Goal: Task Accomplishment & Management: Manage account settings

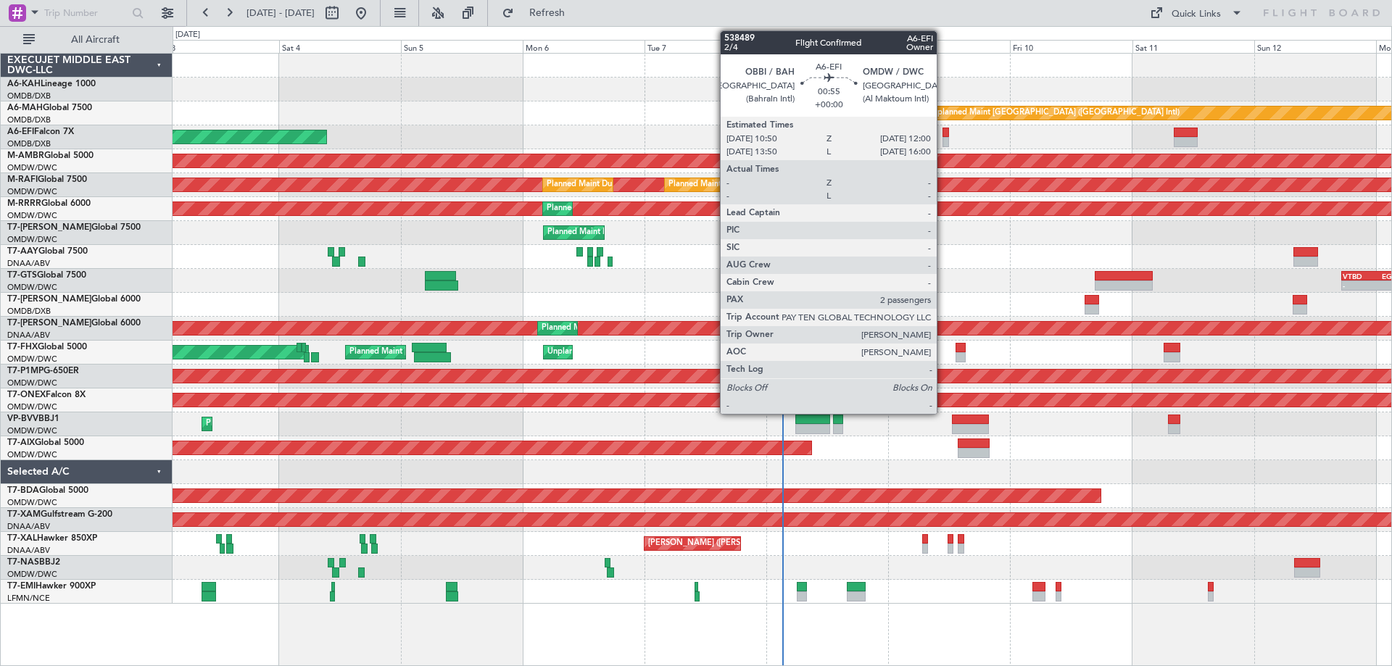
click at [943, 142] on div at bounding box center [946, 142] width 7 height 10
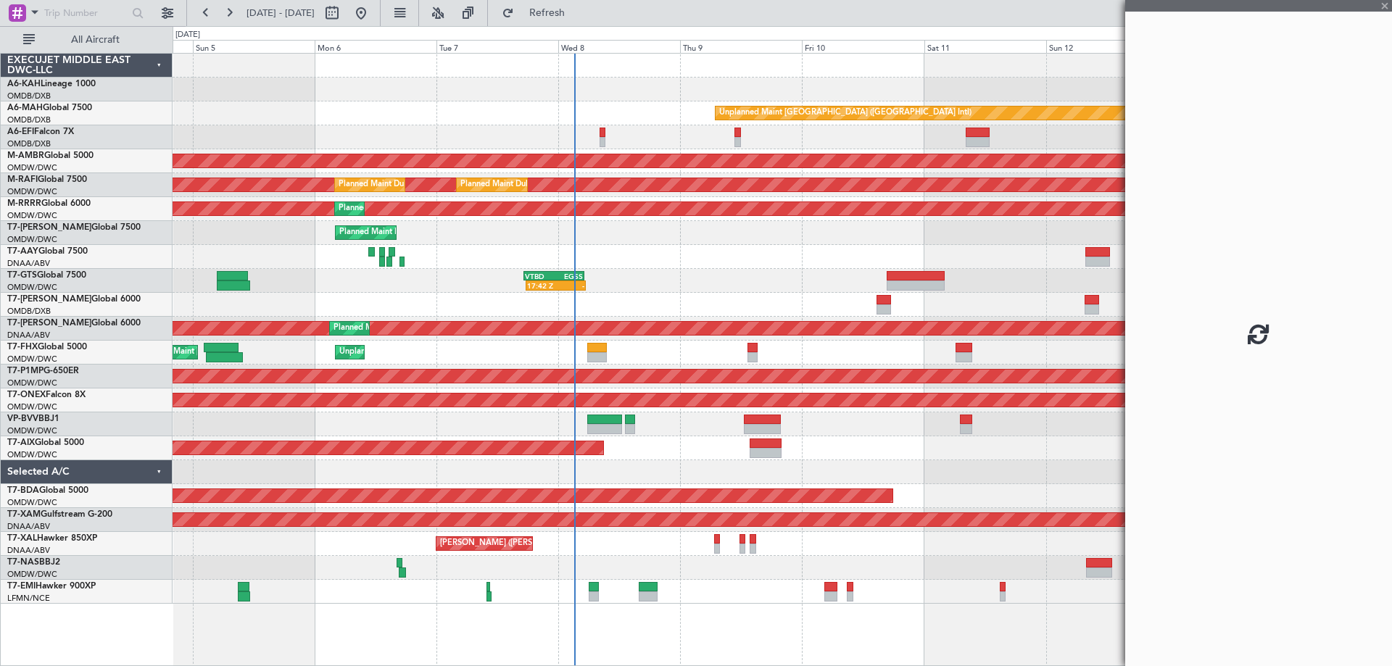
click at [791, 136] on div "AOG Maint [GEOGRAPHIC_DATA] (Dubai Intl)" at bounding box center [782, 137] width 1219 height 24
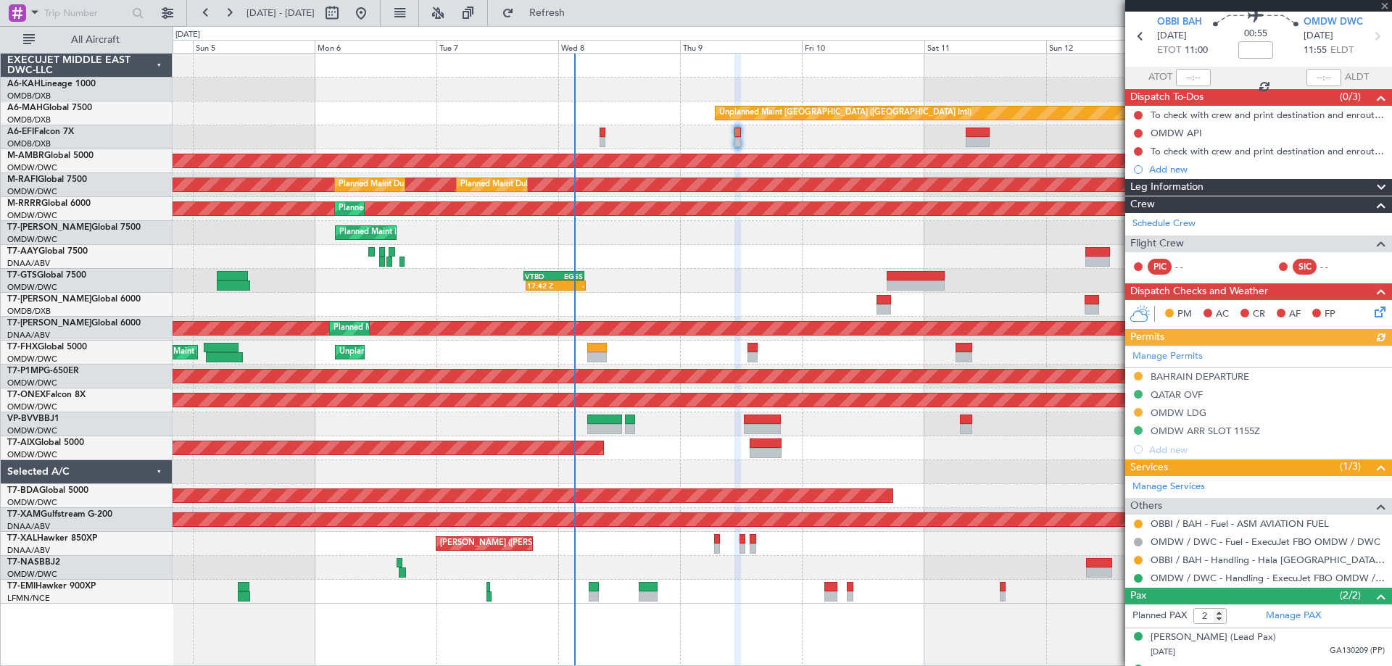
scroll to position [80, 0]
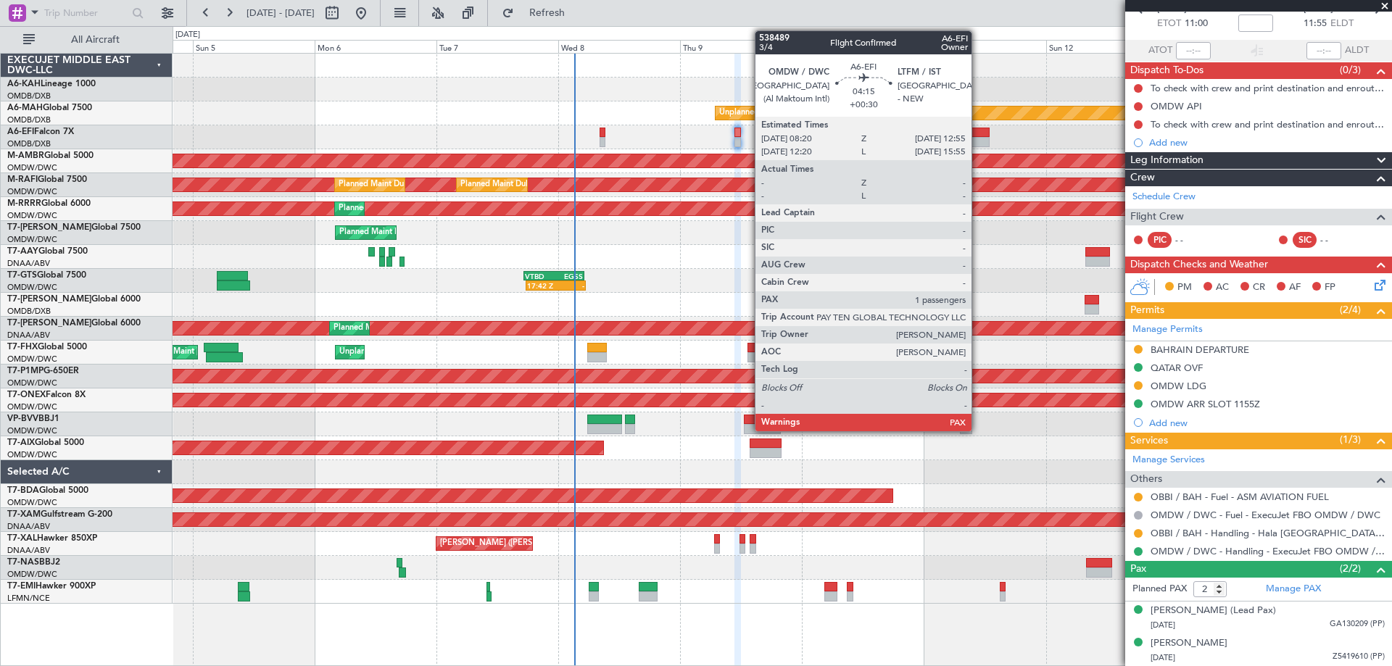
click at [978, 141] on div at bounding box center [978, 142] width 24 height 10
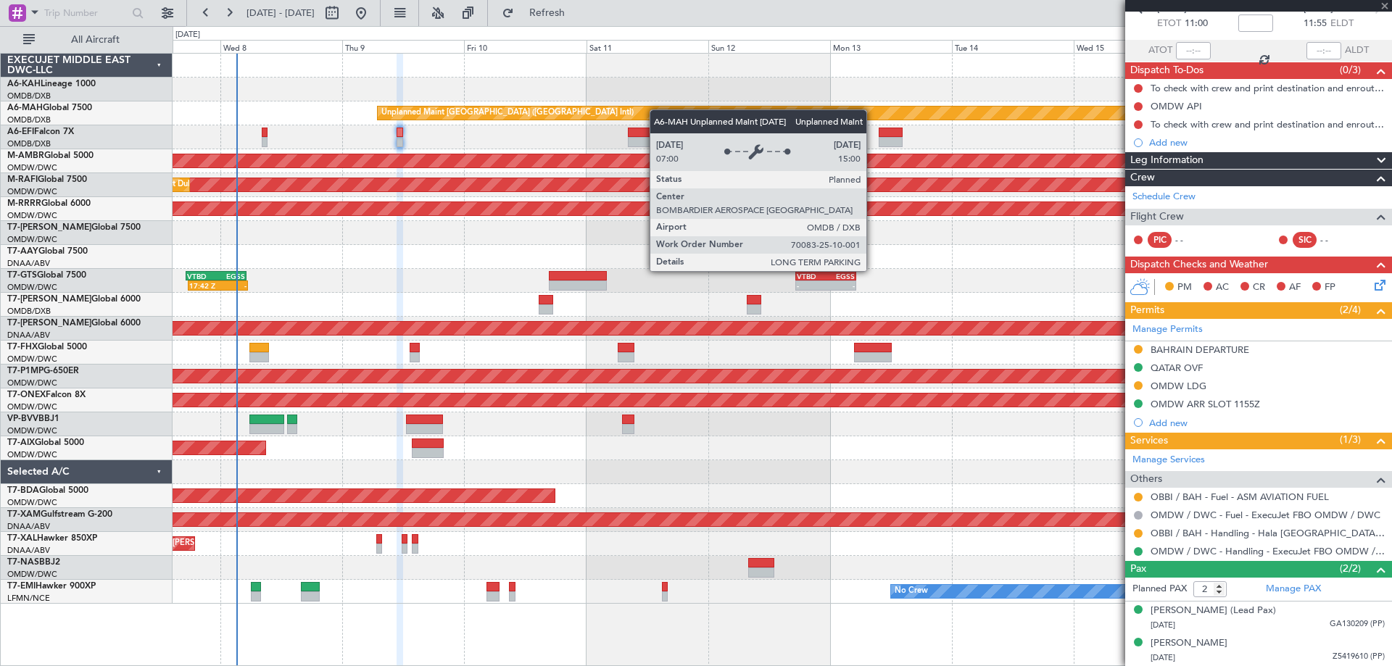
click at [528, 112] on div "Unplanned Maint Dubai (Dubai Intl) Planned Maint Singapore (Seletar) Planned Ma…" at bounding box center [782, 329] width 1219 height 550
type input "+00:30"
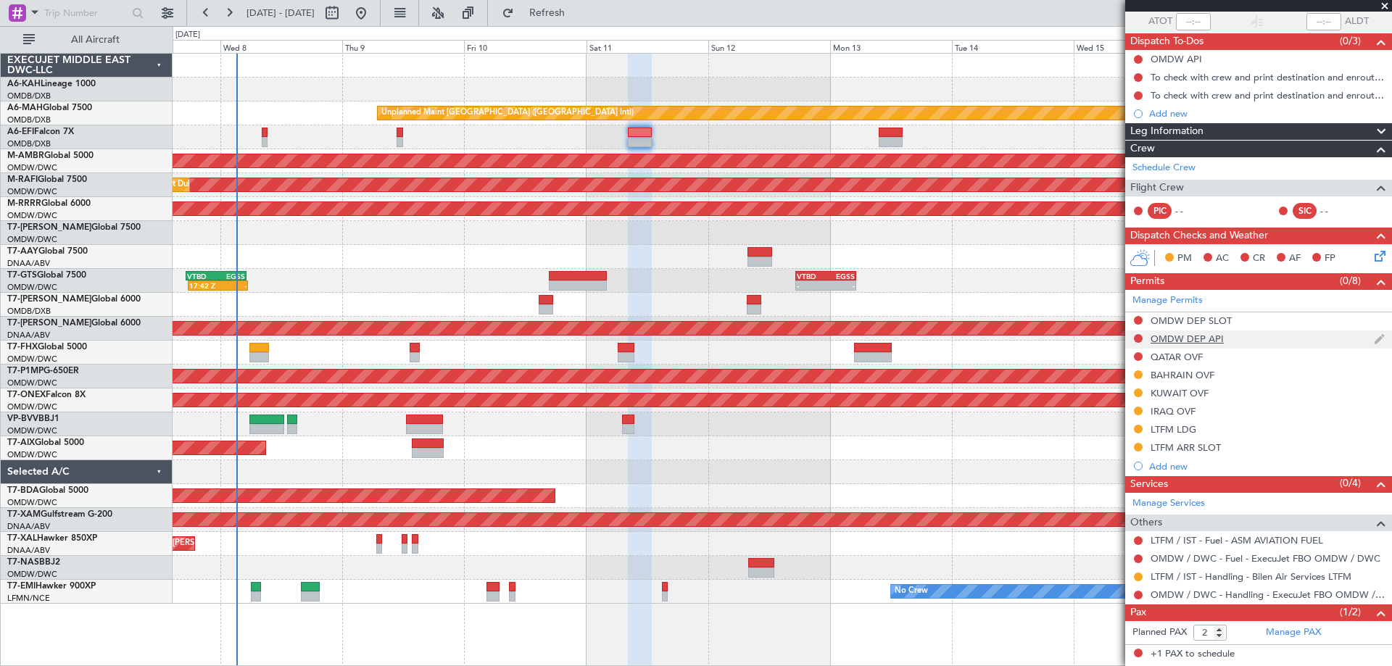
scroll to position [139, 0]
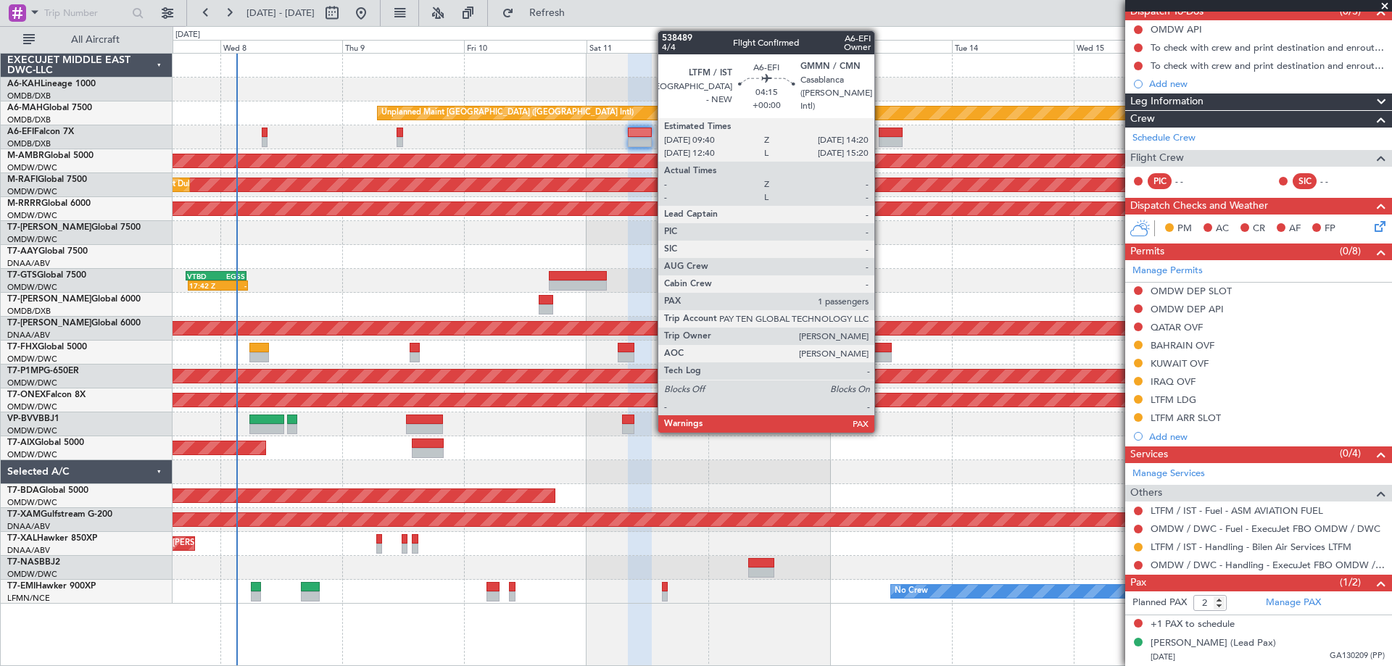
click at [881, 140] on div at bounding box center [891, 142] width 24 height 10
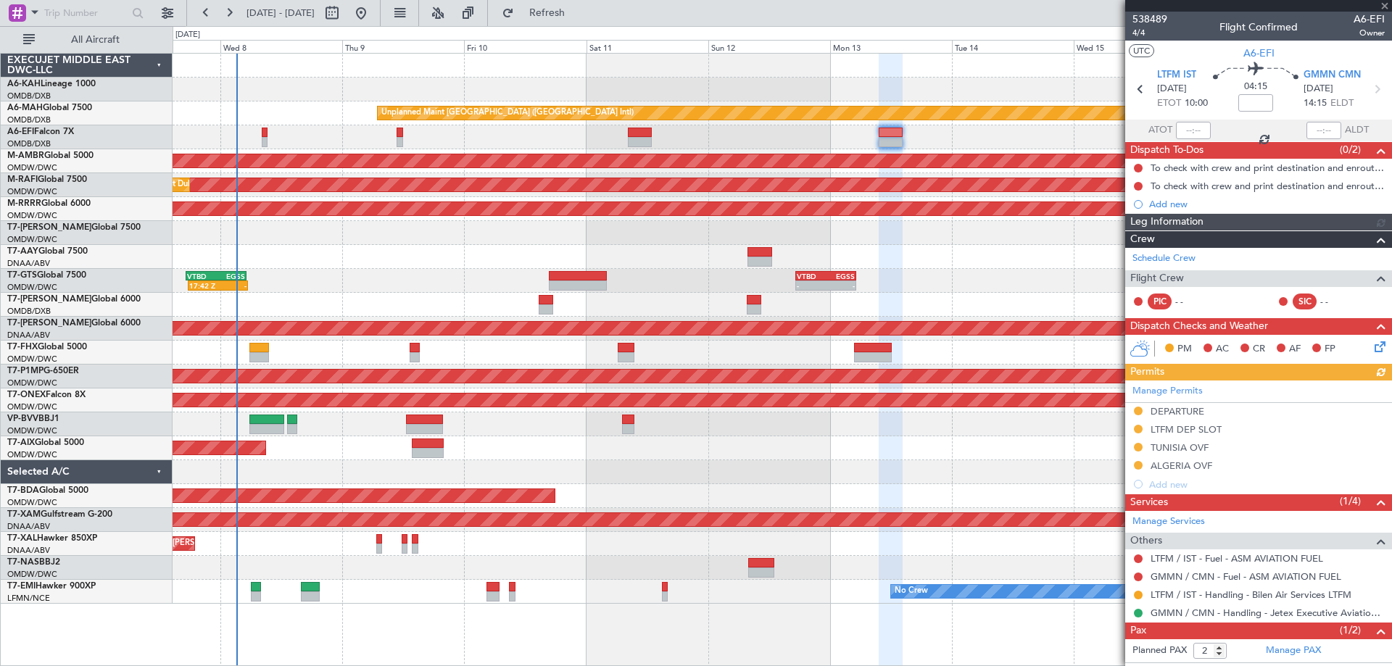
scroll to position [48, 0]
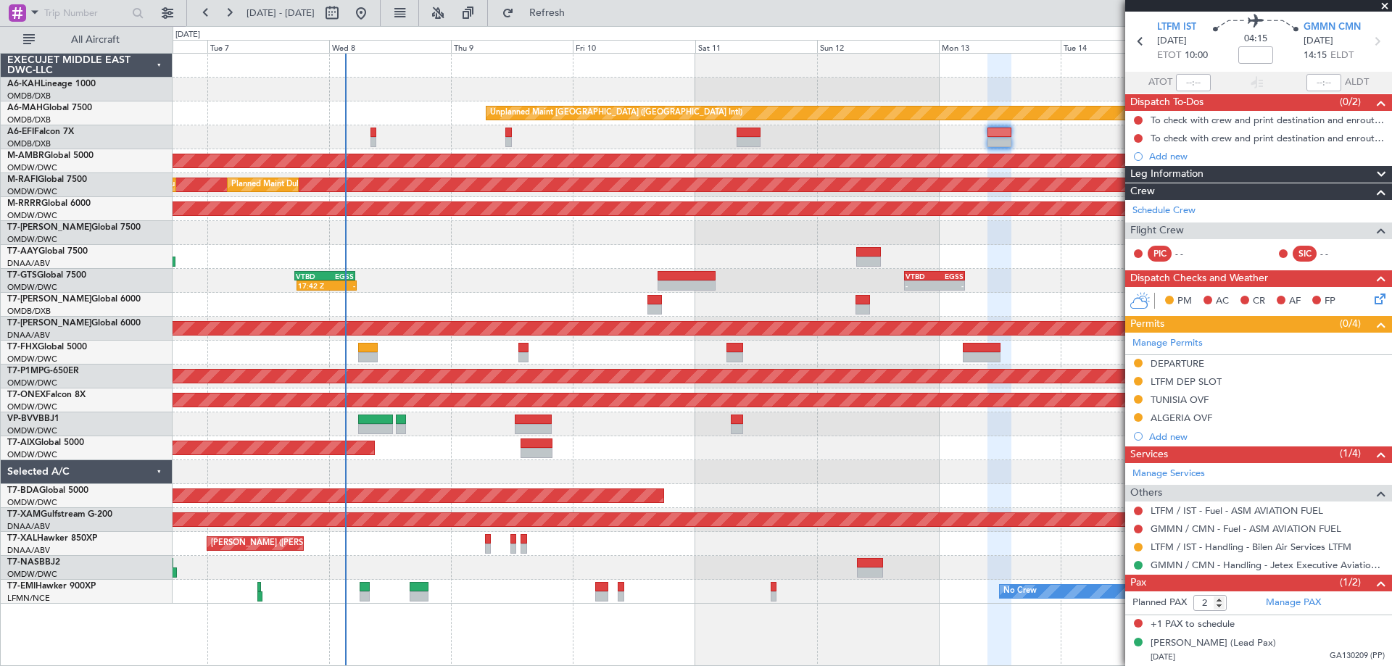
click at [389, 140] on div "AOG Maint [GEOGRAPHIC_DATA] (Dubai Intl)" at bounding box center [782, 137] width 1219 height 24
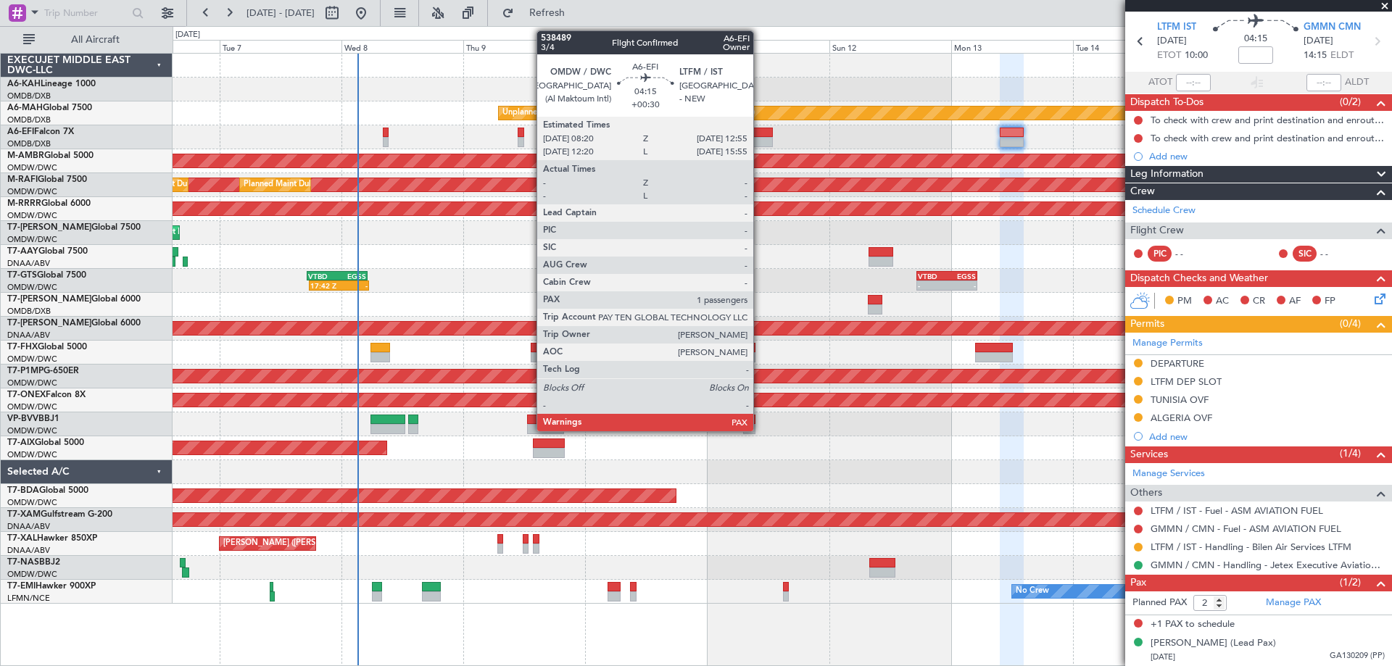
click at [760, 134] on div at bounding box center [761, 133] width 24 height 10
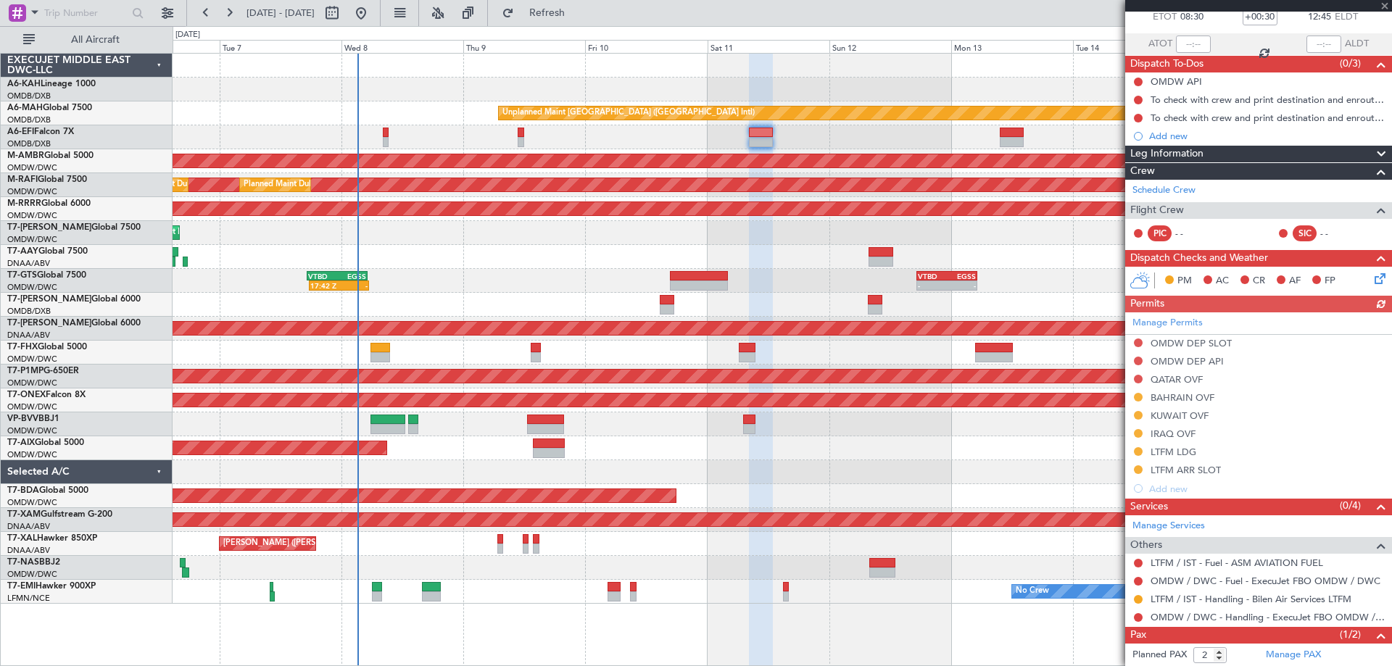
scroll to position [139, 0]
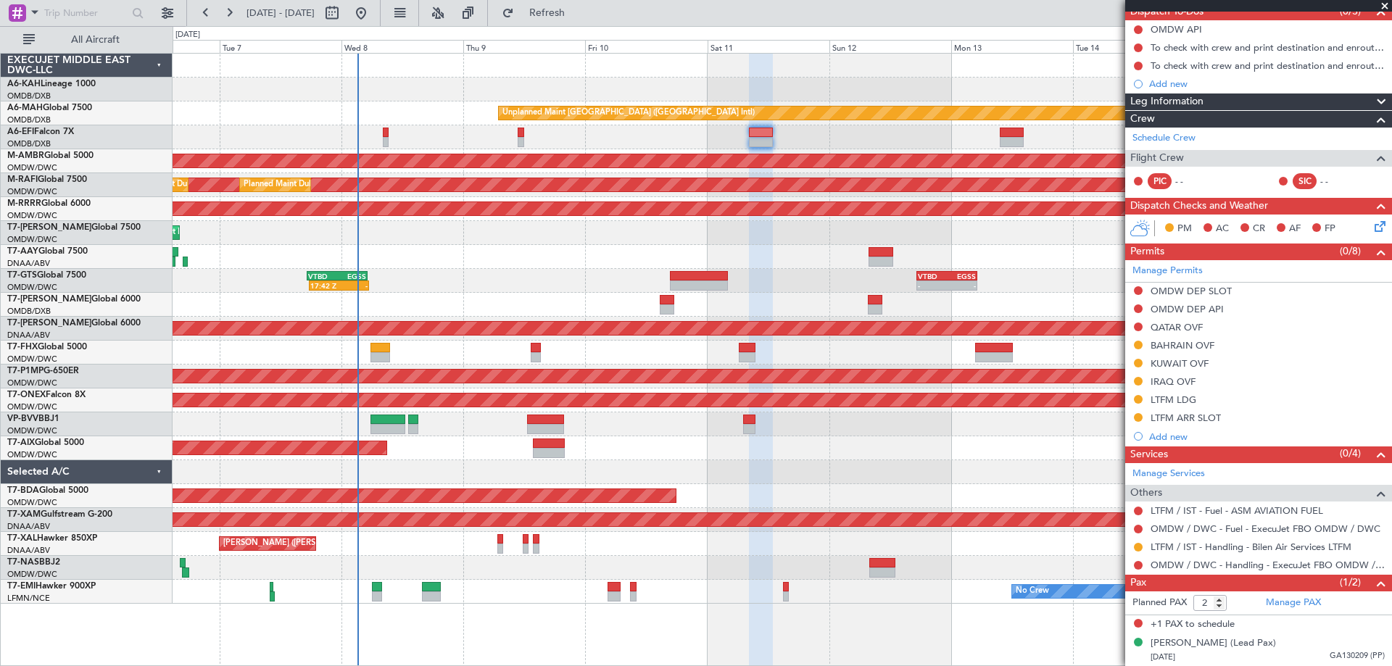
click at [764, 259] on div at bounding box center [782, 257] width 1219 height 24
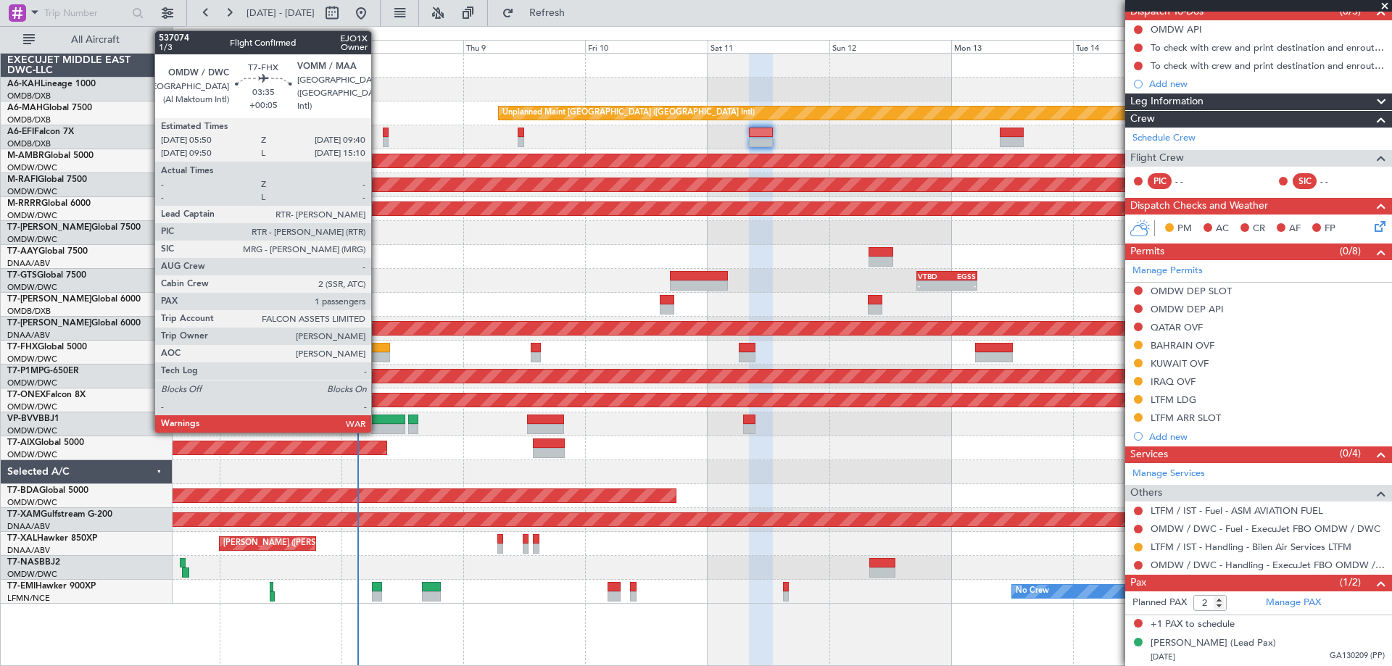
click at [379, 356] on div at bounding box center [381, 357] width 20 height 10
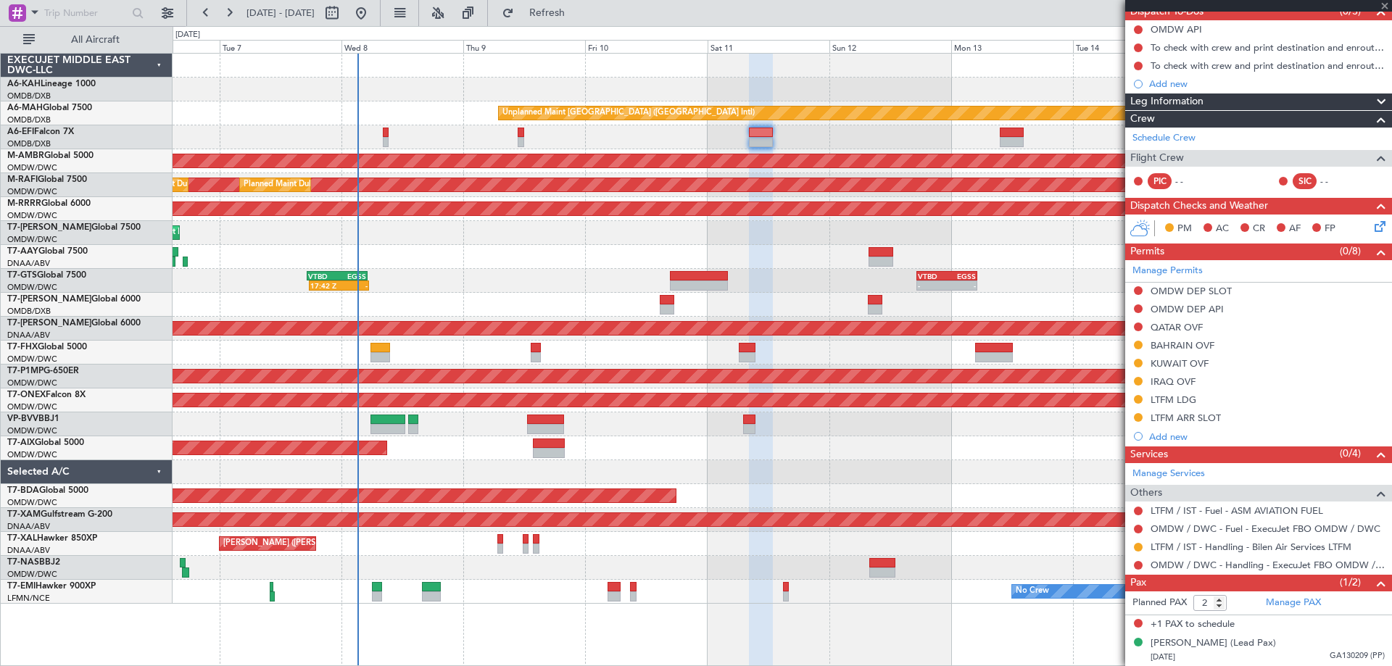
type input "+00:05"
type input "1"
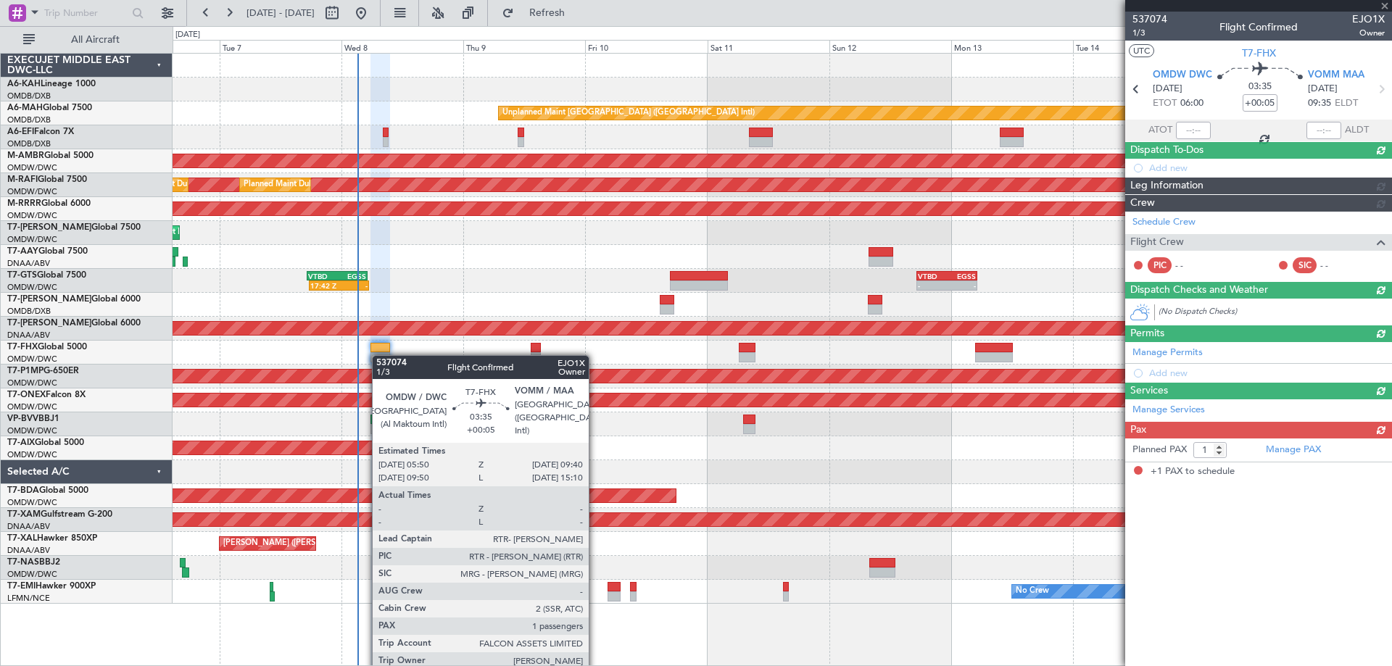
scroll to position [0, 0]
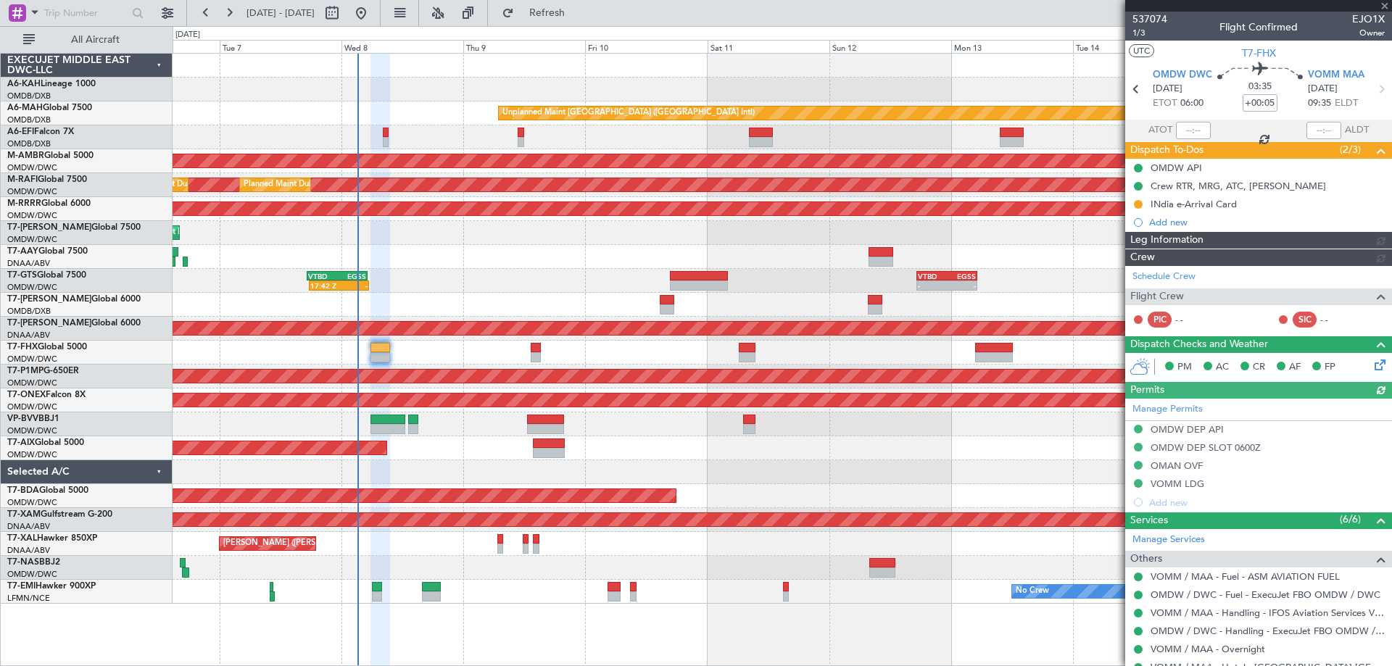
type input "Dherander Fithani (DHF)"
type input "7437"
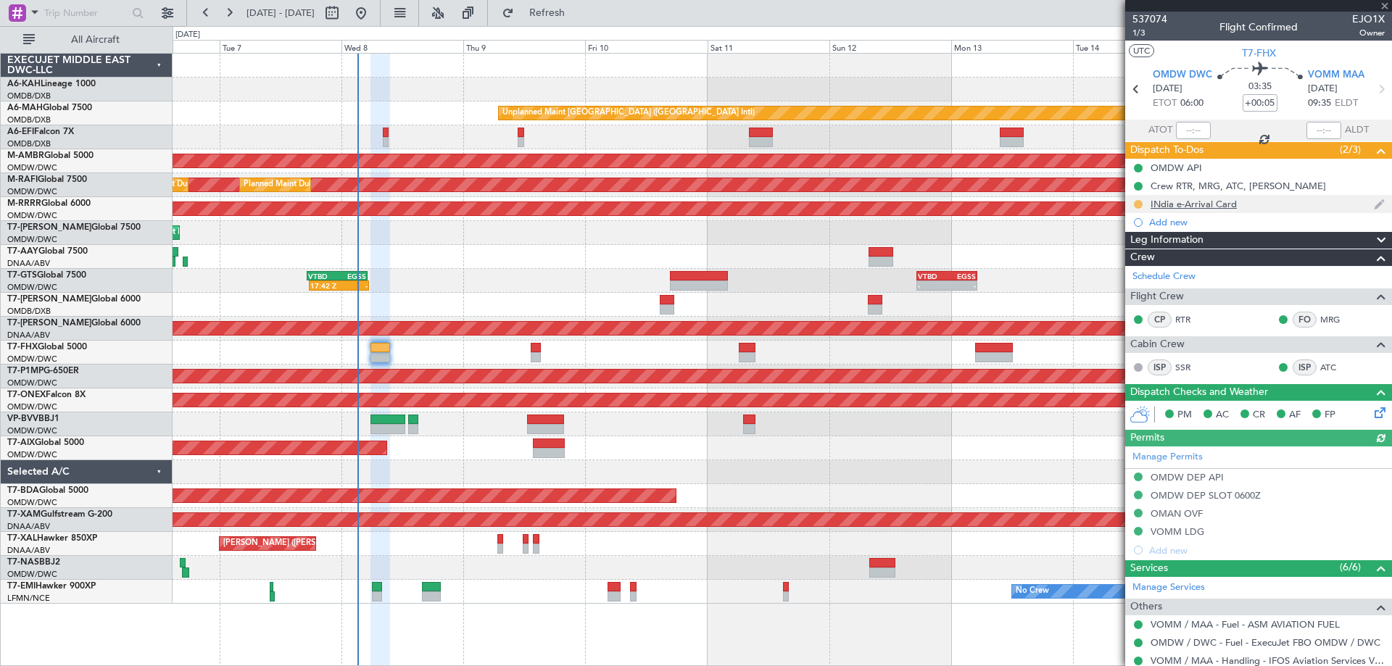
click at [1138, 206] on button at bounding box center [1138, 204] width 9 height 9
click at [1131, 271] on span "Completed" at bounding box center [1144, 268] width 48 height 15
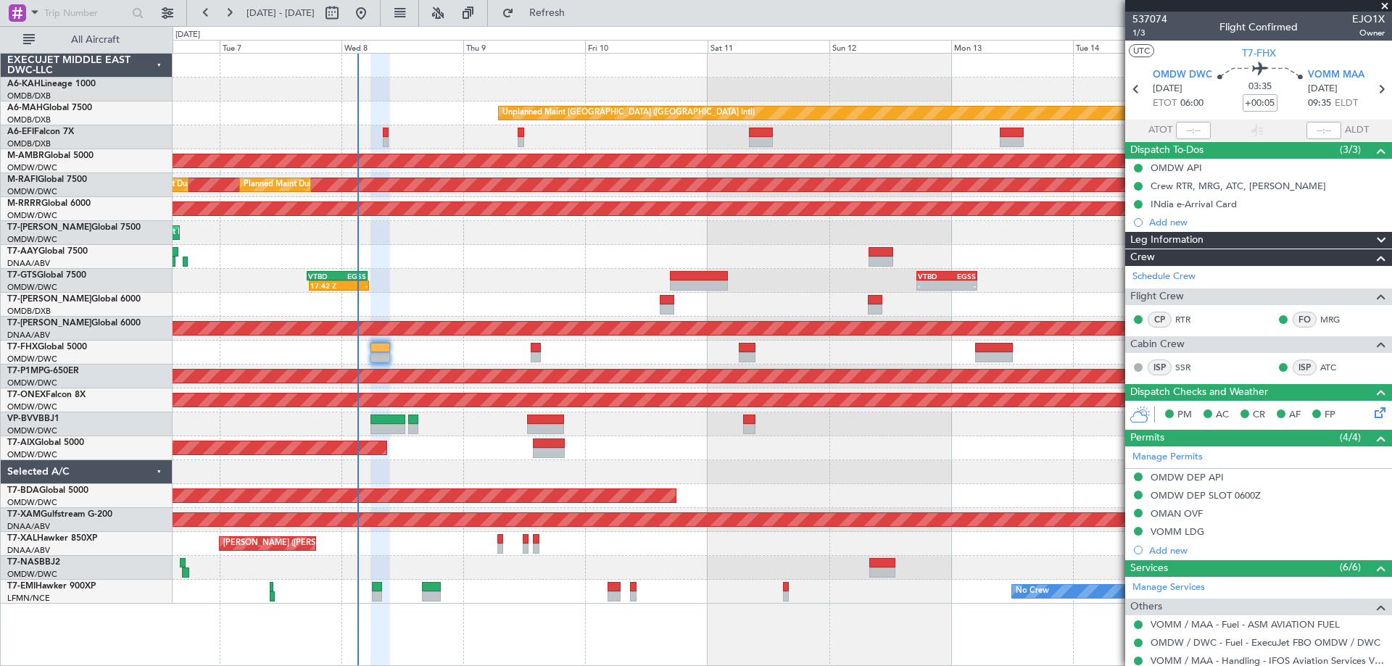
click at [498, 288] on div "17:42 Z - VTBD 17:20 Z EGSS 05:10 Z - - VTBD 17:20 Z EGSS 05:15 Z" at bounding box center [782, 281] width 1219 height 24
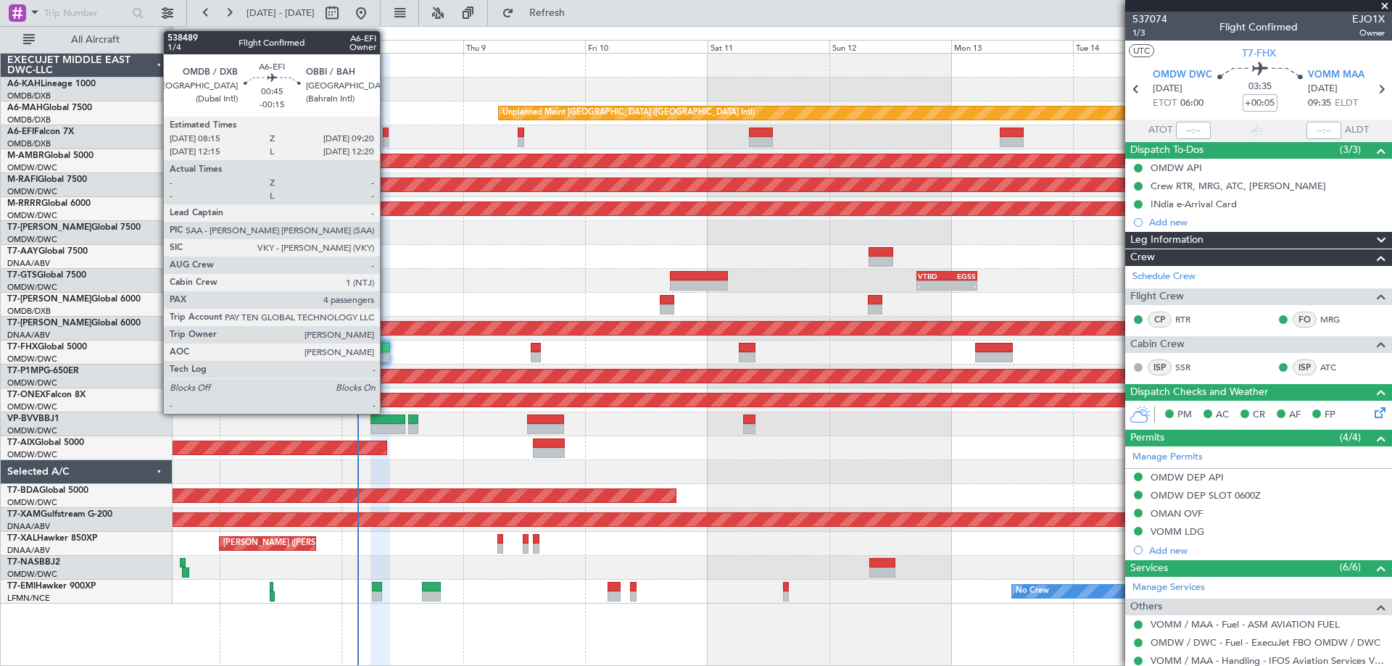
click at [387, 137] on div at bounding box center [386, 142] width 6 height 10
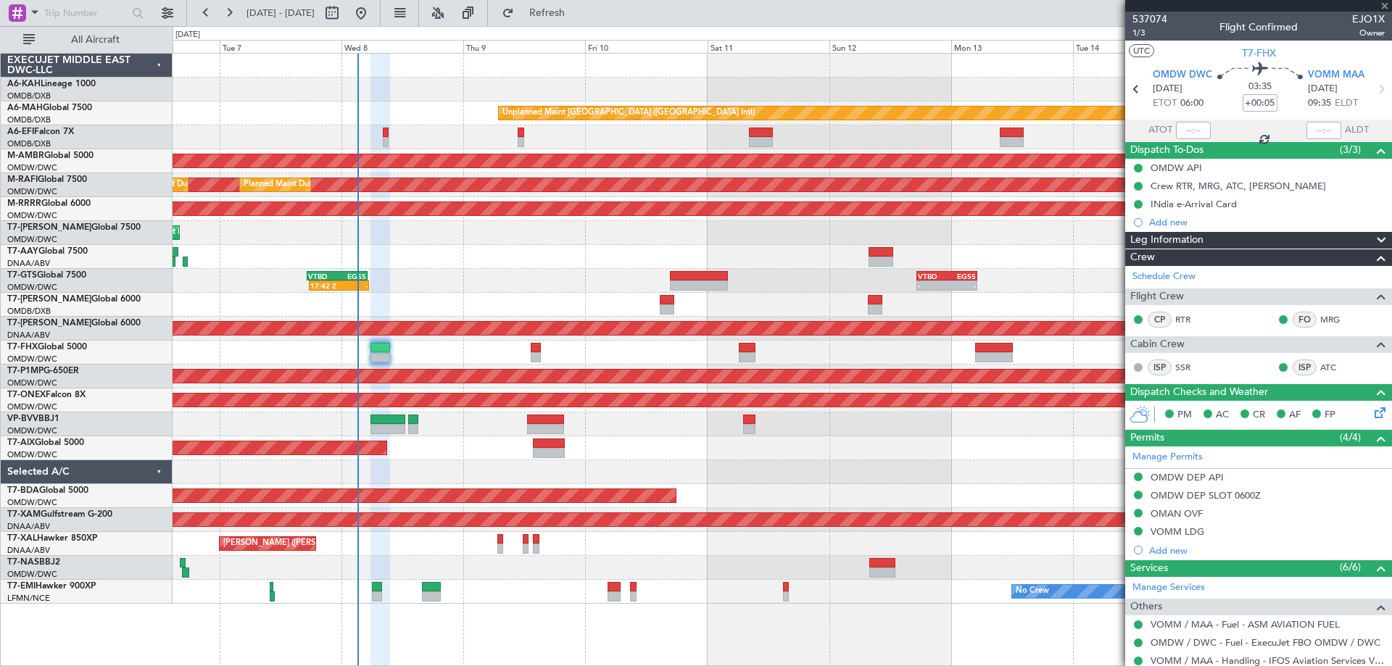
type input "-00:15"
type input "4"
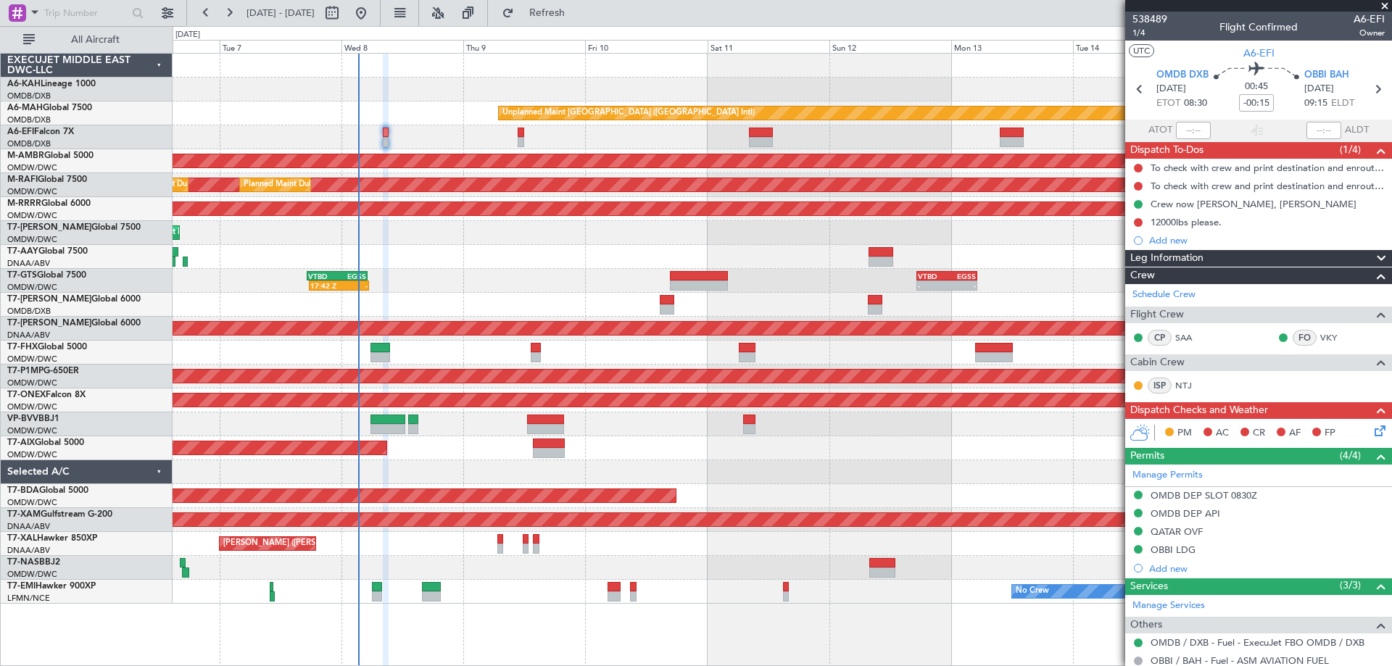
click at [776, 441] on div "Planned Maint Dubai (Al Maktoum Intl)" at bounding box center [782, 449] width 1219 height 24
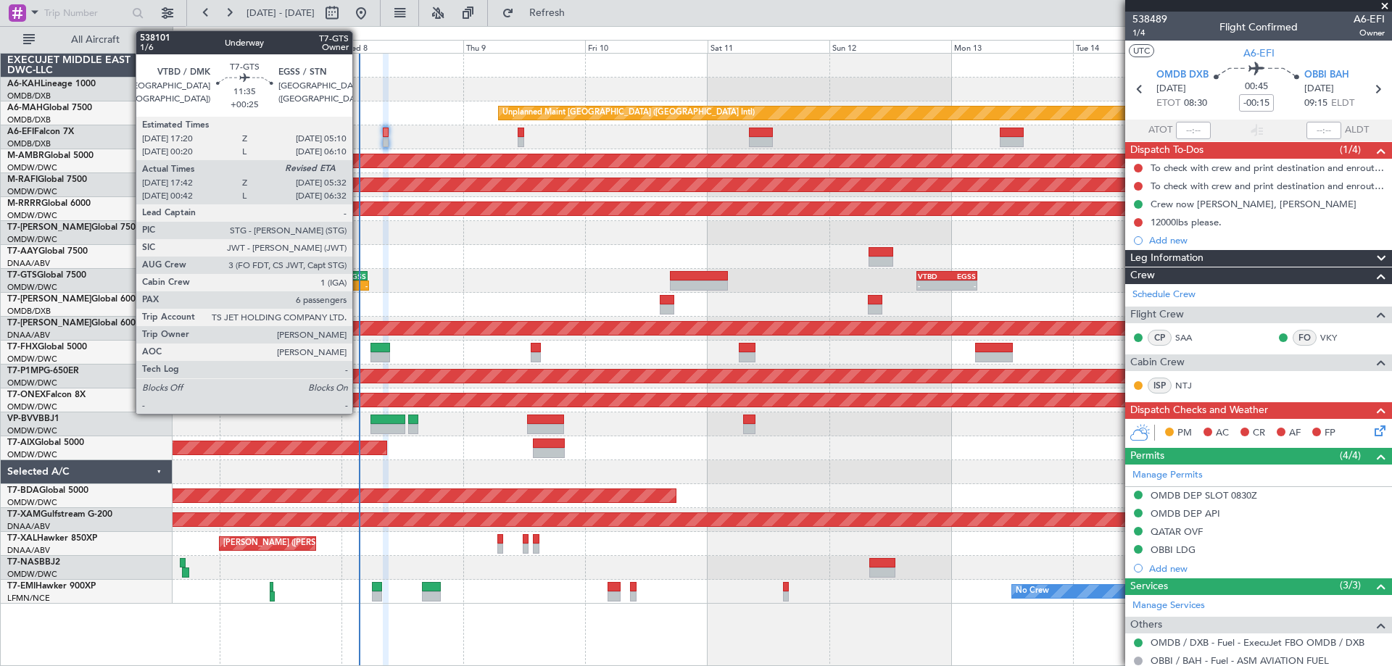
click at [359, 291] on div "17:42 Z - VTBD 17:20 Z EGSS 05:10 Z - - VTBD 17:20 Z EGSS 05:15 Z" at bounding box center [782, 281] width 1219 height 24
click at [355, 289] on div "-" at bounding box center [353, 285] width 29 height 9
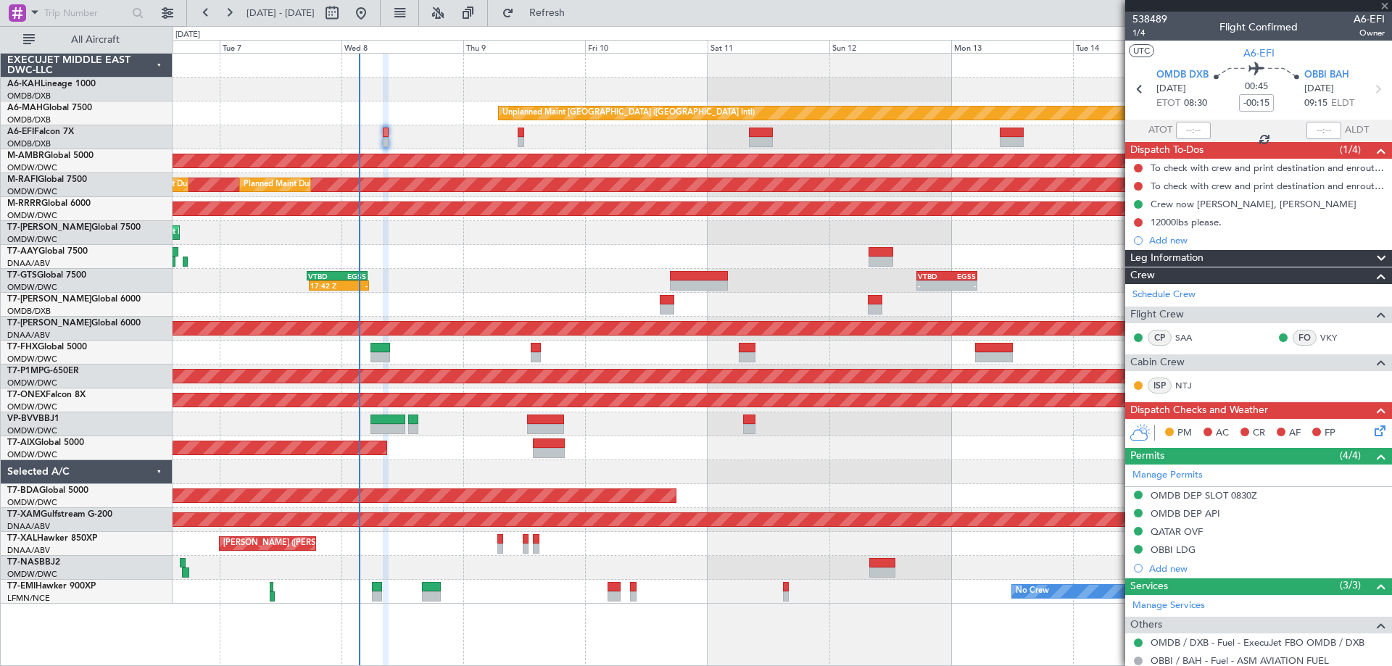
type input "+00:25"
type input "17:52"
type input "6"
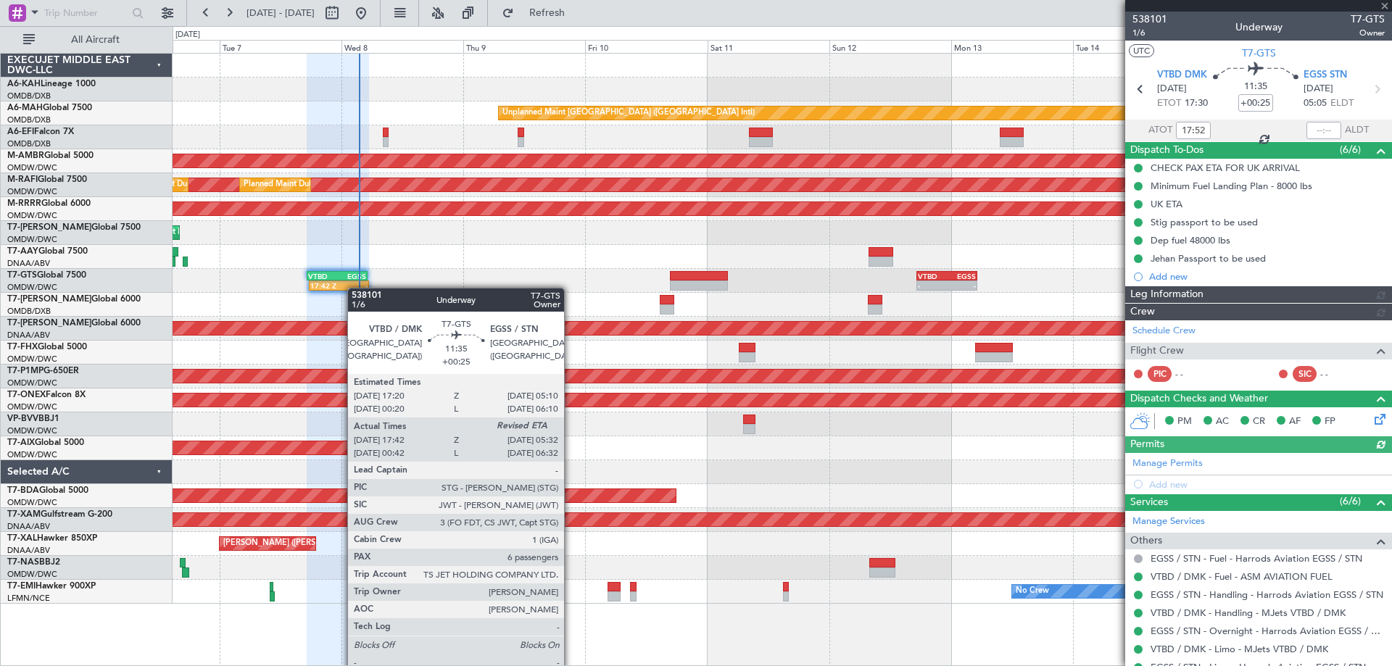
type input "[PERSON_NAME] ([PERSON_NAME])"
type input "7422"
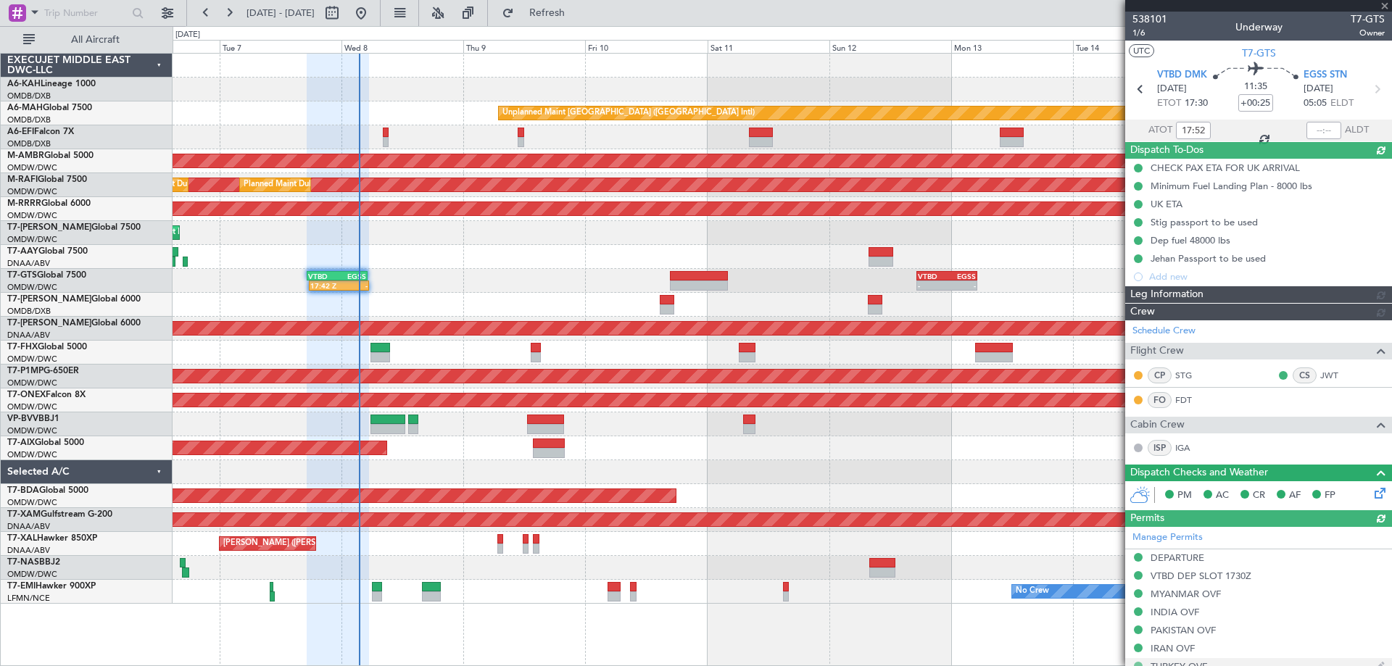
type input "[PERSON_NAME] ([PERSON_NAME])"
type input "7422"
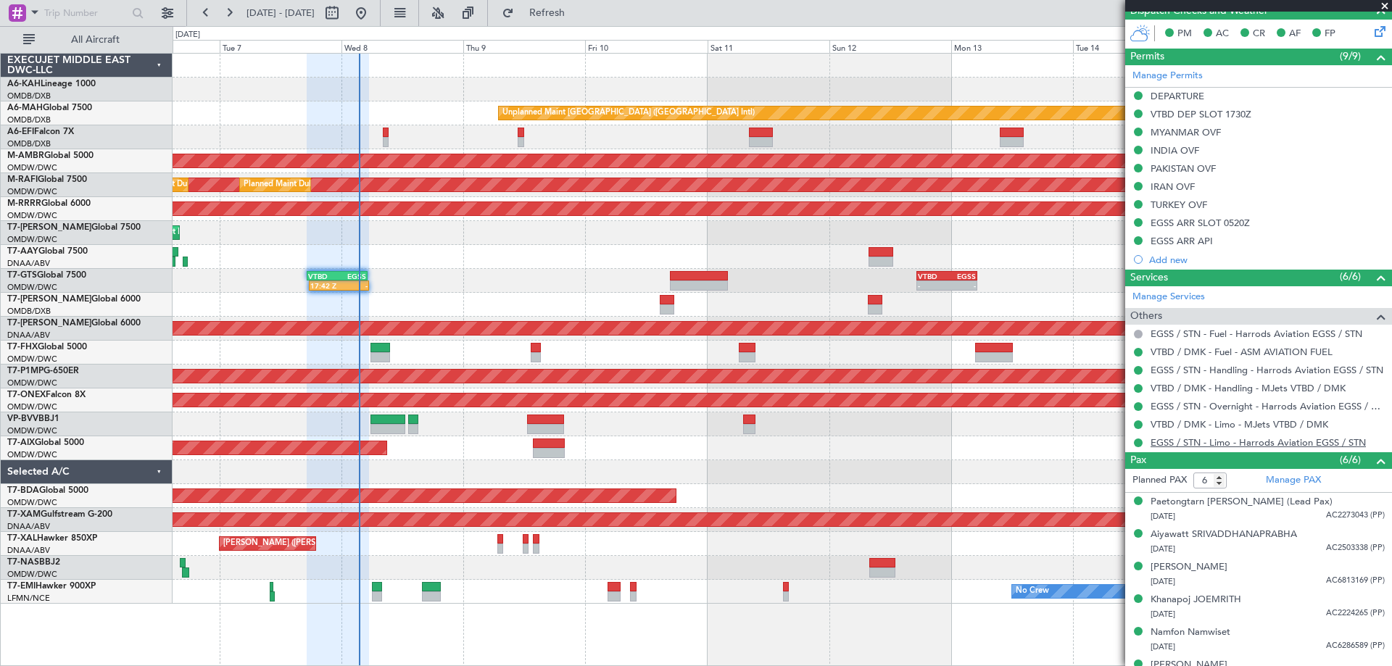
scroll to position [484, 0]
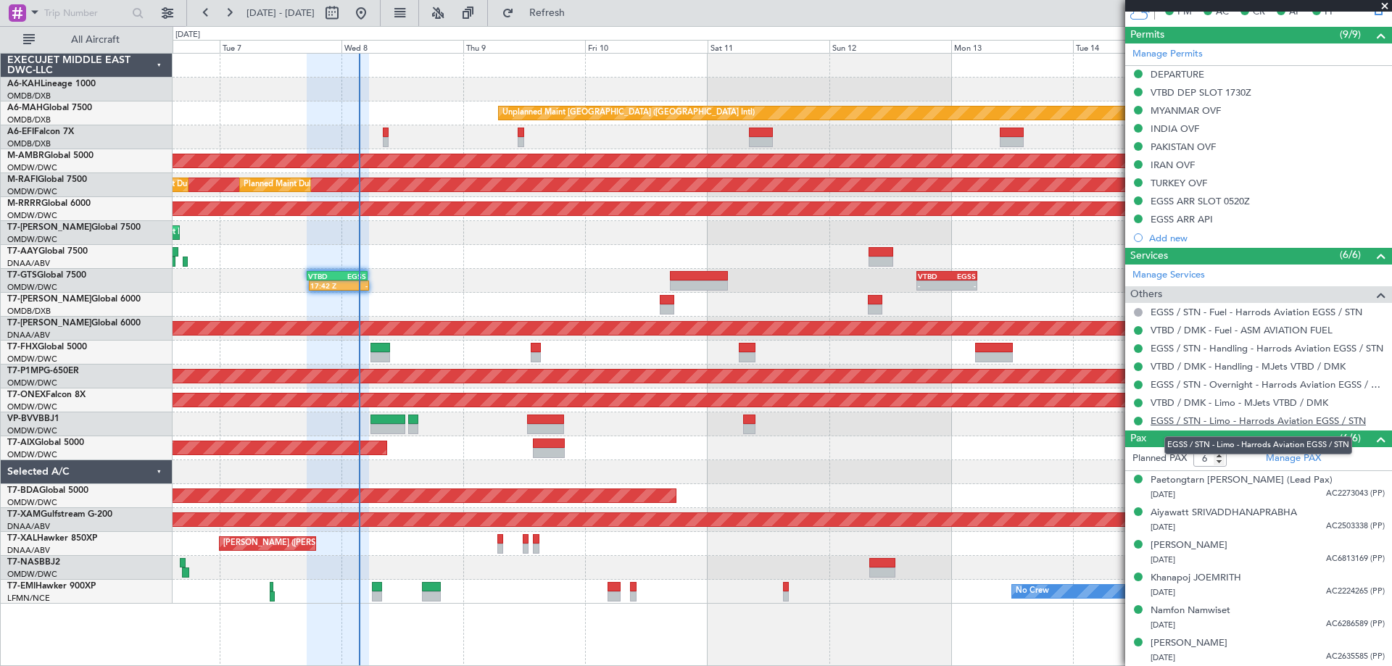
click at [1224, 415] on link "EGSS / STN - Limo - Harrods Aviation EGSS / STN" at bounding box center [1258, 421] width 215 height 12
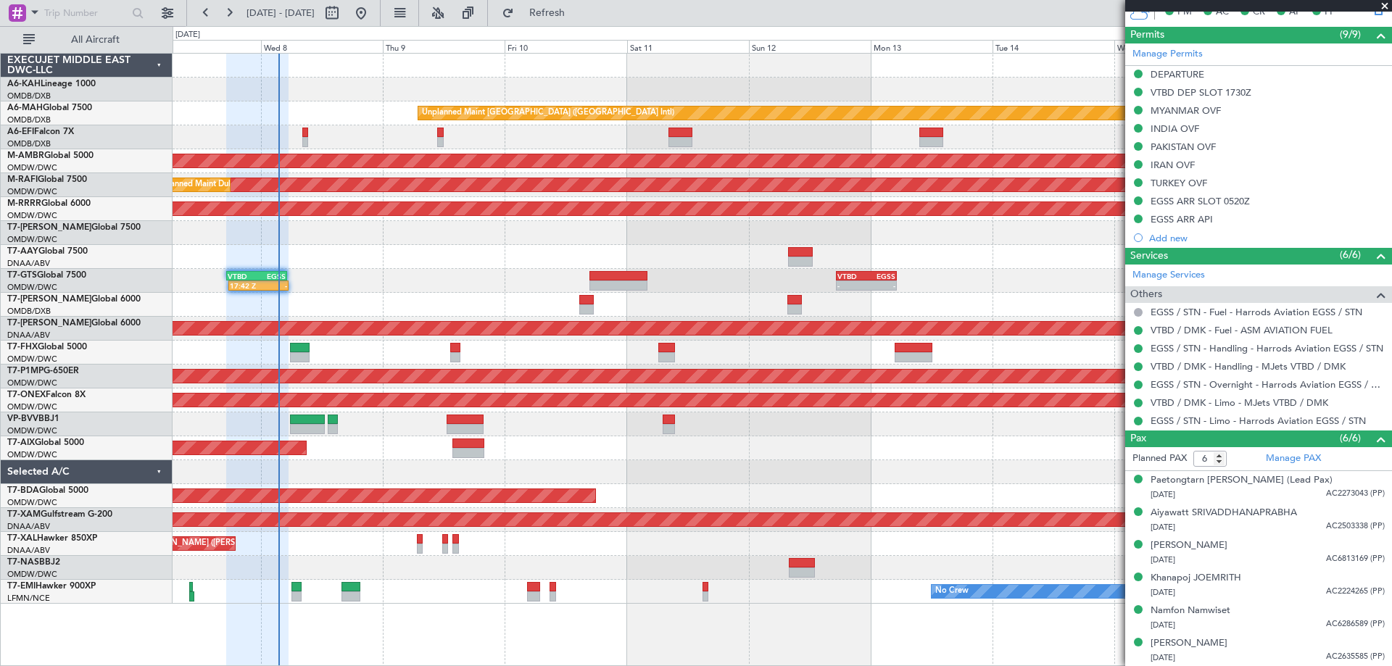
click at [959, 132] on div at bounding box center [782, 137] width 1219 height 24
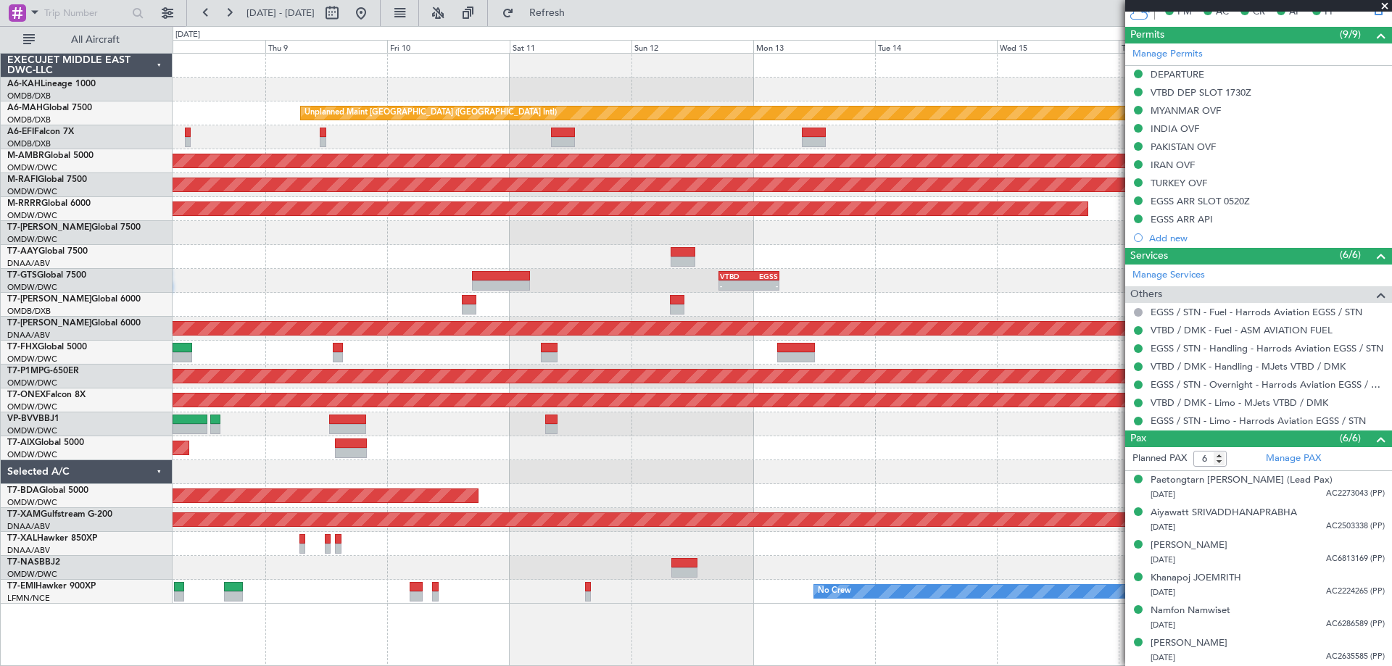
click at [598, 517] on div "Unplanned Maint Dubai (Dubai Intl) Planned Maint Singapore (Seletar) Planned Ma…" at bounding box center [782, 329] width 1219 height 550
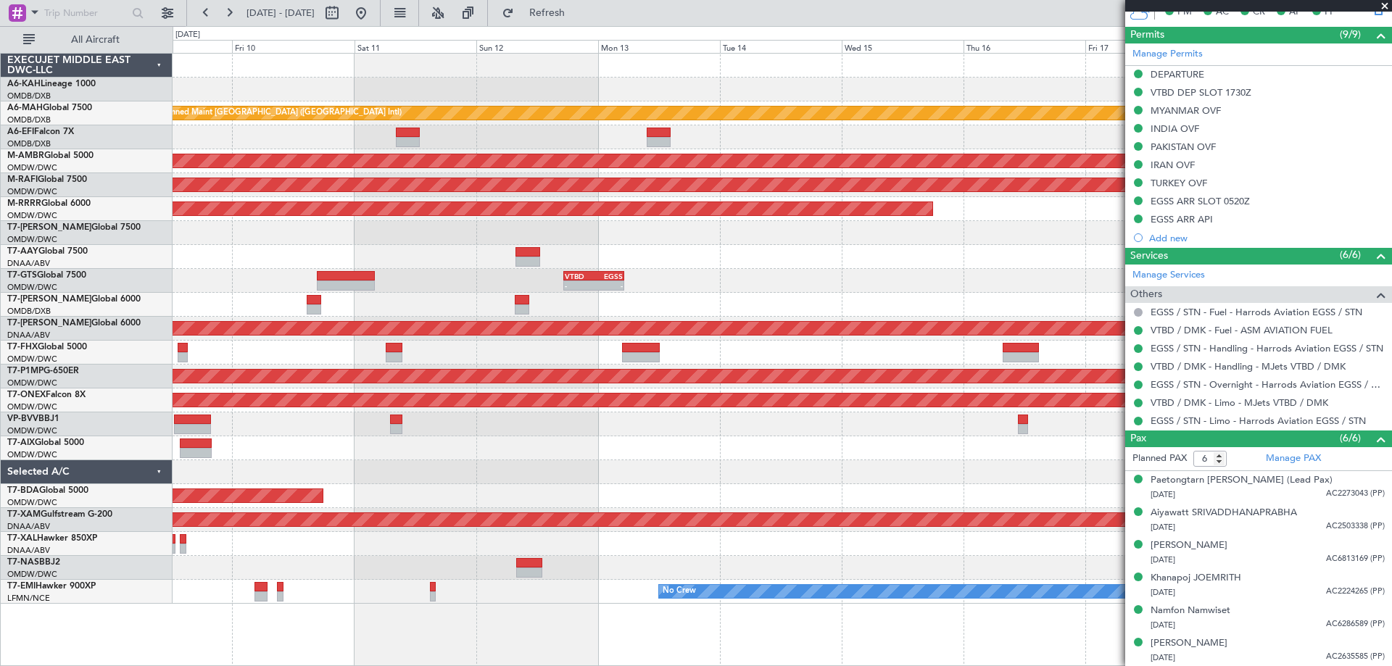
click at [569, 366] on div "Unplanned Maint Dubai (Dubai Intl) Planned Maint Singapore (Seletar) Planned Ma…" at bounding box center [782, 329] width 1219 height 550
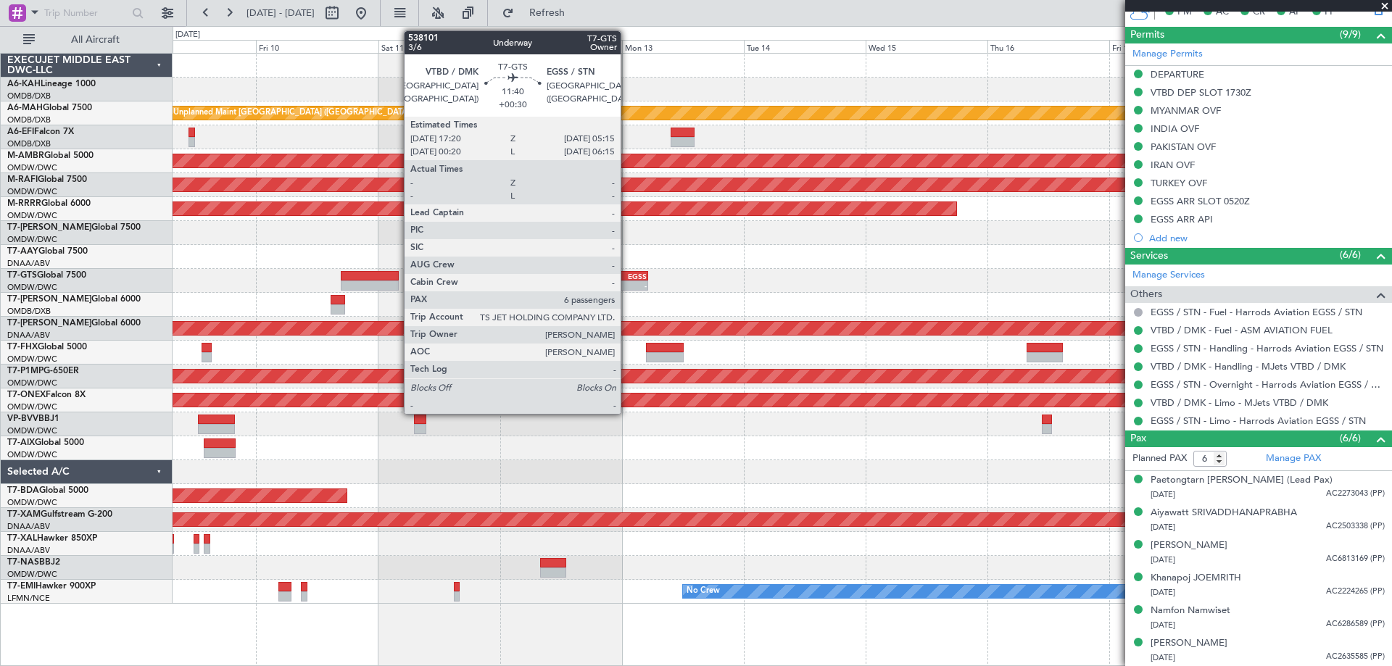
click at [627, 278] on div "EGSS" at bounding box center [632, 276] width 29 height 9
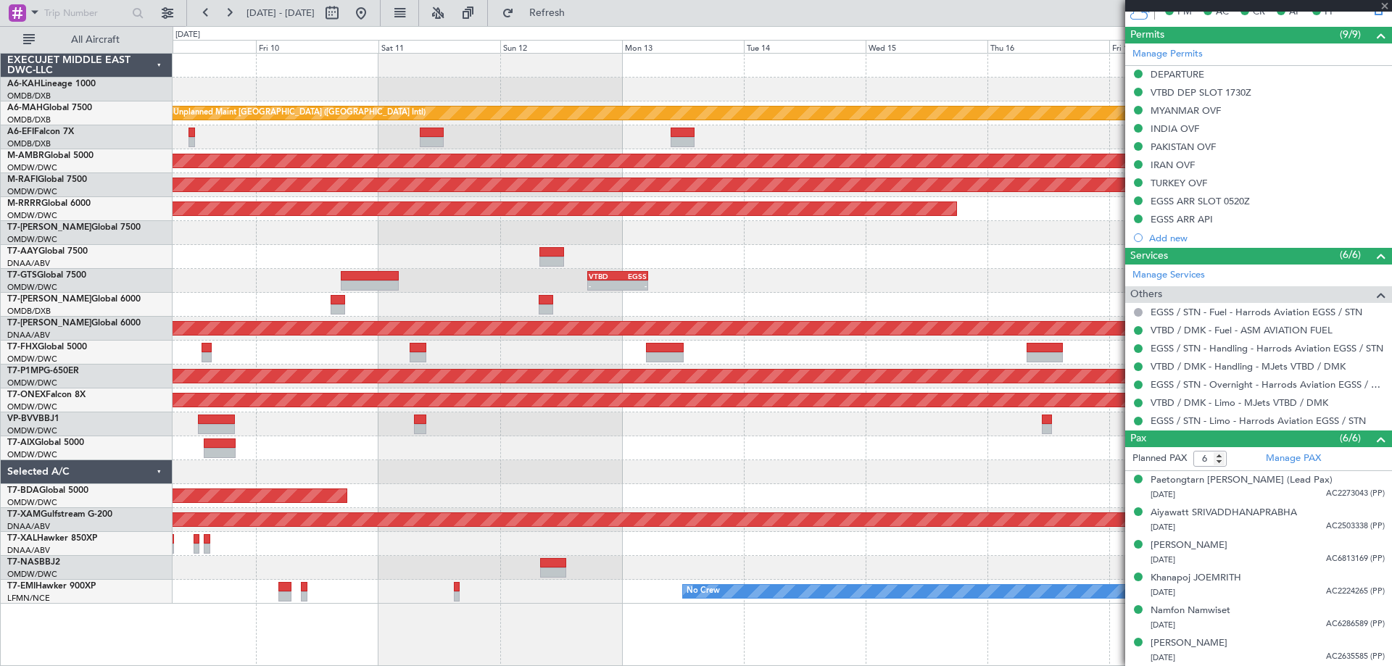
type input "+00:30"
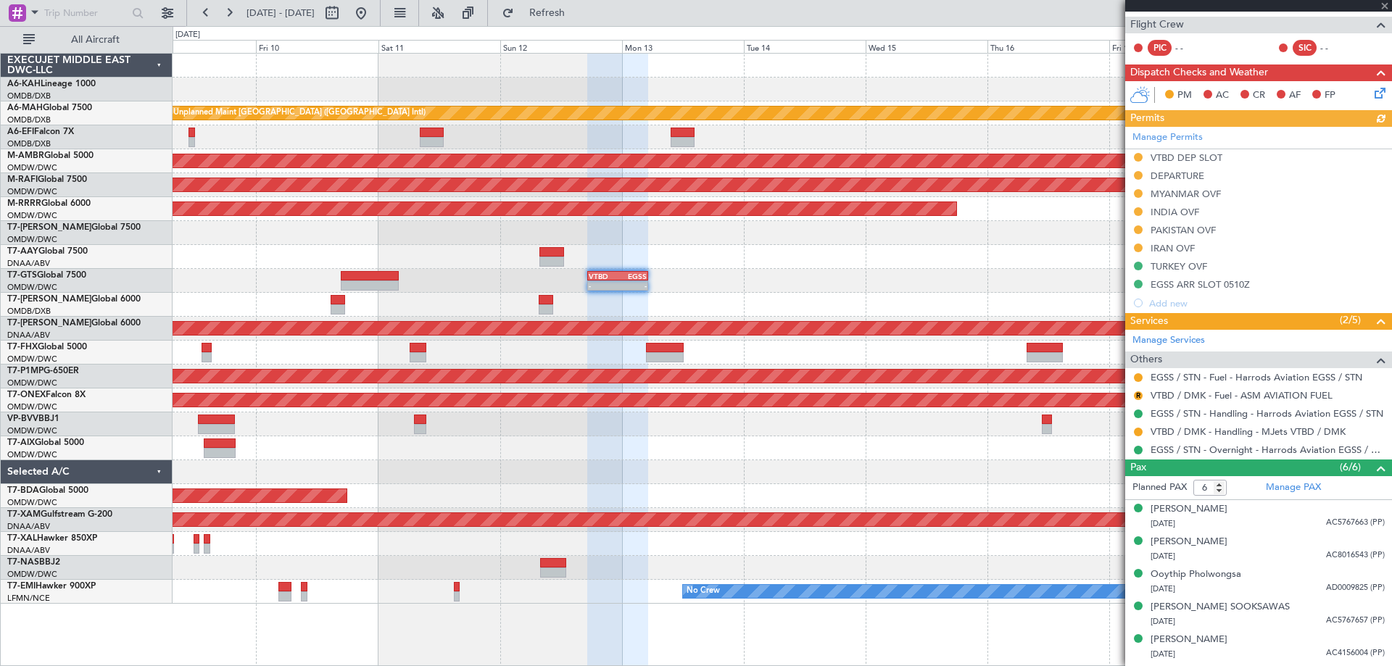
scroll to position [319, 0]
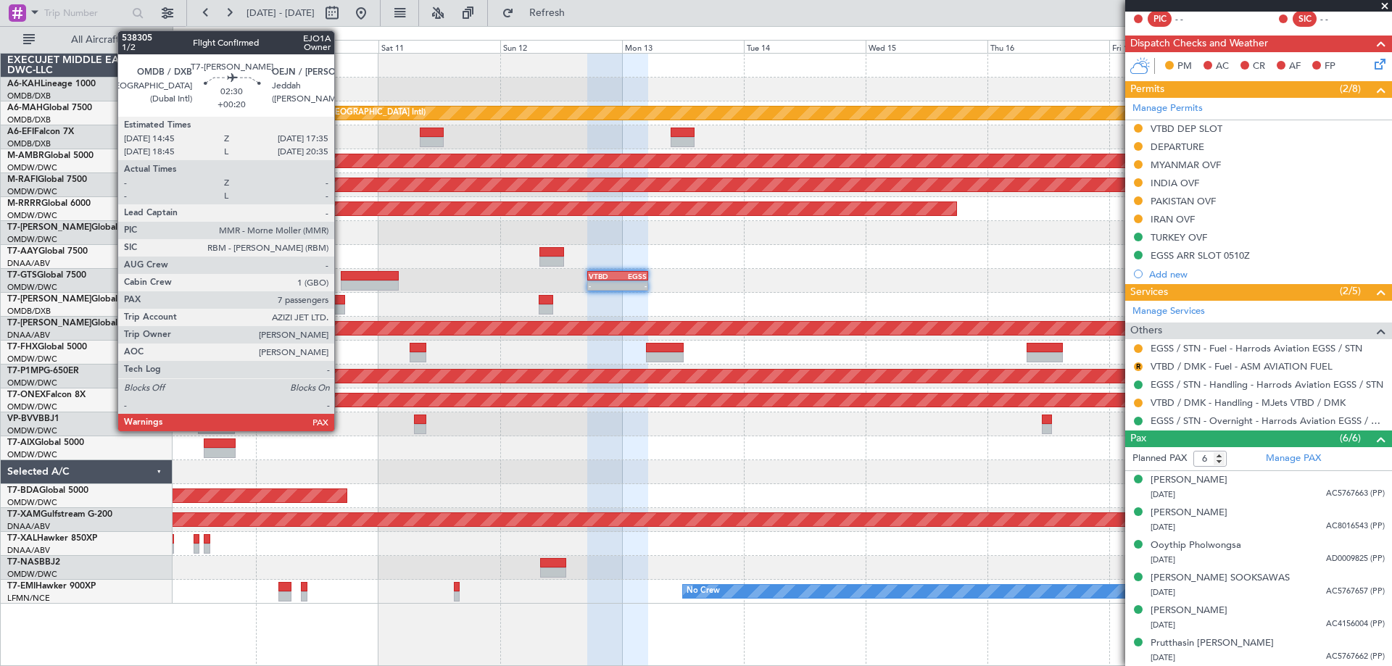
click at [341, 306] on div at bounding box center [338, 310] width 15 height 10
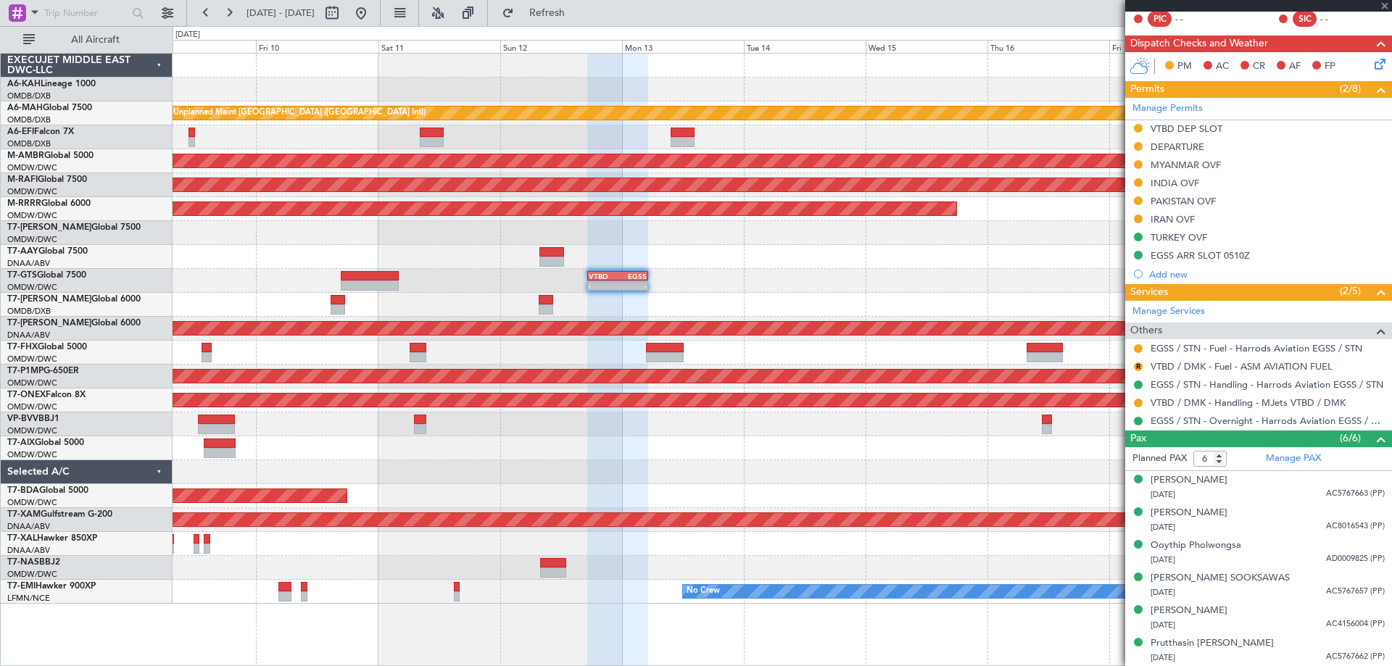
type input "+00:20"
type input "7"
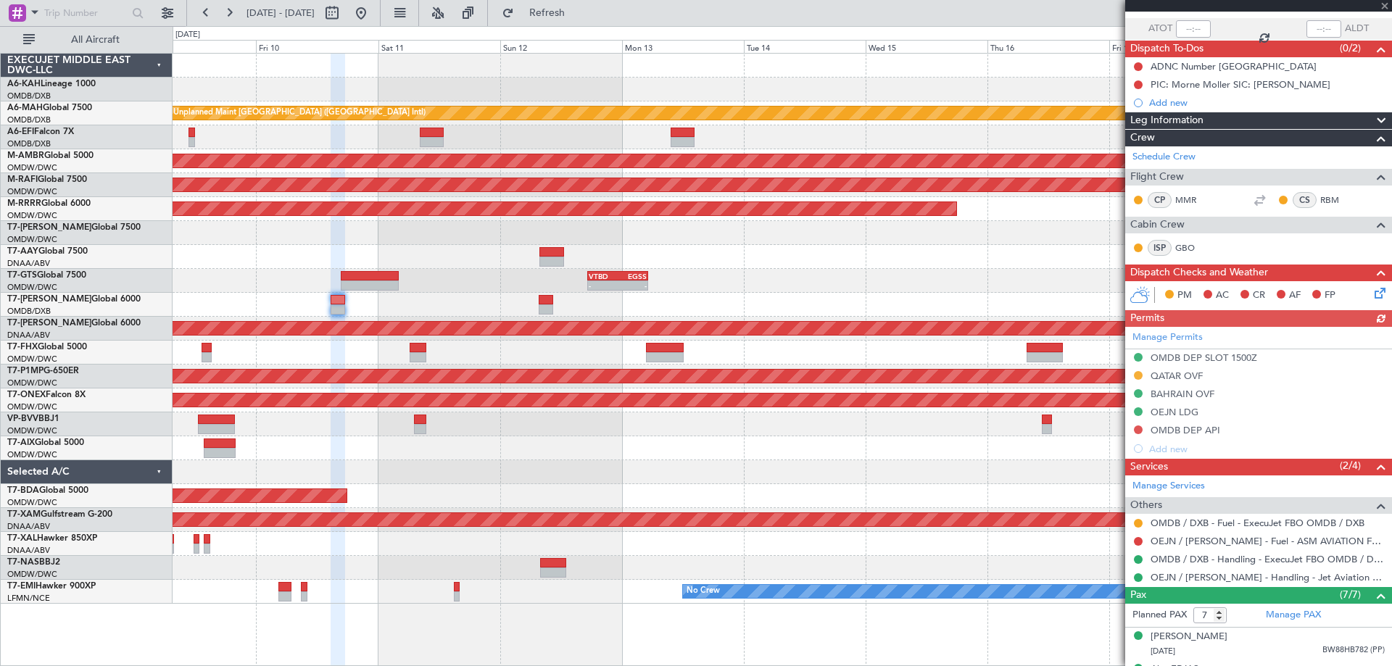
scroll to position [0, 0]
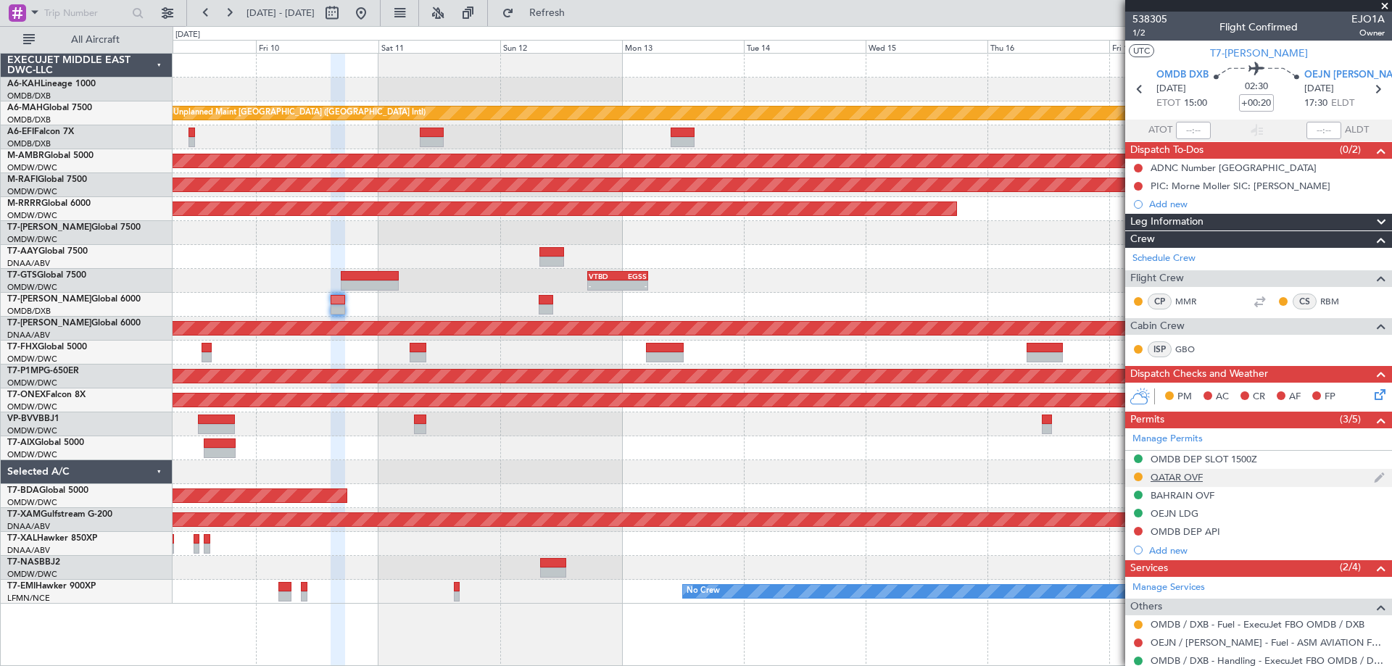
click at [1170, 476] on div "QATAR OVF" at bounding box center [1177, 477] width 52 height 12
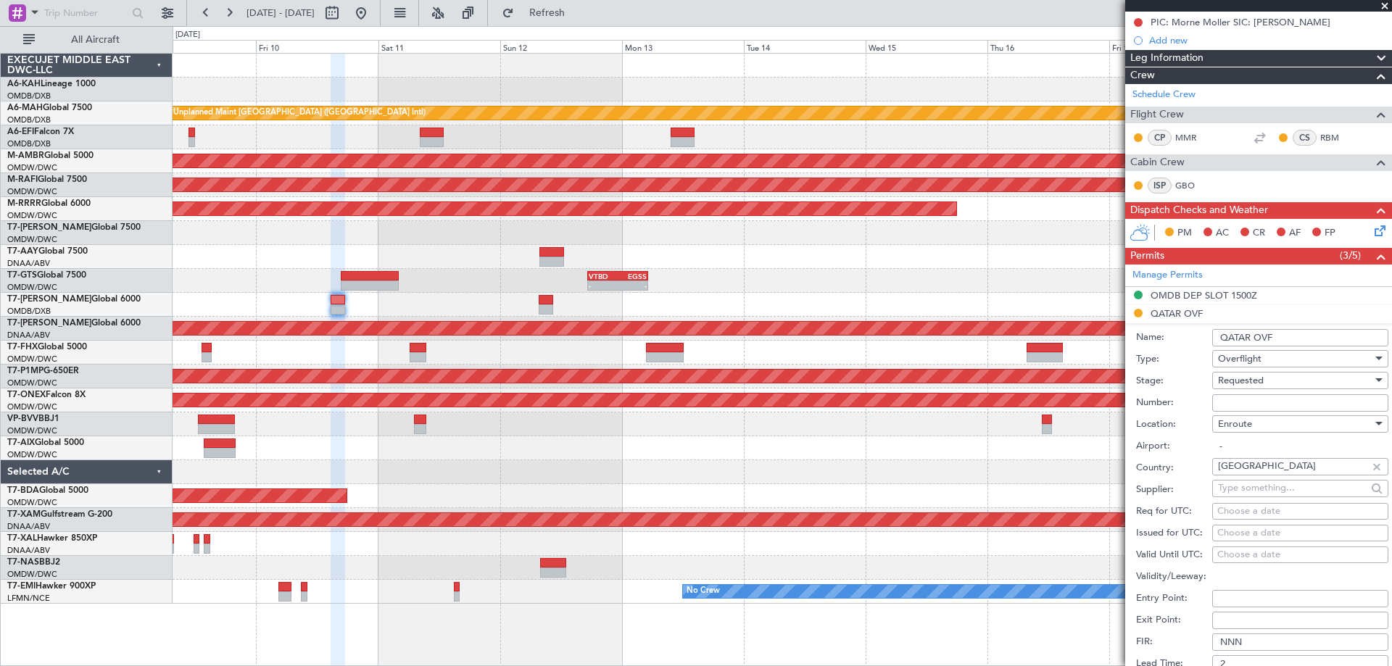
scroll to position [363, 0]
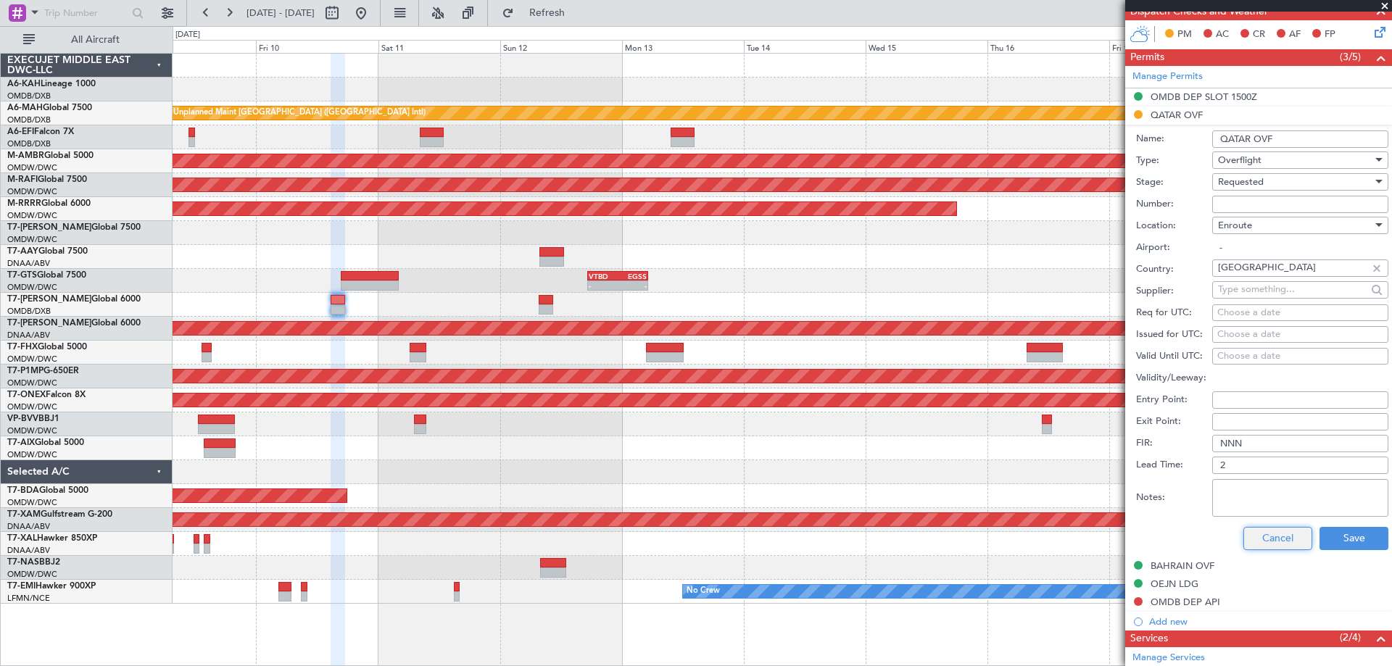
click at [1260, 547] on button "Cancel" at bounding box center [1278, 538] width 69 height 23
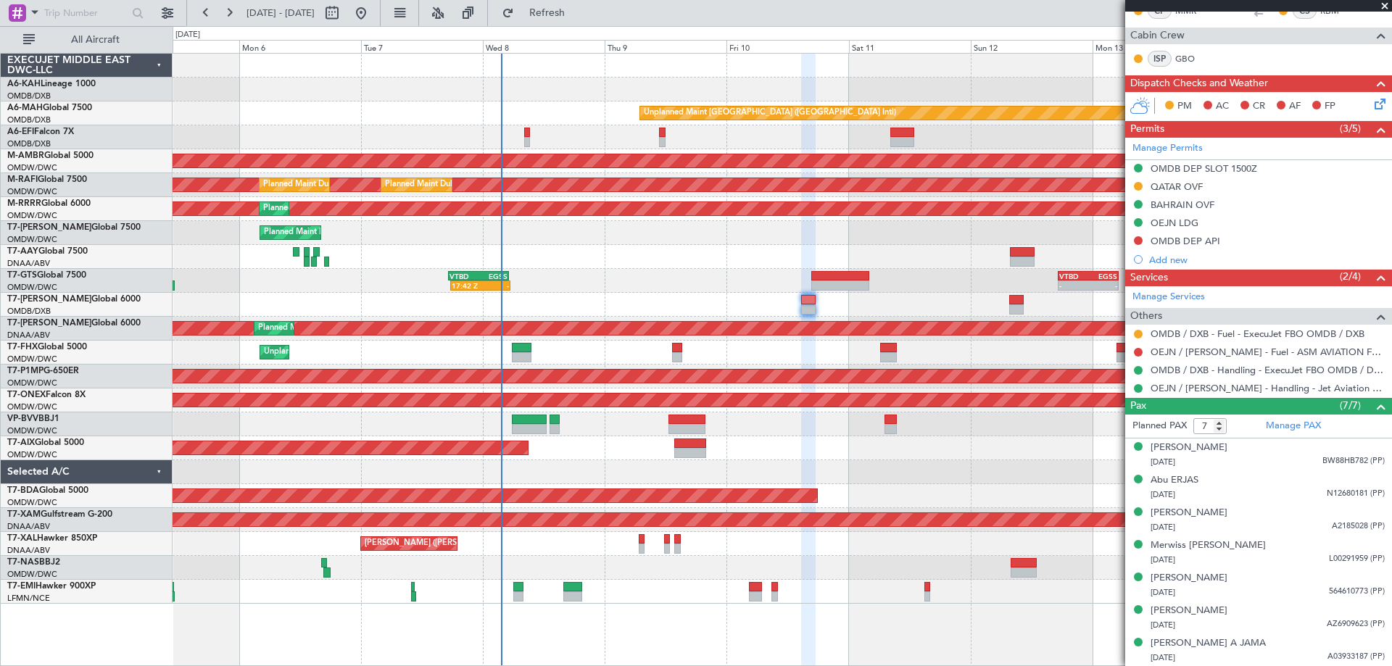
click at [957, 243] on div "Unplanned Maint Dubai (Dubai Intl) AOG Maint Dubai (Dubai Intl) Planned Maint S…" at bounding box center [782, 329] width 1219 height 550
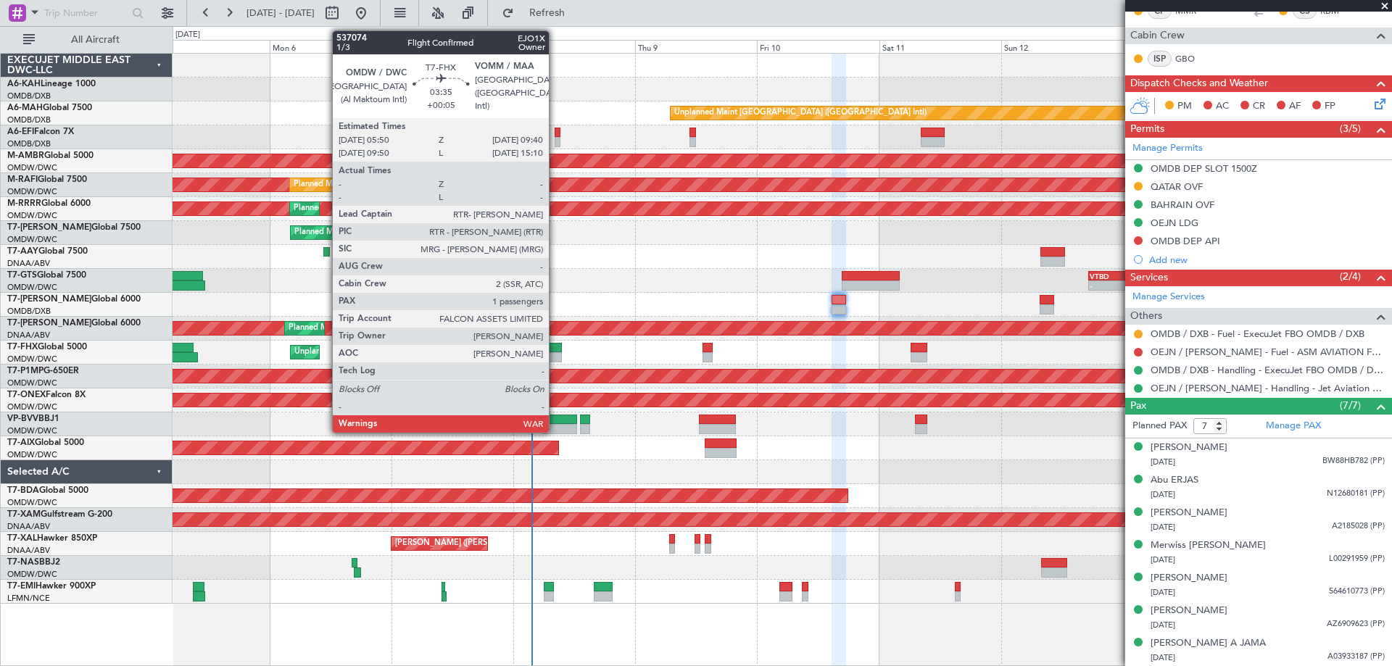
click at [556, 348] on div at bounding box center [552, 348] width 20 height 10
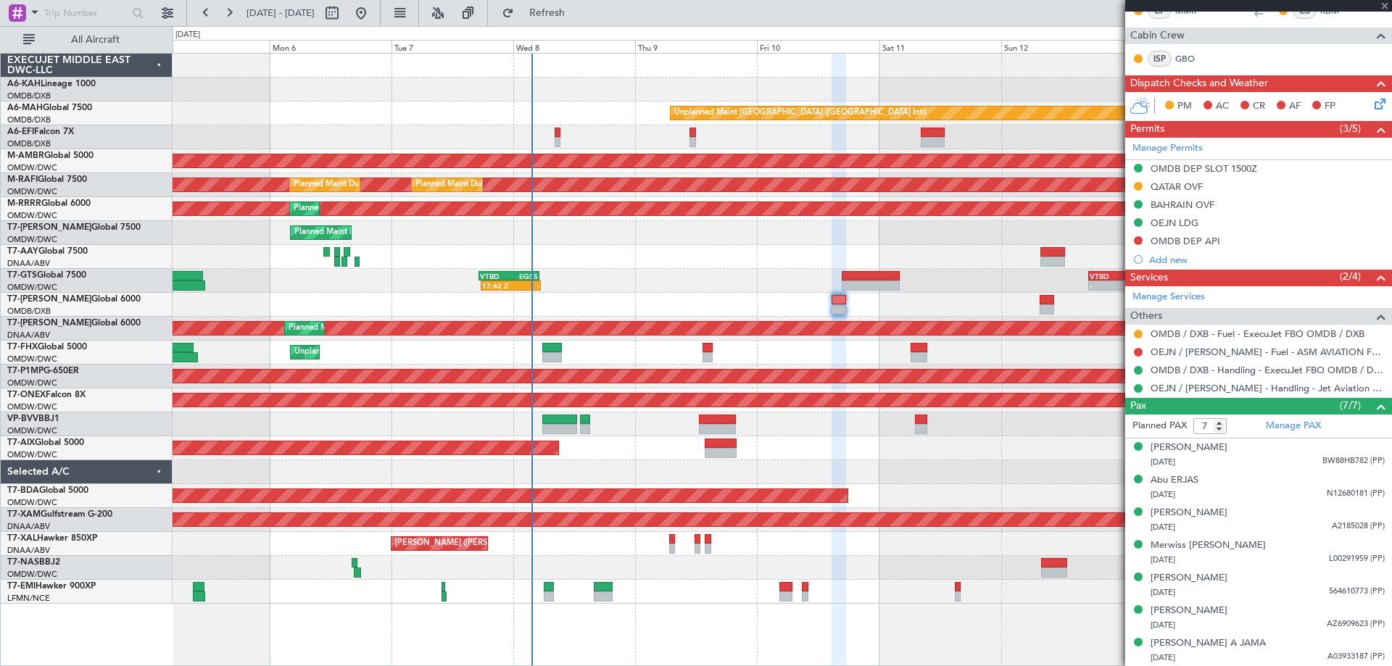
type input "+00:05"
type input "1"
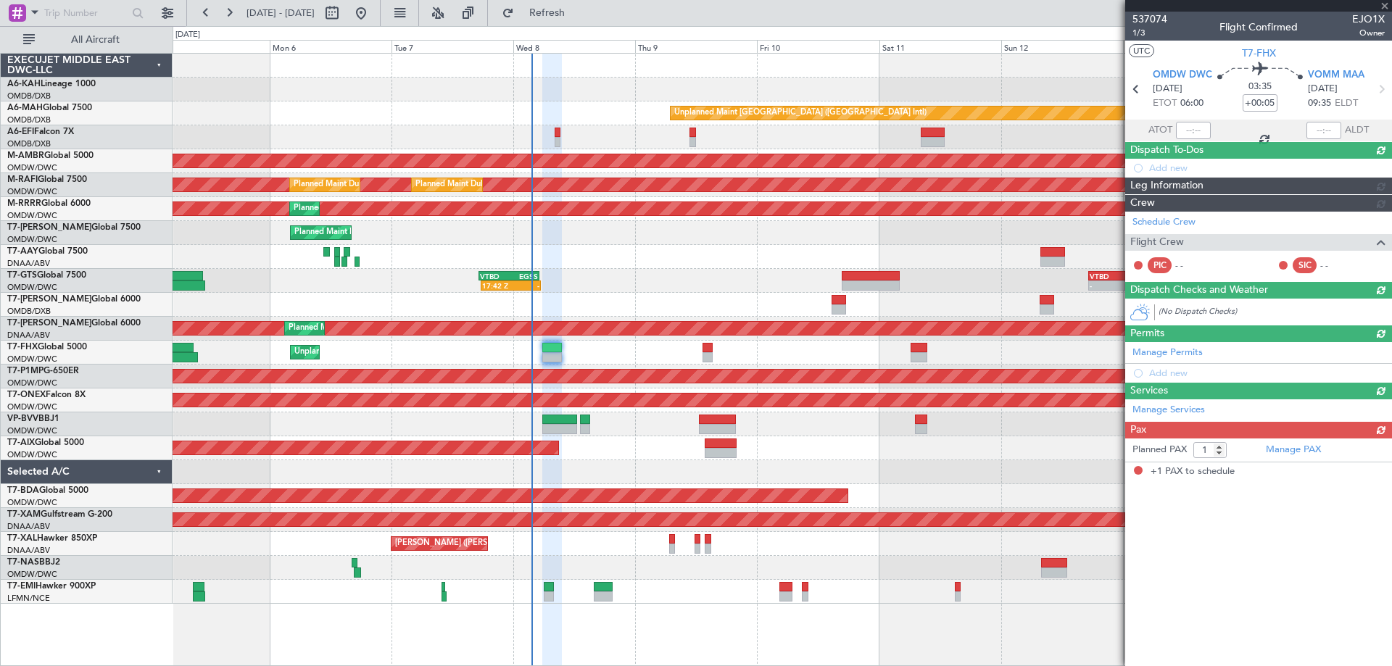
scroll to position [0, 0]
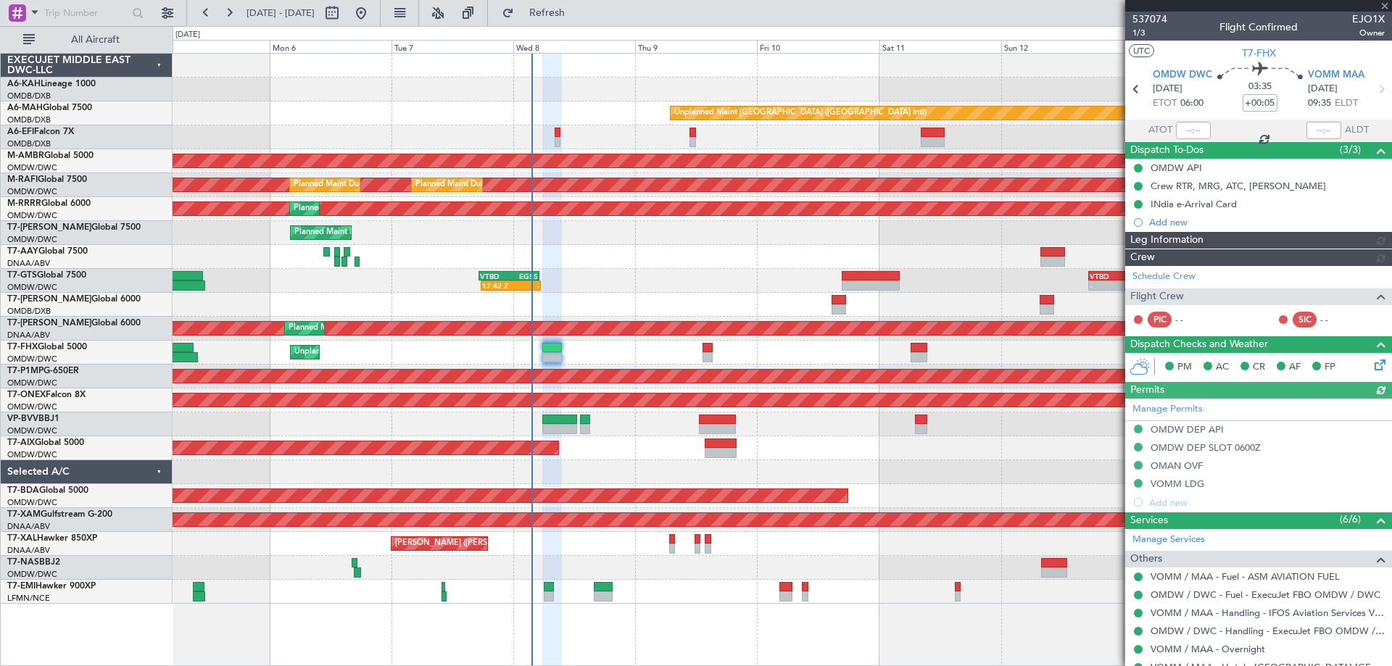
type input "Dherander Fithani (DHF)"
type input "7437"
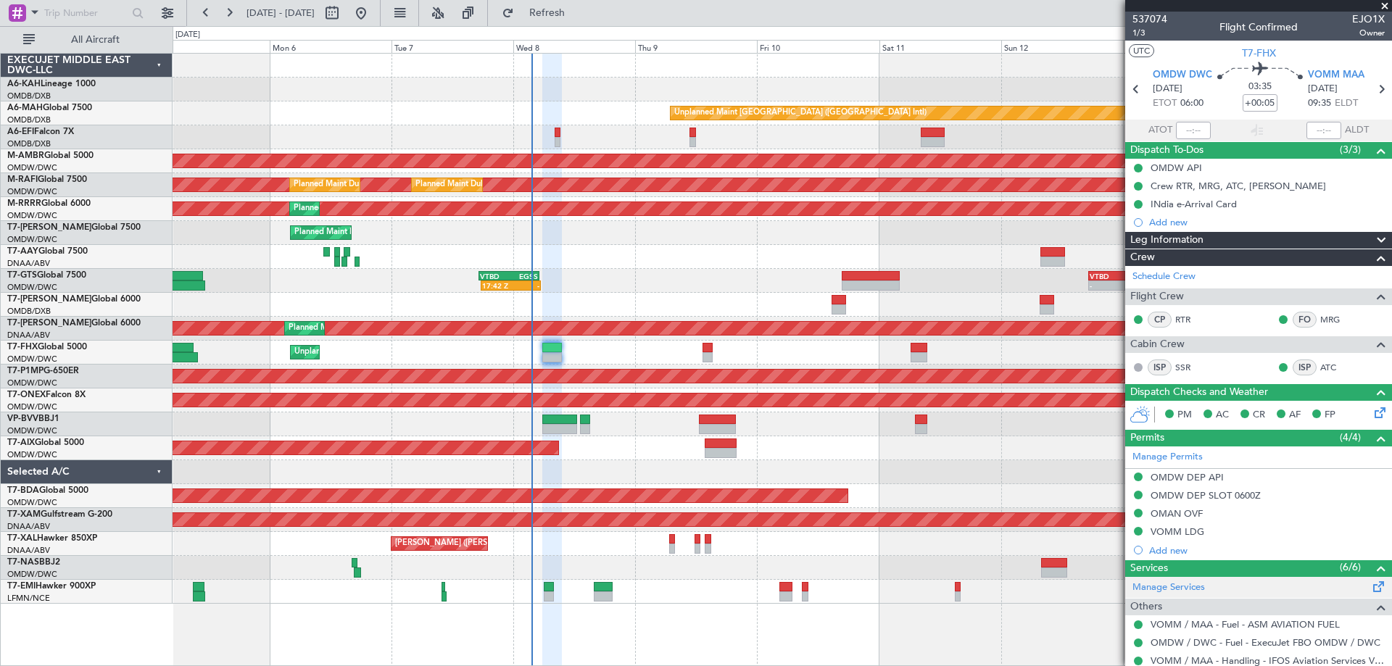
scroll to position [131, 0]
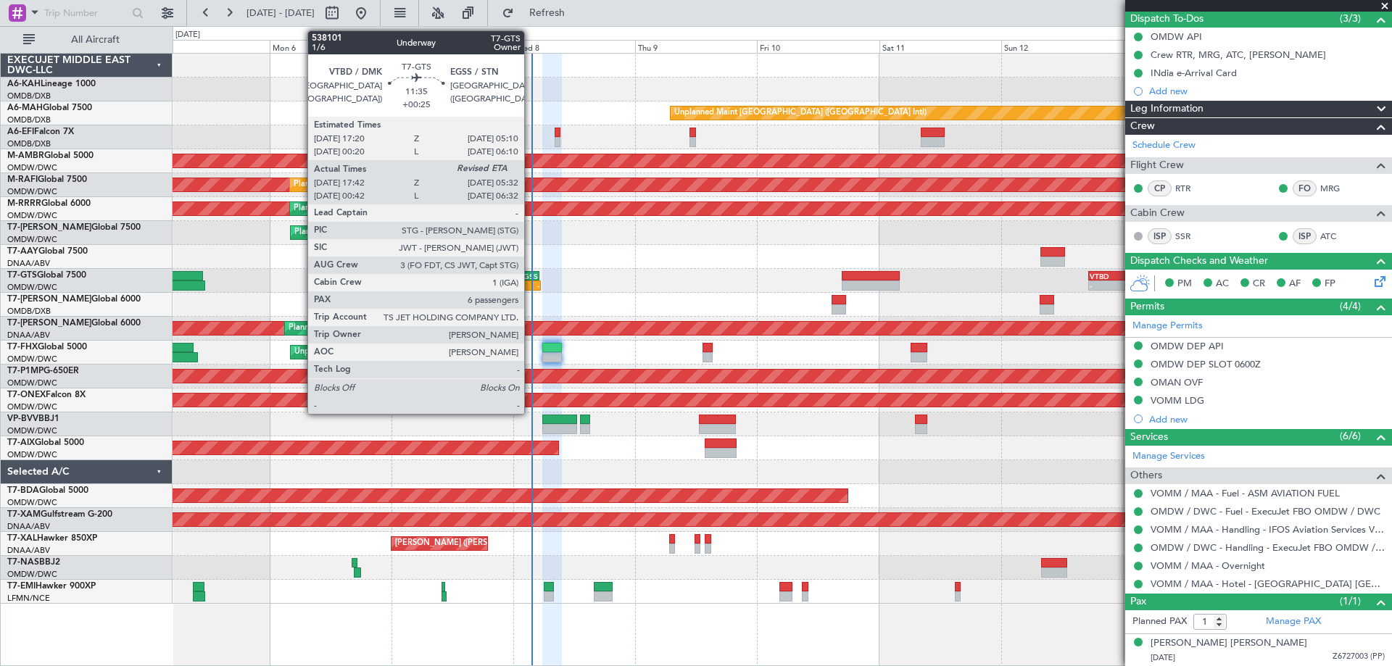
click at [531, 281] on div "-" at bounding box center [525, 285] width 29 height 9
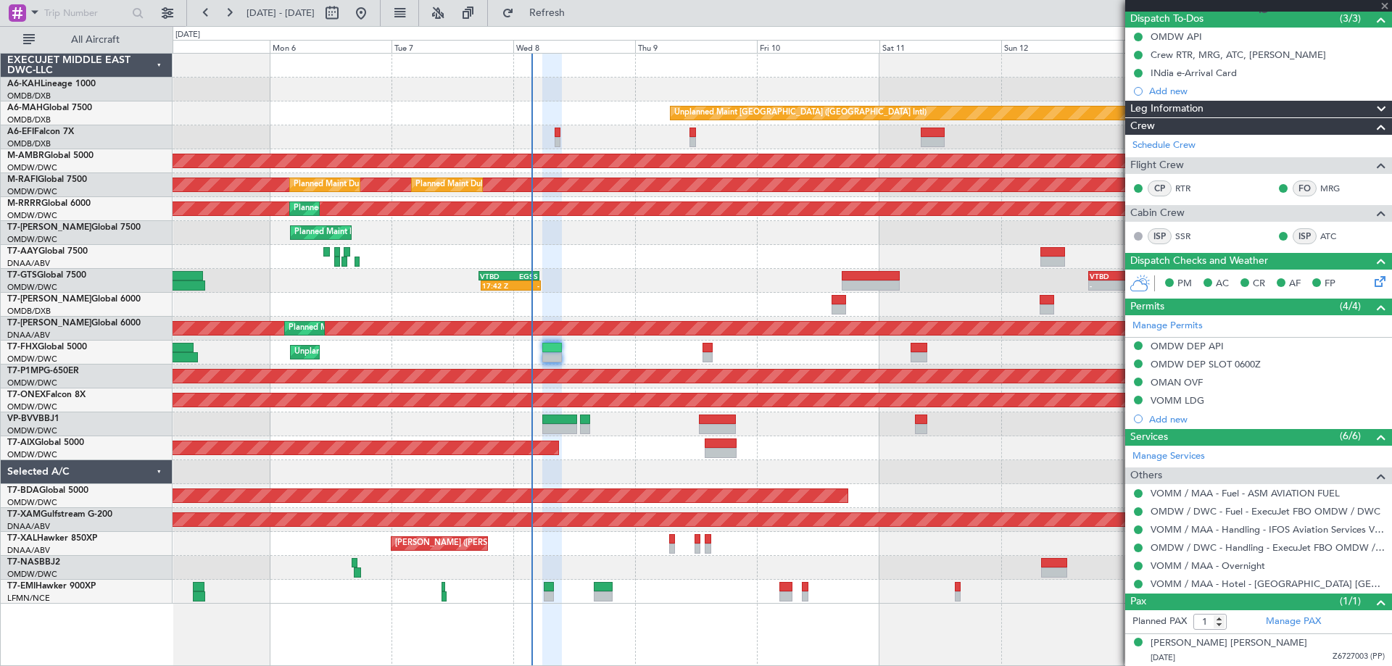
type input "+00:25"
type input "17:52"
type input "6"
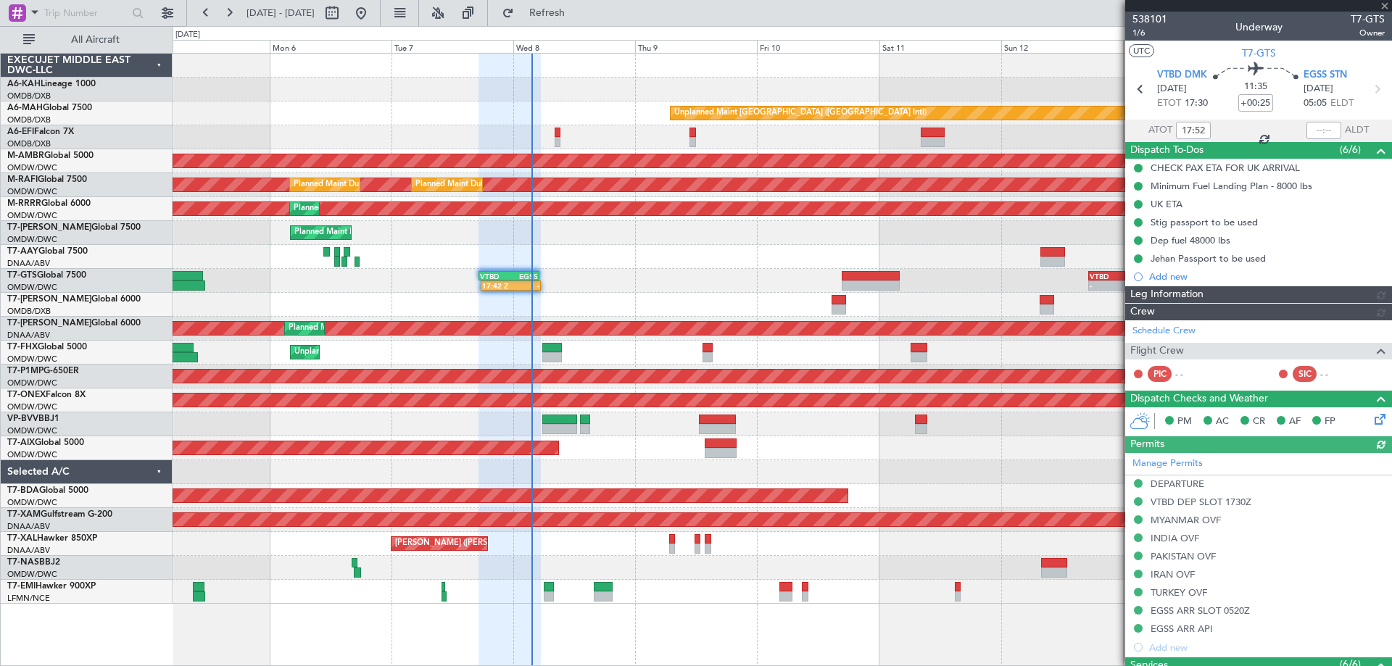
type input "[PERSON_NAME] ([PERSON_NAME])"
type input "7422"
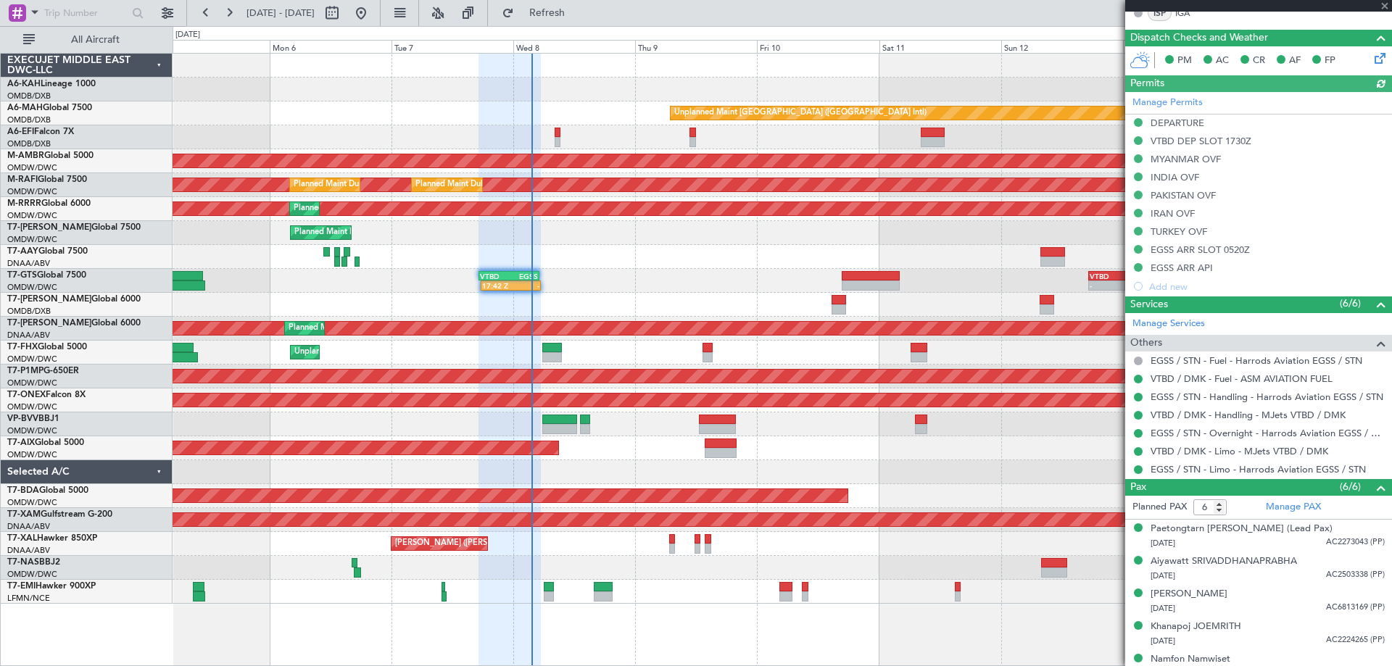
scroll to position [484, 0]
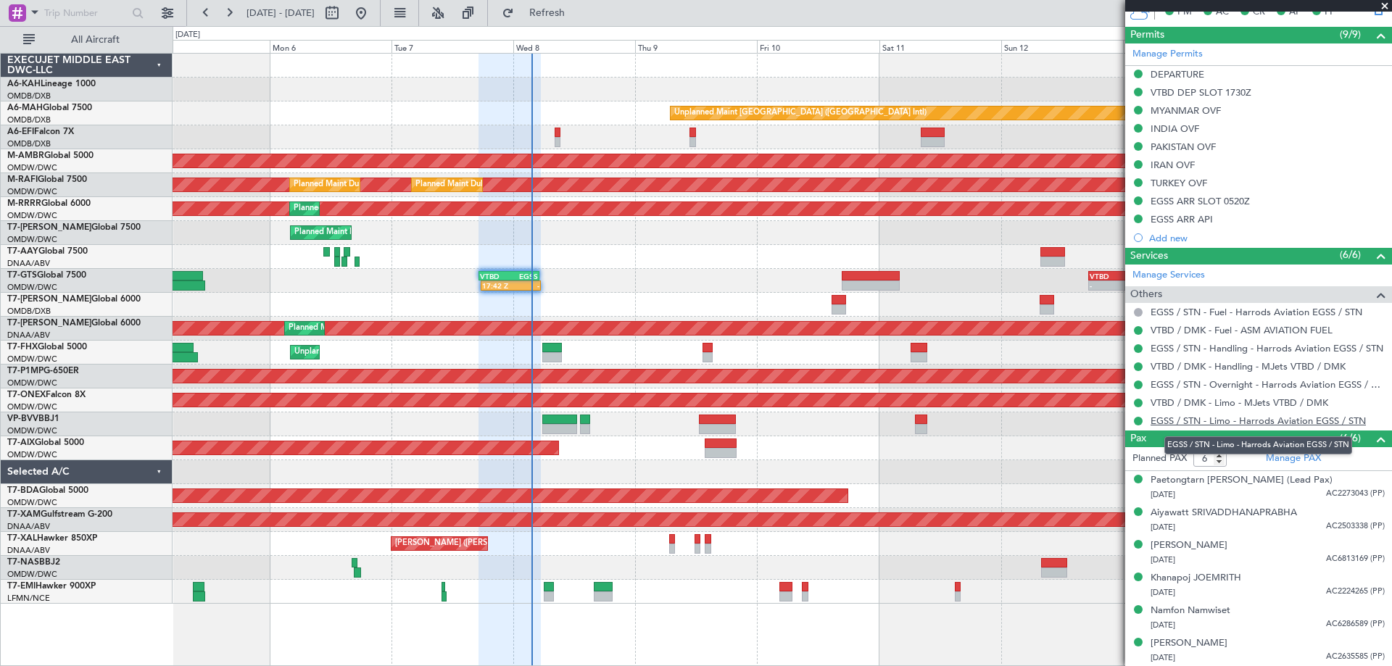
click at [1247, 420] on link "EGSS / STN - Limo - Harrods Aviation EGSS / STN" at bounding box center [1258, 421] width 215 height 12
type input "[PERSON_NAME] ([PERSON_NAME])"
type input "7422"
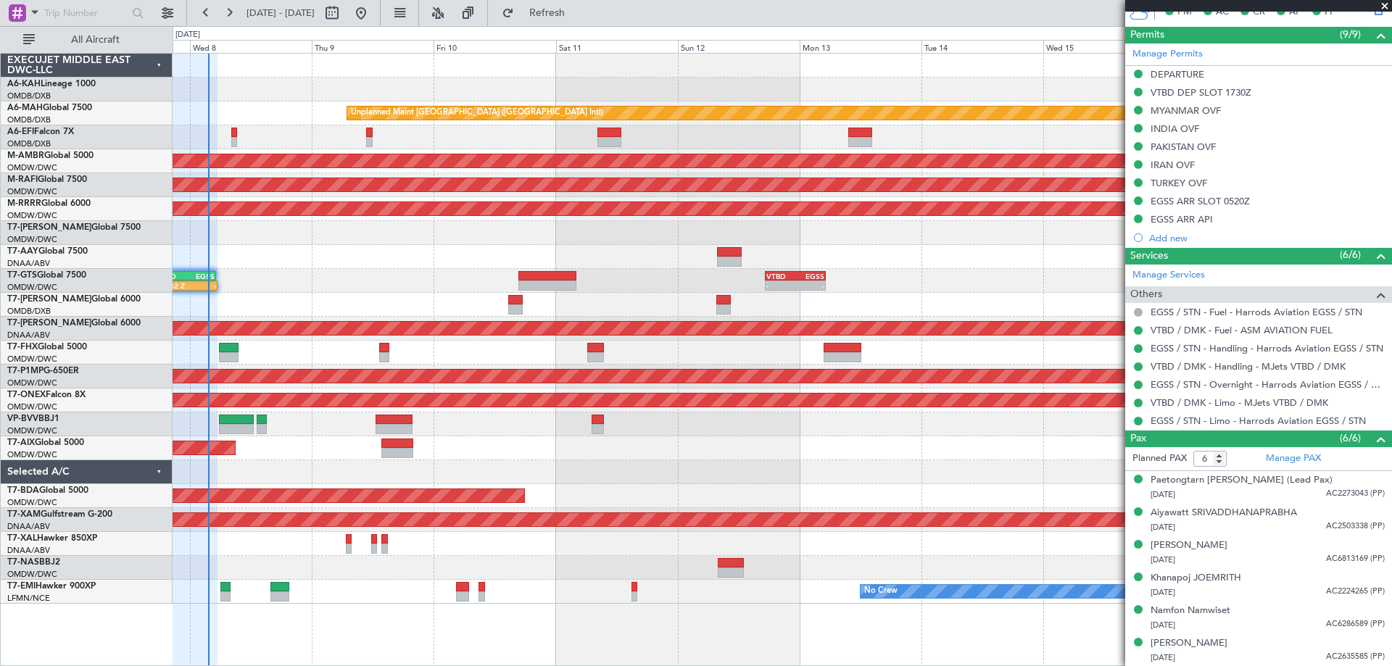
click at [306, 428] on div "Unplanned Maint Dubai (Dubai Intl) Planned Maint Singapore (Seletar) Planned Ma…" at bounding box center [782, 329] width 1219 height 550
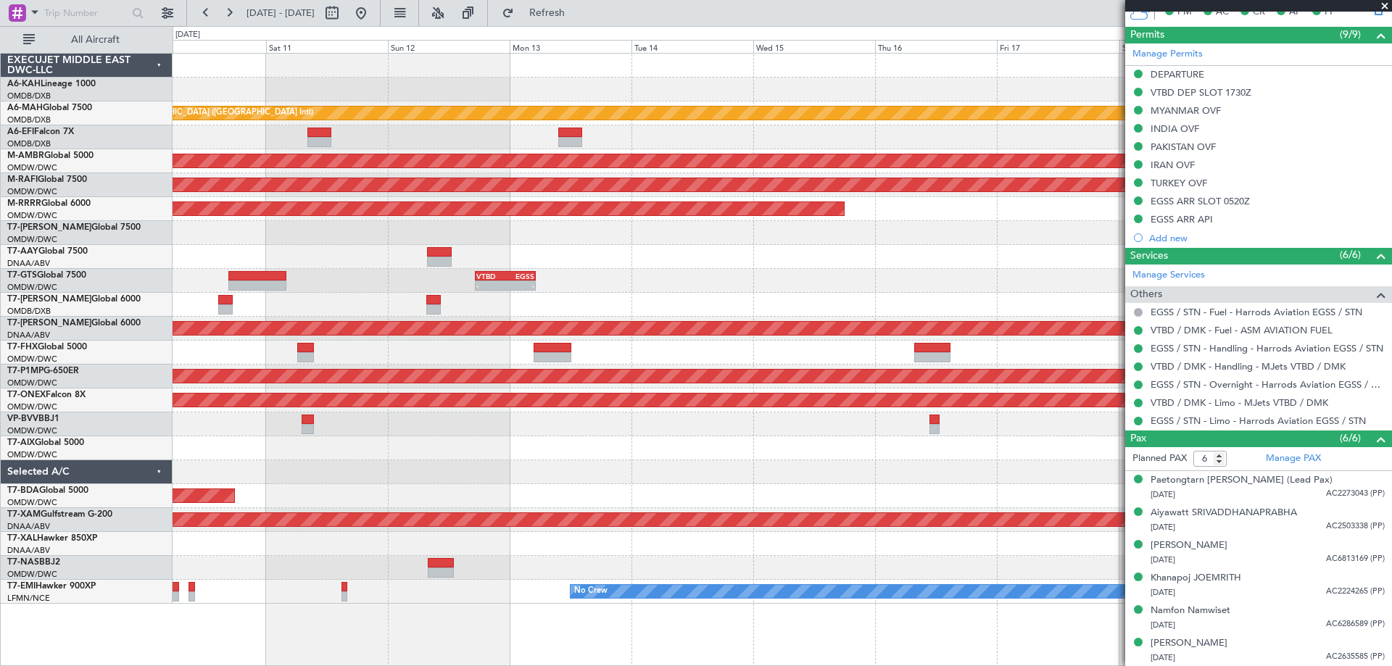
click at [540, 431] on div "Unplanned Maint Dubai (Dubai Intl) Planned Maint Singapore (Seletar) Planned Ma…" at bounding box center [782, 329] width 1219 height 550
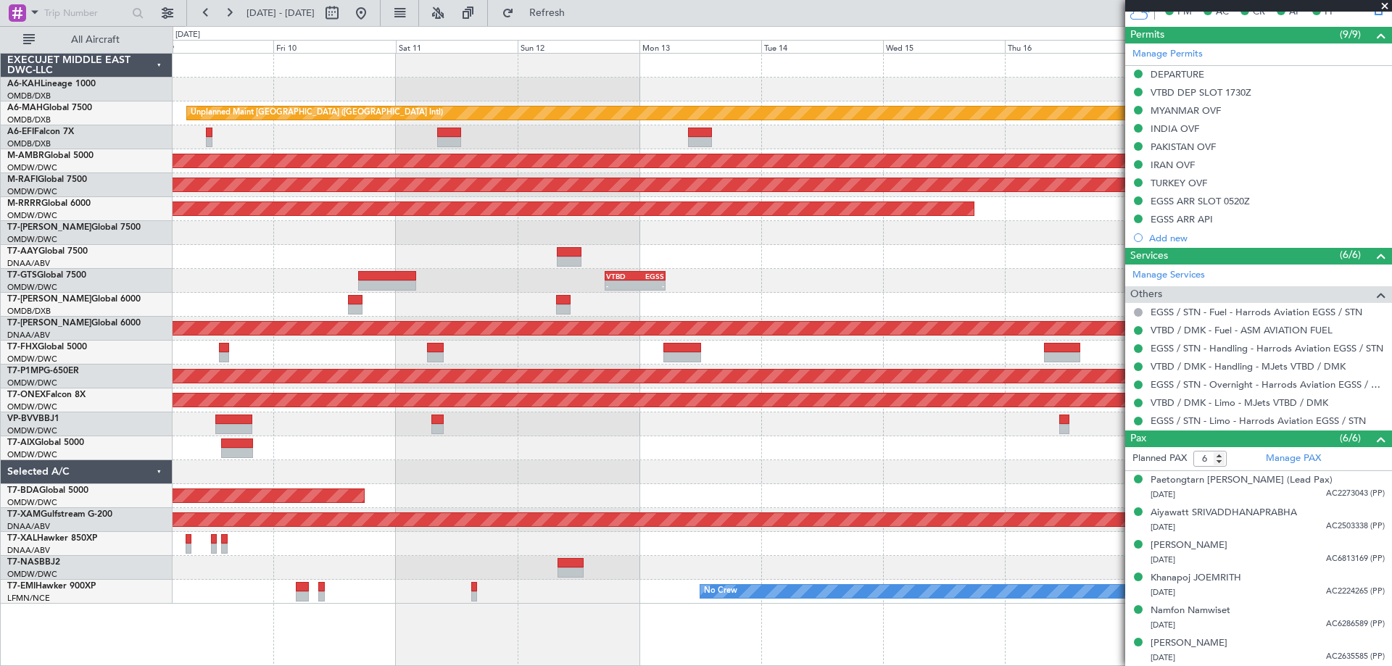
click at [771, 438] on div "Planned Maint Dubai (Al Maktoum Intl)" at bounding box center [782, 449] width 1219 height 24
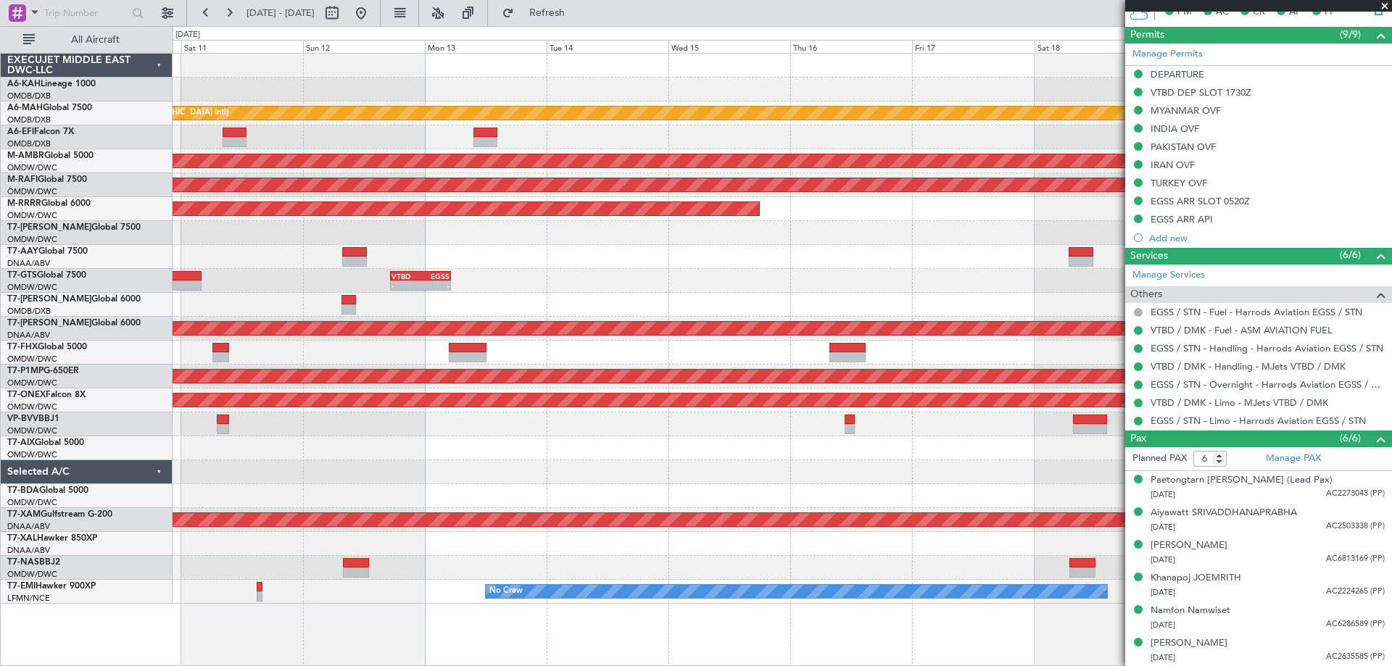
click at [294, 418] on div "Unplanned Maint Dubai (Dubai Intl) Planned Maint Singapore (Seletar) Planned Ma…" at bounding box center [782, 329] width 1219 height 550
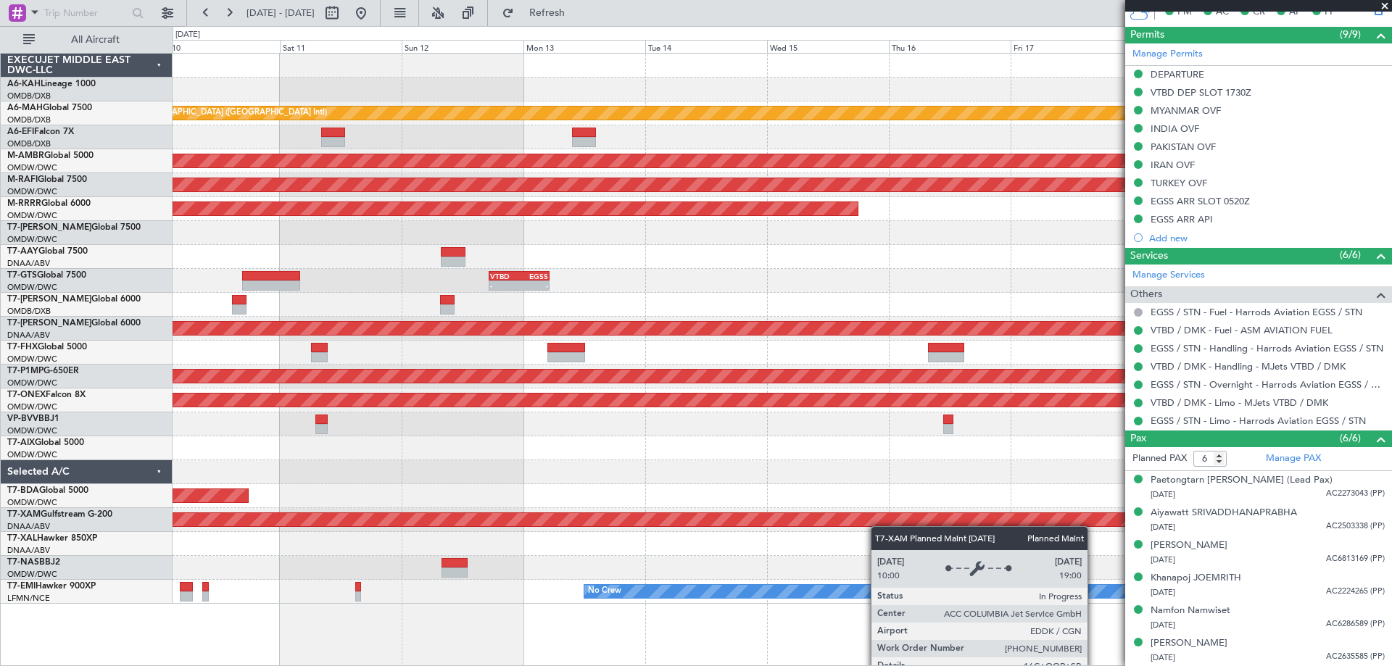
click at [926, 508] on div "Unplanned Maint Dubai (Dubai Intl) Planned Maint Singapore (Seletar) Planned Ma…" at bounding box center [782, 329] width 1219 height 550
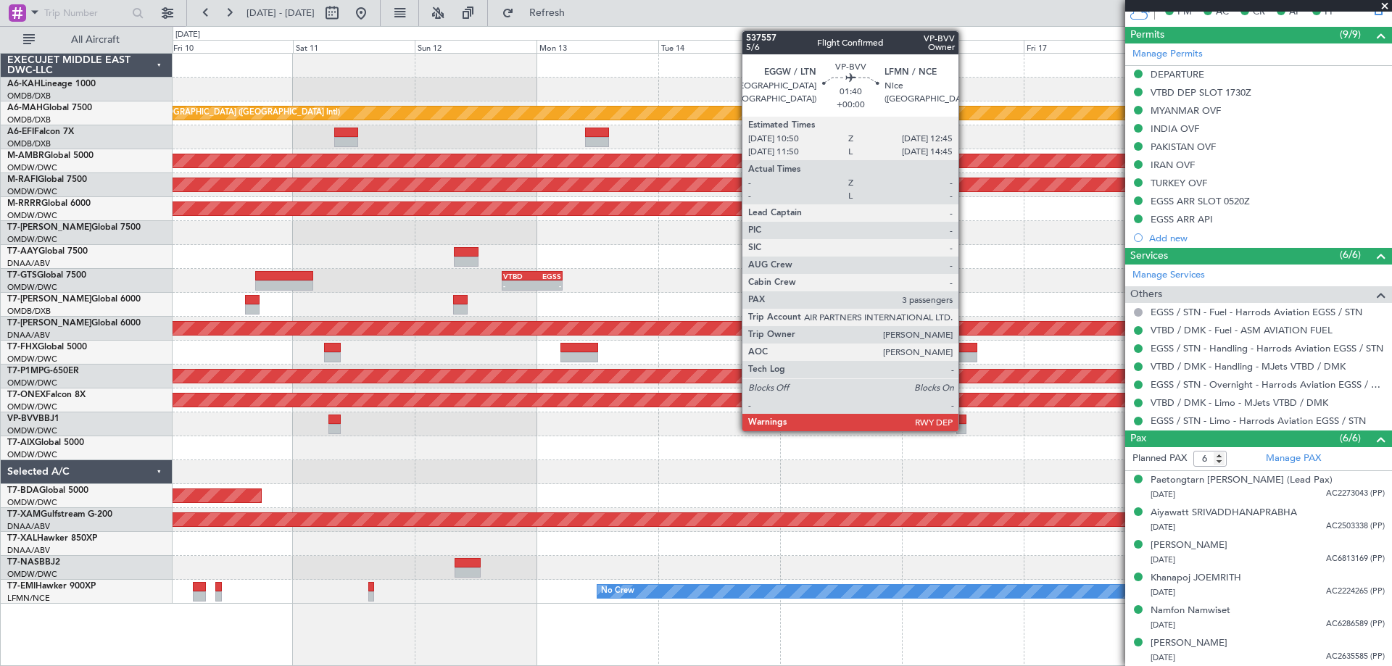
click at [965, 424] on div at bounding box center [962, 429] width 10 height 10
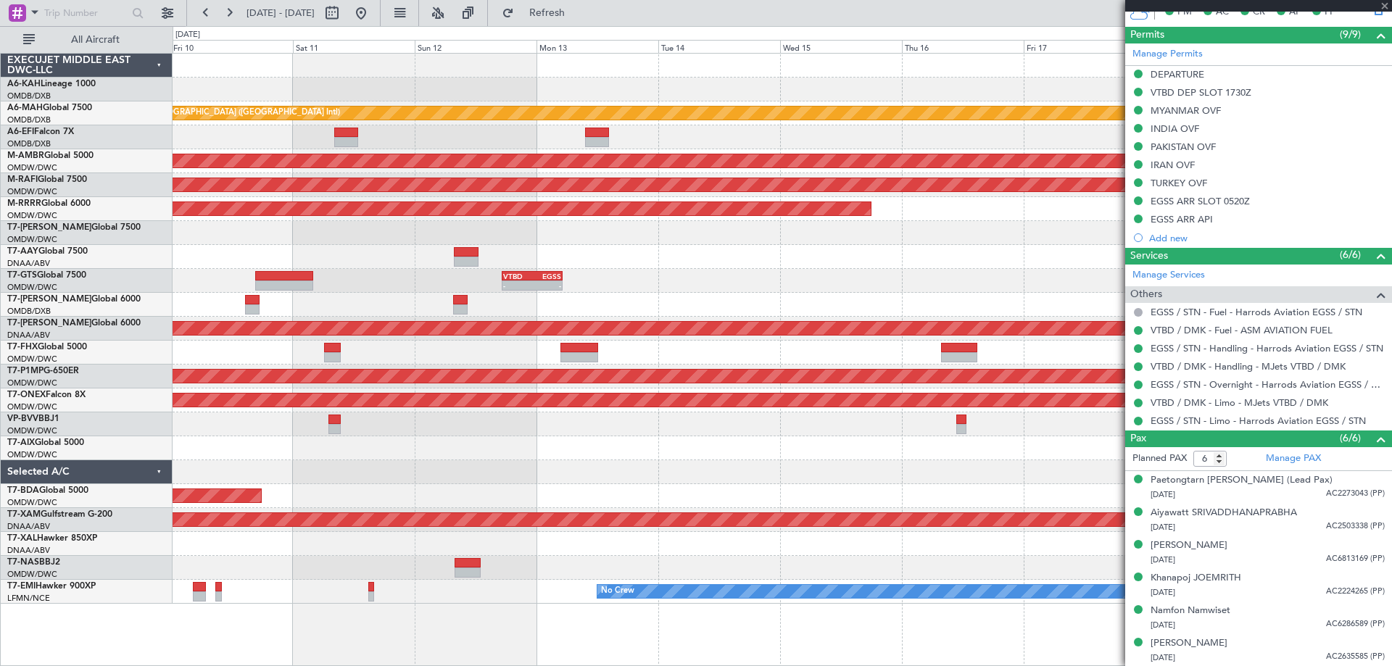
type input "3"
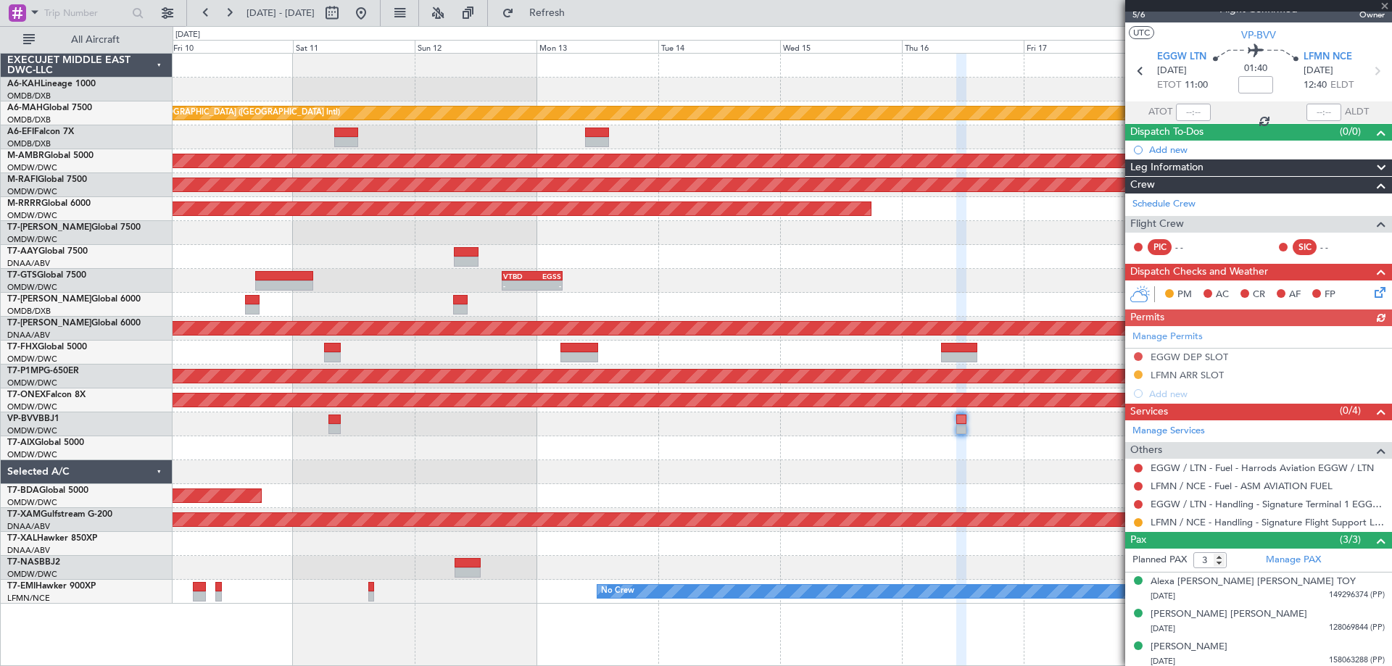
scroll to position [22, 0]
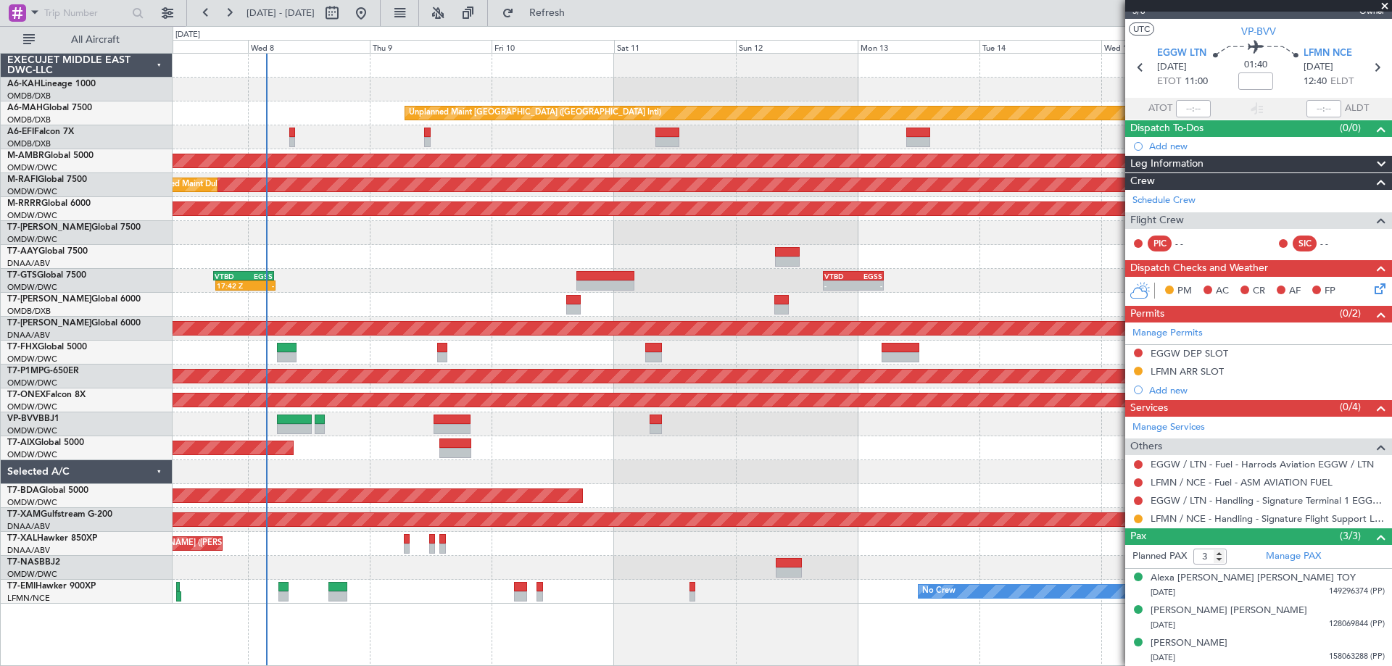
click at [865, 462] on div "Unplanned Maint Dubai (Dubai Intl) Planned Maint Singapore (Seletar) Planned Ma…" at bounding box center [782, 329] width 1219 height 550
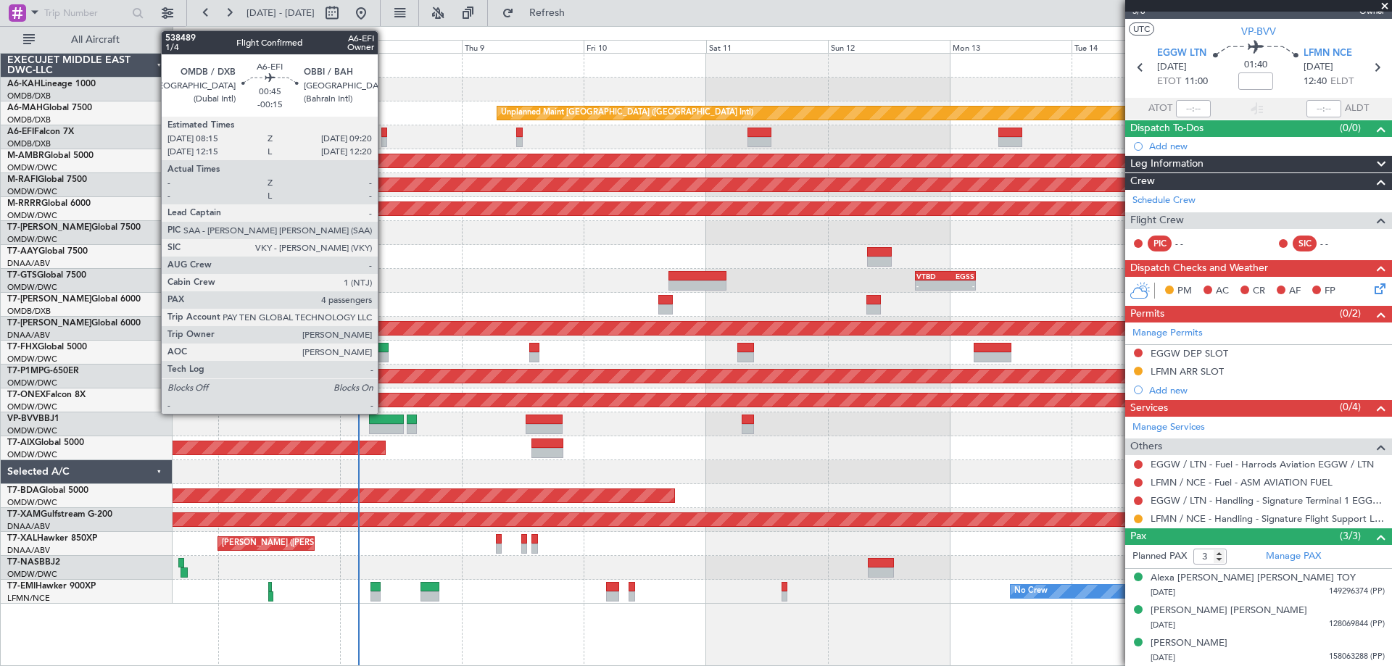
click at [384, 136] on div at bounding box center [384, 133] width 6 height 10
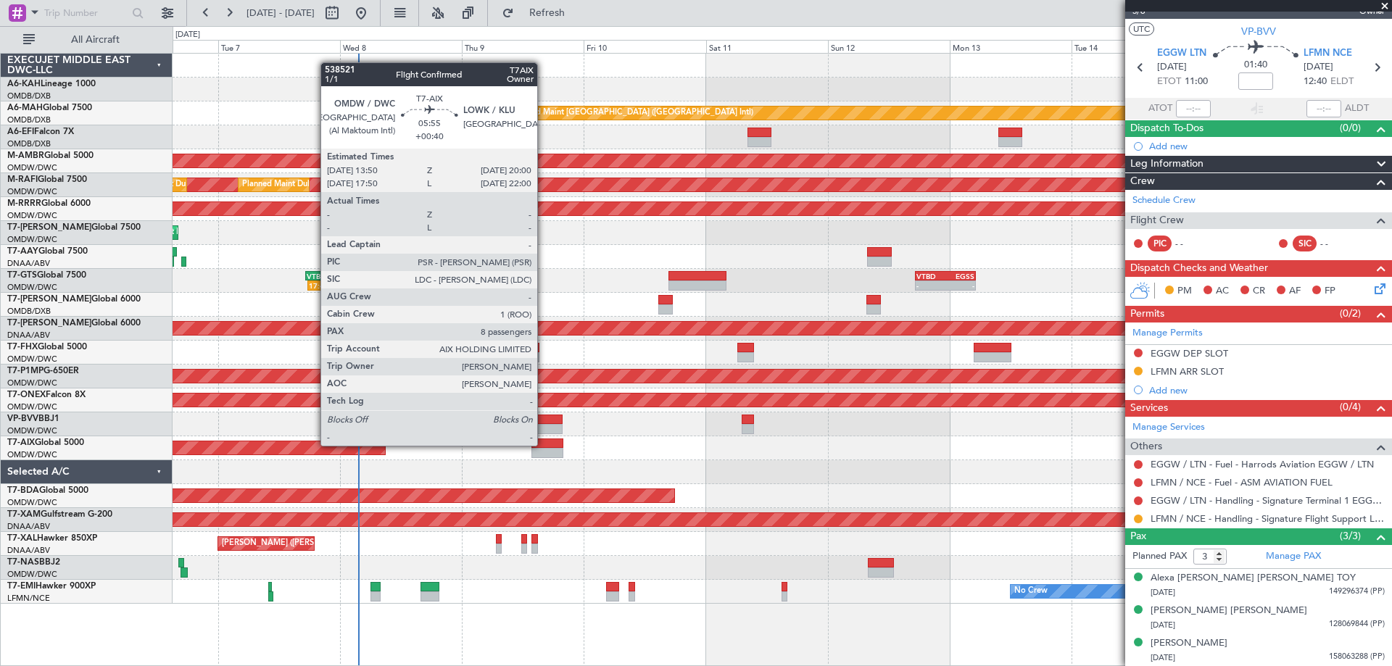
click at [544, 445] on div at bounding box center [548, 444] width 32 height 10
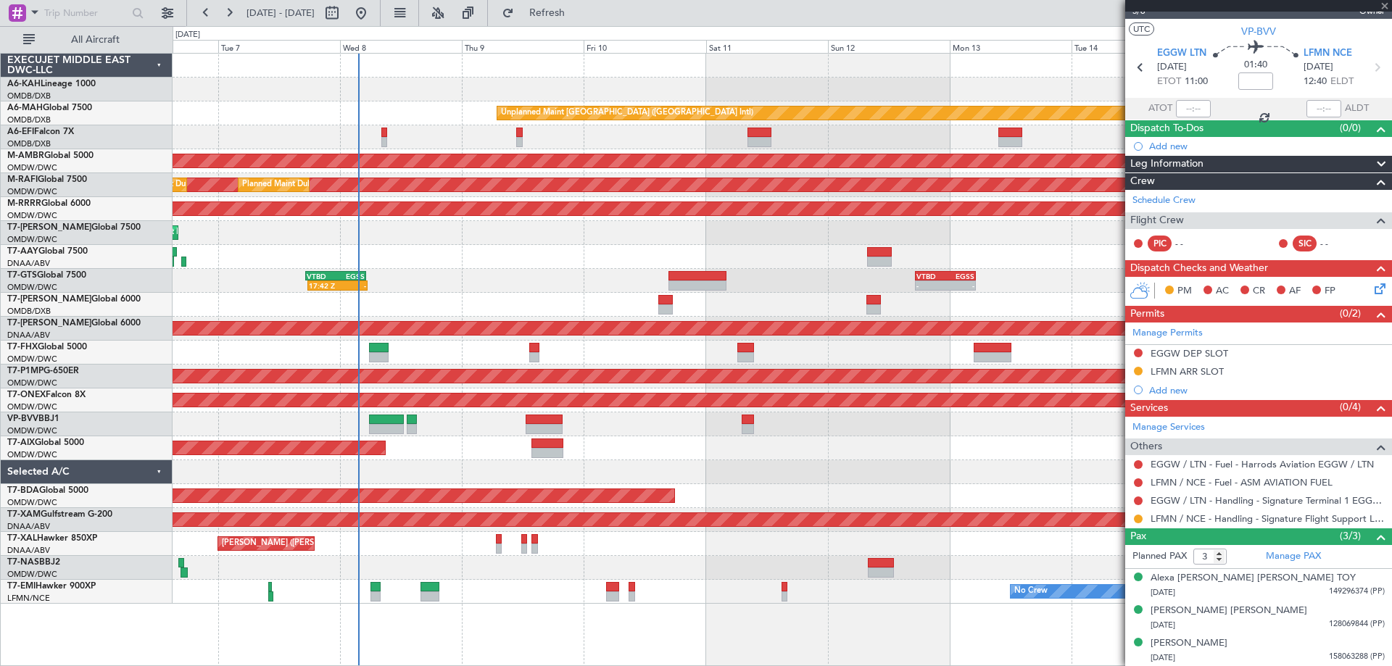
type input "+00:40"
type input "8"
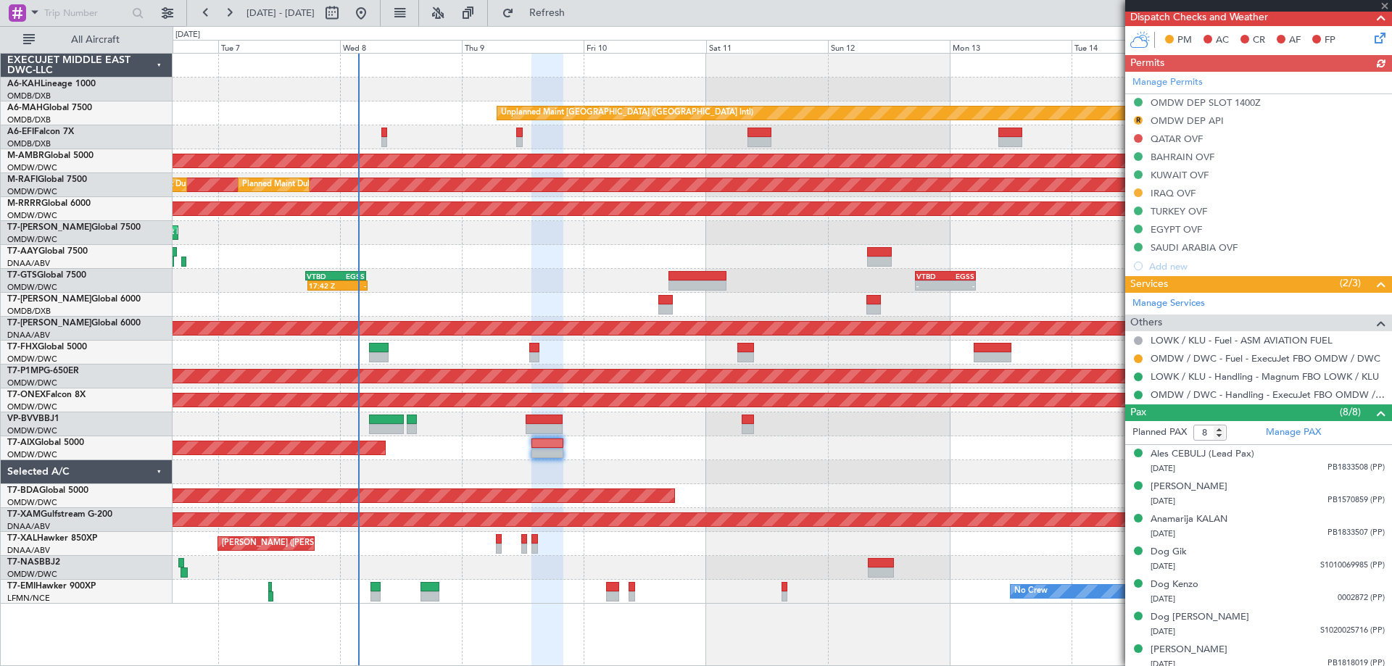
scroll to position [450, 0]
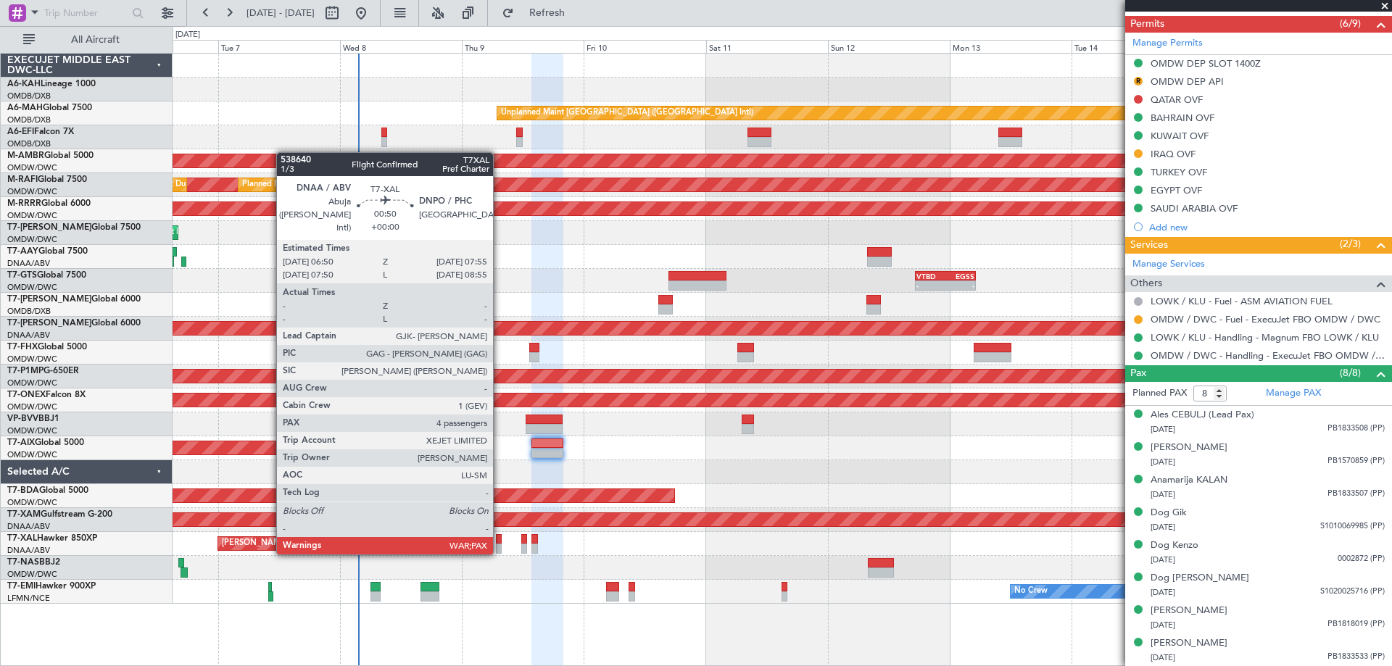
click at [500, 552] on div at bounding box center [499, 549] width 6 height 10
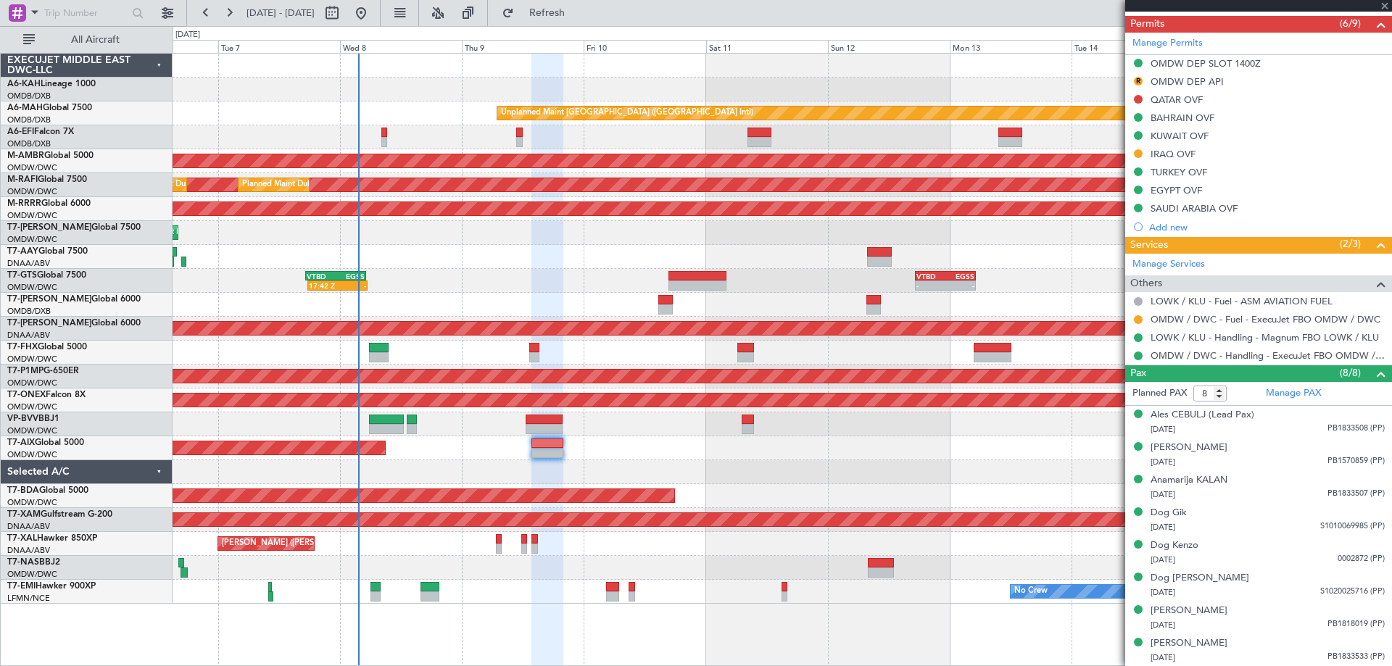
type input "4"
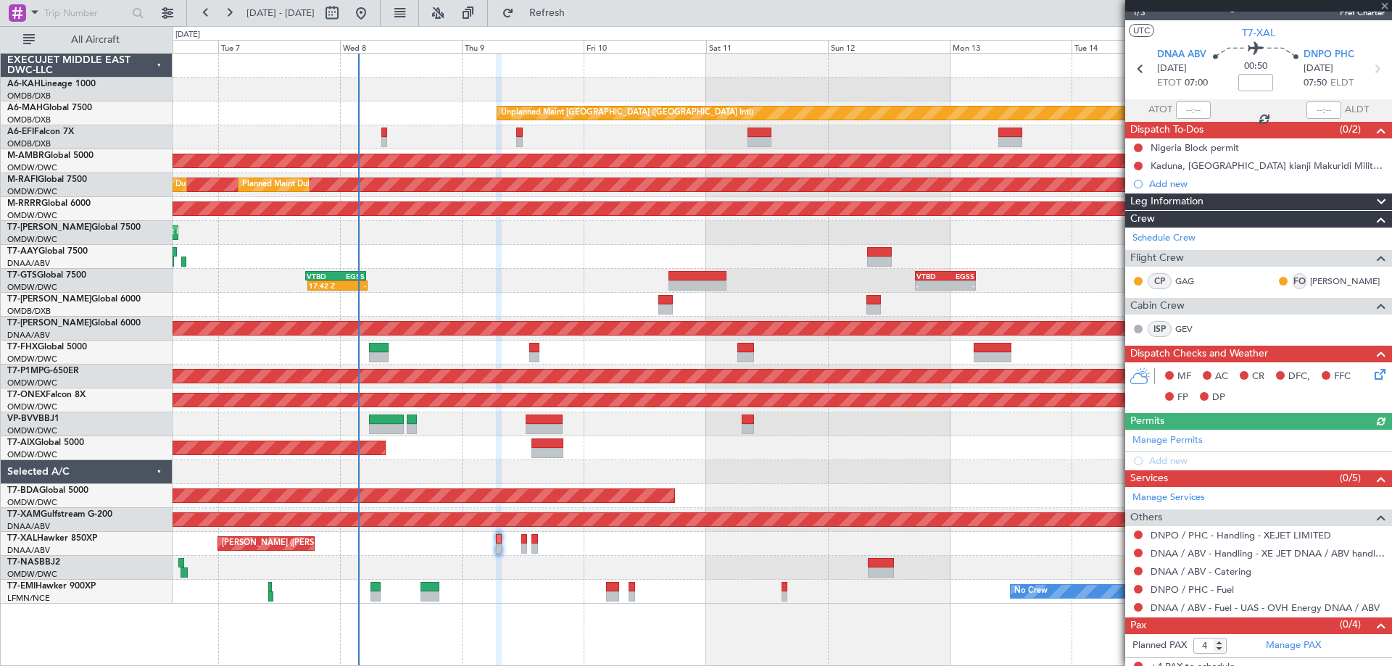
scroll to position [30, 0]
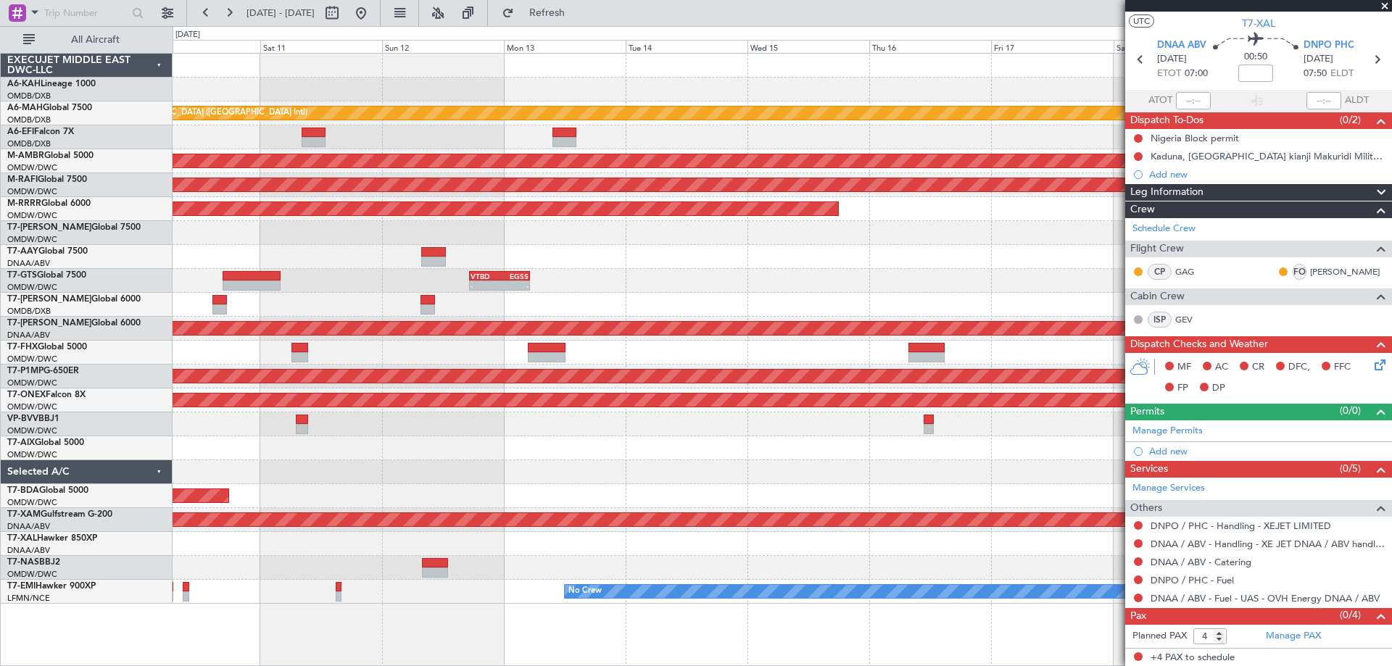
click at [453, 455] on div "Unplanned Maint Dubai (Dubai Intl) Planned Maint Singapore (Seletar) Planned Ma…" at bounding box center [782, 329] width 1219 height 550
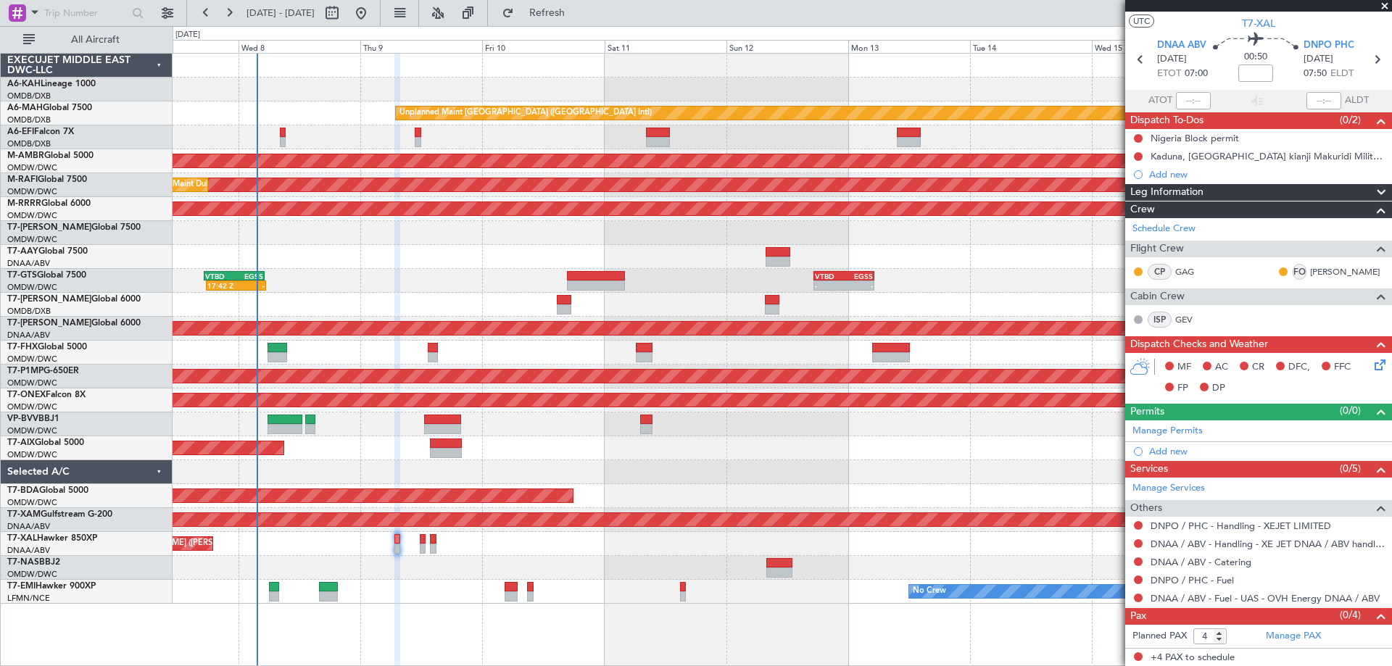
click at [753, 472] on div "Unplanned Maint Dubai (Dubai Intl) Planned Maint Singapore (Seletar) Planned Ma…" at bounding box center [782, 329] width 1219 height 550
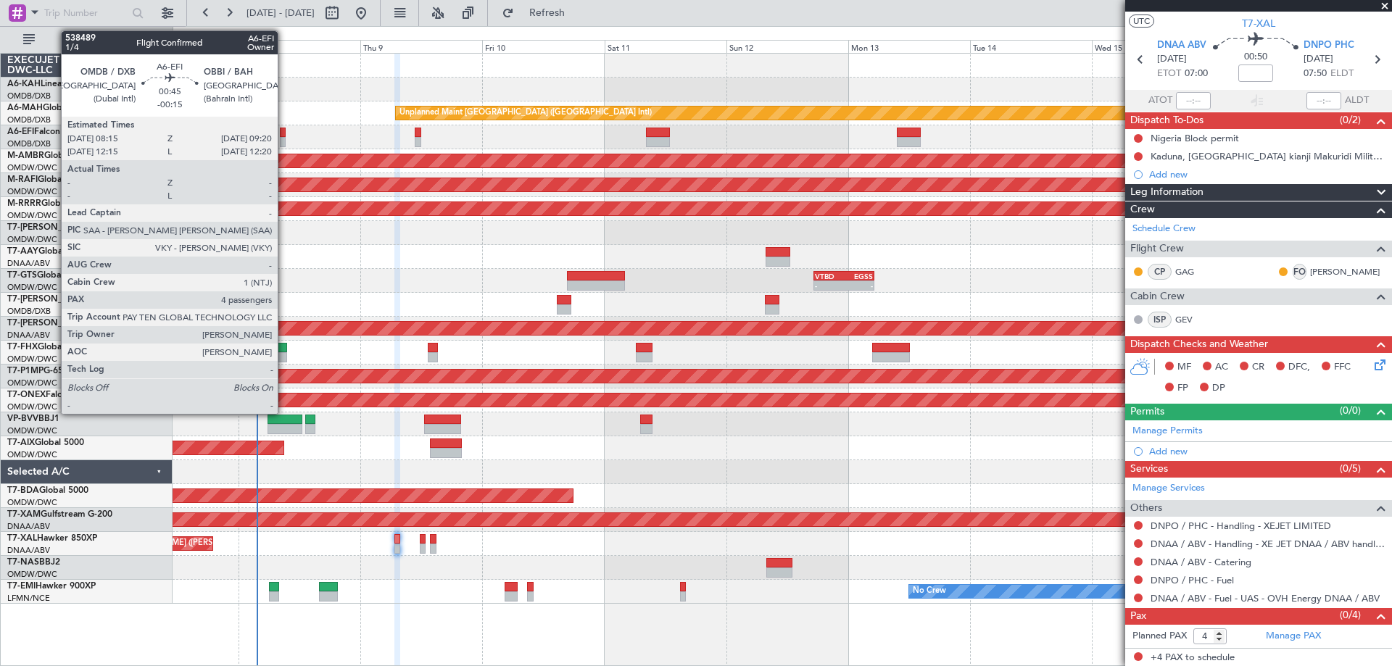
click at [284, 135] on div at bounding box center [283, 133] width 6 height 10
click at [283, 138] on div at bounding box center [283, 142] width 6 height 10
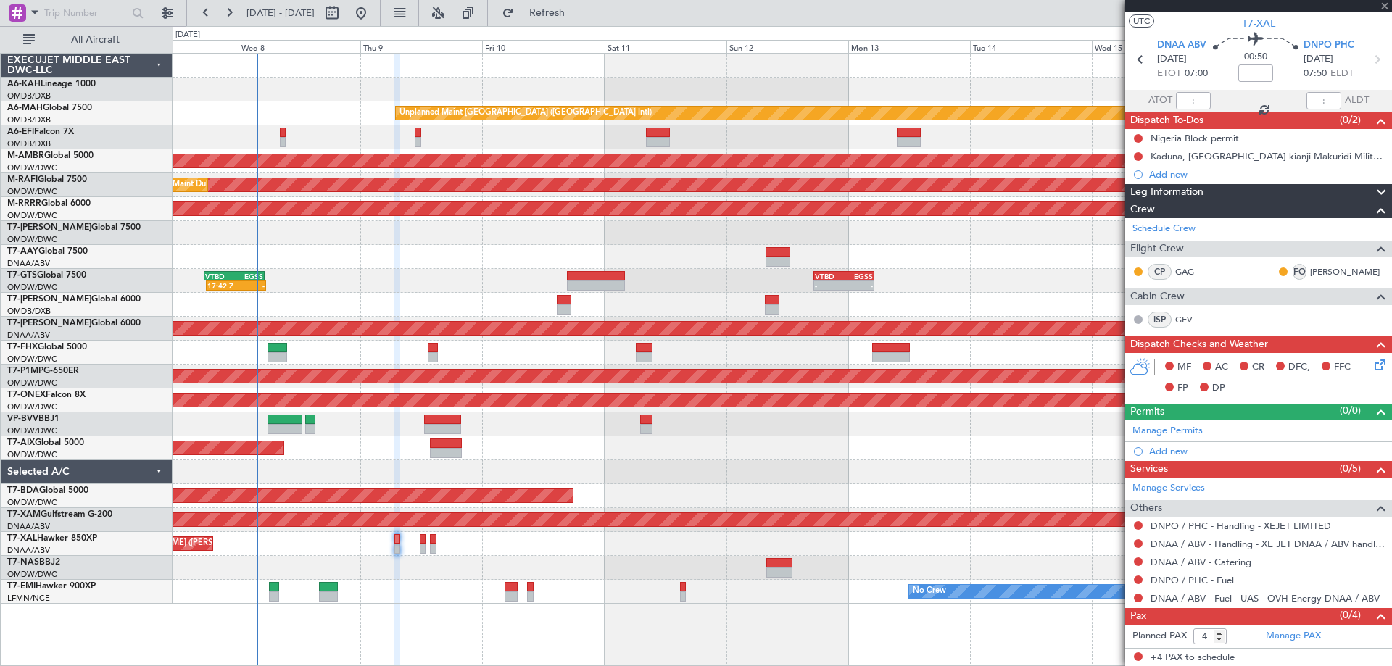
type input "-00:15"
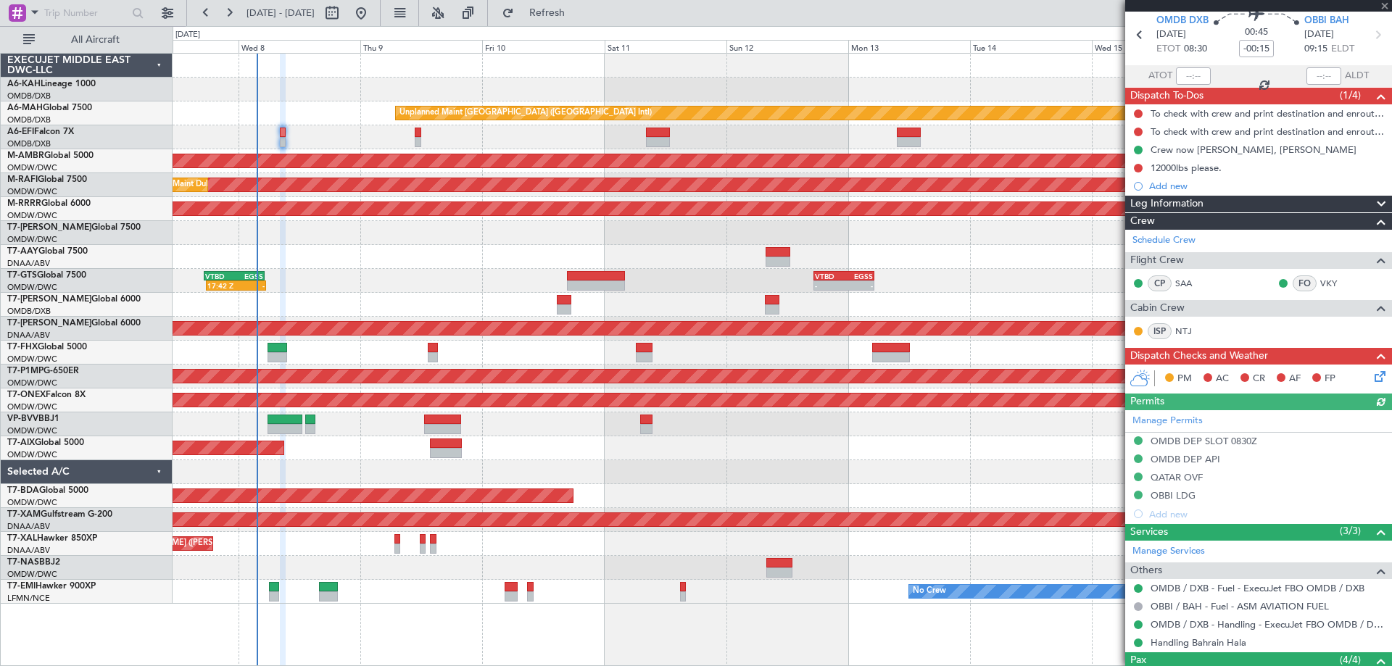
scroll to position [0, 0]
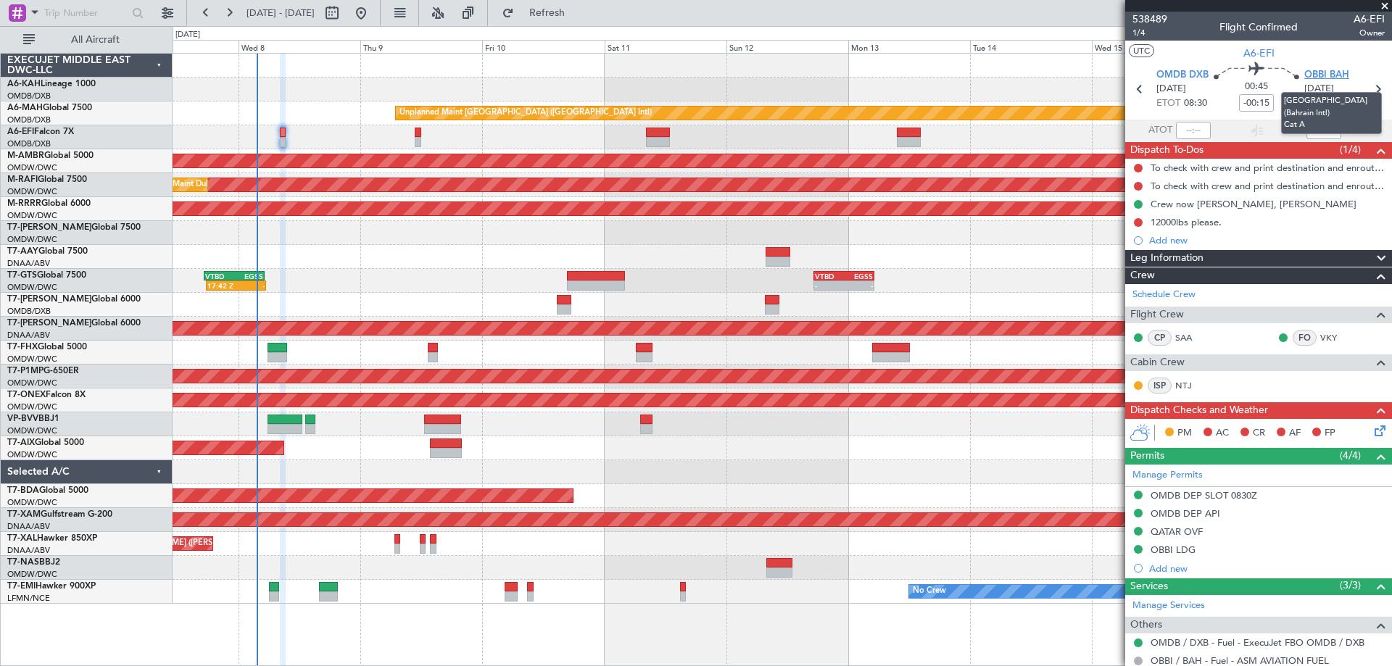
click at [1323, 72] on span "OBBI BAH" at bounding box center [1327, 75] width 45 height 15
click at [1144, 38] on span "1/4" at bounding box center [1150, 33] width 35 height 12
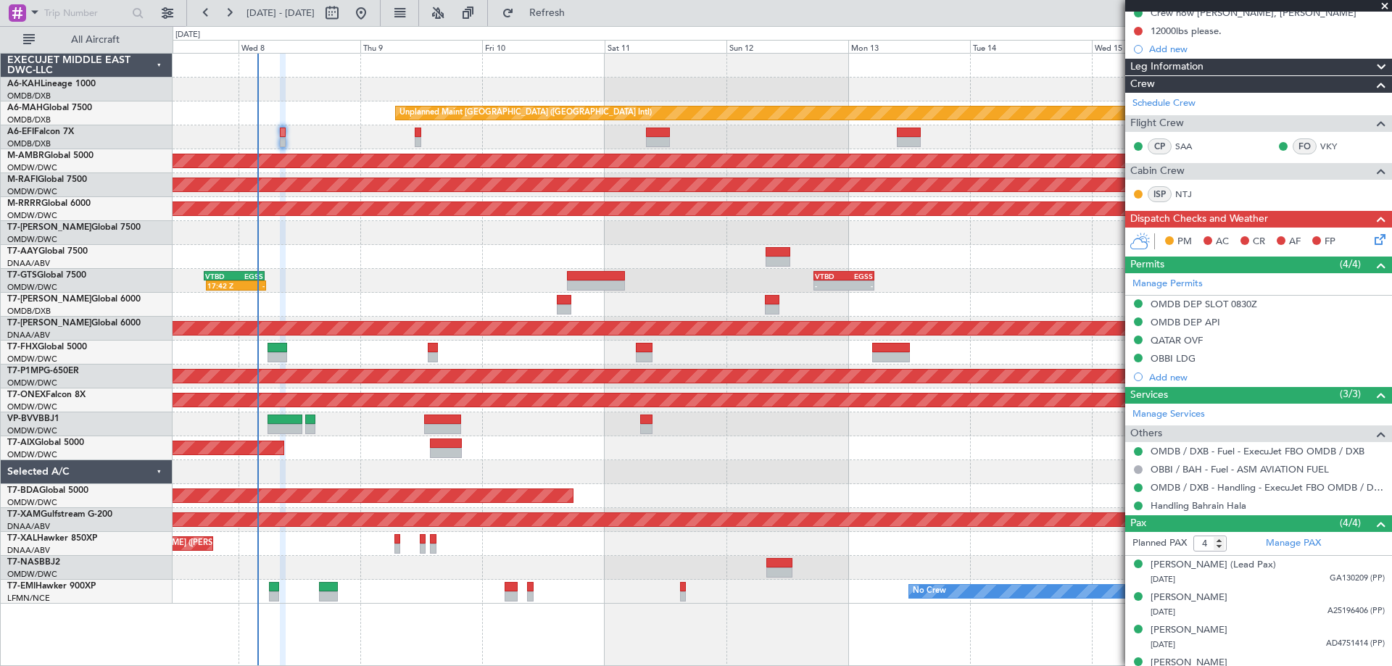
scroll to position [211, 0]
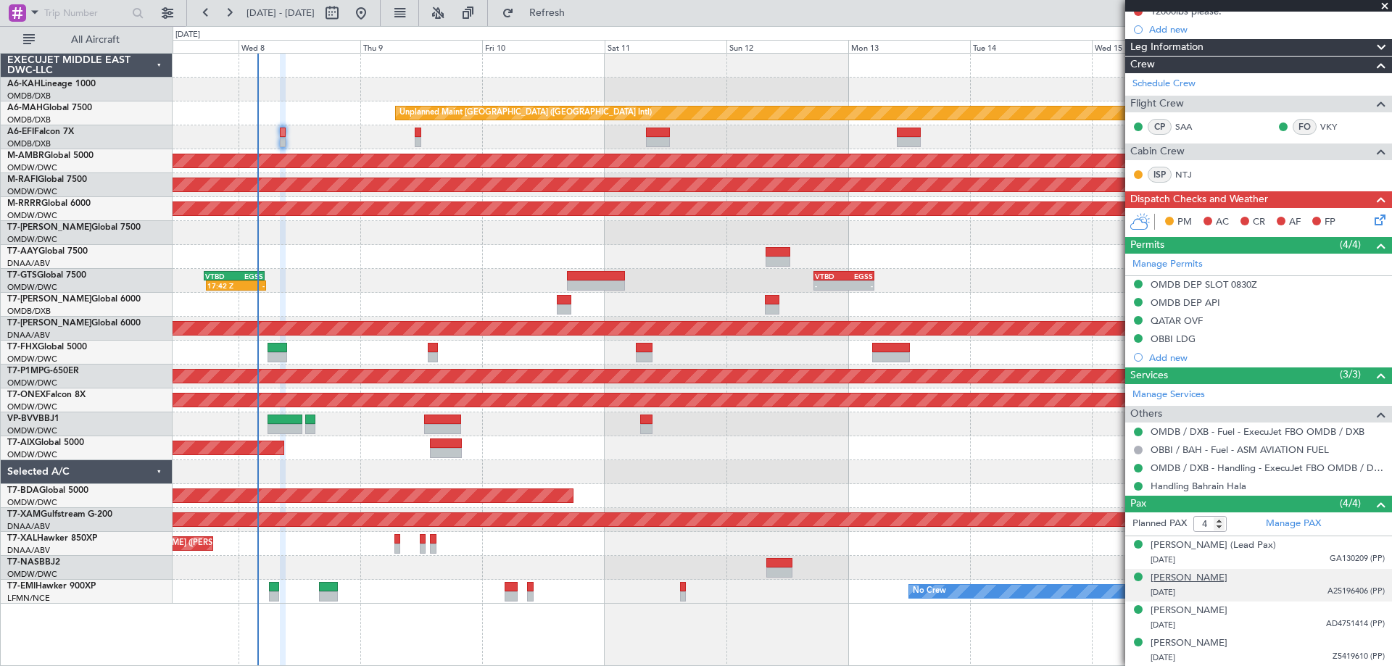
click at [1190, 582] on div "[PERSON_NAME]" at bounding box center [1189, 578] width 77 height 15
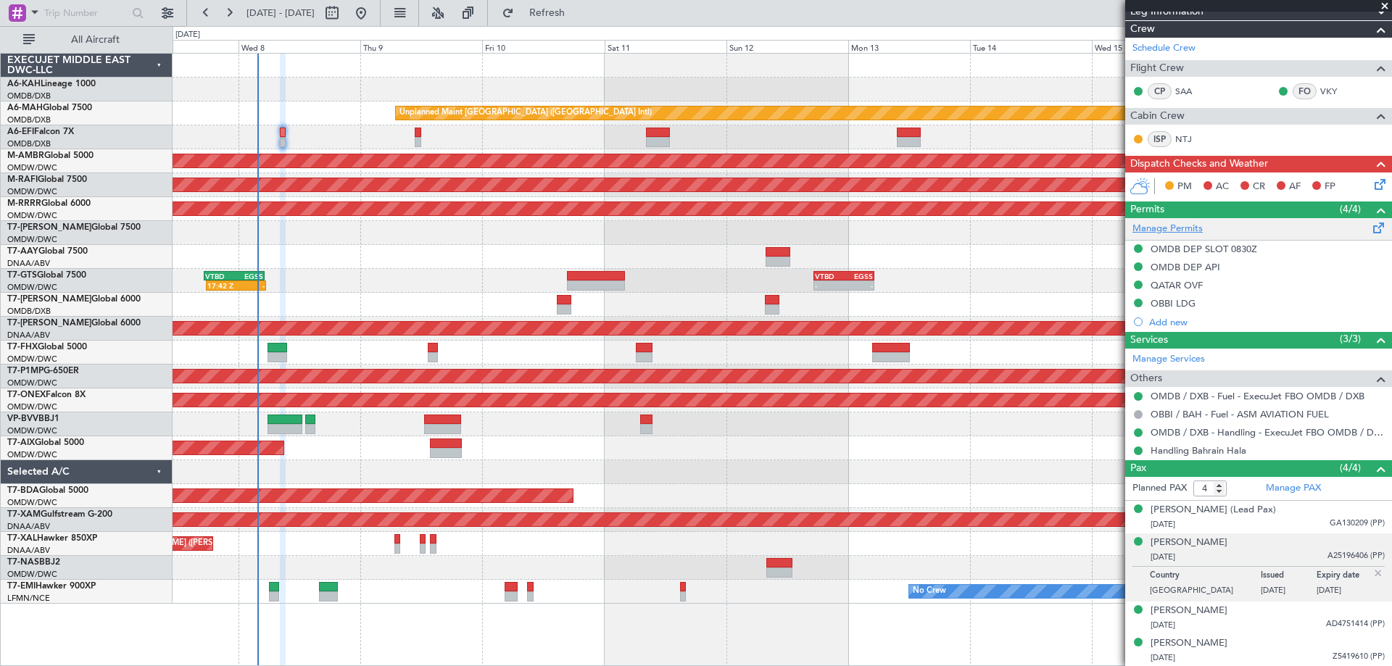
click at [1174, 224] on link "Manage Permits" at bounding box center [1168, 229] width 70 height 15
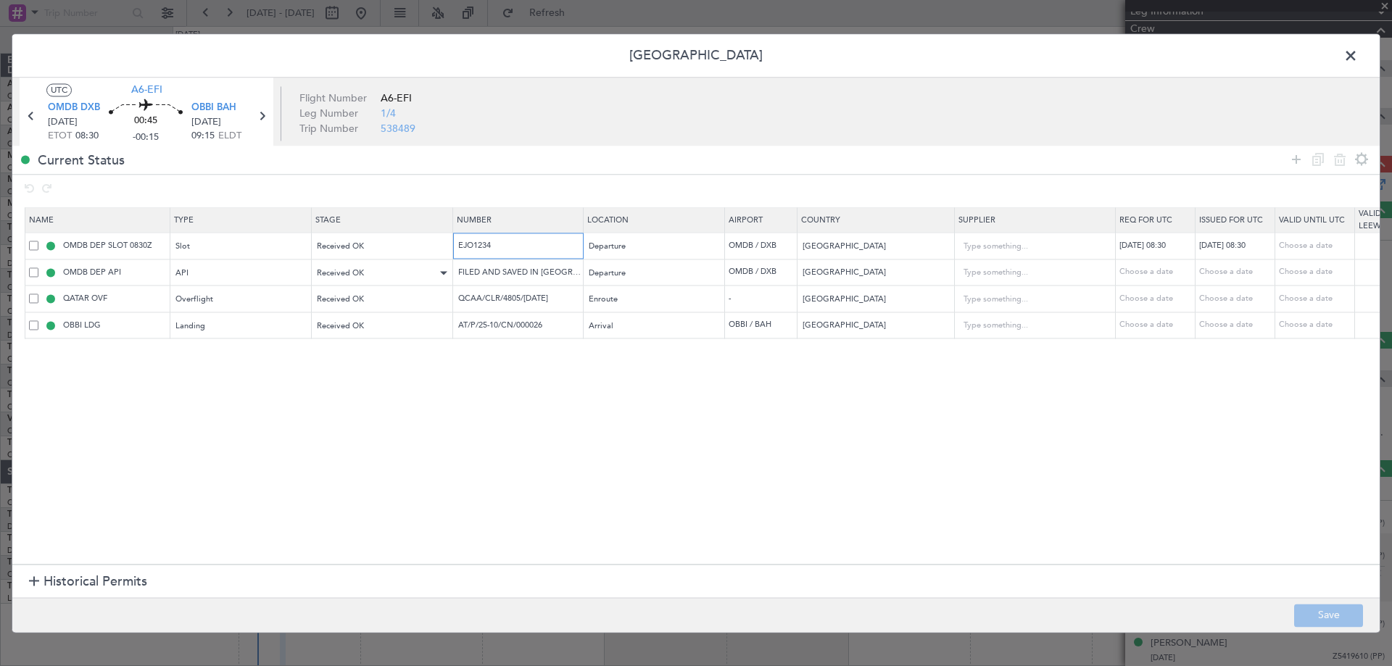
drag, startPoint x: 519, startPoint y: 249, endPoint x: 351, endPoint y: 276, distance: 169.7
click at [311, 260] on table "Name Type Stage Number Location Airport Country Supplier Req For Utc Issued For…" at bounding box center [950, 273] width 1851 height 131
click at [545, 271] on input "FILED AND SAVED IN LAN" at bounding box center [520, 272] width 126 height 12
click at [489, 297] on input "QCAA/CLR/4805/06OCT2025" at bounding box center [520, 299] width 126 height 12
click at [523, 323] on input "AT/P/25-10/CN/000026" at bounding box center [520, 325] width 126 height 12
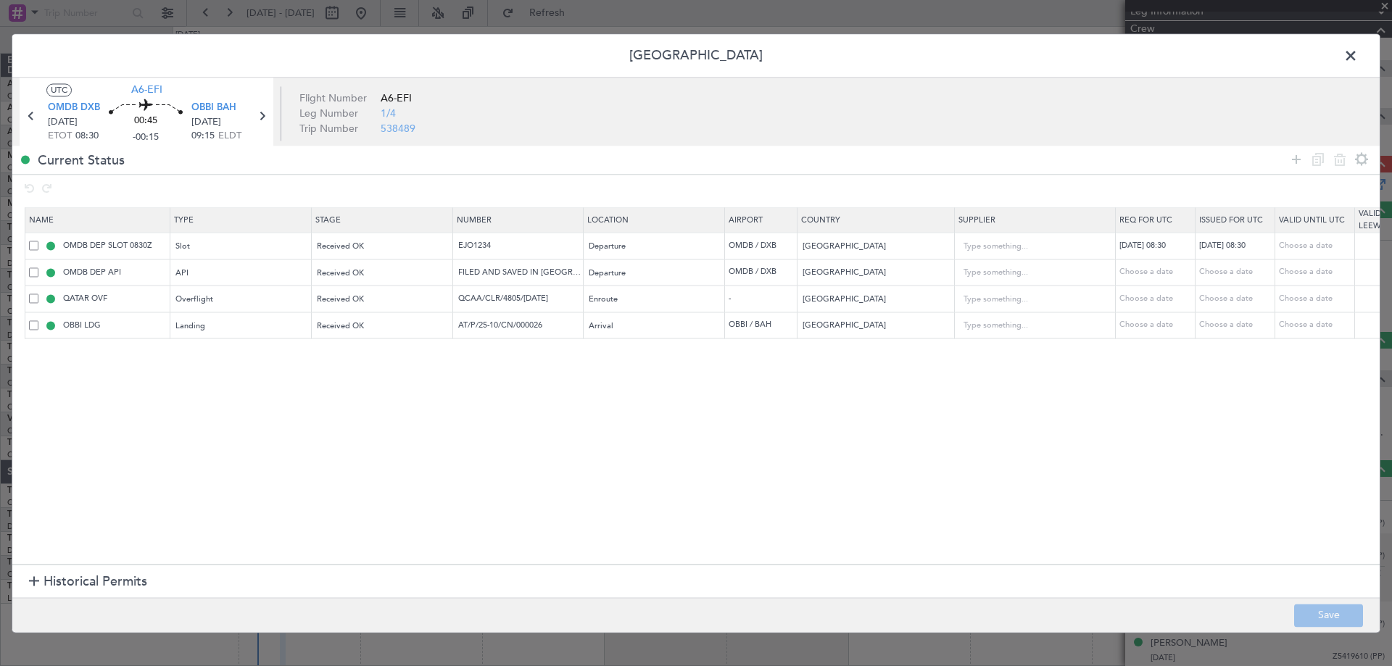
click at [1358, 64] on span at bounding box center [1358, 59] width 0 height 29
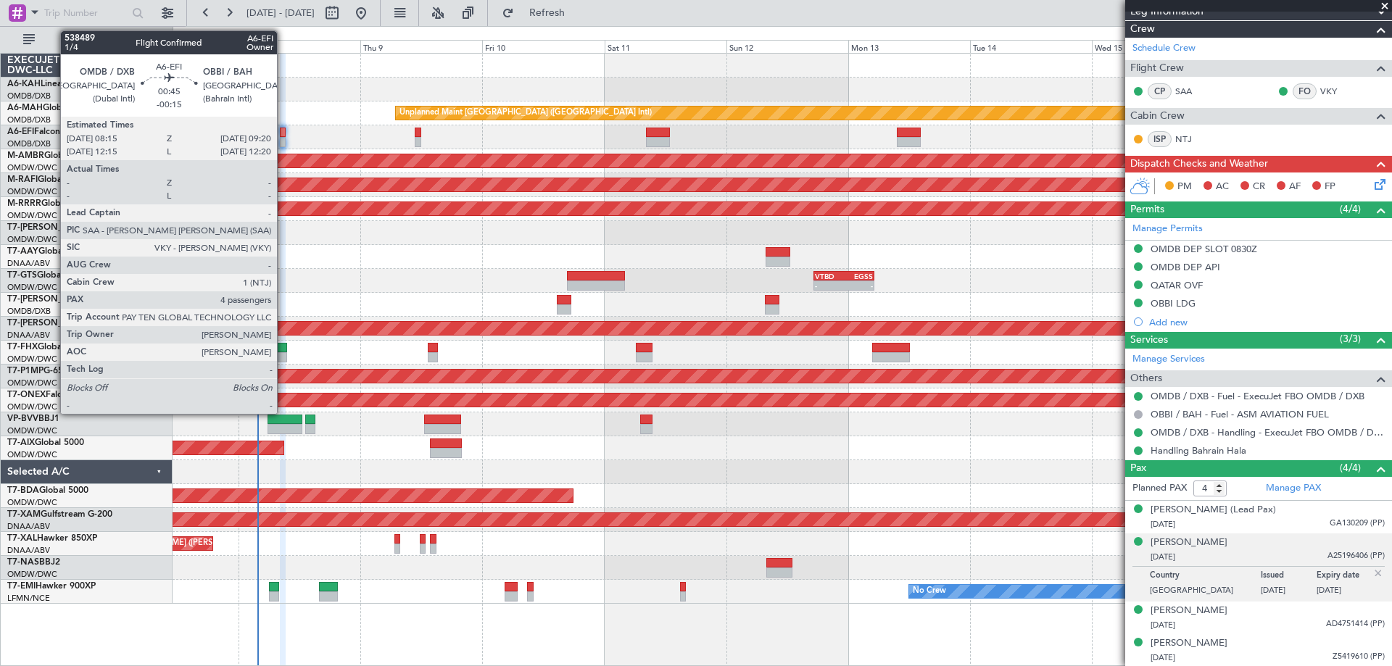
click at [283, 130] on div at bounding box center [283, 133] width 6 height 10
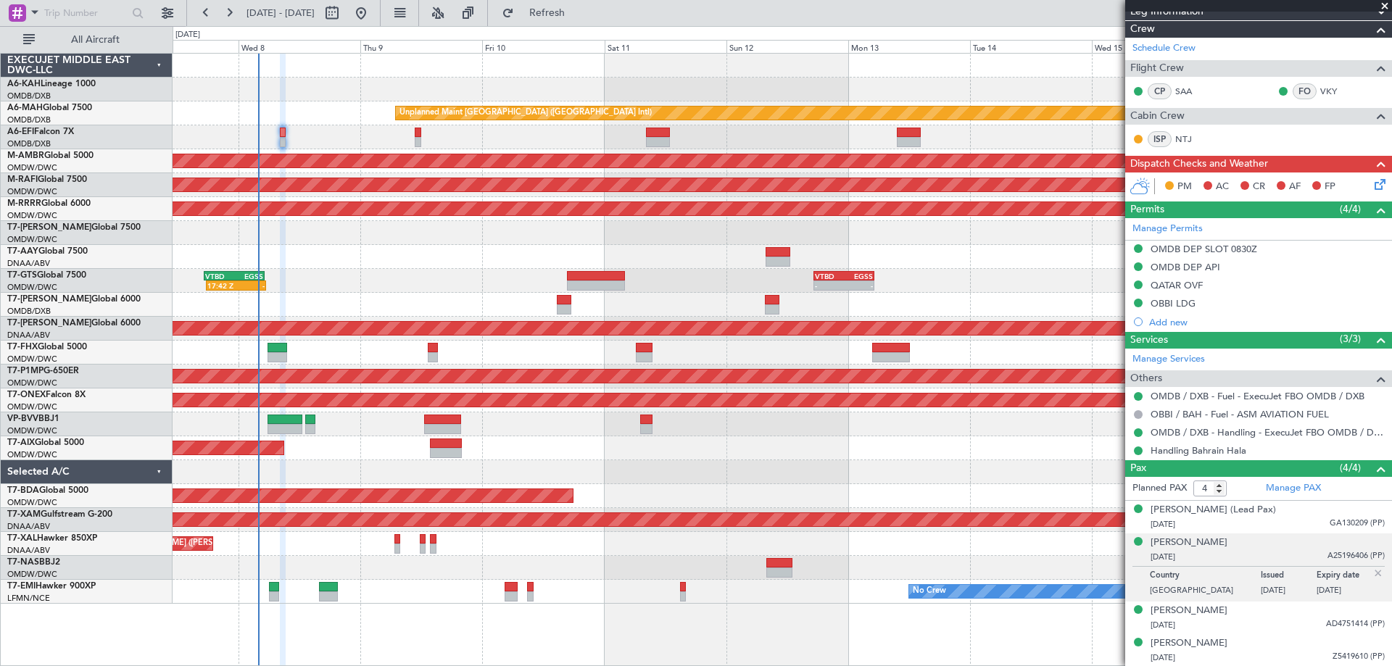
type input "[PERSON_NAME] ([PERSON_NAME])"
type input "7469"
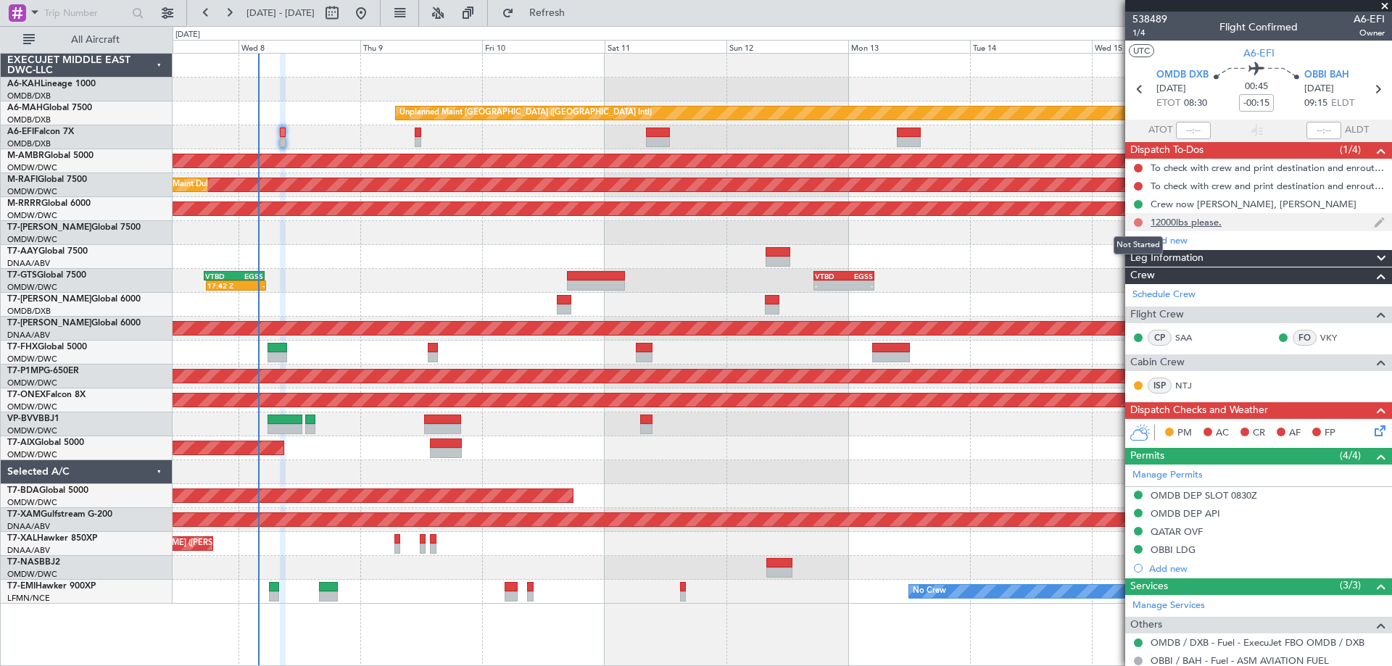
click at [1138, 221] on button at bounding box center [1138, 222] width 9 height 9
click at [1129, 284] on span "Completed" at bounding box center [1145, 286] width 48 height 15
click at [1133, 184] on div at bounding box center [1139, 187] width 12 height 12
click at [1183, 181] on div "To check with crew and print destination and enroute alternate" at bounding box center [1262, 186] width 223 height 12
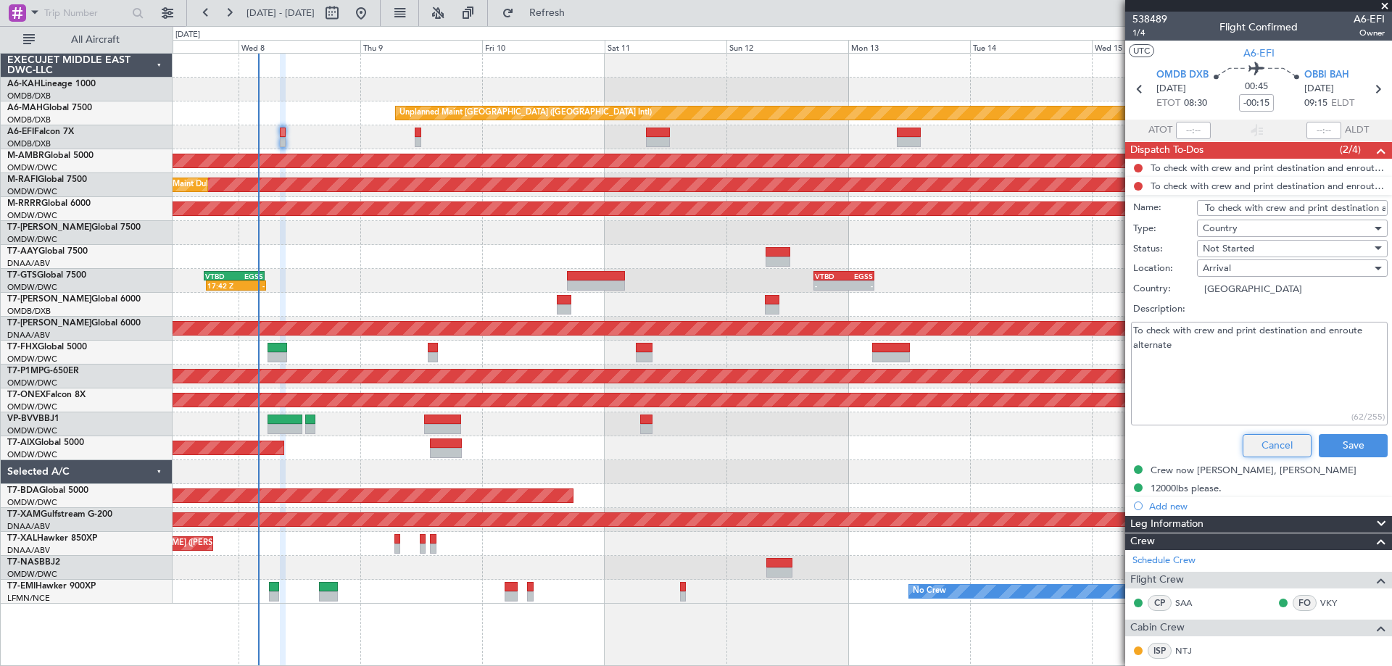
click at [1263, 435] on button "Cancel" at bounding box center [1277, 445] width 69 height 23
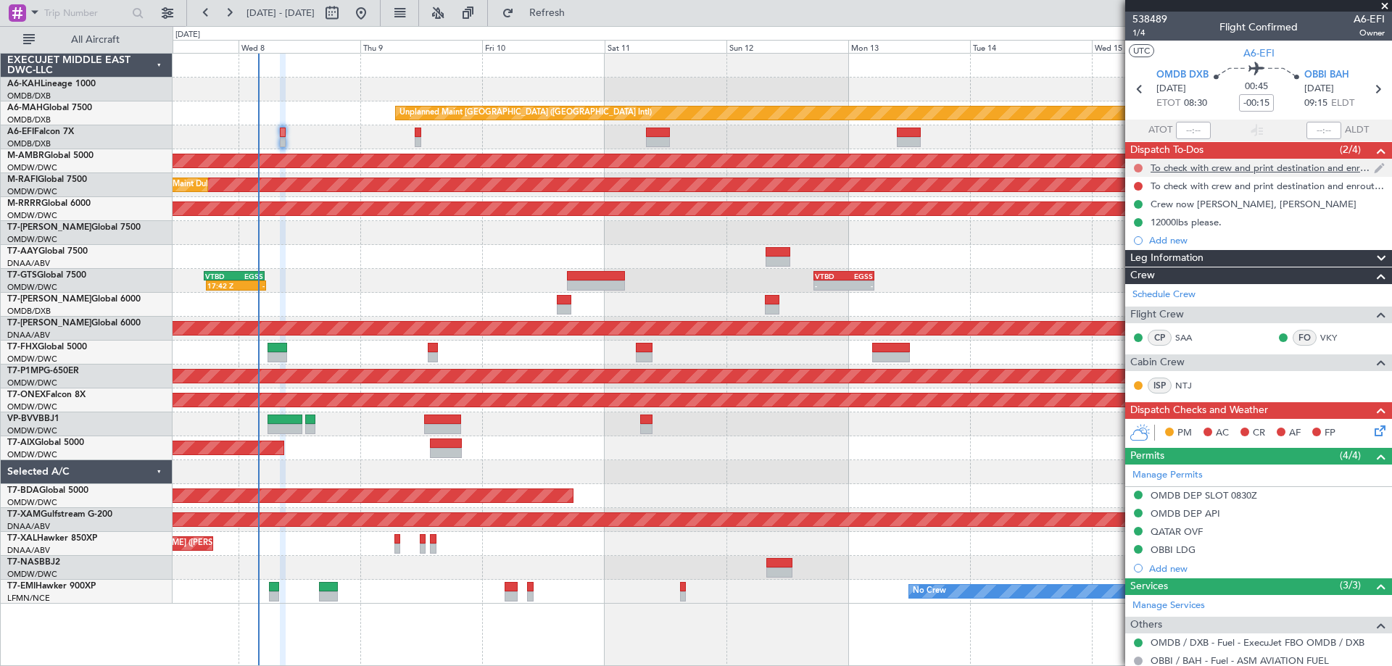
click at [1137, 167] on button at bounding box center [1138, 168] width 9 height 9
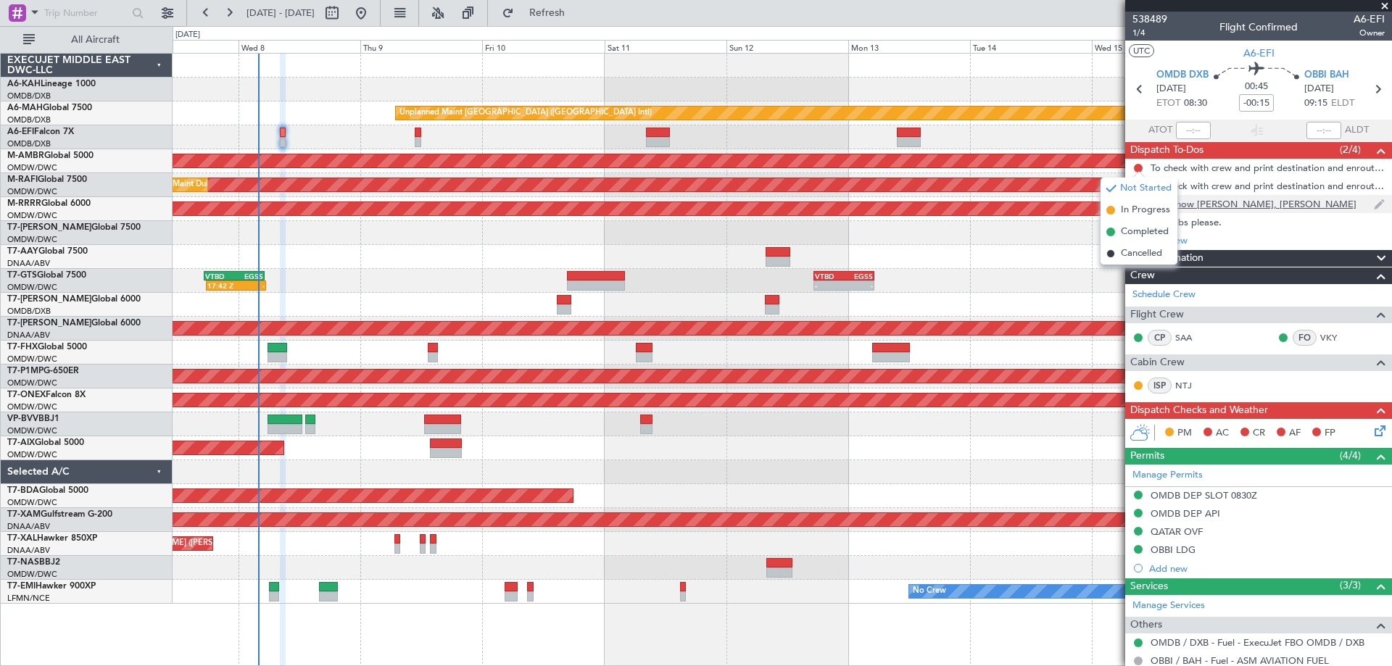
drag, startPoint x: 1131, startPoint y: 236, endPoint x: 1135, endPoint y: 207, distance: 29.3
click at [1131, 234] on span "Completed" at bounding box center [1145, 232] width 48 height 15
click at [1139, 183] on button at bounding box center [1138, 186] width 9 height 9
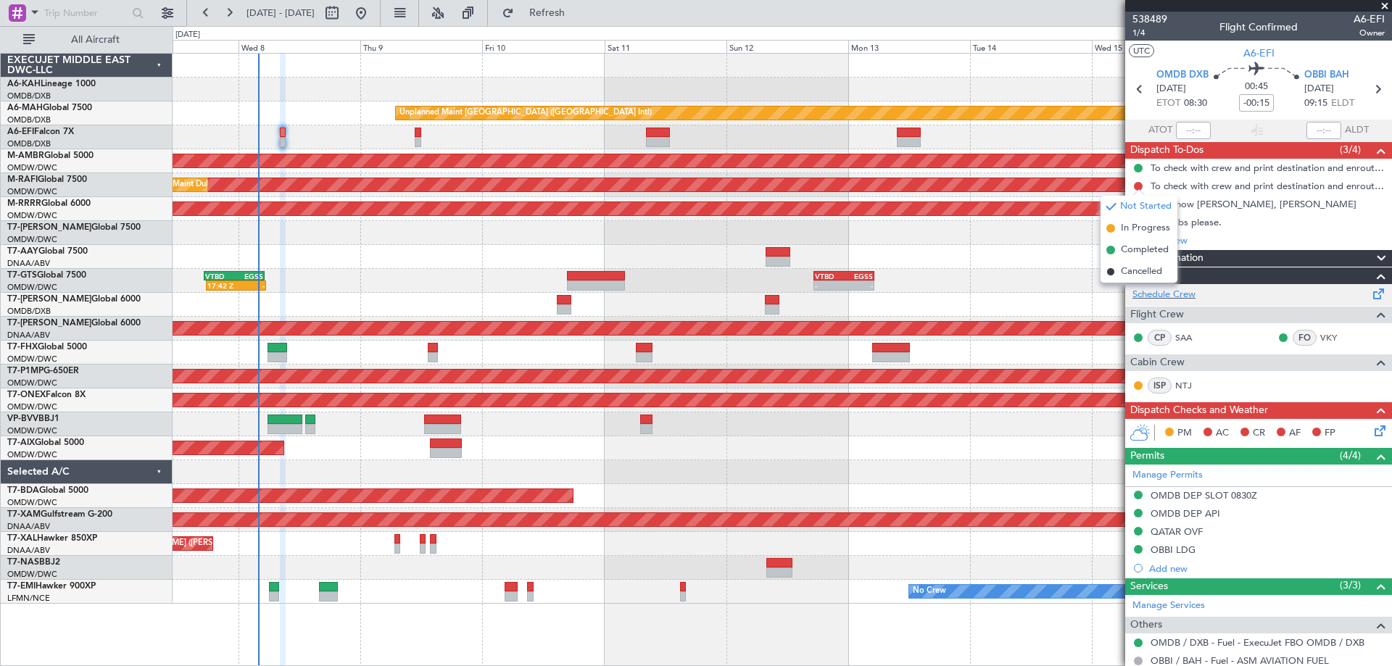
drag, startPoint x: 1140, startPoint y: 244, endPoint x: 1182, endPoint y: 284, distance: 58.0
click at [1139, 244] on span "Completed" at bounding box center [1145, 250] width 48 height 15
click at [1372, 425] on icon at bounding box center [1378, 429] width 12 height 12
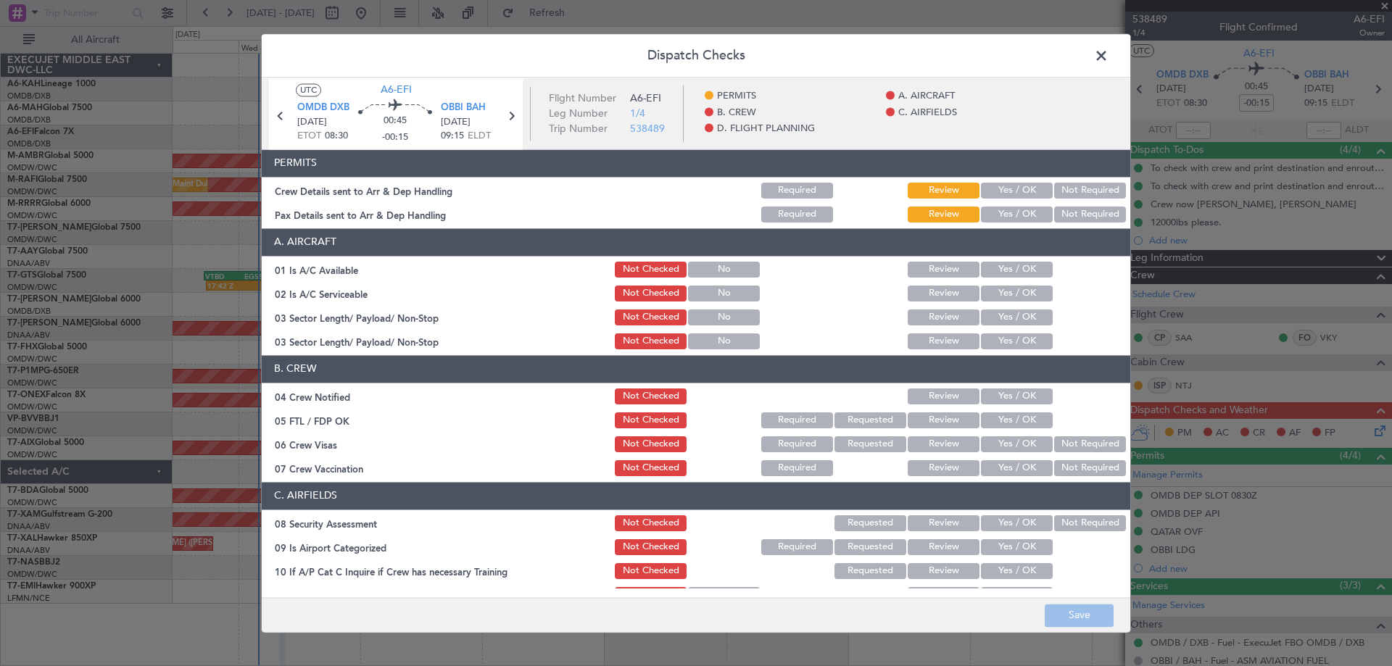
click at [1019, 188] on button "Yes / OK" at bounding box center [1017, 191] width 72 height 16
drag, startPoint x: 1017, startPoint y: 210, endPoint x: 1016, endPoint y: 219, distance: 8.7
click at [1017, 211] on button "Yes / OK" at bounding box center [1017, 215] width 72 height 16
drag, startPoint x: 1009, startPoint y: 268, endPoint x: 1009, endPoint y: 276, distance: 8.0
click at [1009, 270] on button "Yes / OK" at bounding box center [1017, 270] width 72 height 16
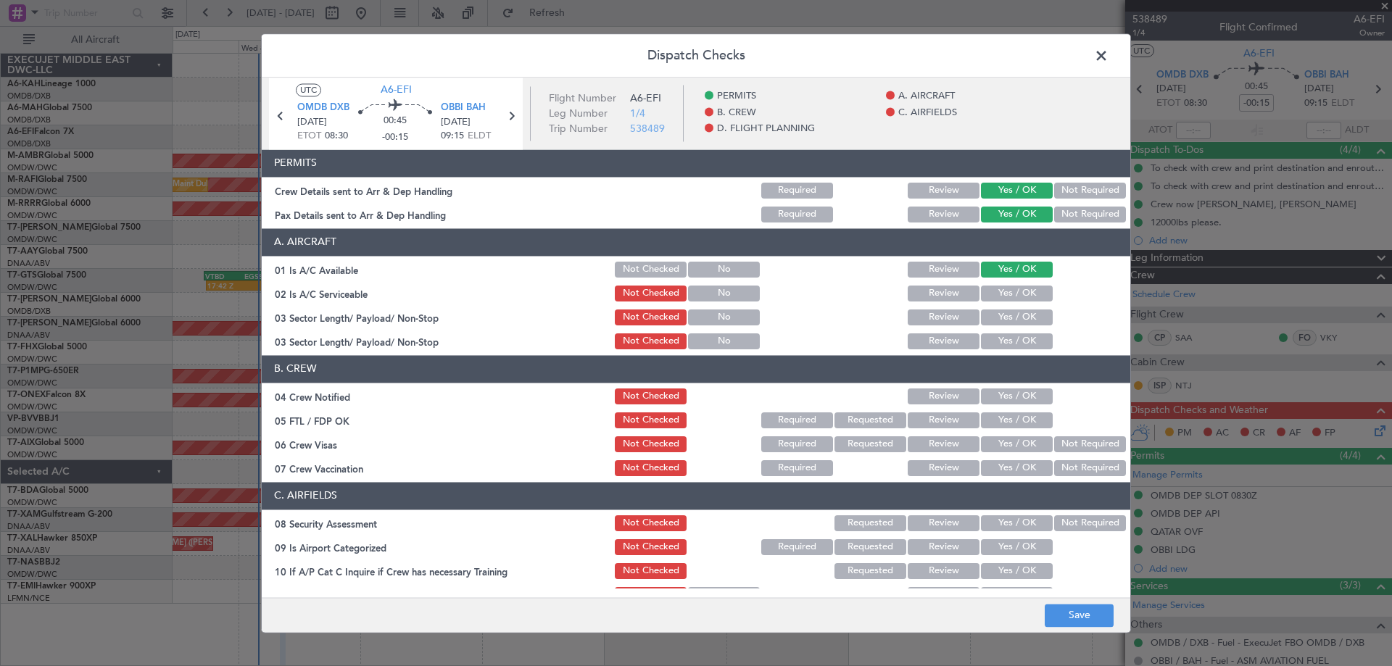
drag, startPoint x: 1009, startPoint y: 286, endPoint x: 1011, endPoint y: 294, distance: 8.3
click at [1009, 286] on button "Yes / OK" at bounding box center [1017, 294] width 72 height 16
click at [1007, 313] on button "Yes / OK" at bounding box center [1017, 318] width 72 height 16
click at [1005, 349] on button "Yes / OK" at bounding box center [1017, 342] width 72 height 16
click at [1007, 306] on section "A. AIRCRAFT 01 Is A/C Available Not Checked No Review Yes / OK 02 Is A/C Servic…" at bounding box center [696, 289] width 869 height 123
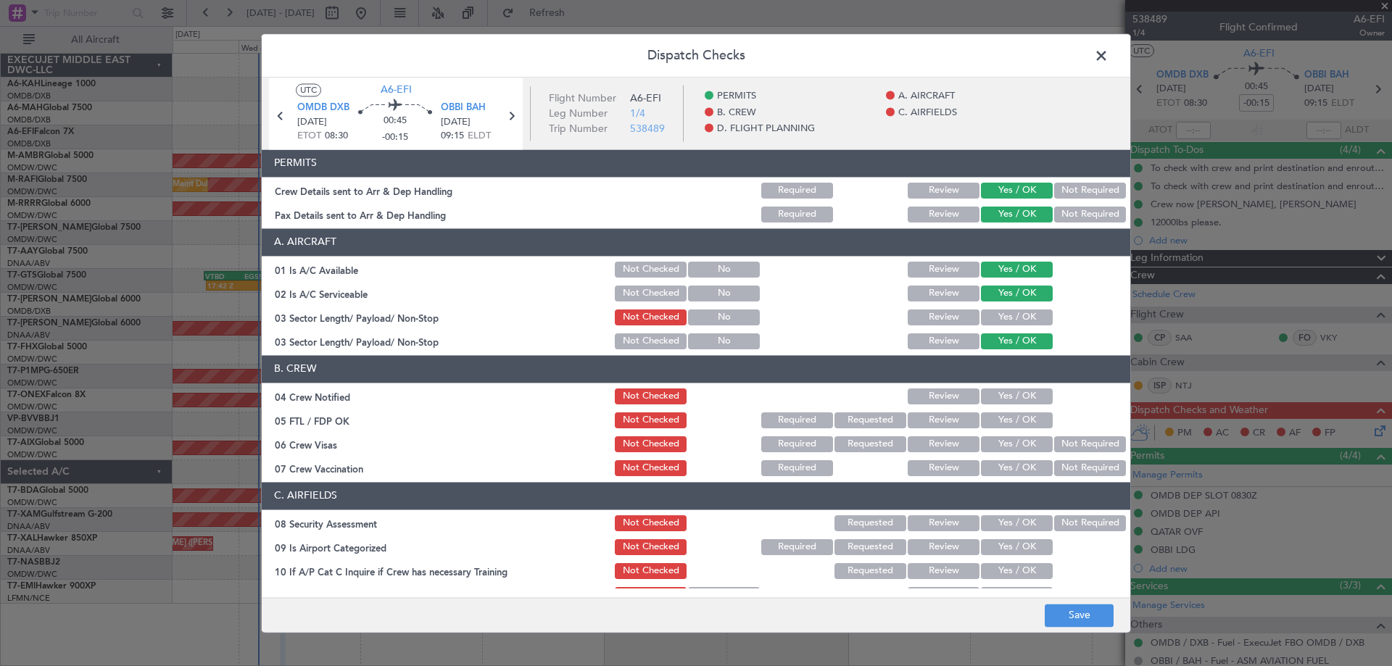
click at [1009, 313] on button "Yes / OK" at bounding box center [1017, 318] width 72 height 16
click at [1003, 392] on button "Yes / OK" at bounding box center [1017, 397] width 72 height 16
click at [1002, 421] on button "Yes / OK" at bounding box center [1017, 421] width 72 height 16
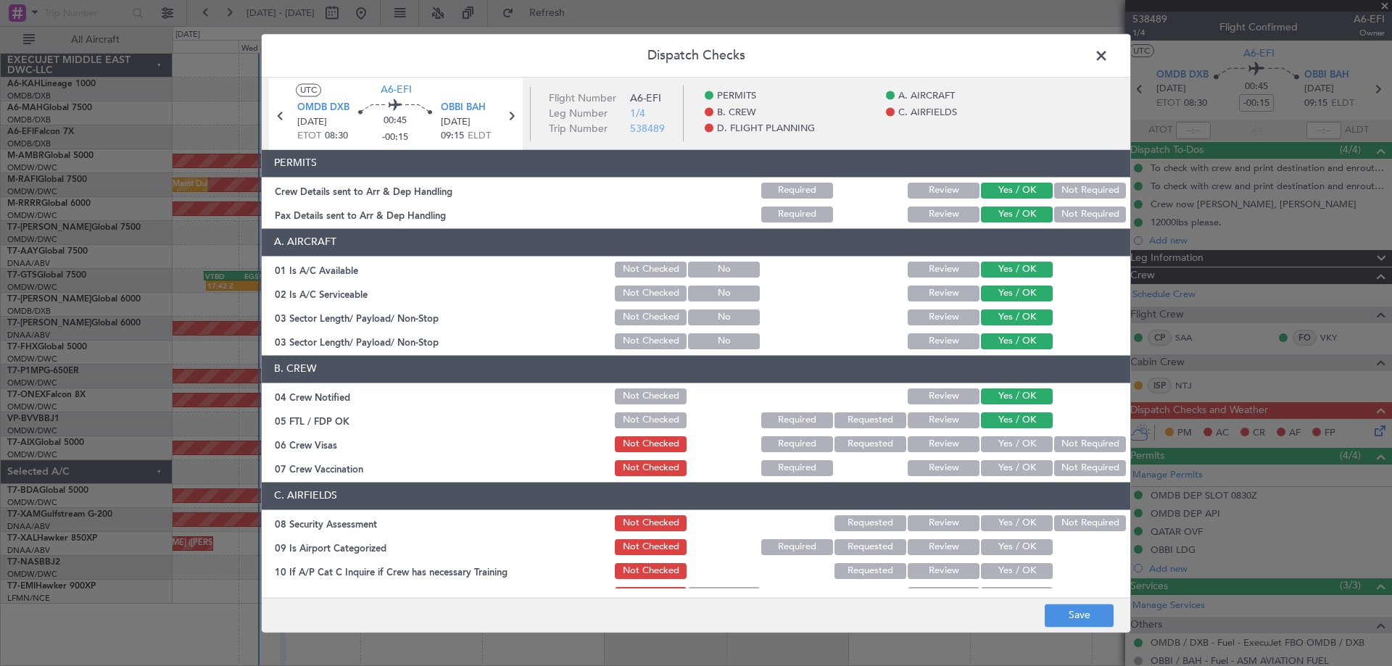
drag, startPoint x: 1002, startPoint y: 444, endPoint x: 1004, endPoint y: 466, distance: 22.7
click at [1002, 445] on button "Yes / OK" at bounding box center [1017, 445] width 72 height 16
click at [1001, 474] on button "Yes / OK" at bounding box center [1017, 469] width 72 height 16
click at [999, 519] on button "Yes / OK" at bounding box center [1017, 524] width 72 height 16
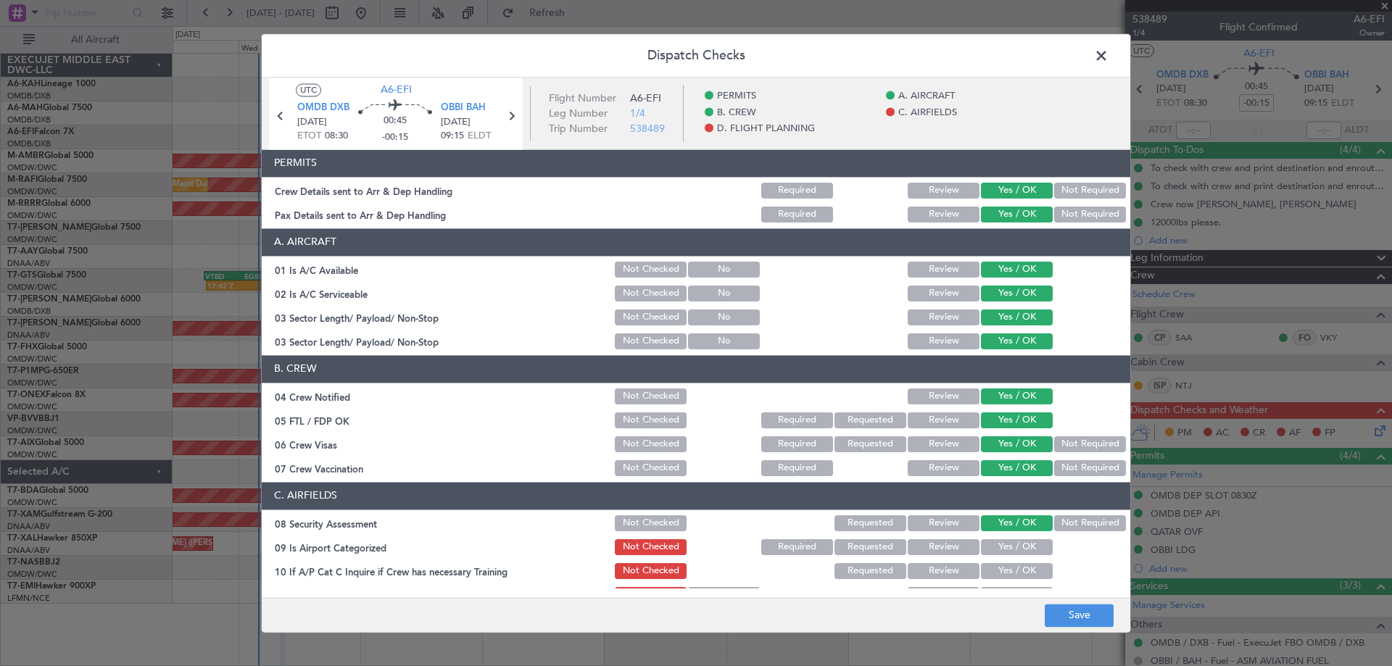
drag, startPoint x: 1004, startPoint y: 550, endPoint x: 1007, endPoint y: 575, distance: 25.6
click at [1004, 553] on button "Yes / OK" at bounding box center [1017, 548] width 72 height 16
drag, startPoint x: 1004, startPoint y: 574, endPoint x: 1012, endPoint y: 504, distance: 70.7
click at [1005, 574] on button "Yes / OK" at bounding box center [1017, 571] width 72 height 16
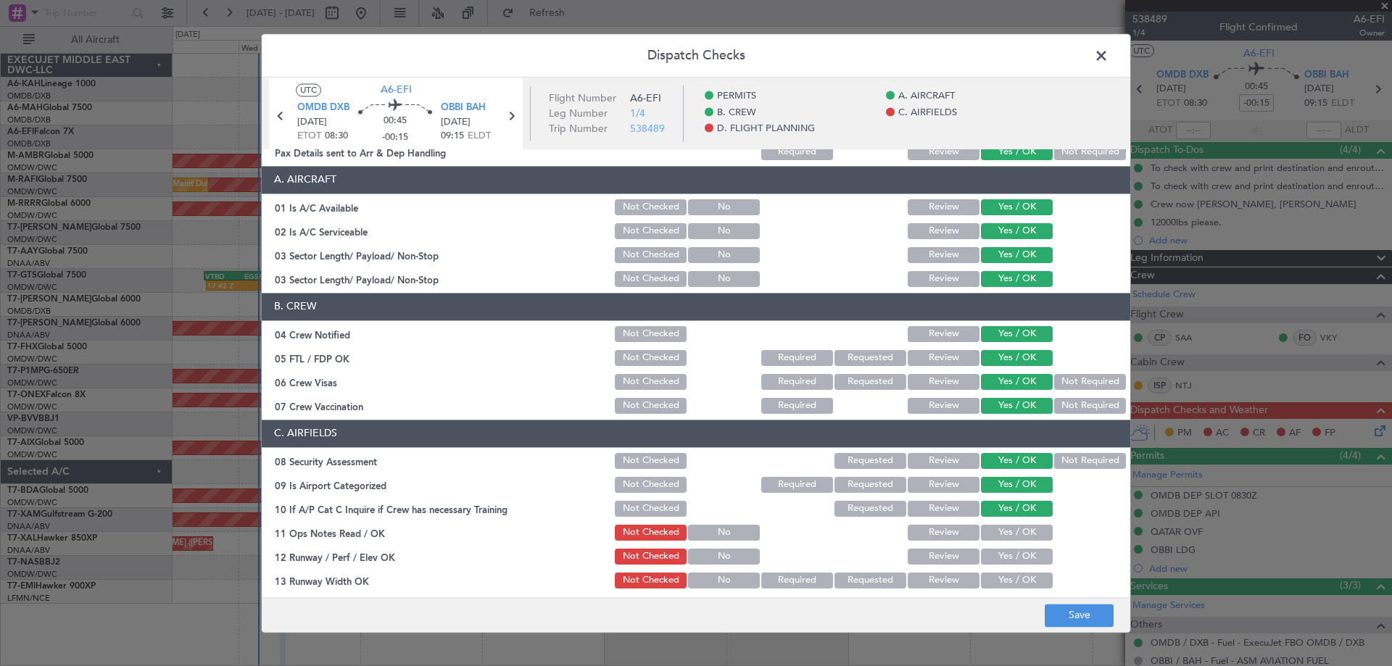
scroll to position [290, 0]
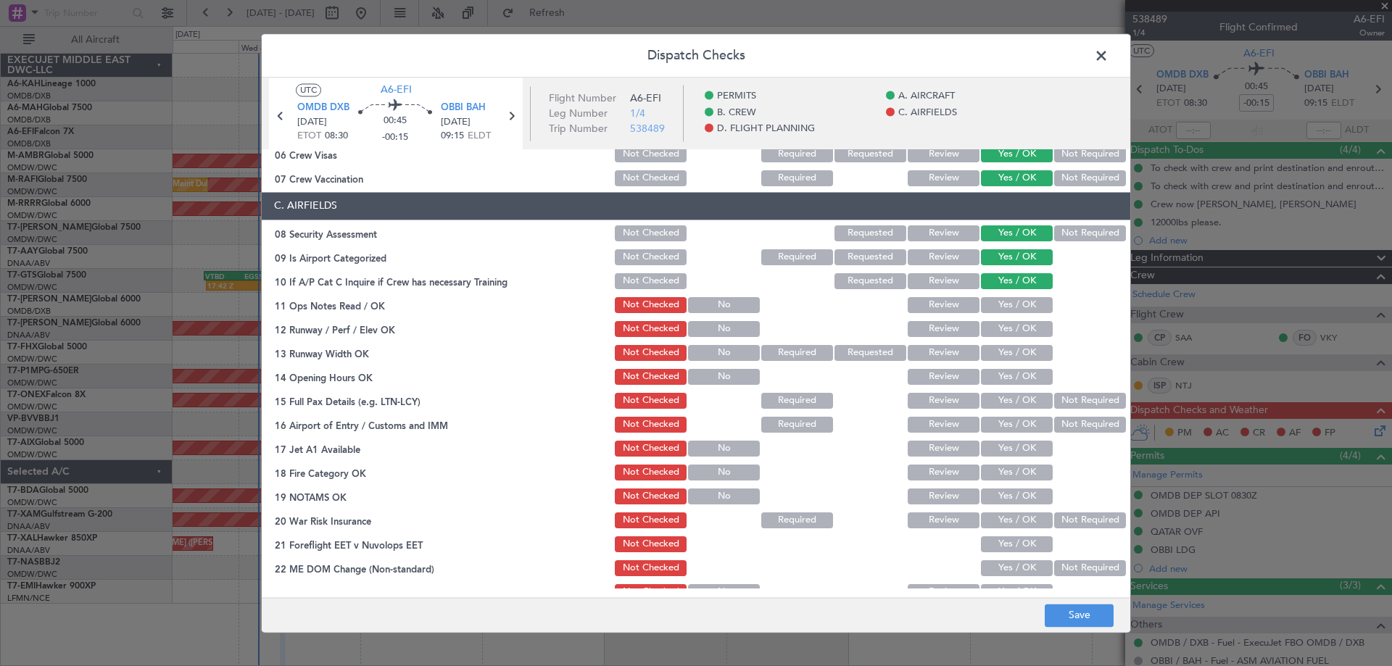
click at [1015, 300] on button "Yes / OK" at bounding box center [1017, 305] width 72 height 16
click at [1005, 337] on div "Yes / OK" at bounding box center [1015, 329] width 73 height 20
drag, startPoint x: 1009, startPoint y: 355, endPoint x: 1011, endPoint y: 363, distance: 8.1
click at [1009, 355] on button "Yes / OK" at bounding box center [1017, 353] width 72 height 16
drag, startPoint x: 1006, startPoint y: 328, endPoint x: 1004, endPoint y: 377, distance: 49.3
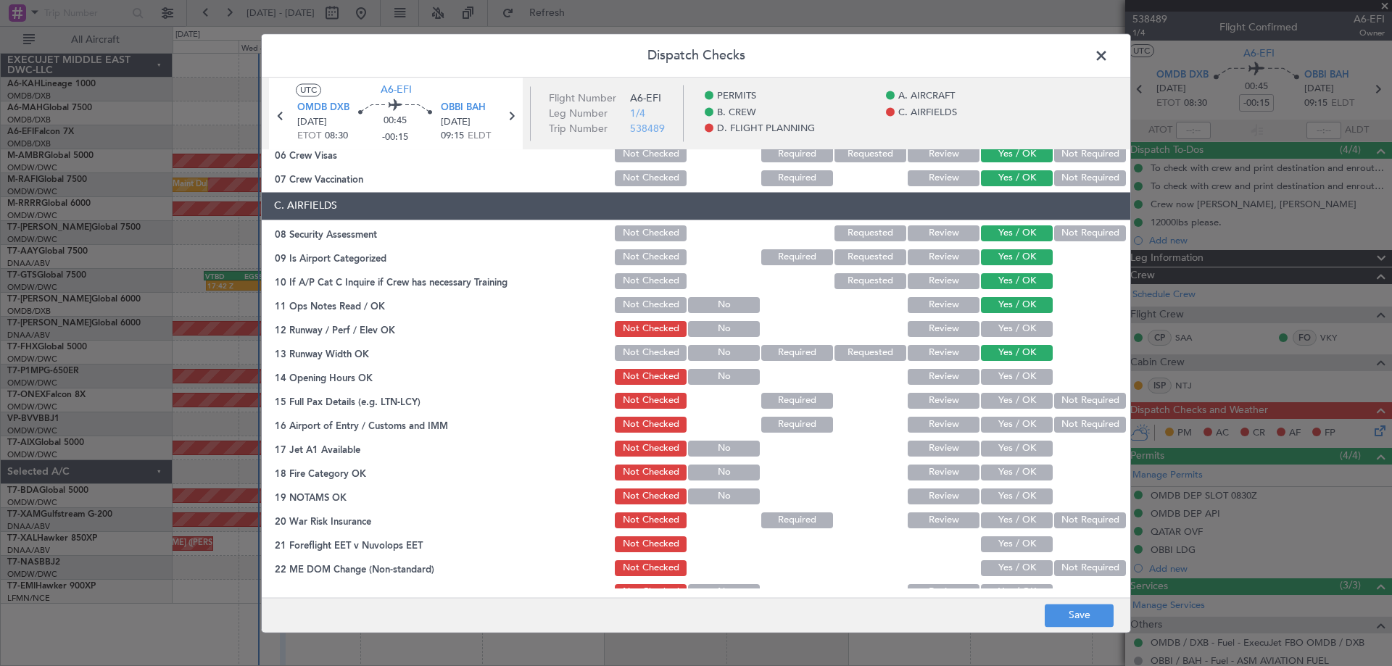
click at [1006, 330] on button "Yes / OK" at bounding box center [1017, 329] width 72 height 16
click at [1003, 380] on button "Yes / OK" at bounding box center [1017, 377] width 72 height 16
click at [1006, 402] on button "Yes / OK" at bounding box center [1017, 401] width 72 height 16
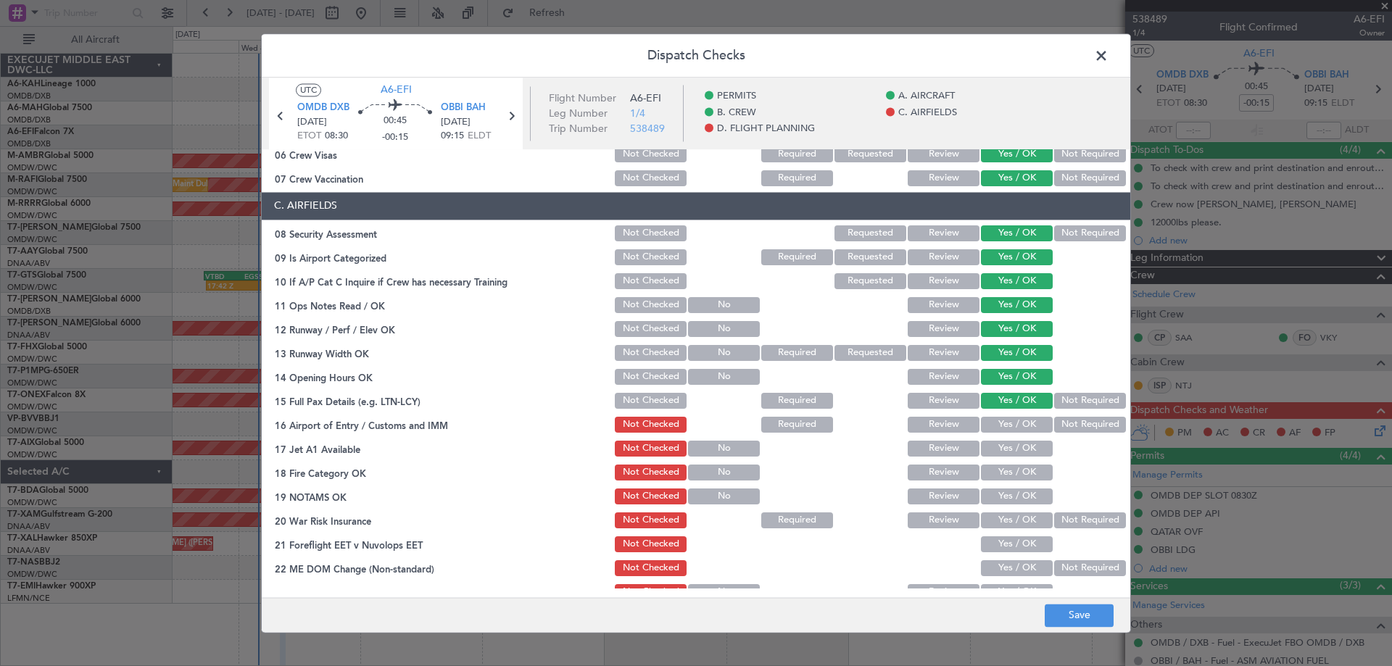
drag, startPoint x: 1009, startPoint y: 420, endPoint x: 1009, endPoint y: 431, distance: 10.9
click at [1008, 422] on button "Yes / OK" at bounding box center [1017, 425] width 72 height 16
click at [1000, 444] on button "Yes / OK" at bounding box center [1017, 449] width 72 height 16
drag, startPoint x: 995, startPoint y: 463, endPoint x: 999, endPoint y: 471, distance: 9.4
click at [996, 466] on section "C. AIRFIELDS 08 Security Assessment Not Checked Requested Review Yes / OK Not R…" at bounding box center [696, 409] width 869 height 434
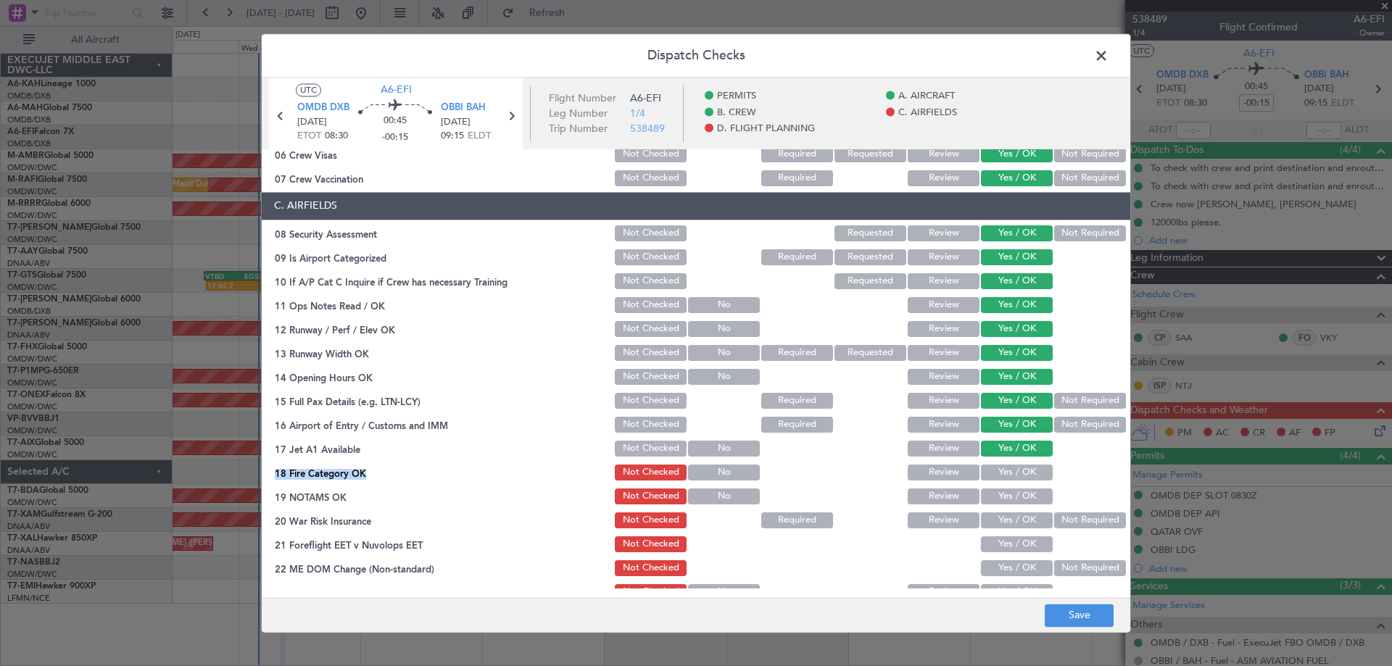
drag, startPoint x: 1002, startPoint y: 480, endPoint x: 1002, endPoint y: 493, distance: 13.1
click at [1001, 480] on button "Yes / OK" at bounding box center [1017, 473] width 72 height 16
drag, startPoint x: 1000, startPoint y: 496, endPoint x: 1005, endPoint y: 515, distance: 19.5
click at [1000, 497] on button "Yes / OK" at bounding box center [1017, 497] width 72 height 16
click at [1005, 521] on button "Yes / OK" at bounding box center [1017, 521] width 72 height 16
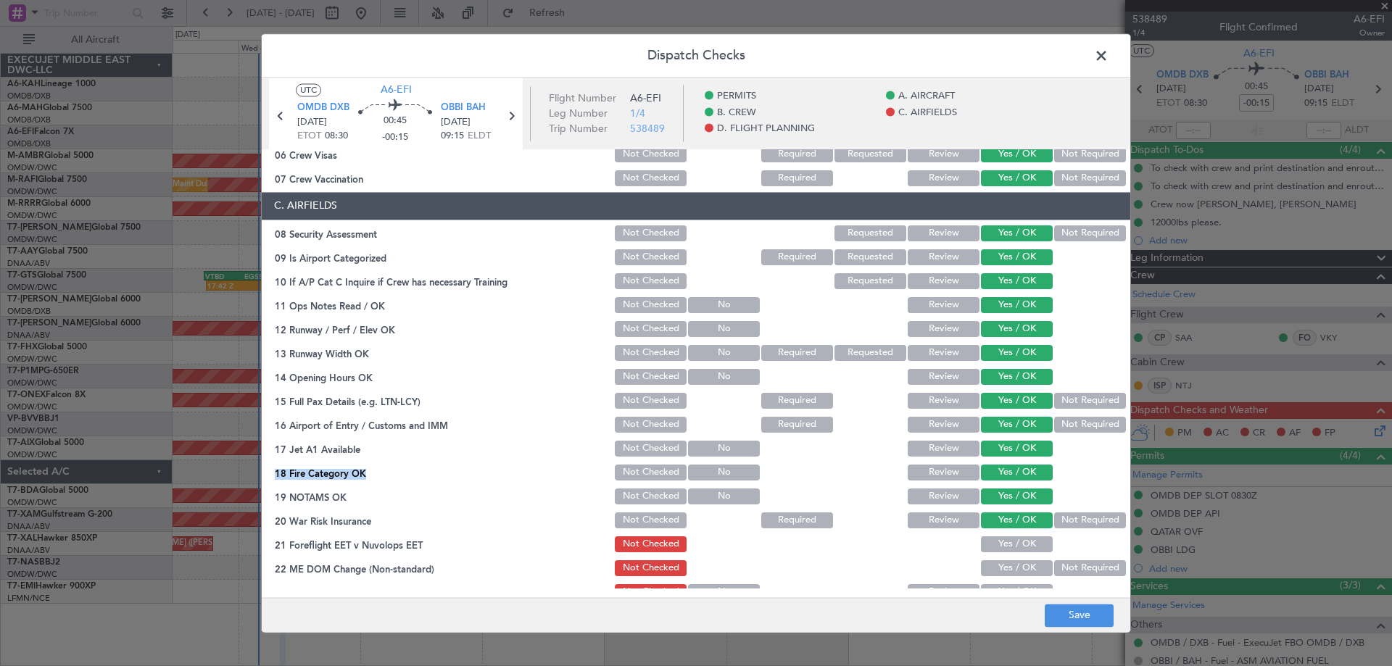
drag, startPoint x: 1007, startPoint y: 540, endPoint x: 1012, endPoint y: 550, distance: 11.1
click at [1008, 542] on button "Yes / OK" at bounding box center [1017, 545] width 72 height 16
click at [1010, 563] on button "Yes / OK" at bounding box center [1017, 569] width 72 height 16
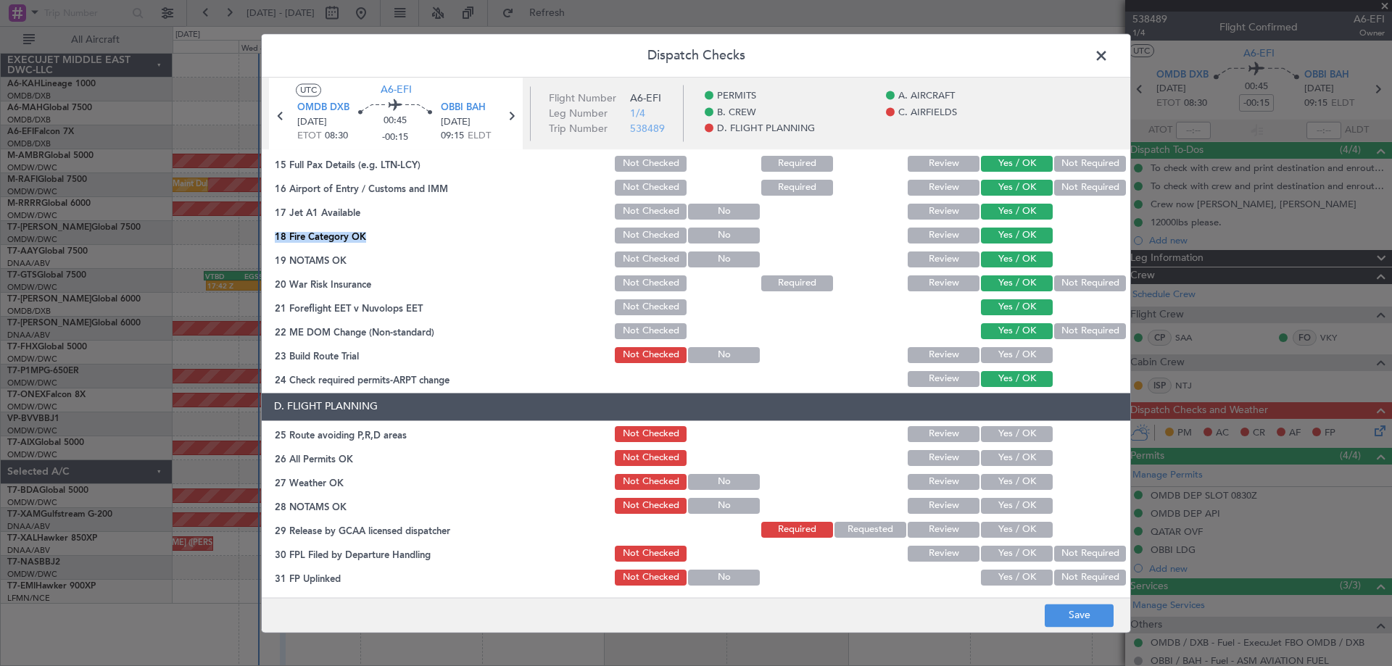
scroll to position [627, 0]
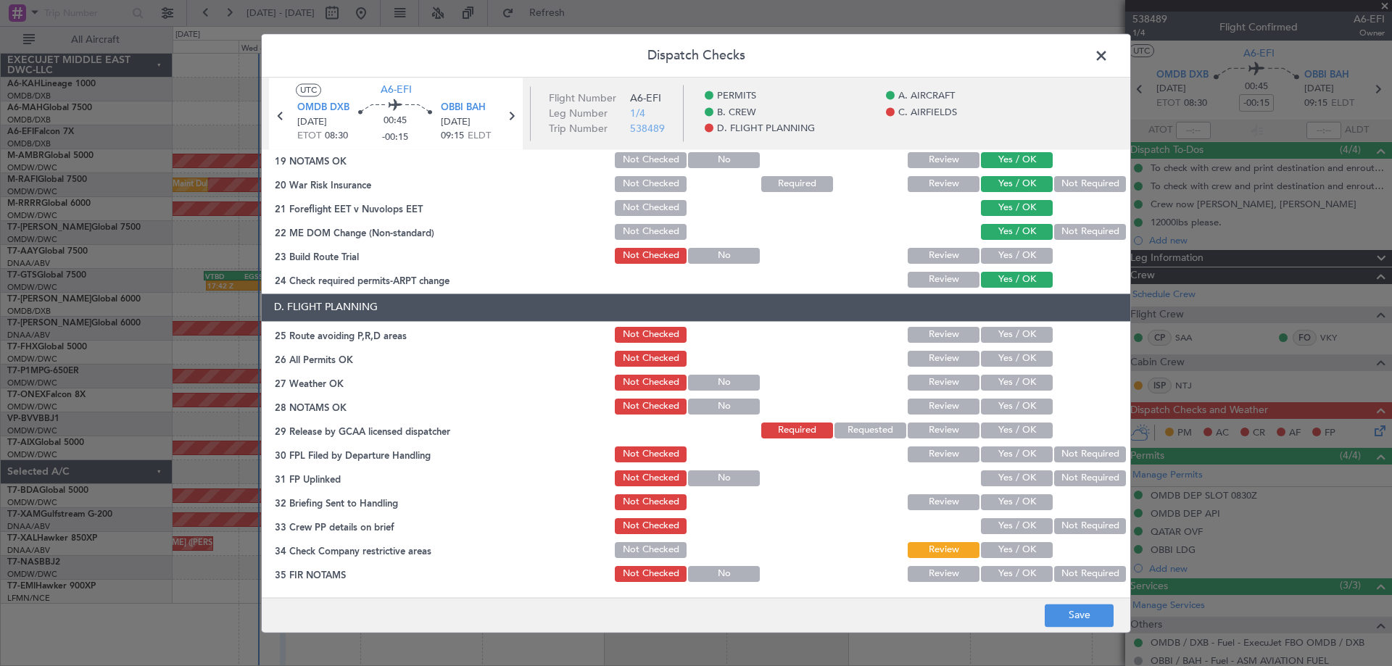
click at [991, 256] on button "Yes / OK" at bounding box center [1017, 256] width 72 height 16
click at [996, 339] on button "Yes / OK" at bounding box center [1017, 335] width 72 height 16
click at [1003, 367] on div "Yes / OK" at bounding box center [1015, 359] width 73 height 20
drag, startPoint x: 1004, startPoint y: 384, endPoint x: 1003, endPoint y: 393, distance: 8.8
click at [1004, 387] on button "Yes / OK" at bounding box center [1017, 383] width 72 height 16
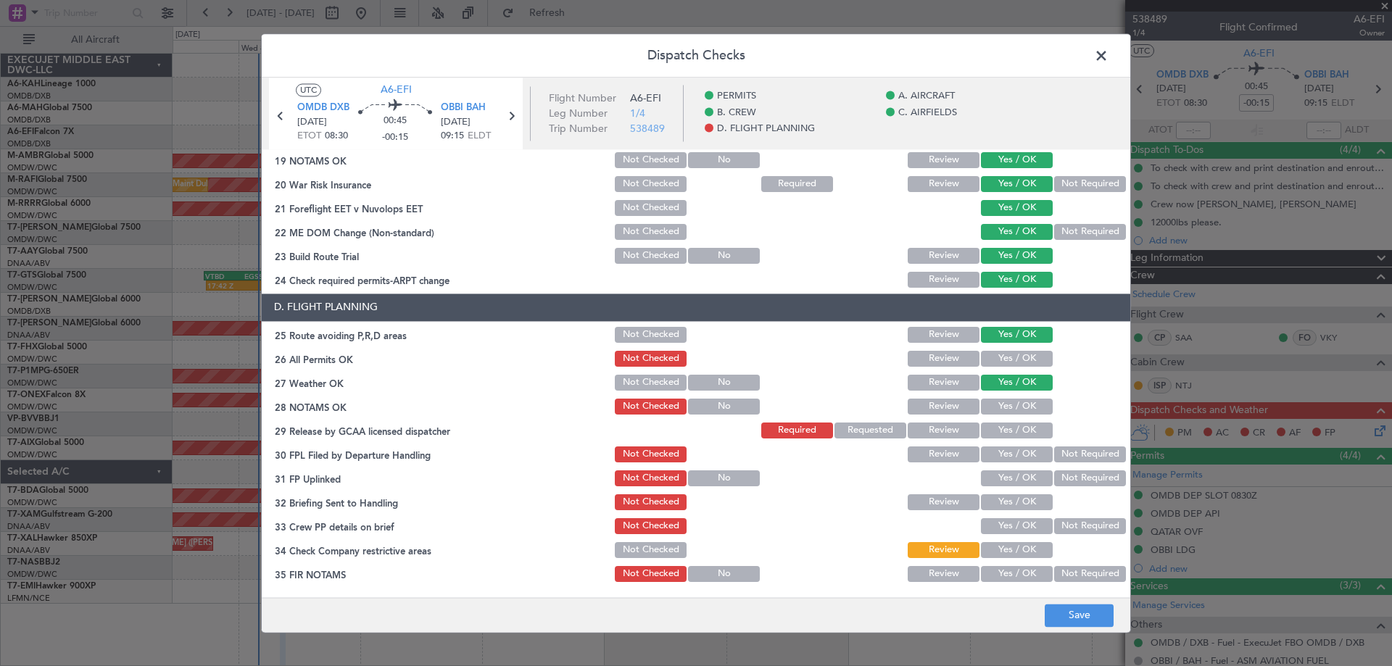
drag, startPoint x: 1007, startPoint y: 361, endPoint x: 1009, endPoint y: 402, distance: 40.6
click at [1007, 363] on button "Yes / OK" at bounding box center [1017, 359] width 72 height 16
drag, startPoint x: 1009, startPoint y: 405, endPoint x: 1009, endPoint y: 427, distance: 22.5
click at [1008, 409] on button "Yes / OK" at bounding box center [1017, 407] width 72 height 16
click at [1008, 431] on button "Yes / OK" at bounding box center [1017, 431] width 72 height 16
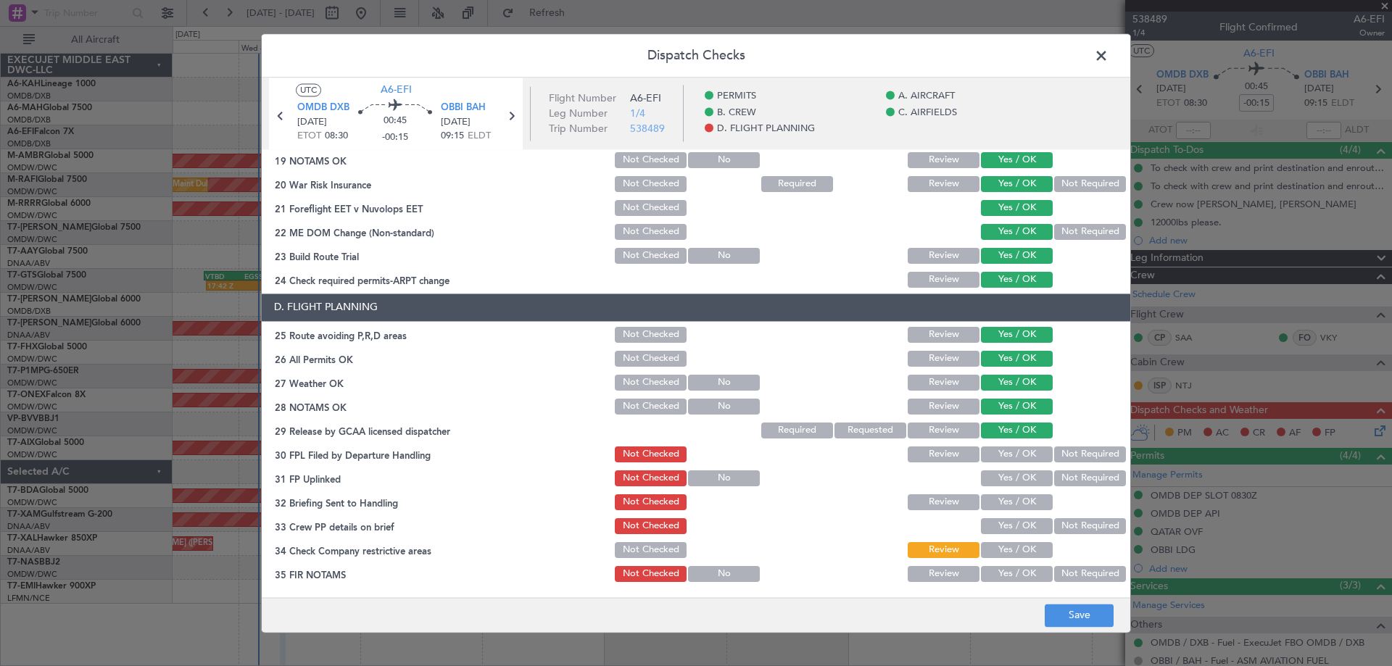
click at [1015, 458] on button "Yes / OK" at bounding box center [1017, 455] width 72 height 16
drag, startPoint x: 1007, startPoint y: 473, endPoint x: 1005, endPoint y: 488, distance: 15.3
click at [1006, 473] on button "Yes / OK" at bounding box center [1017, 479] width 72 height 16
drag, startPoint x: 1003, startPoint y: 498, endPoint x: 998, endPoint y: 519, distance: 20.9
click at [1002, 502] on button "Yes / OK" at bounding box center [1017, 503] width 72 height 16
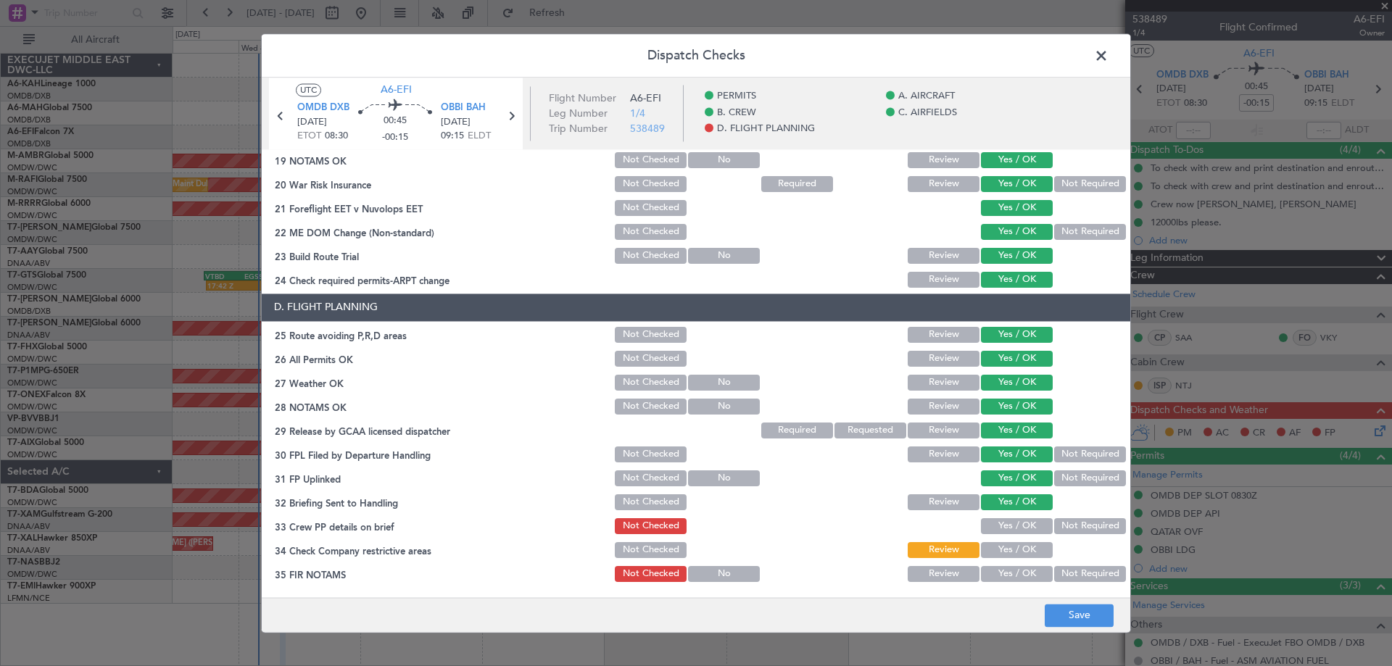
drag, startPoint x: 995, startPoint y: 522, endPoint x: 991, endPoint y: 537, distance: 15.8
click at [992, 532] on button "Yes / OK" at bounding box center [1017, 527] width 72 height 16
drag, startPoint x: 996, startPoint y: 545, endPoint x: 1001, endPoint y: 556, distance: 12.7
click at [999, 553] on button "Yes / OK" at bounding box center [1017, 550] width 72 height 16
click at [999, 560] on div "Yes / OK" at bounding box center [1015, 550] width 73 height 20
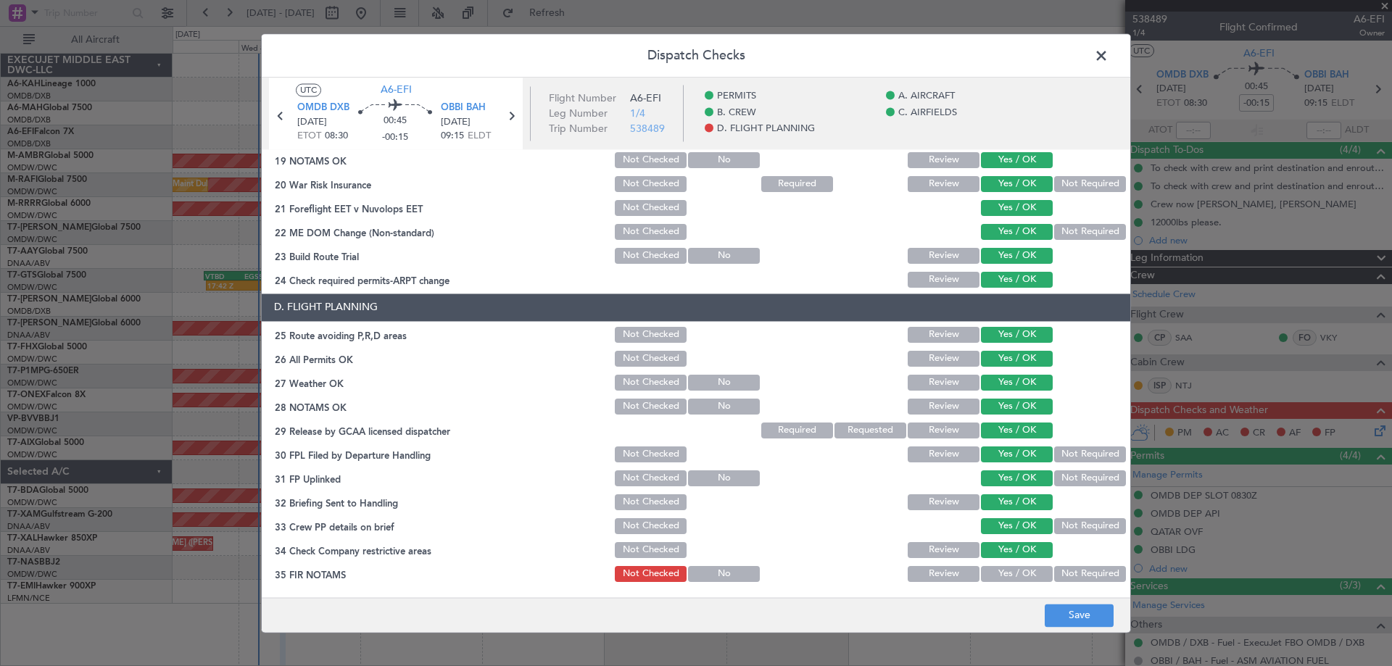
click at [1008, 573] on button "Yes / OK" at bounding box center [1017, 574] width 72 height 16
click at [1069, 606] on button "Save" at bounding box center [1079, 615] width 69 height 23
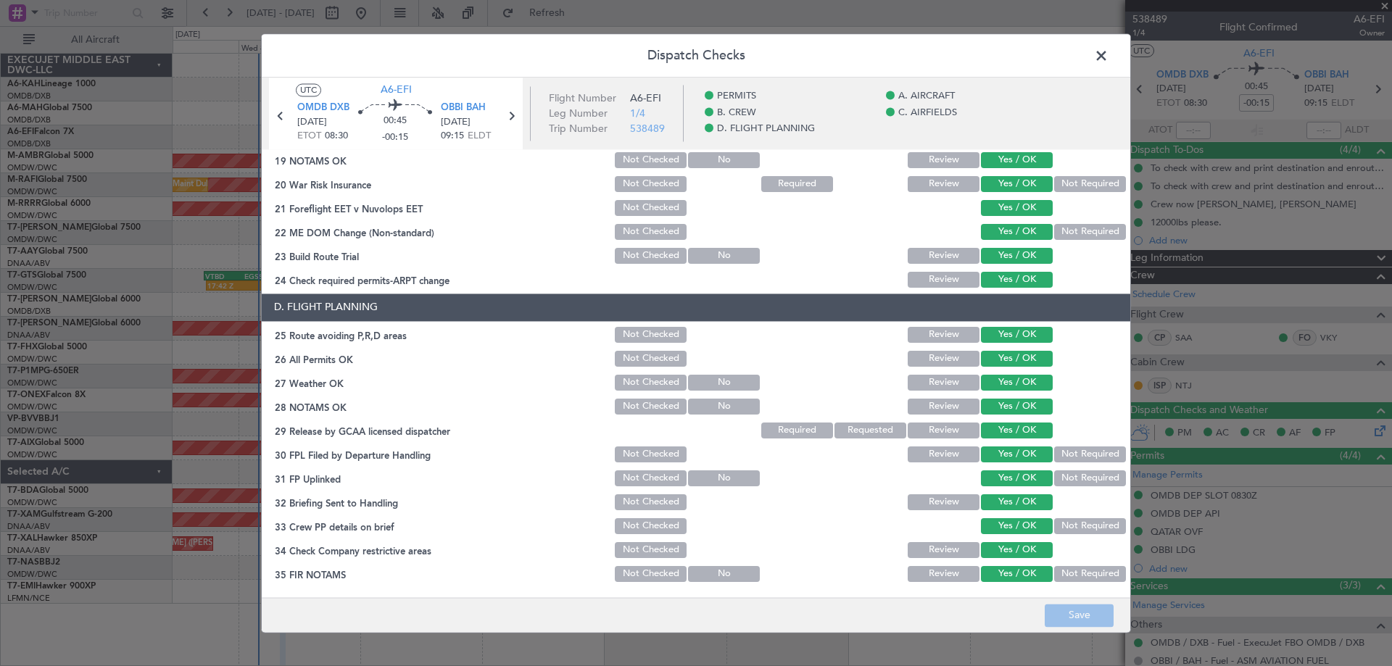
drag, startPoint x: 404, startPoint y: 224, endPoint x: 634, endPoint y: 262, distance: 233.0
click at [404, 223] on div "22 ME DOM Change (Non-standard) Not Checked Yes / OK Not Required" at bounding box center [696, 232] width 869 height 20
drag, startPoint x: 1113, startPoint y: 56, endPoint x: 1086, endPoint y: 57, distance: 27.6
click at [1112, 56] on div "Dispatch Checks UTC A6-EFI OMDB DXB 08/10/2025 ETOT 08:30 00:45 -00:15 OBBI BAH…" at bounding box center [696, 333] width 870 height 600
click at [1086, 54] on header "Dispatch Checks" at bounding box center [696, 56] width 869 height 44
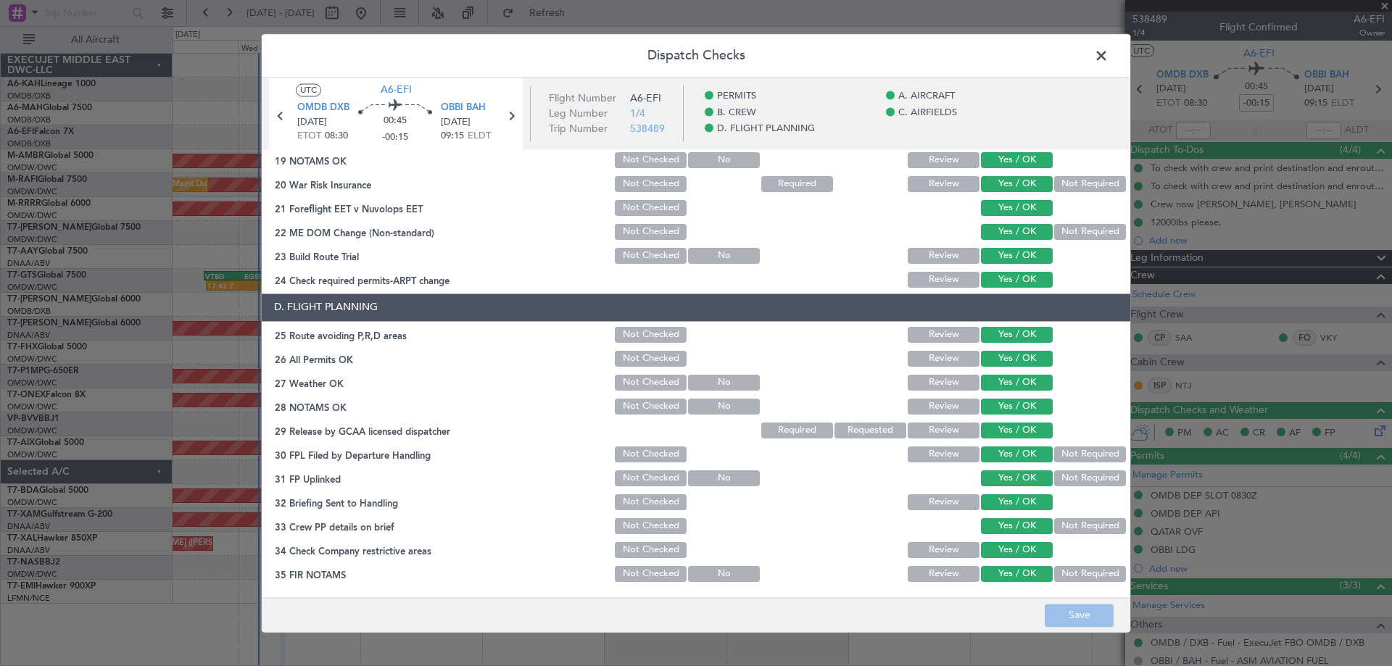
click at [1109, 51] on span at bounding box center [1109, 59] width 0 height 29
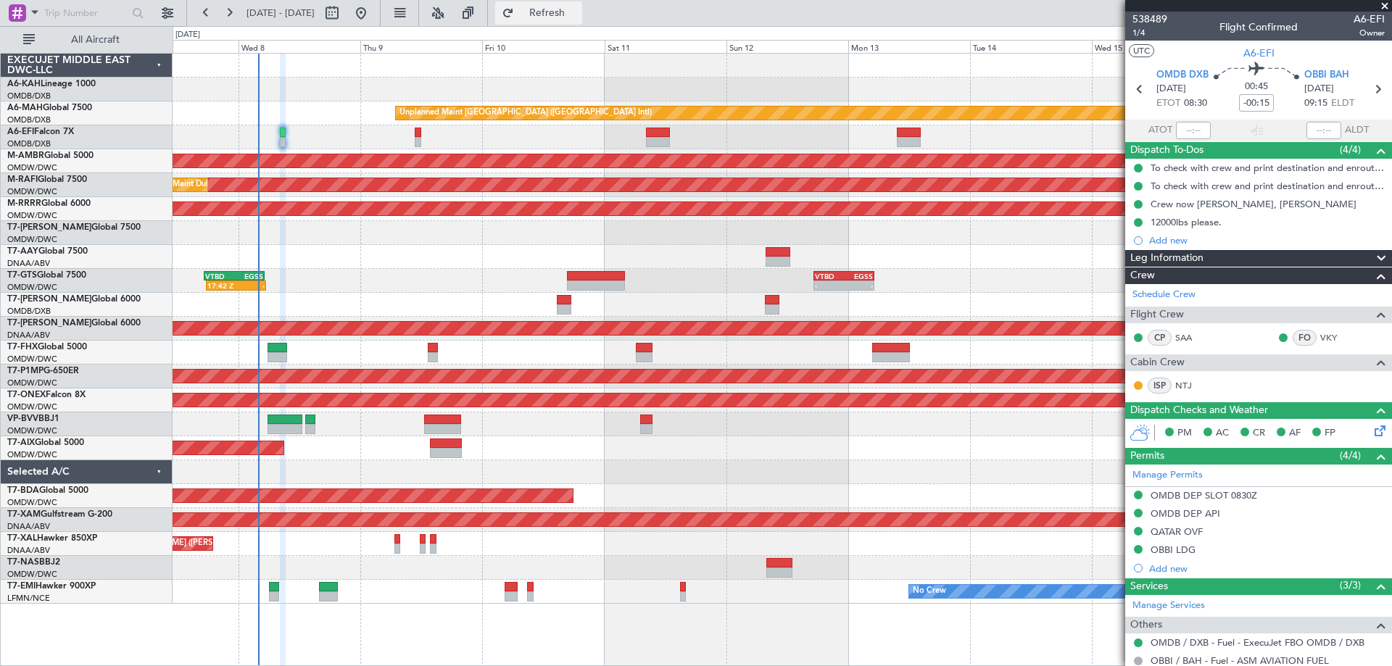
click at [582, 5] on button "Refresh" at bounding box center [538, 12] width 87 height 23
type input "[PERSON_NAME] ([PERSON_NAME])"
type input "7469"
click at [1384, 5] on span at bounding box center [1385, 6] width 15 height 13
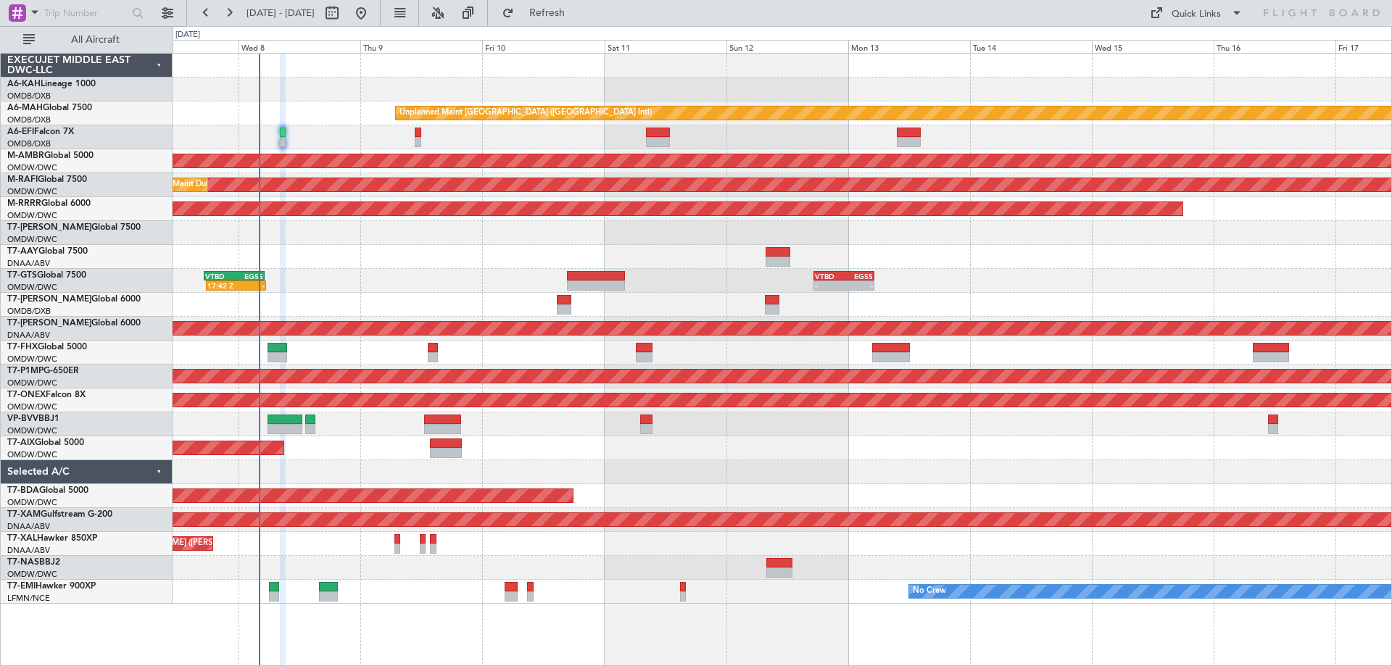
type input "0"
click at [1204, 75] on div "Unplanned Maint Dubai (Dubai Intl) Planned Maint Singapore (Seletar) Planned Ma…" at bounding box center [782, 329] width 1219 height 550
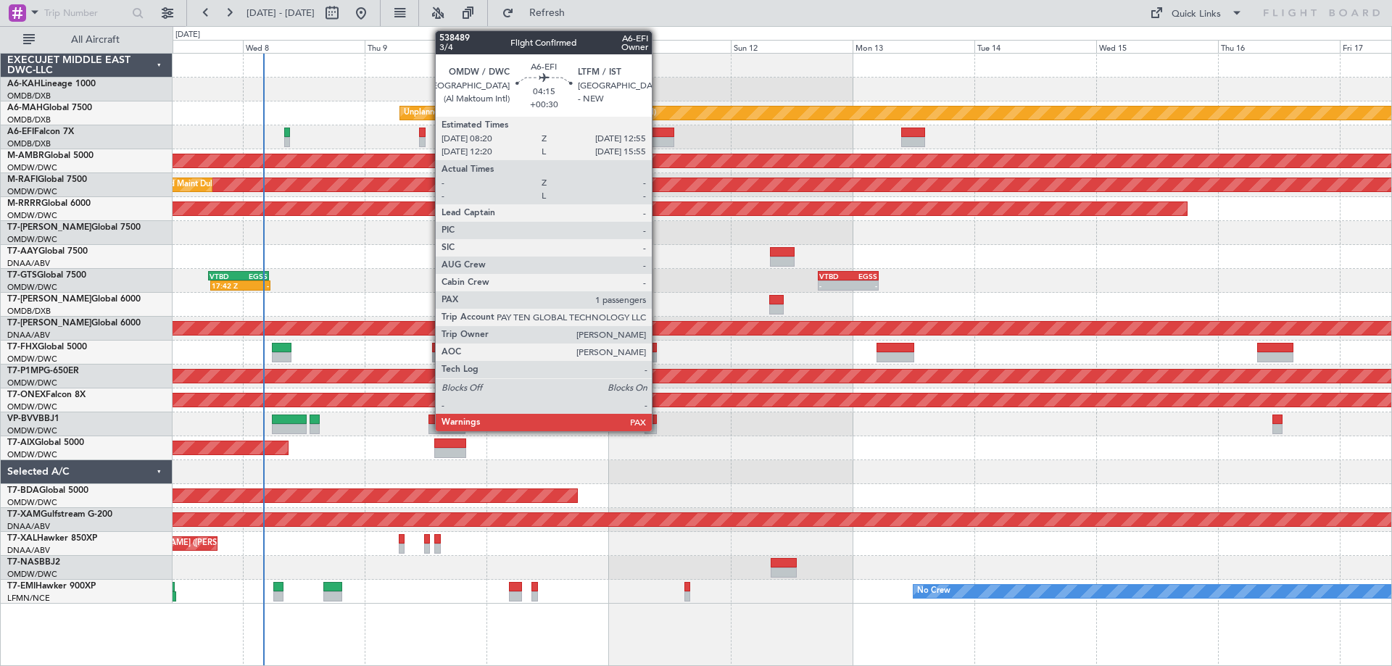
click at [658, 138] on div at bounding box center [663, 142] width 24 height 10
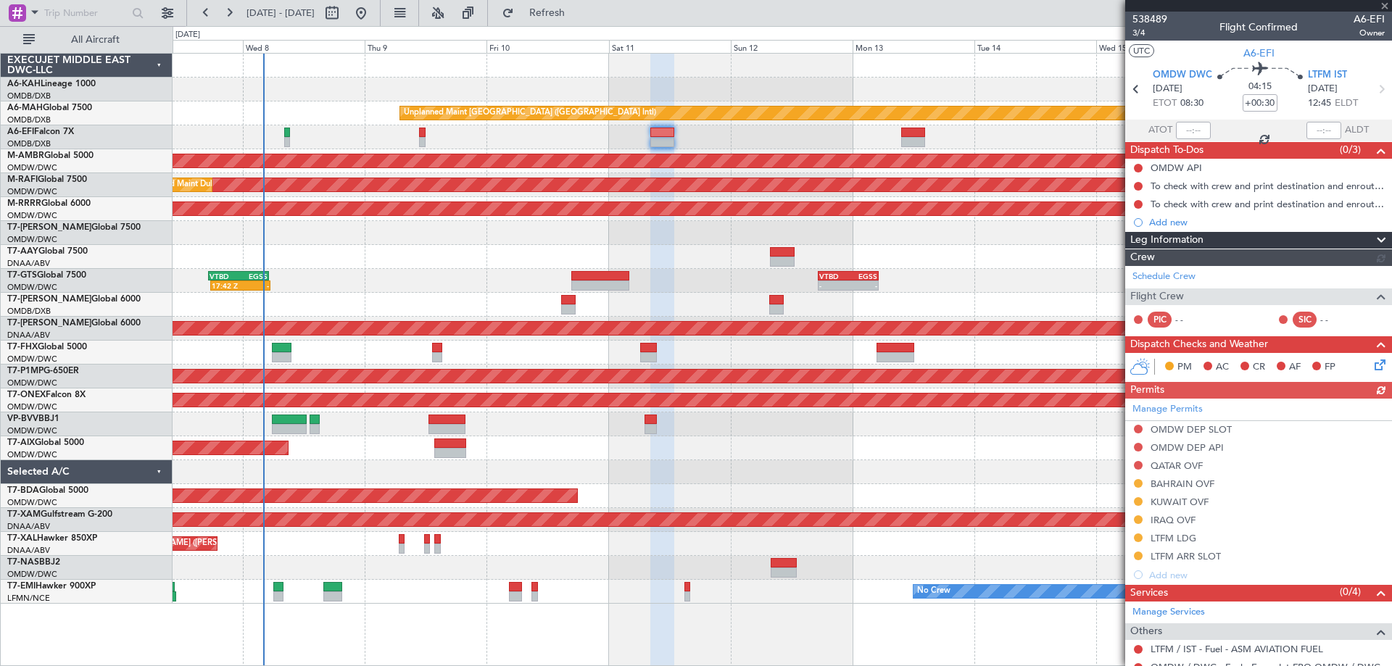
scroll to position [139, 0]
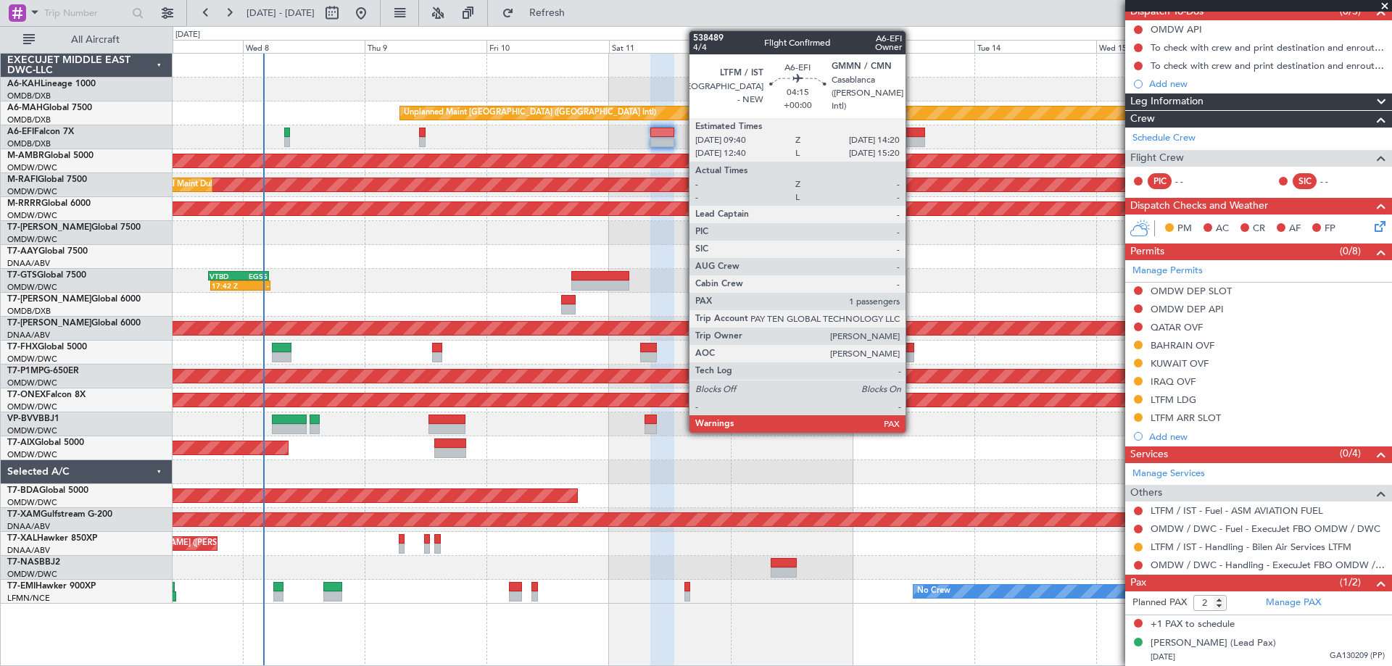
click at [912, 139] on div at bounding box center [913, 142] width 24 height 10
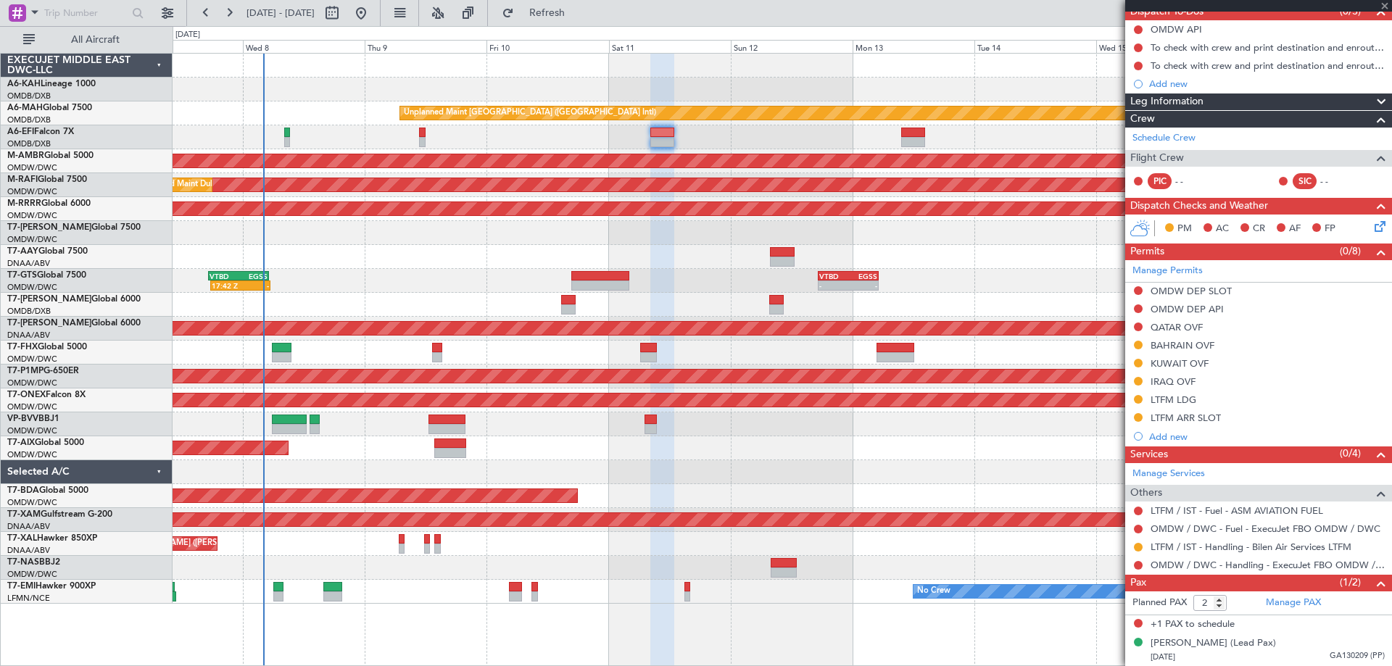
scroll to position [0, 0]
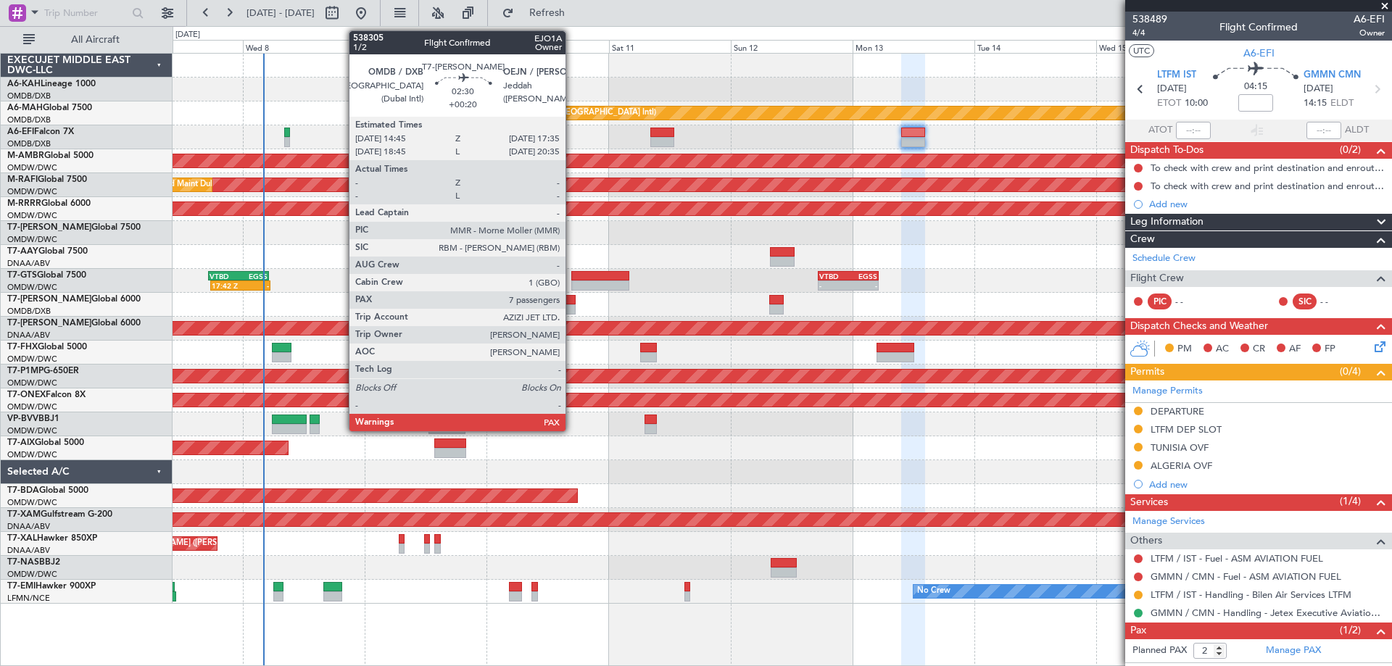
click at [572, 305] on div at bounding box center [568, 310] width 15 height 10
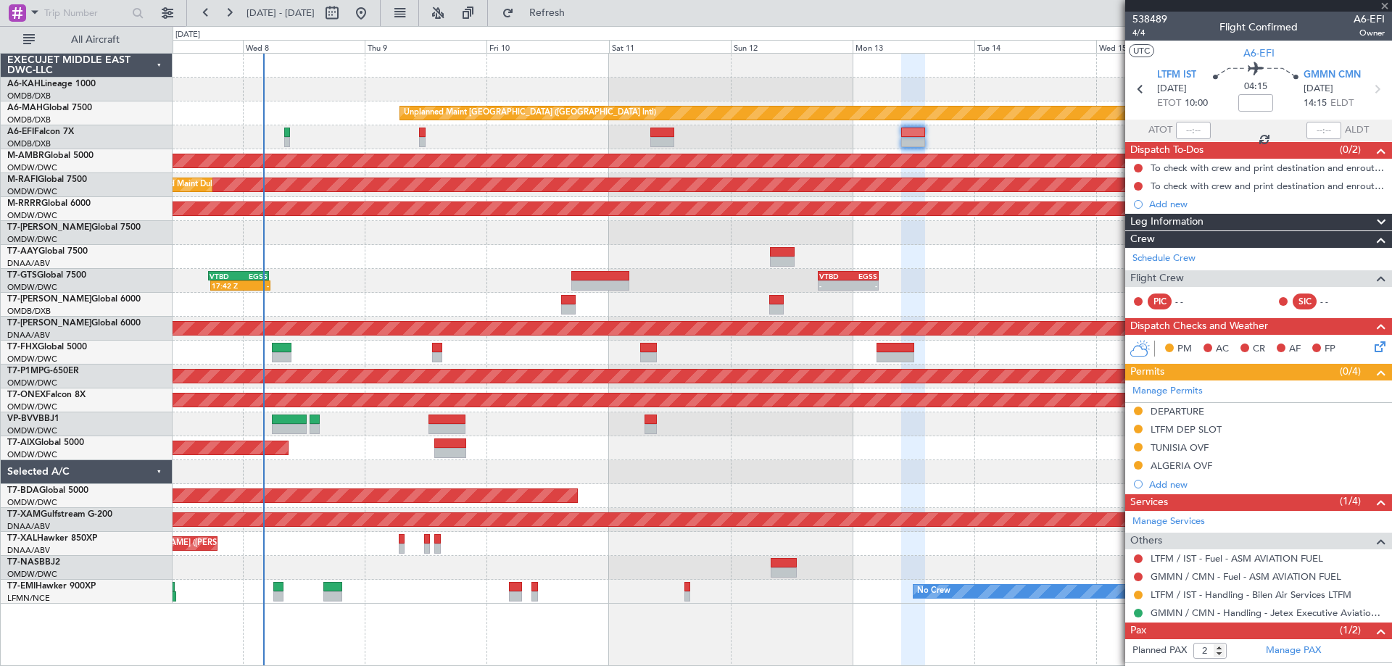
type input "+00:20"
type input "7"
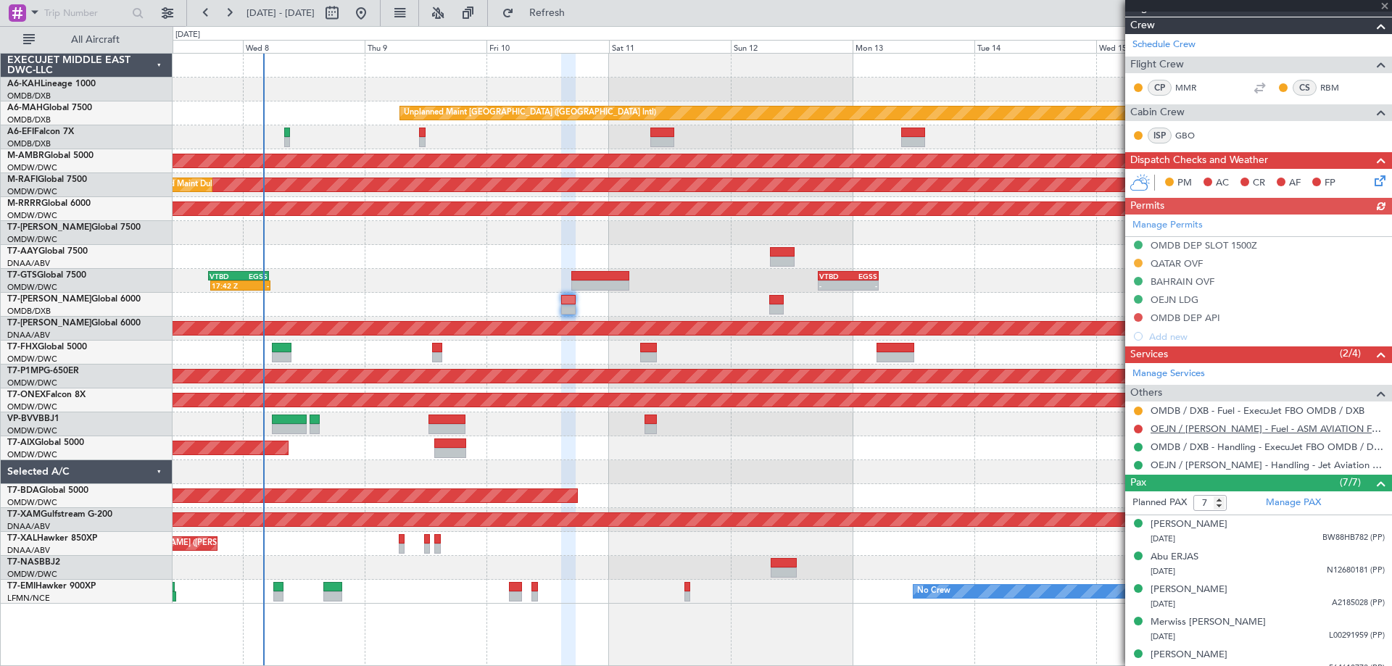
scroll to position [243, 0]
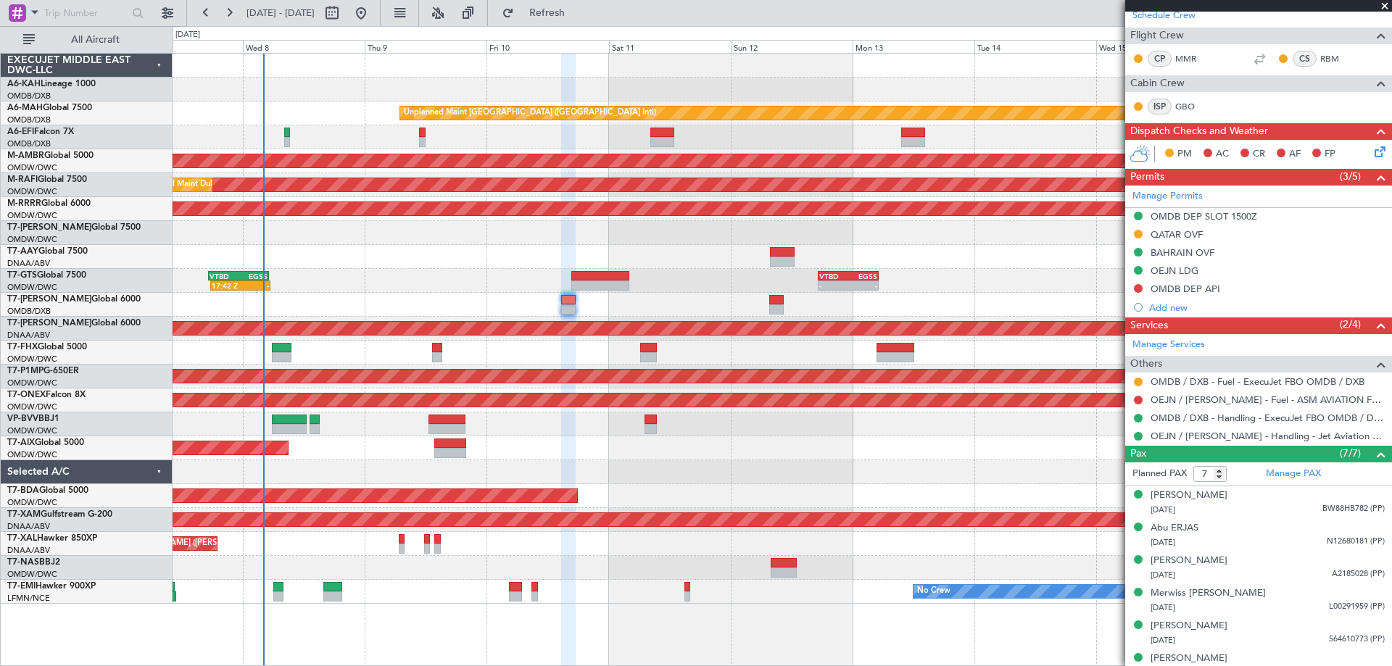
click at [1192, 234] on div "QATAR OVF" at bounding box center [1177, 234] width 52 height 12
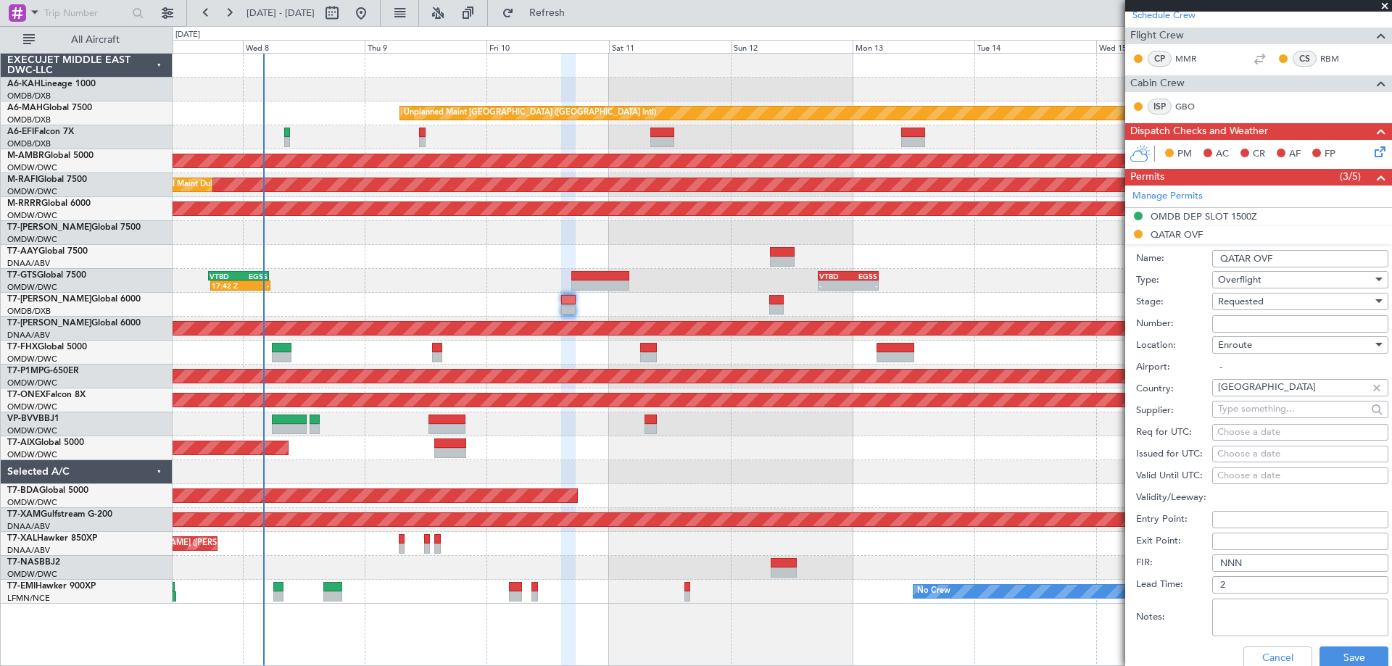
click at [1235, 323] on input "Number:" at bounding box center [1301, 323] width 176 height 17
paste input "FN2540"
type input "FN2540"
click at [1231, 309] on div "Requested" at bounding box center [1295, 302] width 154 height 22
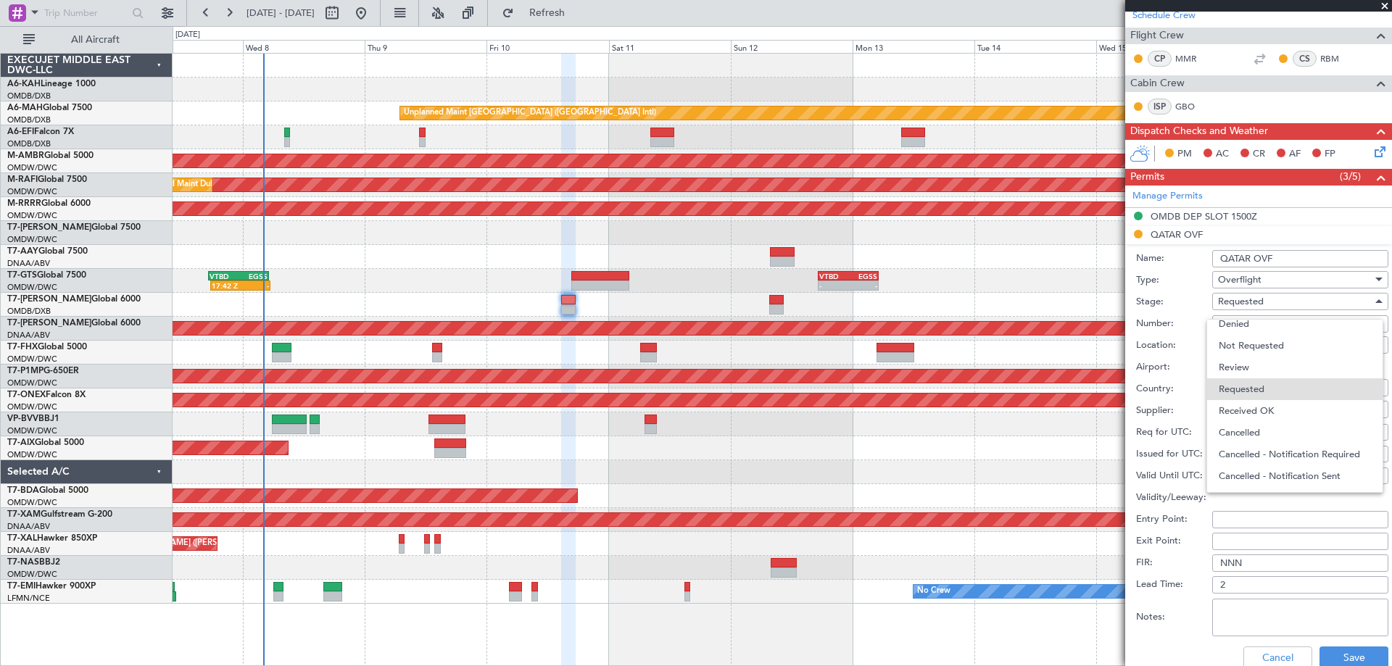
drag, startPoint x: 1254, startPoint y: 413, endPoint x: 1262, endPoint y: 405, distance: 11.3
click at [1254, 413] on span "Received OK" at bounding box center [1295, 411] width 152 height 22
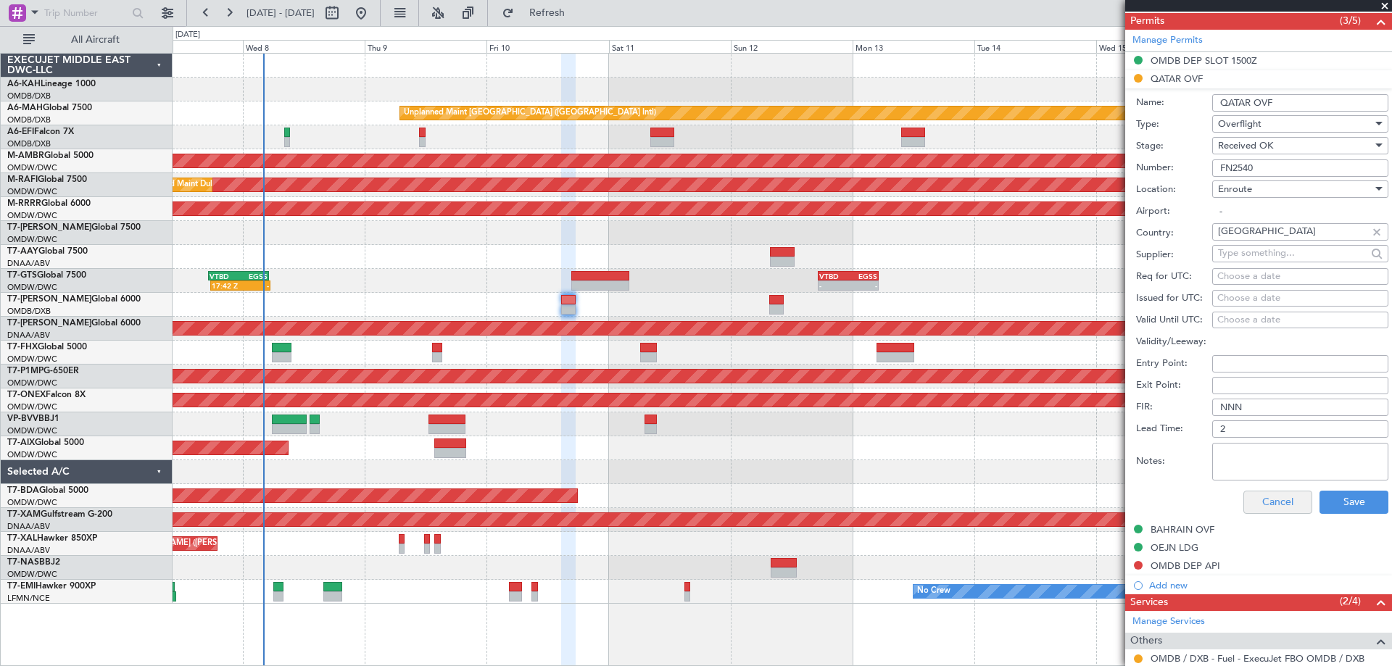
scroll to position [461, 0]
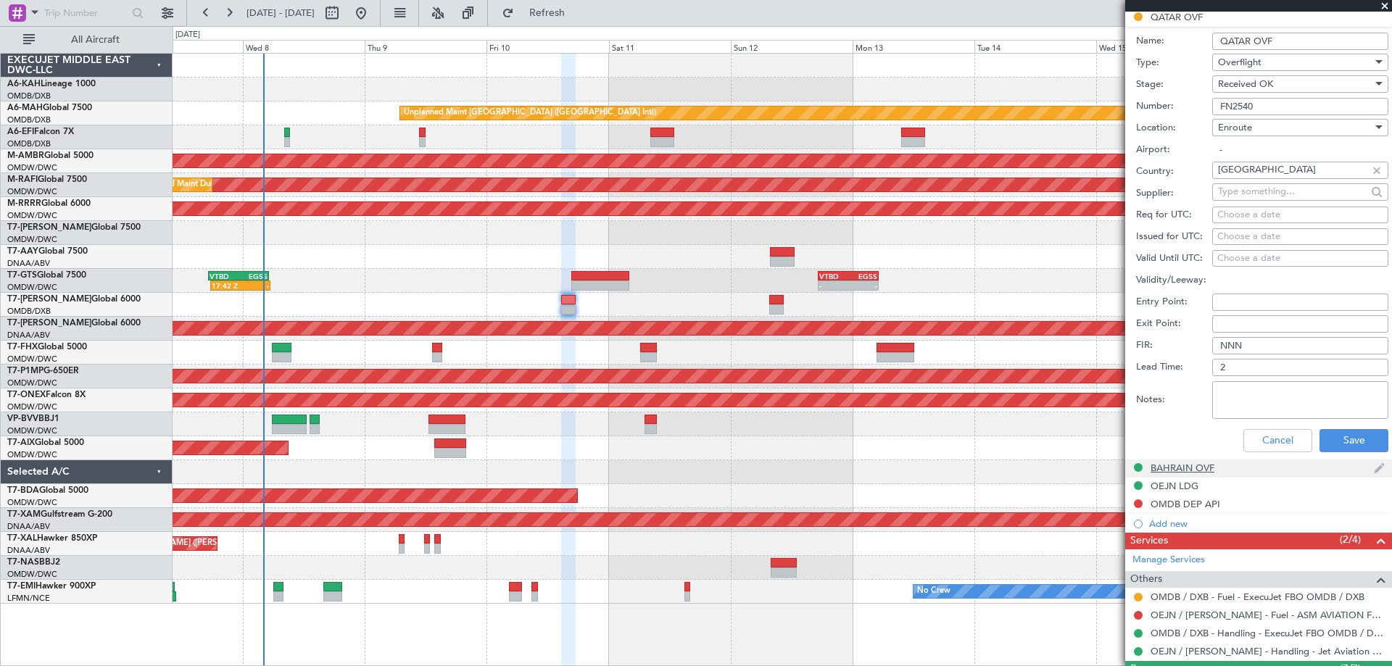
click at [1342, 462] on div "BAHRAIN OVF" at bounding box center [1259, 469] width 267 height 18
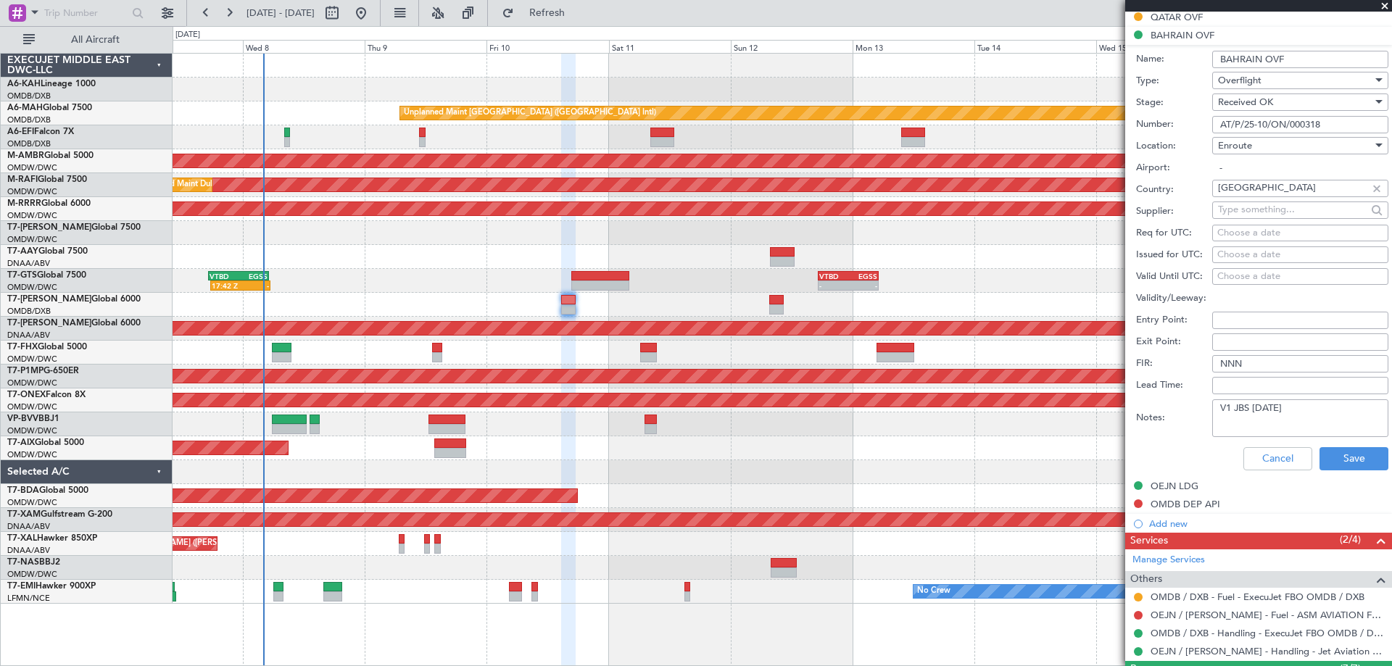
scroll to position [315, 0]
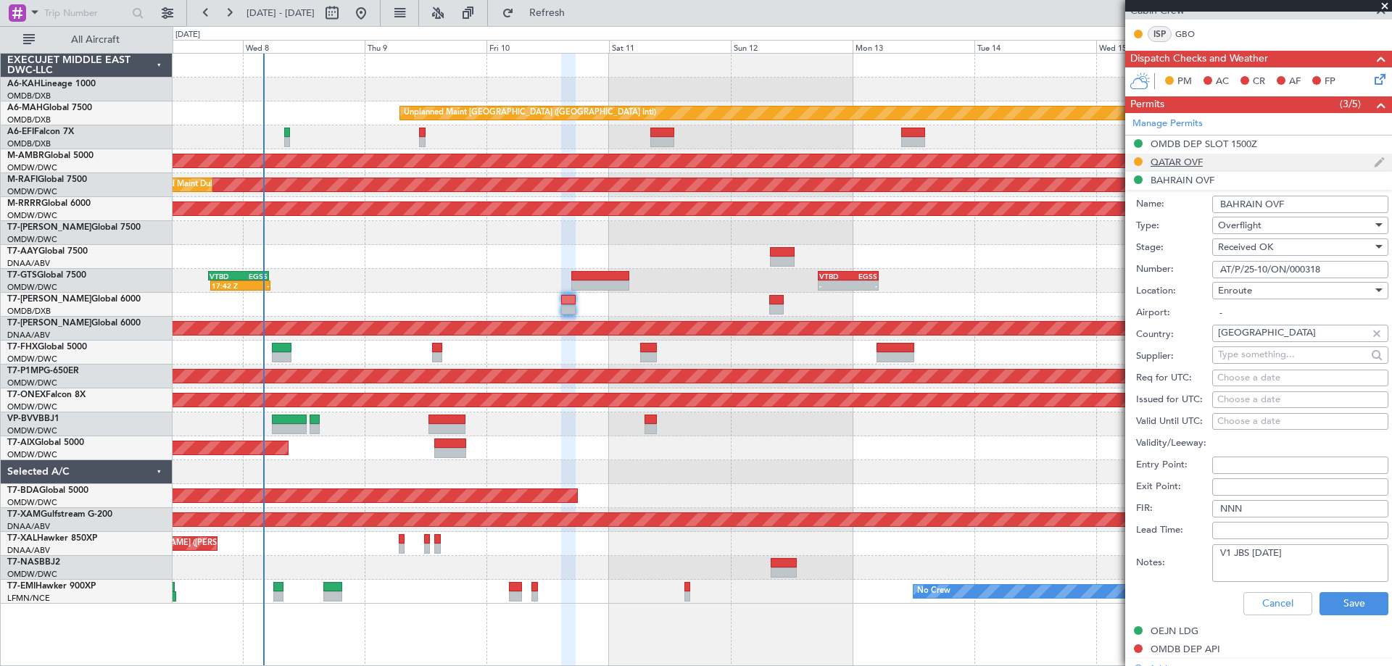
click at [1191, 164] on div "QATAR OVF" at bounding box center [1177, 162] width 52 height 12
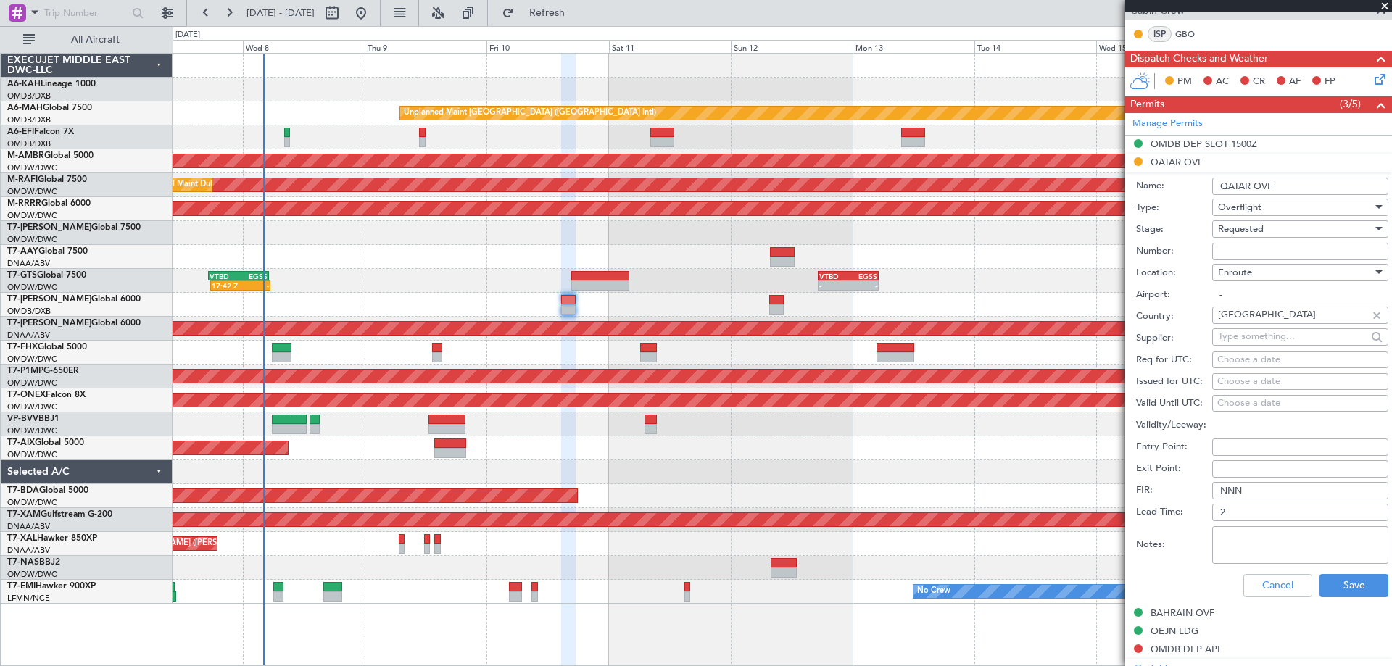
click at [1260, 251] on input "Number:" at bounding box center [1301, 251] width 176 height 17
paste input "FN2540"
type input "FN2540"
click at [1245, 230] on span "Requested" at bounding box center [1241, 229] width 46 height 13
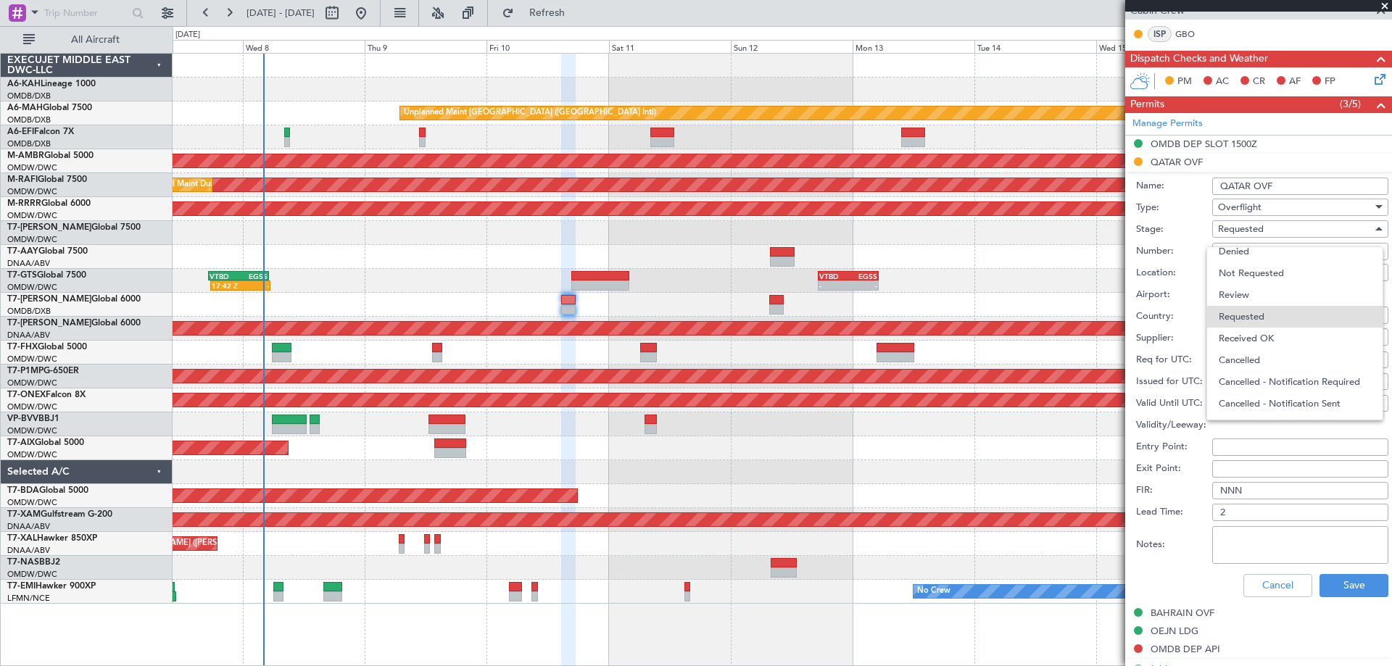
drag, startPoint x: 1271, startPoint y: 336, endPoint x: 1351, endPoint y: 524, distance: 204.7
click at [1272, 336] on span "Received OK" at bounding box center [1295, 339] width 152 height 22
click at [1366, 577] on button "Save" at bounding box center [1354, 585] width 69 height 23
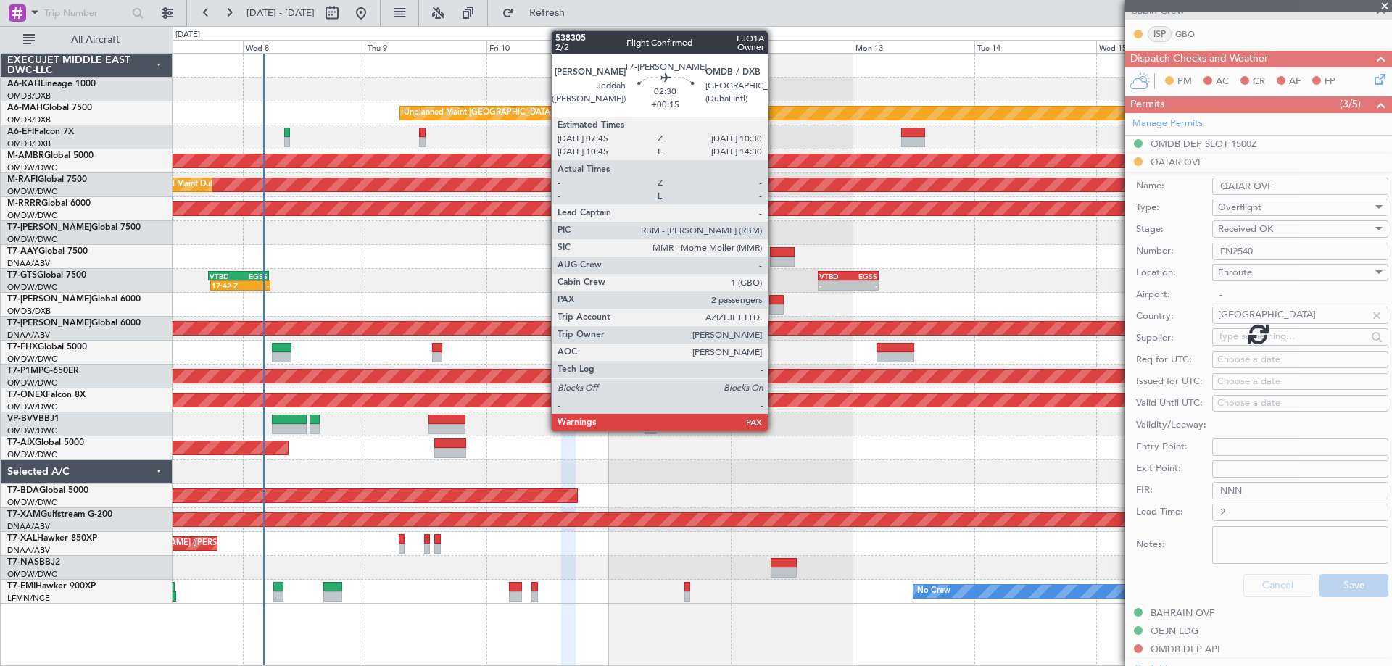
click at [775, 309] on div at bounding box center [776, 310] width 15 height 10
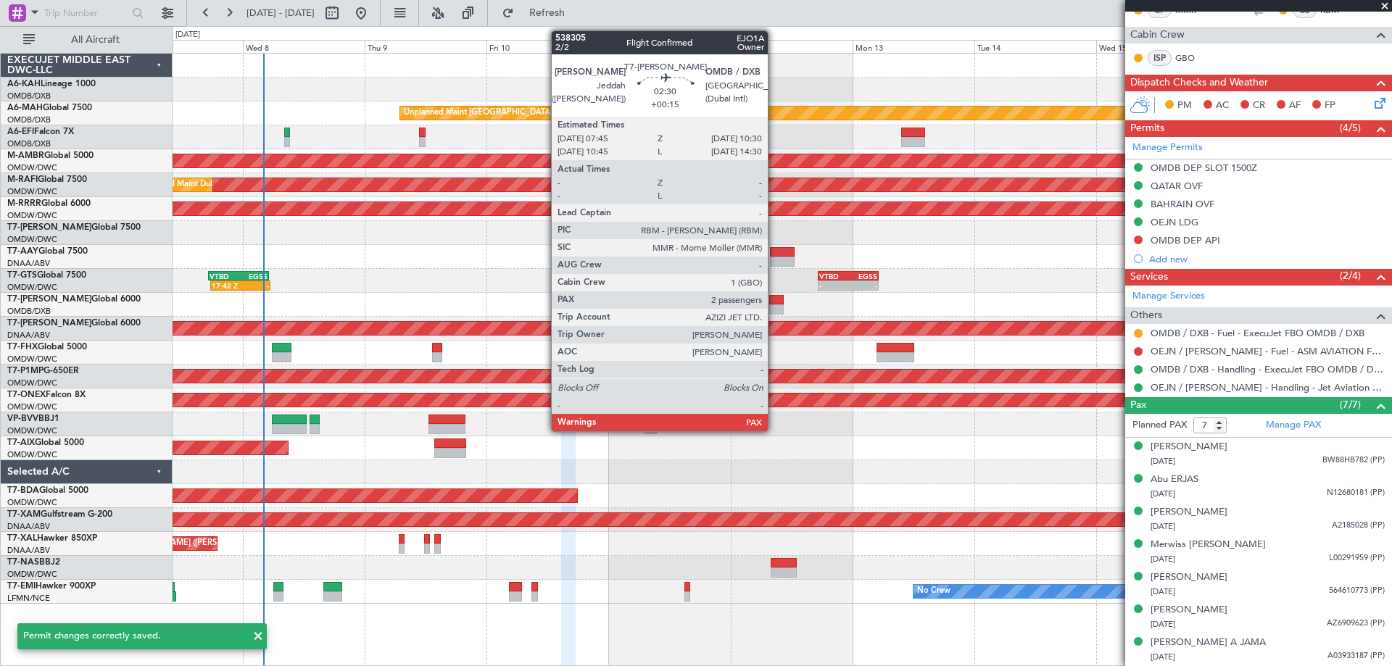
scroll to position [291, 0]
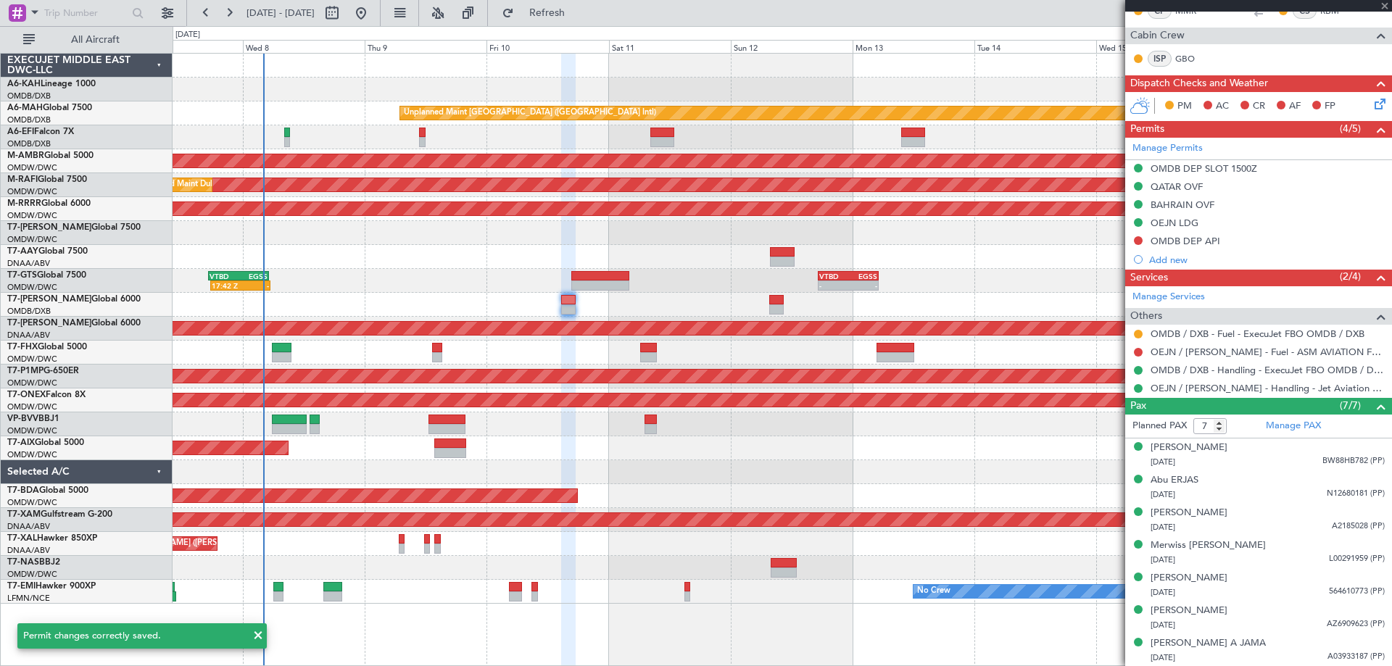
type input "+00:15"
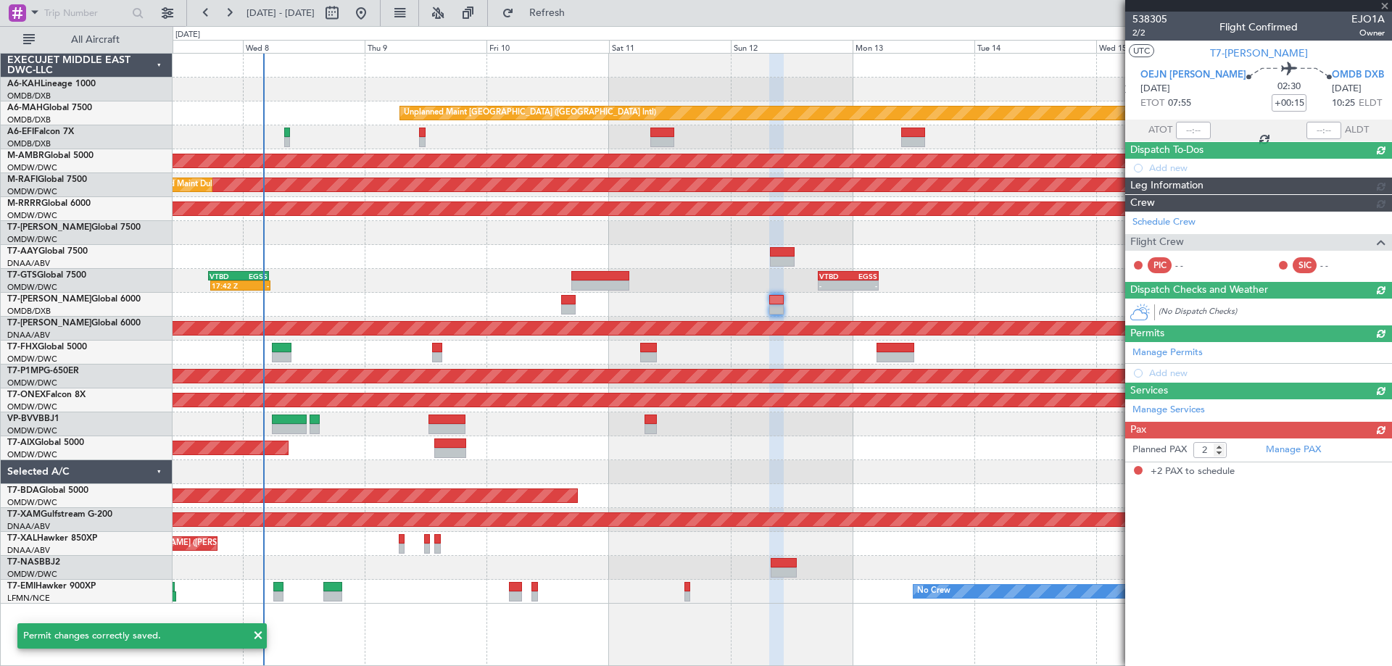
scroll to position [0, 0]
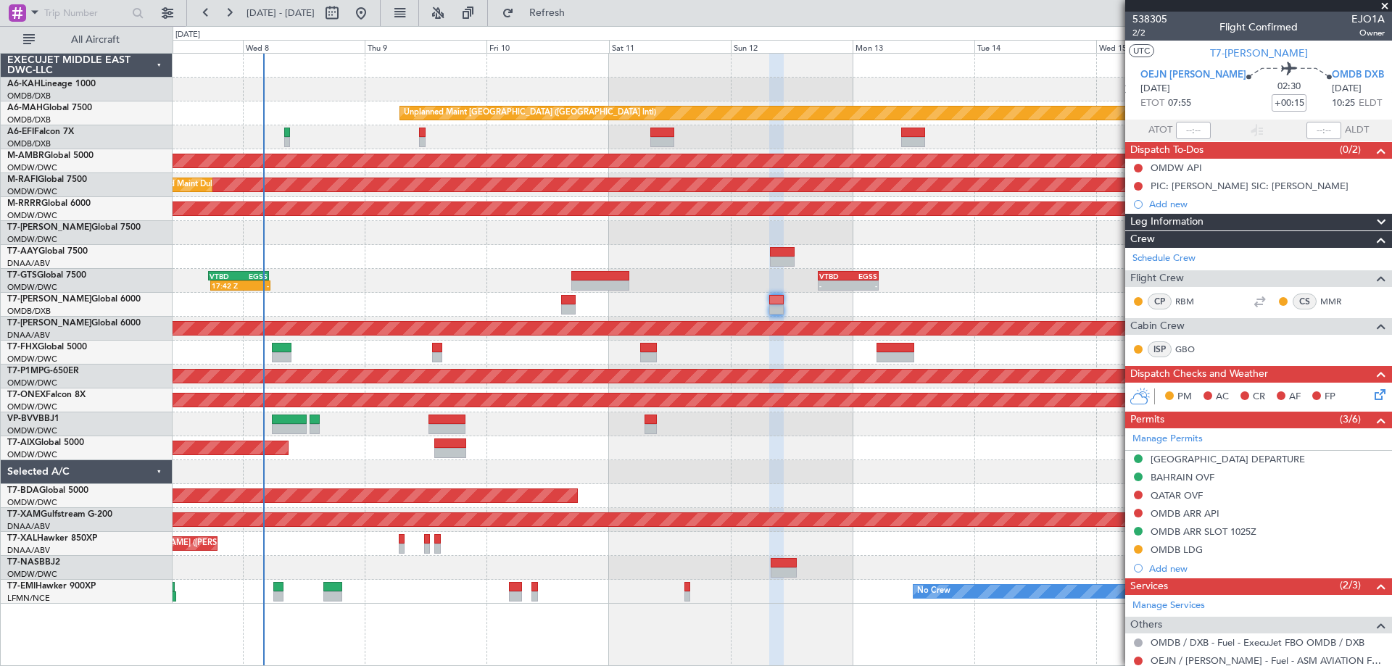
click at [1378, 7] on span at bounding box center [1385, 6] width 15 height 13
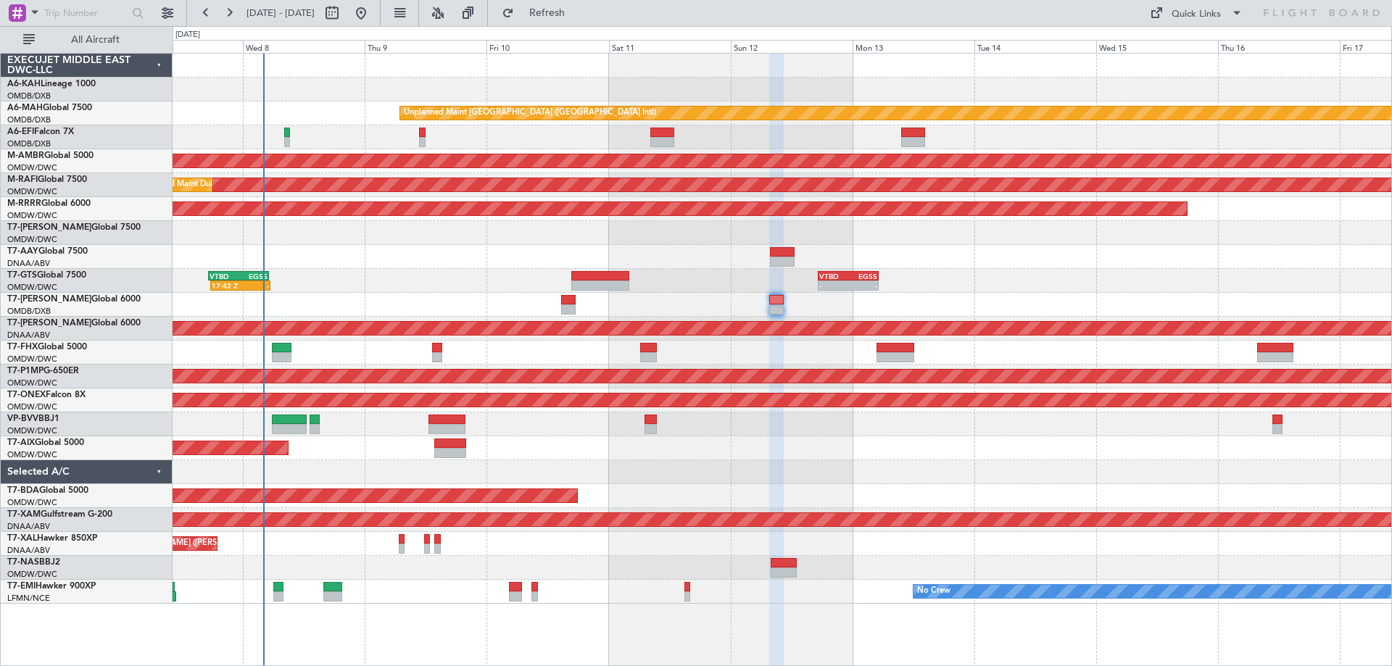
type input "0"
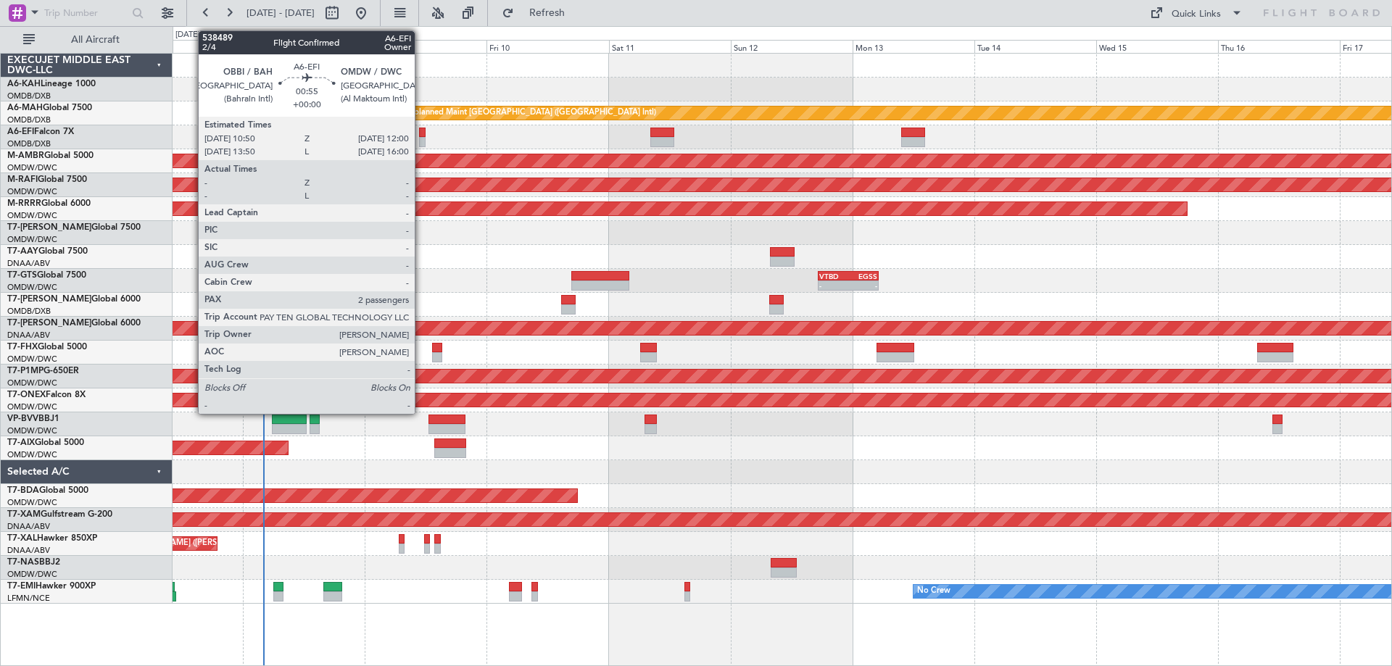
click at [421, 136] on div at bounding box center [422, 133] width 7 height 10
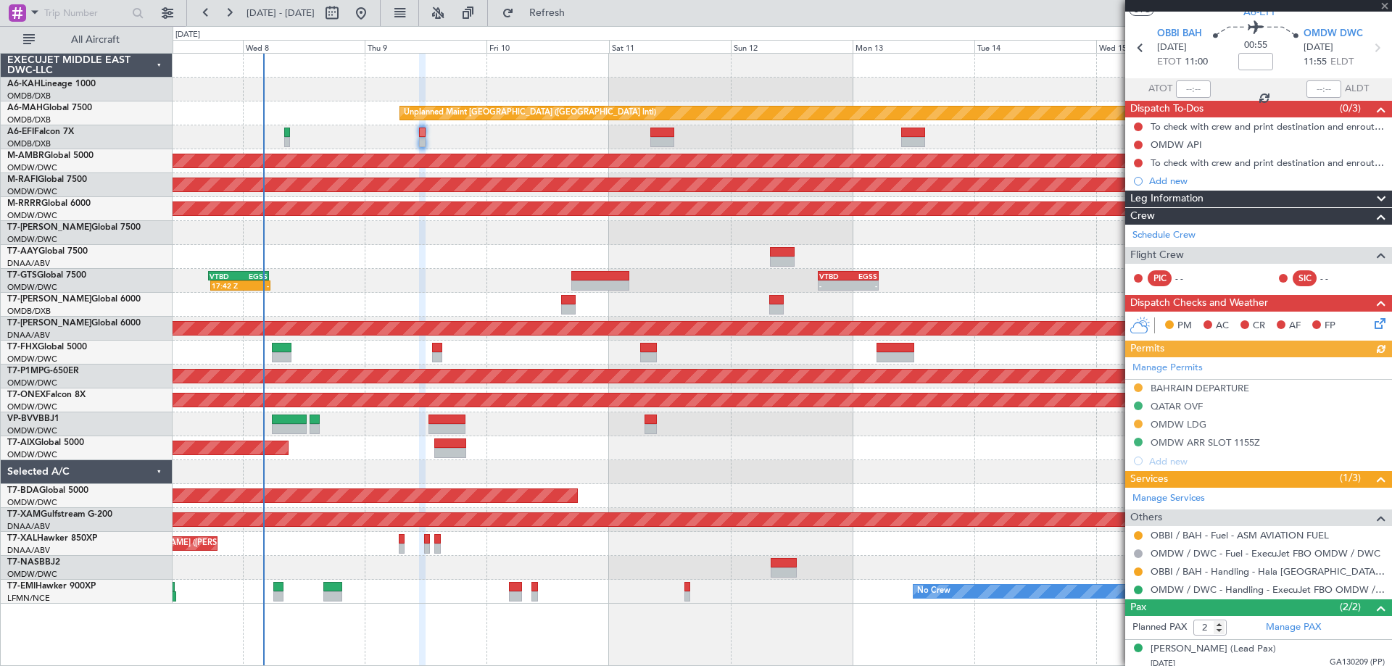
scroll to position [80, 0]
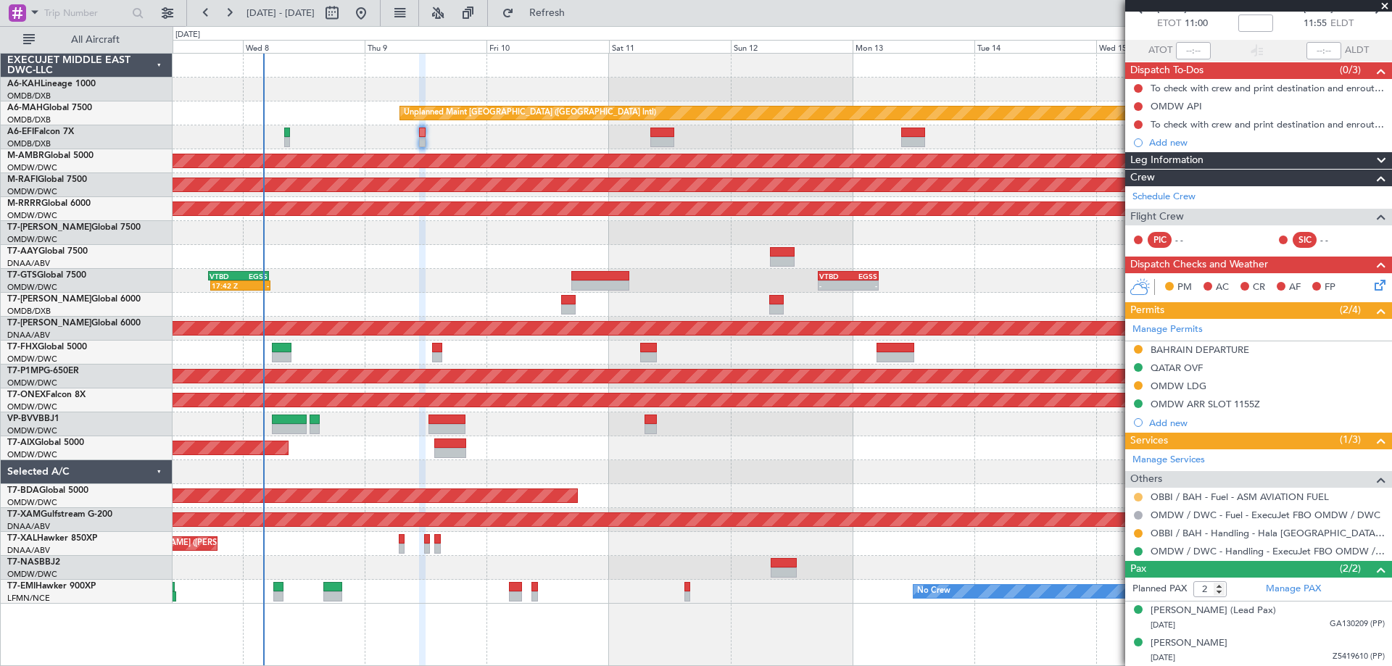
click at [1139, 494] on button at bounding box center [1138, 497] width 9 height 9
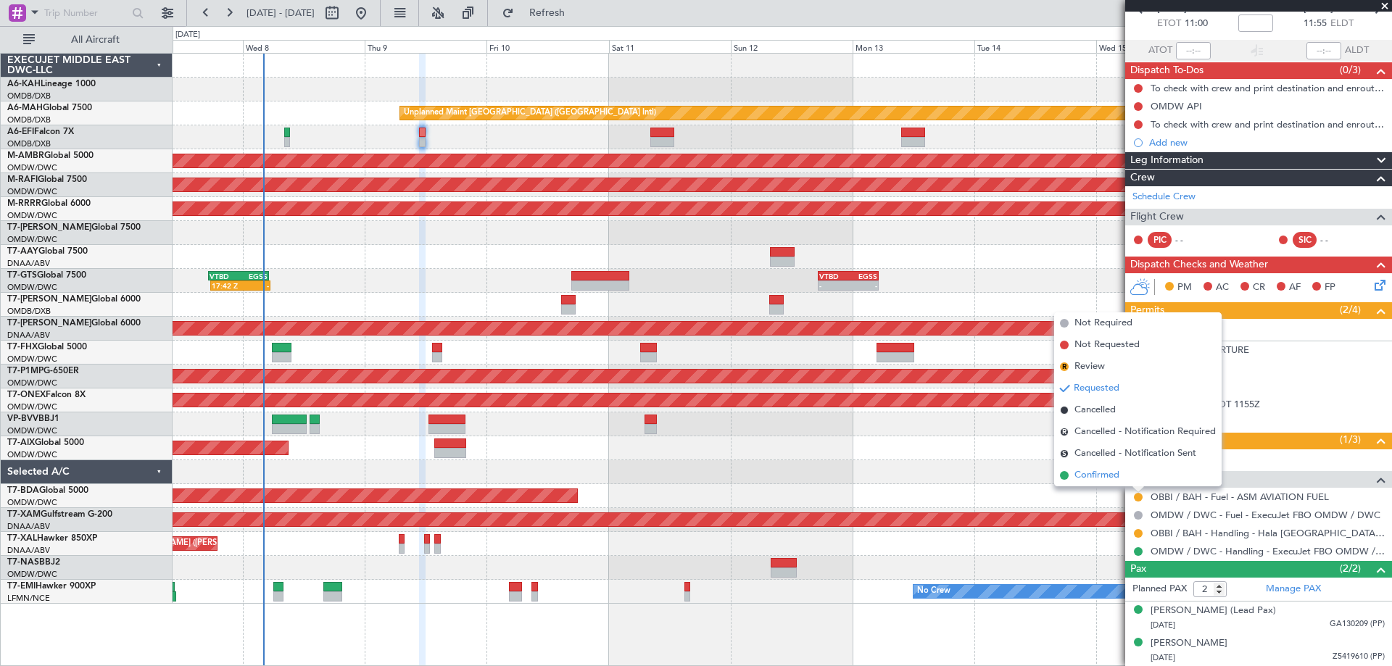
click at [1102, 474] on span "Confirmed" at bounding box center [1097, 475] width 45 height 15
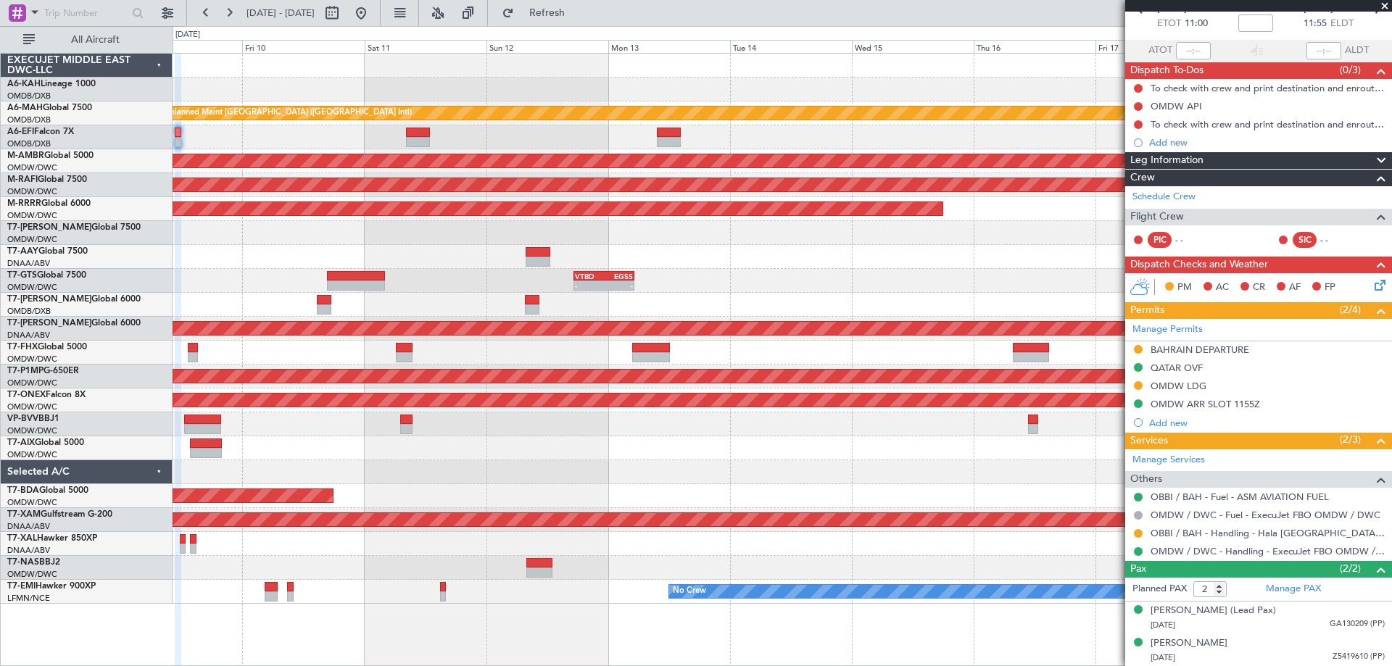
click at [575, 469] on div at bounding box center [782, 473] width 1219 height 24
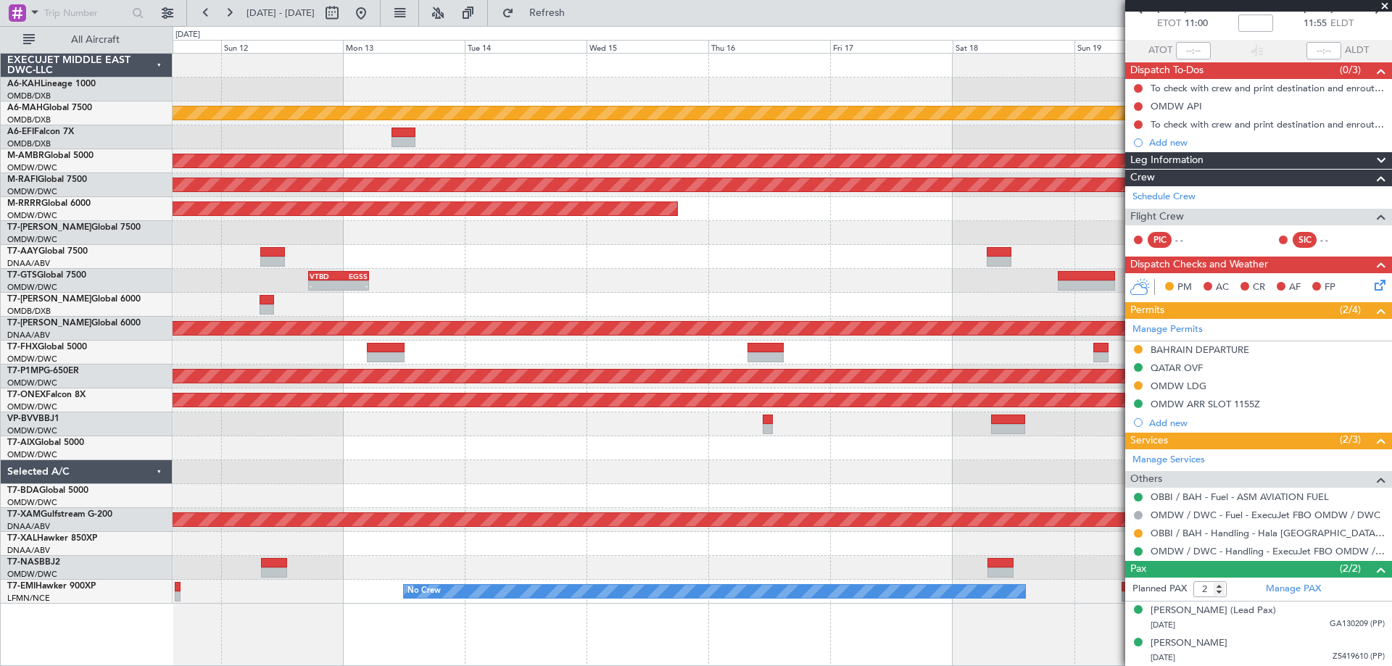
click at [707, 439] on div at bounding box center [782, 449] width 1219 height 24
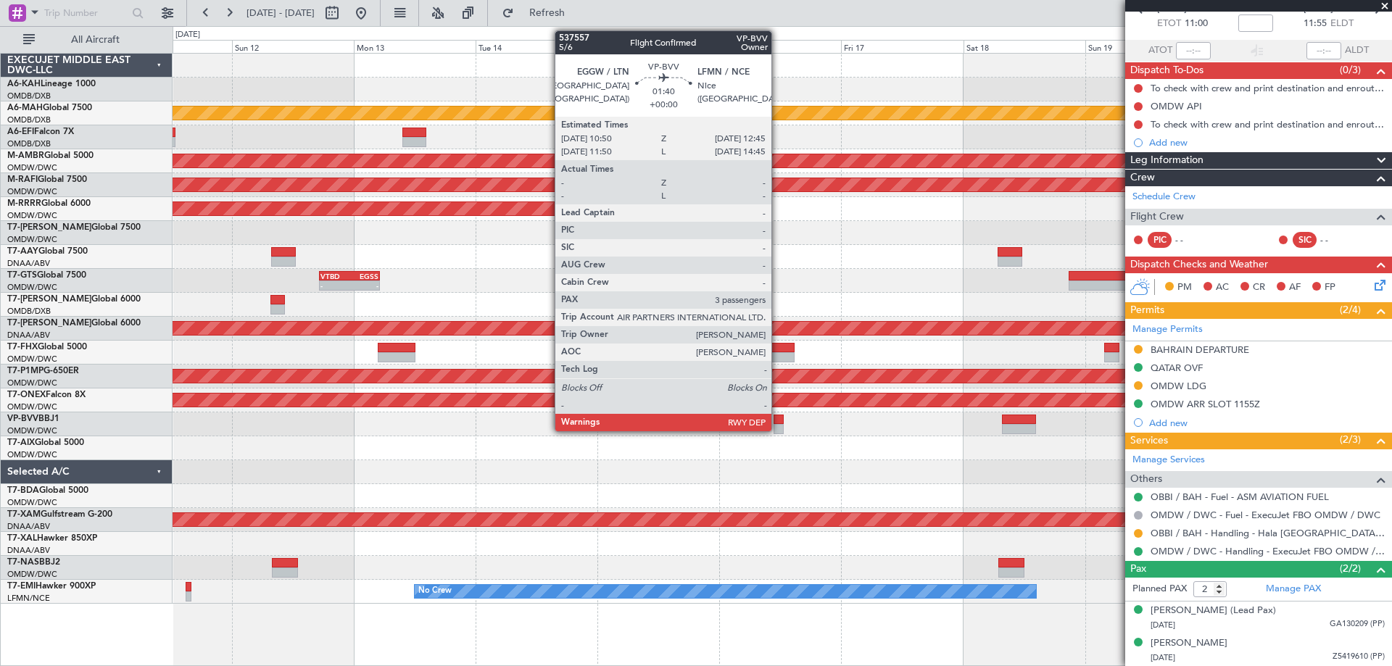
click at [778, 423] on div at bounding box center [779, 420] width 10 height 10
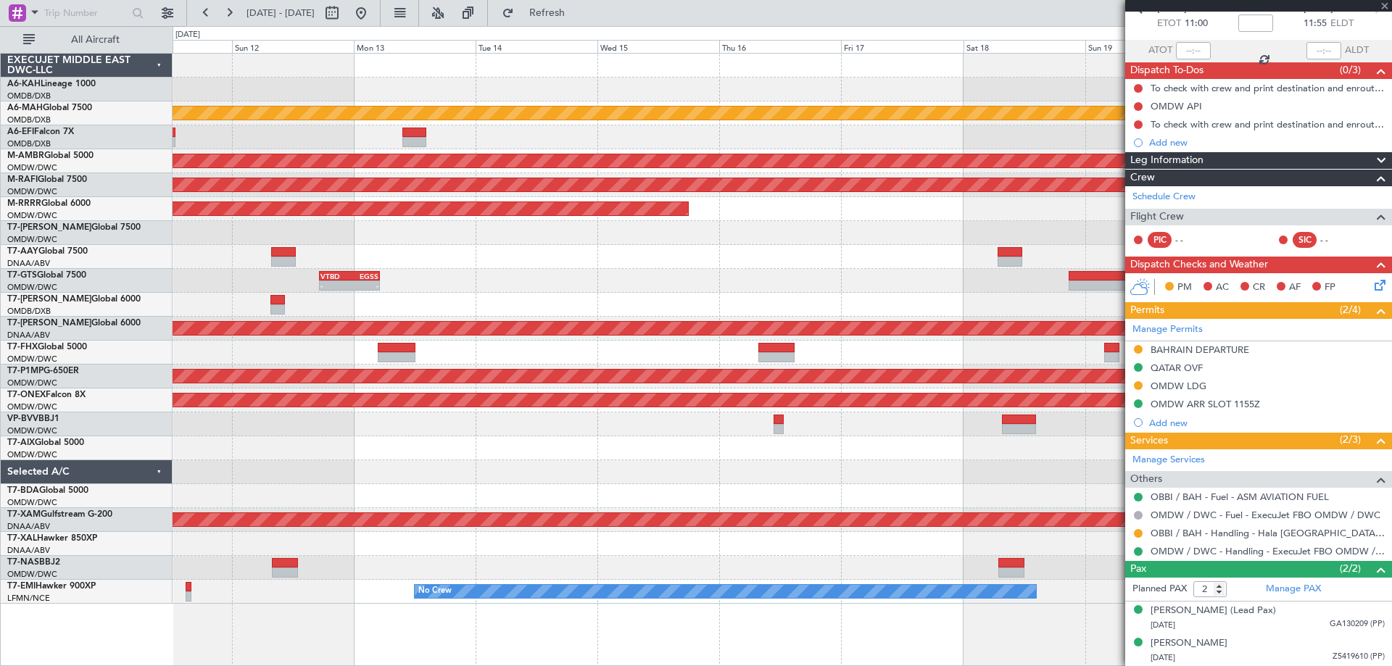
type input "3"
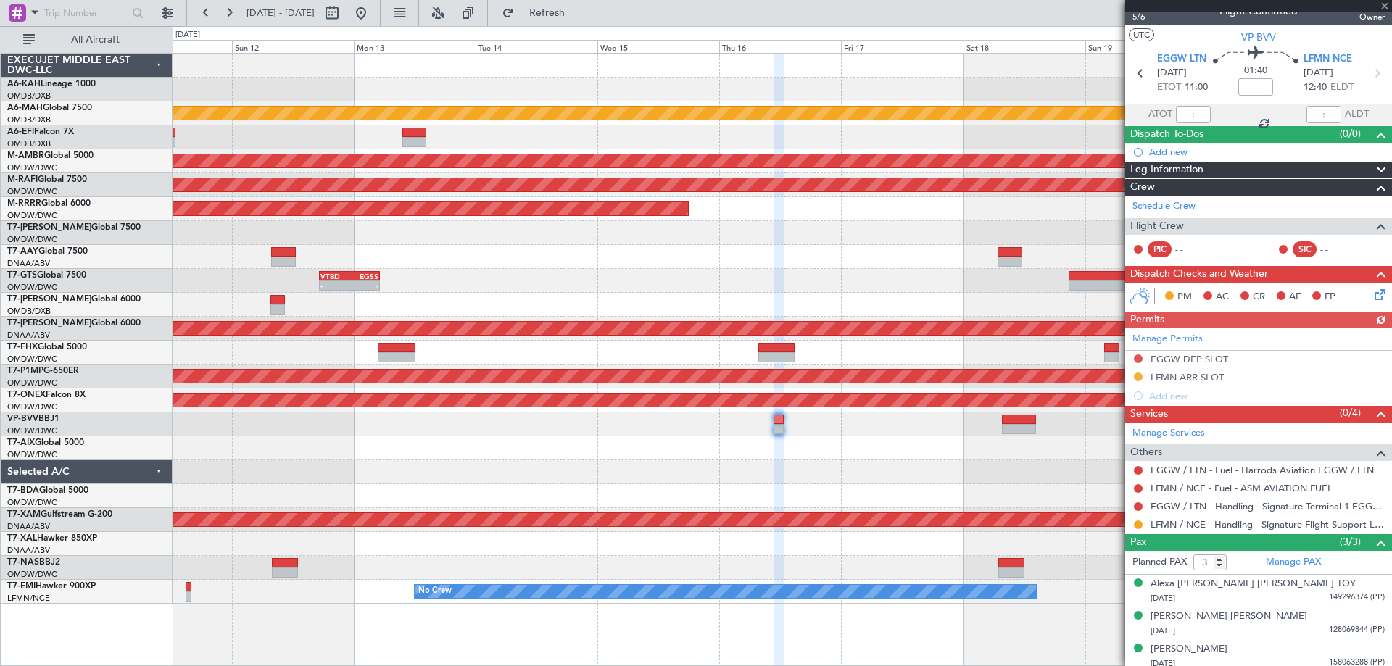
scroll to position [22, 0]
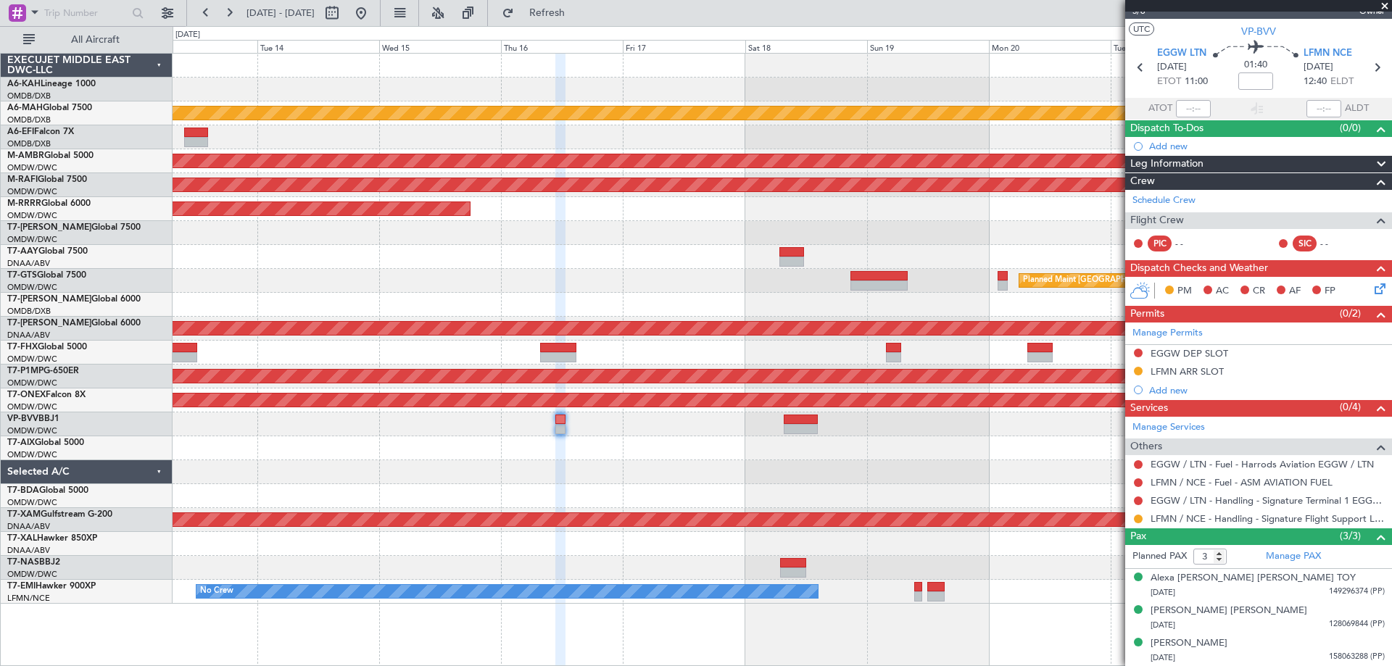
click at [726, 443] on div at bounding box center [782, 449] width 1219 height 24
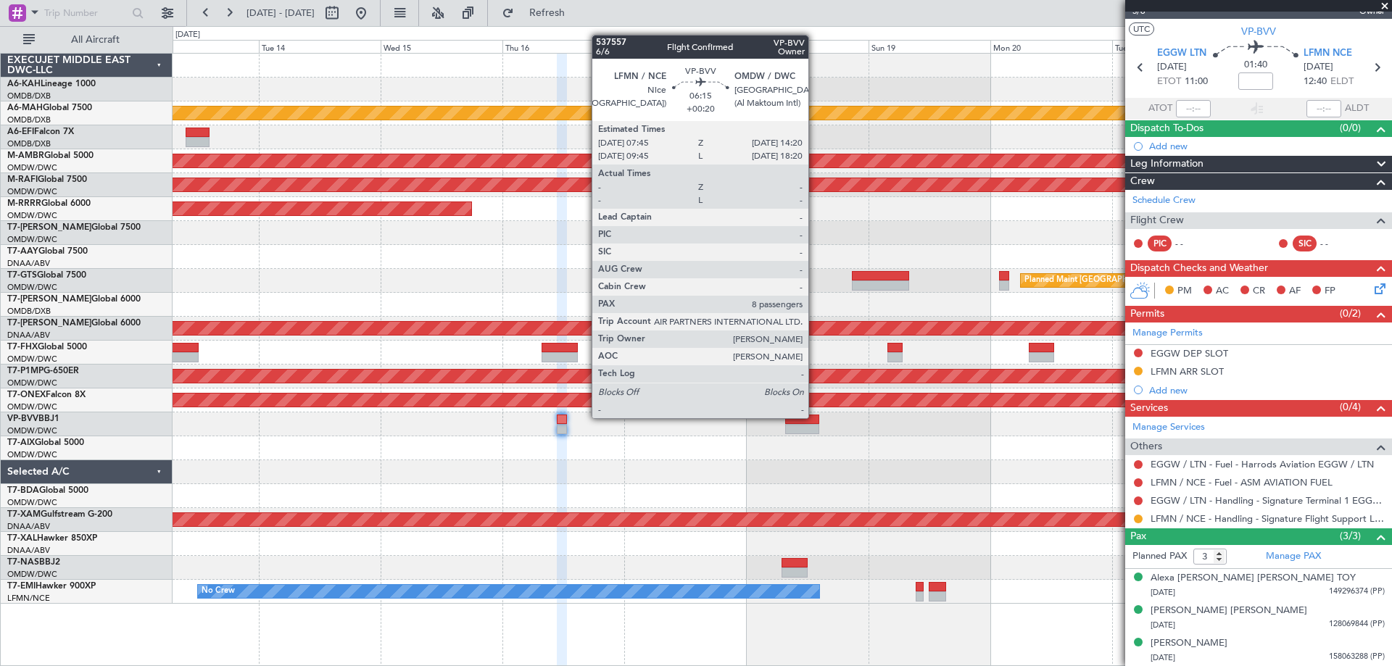
click at [815, 417] on div at bounding box center [802, 420] width 34 height 10
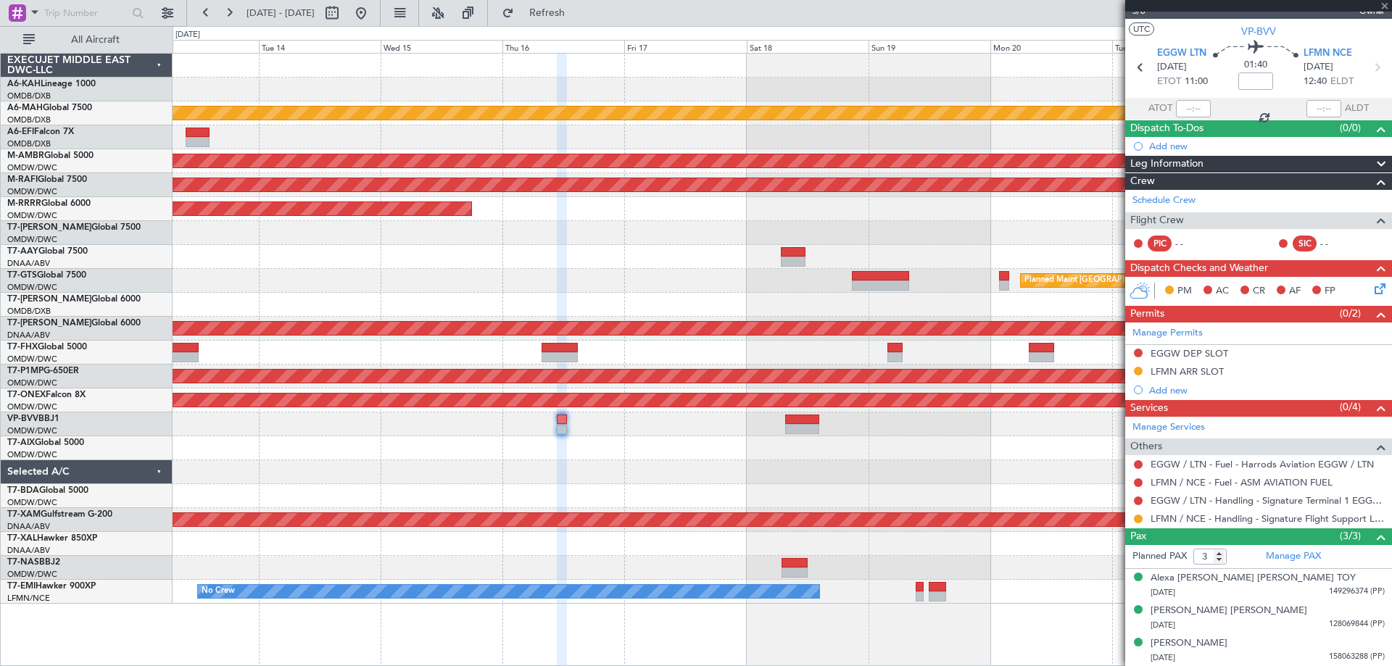
type input "+00:20"
type input "8"
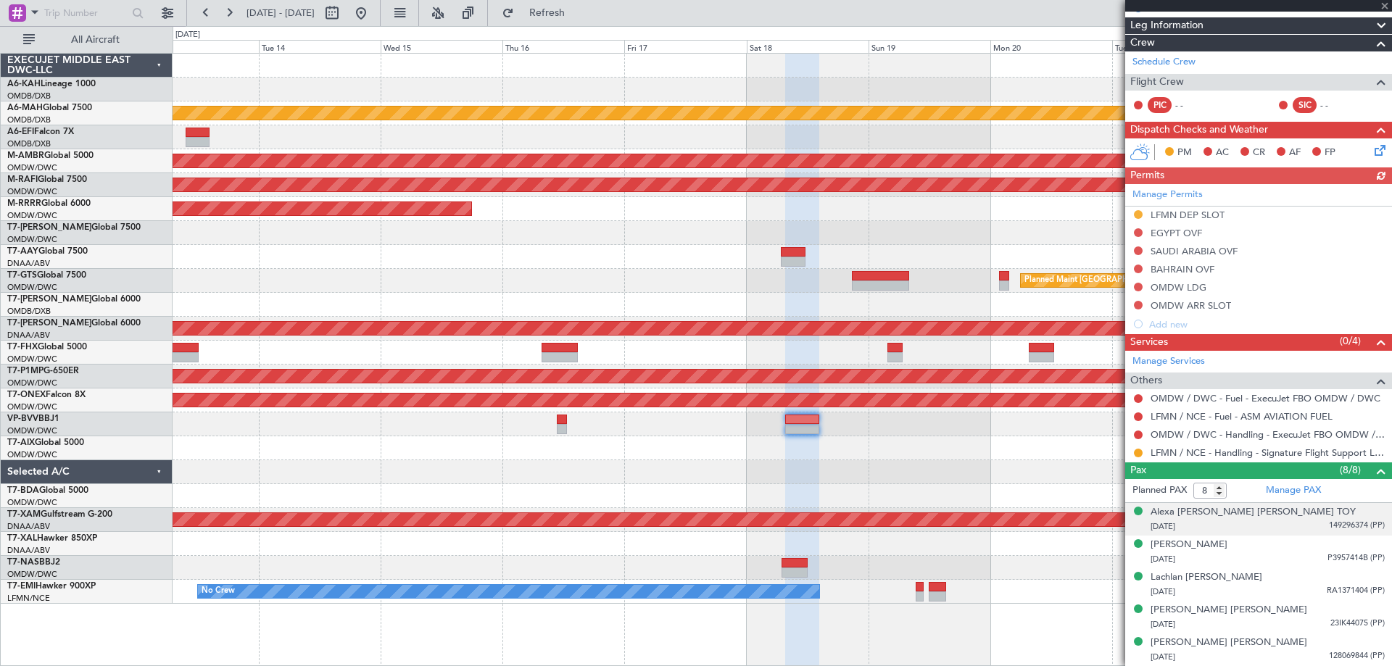
scroll to position [276, 0]
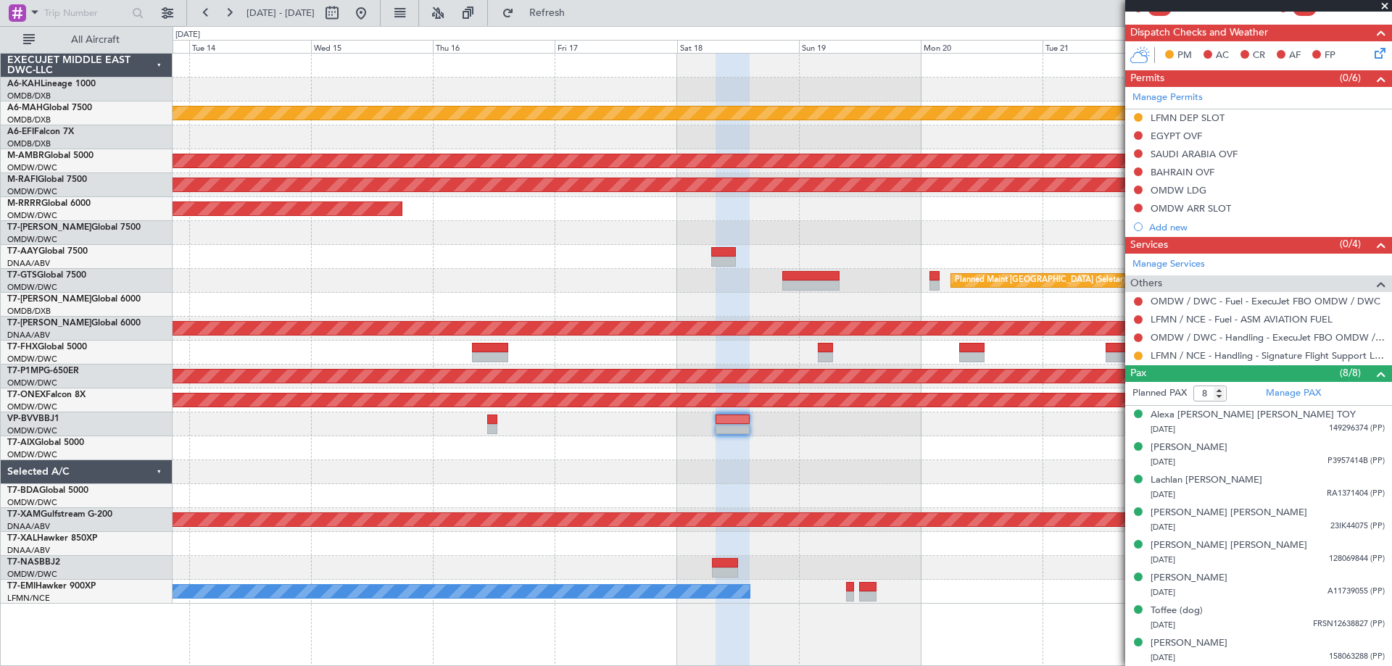
click at [859, 430] on div at bounding box center [782, 425] width 1219 height 24
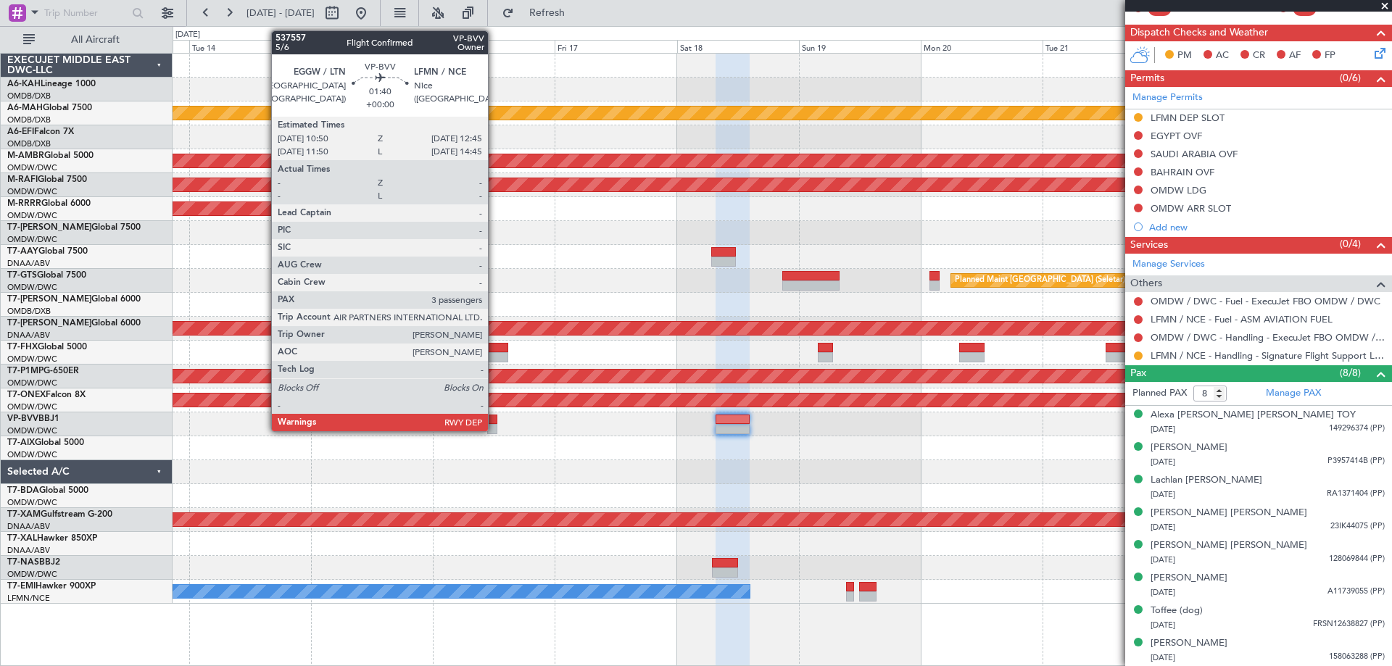
click at [495, 416] on div at bounding box center [492, 420] width 10 height 10
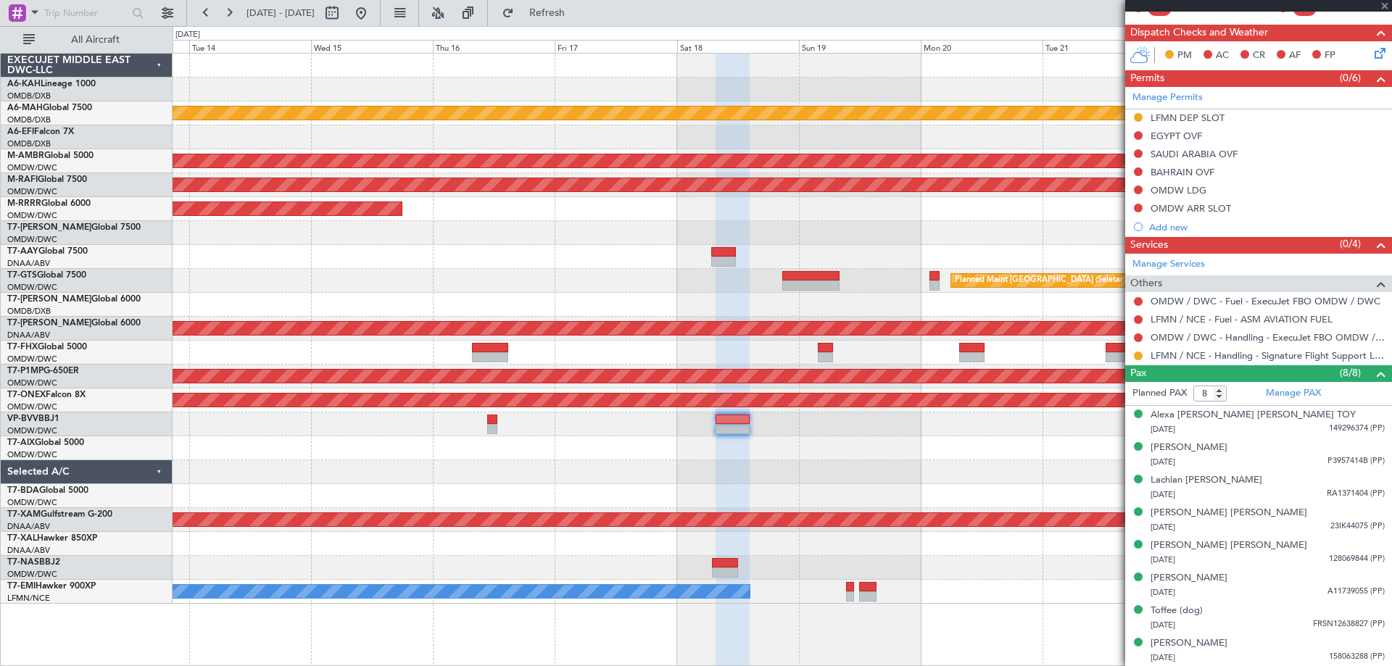
type input "3"
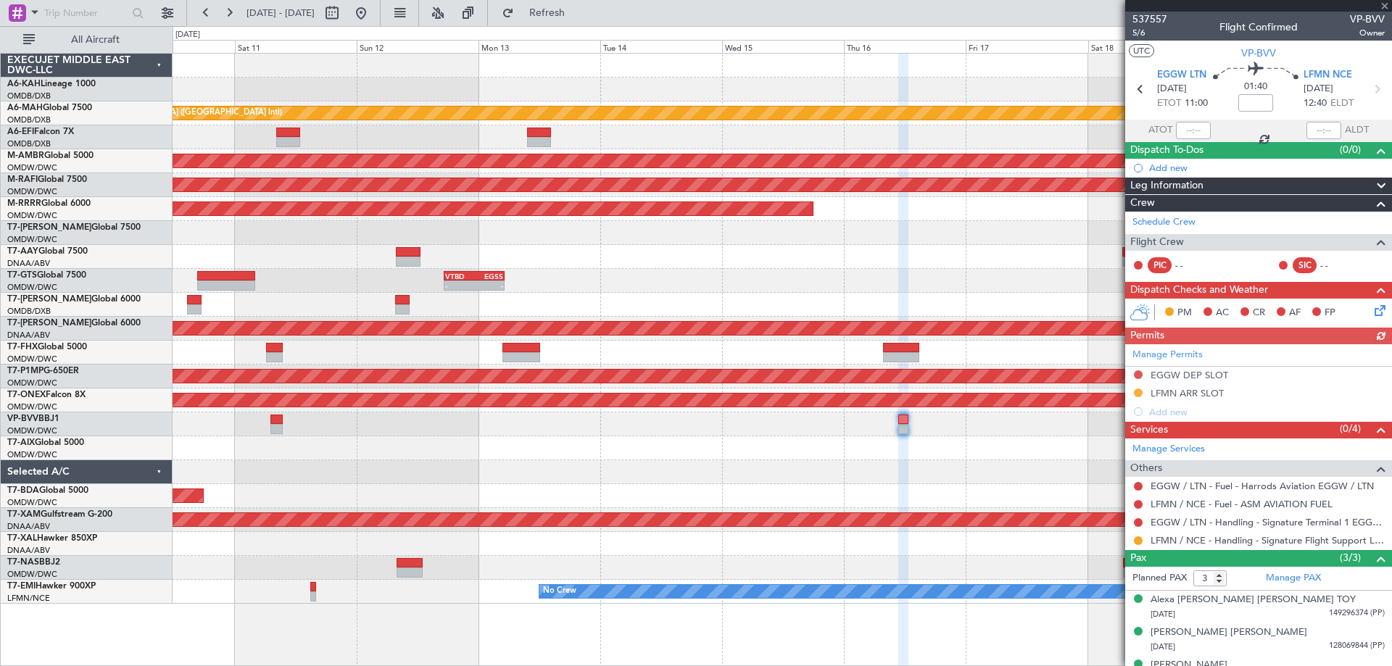
click at [939, 447] on div "Unplanned Maint Dubai (Dubai Intl) Planned Maint Singapore (Seletar) Planned Ma…" at bounding box center [782, 329] width 1219 height 550
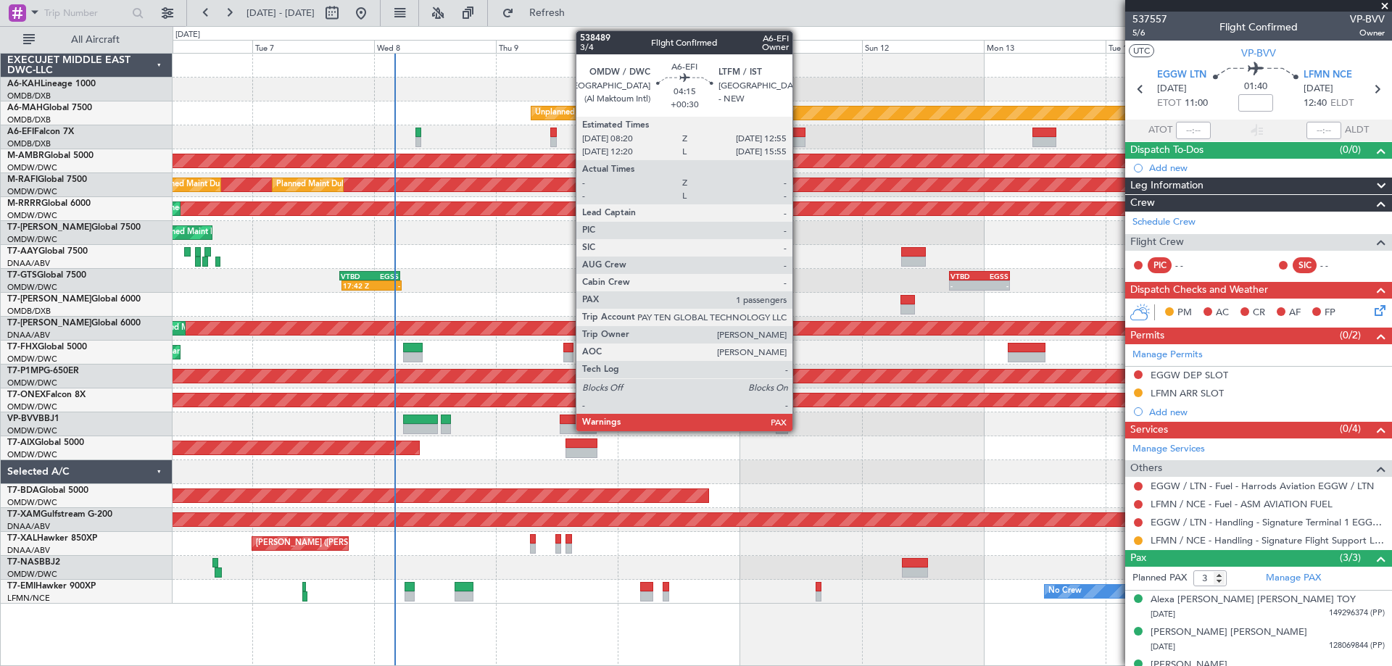
click at [799, 138] on div at bounding box center [794, 142] width 24 height 10
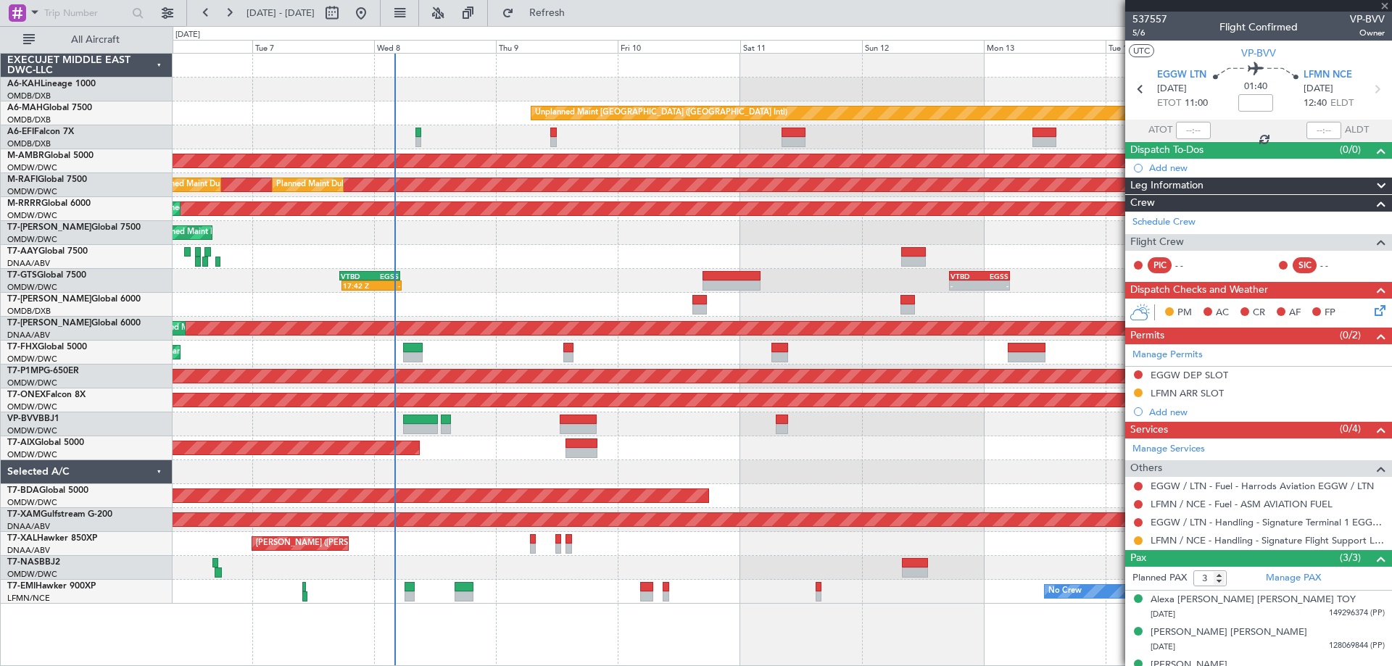
type input "+00:30"
type input "2"
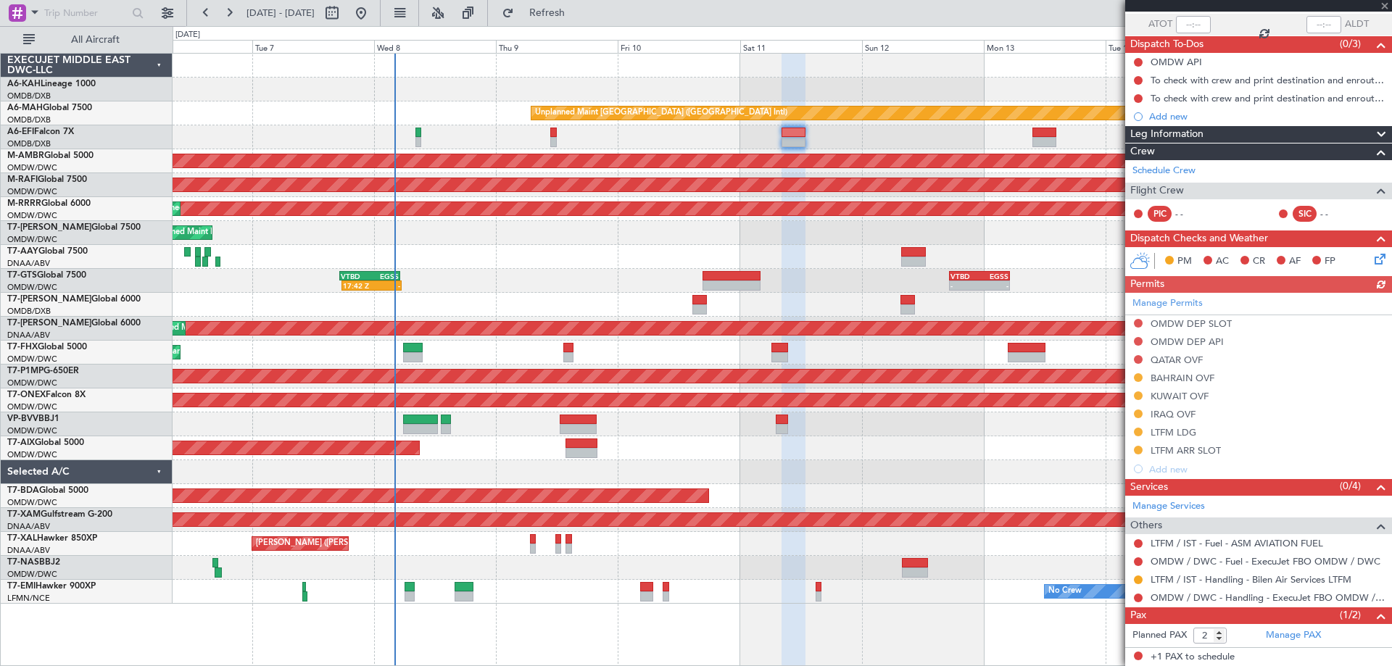
scroll to position [139, 0]
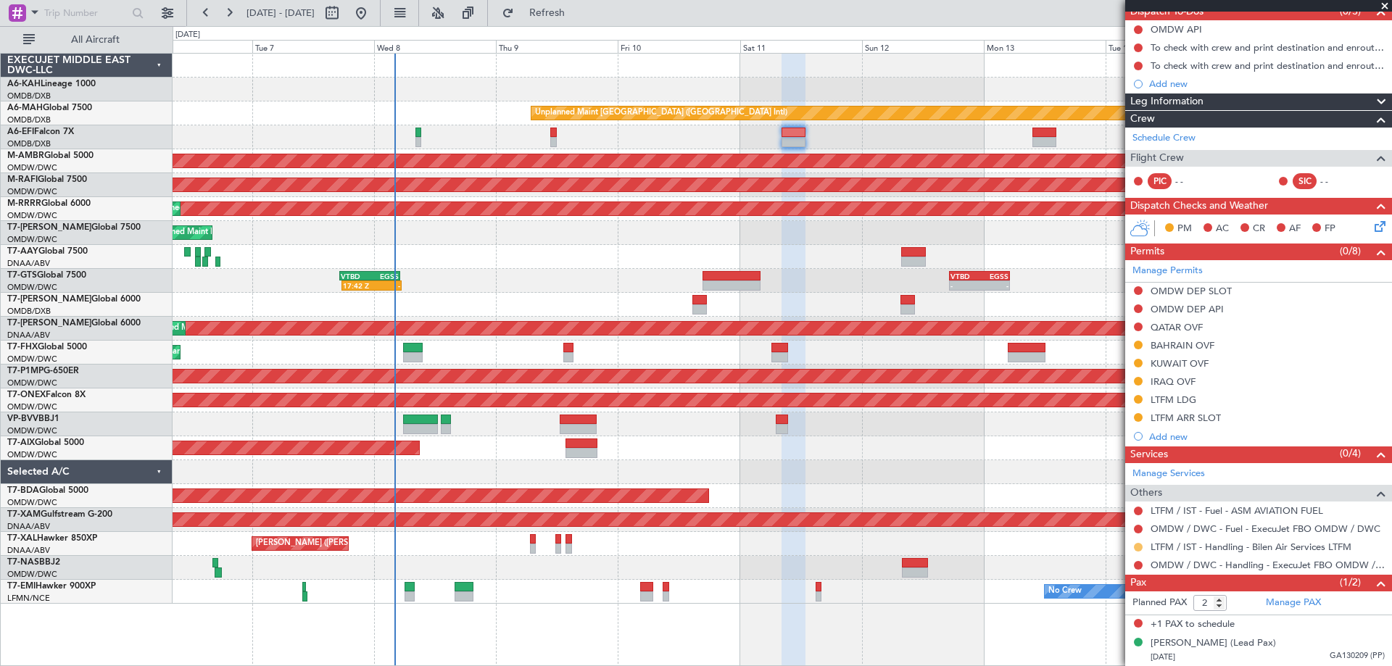
click at [1141, 548] on button at bounding box center [1138, 547] width 9 height 9
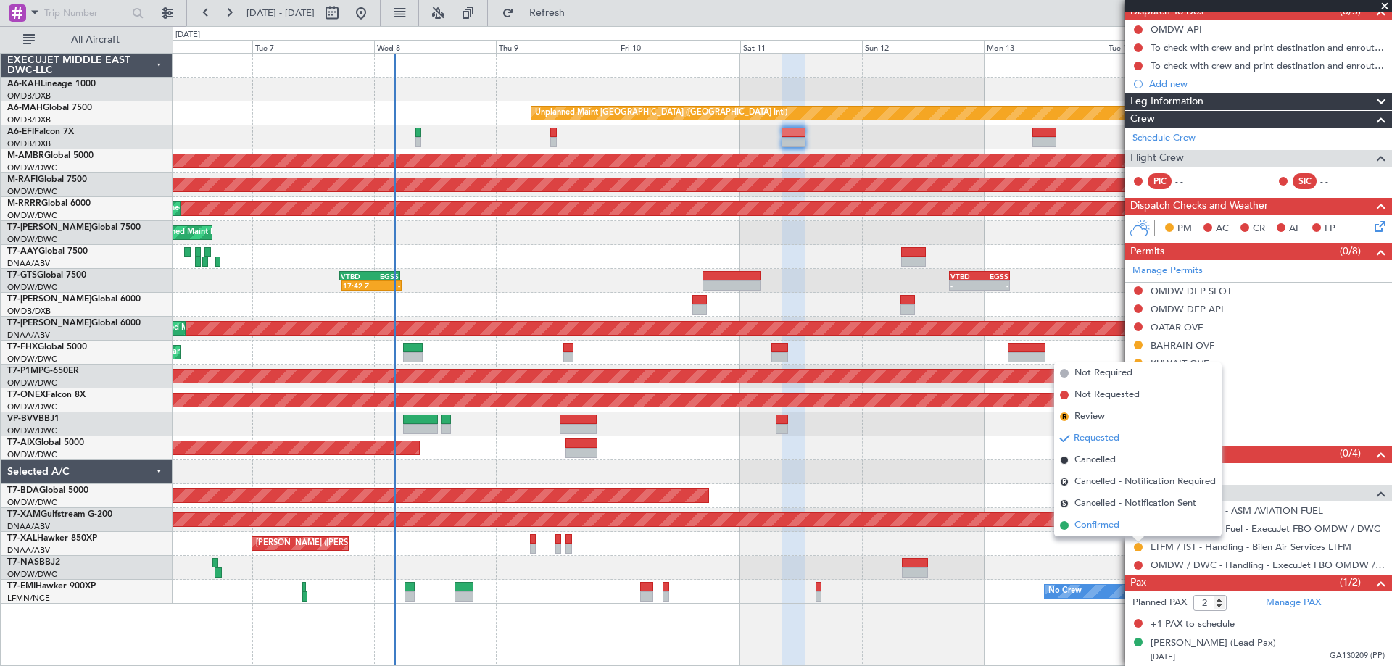
click at [1110, 522] on span "Confirmed" at bounding box center [1097, 526] width 45 height 15
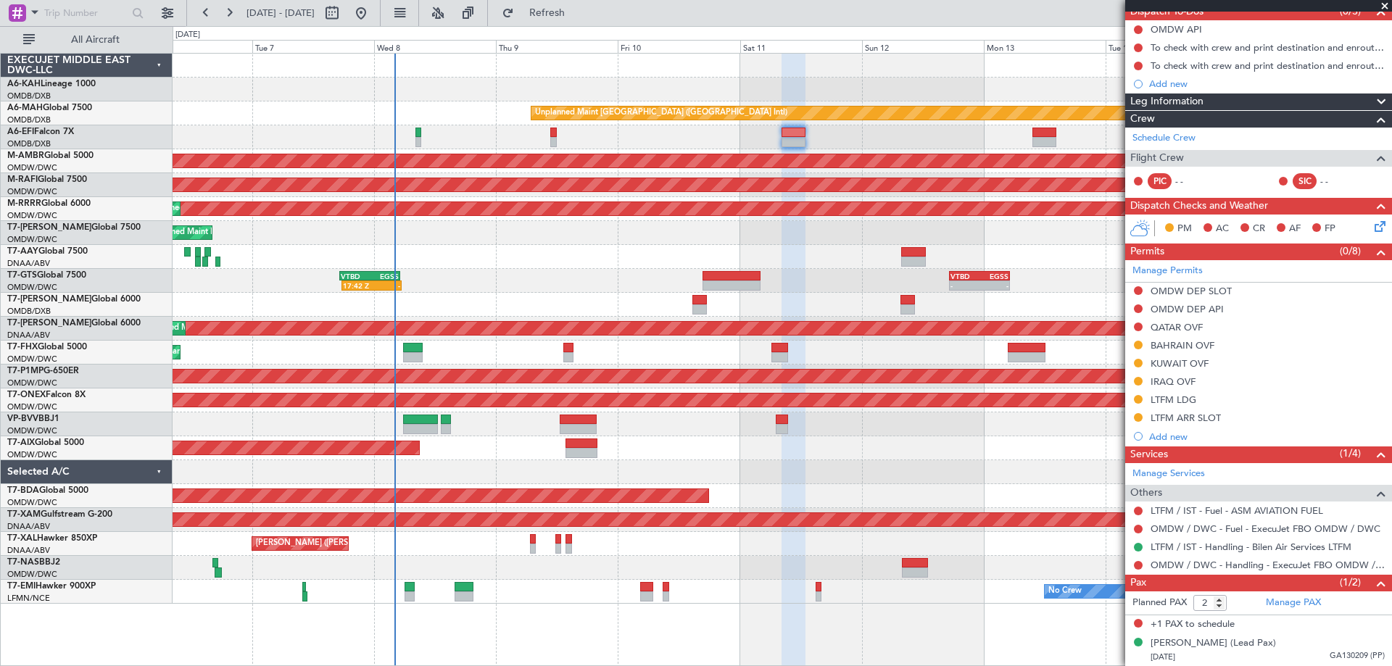
scroll to position [0, 0]
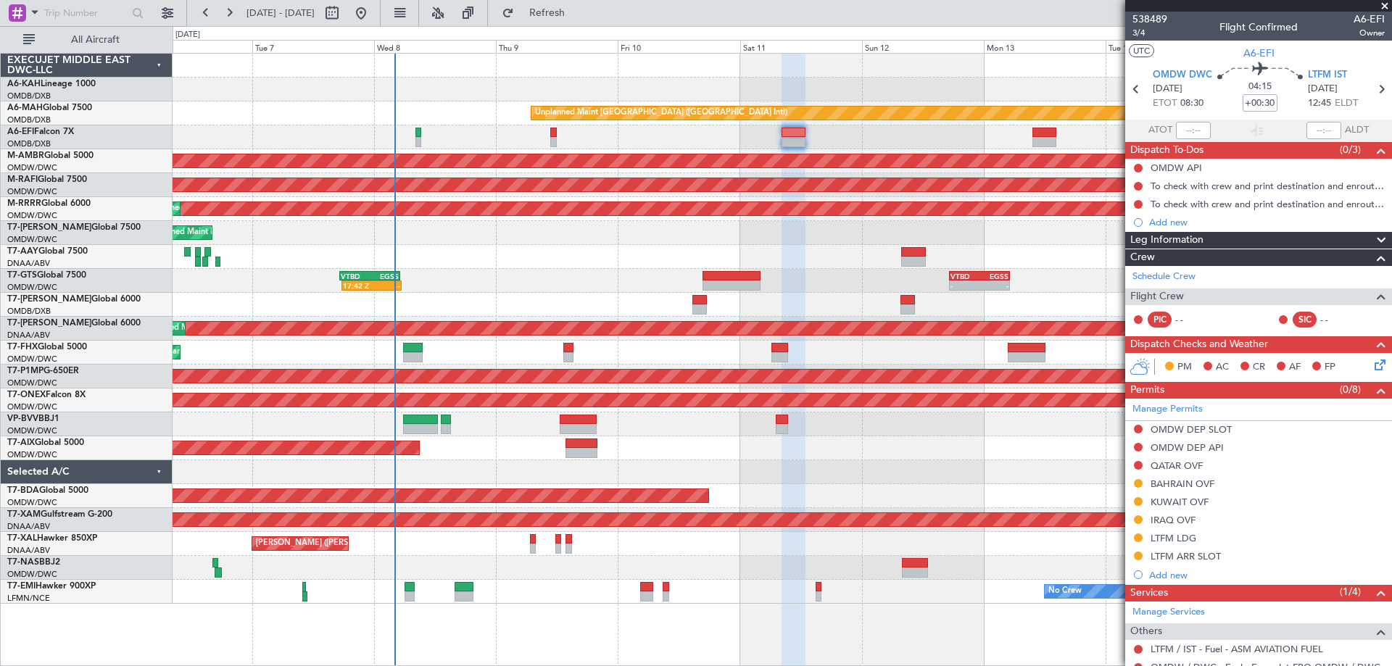
click at [1186, 537] on div "LTFM LDG" at bounding box center [1174, 538] width 46 height 12
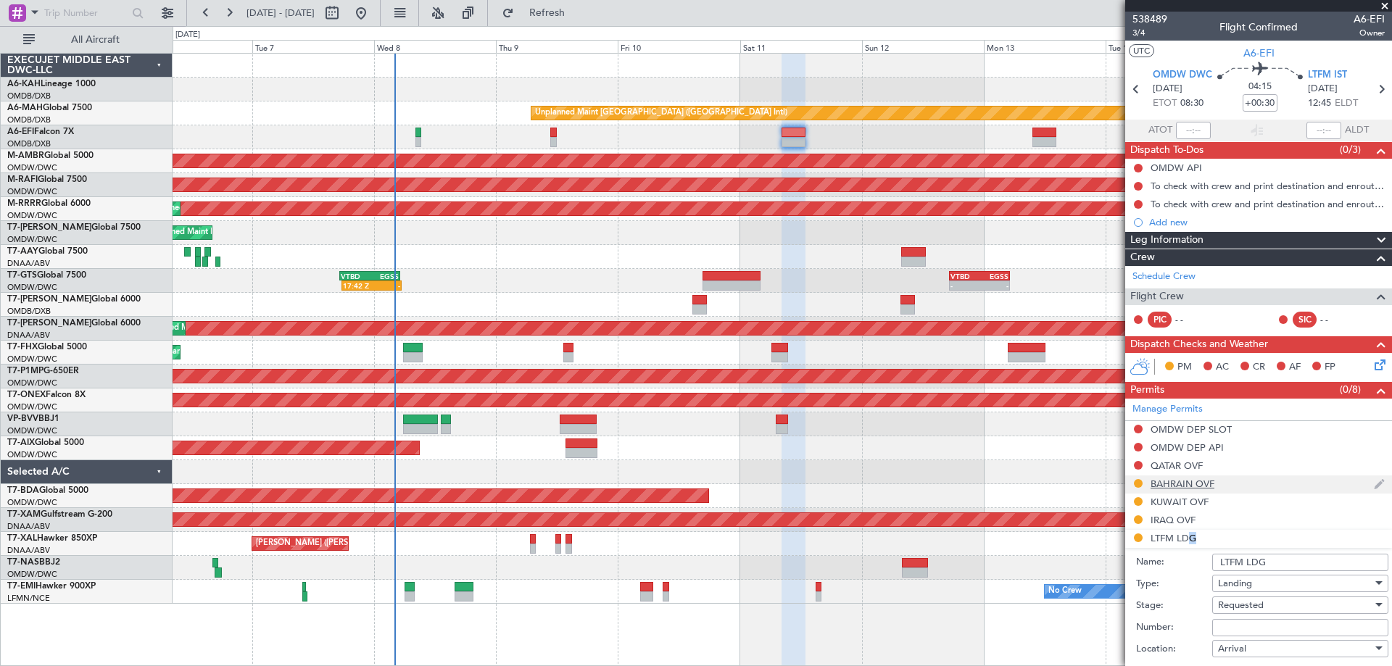
scroll to position [290, 0]
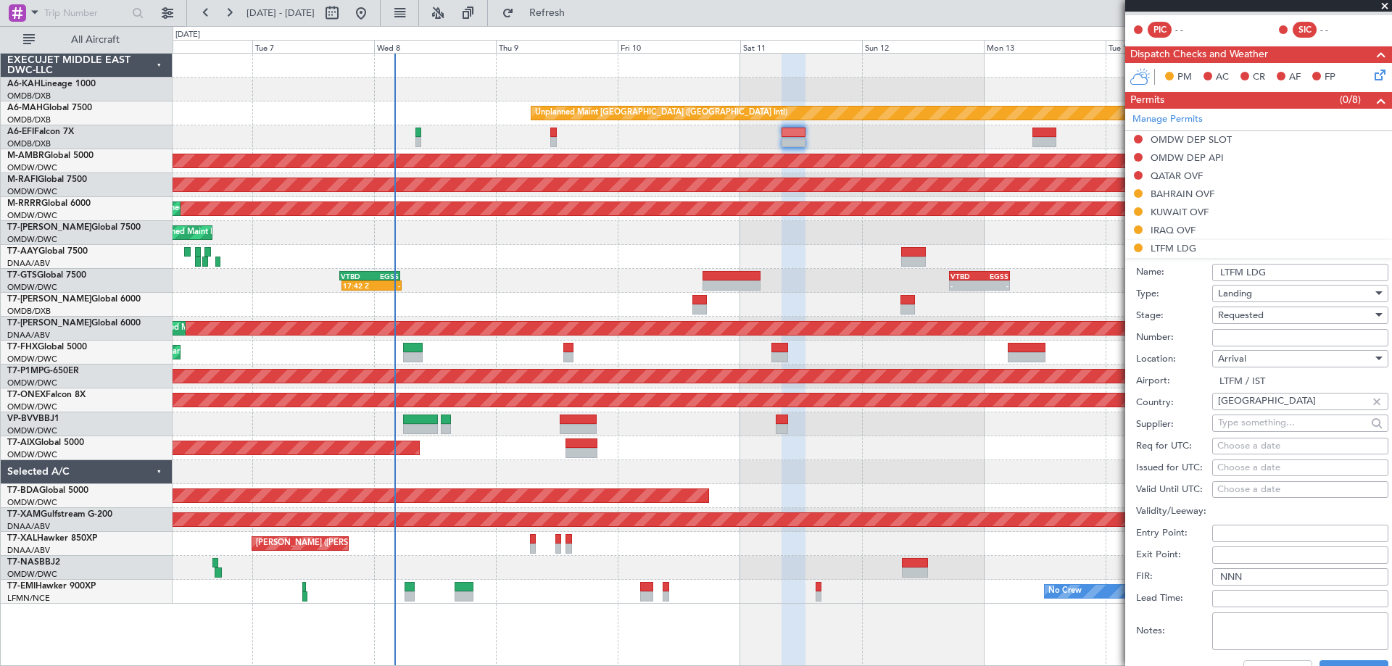
click at [1232, 344] on input "Number:" at bounding box center [1301, 337] width 176 height 17
click at [1255, 315] on span "Requested" at bounding box center [1241, 315] width 46 height 13
click at [1265, 419] on span "Received OK" at bounding box center [1295, 425] width 152 height 22
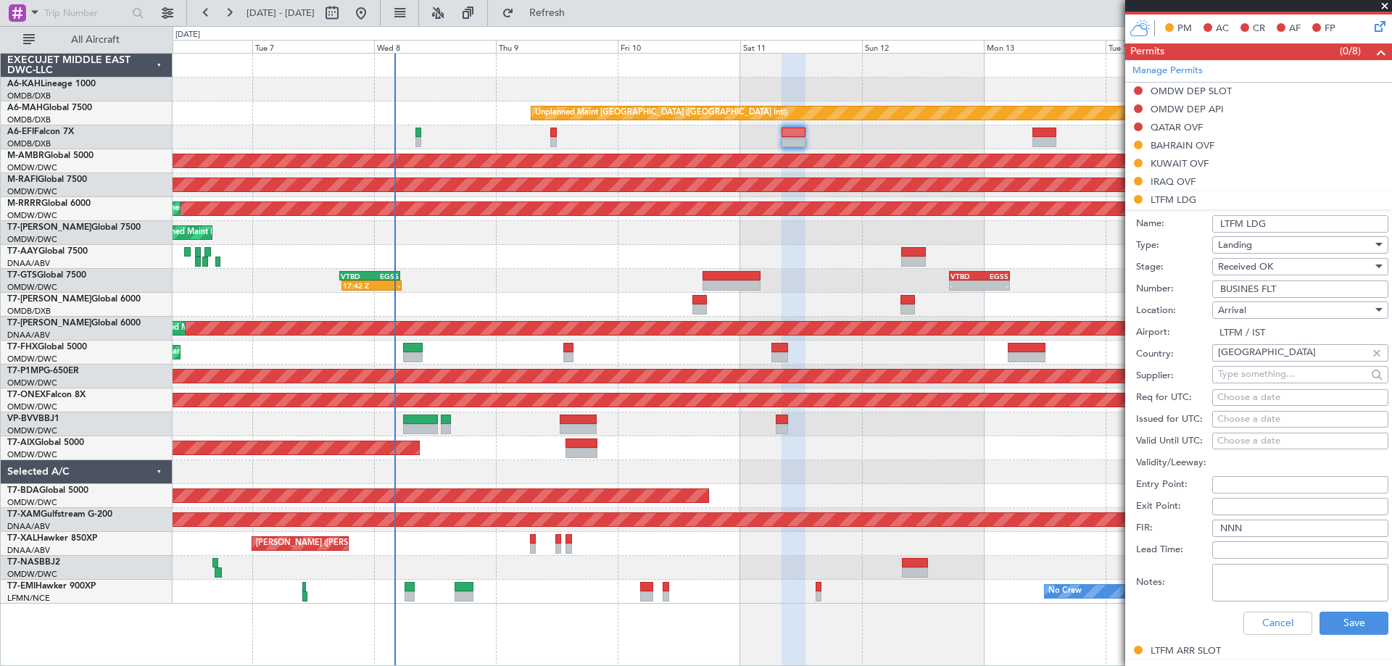
scroll to position [363, 0]
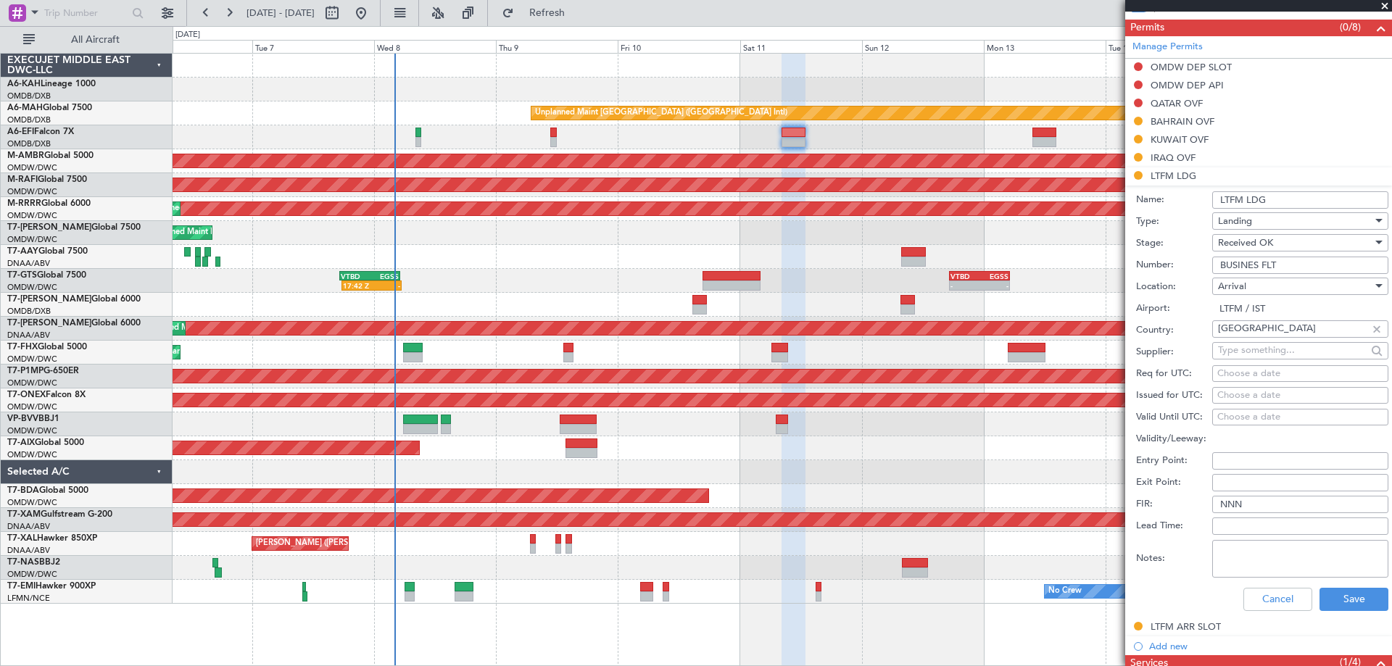
drag, startPoint x: 1300, startPoint y: 260, endPoint x: 1055, endPoint y: 280, distance: 245.9
click at [1067, 278] on fb-app "06 Oct 2025 - 16 Oct 2025 Refresh Quick Links All Aircraft Unplanned Maint Duba…" at bounding box center [696, 339] width 1392 height 656
type input "BUSINESS FLIGHT"
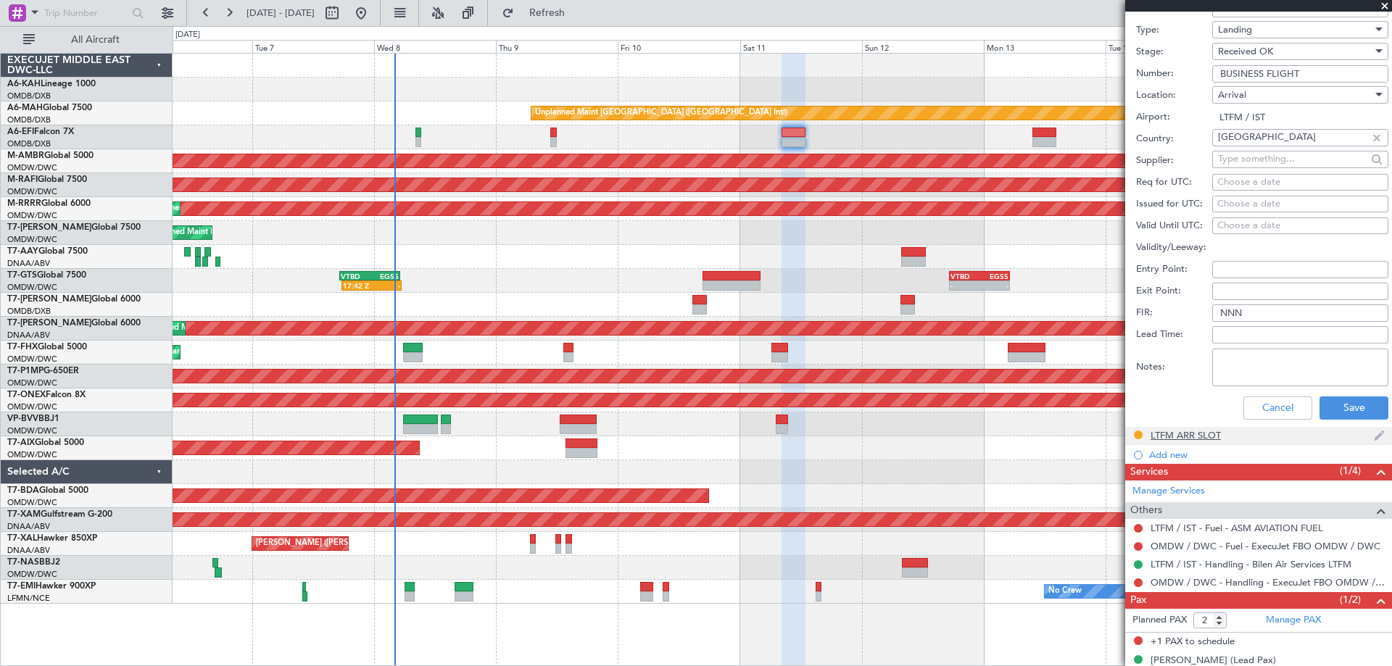
scroll to position [571, 0]
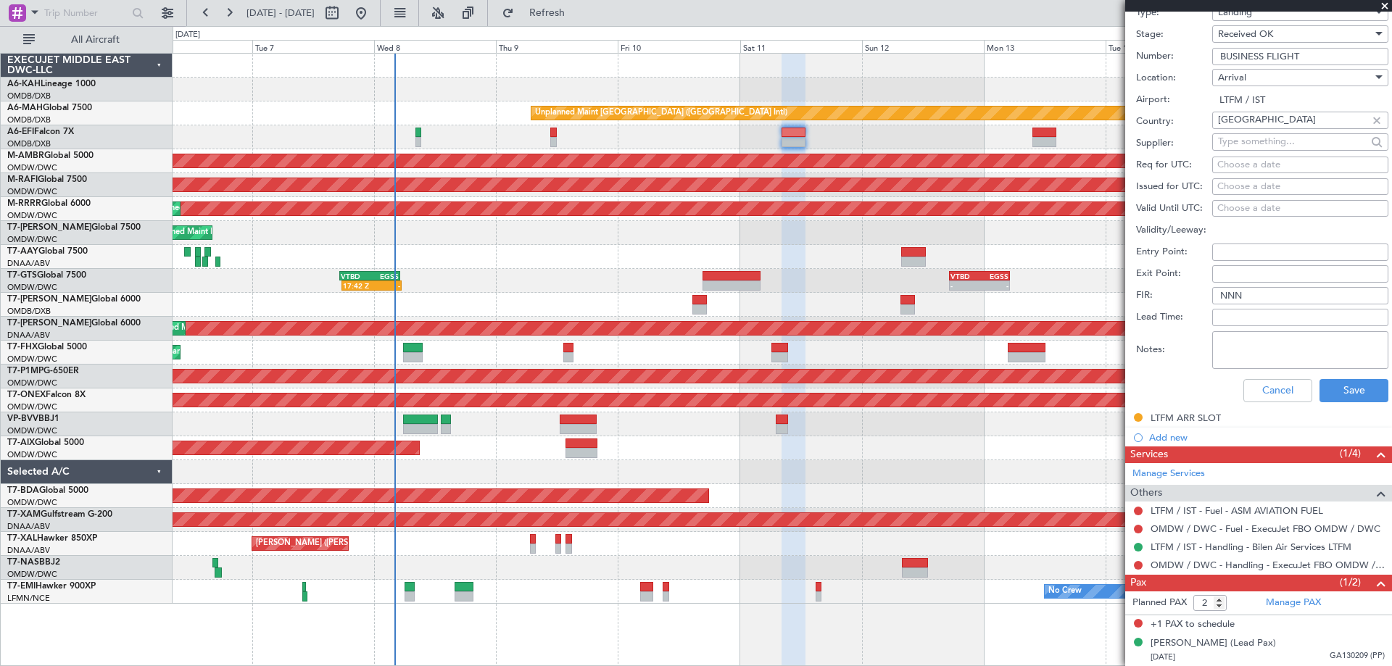
drag, startPoint x: 1316, startPoint y: 52, endPoint x: 924, endPoint y: 75, distance: 393.0
click at [924, 75] on fb-app "06 Oct 2025 - 16 Oct 2025 Refresh Quick Links All Aircraft Unplanned Maint Duba…" at bounding box center [696, 339] width 1392 height 656
click at [1340, 393] on button "Save" at bounding box center [1354, 390] width 69 height 23
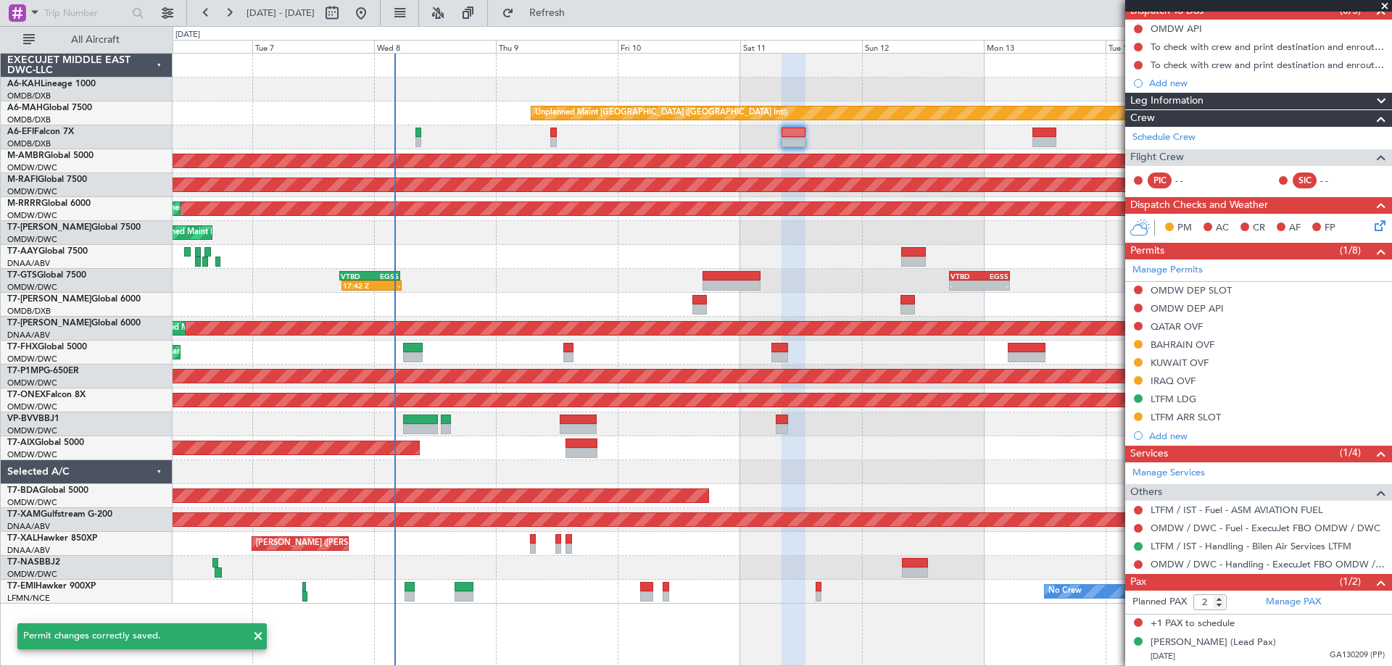
scroll to position [139, 0]
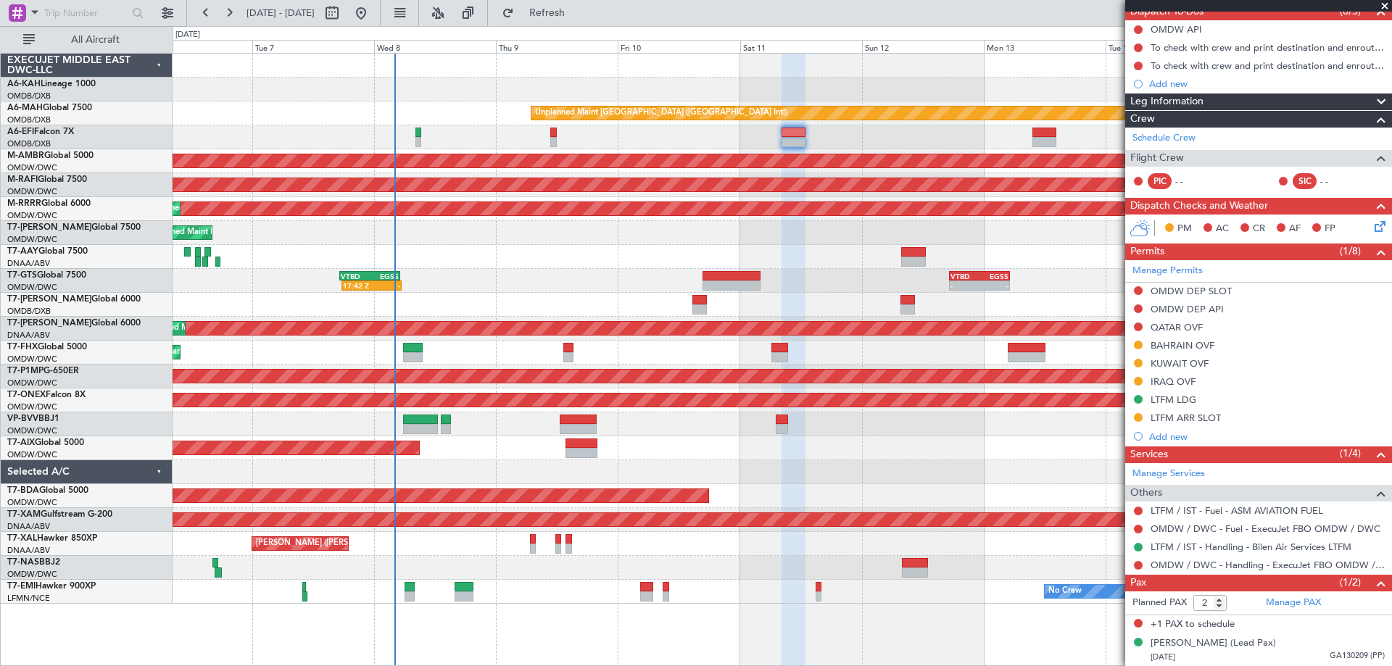
click at [1171, 413] on div "LTFM ARR SLOT" at bounding box center [1186, 418] width 70 height 12
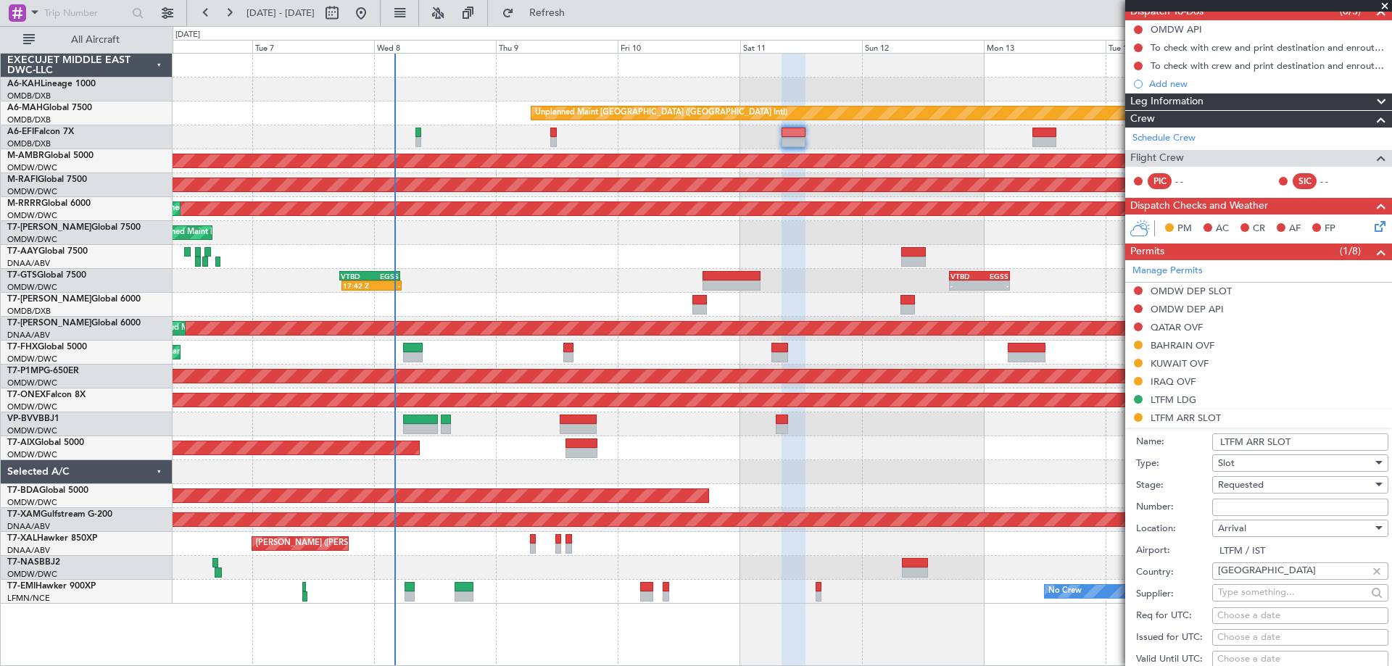
click at [1238, 503] on input "Number:" at bounding box center [1301, 507] width 176 height 17
paste input "LTFMAGN2929000"
type input "LTFMAGN2929000"
click at [1313, 442] on input "LTFM ARR SLOT" at bounding box center [1301, 442] width 176 height 17
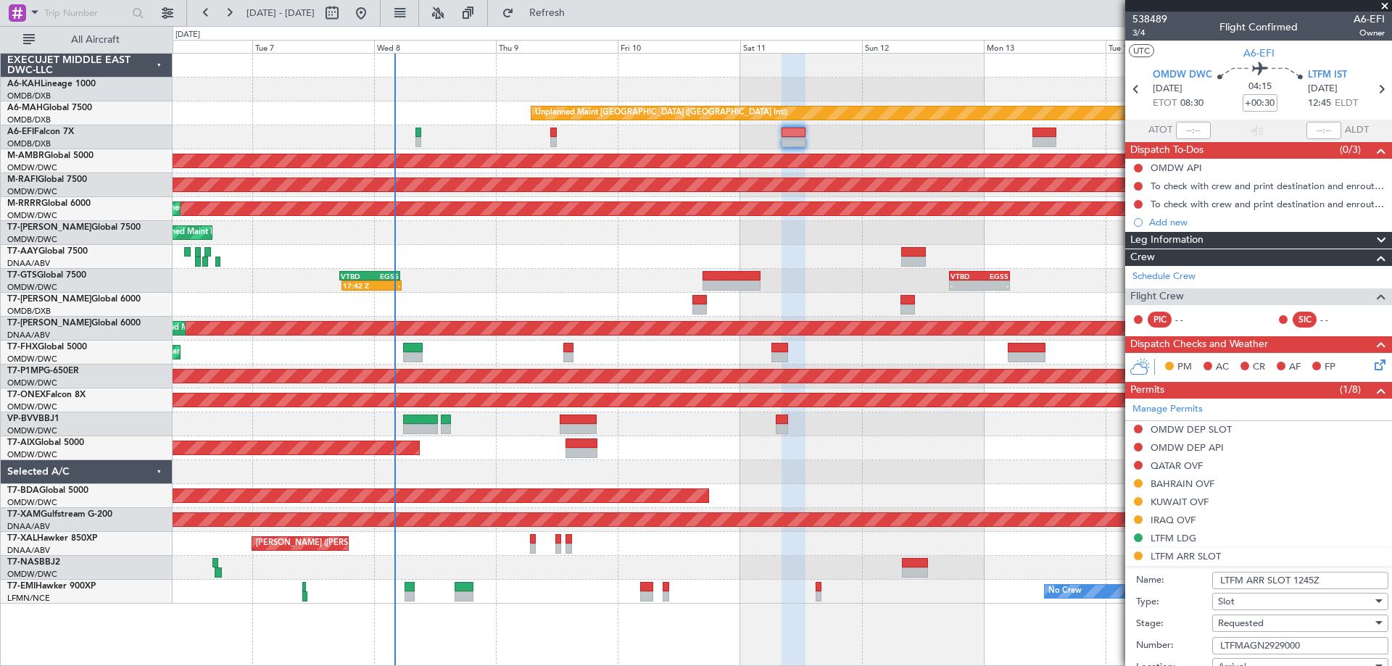
scroll to position [571, 0]
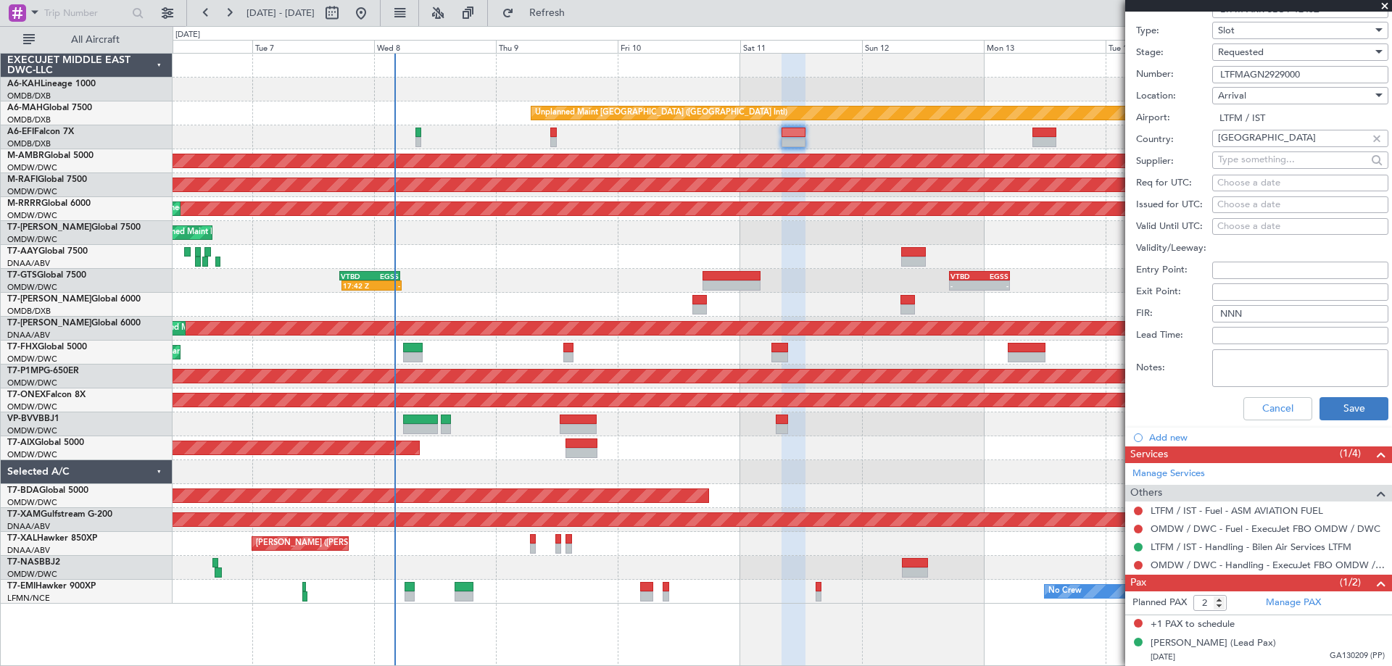
type input "LTFM ARR SLOT 1245Z"
click at [1323, 408] on button "Save" at bounding box center [1354, 408] width 69 height 23
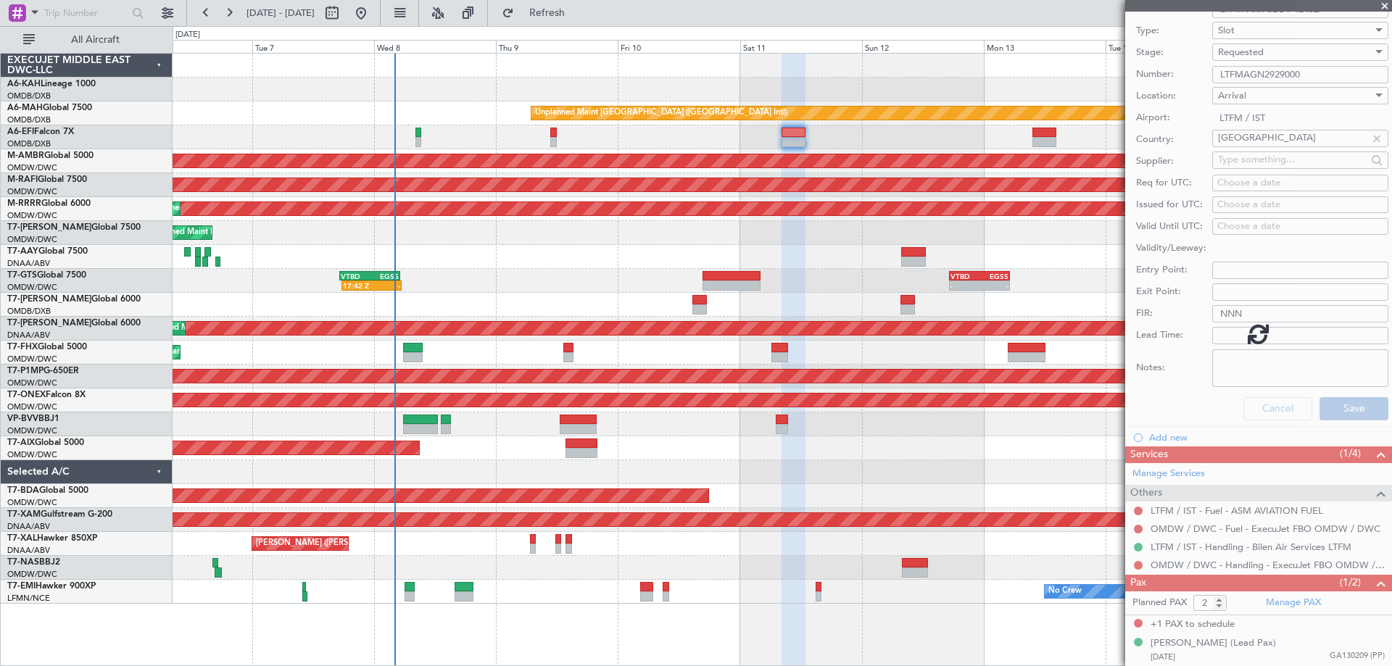
scroll to position [139, 0]
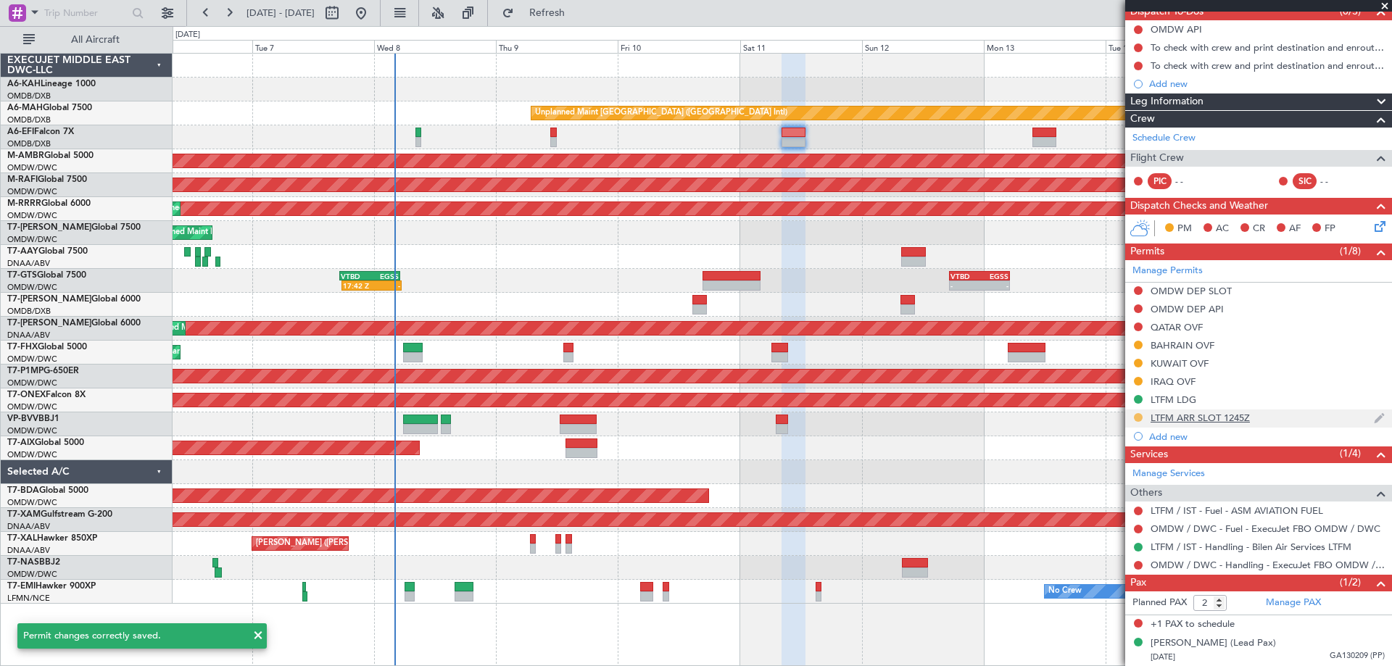
click at [1138, 419] on button at bounding box center [1138, 417] width 9 height 9
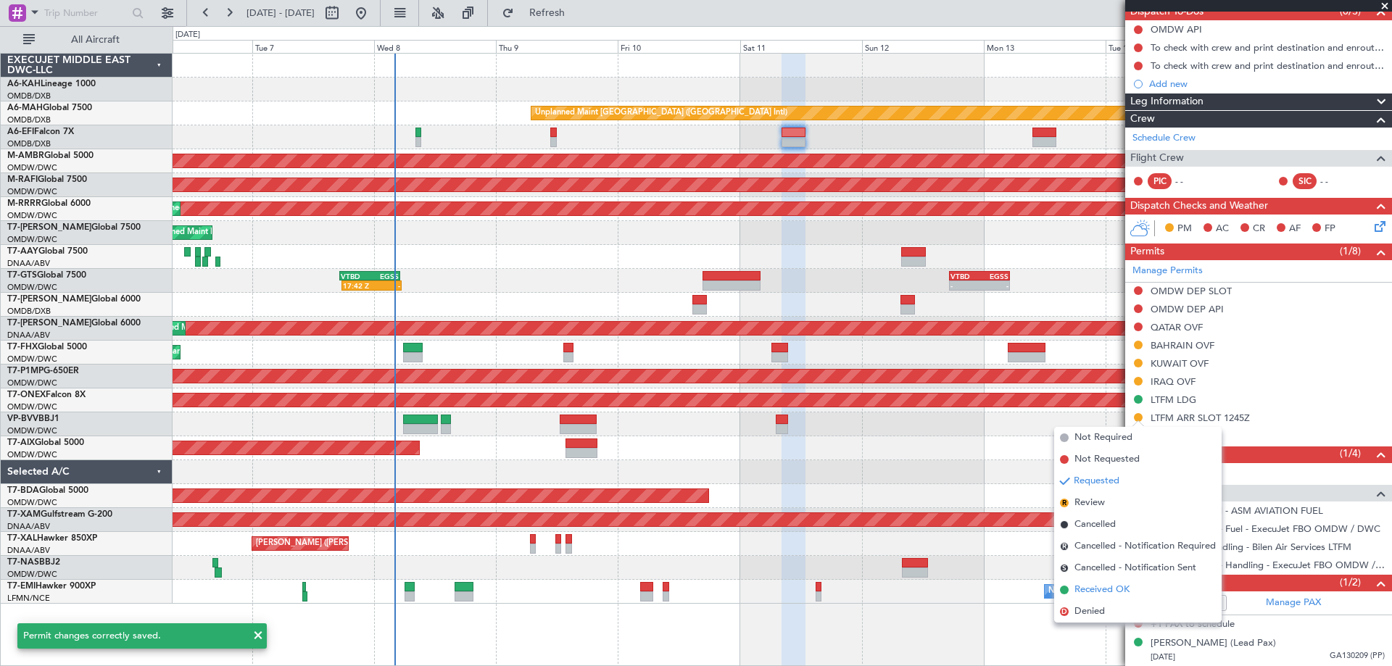
click at [1131, 592] on li "Received OK" at bounding box center [1138, 590] width 168 height 22
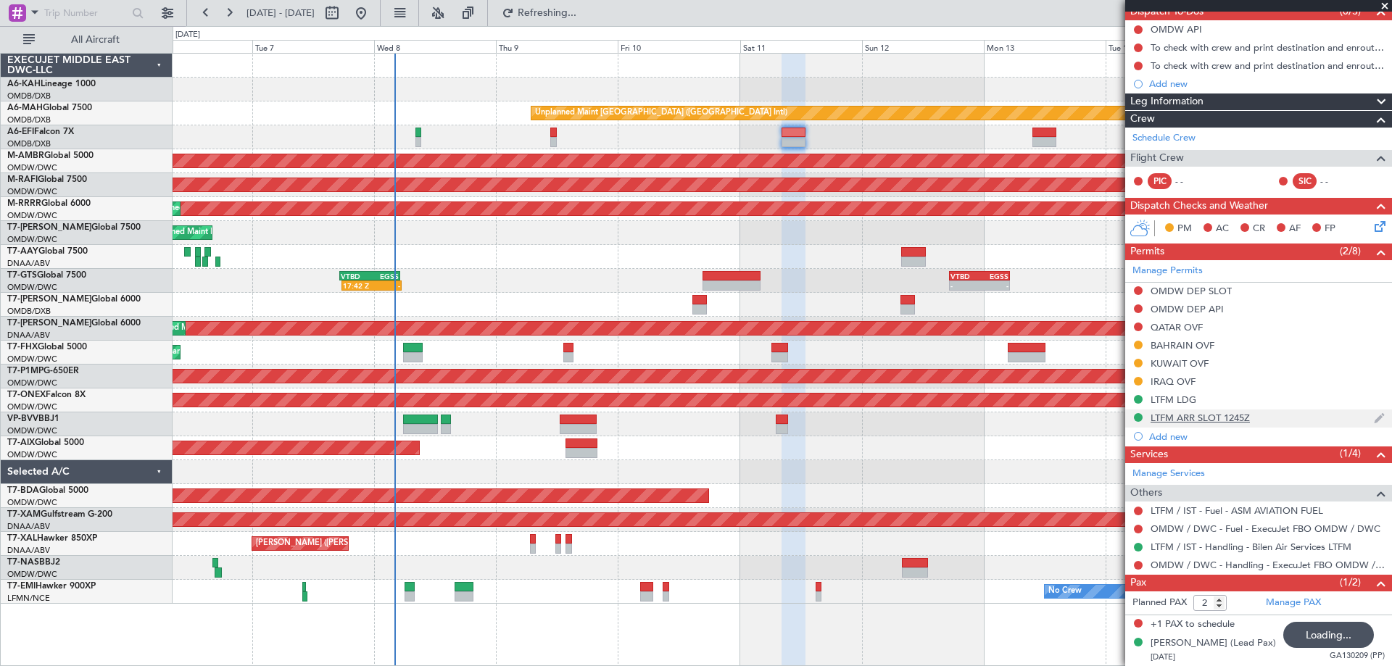
click at [1236, 424] on mat-tooltip-component "LTFM ARR SLOT 1245Z" at bounding box center [1201, 443] width 110 height 38
click at [1246, 414] on div "Manage Permits OMDW DEP SLOT OMDW DEP API QATAR OVF BAHRAIN OVF KUWAIT OVF IRAQ…" at bounding box center [1259, 353] width 267 height 186
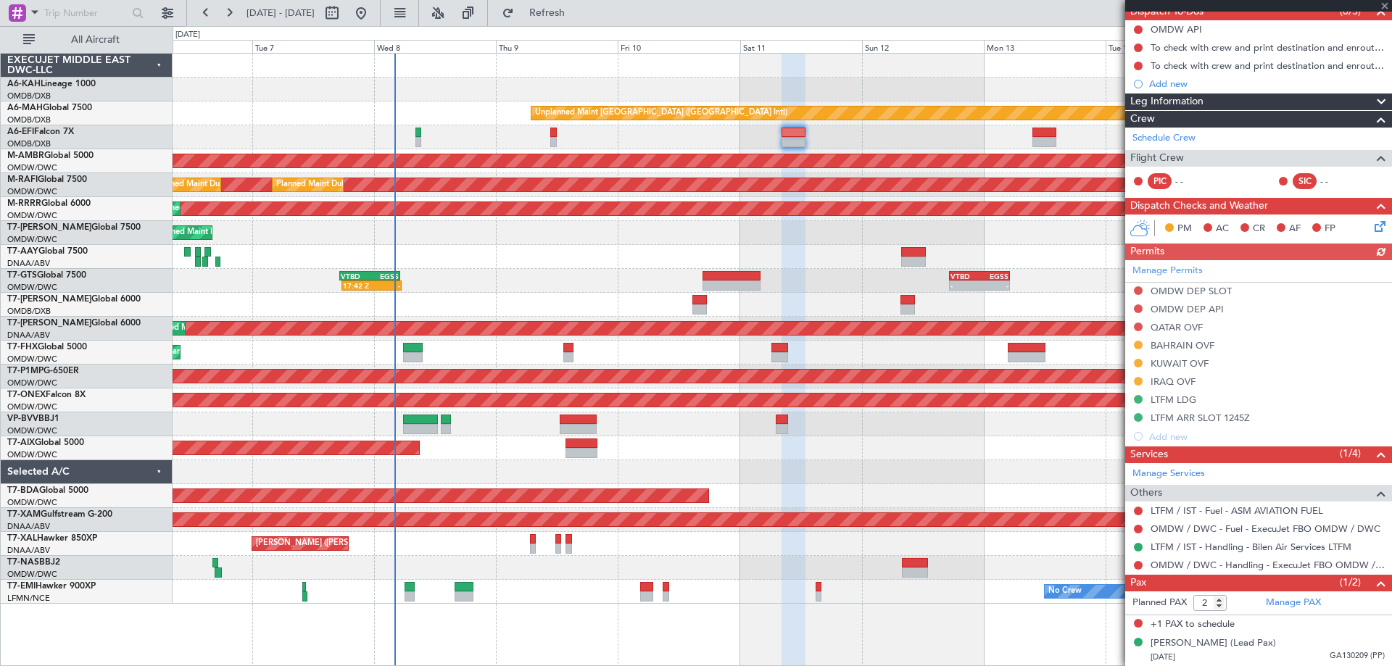
drag, startPoint x: 1232, startPoint y: 413, endPoint x: 1183, endPoint y: 452, distance: 63.0
click at [1233, 413] on div "Manage Permits OMDW DEP SLOT OMDW DEP API QATAR OVF BAHRAIN OVF KUWAIT OVF IRAQ…" at bounding box center [1259, 353] width 267 height 186
click at [1234, 415] on div "LTFM ARR SLOT 1245Z" at bounding box center [1200, 418] width 99 height 12
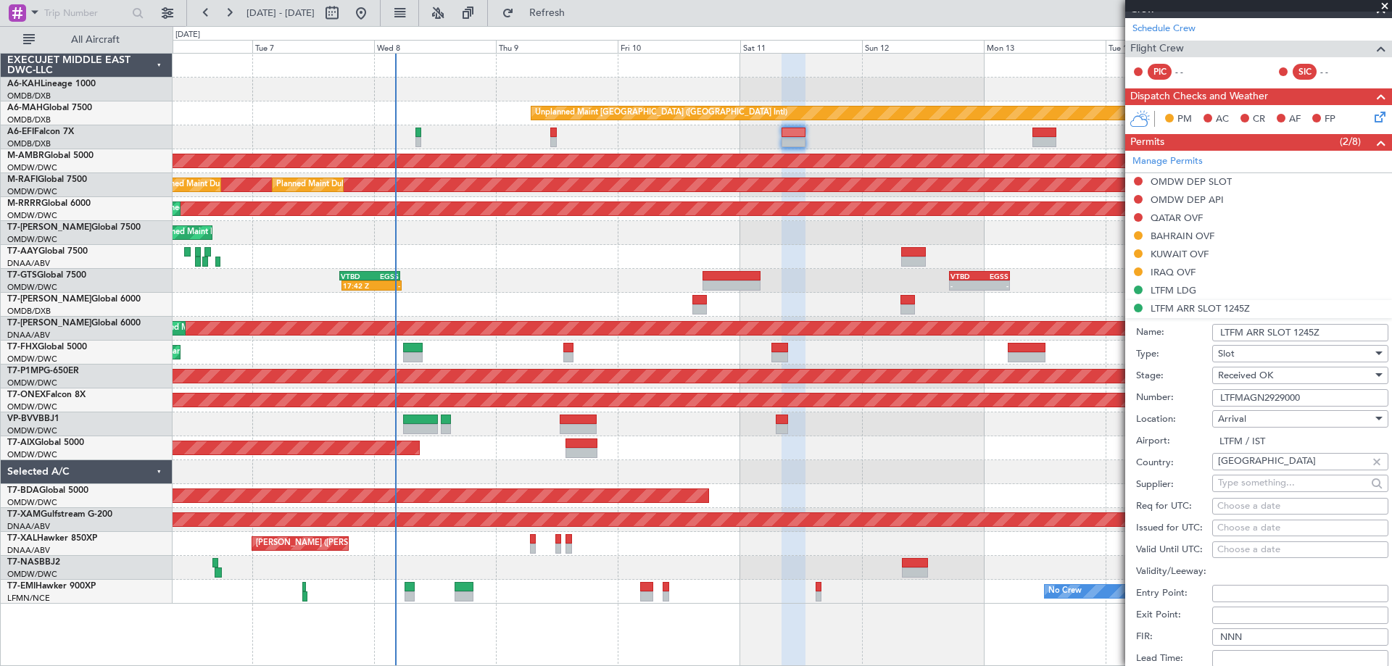
scroll to position [429, 0]
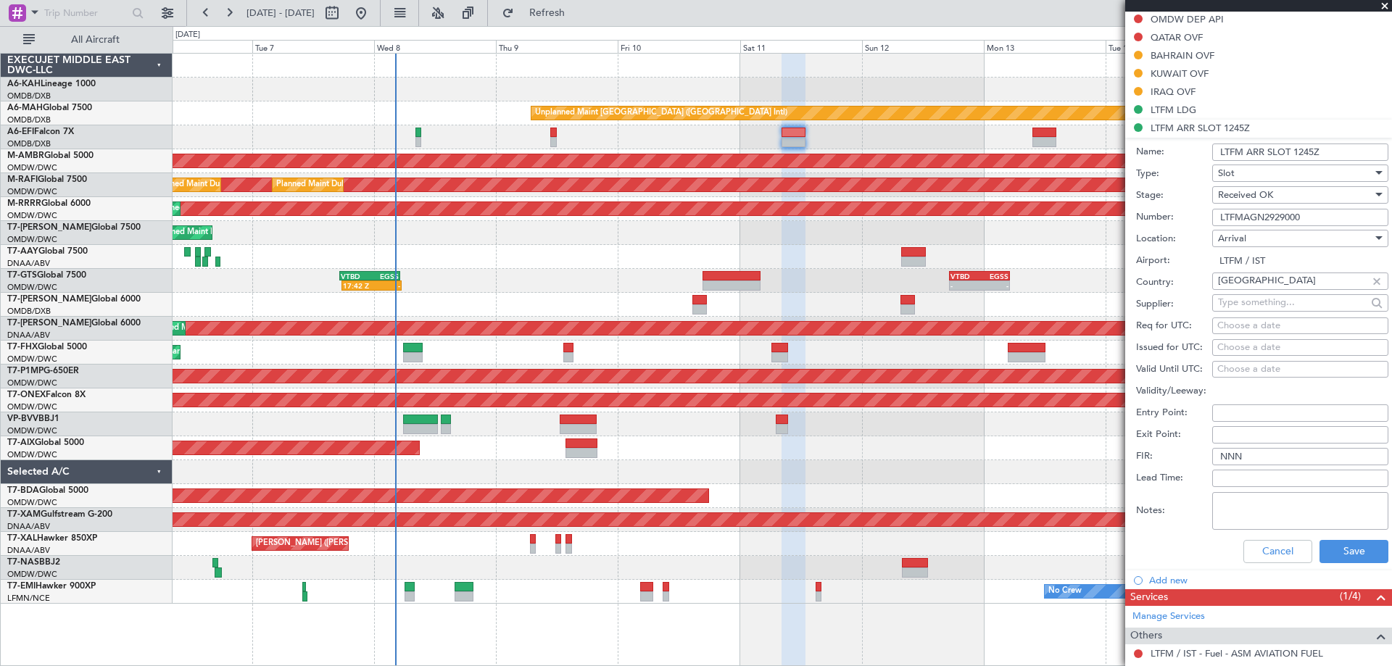
click at [1280, 195] on div "Received OK" at bounding box center [1295, 195] width 154 height 22
click at [1264, 284] on span "Received OK" at bounding box center [1295, 288] width 152 height 22
click at [1345, 544] on button "Save" at bounding box center [1354, 551] width 69 height 23
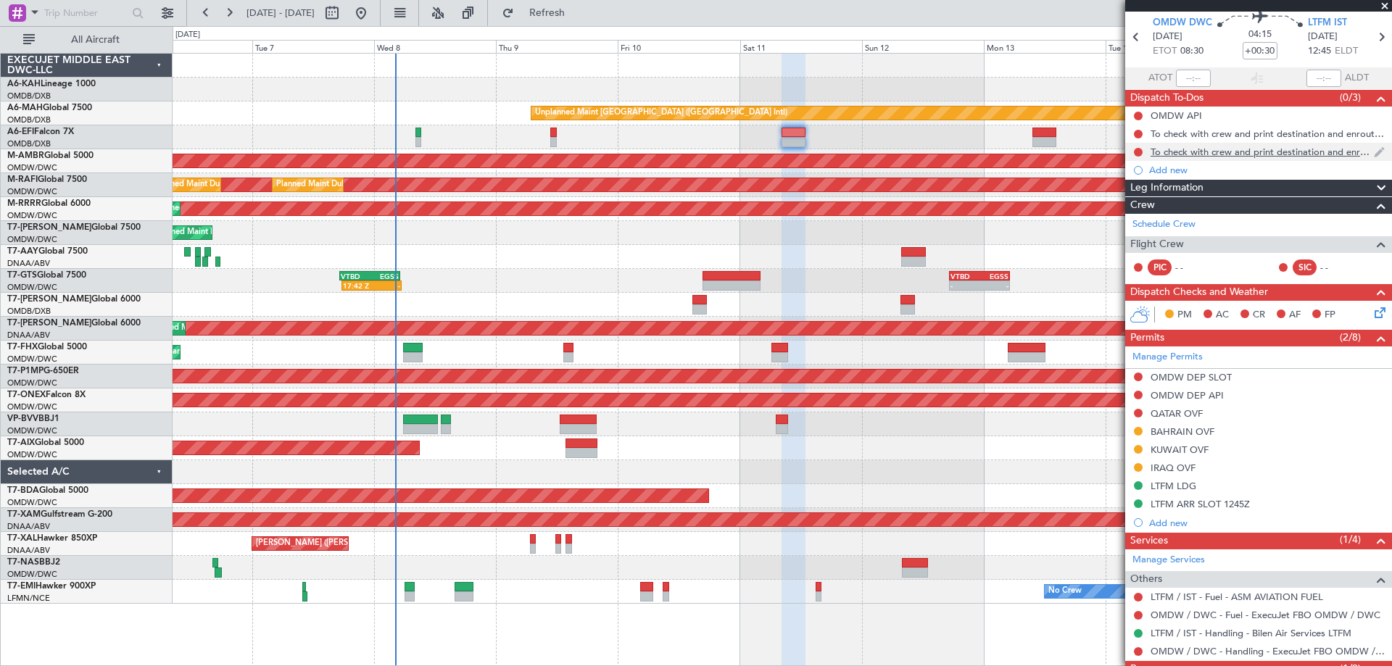
scroll to position [0, 0]
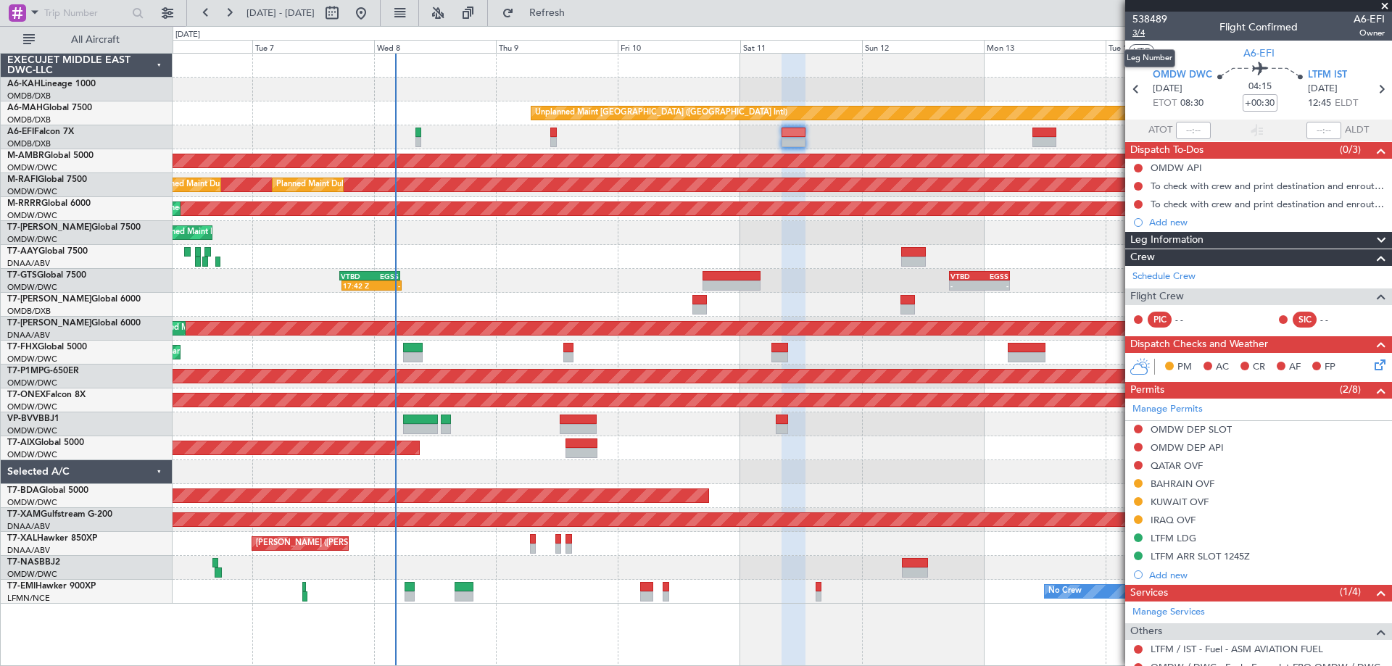
click at [1142, 33] on span "3/4" at bounding box center [1150, 33] width 35 height 12
drag, startPoint x: 1244, startPoint y: 556, endPoint x: 1249, endPoint y: 549, distance: 8.9
click at [1244, 556] on div "LTFM ARR SLOT 1245Z" at bounding box center [1200, 556] width 99 height 12
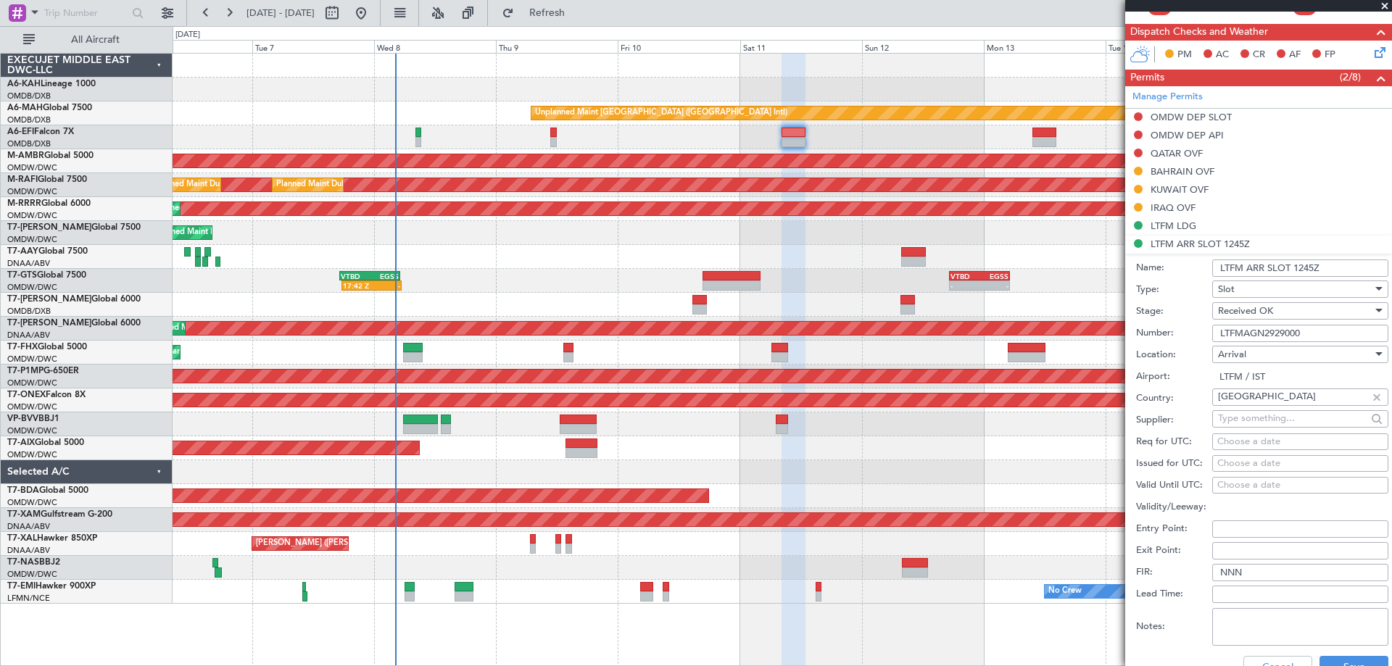
scroll to position [435, 0]
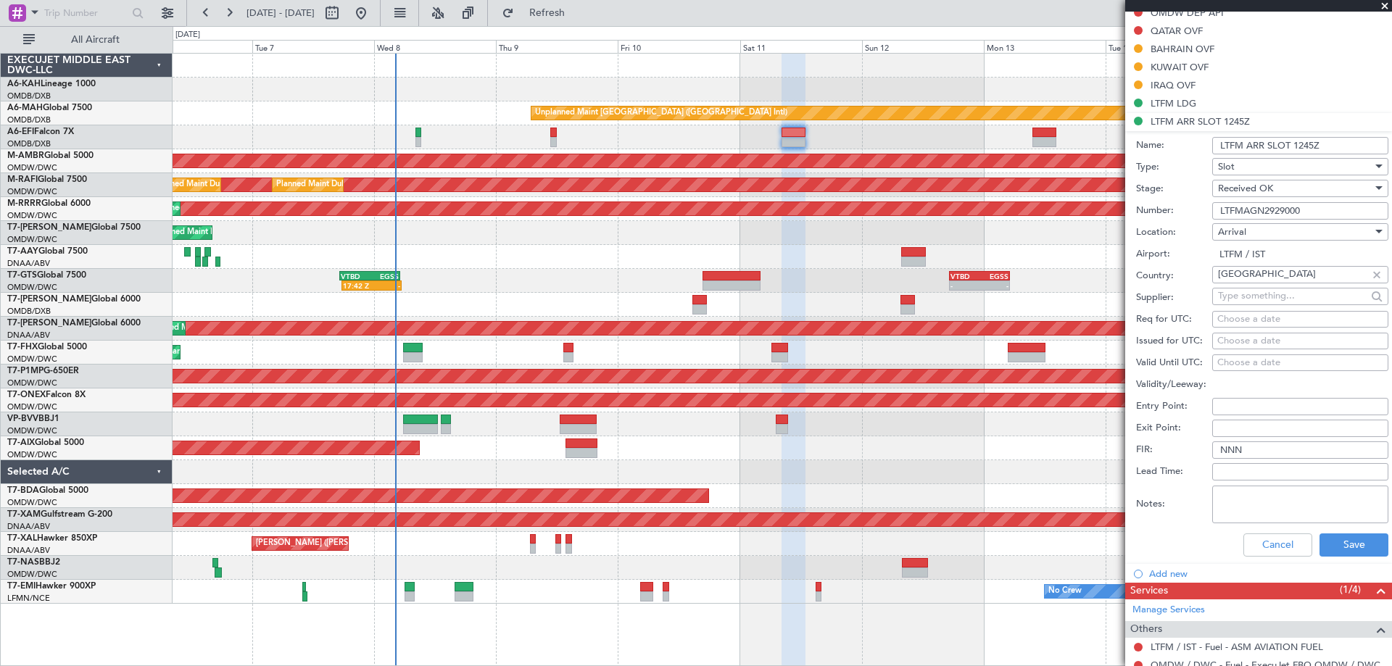
click at [1242, 323] on div "Choose a date" at bounding box center [1301, 320] width 166 height 15
select select "10"
select select "2025"
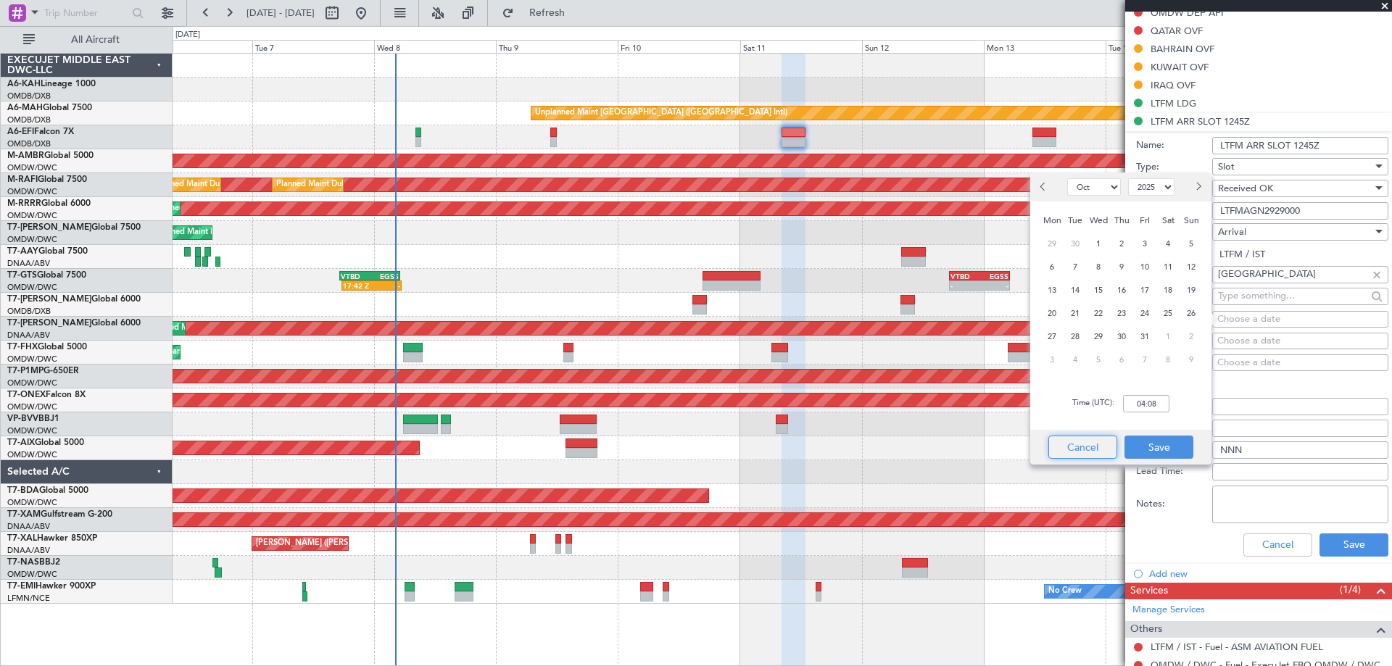
click at [1098, 447] on button "Cancel" at bounding box center [1083, 447] width 69 height 23
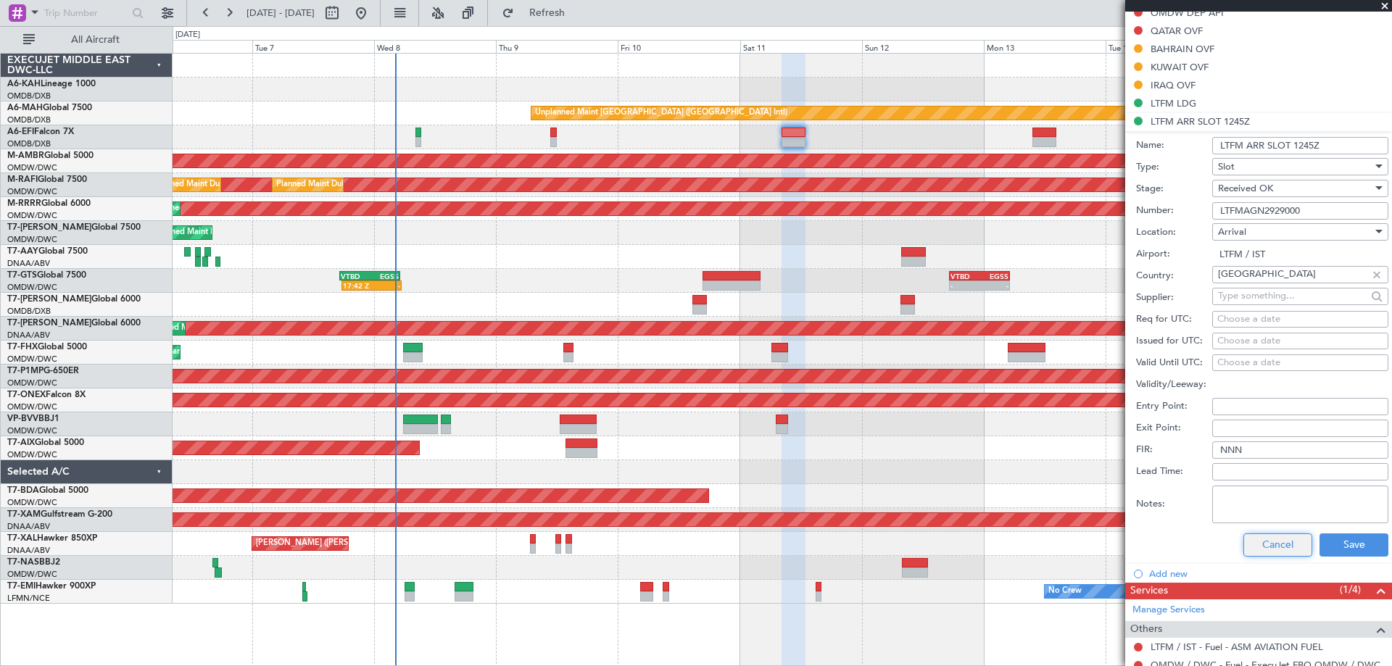
click at [1244, 545] on button "Cancel" at bounding box center [1278, 545] width 69 height 23
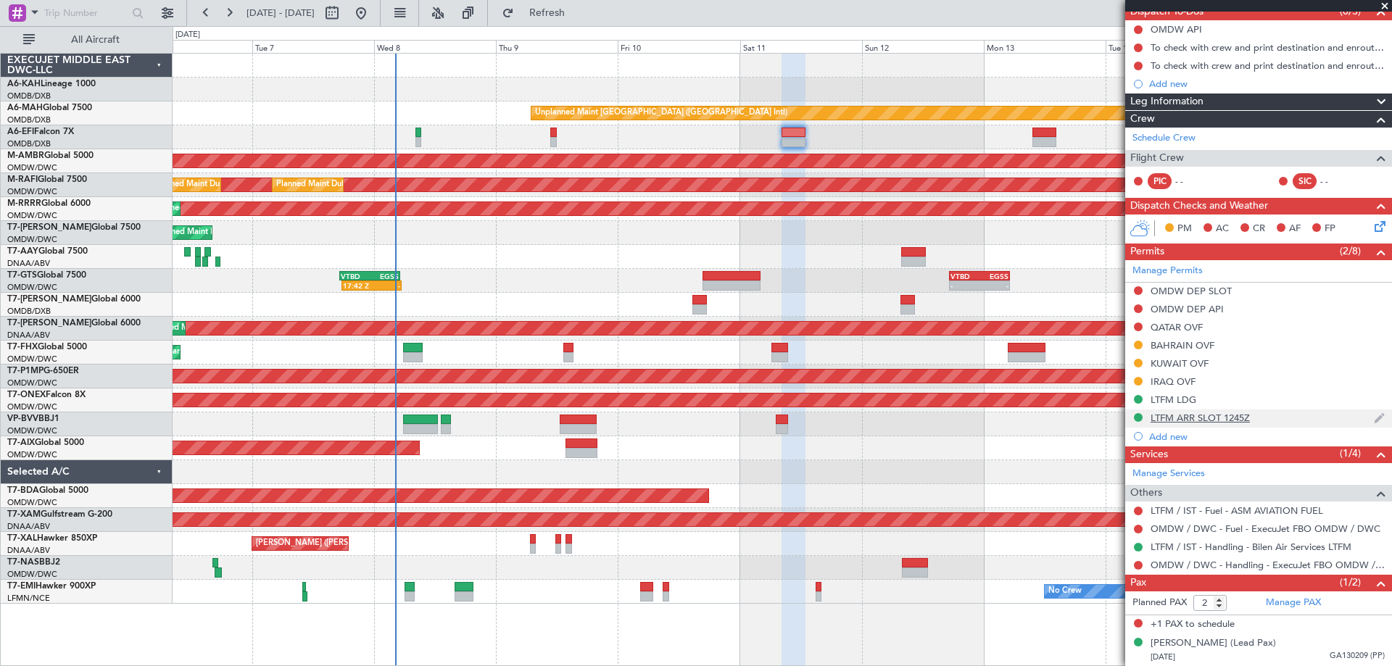
click at [1218, 417] on div "LTFM ARR SLOT 1245Z" at bounding box center [1200, 418] width 99 height 12
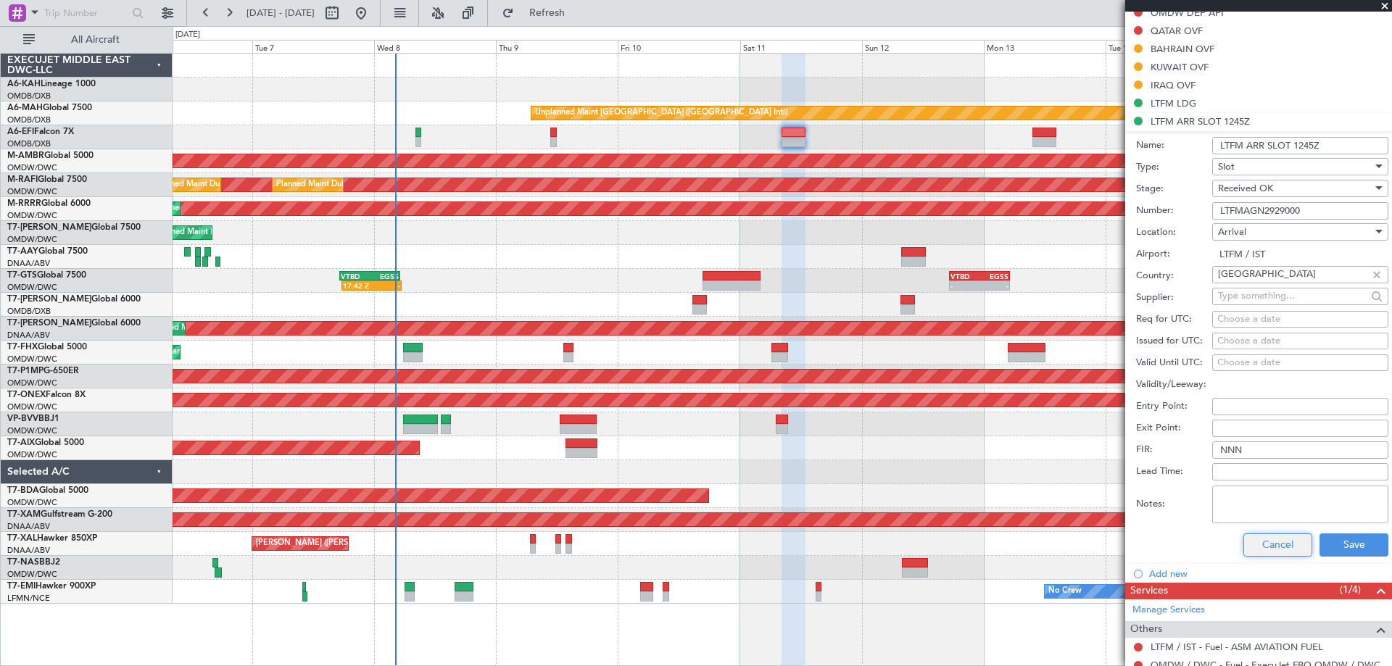
click at [1264, 545] on button "Cancel" at bounding box center [1278, 545] width 69 height 23
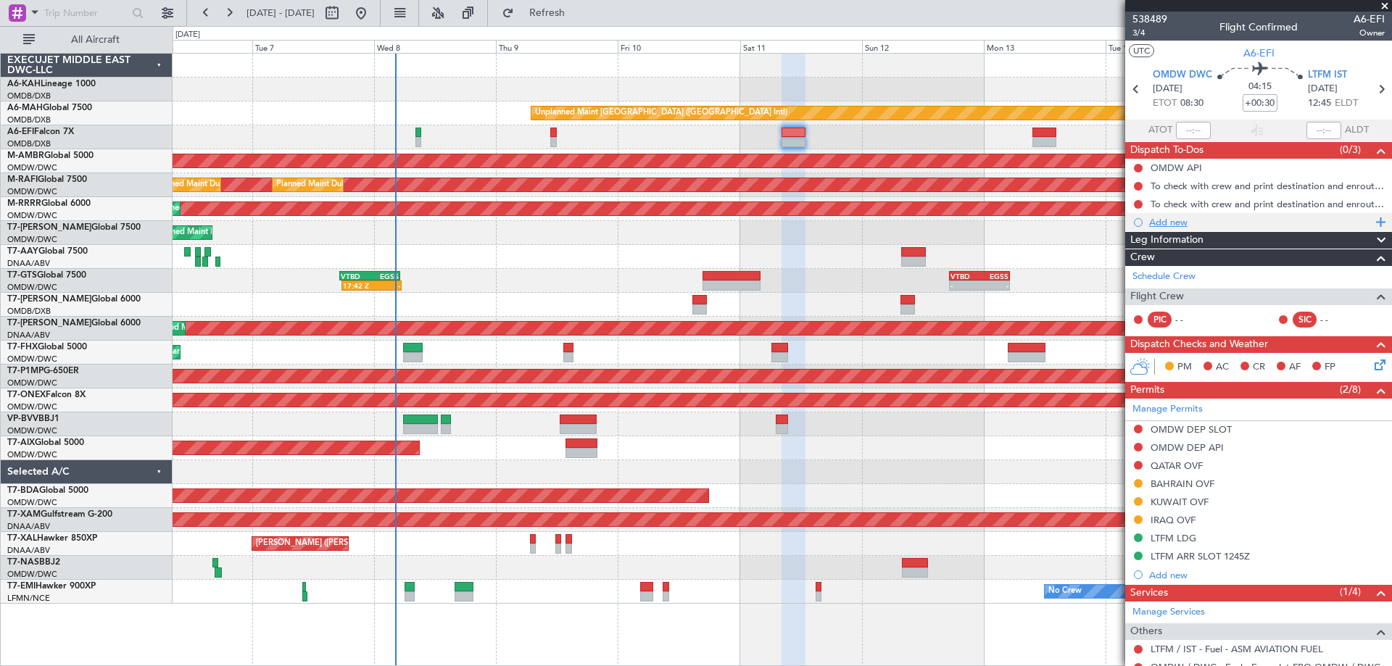
scroll to position [139, 0]
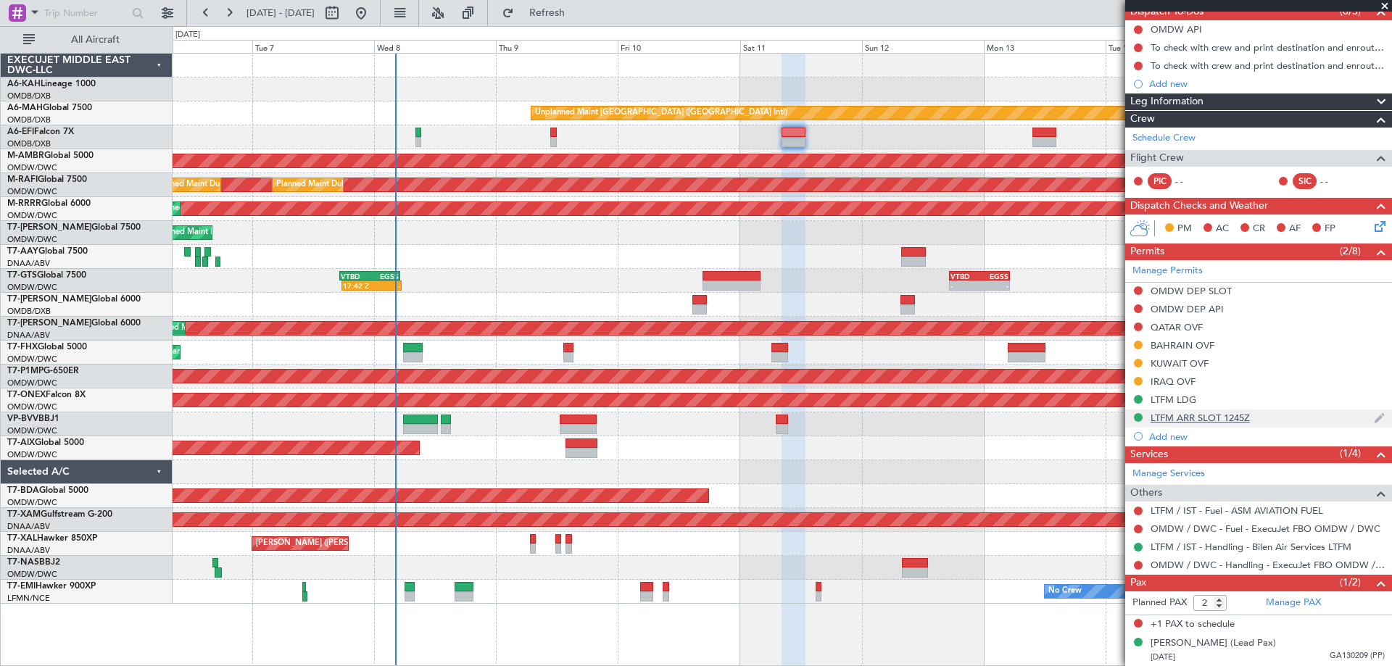
click at [1216, 418] on div "LTFM ARR SLOT 1245Z" at bounding box center [1200, 418] width 99 height 12
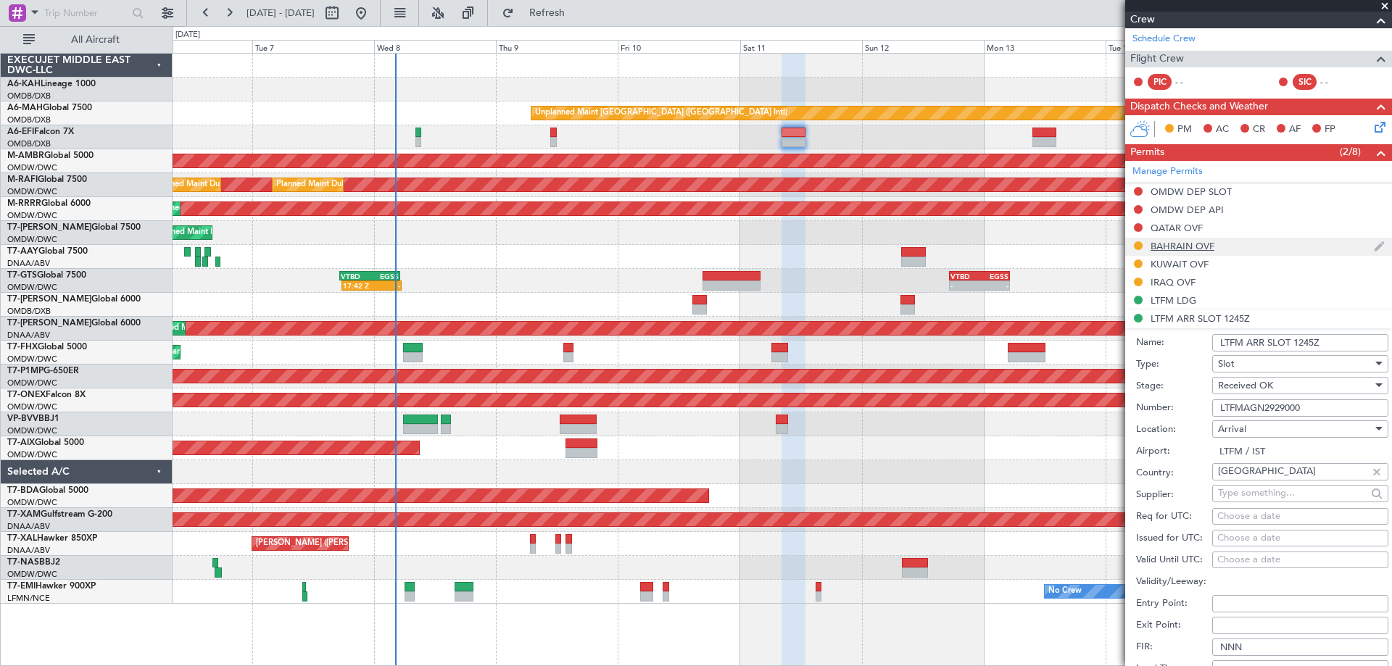
scroll to position [571, 0]
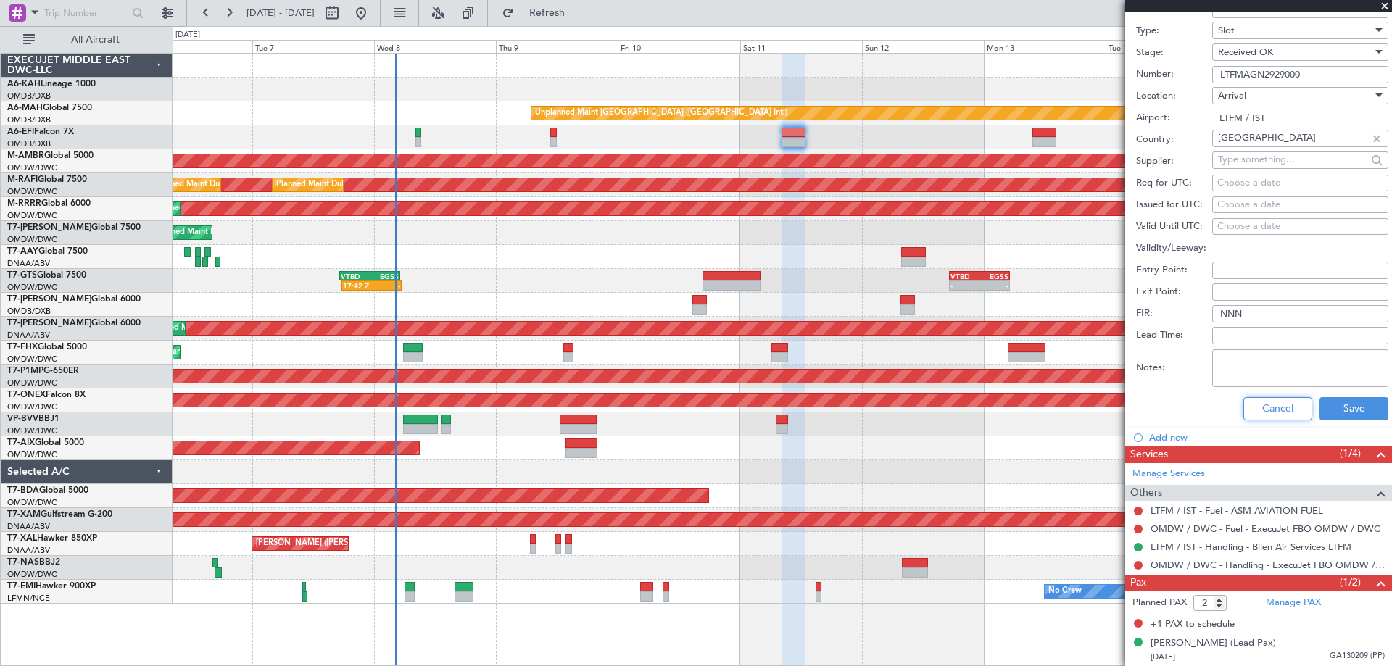
click at [1275, 400] on button "Cancel" at bounding box center [1278, 408] width 69 height 23
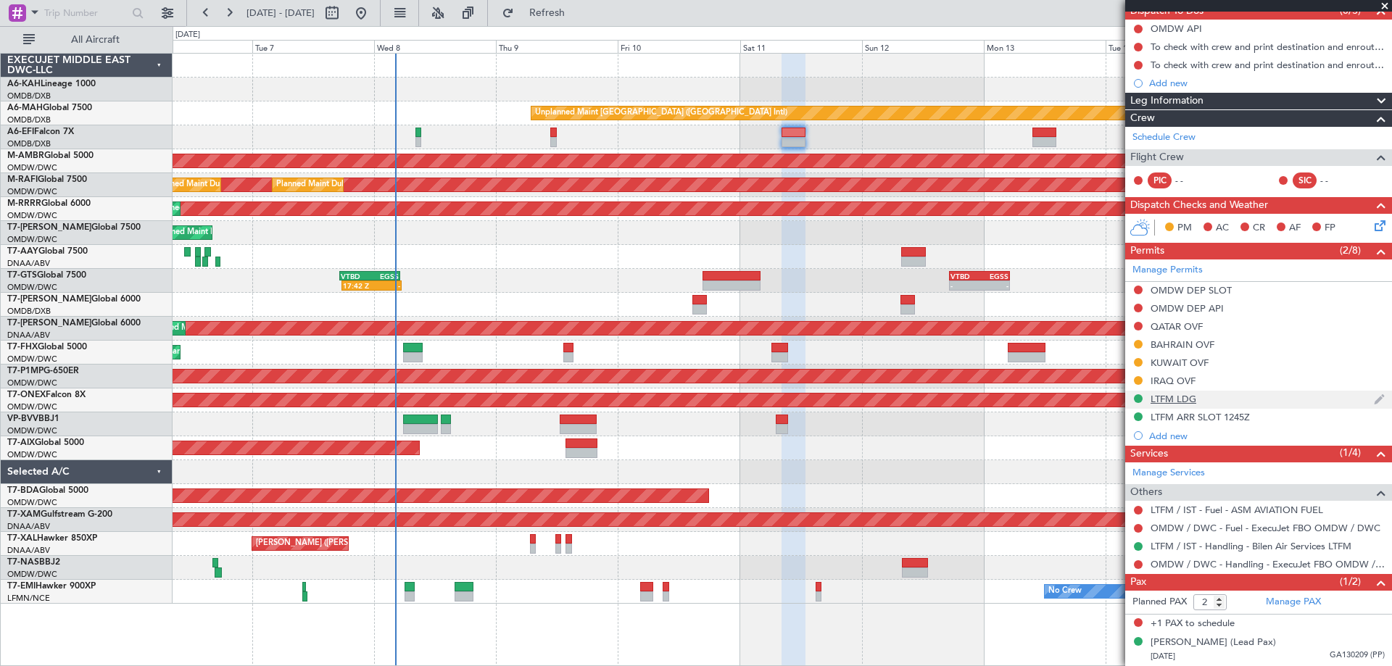
scroll to position [139, 0]
click at [827, 241] on div "Planned Maint Dubai (Al Maktoum Intl)" at bounding box center [782, 233] width 1219 height 24
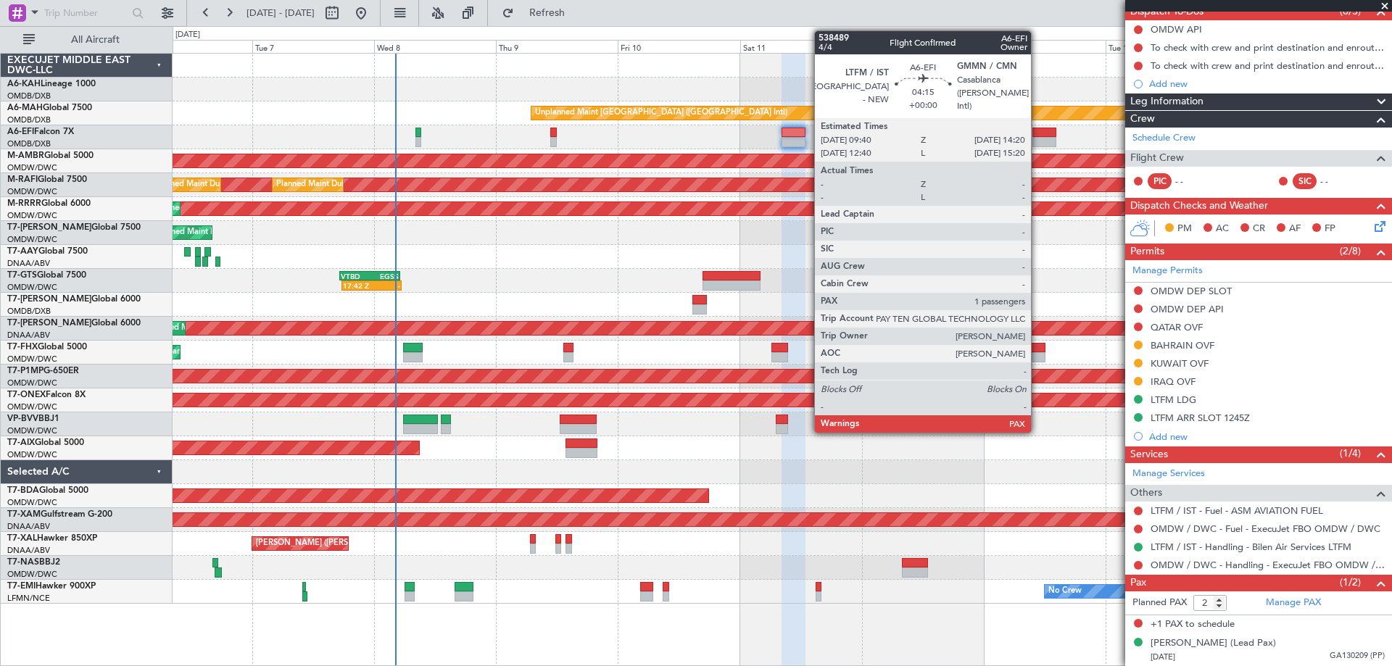
click at [1038, 138] on div at bounding box center [1045, 142] width 24 height 10
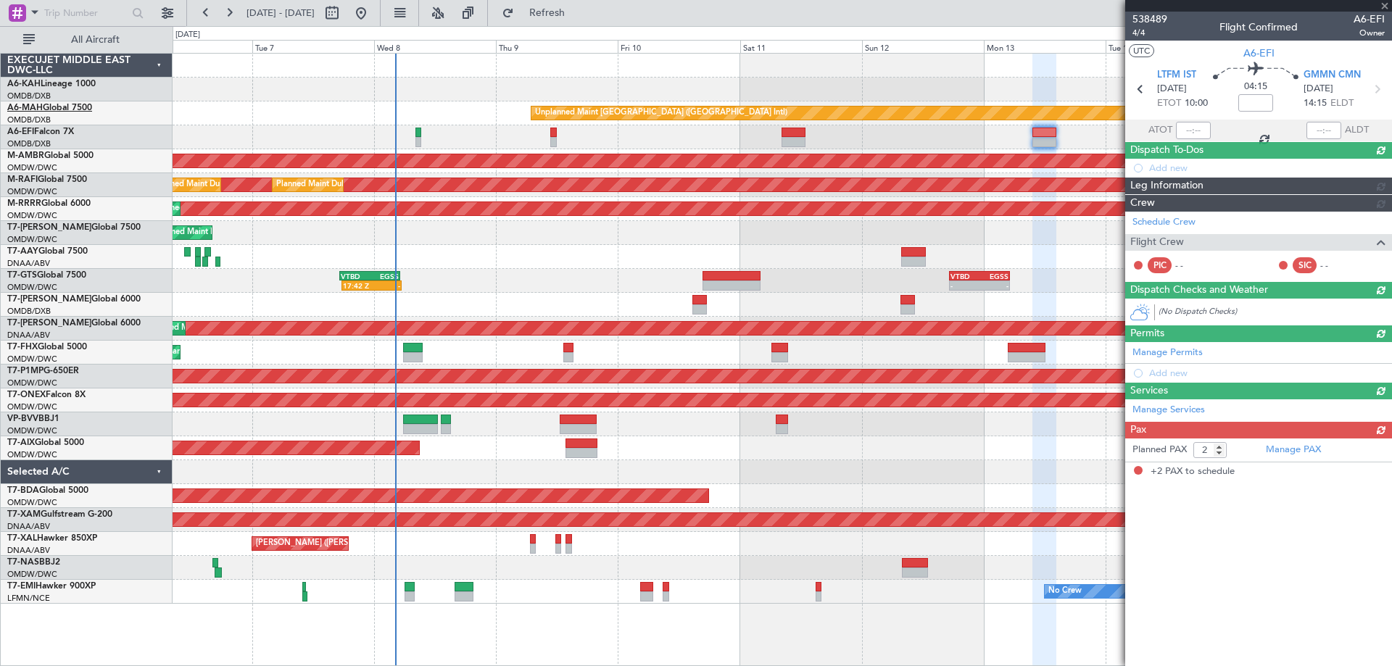
scroll to position [0, 0]
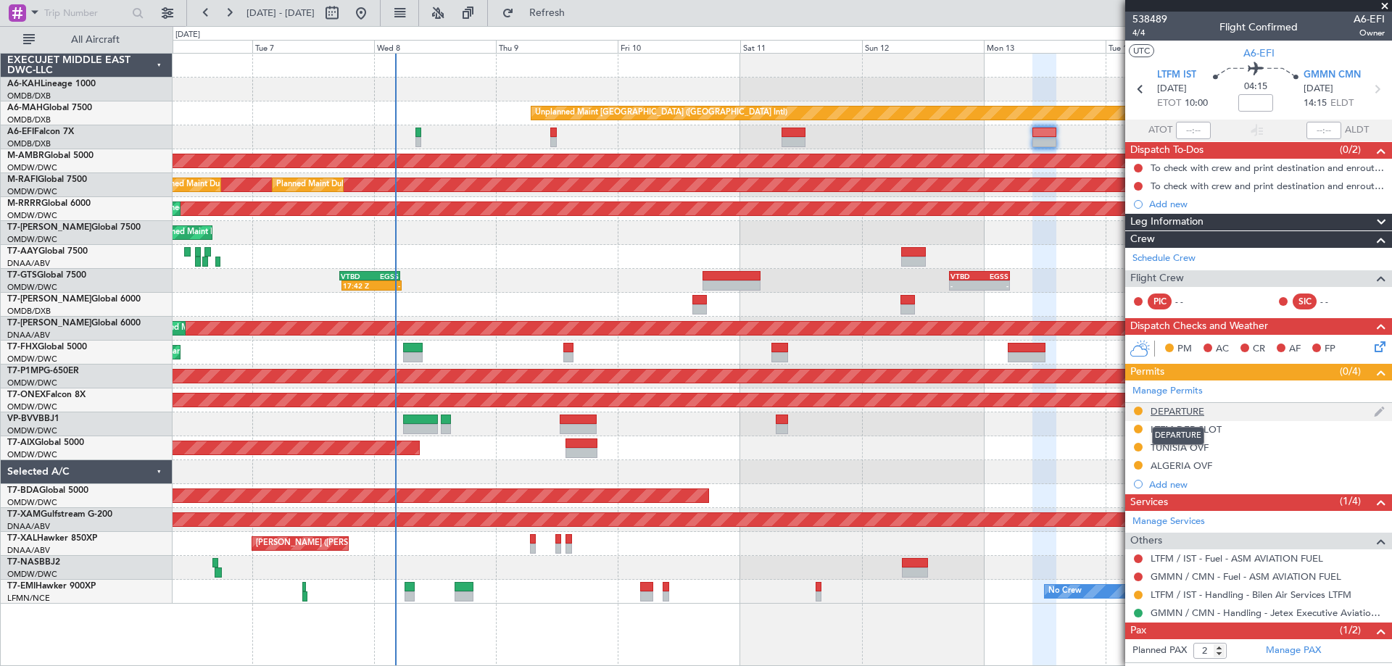
click at [1175, 413] on div "DEPARTURE" at bounding box center [1178, 411] width 54 height 12
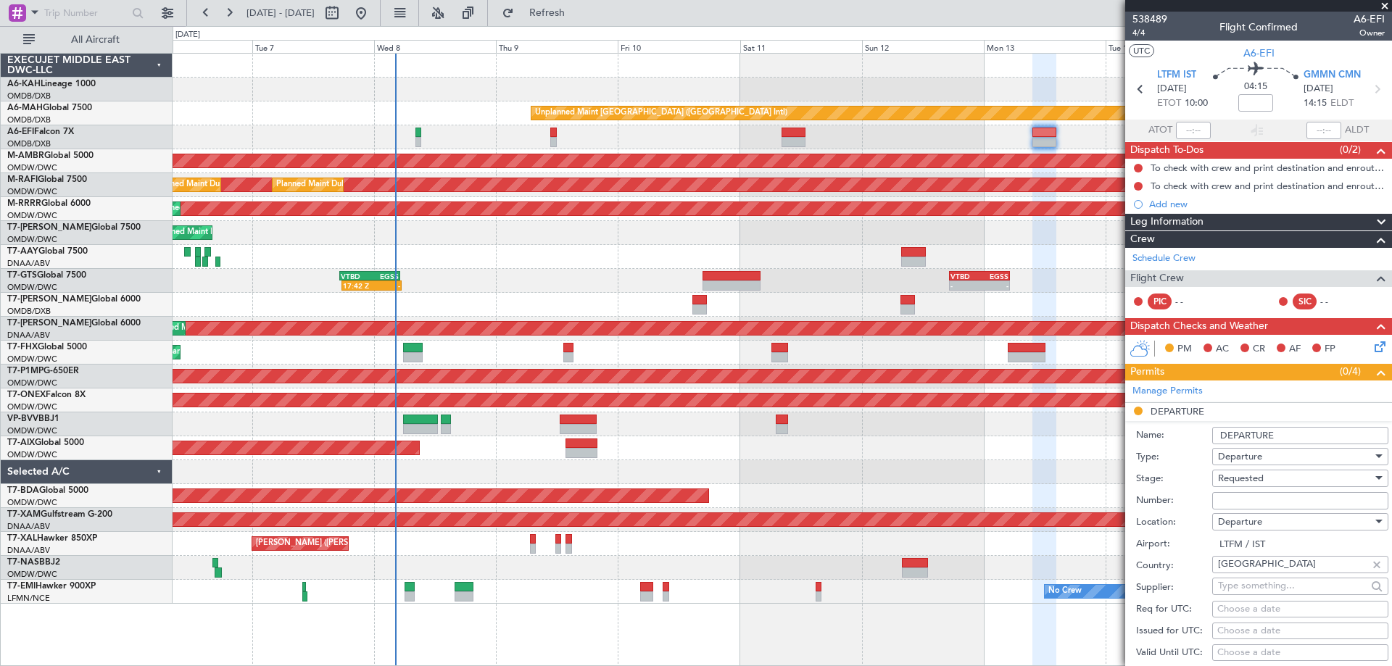
click at [1236, 500] on input "Number:" at bounding box center [1301, 500] width 176 height 17
type input "BUSINESS FLIGHT"
click at [1236, 480] on span "Requested" at bounding box center [1241, 478] width 46 height 13
click at [1258, 583] on span "Received OK" at bounding box center [1295, 588] width 152 height 22
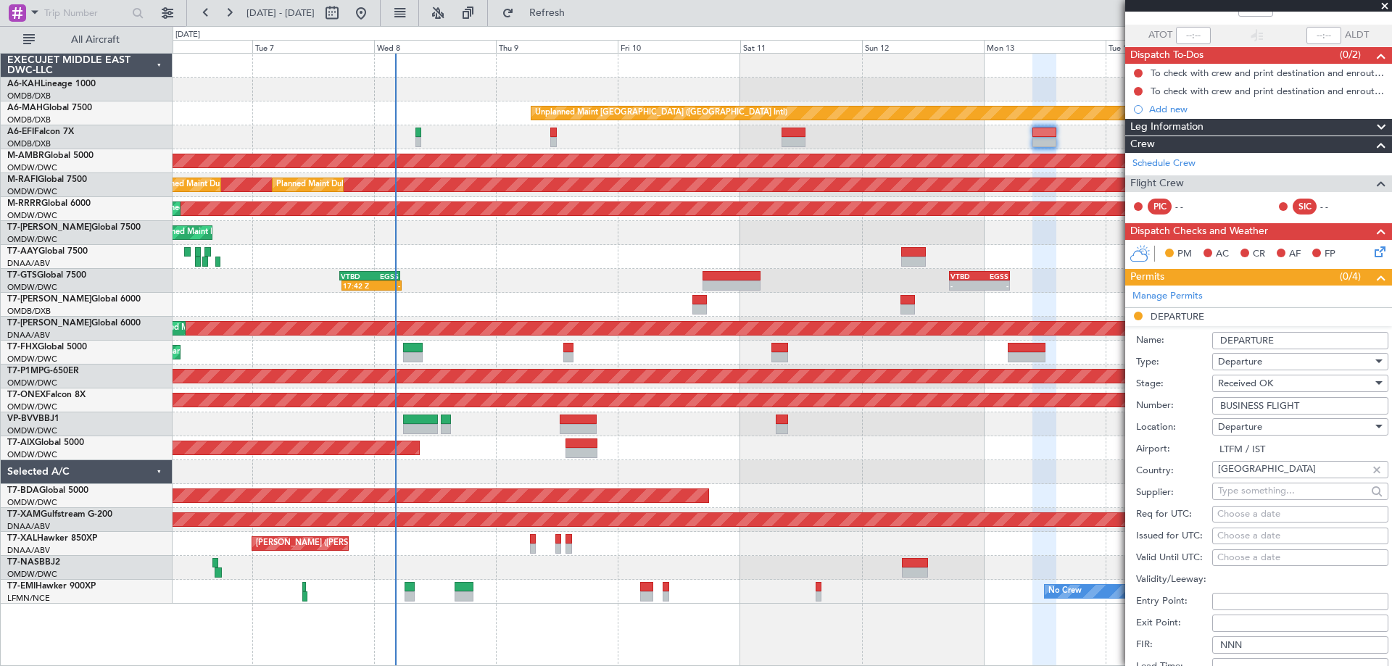
scroll to position [218, 0]
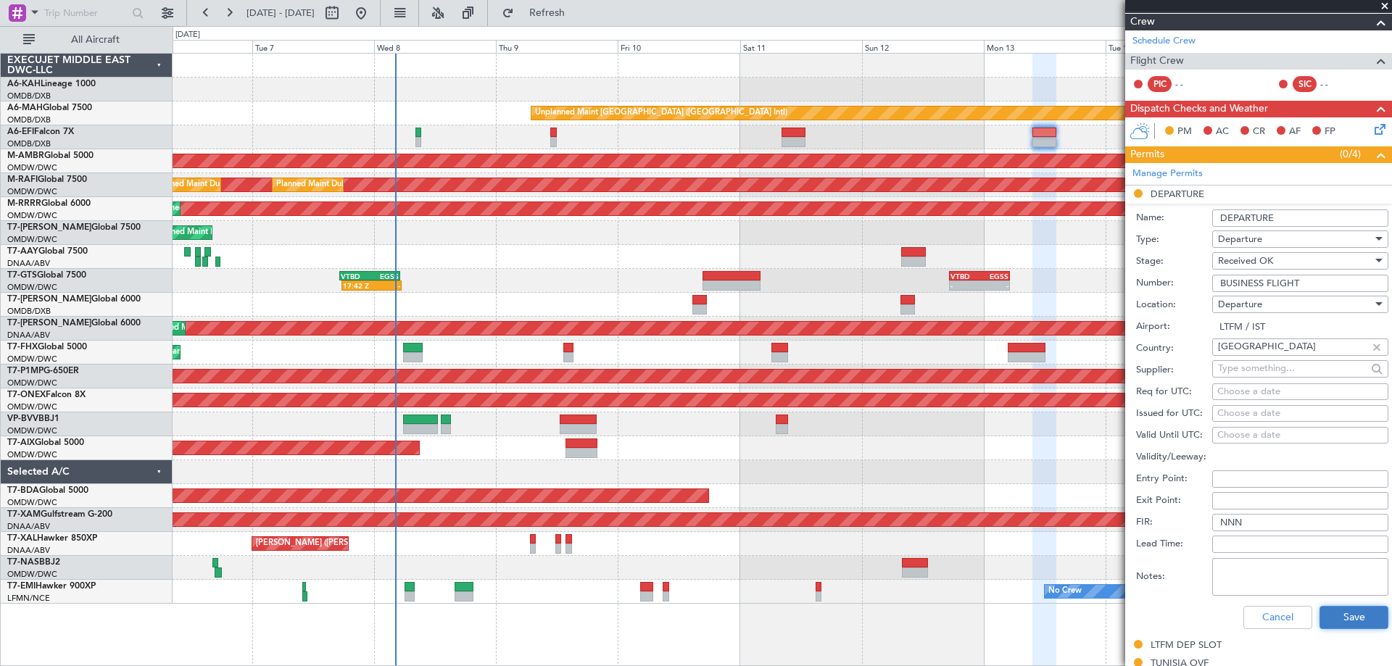
click at [1347, 612] on button "Save" at bounding box center [1354, 617] width 69 height 23
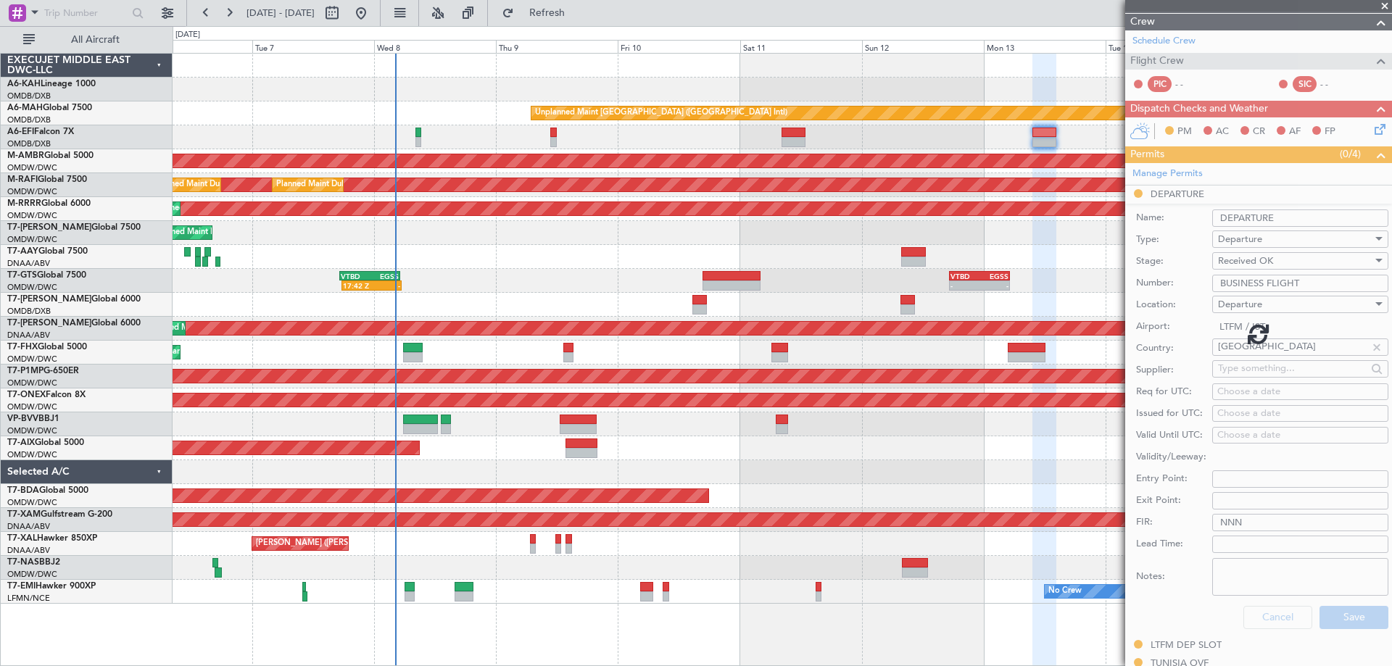
scroll to position [48, 0]
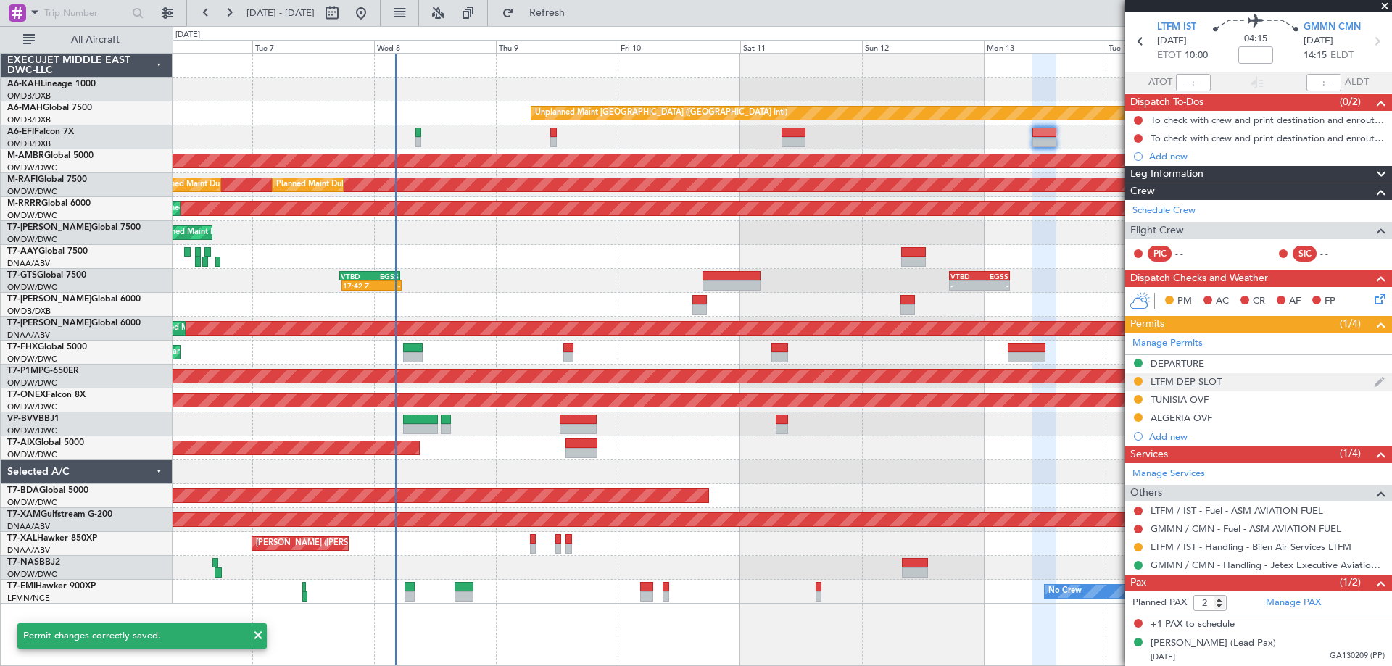
click at [1187, 381] on div "LTFM DEP SLOT" at bounding box center [1186, 382] width 71 height 12
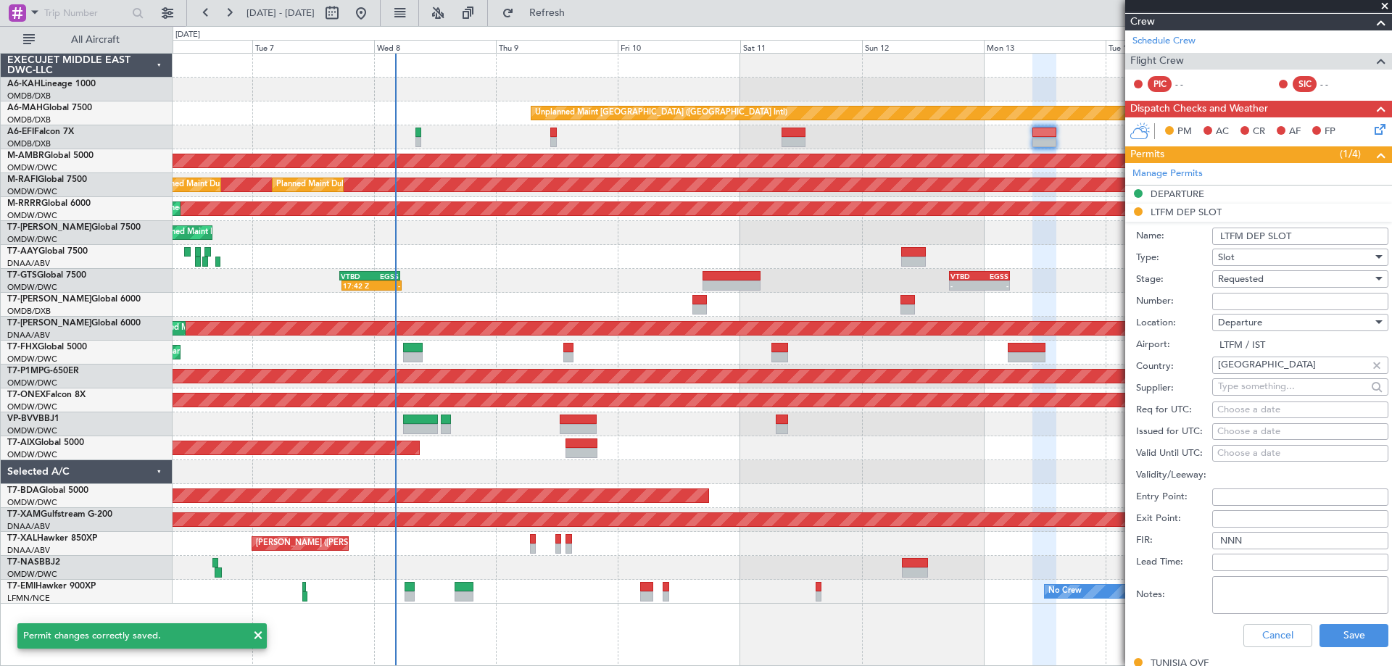
click at [1232, 300] on input "Number:" at bounding box center [1301, 301] width 176 height 17
paste input "LTFMDGN2930000"
type input "LTFMDGN2930000"
click at [1251, 277] on span "Requested" at bounding box center [1241, 279] width 46 height 13
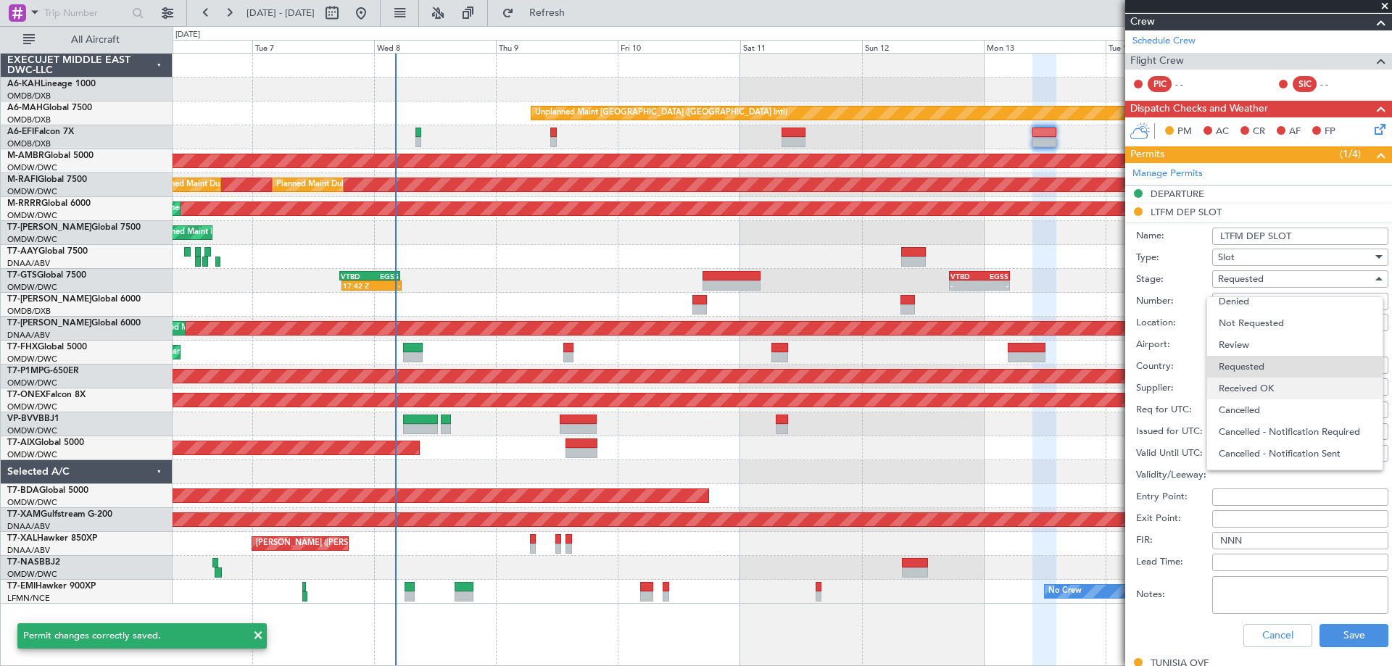
click at [1265, 391] on span "Received OK" at bounding box center [1295, 389] width 152 height 22
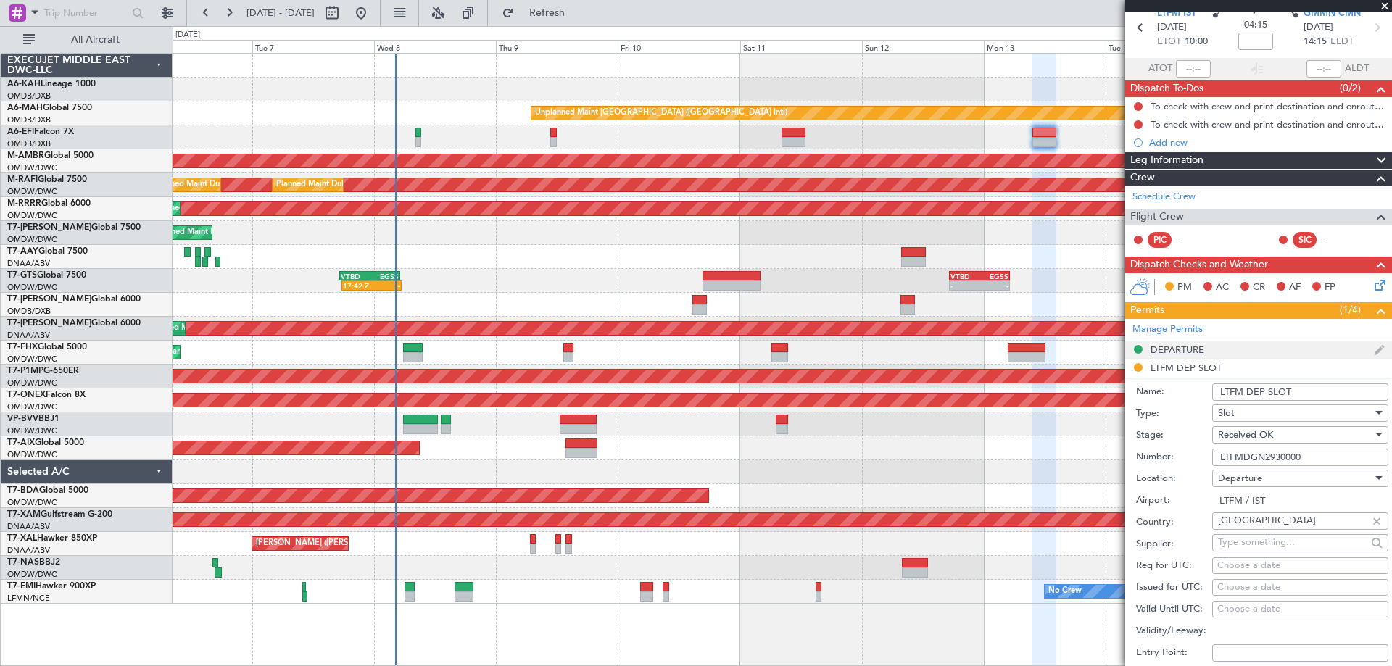
scroll to position [0, 0]
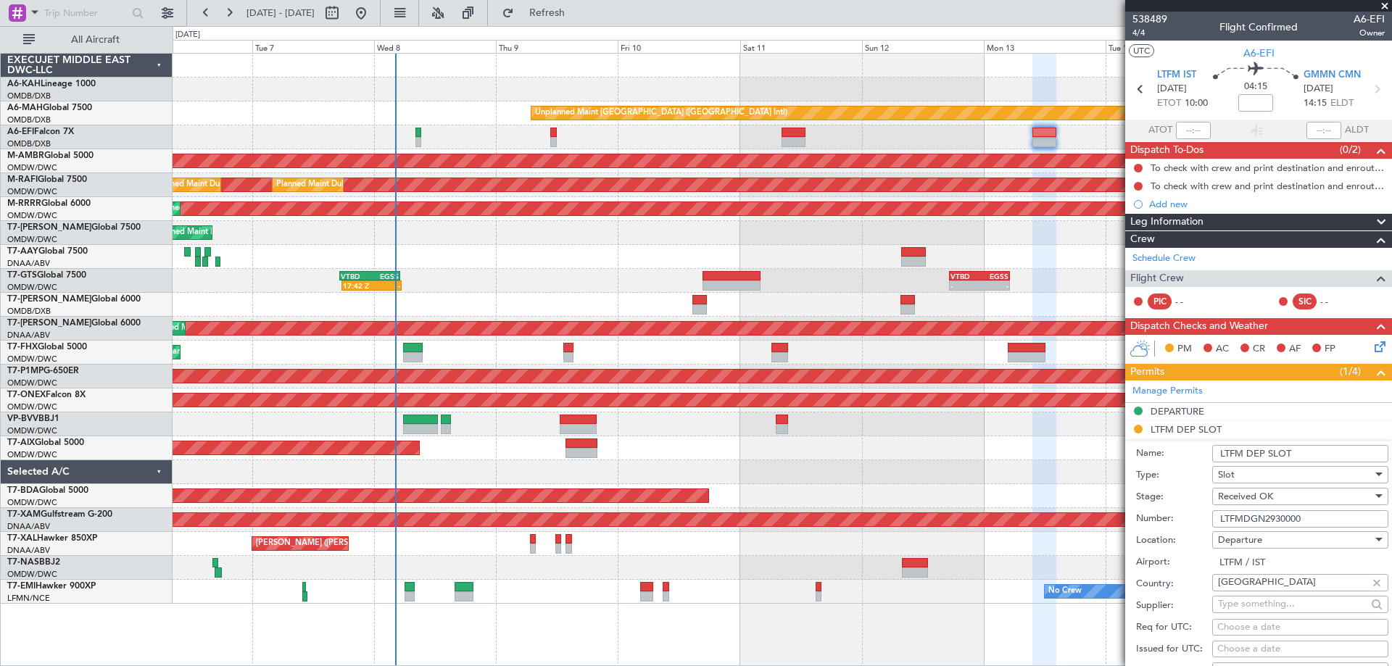
click at [1313, 454] on input "LTFM DEP SLOT" at bounding box center [1301, 453] width 176 height 17
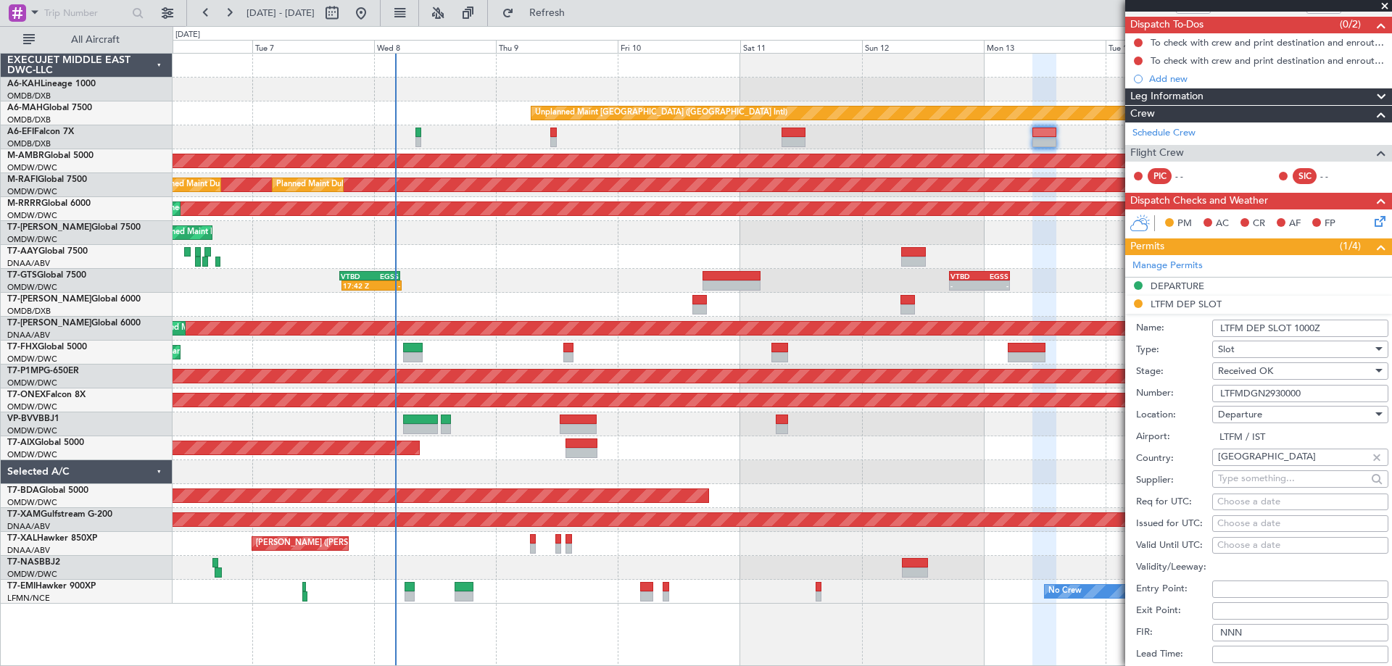
scroll to position [290, 0]
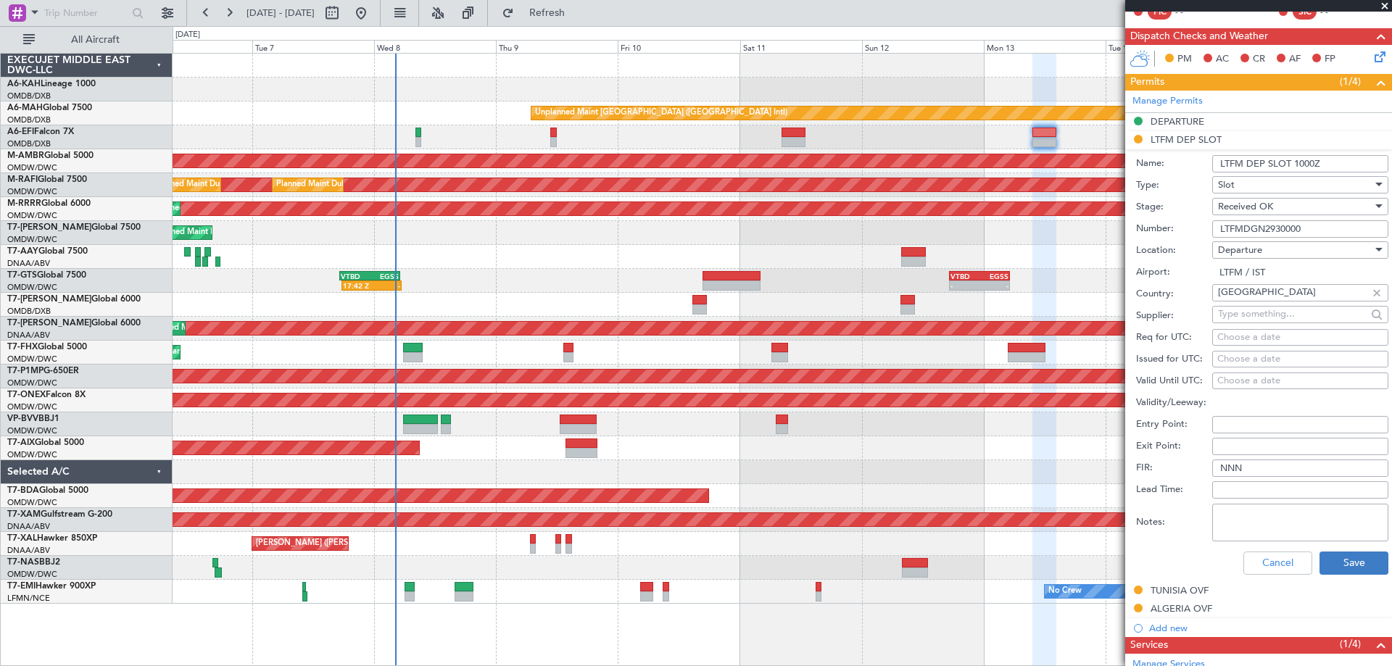
type input "LTFM DEP SLOT 1000Z"
click at [1356, 559] on button "Save" at bounding box center [1354, 563] width 69 height 23
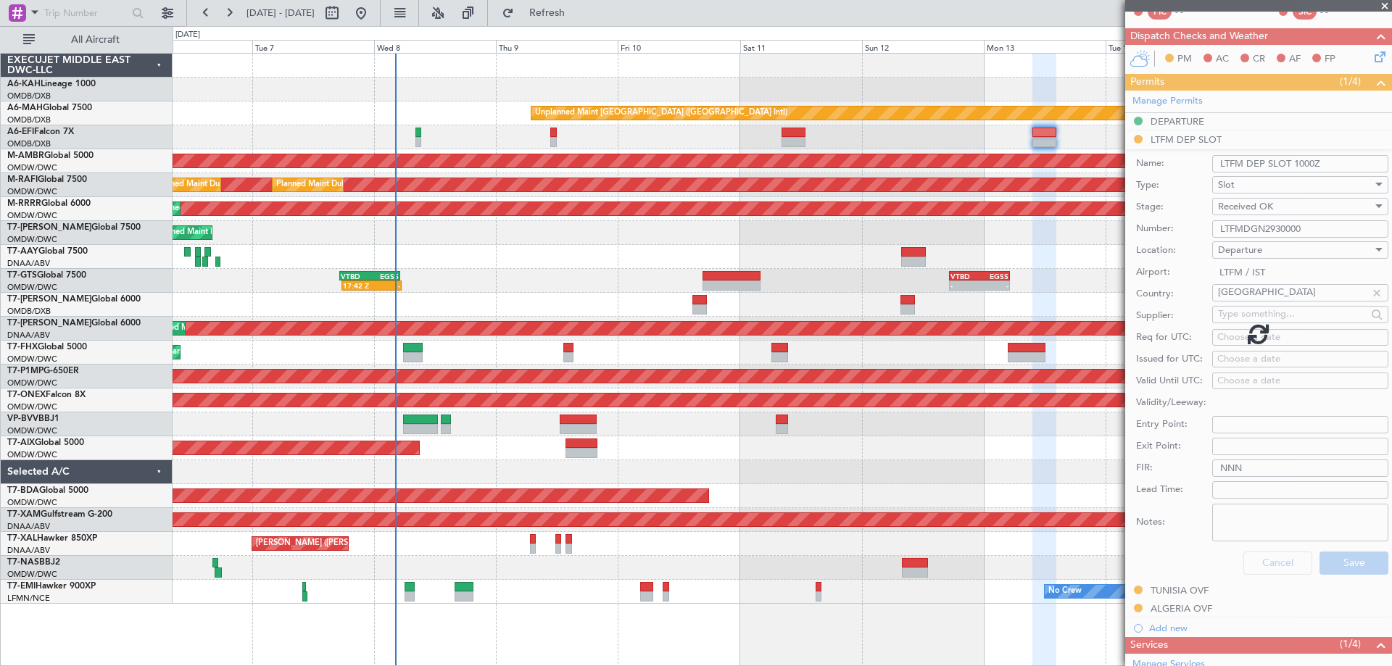
scroll to position [48, 0]
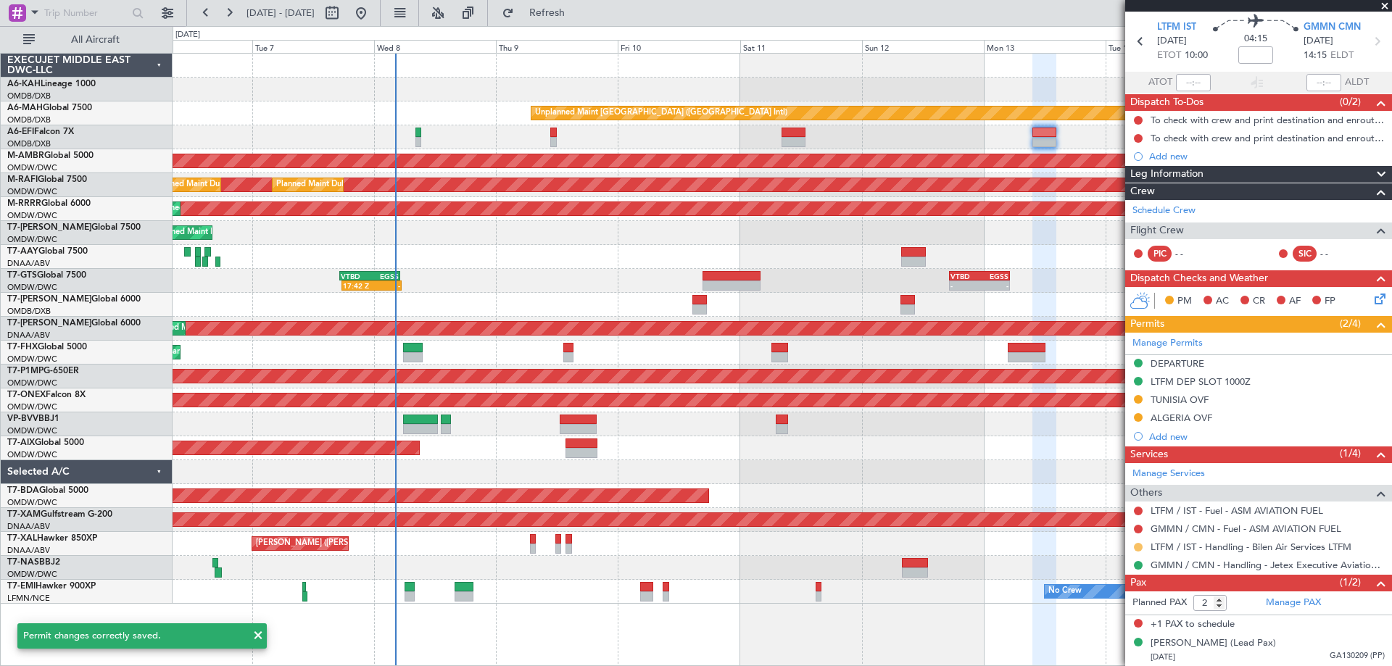
click at [1137, 550] on button at bounding box center [1138, 547] width 9 height 9
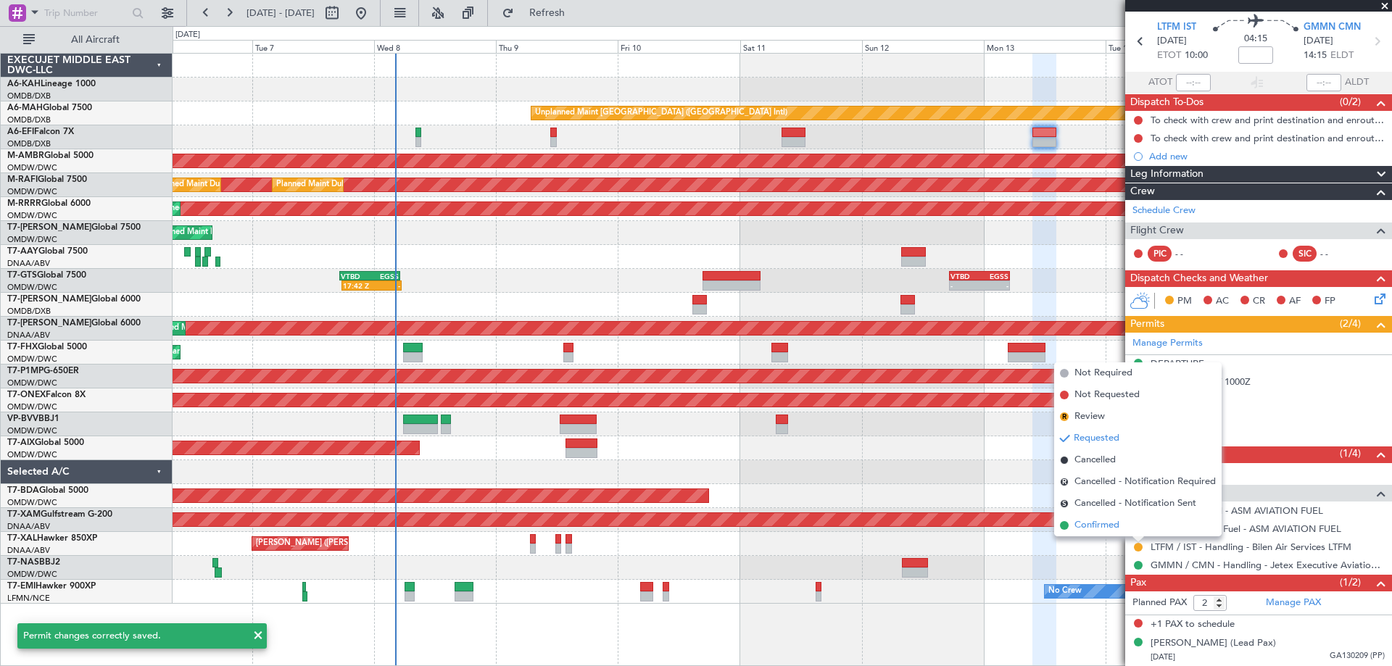
click at [1116, 529] on span "Confirmed" at bounding box center [1097, 526] width 45 height 15
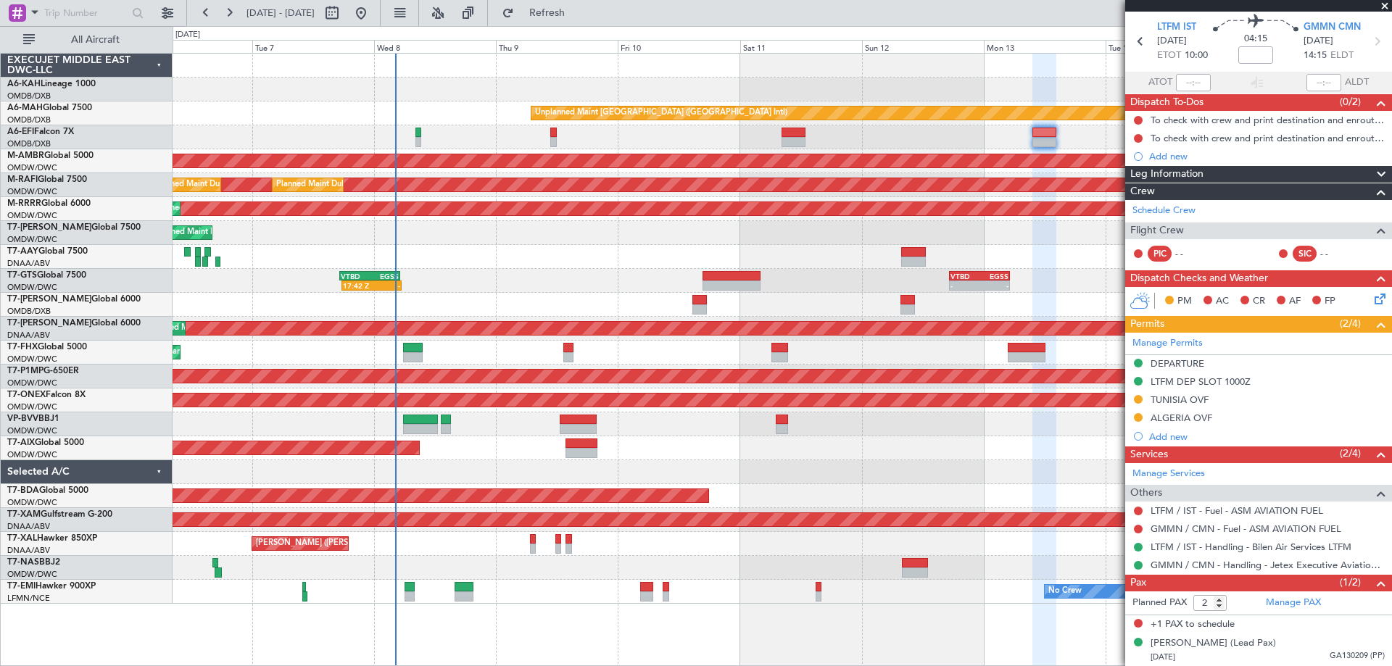
click at [1385, 6] on span at bounding box center [1385, 6] width 15 height 13
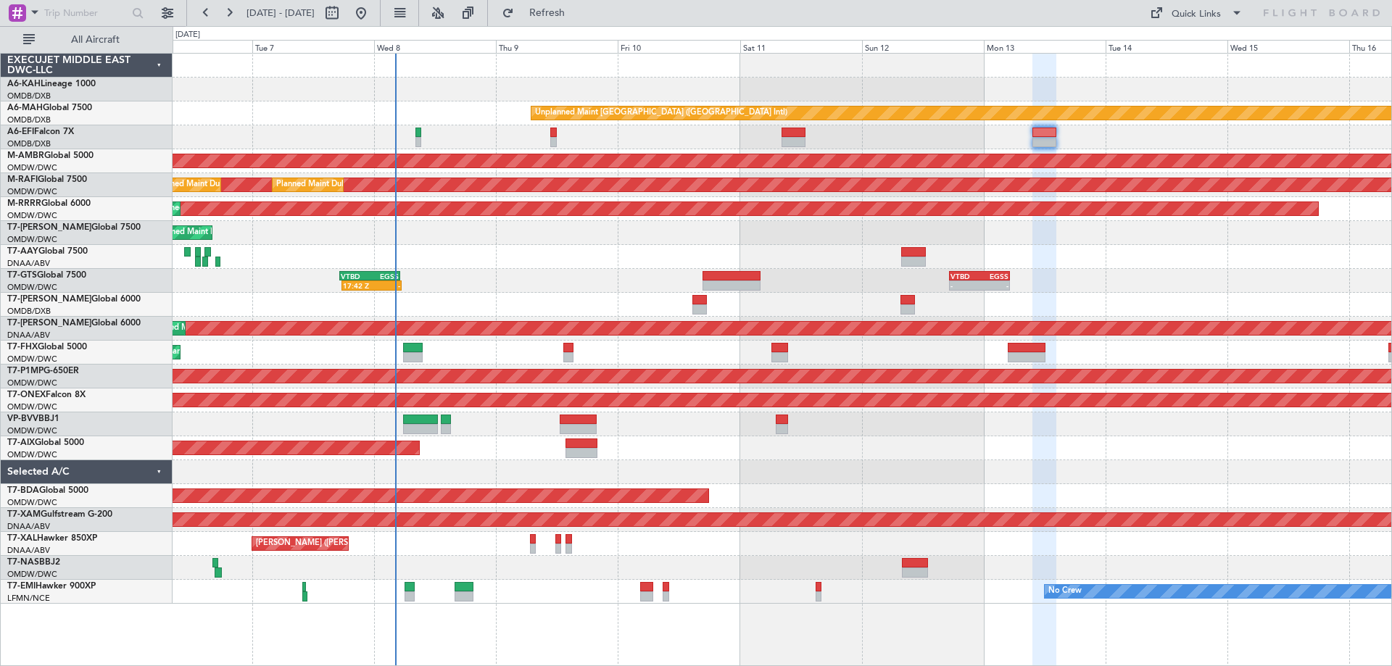
type input "0"
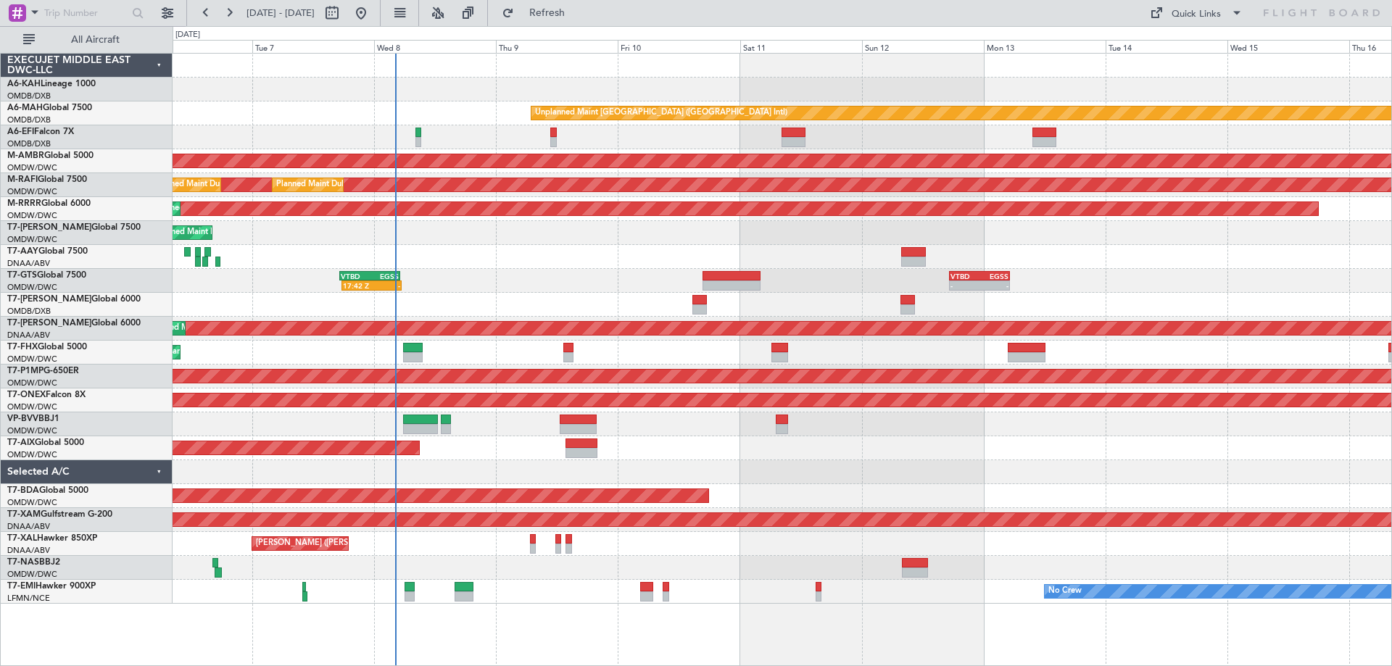
scroll to position [0, 0]
click at [854, 263] on div at bounding box center [782, 257] width 1219 height 24
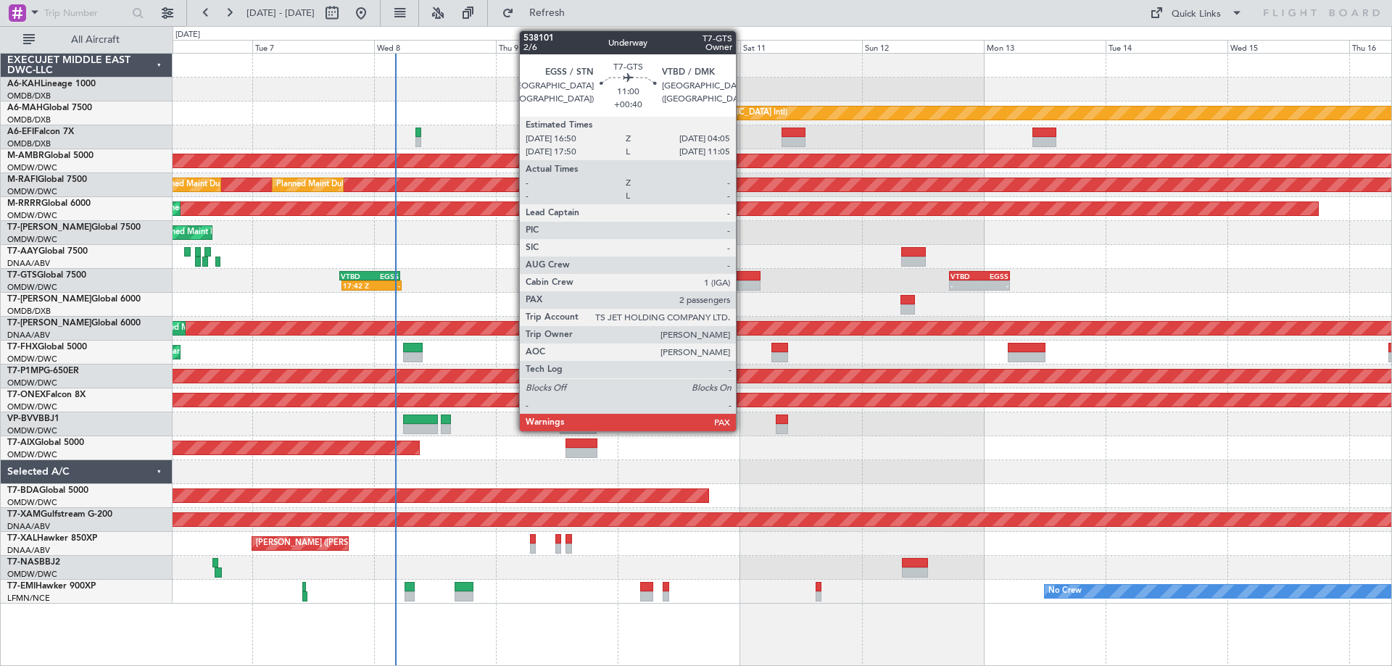
click at [743, 288] on div at bounding box center [731, 286] width 57 height 10
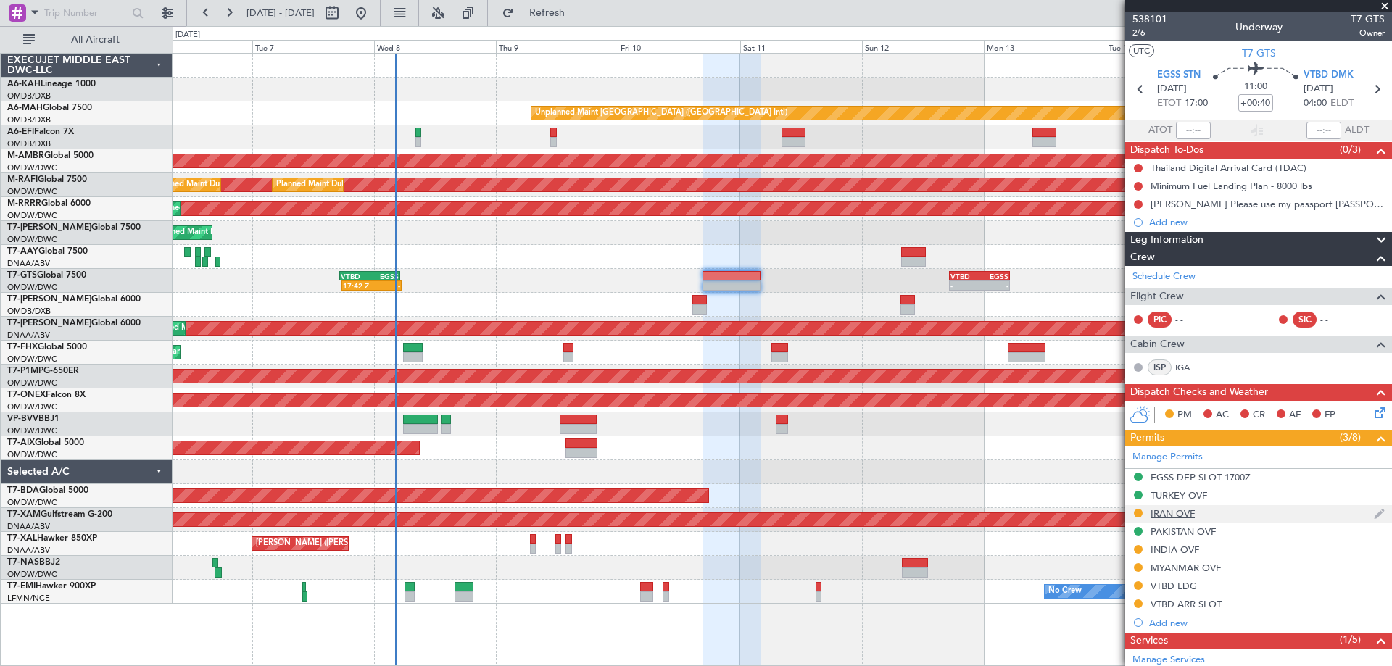
click at [1180, 513] on div "IRAN OVF" at bounding box center [1173, 514] width 44 height 12
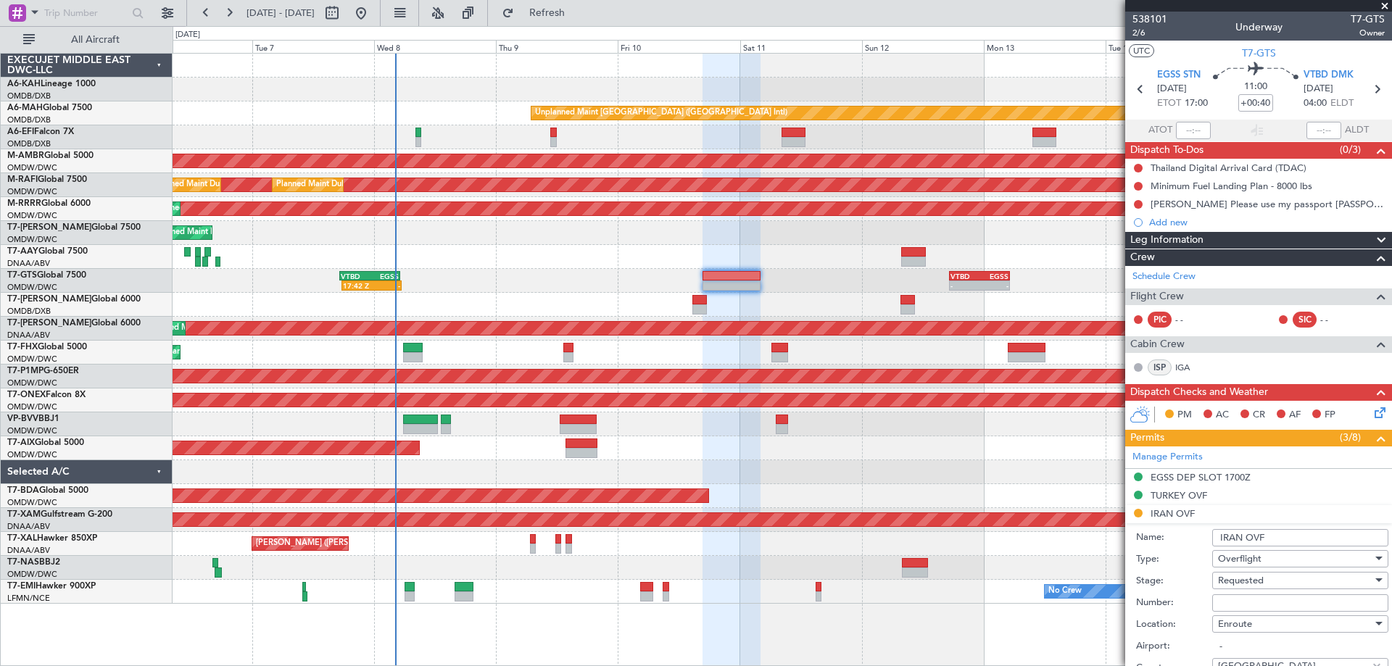
drag, startPoint x: 1240, startPoint y: 604, endPoint x: 1234, endPoint y: 594, distance: 11.7
click at [1239, 604] on input "Number:" at bounding box center [1301, 603] width 176 height 17
paste input "YK/20S10N07047BAZ"
type input "YK/20S10N07047BAZ"
click at [1229, 585] on span "Requested" at bounding box center [1241, 580] width 46 height 13
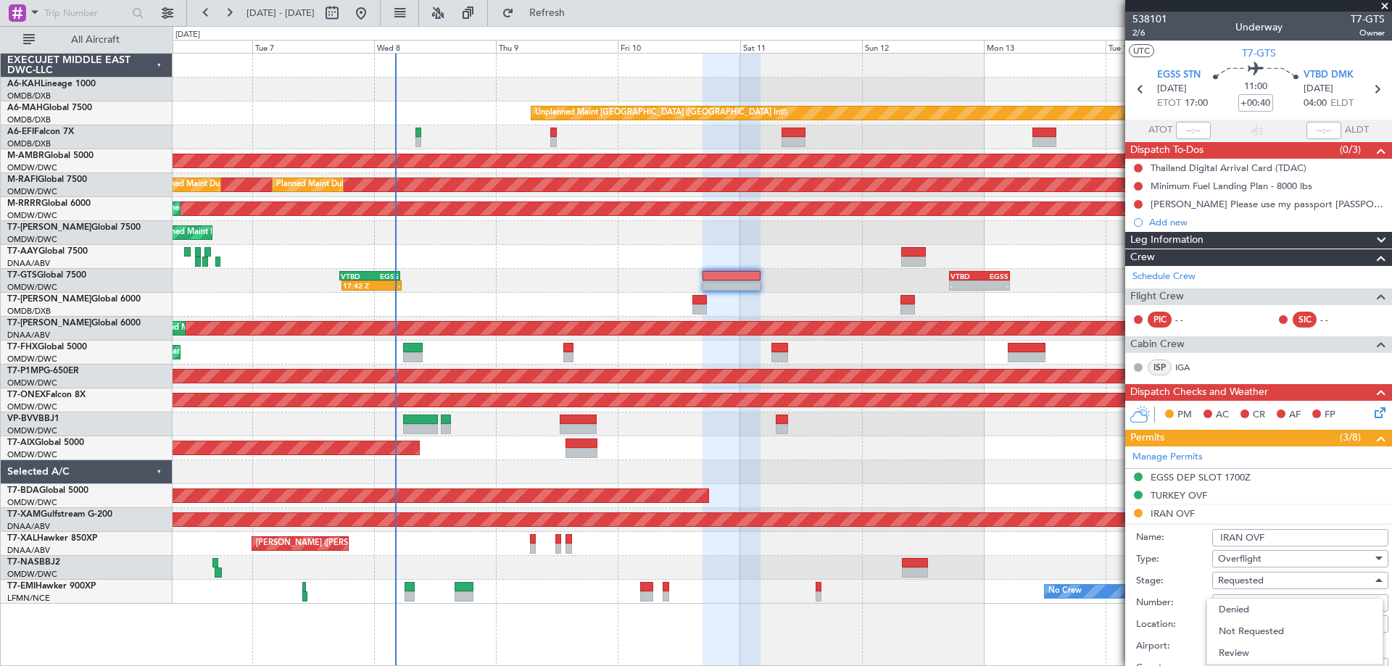
click at [1385, 478] on div at bounding box center [696, 333] width 1392 height 666
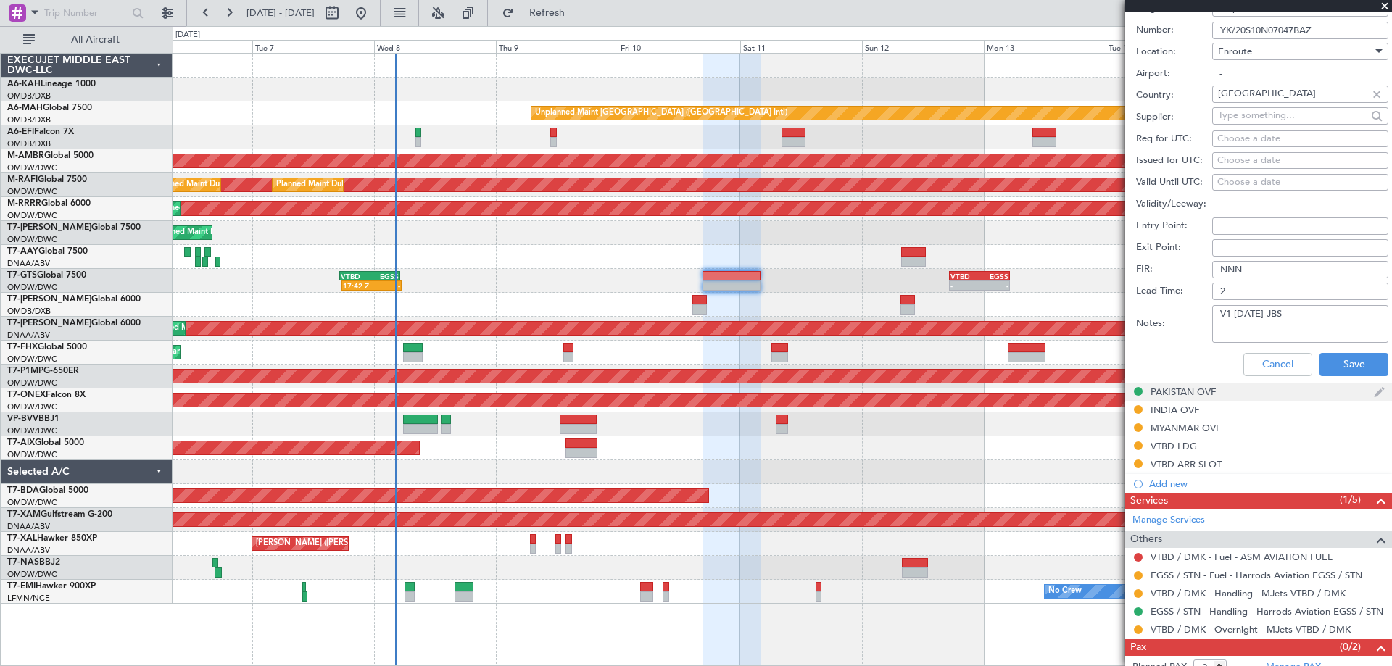
scroll to position [355, 0]
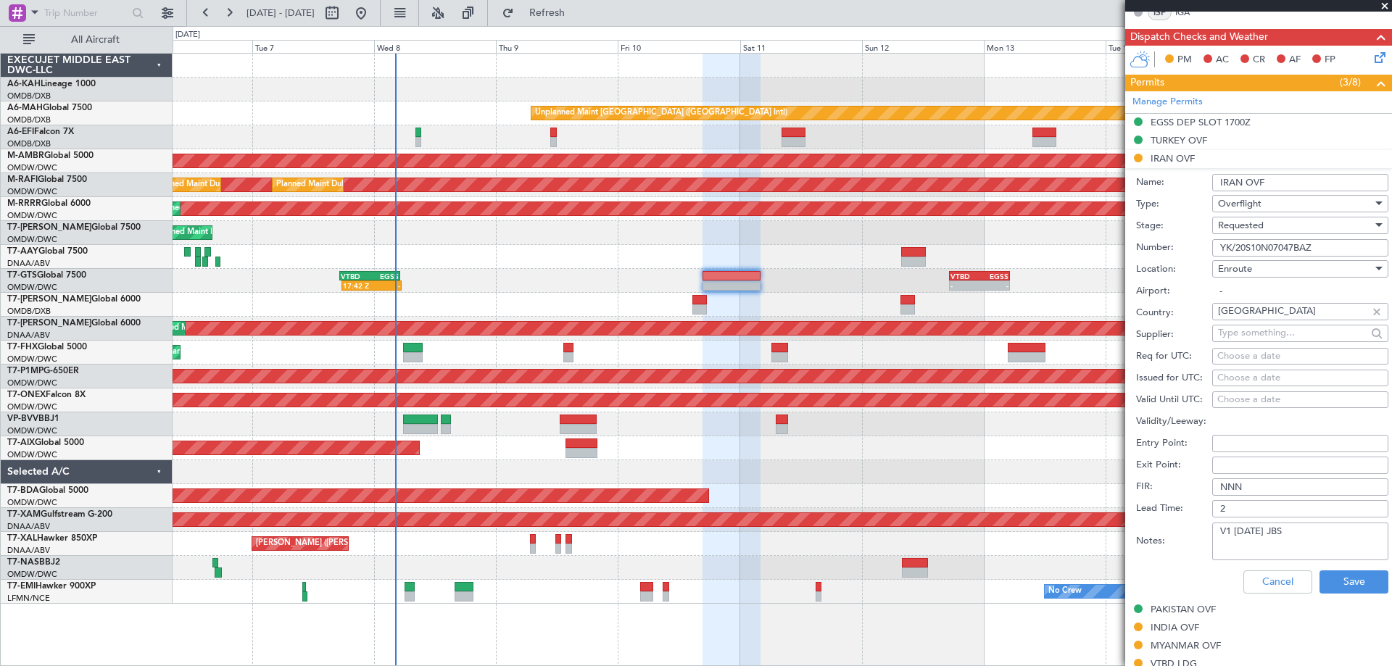
click at [1256, 220] on span "Requested" at bounding box center [1241, 225] width 46 height 13
click at [1260, 335] on span "Received OK" at bounding box center [1295, 335] width 152 height 22
click at [1347, 580] on button "Save" at bounding box center [1354, 582] width 69 height 23
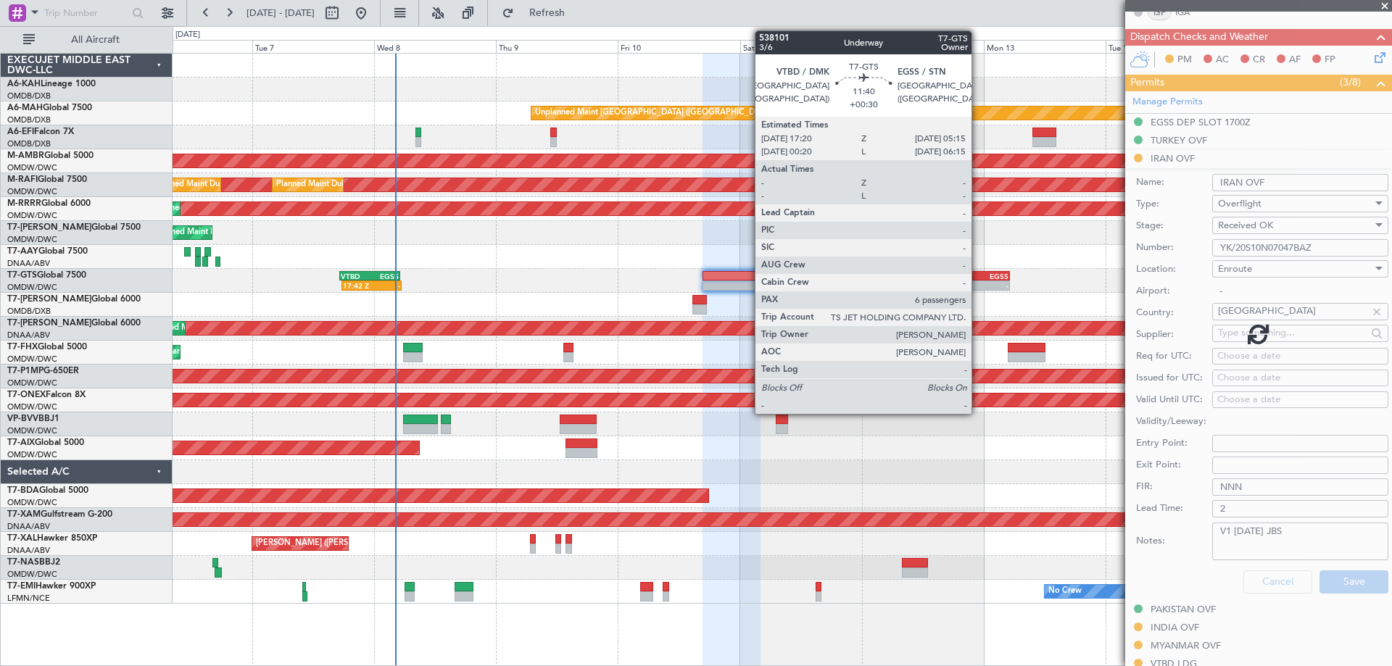
scroll to position [172, 0]
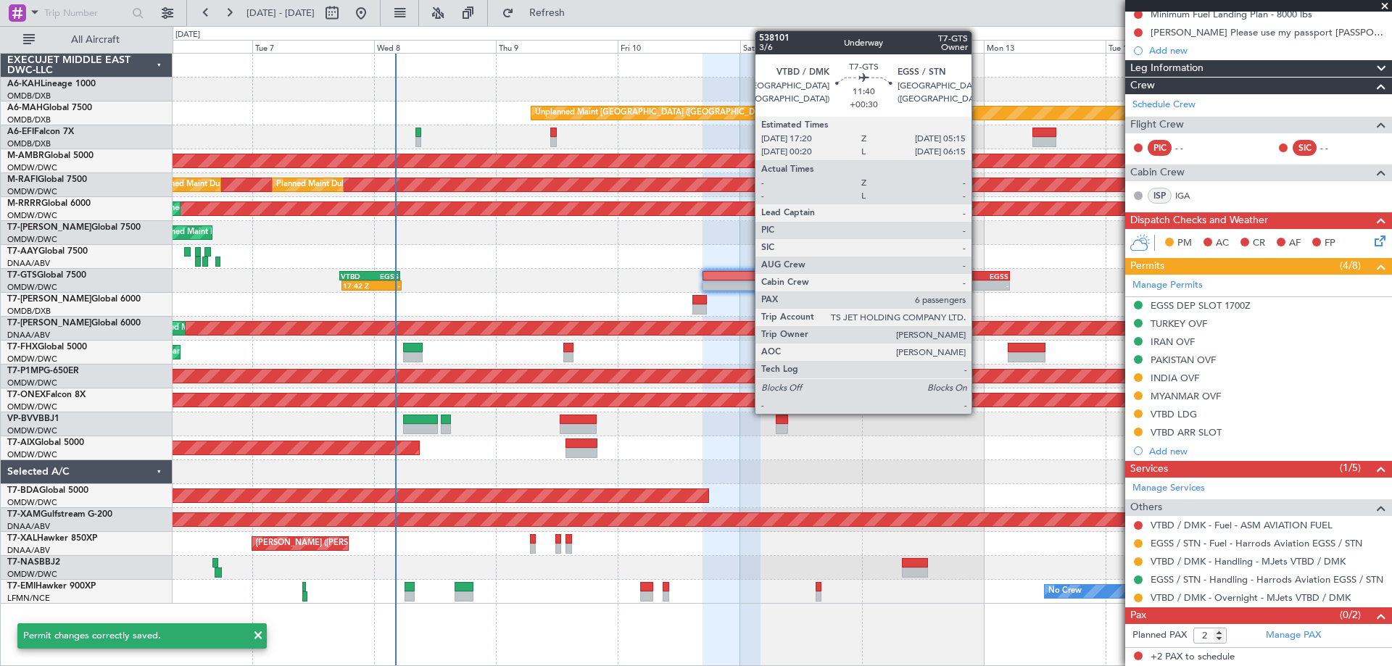
click at [978, 278] on div "VTBD" at bounding box center [965, 276] width 29 height 9
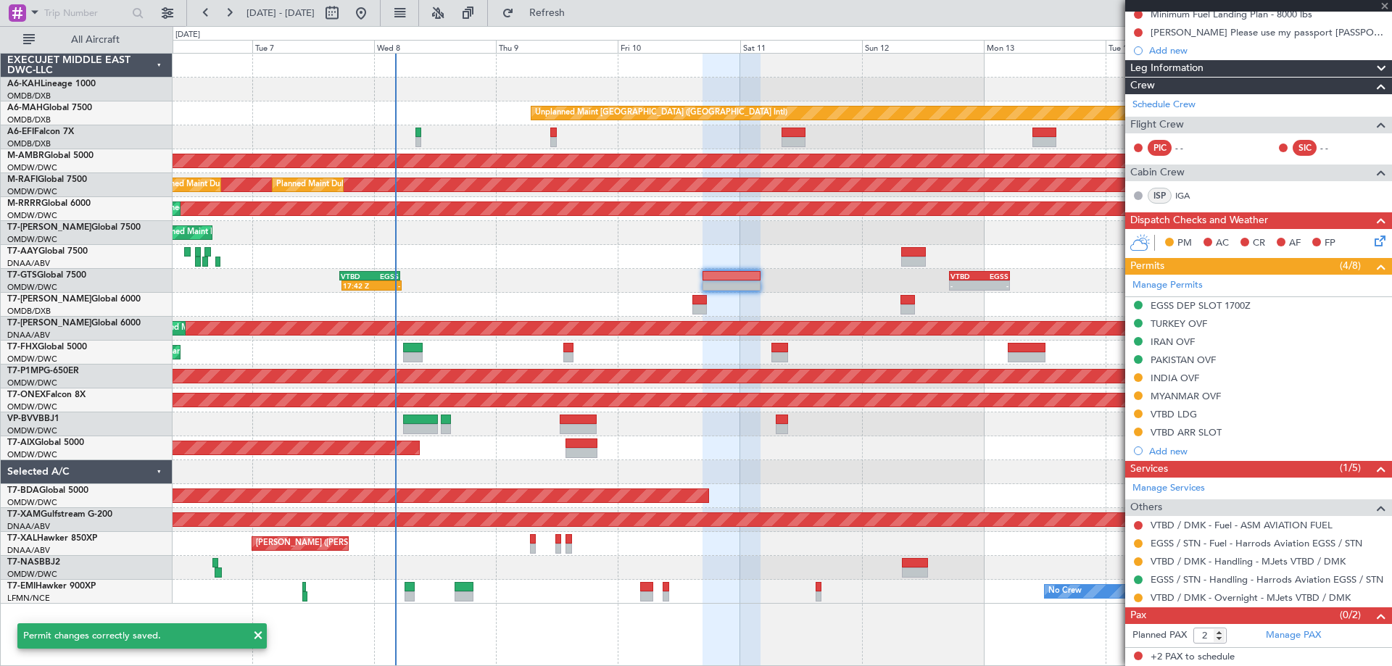
type input "+00:30"
type input "6"
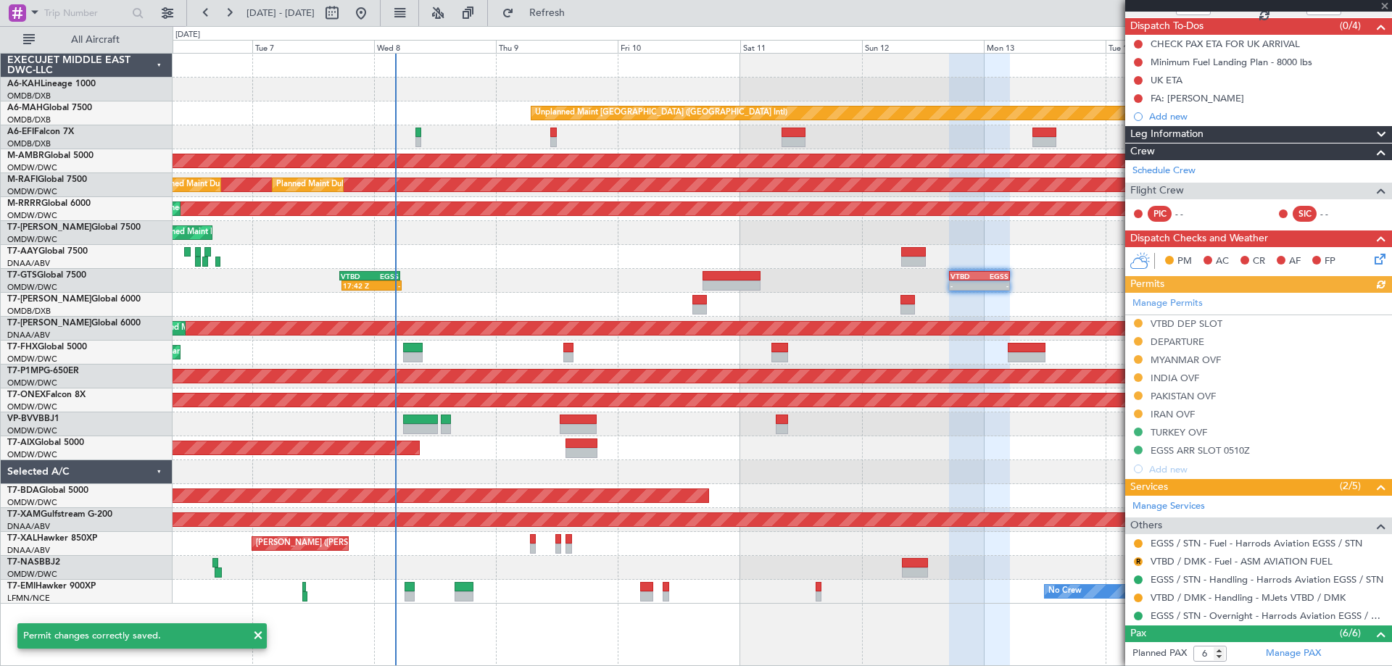
scroll to position [218, 0]
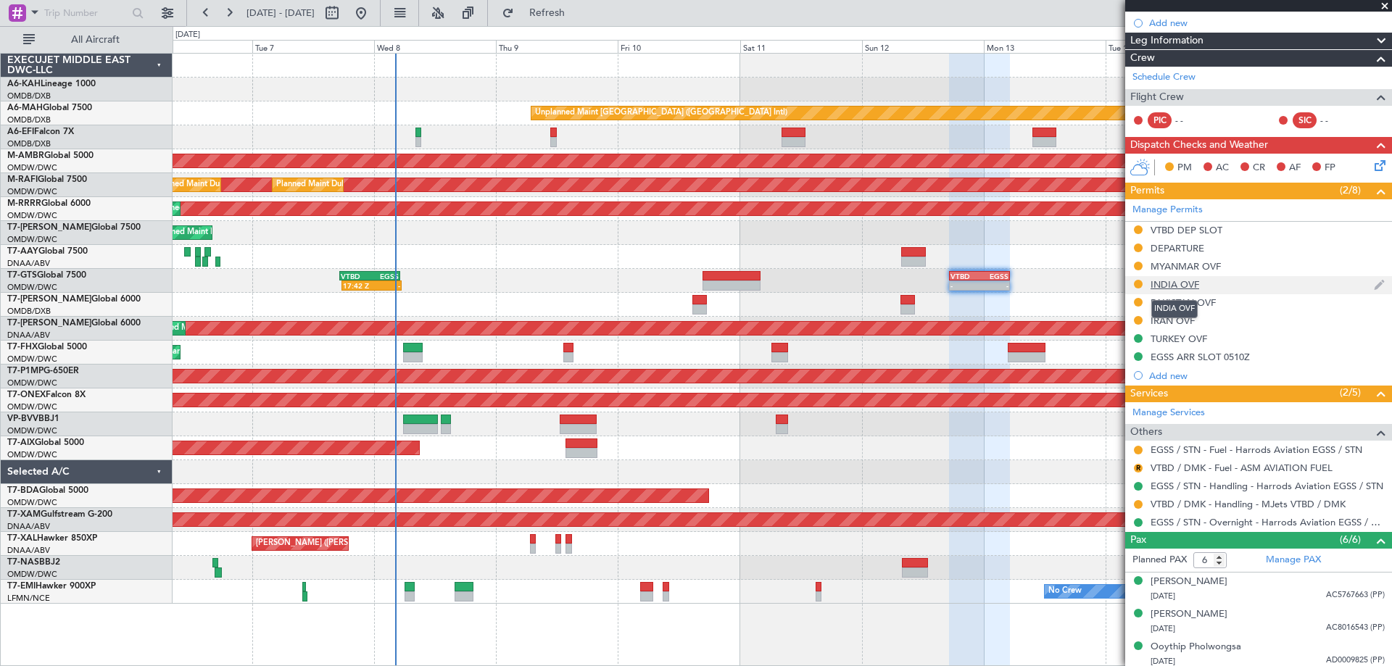
click at [1166, 285] on div "INDIA OVF" at bounding box center [1175, 284] width 49 height 12
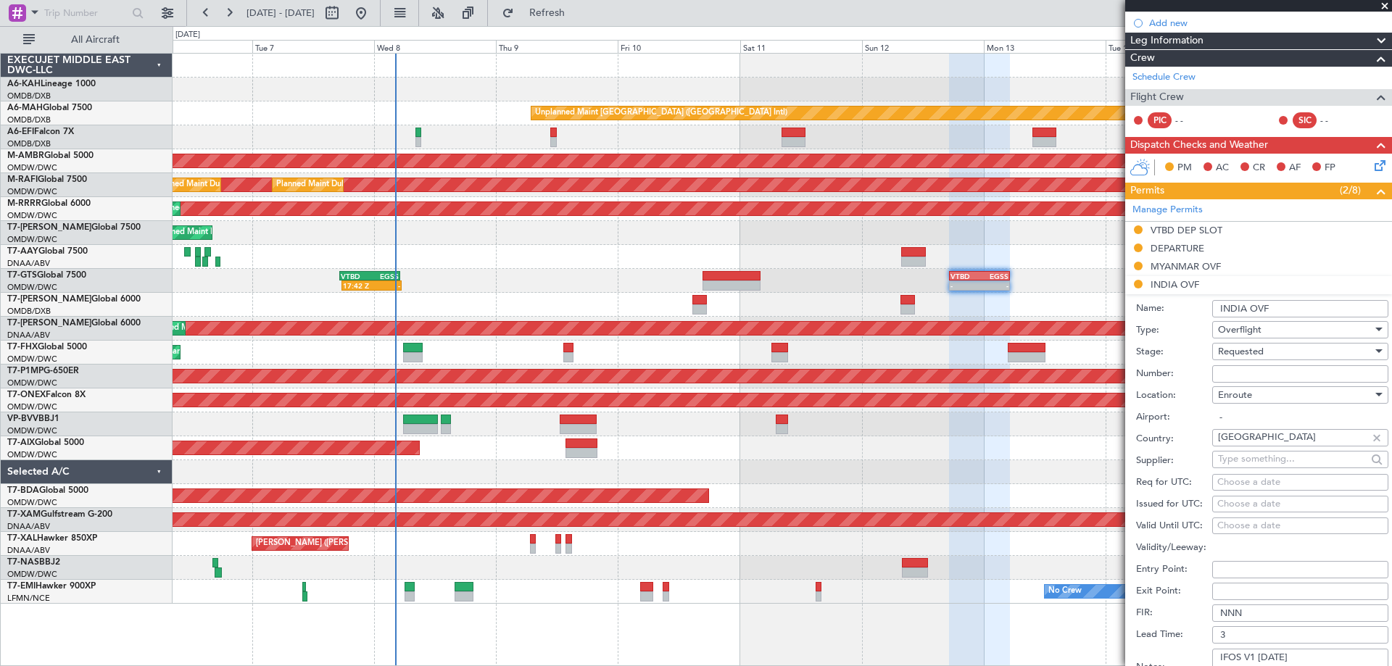
drag, startPoint x: 1231, startPoint y: 374, endPoint x: 1228, endPoint y: 362, distance: 12.5
click at [1231, 373] on input "Number:" at bounding box center [1301, 374] width 176 height 17
paste input "YK/20S10N07047BAZ"
type input "YK/20S10N07047BAZ"
click at [1226, 350] on span "Requested" at bounding box center [1241, 351] width 46 height 13
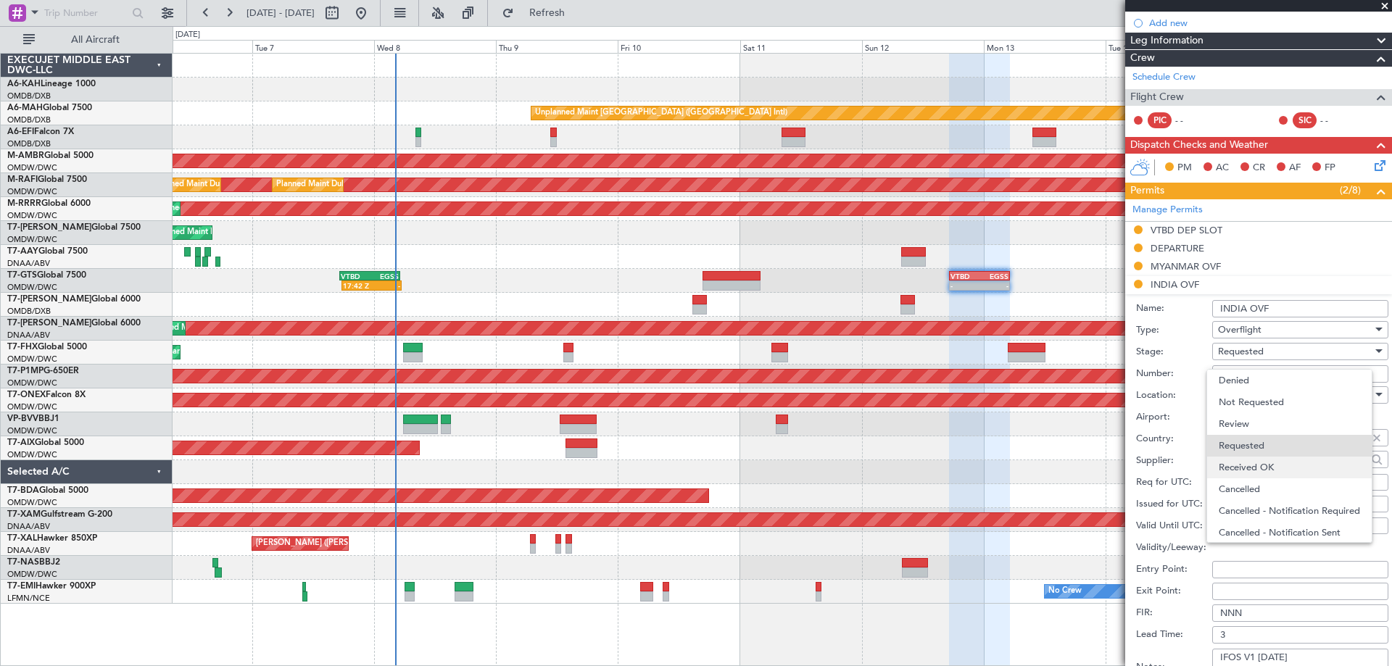
scroll to position [7, 0]
click at [1256, 461] on span "Received OK" at bounding box center [1295, 461] width 152 height 22
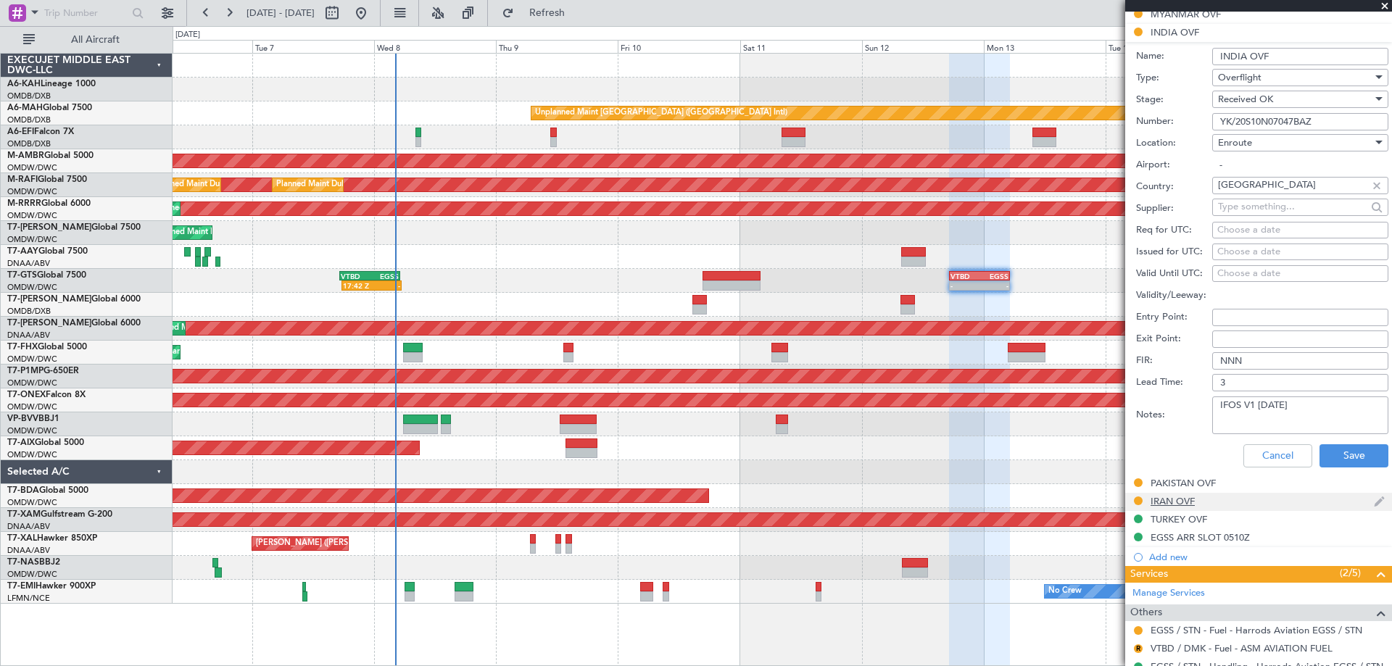
scroll to position [508, 0]
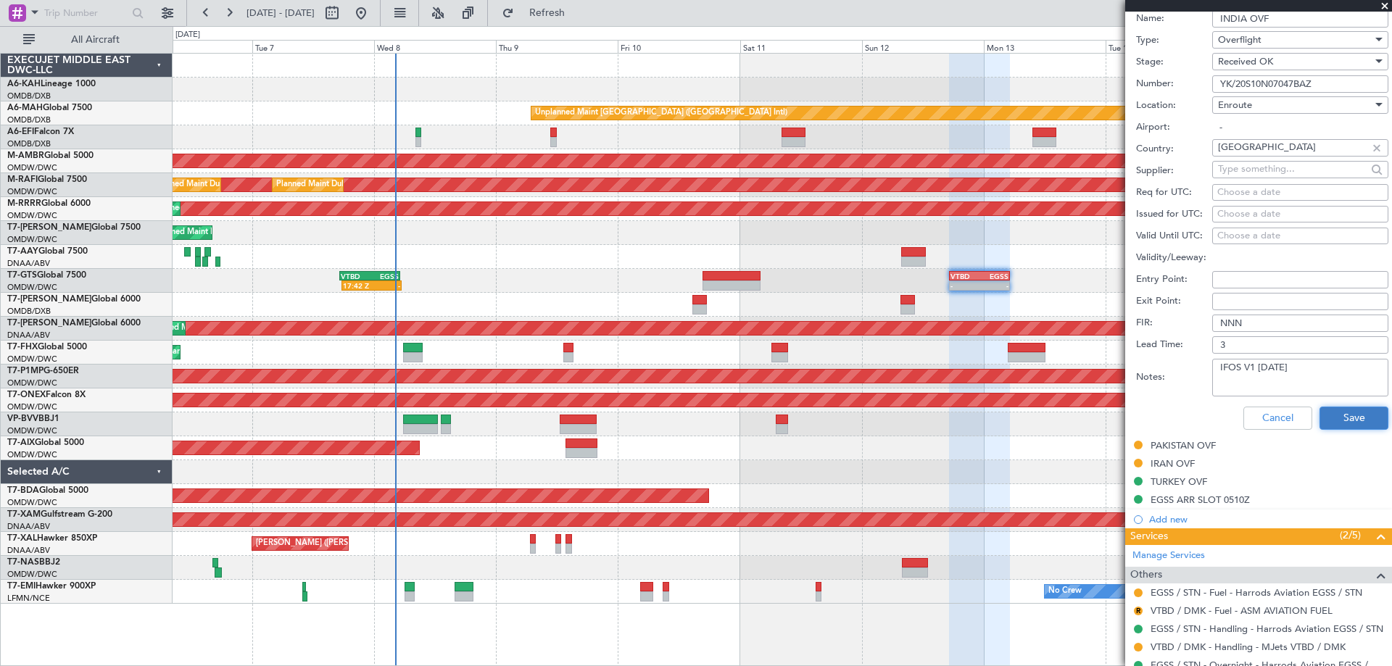
click at [1337, 421] on button "Save" at bounding box center [1354, 418] width 69 height 23
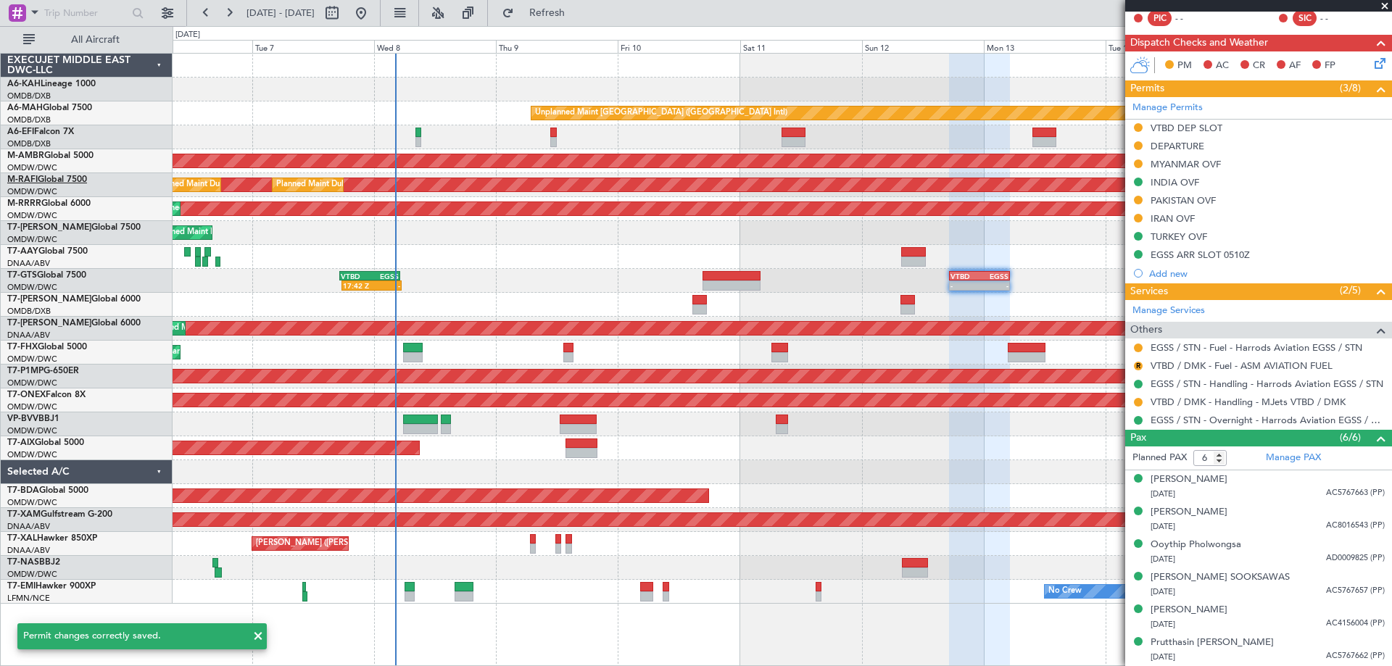
scroll to position [75, 0]
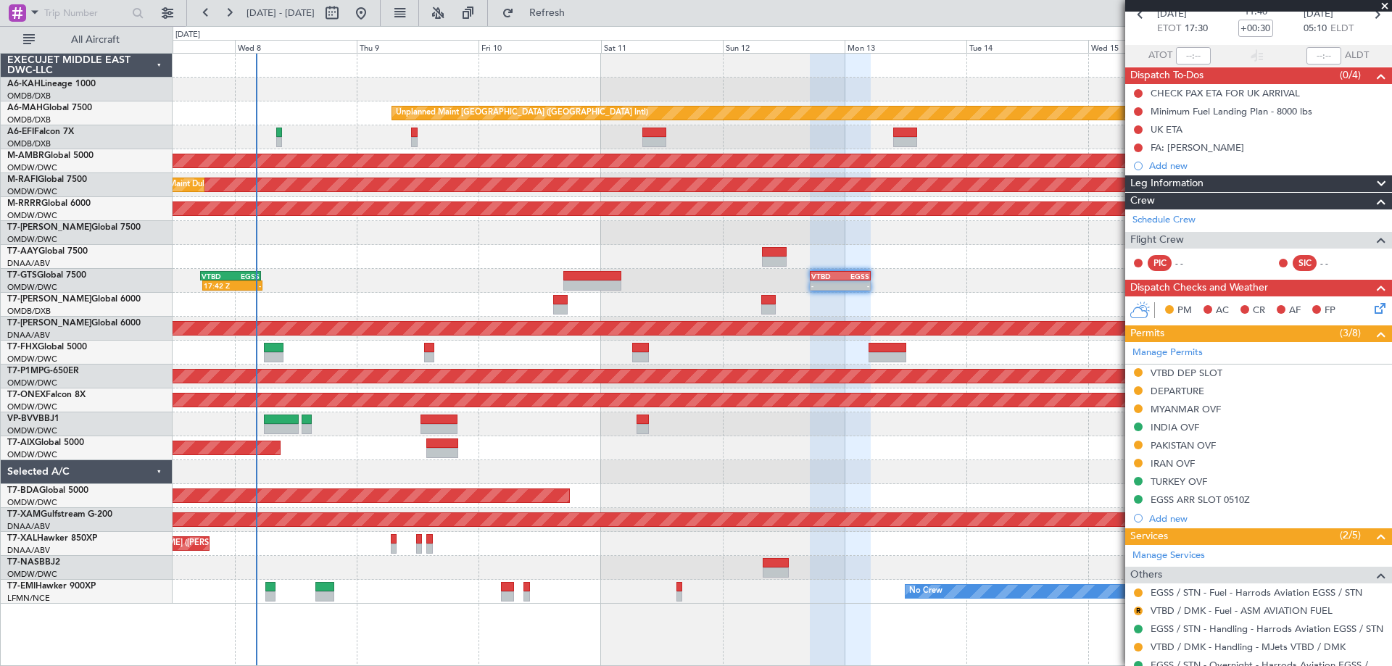
click at [404, 267] on div "Unplanned Maint Dubai (Dubai Intl) Planned Maint Singapore (Seletar) Planned Ma…" at bounding box center [782, 329] width 1219 height 550
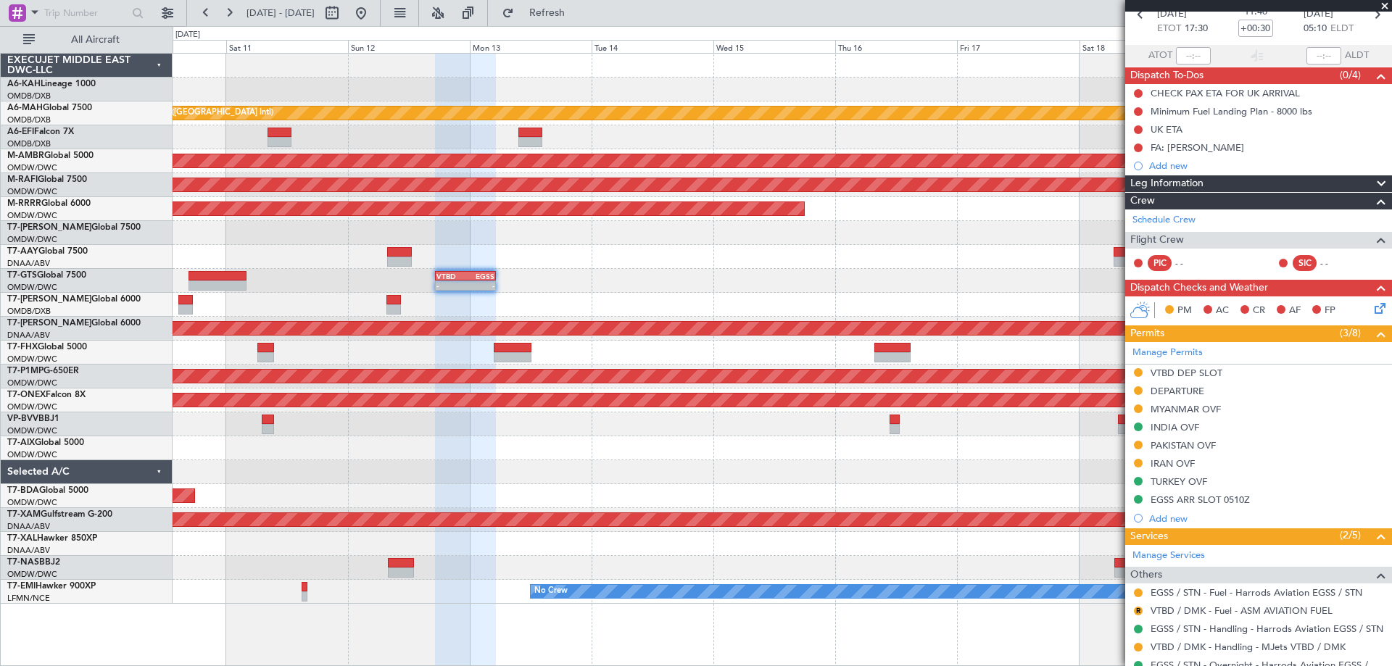
click at [403, 249] on div "Unplanned Maint Dubai (Dubai Intl) Planned Maint Singapore (Seletar) Planned Ma…" at bounding box center [782, 329] width 1219 height 550
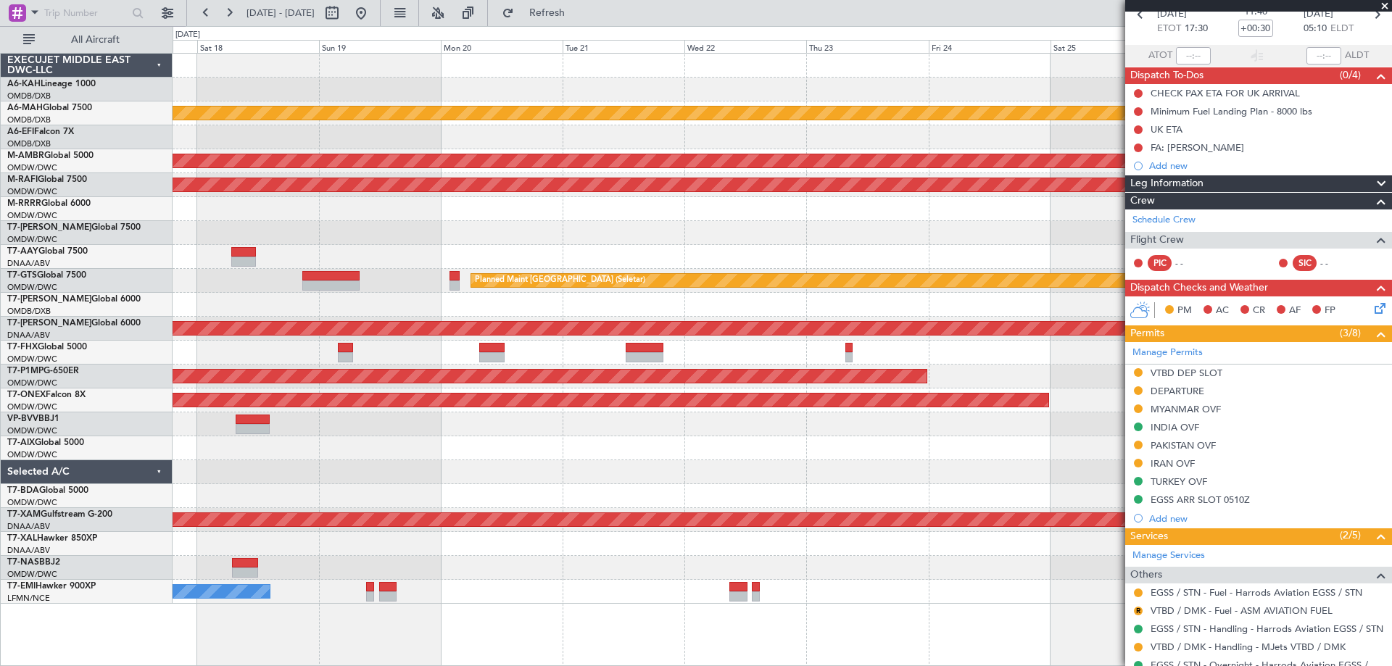
click at [183, 274] on div "Unplanned Maint Dubai (Dubai Intl) Planned Maint Singapore (Seletar) Planned Ma…" at bounding box center [782, 329] width 1219 height 550
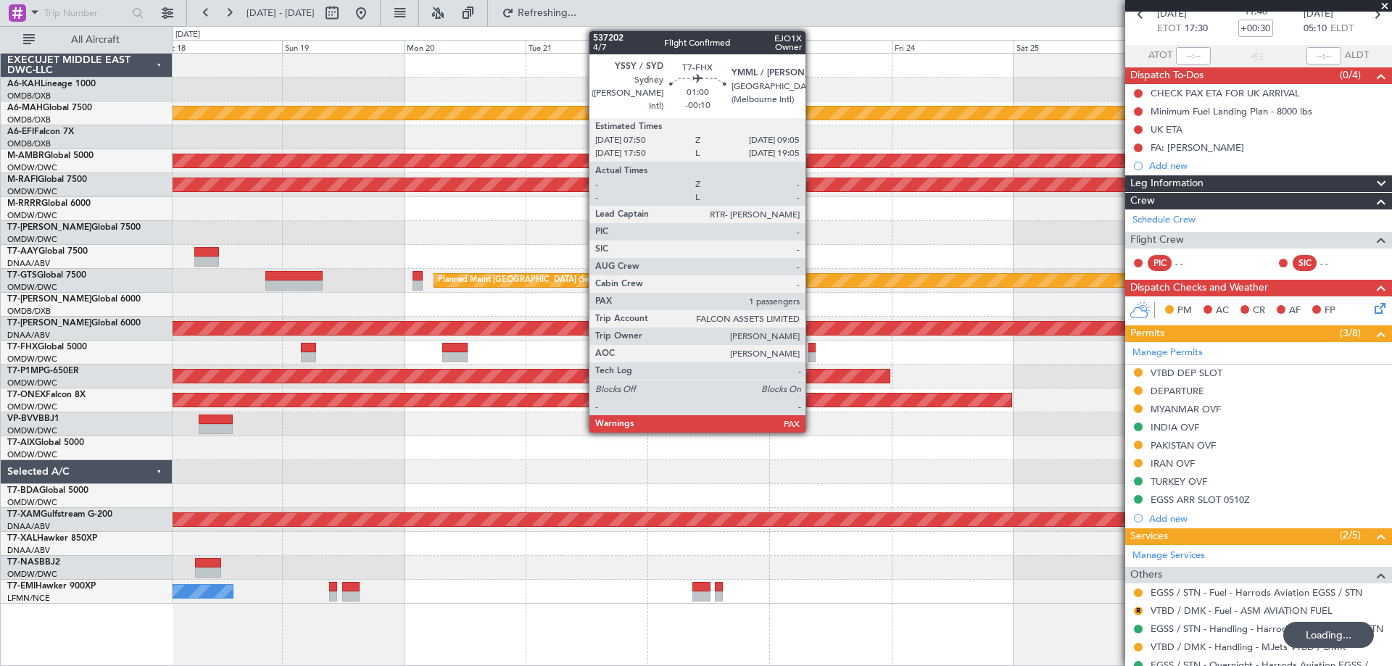
click at [812, 355] on div at bounding box center [812, 357] width 7 height 10
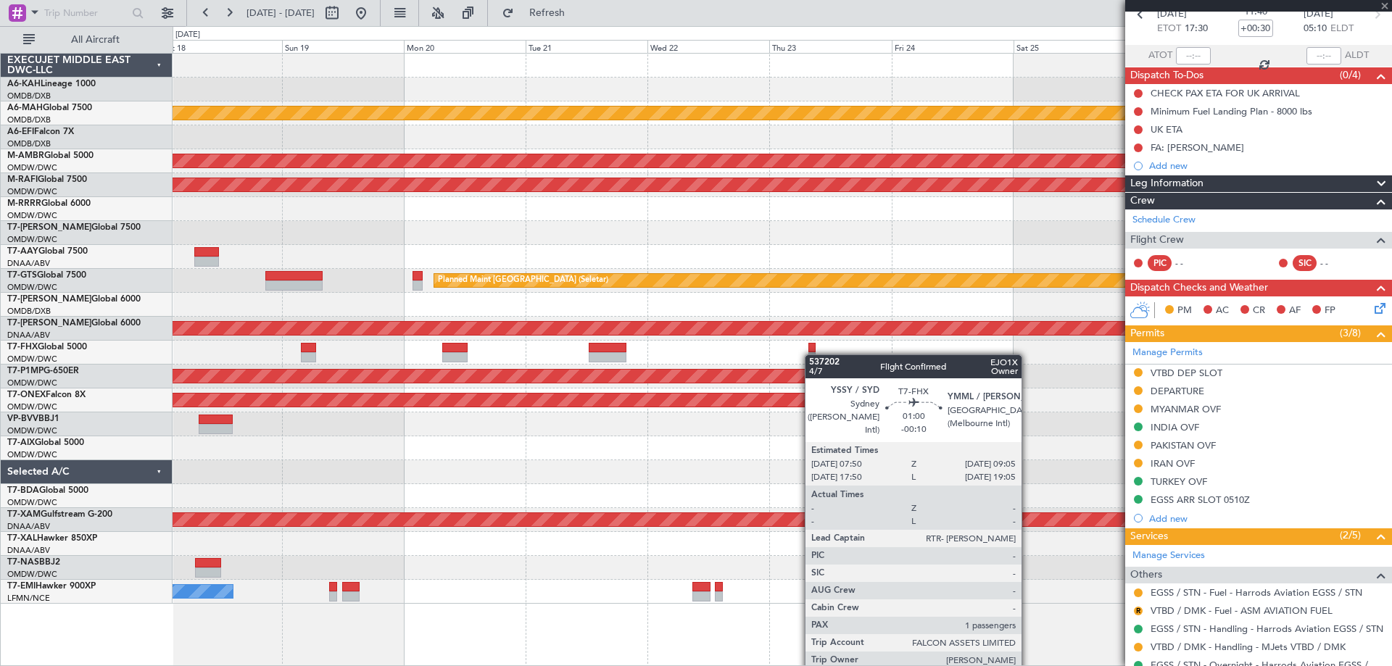
type input "-00:10"
type input "1"
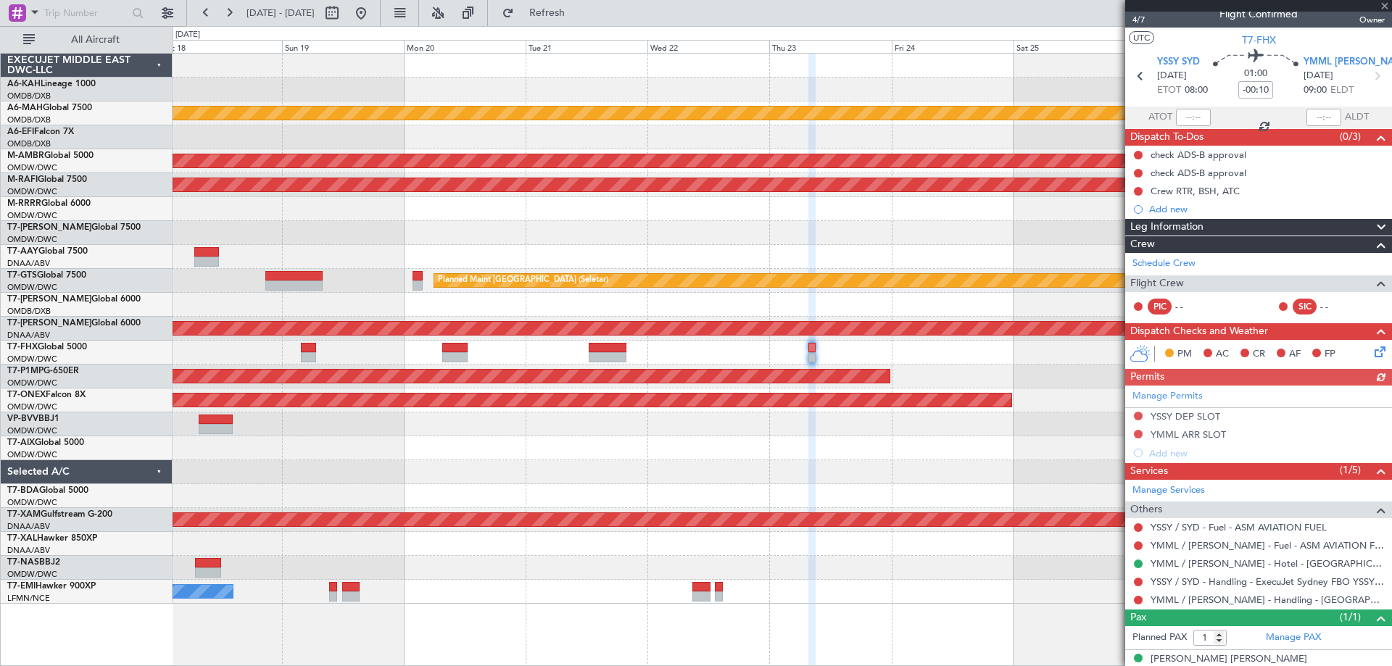
scroll to position [0, 0]
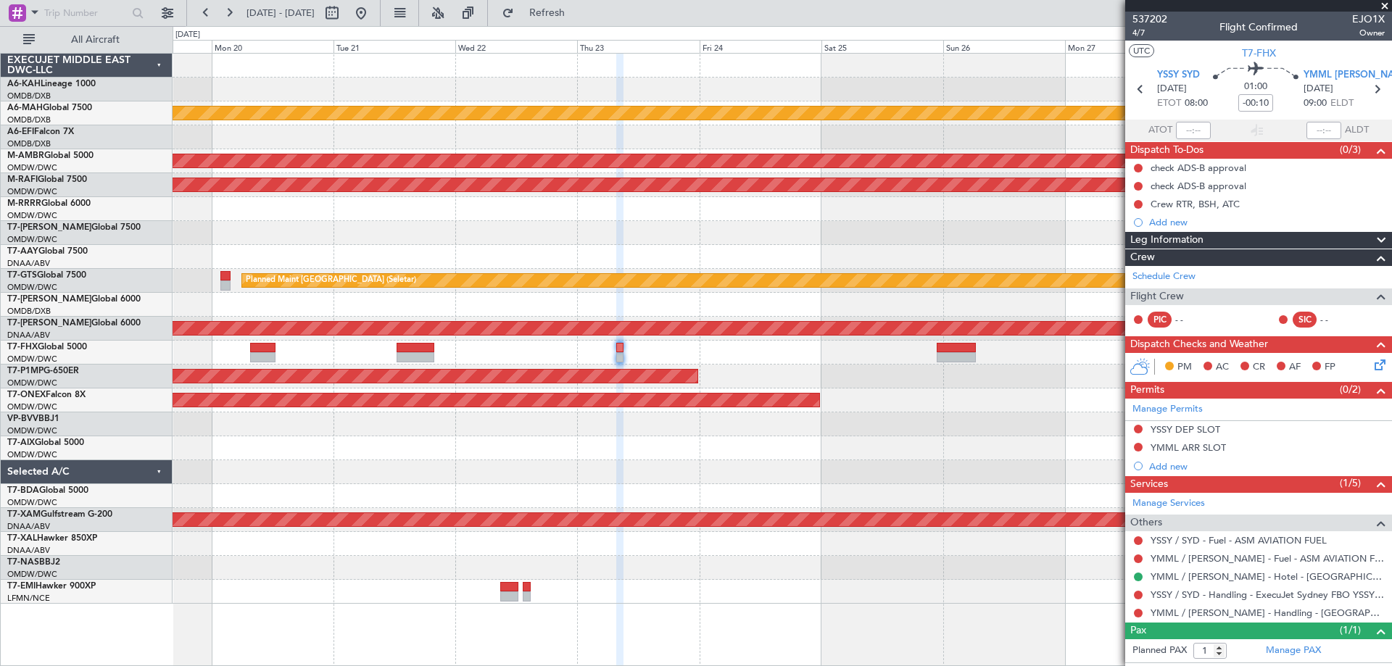
click at [741, 340] on div "Unplanned Maint Dubai (Dubai Intl) Planned Maint Singapore (Seletar) Planned Ma…" at bounding box center [782, 329] width 1219 height 550
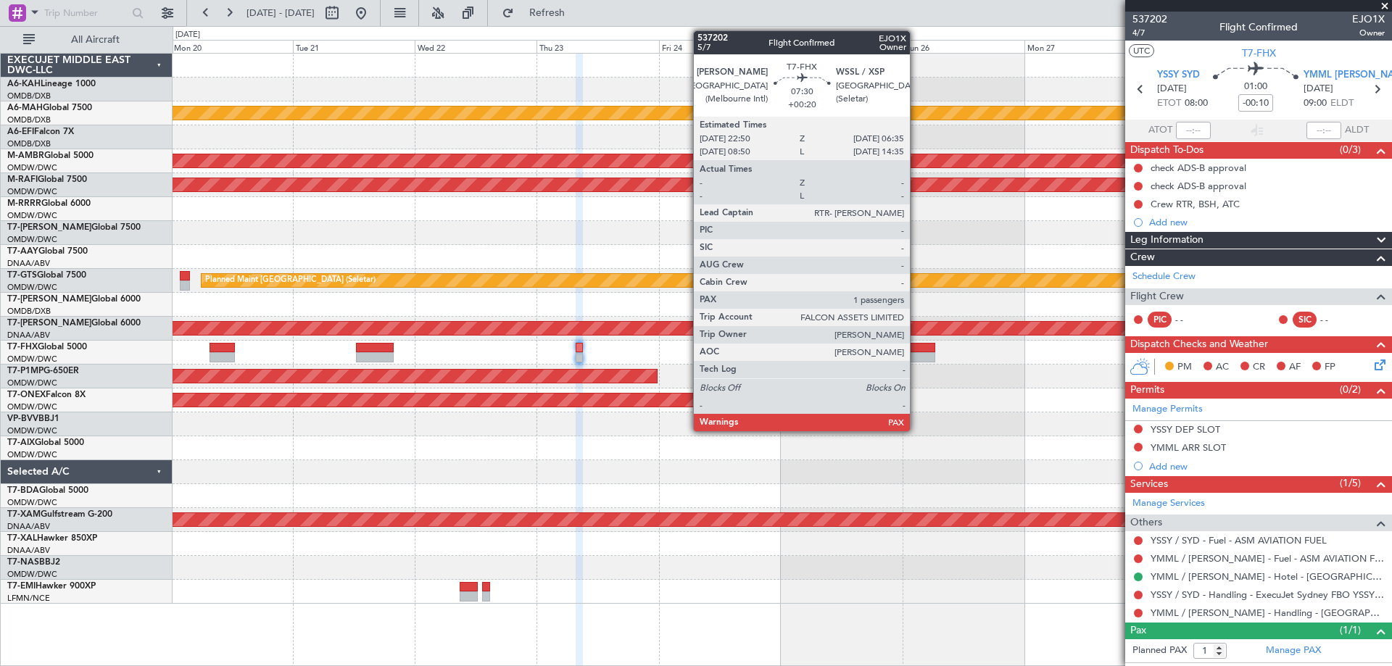
click at [917, 347] on div at bounding box center [916, 348] width 40 height 10
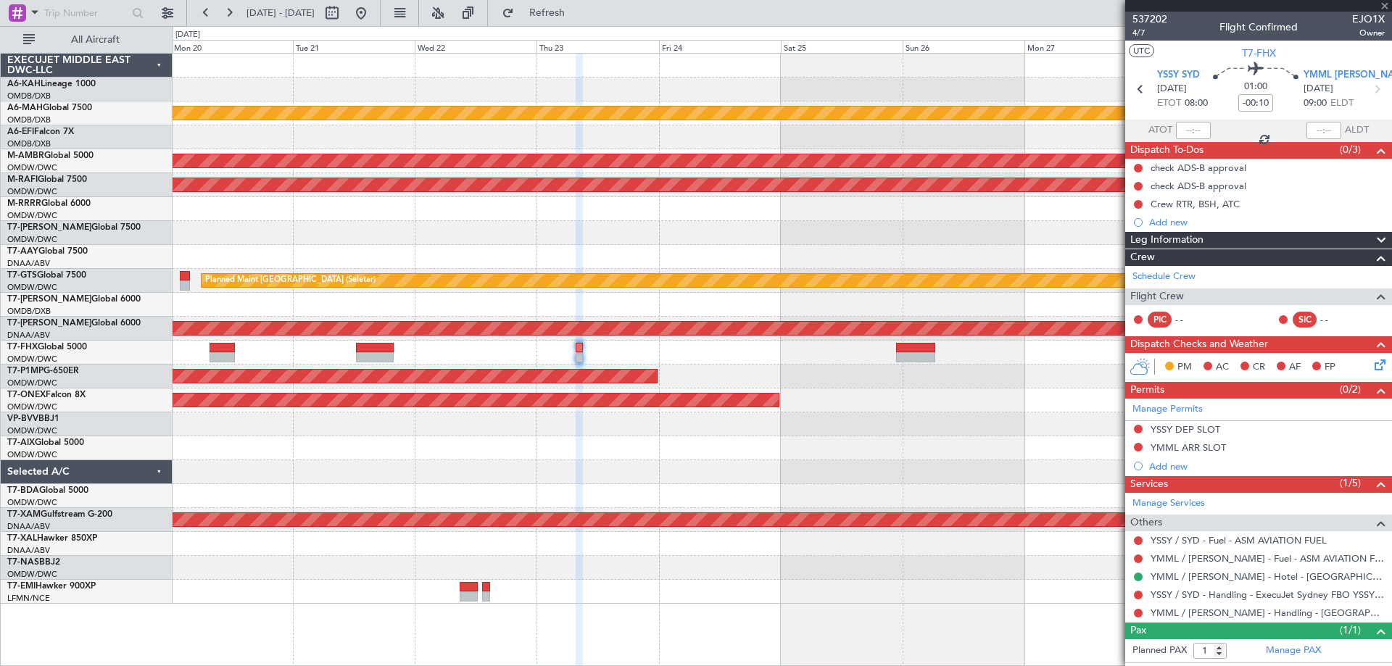
type input "+00:20"
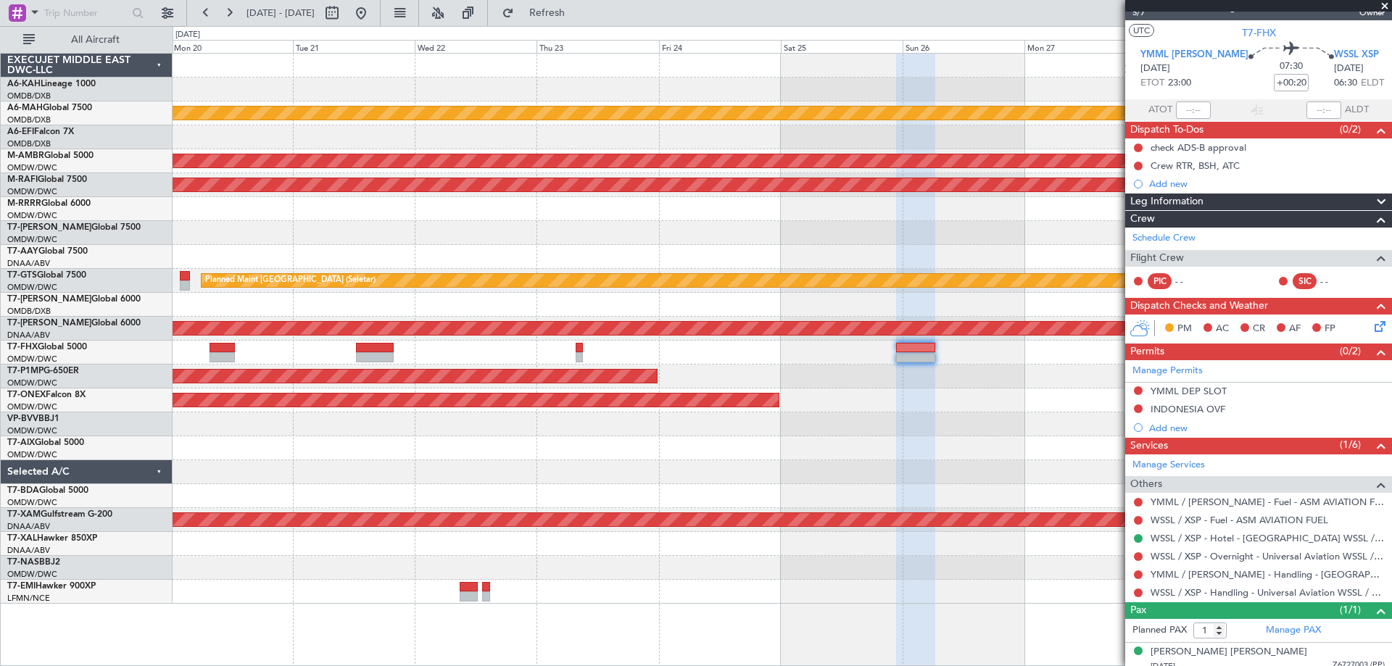
scroll to position [29, 0]
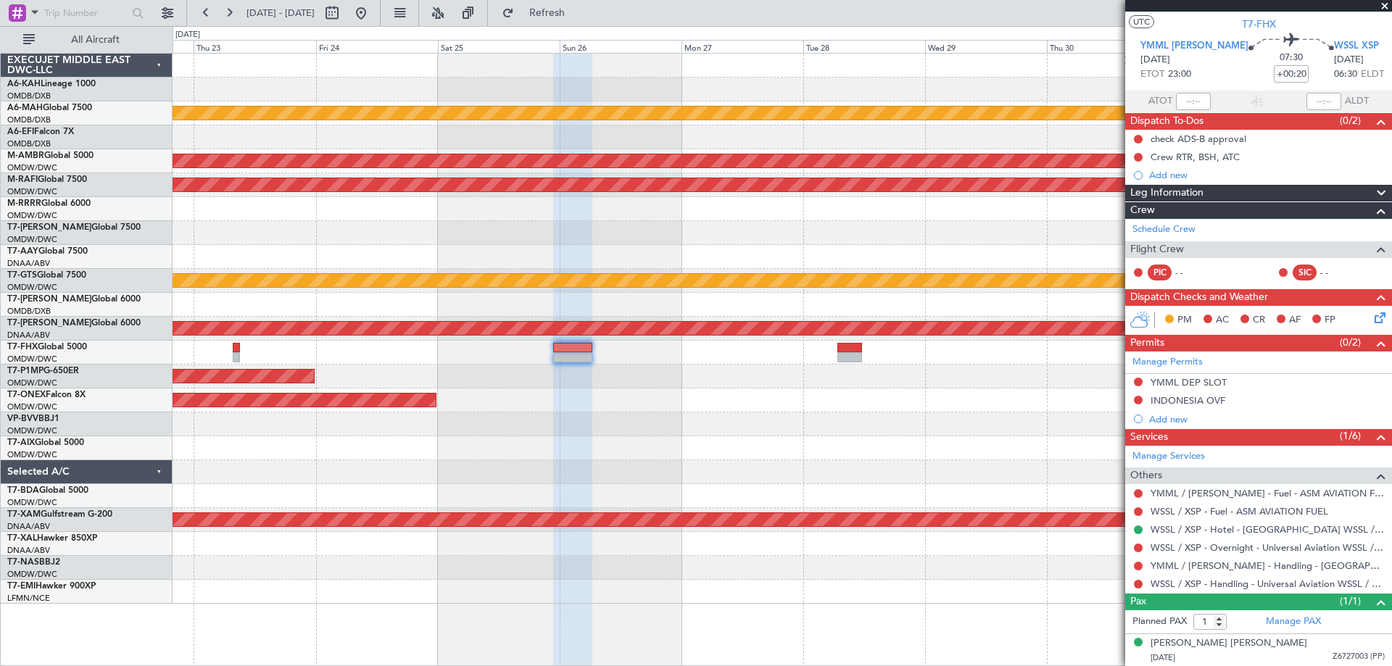
click at [423, 367] on div "Unplanned Maint Dubai (Dubai Intl) Planned Maint Singapore (Seletar) Planned Ma…" at bounding box center [782, 329] width 1219 height 550
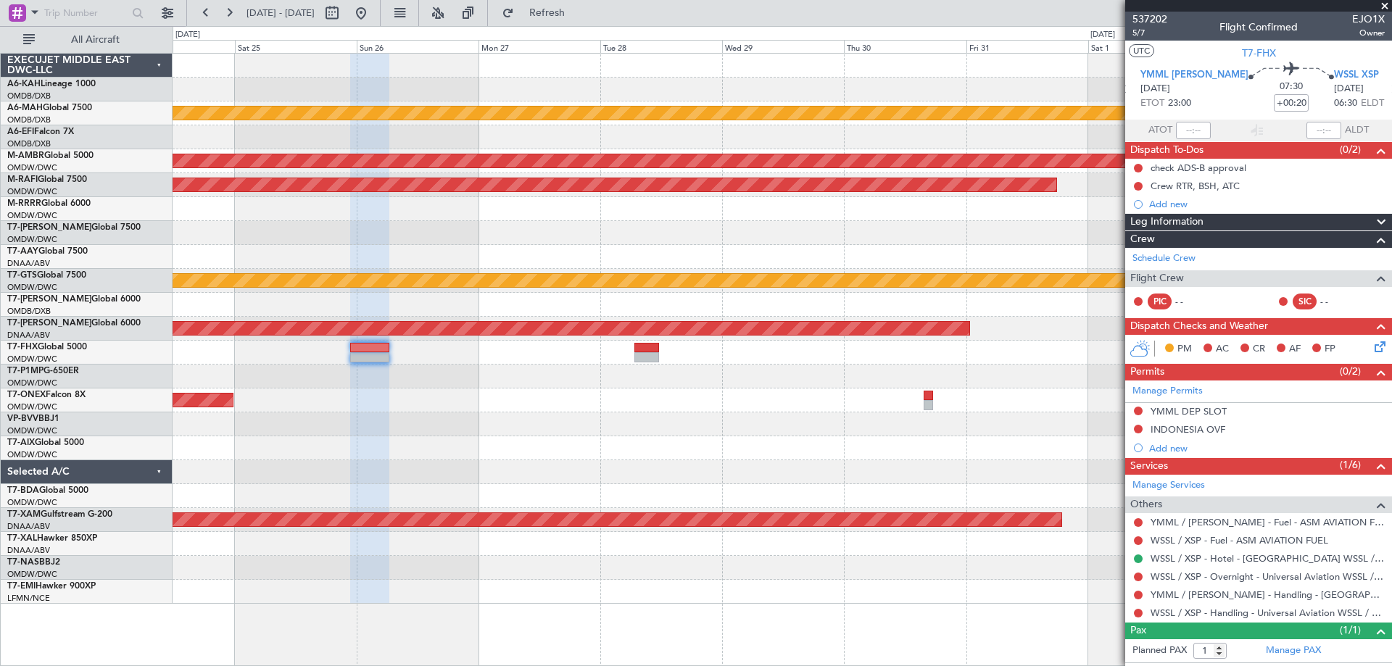
scroll to position [29, 0]
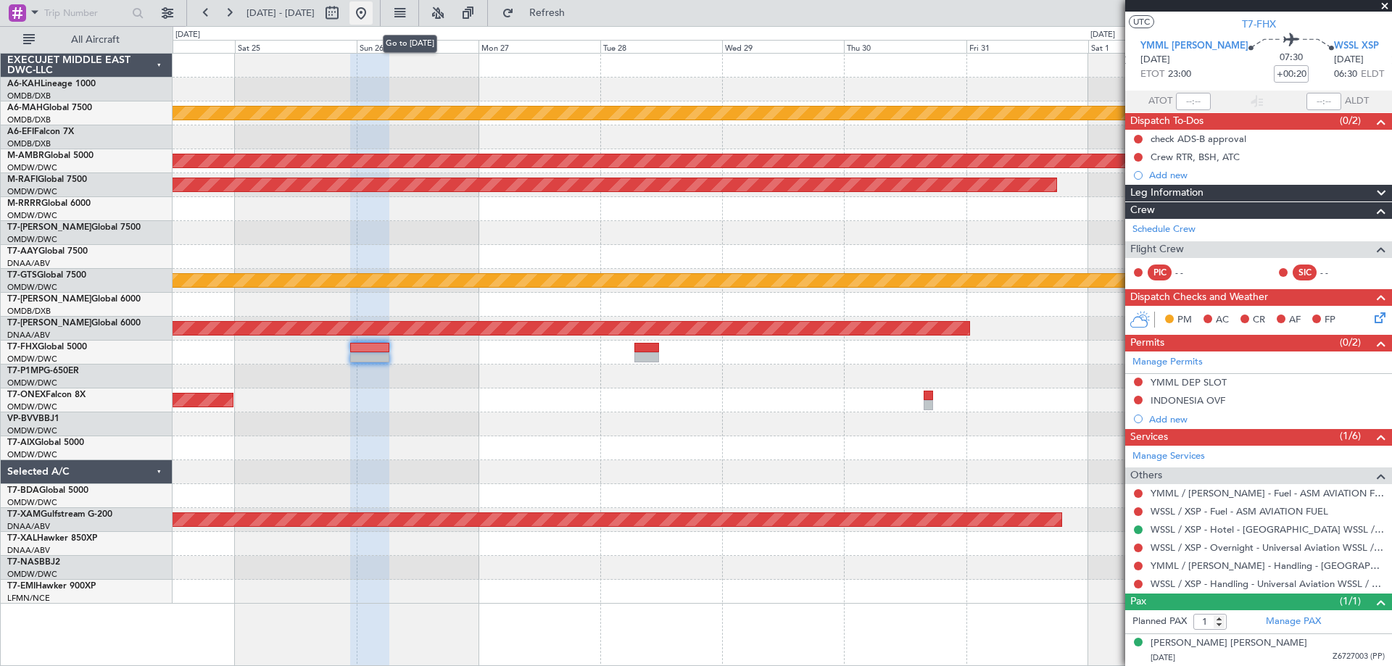
click at [373, 12] on button at bounding box center [361, 12] width 23 height 23
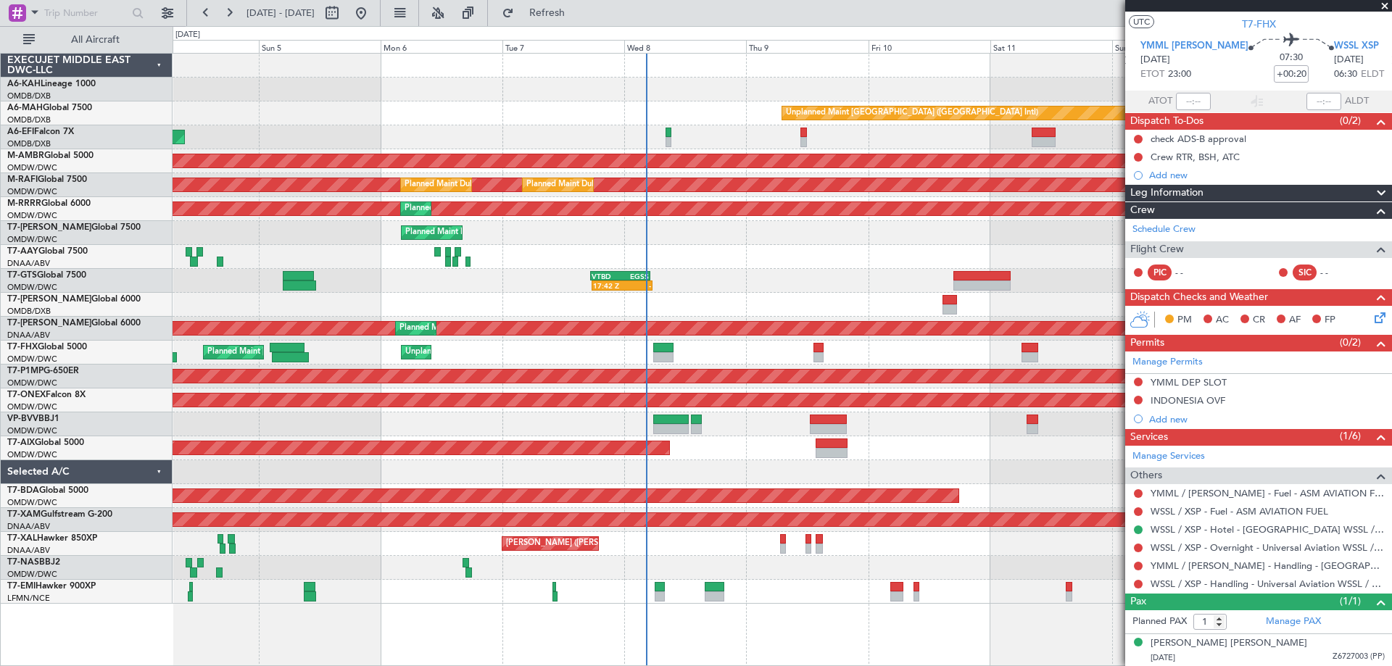
click at [818, 289] on div "17:42 Z - VTBD 17:20 Z EGSS 05:10 Z - - VTBD 17:20 Z EGSS 05:15 Z" at bounding box center [782, 281] width 1219 height 24
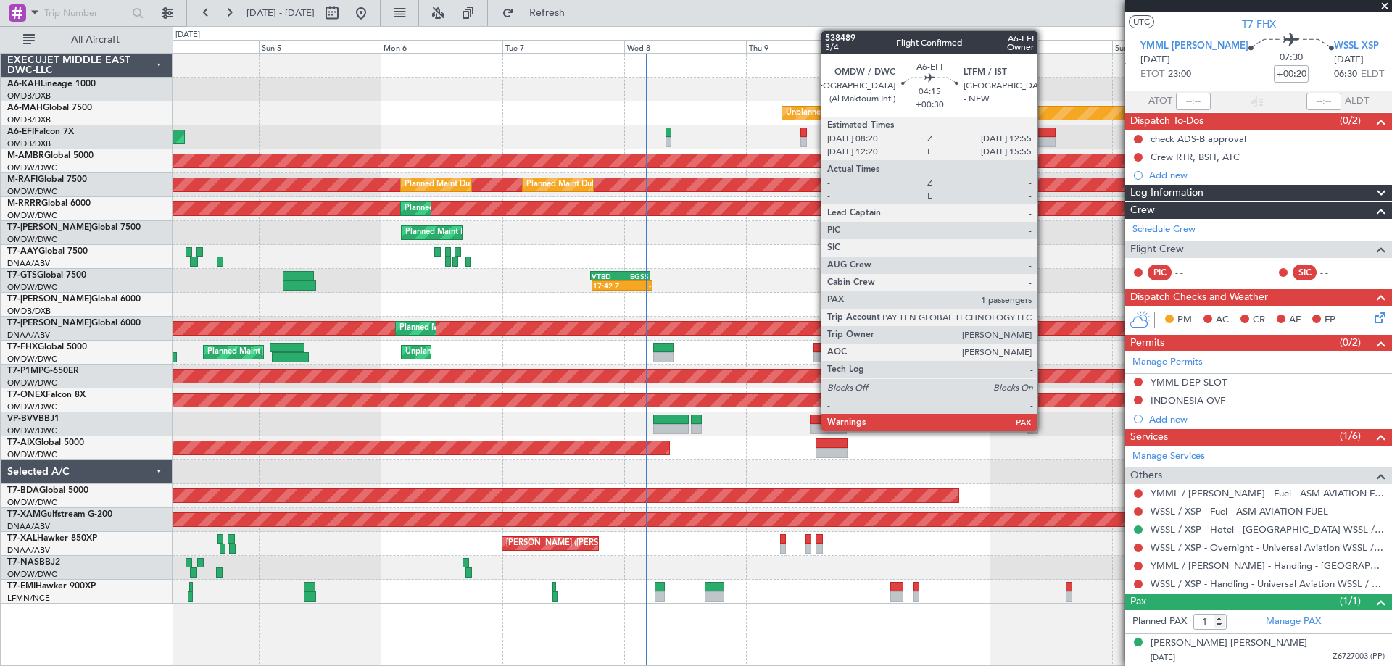
click at [1044, 140] on div at bounding box center [1044, 142] width 24 height 10
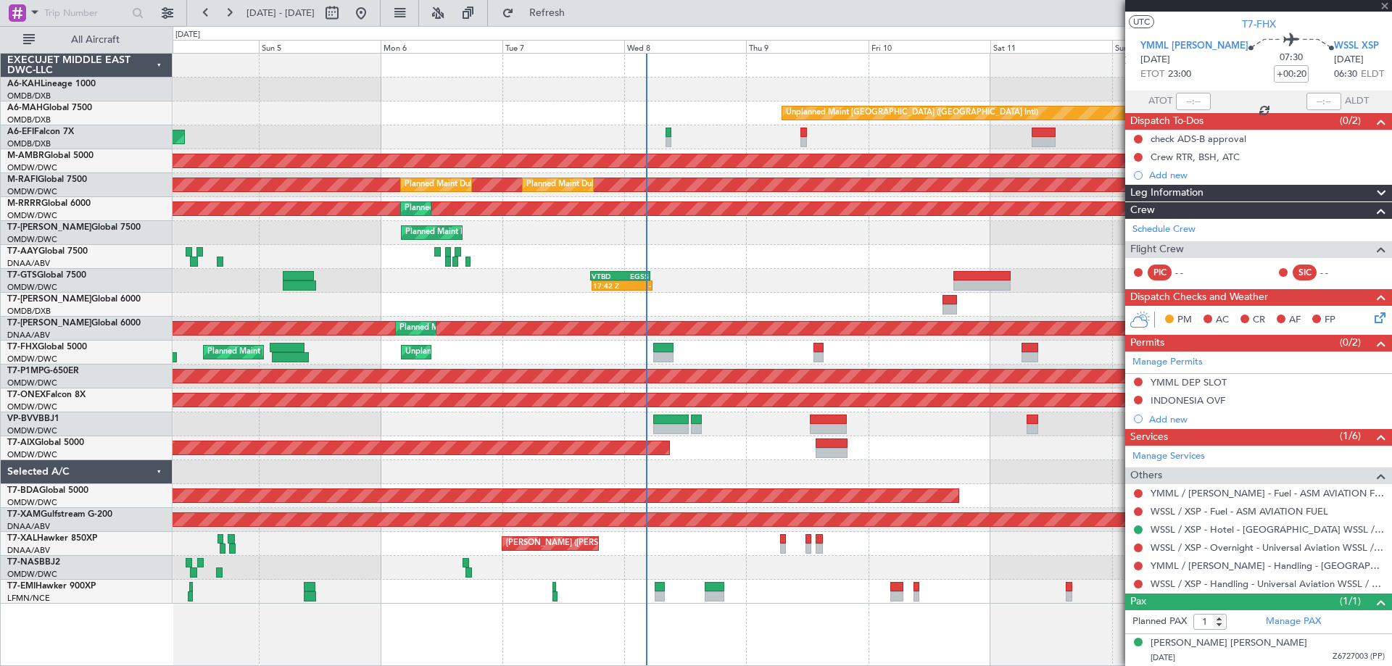
type input "+00:30"
type input "2"
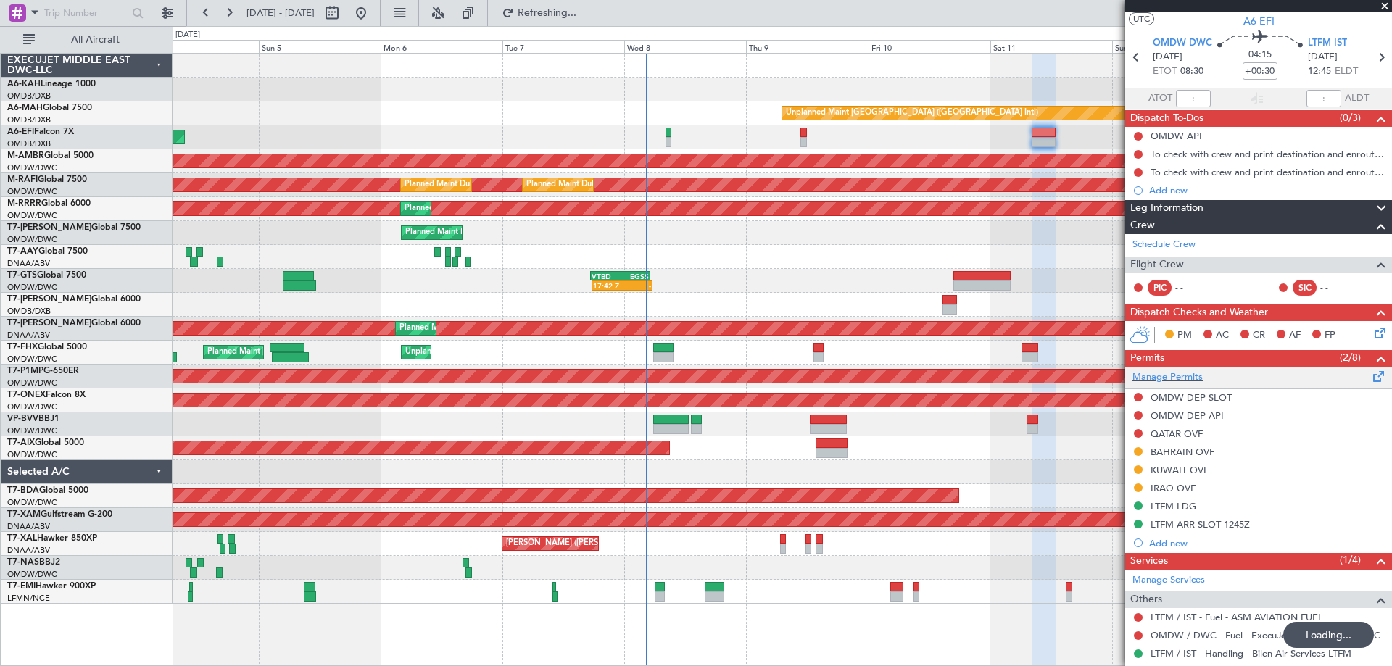
scroll to position [0, 0]
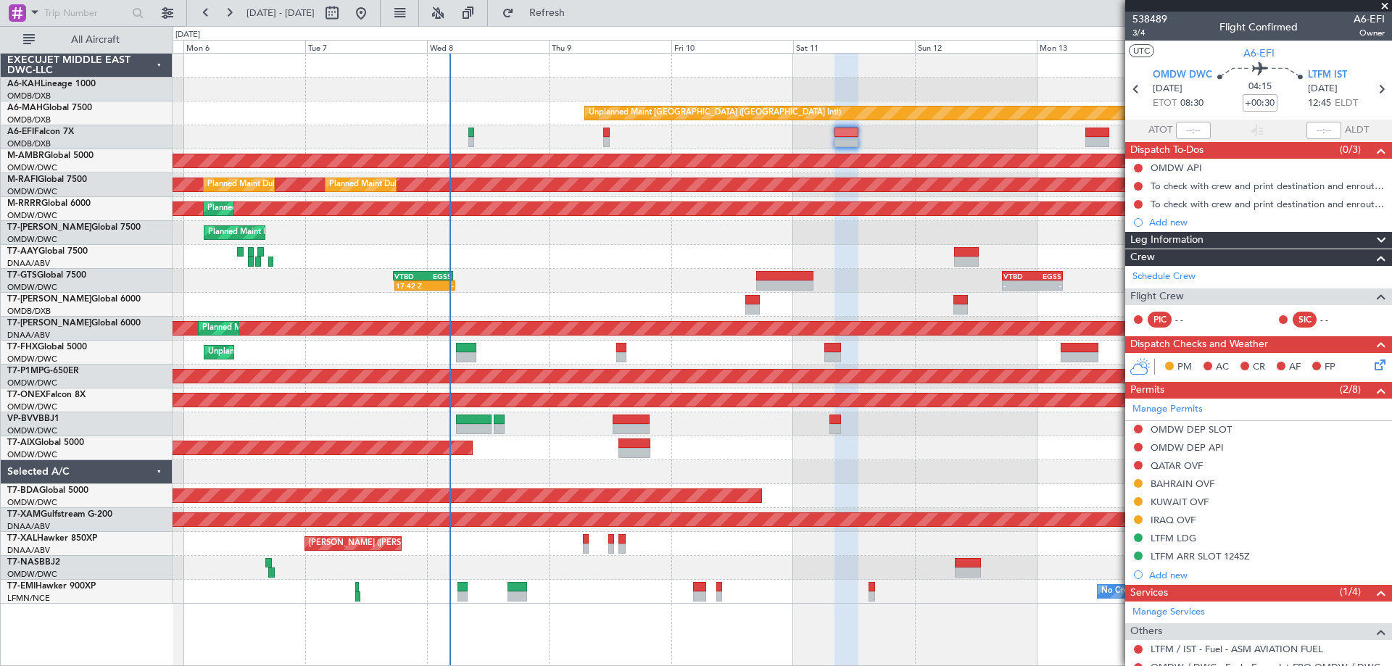
click at [711, 265] on div "Unplanned Maint [GEOGRAPHIC_DATA] ([GEOGRAPHIC_DATA] Intl) AOG Maint [GEOGRAPHI…" at bounding box center [782, 329] width 1219 height 550
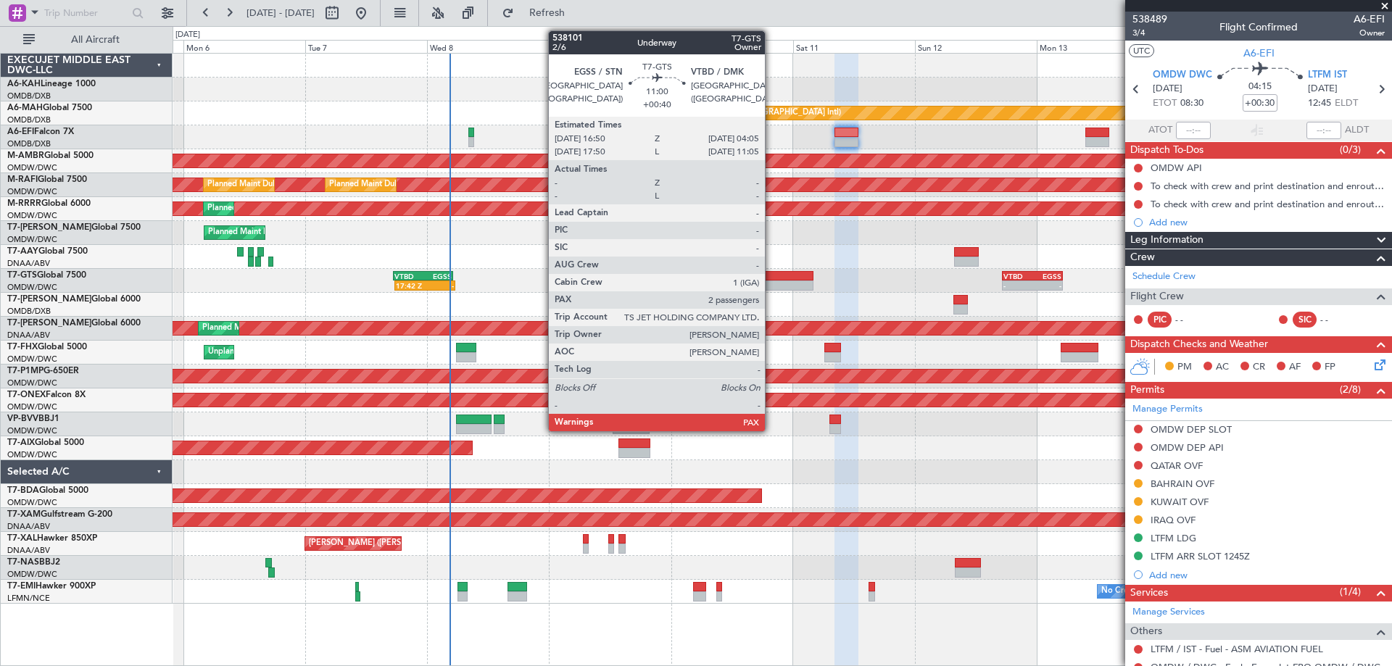
click at [772, 289] on div at bounding box center [784, 286] width 57 height 10
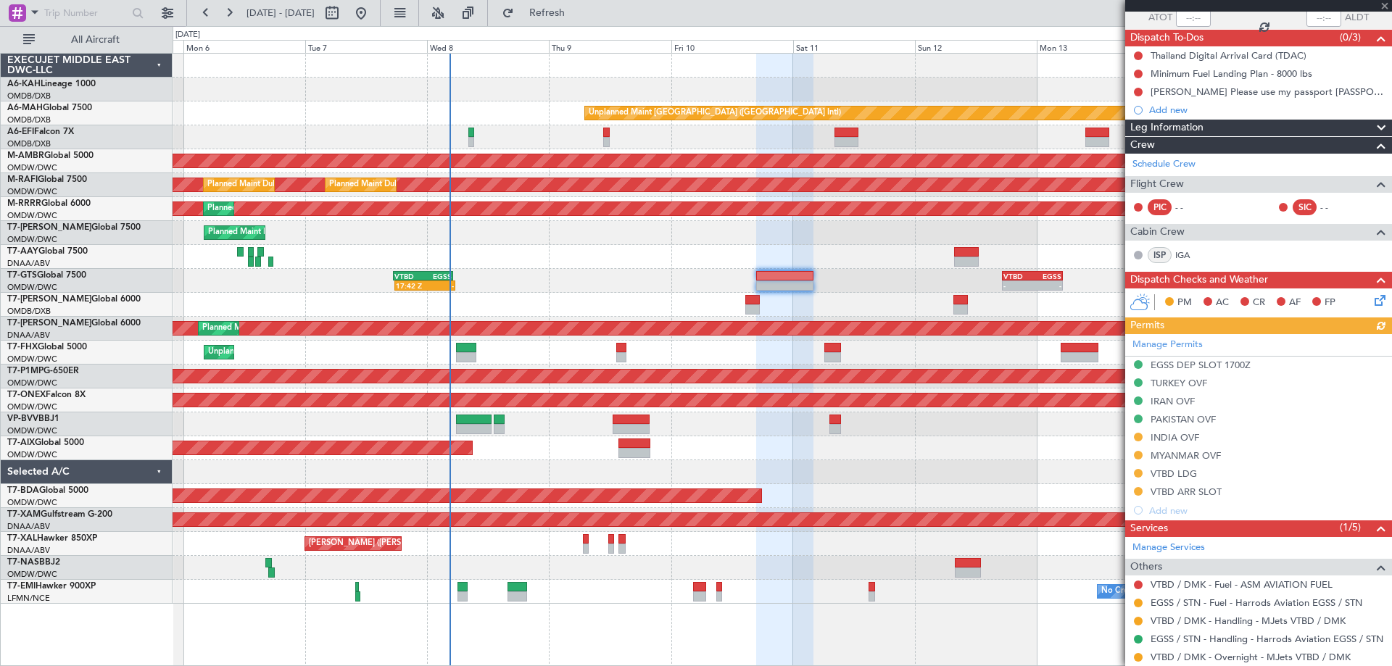
scroll to position [172, 0]
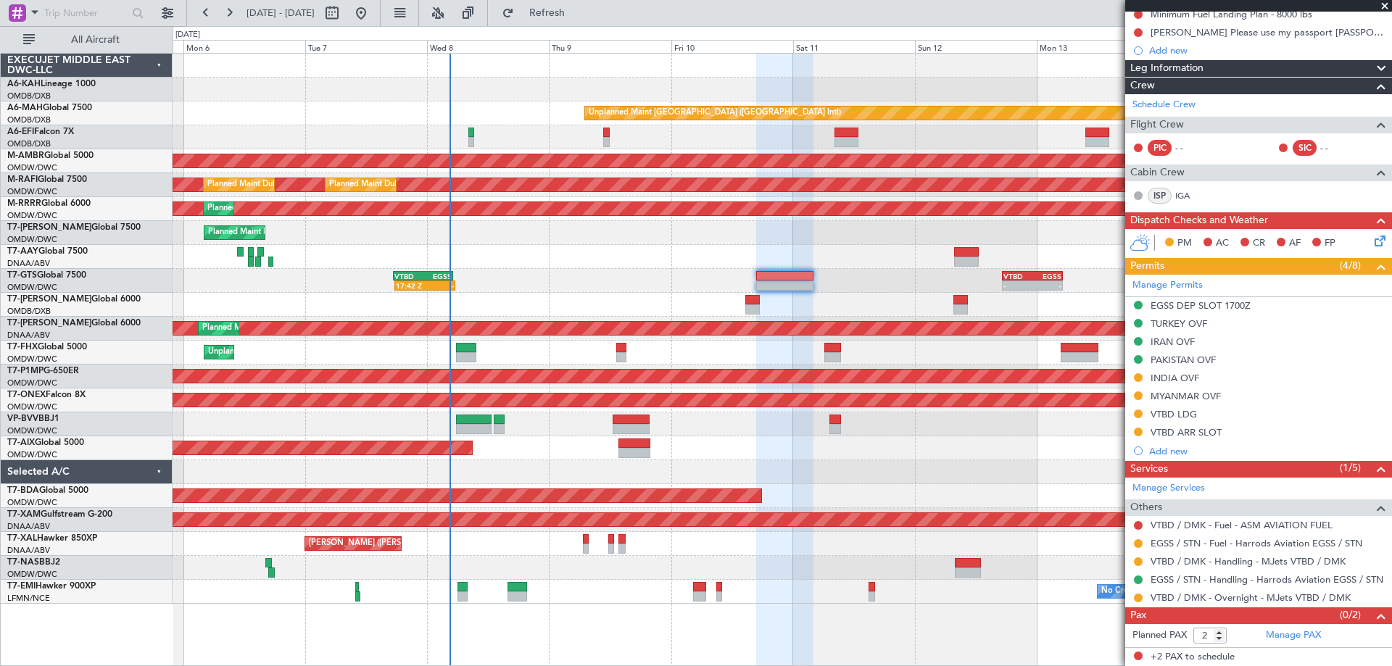
click at [767, 450] on div "Planned Maint Dubai (Al Maktoum Intl)" at bounding box center [782, 449] width 1219 height 24
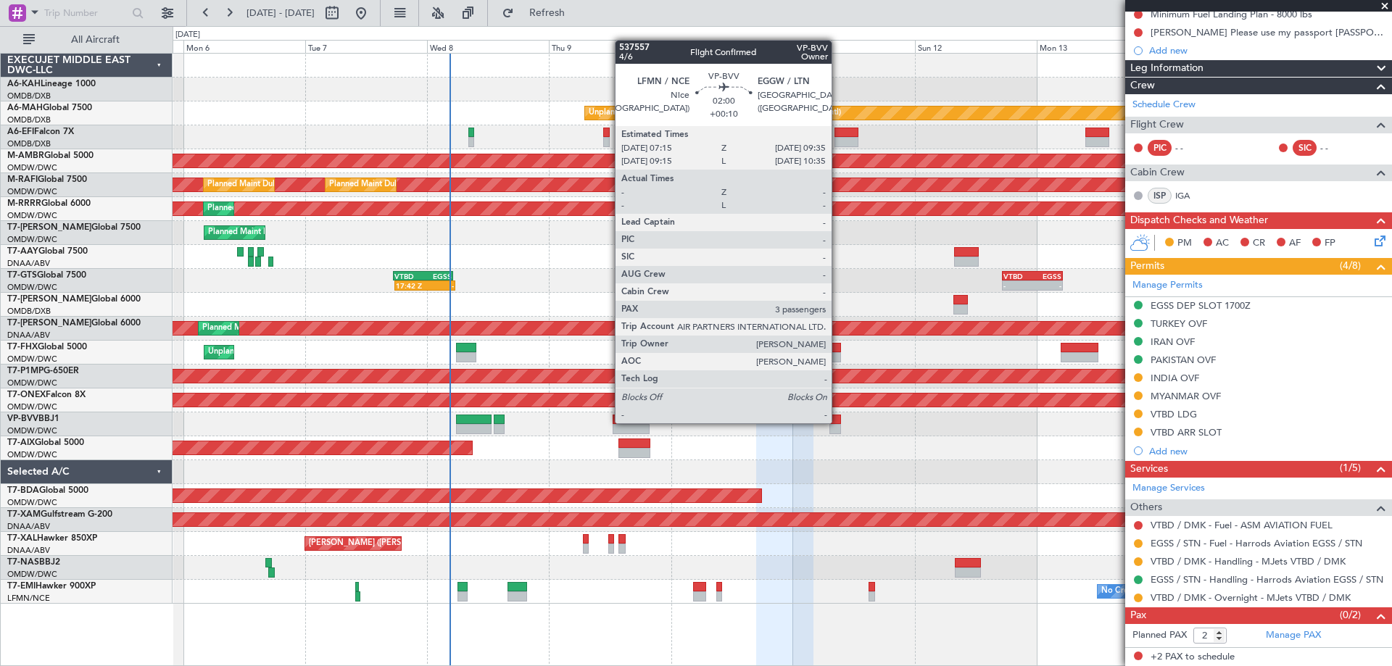
click at [838, 422] on div at bounding box center [836, 420] width 12 height 10
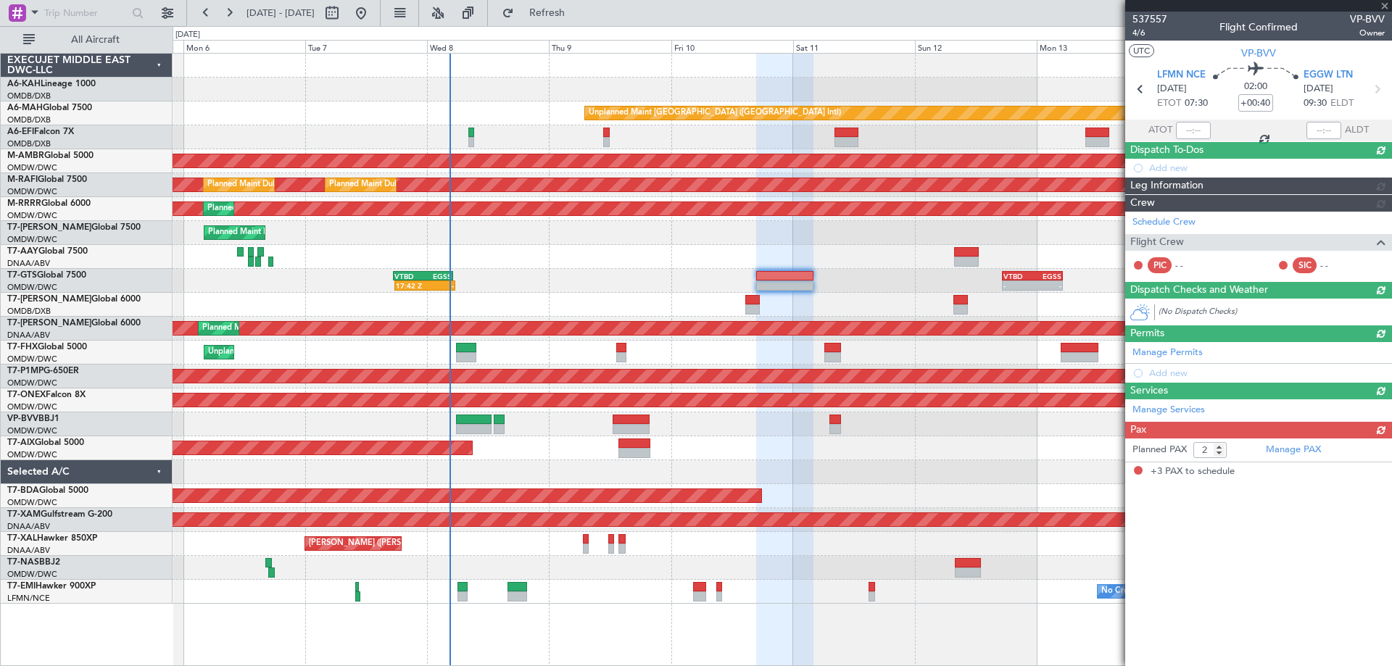
type input "+00:10"
type input "3"
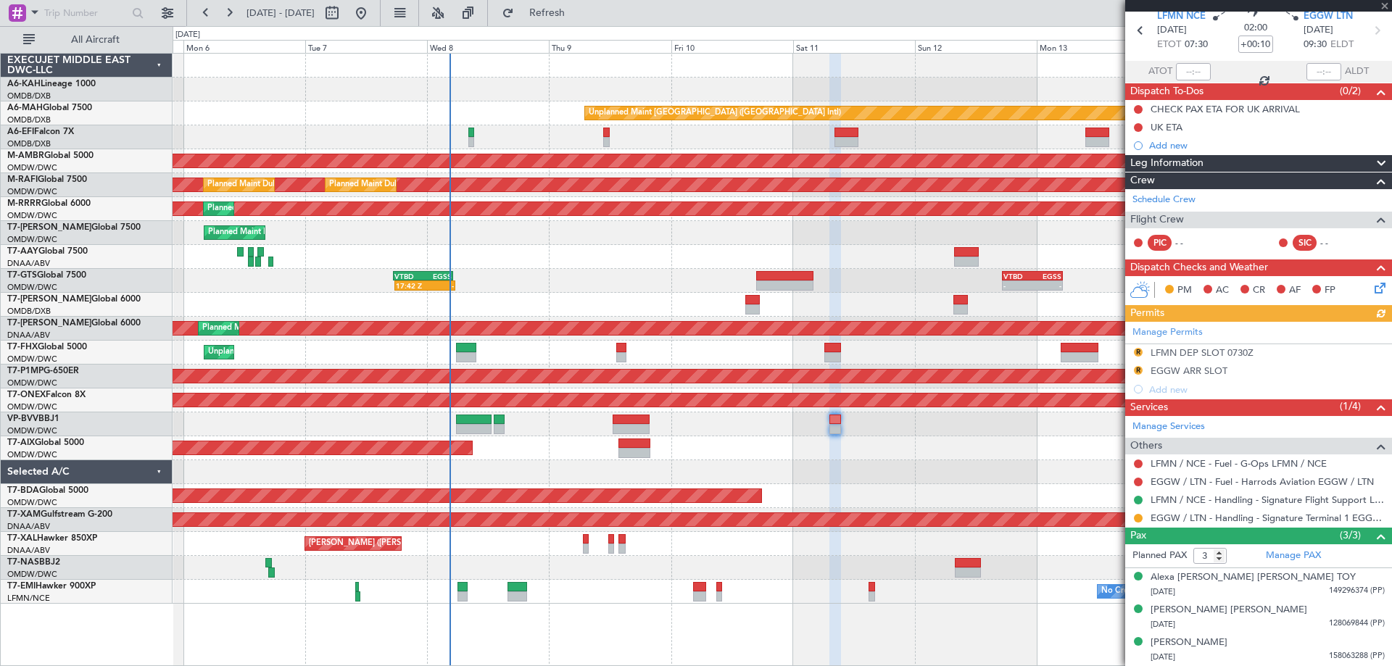
scroll to position [0, 0]
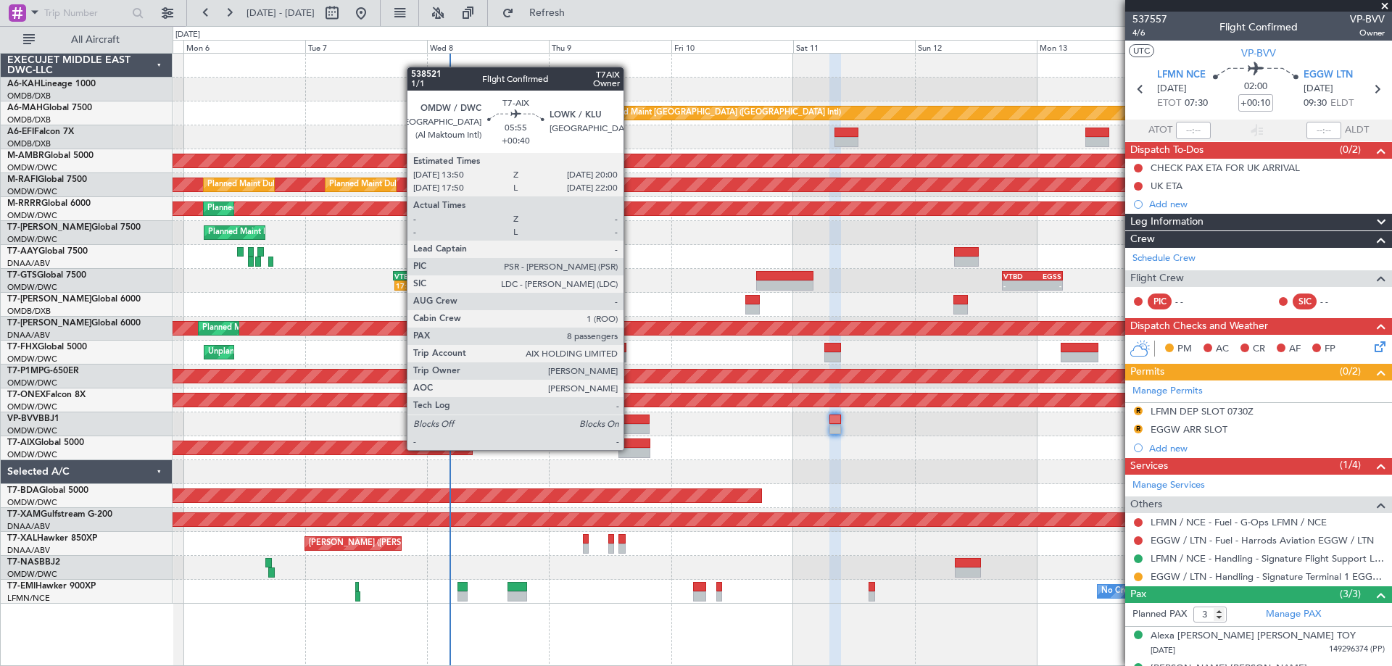
click at [630, 449] on div at bounding box center [635, 453] width 32 height 10
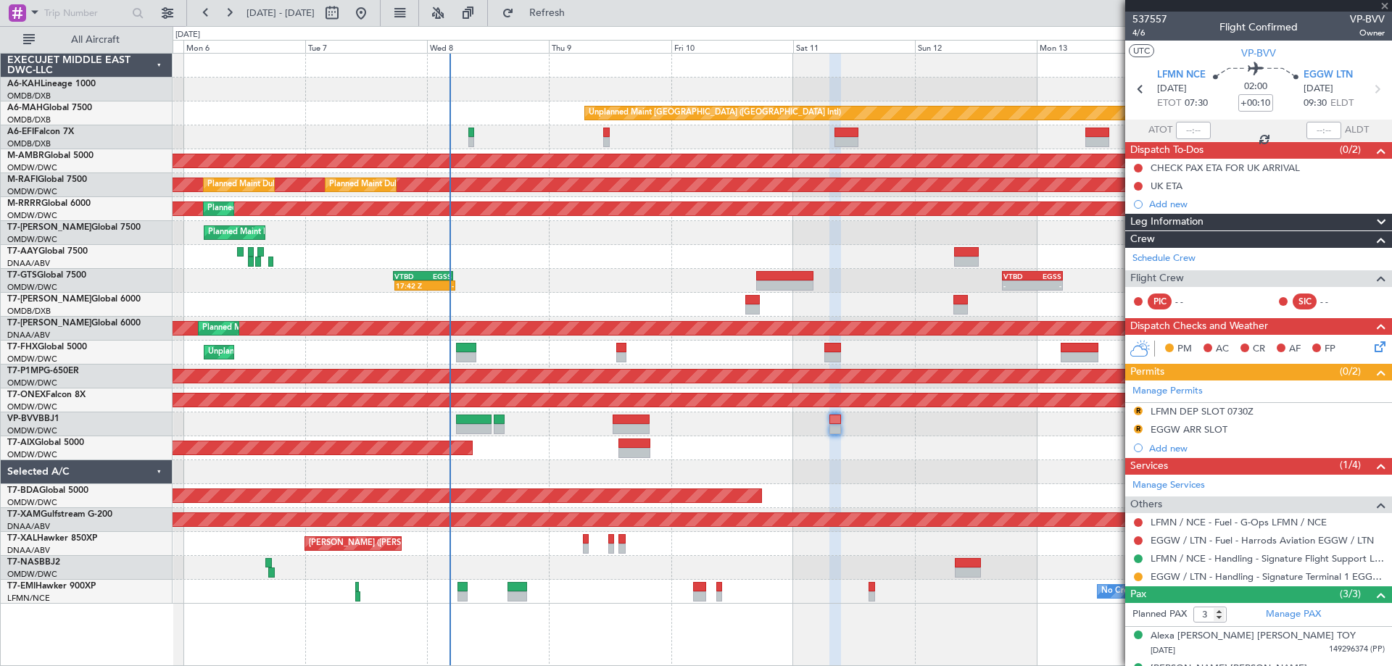
type input "+00:40"
type input "8"
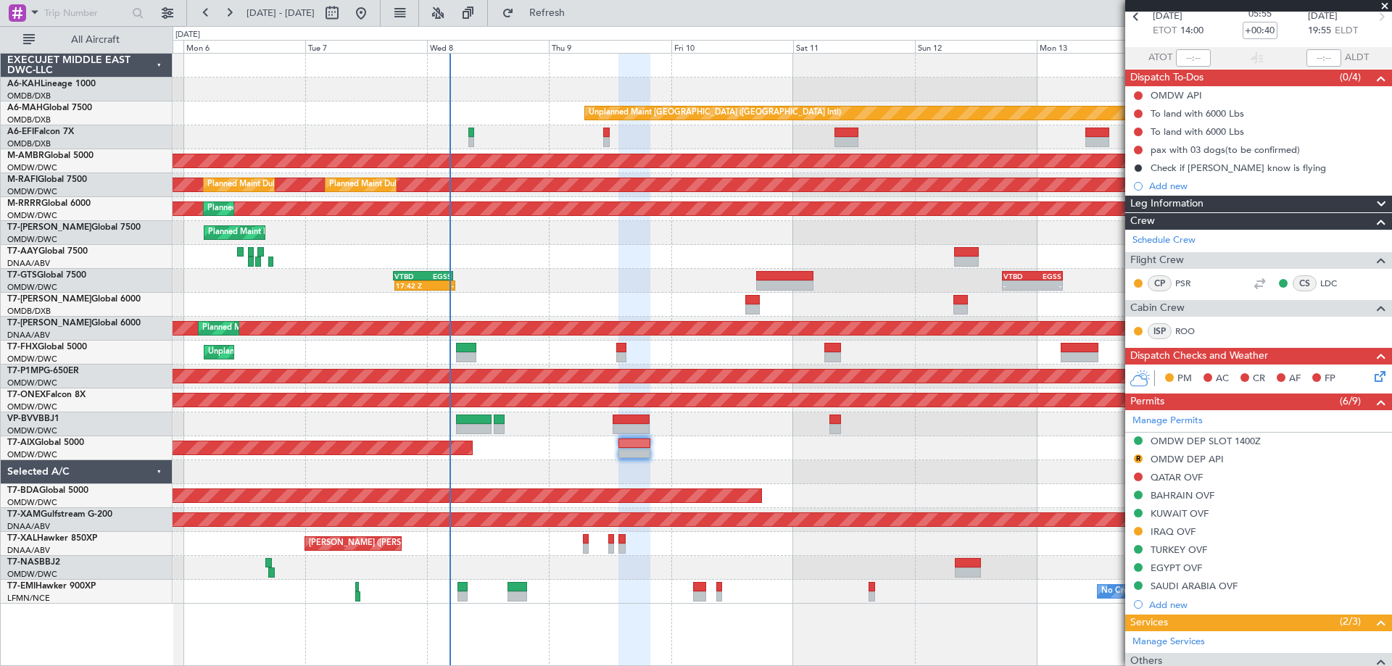
scroll to position [435, 0]
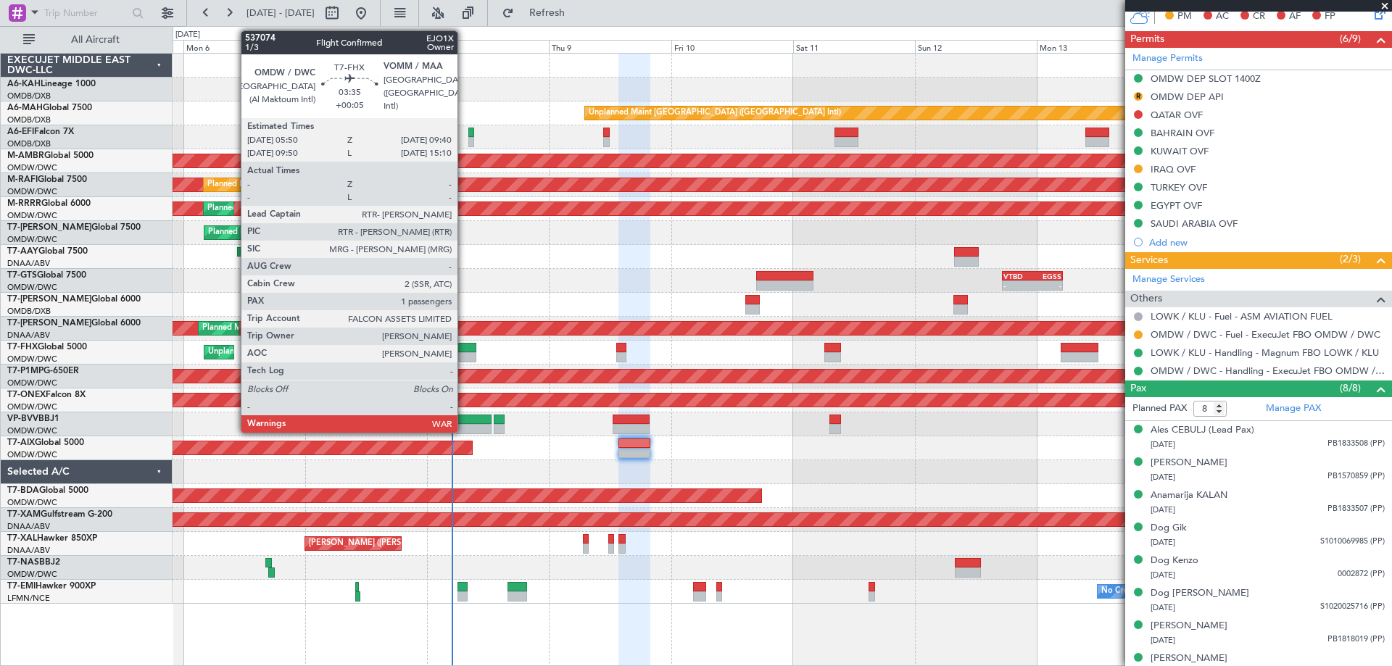
click at [464, 347] on div at bounding box center [466, 348] width 20 height 10
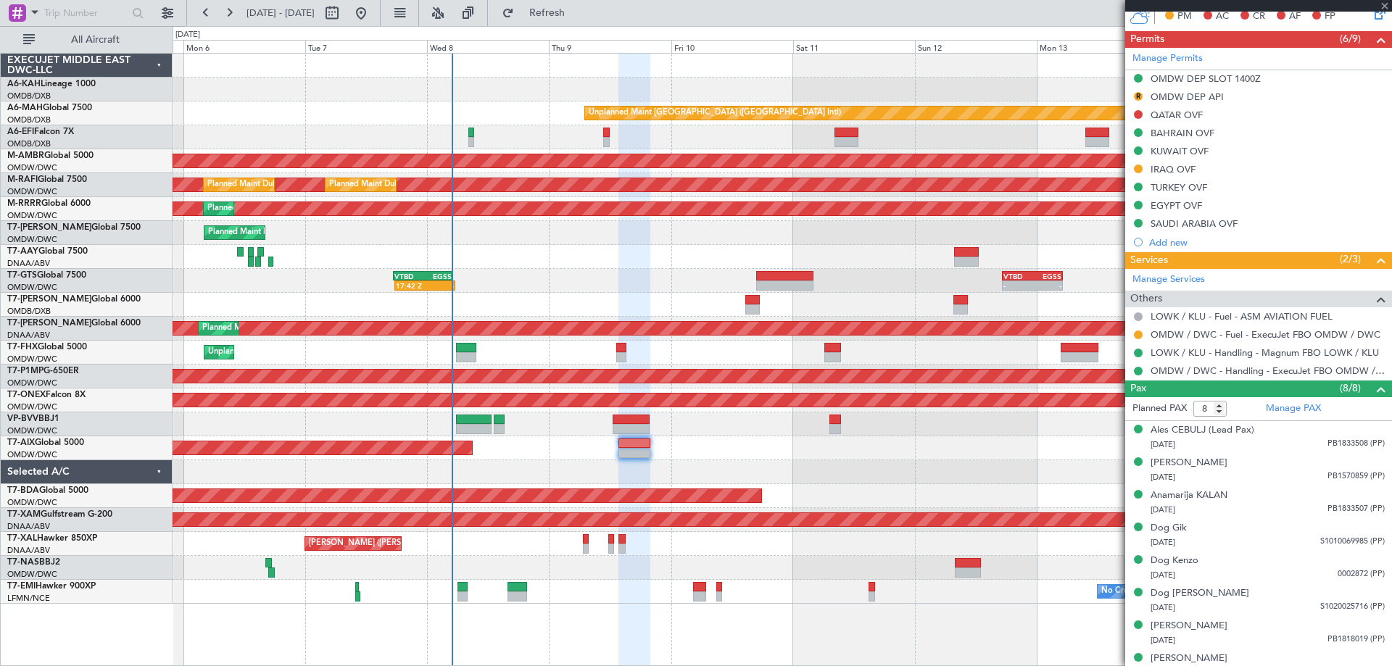
type input "+00:05"
type input "1"
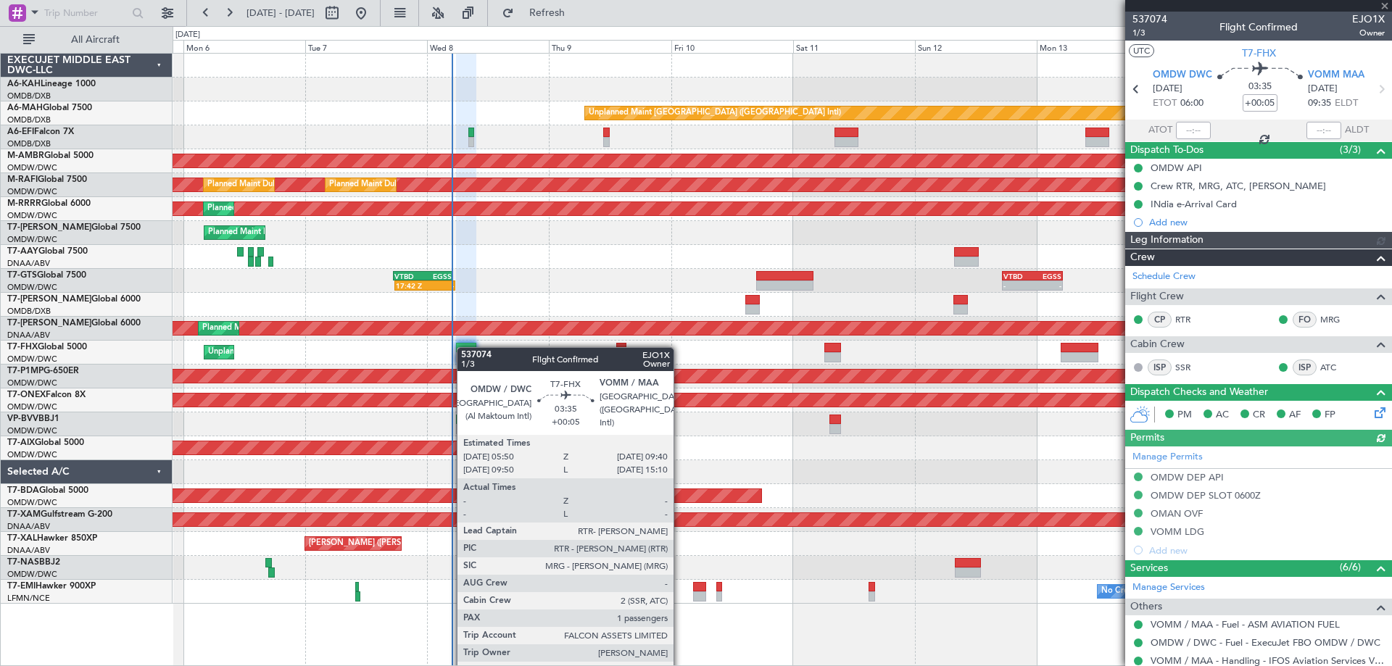
type input "Dherander Fithani (DHF)"
type input "7437"
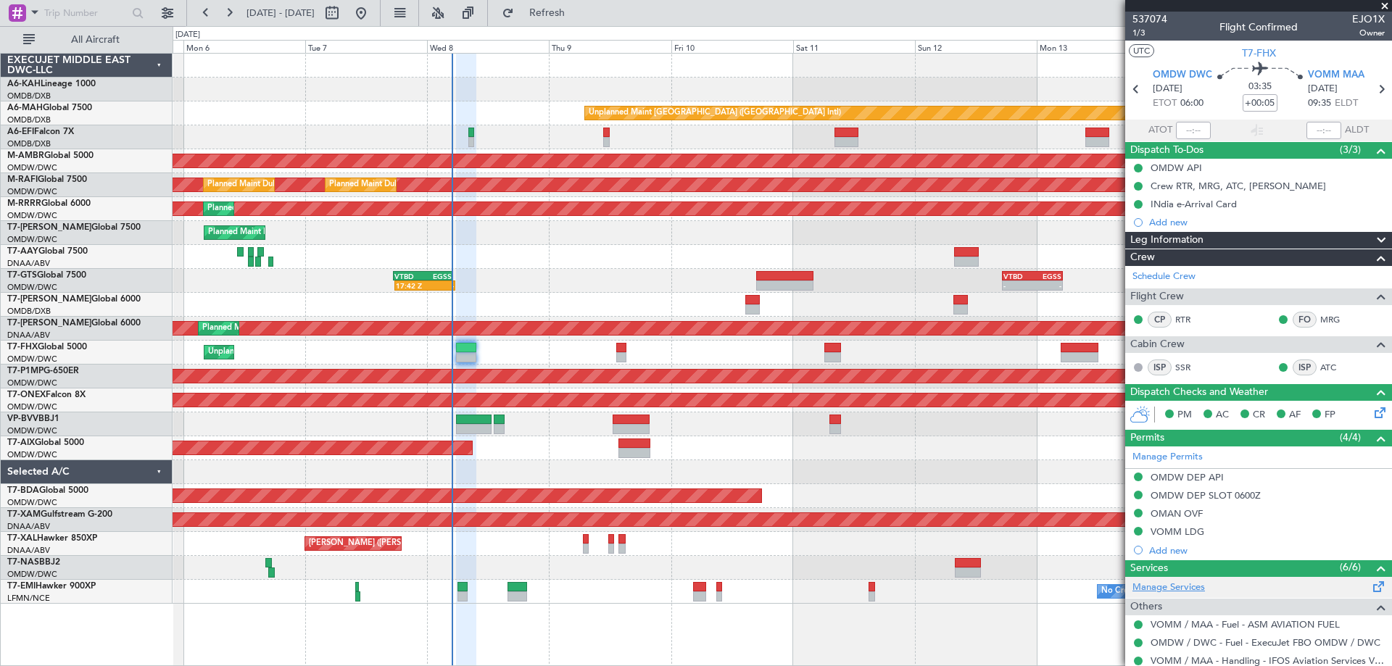
click at [1175, 588] on link "Manage Services" at bounding box center [1169, 588] width 73 height 15
click at [573, 7] on button "Refresh" at bounding box center [538, 12] width 87 height 23
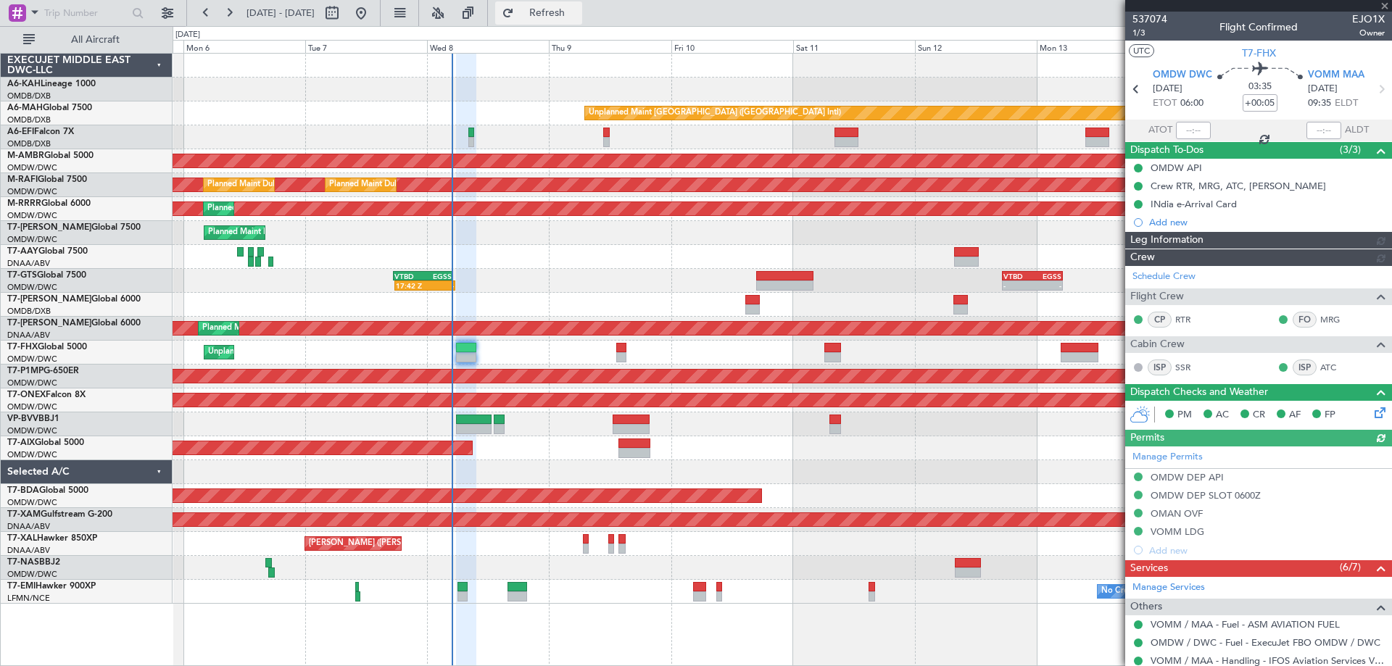
type input "Dherander Fithani (DHF)"
type input "7437"
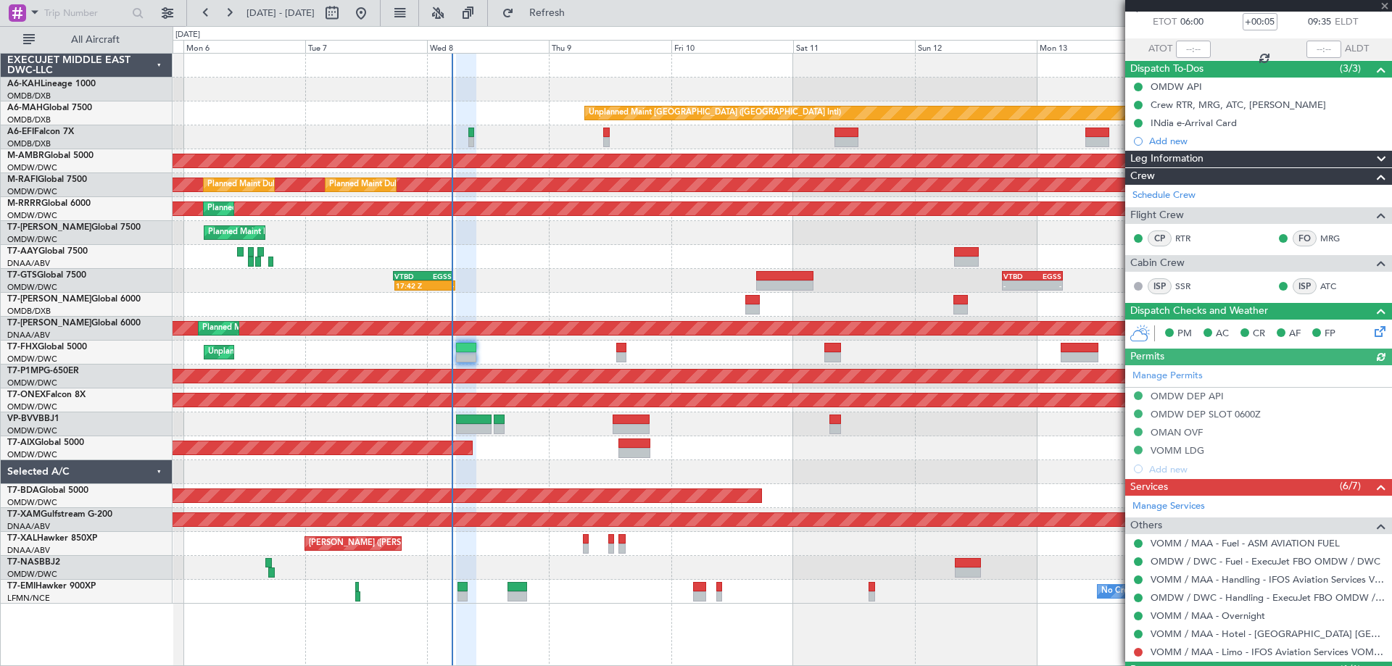
scroll to position [149, 0]
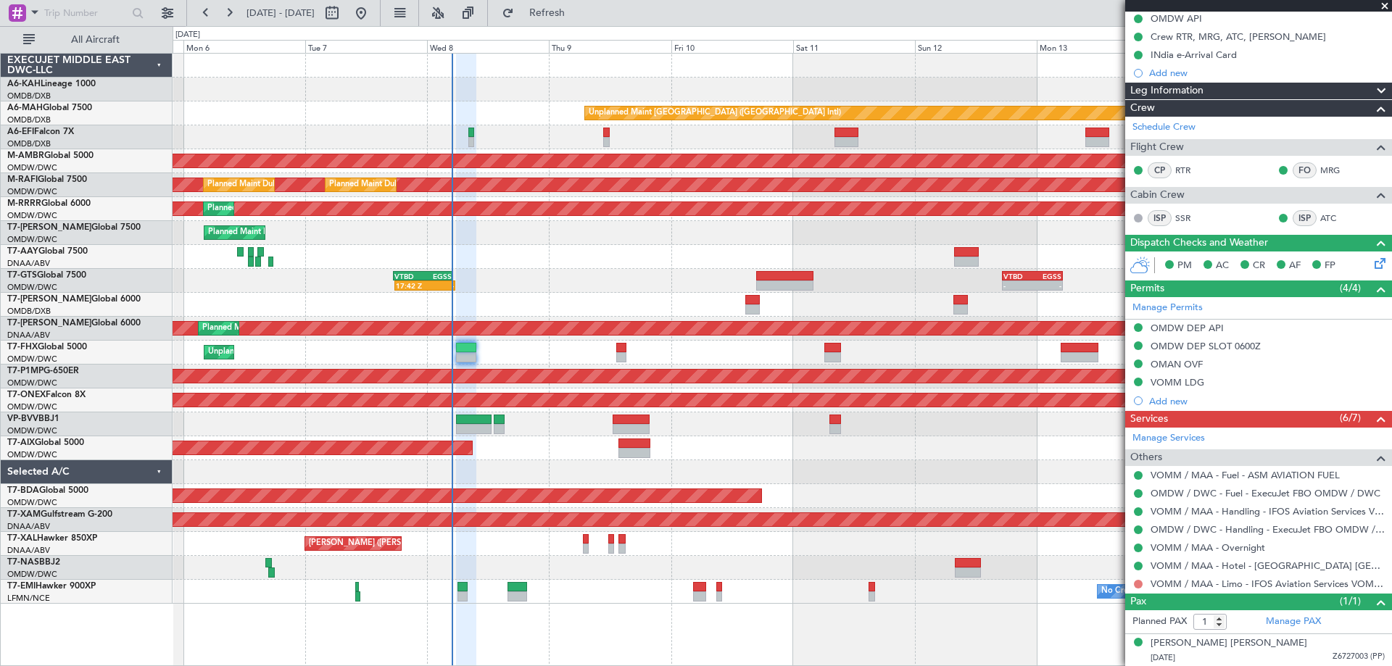
click at [1139, 585] on button at bounding box center [1138, 584] width 9 height 9
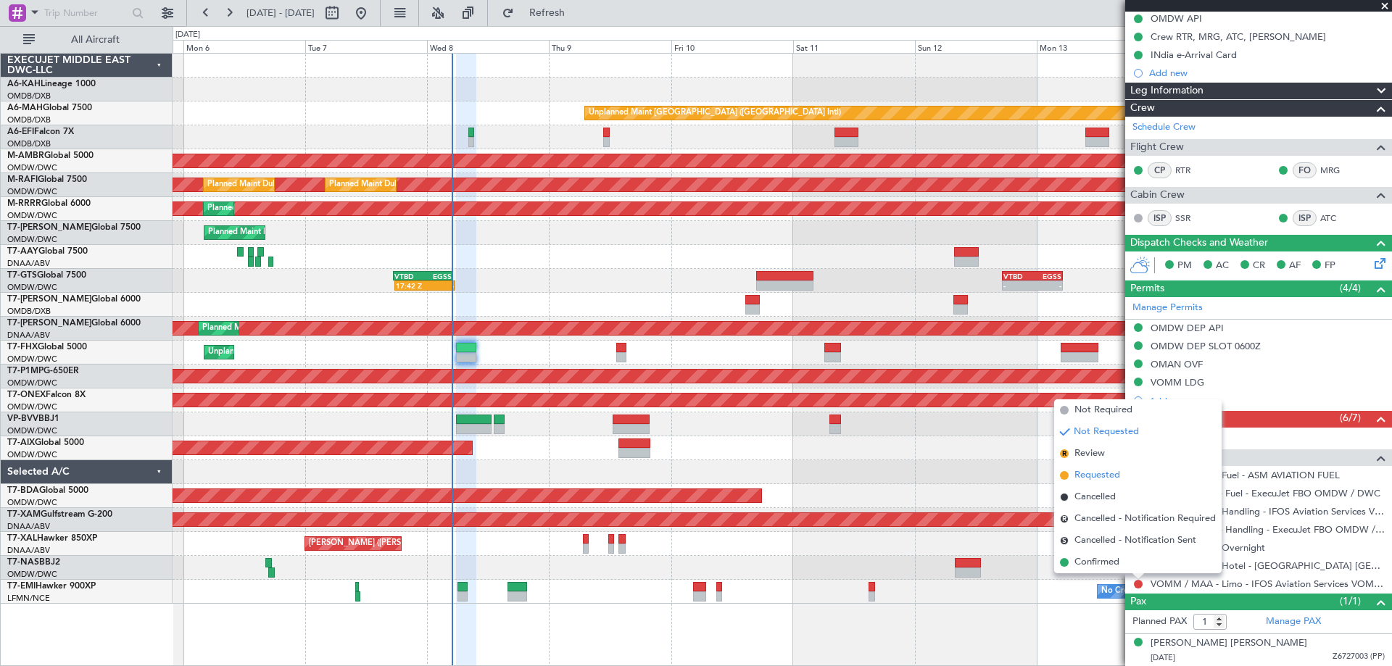
click at [1094, 477] on span "Requested" at bounding box center [1098, 475] width 46 height 15
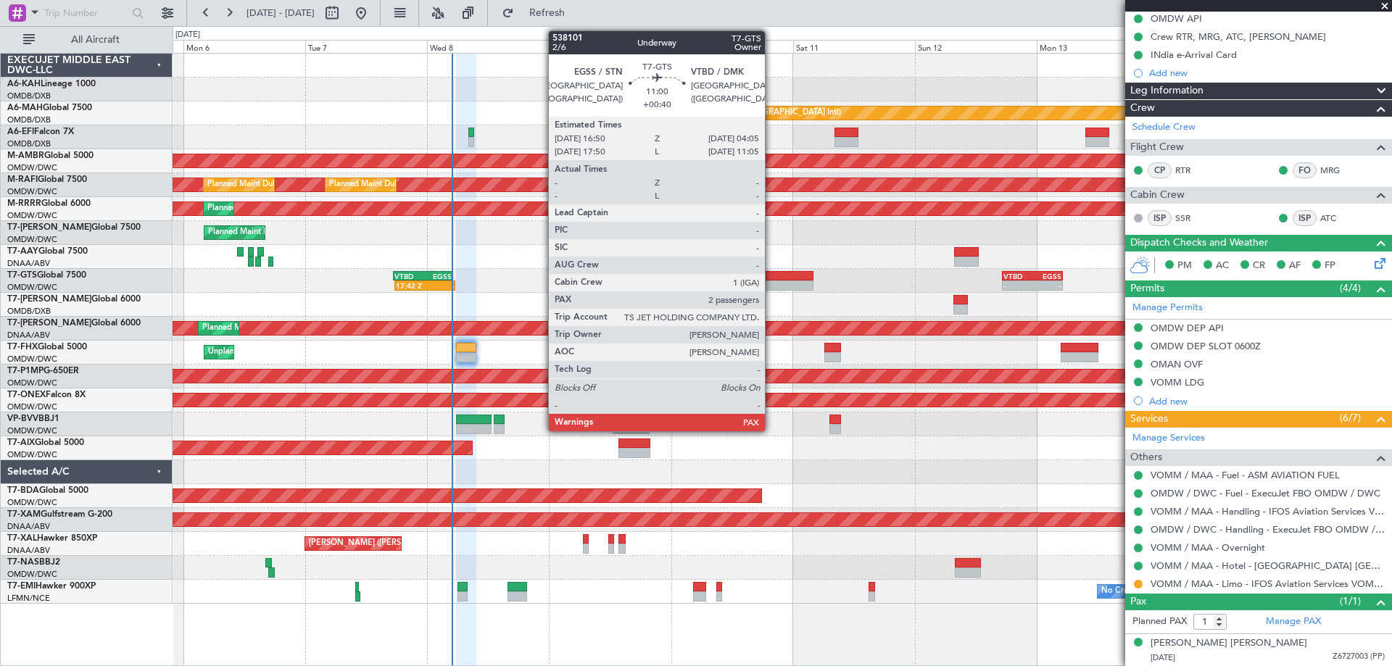
click at [773, 285] on div at bounding box center [784, 286] width 57 height 10
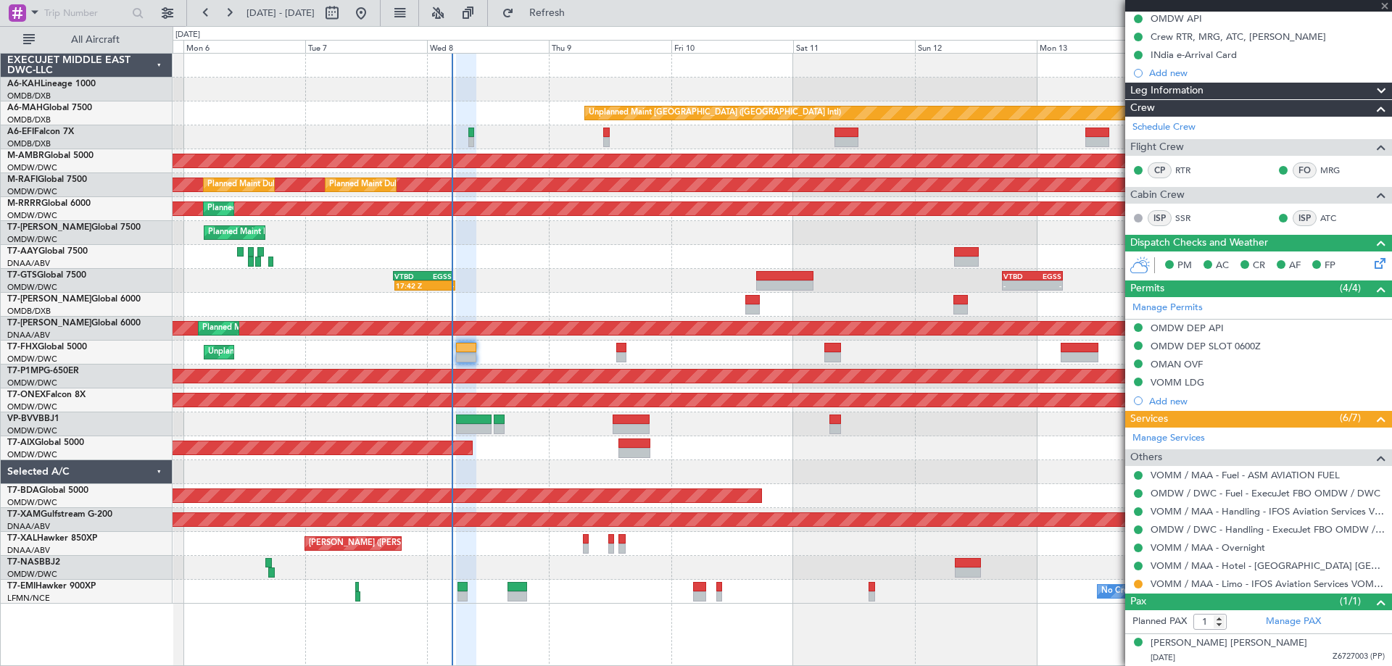
type input "+00:40"
type input "2"
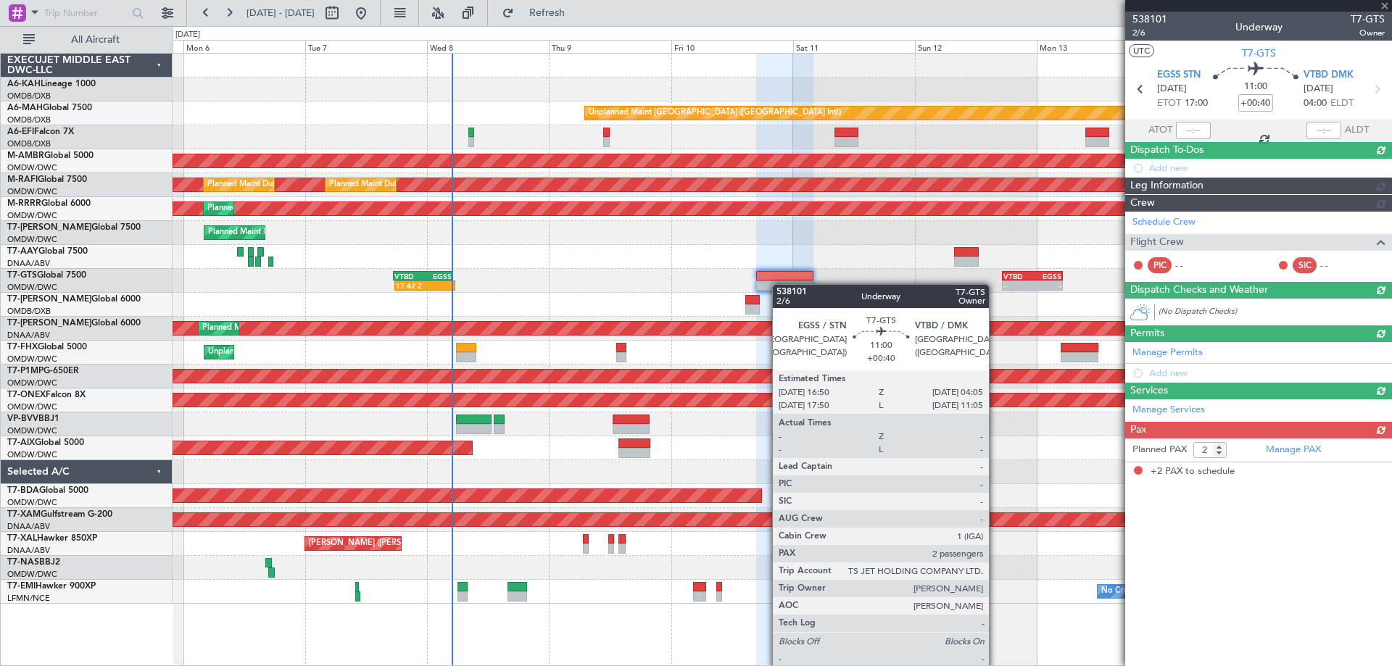
scroll to position [0, 0]
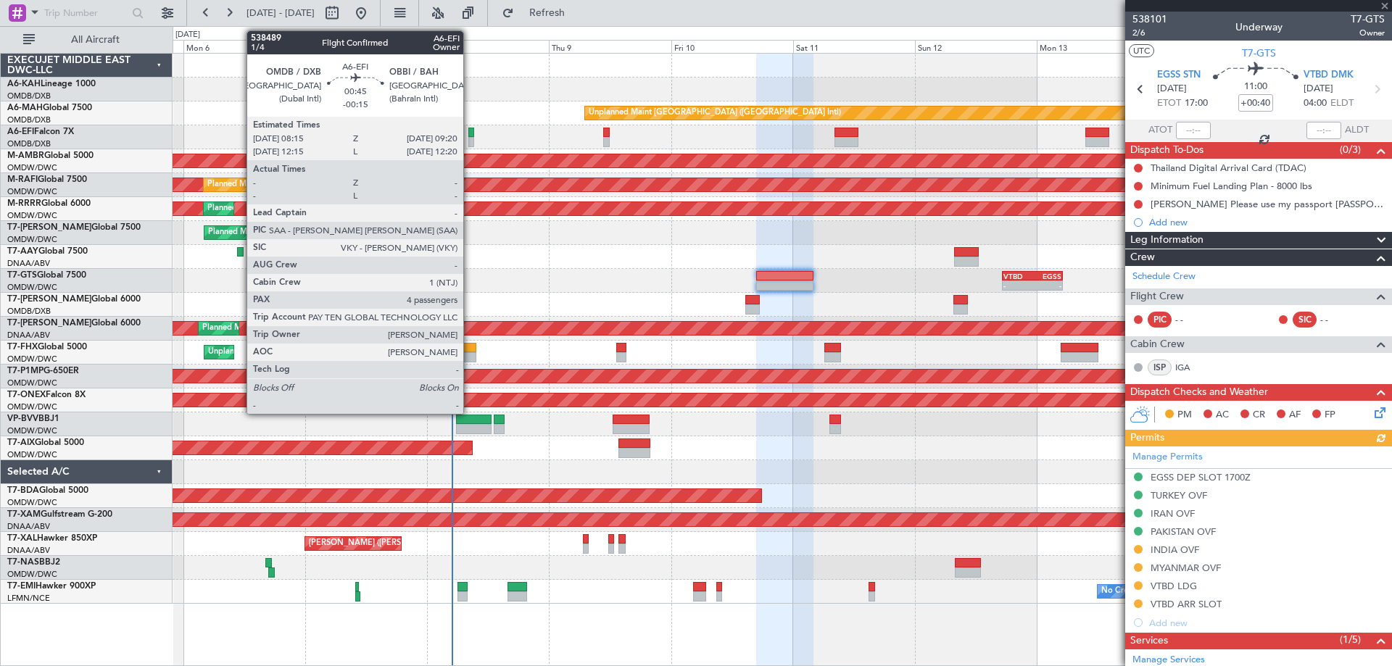
click at [470, 140] on div at bounding box center [471, 142] width 6 height 10
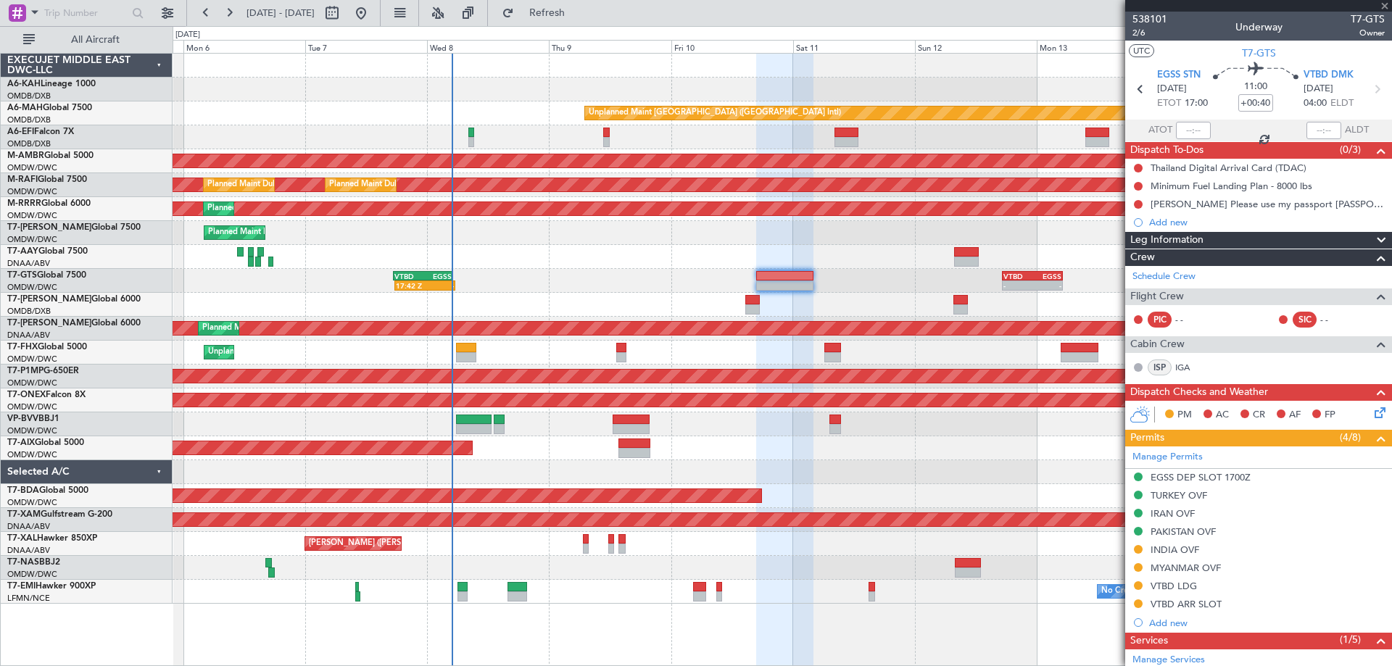
type input "-00:15"
type input "4"
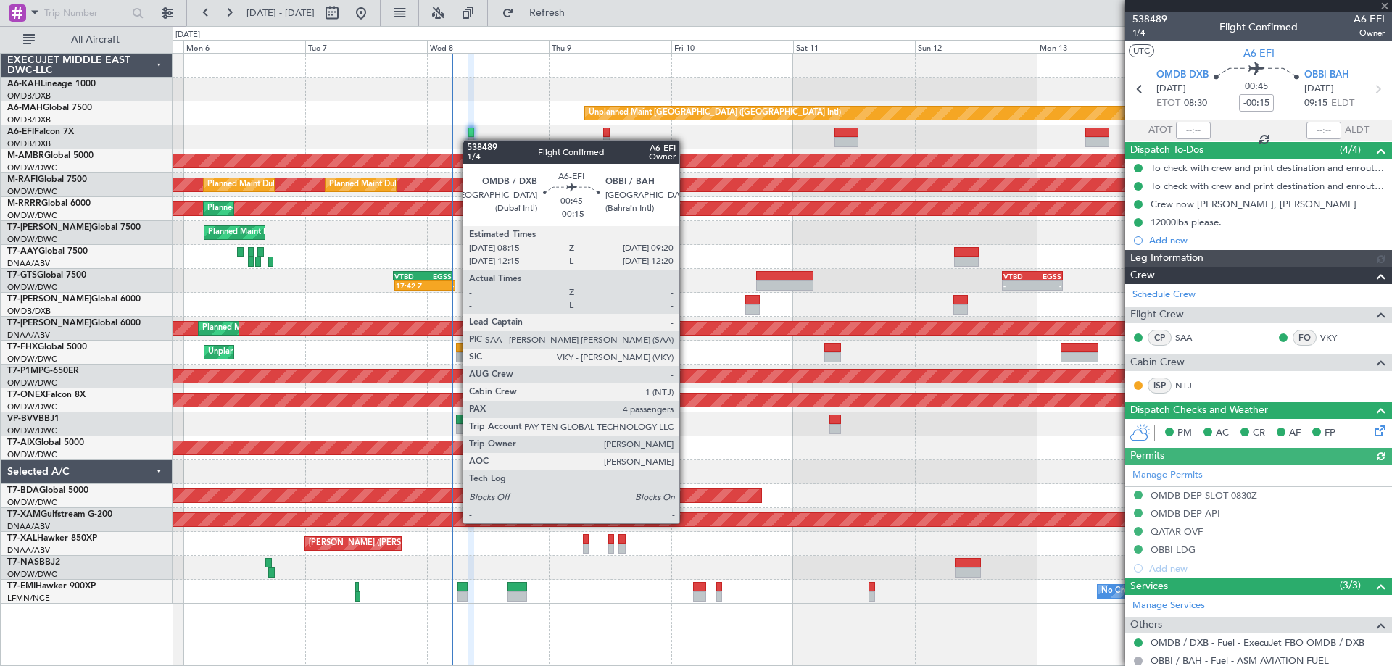
type input "[PERSON_NAME] ([PERSON_NAME])"
type input "7469"
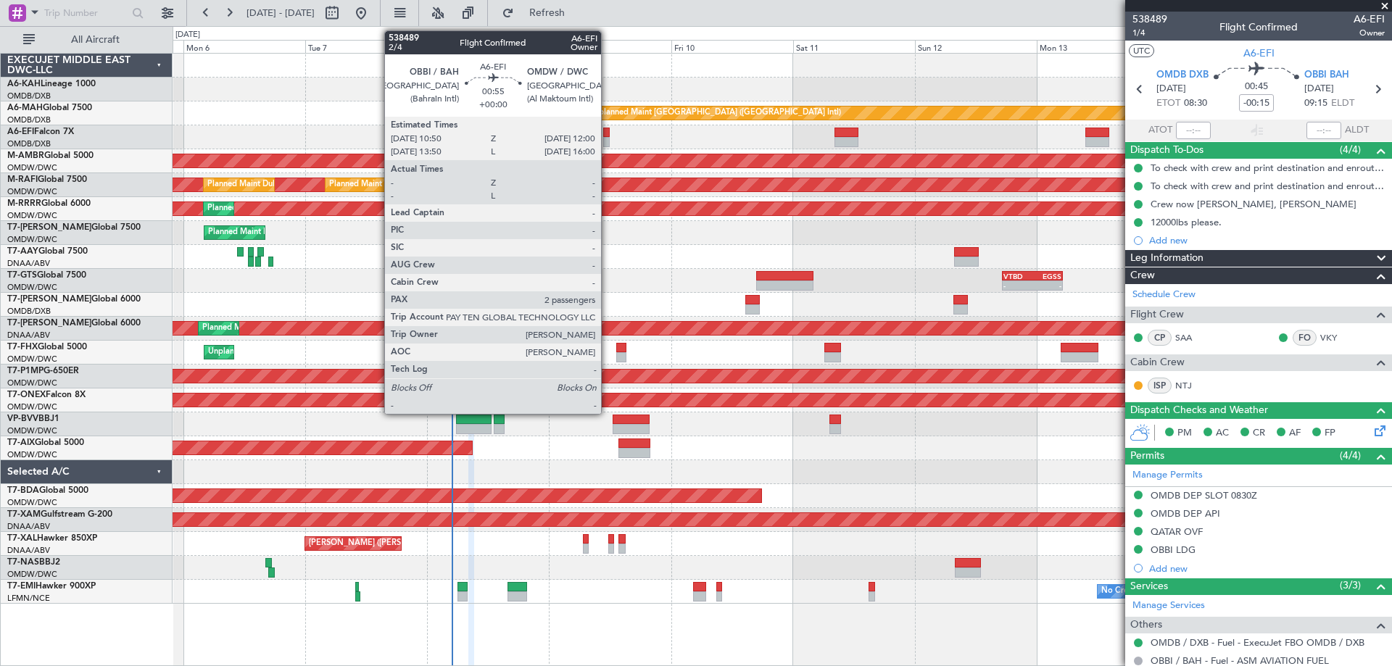
click at [608, 141] on div at bounding box center [606, 142] width 7 height 10
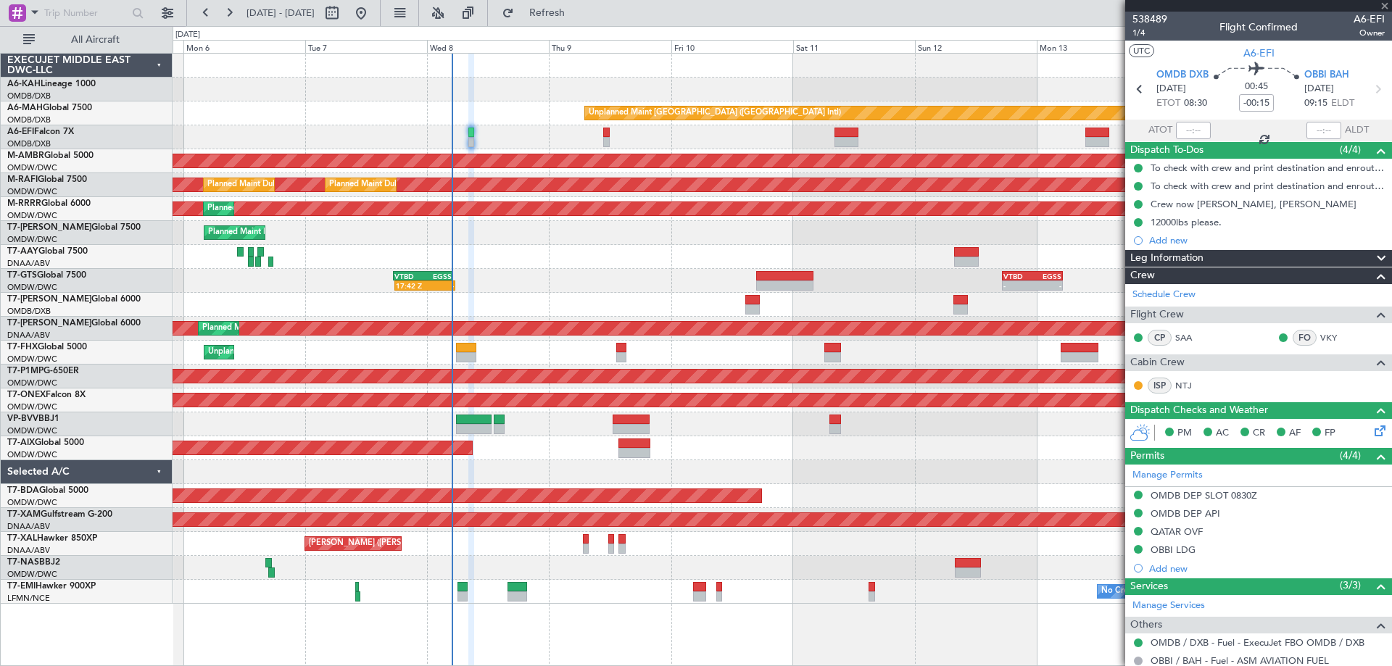
type input "2"
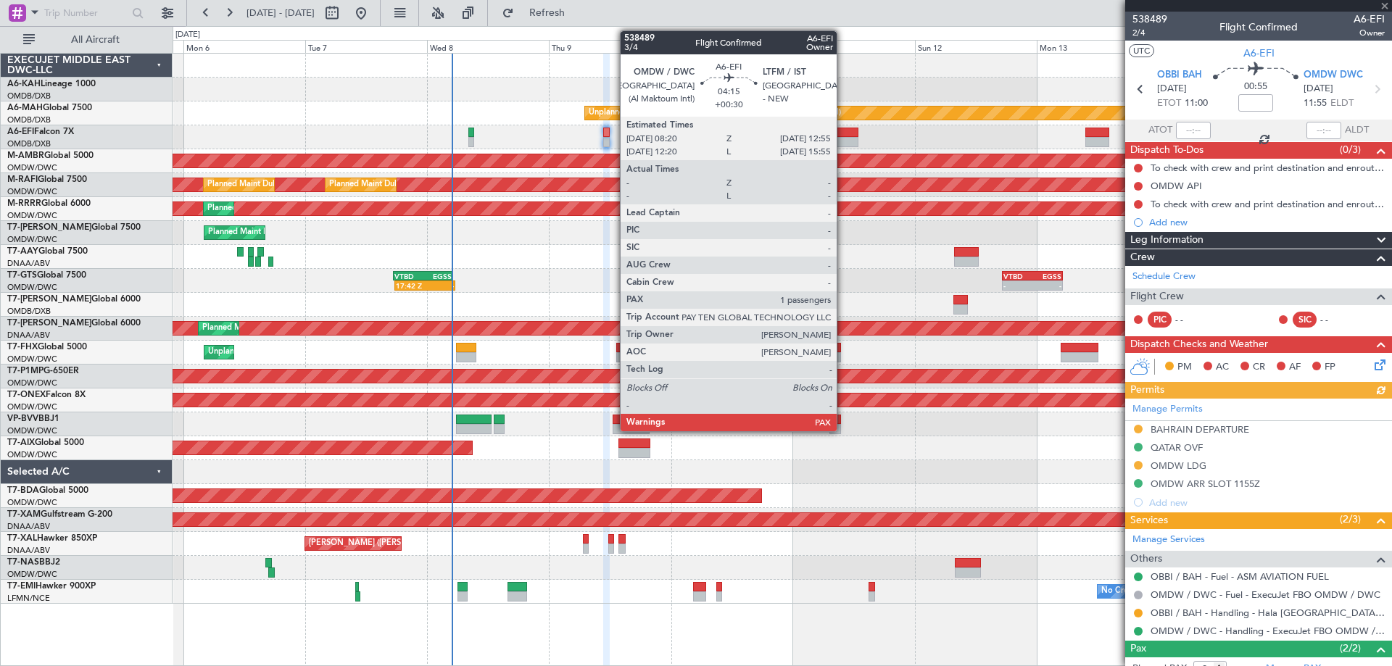
click at [843, 135] on div at bounding box center [847, 133] width 24 height 10
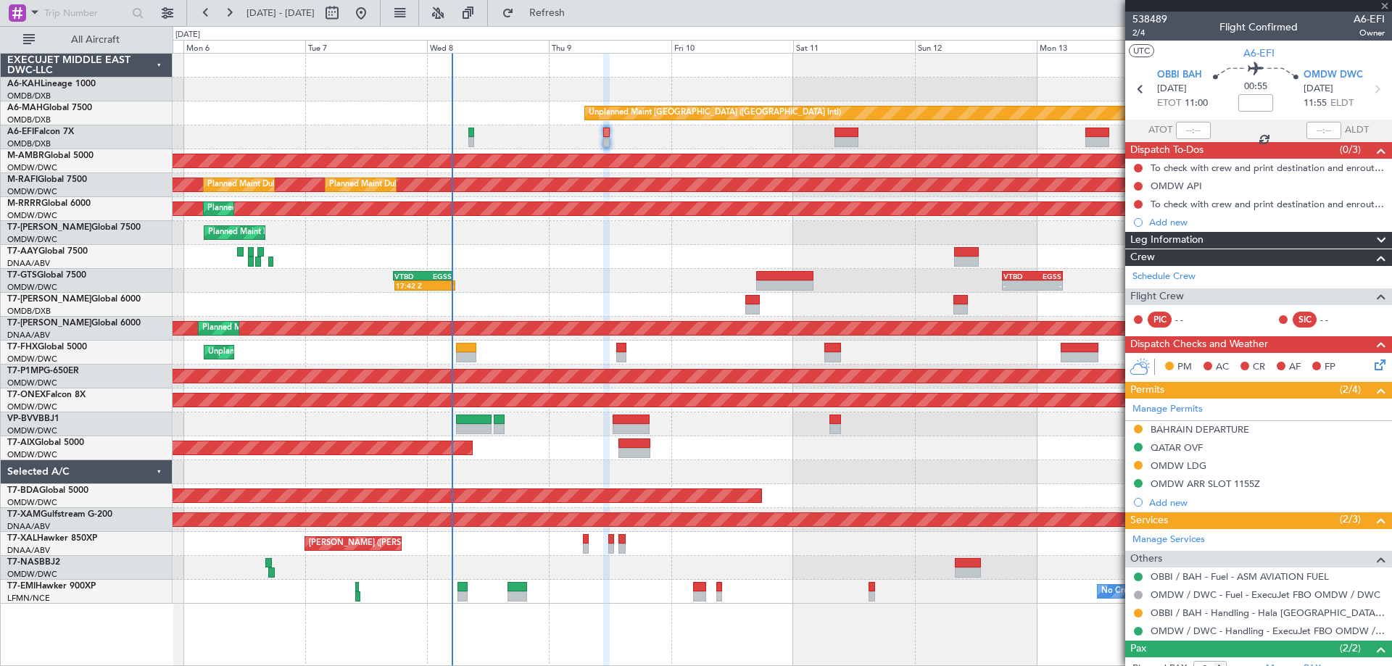
type input "+00:30"
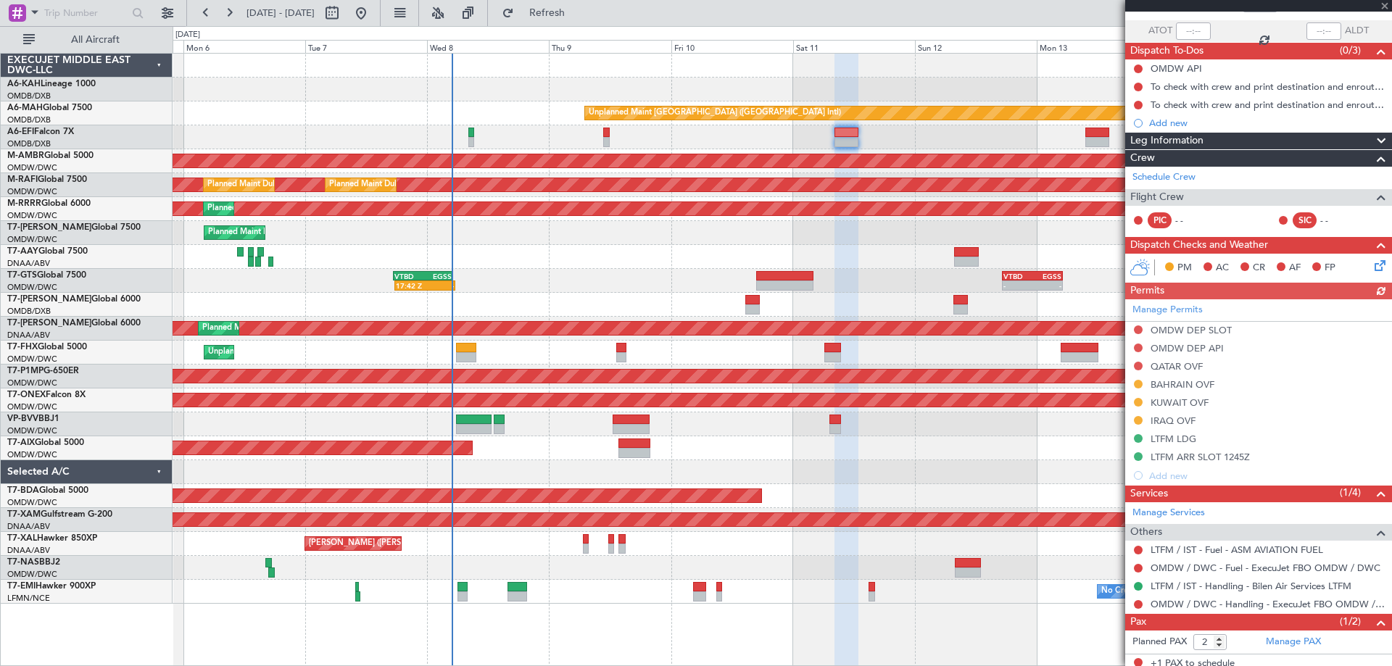
scroll to position [139, 0]
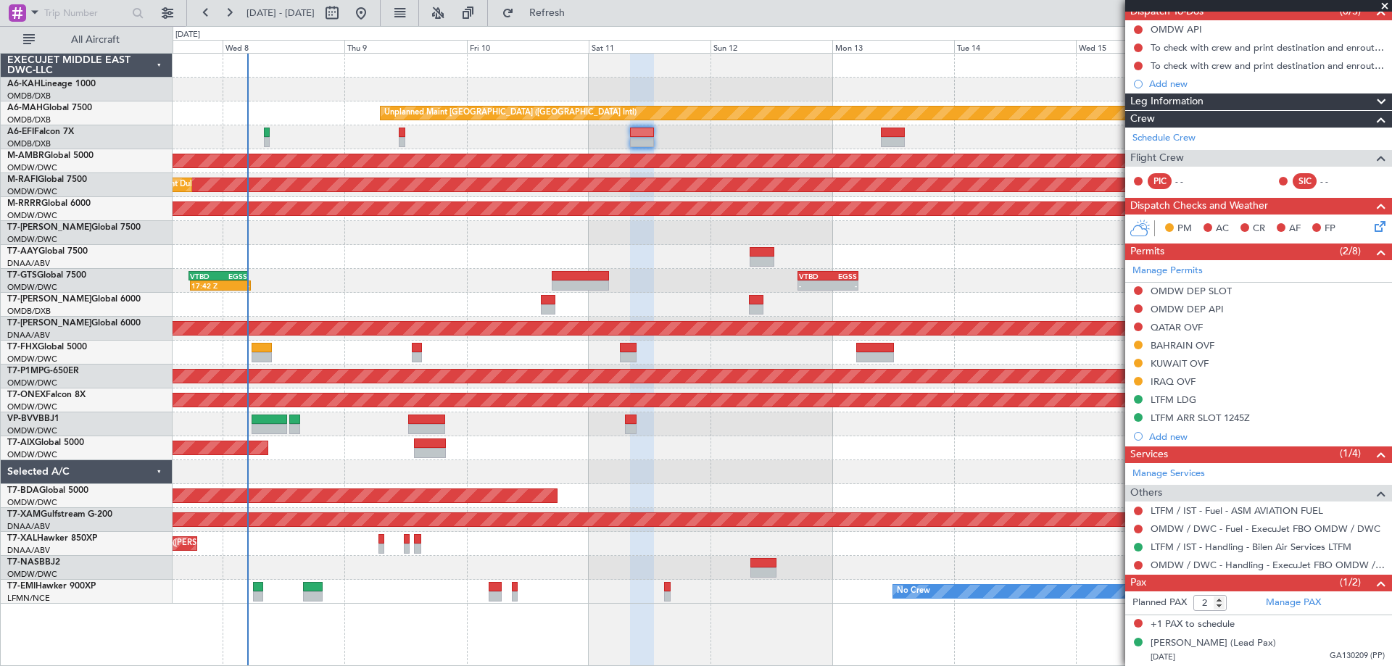
click at [682, 148] on div at bounding box center [782, 137] width 1219 height 24
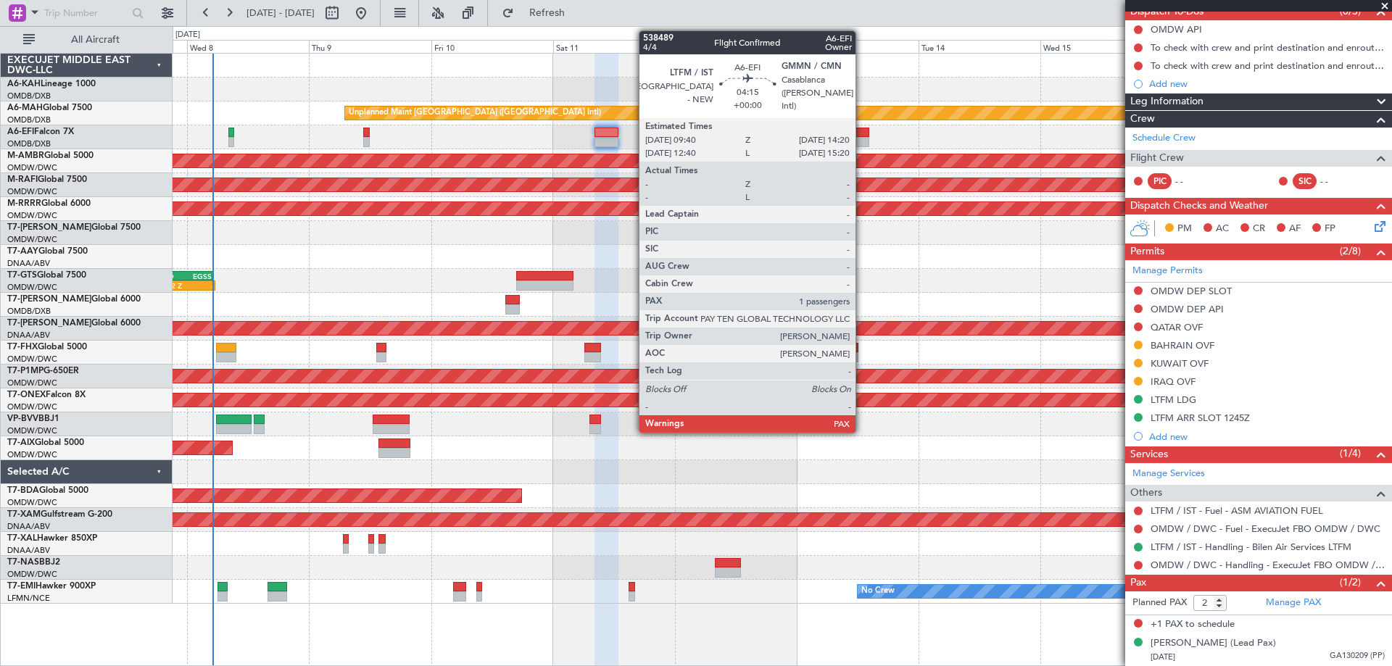
click at [862, 133] on div at bounding box center [858, 133] width 24 height 10
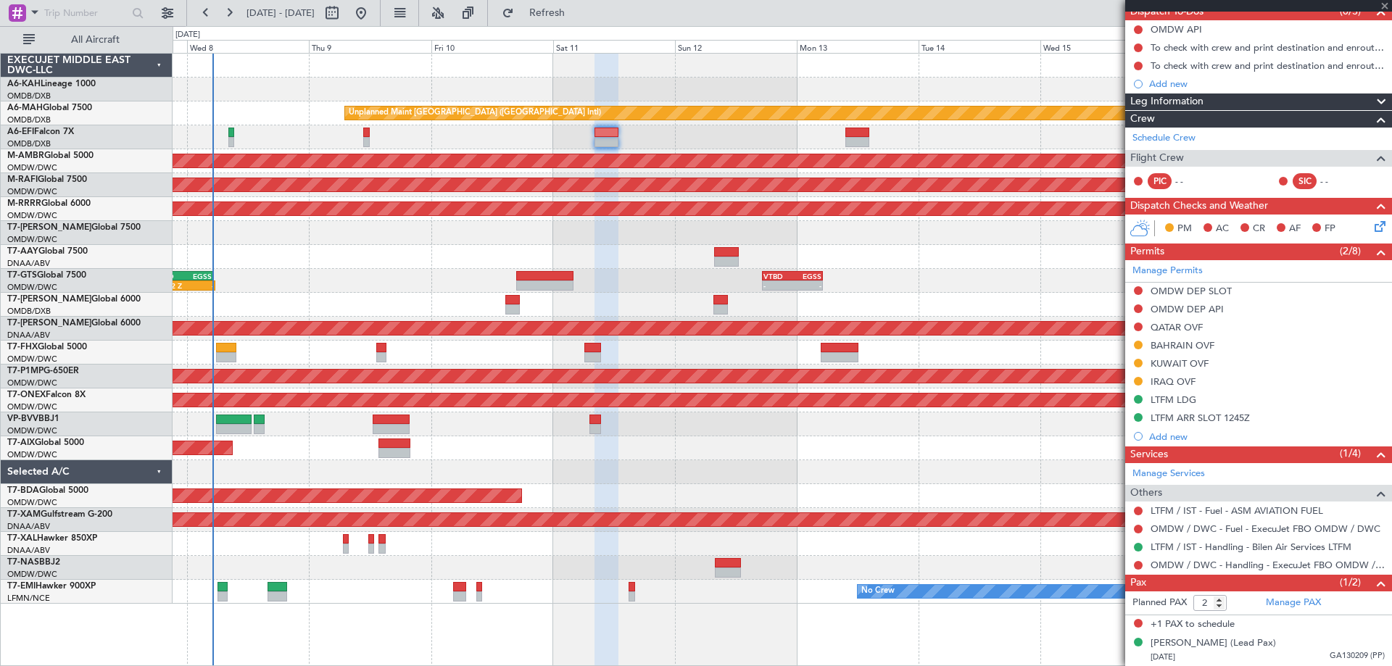
scroll to position [0, 0]
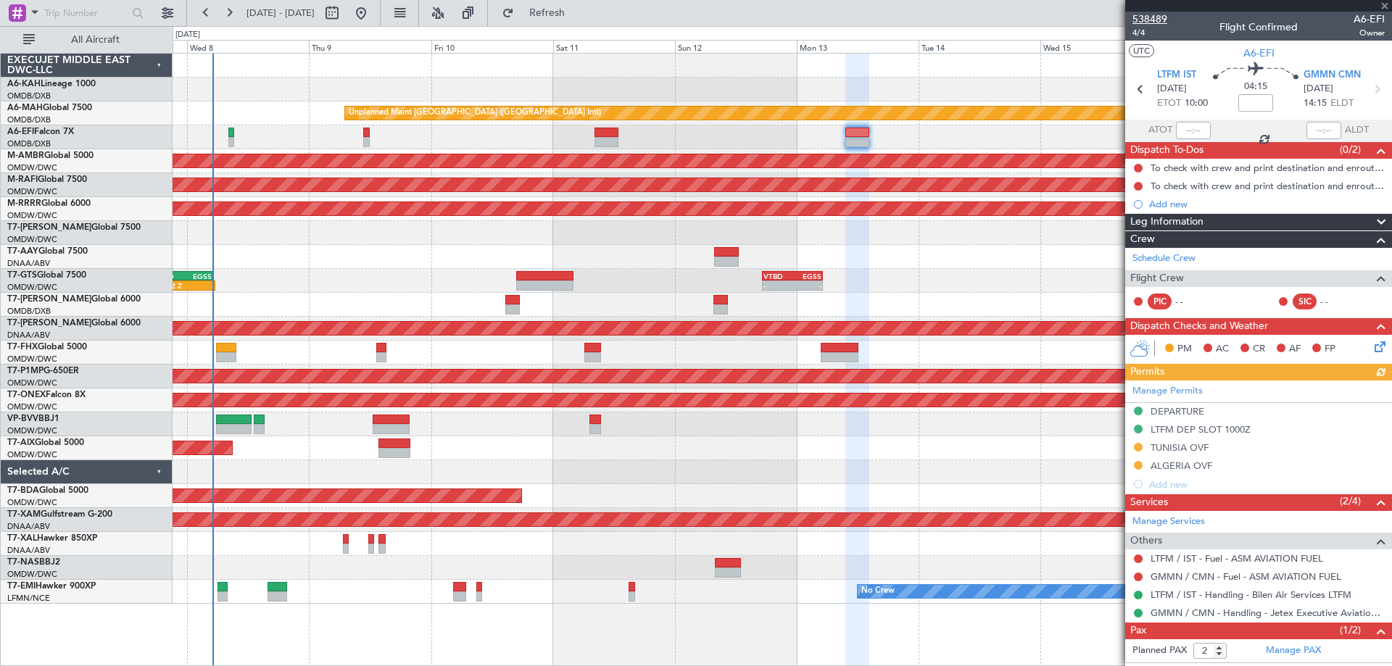
click at [1158, 15] on span "538489" at bounding box center [1150, 19] width 35 height 15
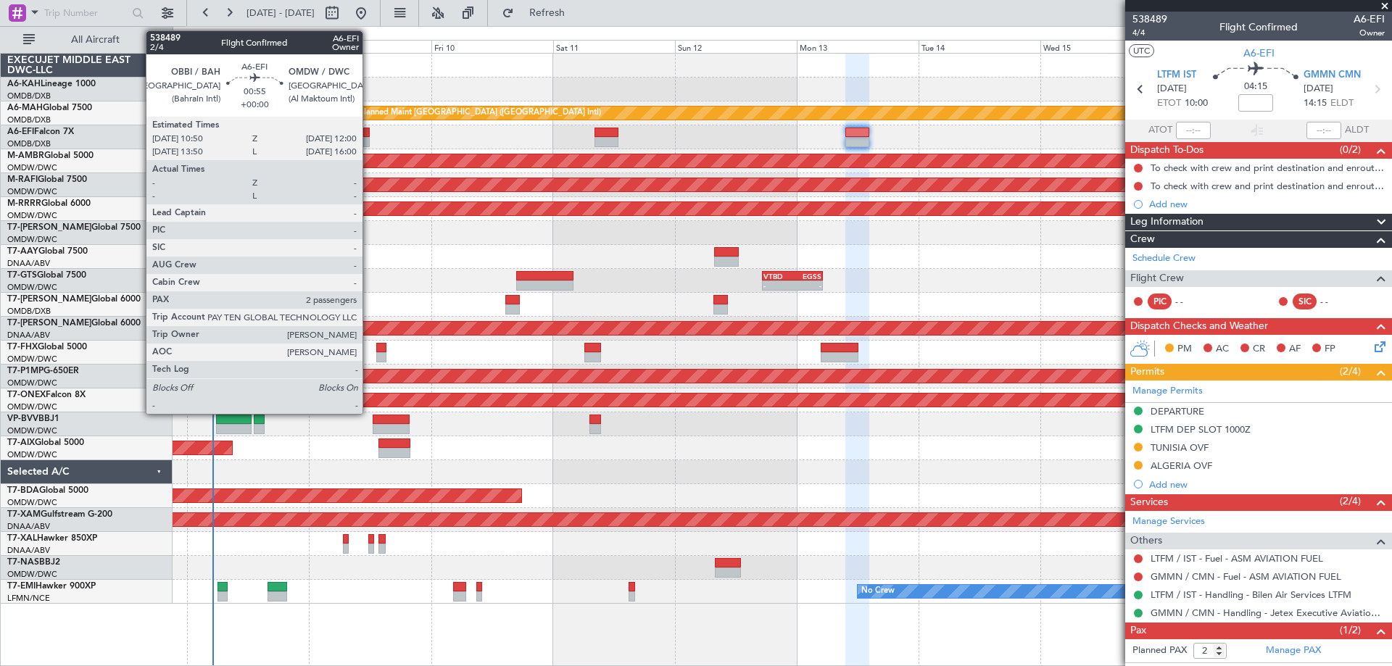
click at [369, 135] on div at bounding box center [366, 133] width 7 height 10
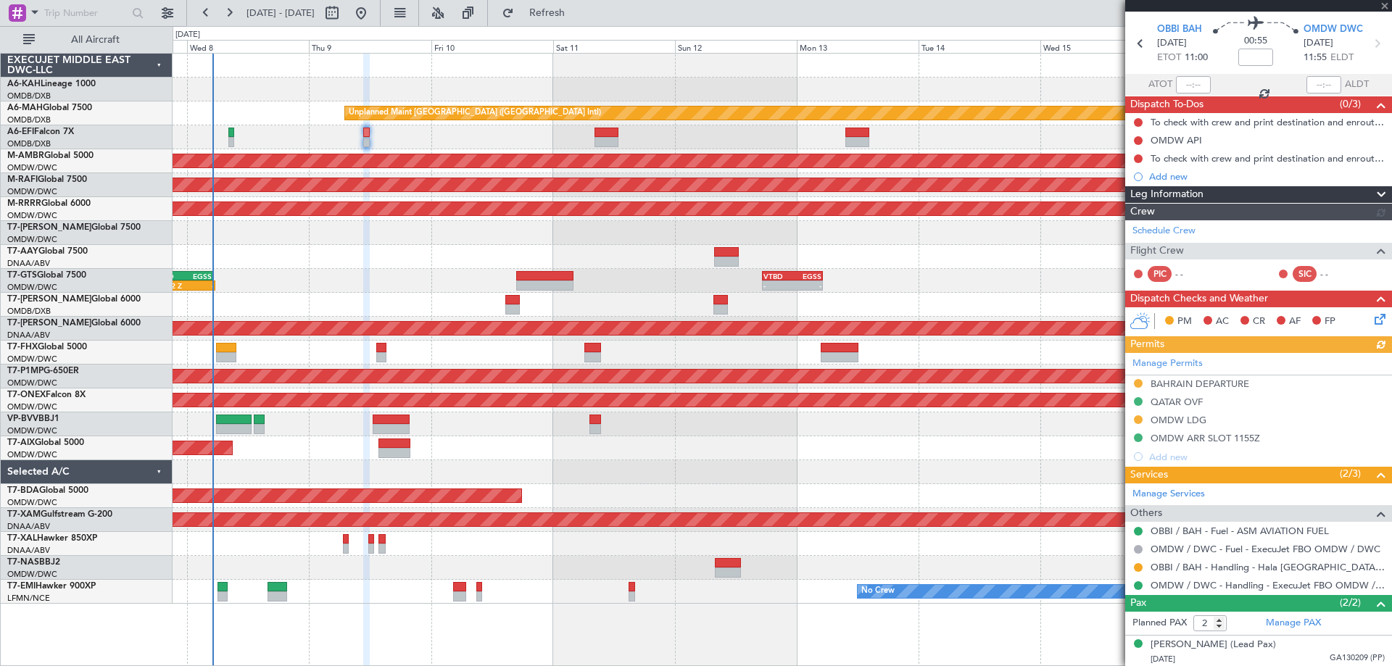
scroll to position [80, 0]
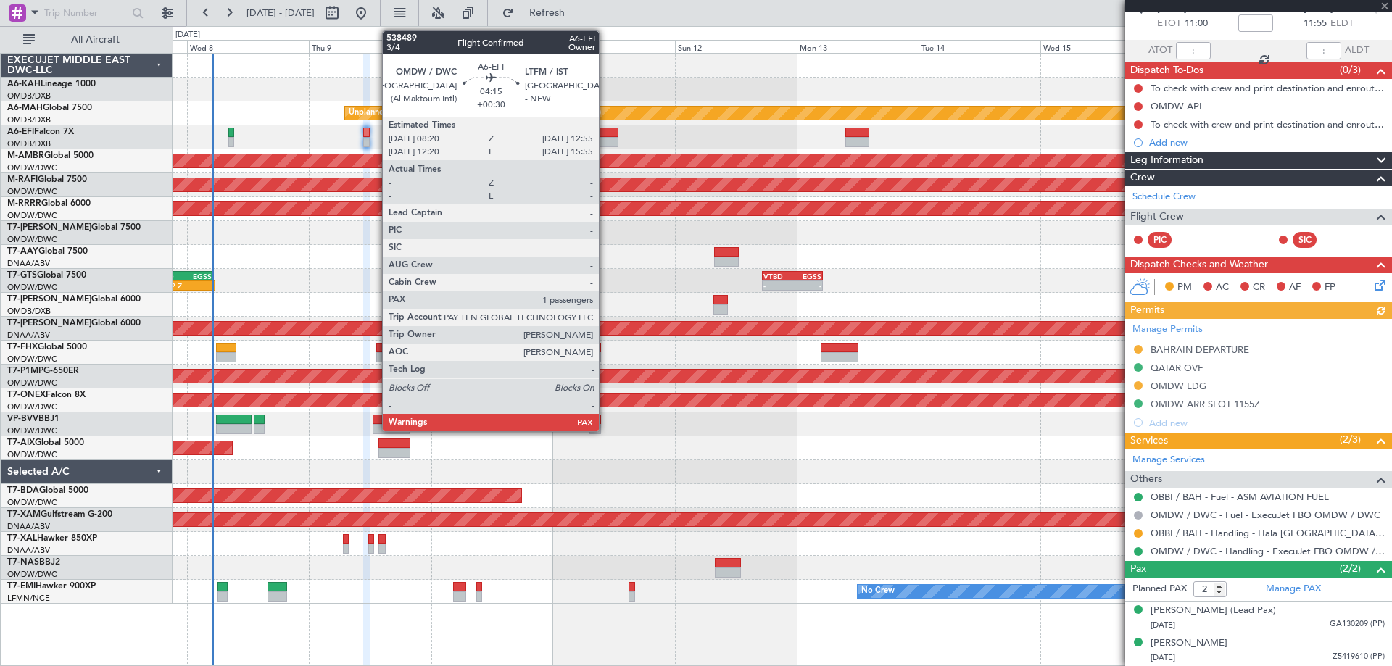
click at [606, 143] on div at bounding box center [607, 142] width 24 height 10
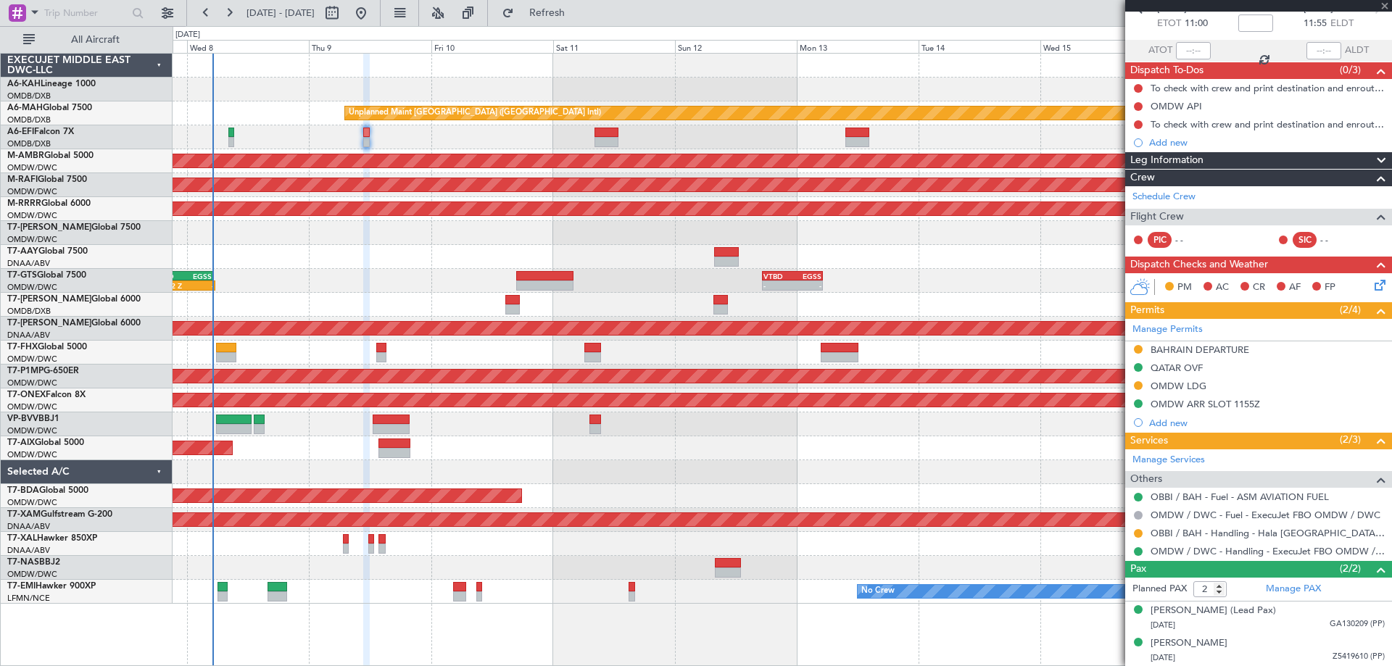
type input "+00:30"
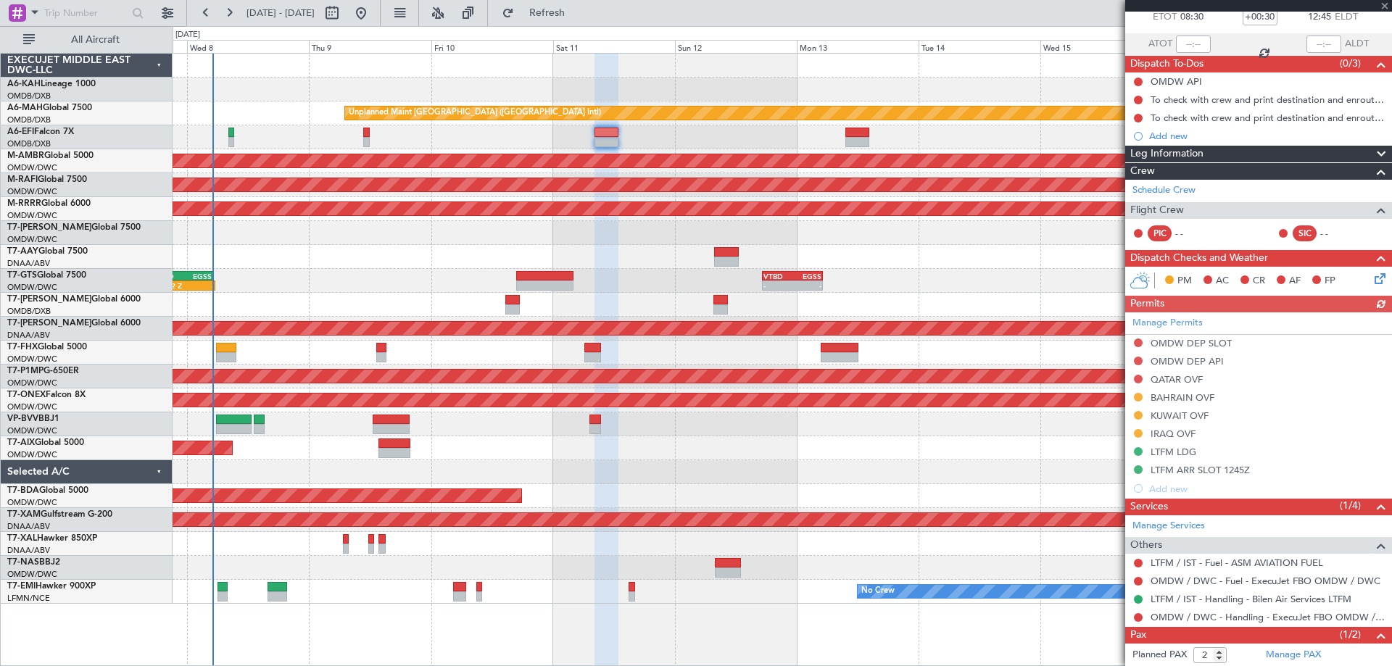
scroll to position [139, 0]
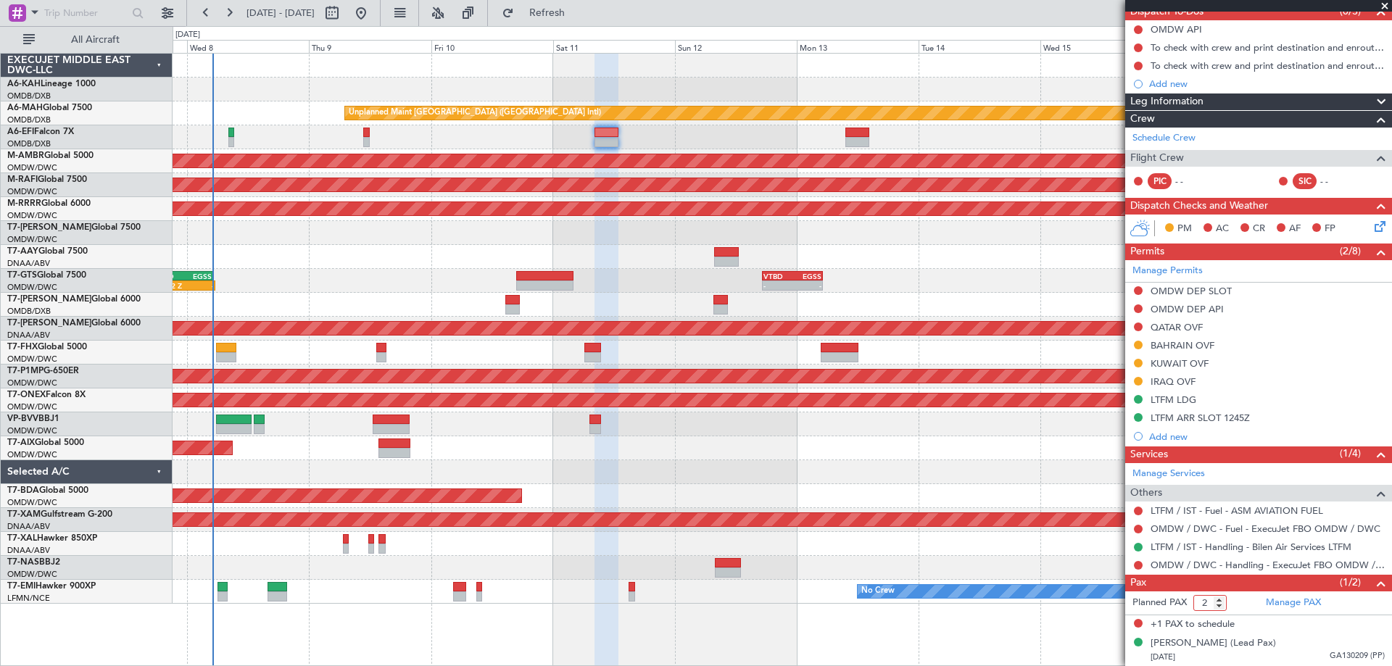
drag, startPoint x: 1200, startPoint y: 606, endPoint x: 1213, endPoint y: 608, distance: 12.5
click at [1213, 608] on input "2" at bounding box center [1210, 603] width 33 height 16
type input "1"
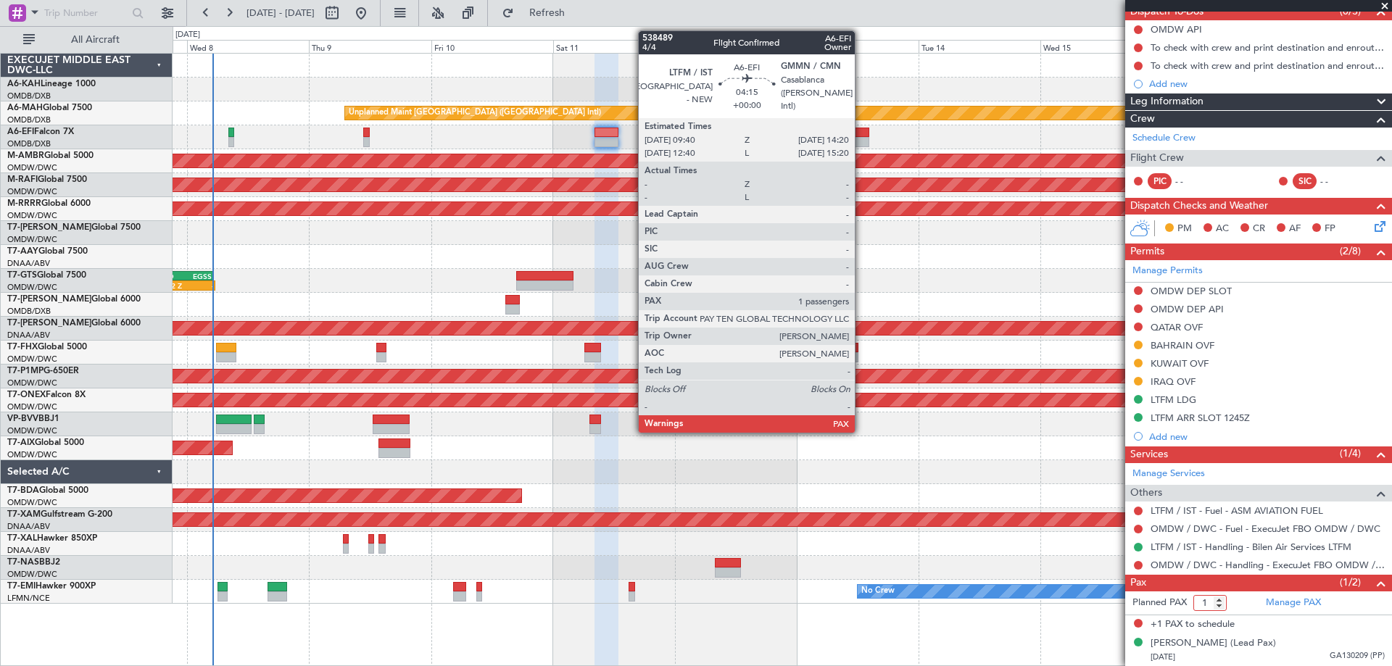
click at [862, 141] on div at bounding box center [858, 142] width 24 height 10
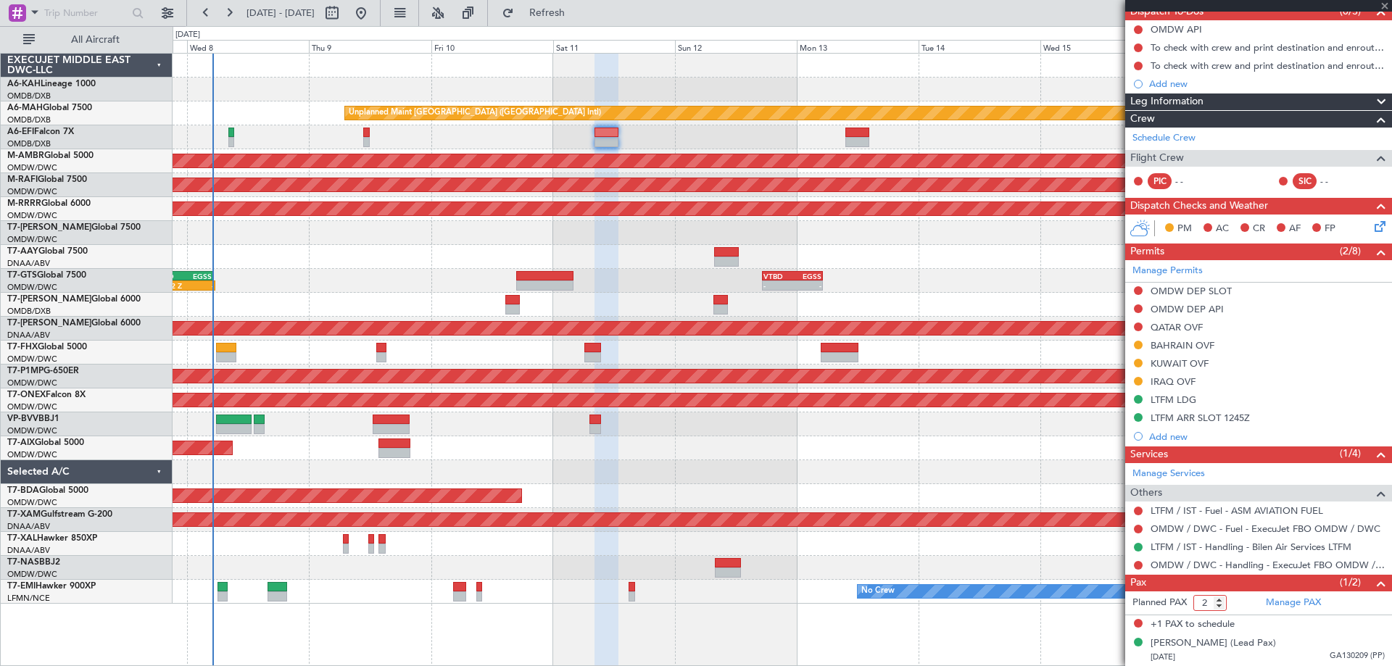
scroll to position [0, 0]
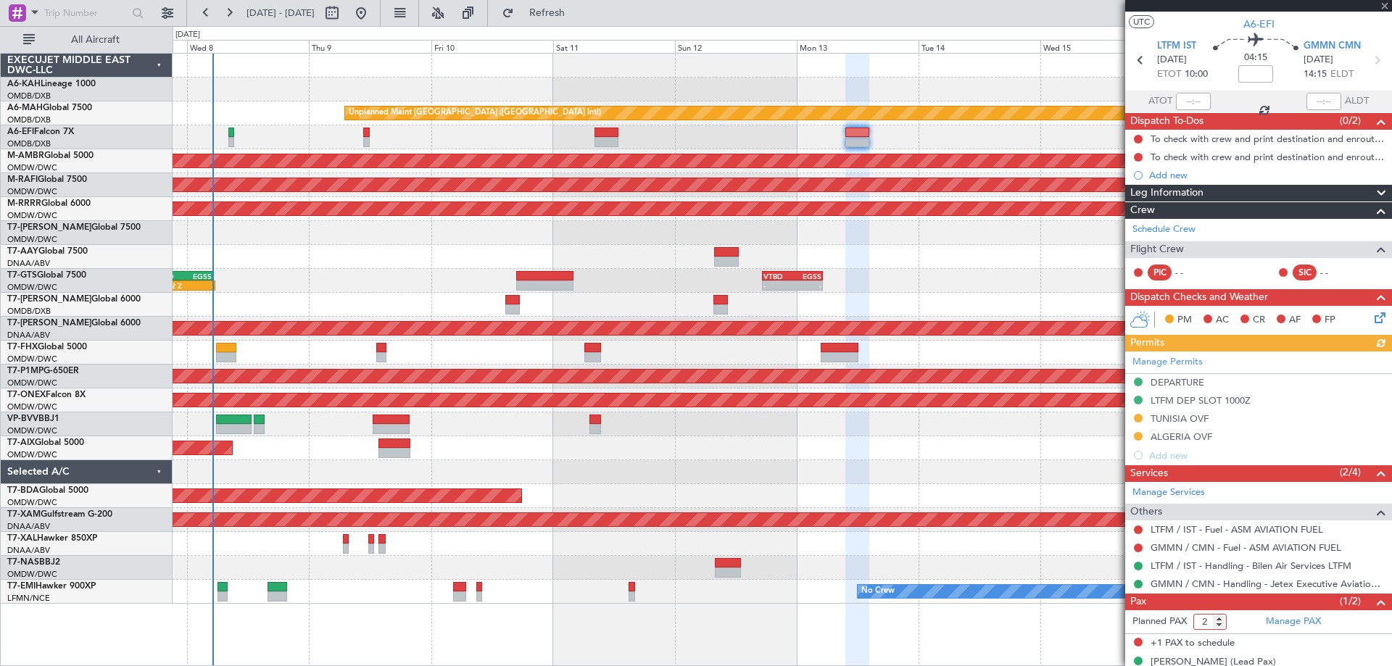
drag, startPoint x: 1202, startPoint y: 651, endPoint x: 1209, endPoint y: 653, distance: 7.8
click at [1209, 653] on div "Planned PAX 2 Manage PAX +1 PAX to schedule [PERSON_NAME] (Lead Pax) [DATE] GA1…" at bounding box center [1259, 648] width 267 height 75
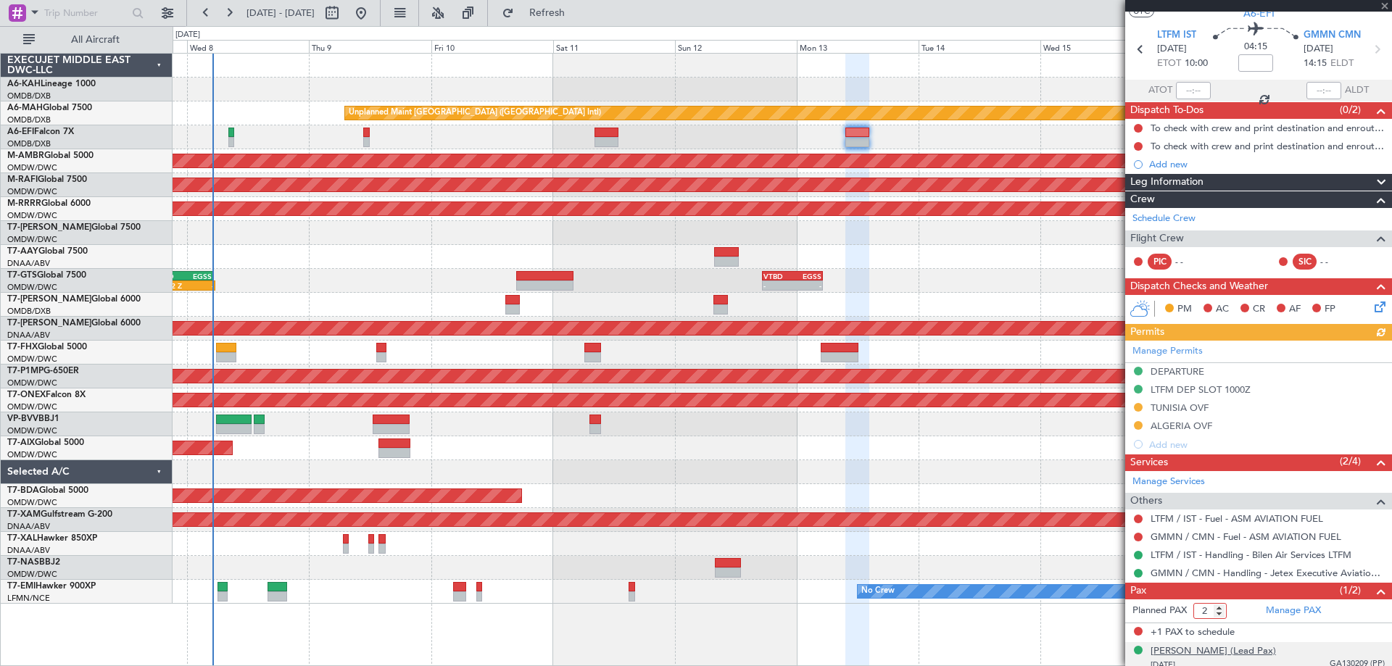
type input "1"
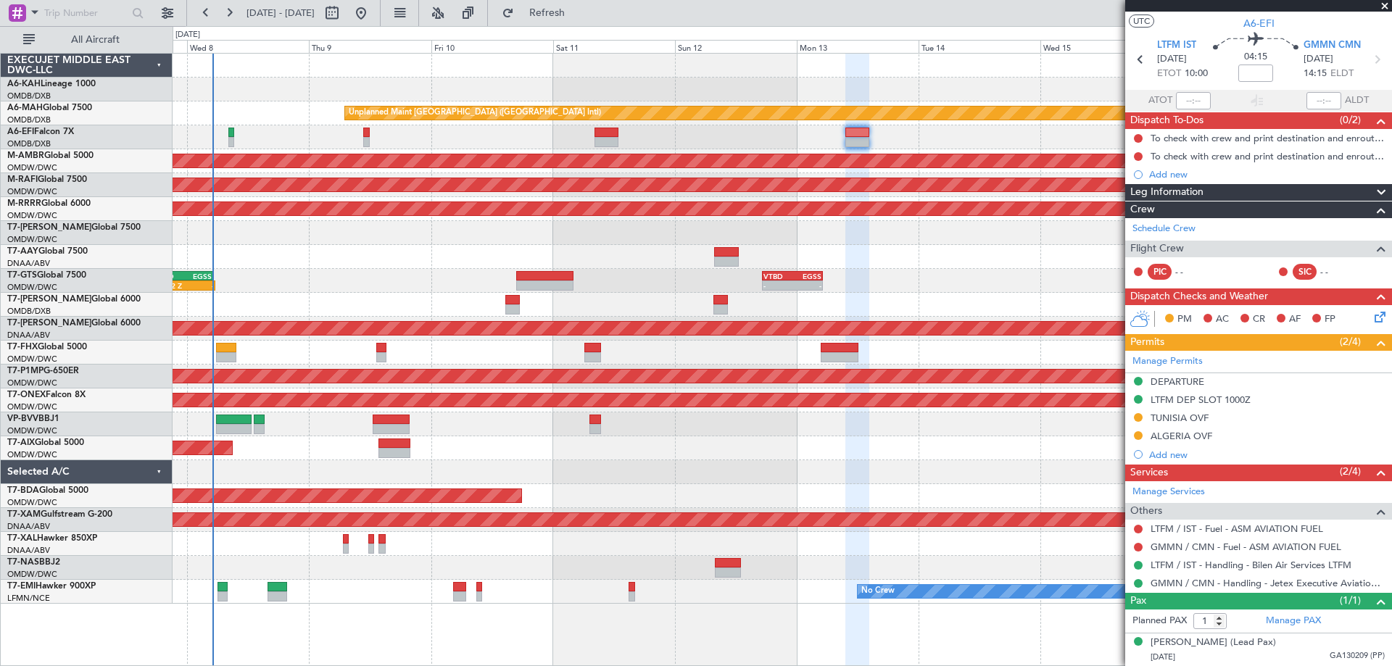
scroll to position [29, 0]
click at [566, 13] on span "Refresh" at bounding box center [547, 13] width 61 height 10
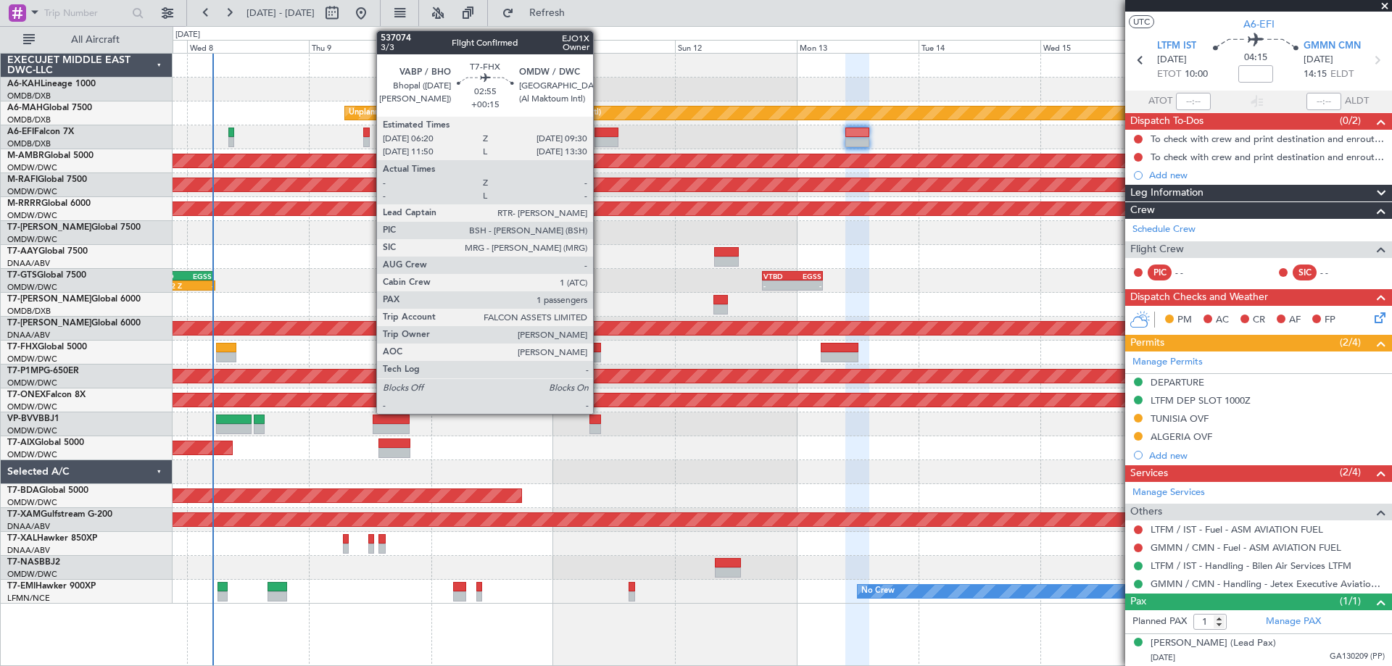
click at [600, 352] on div at bounding box center [593, 348] width 17 height 10
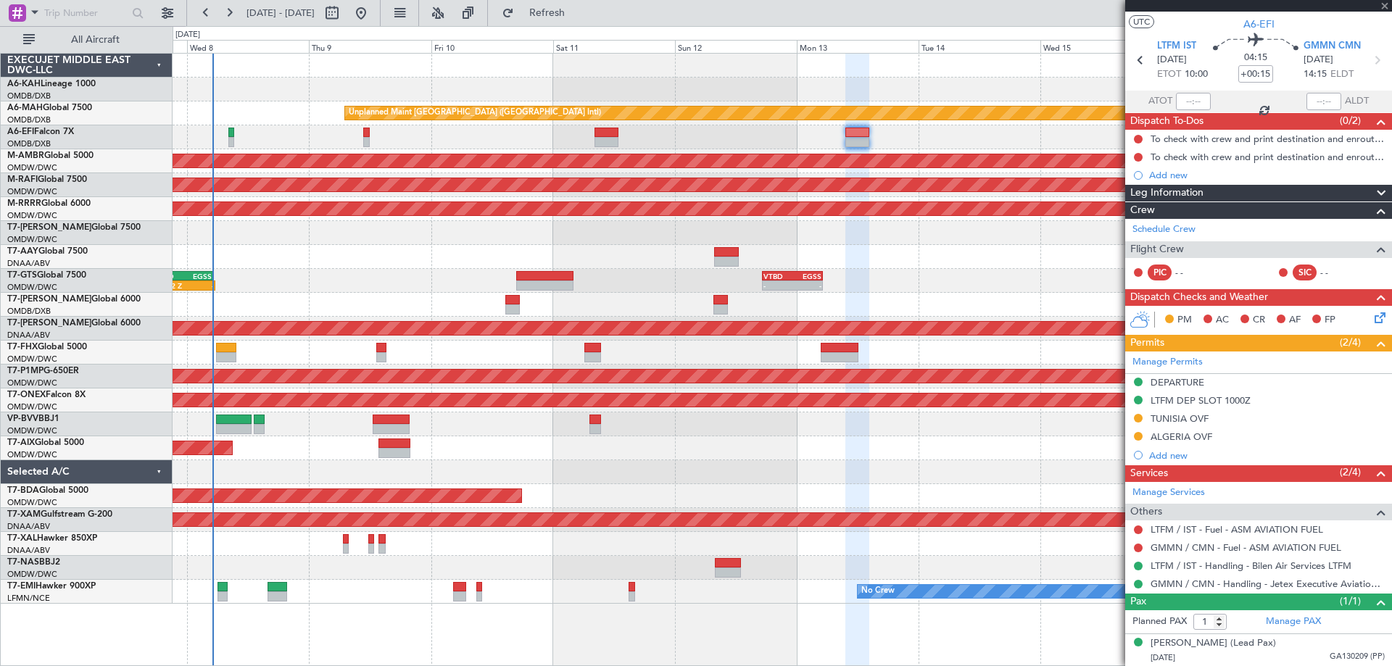
scroll to position [0, 0]
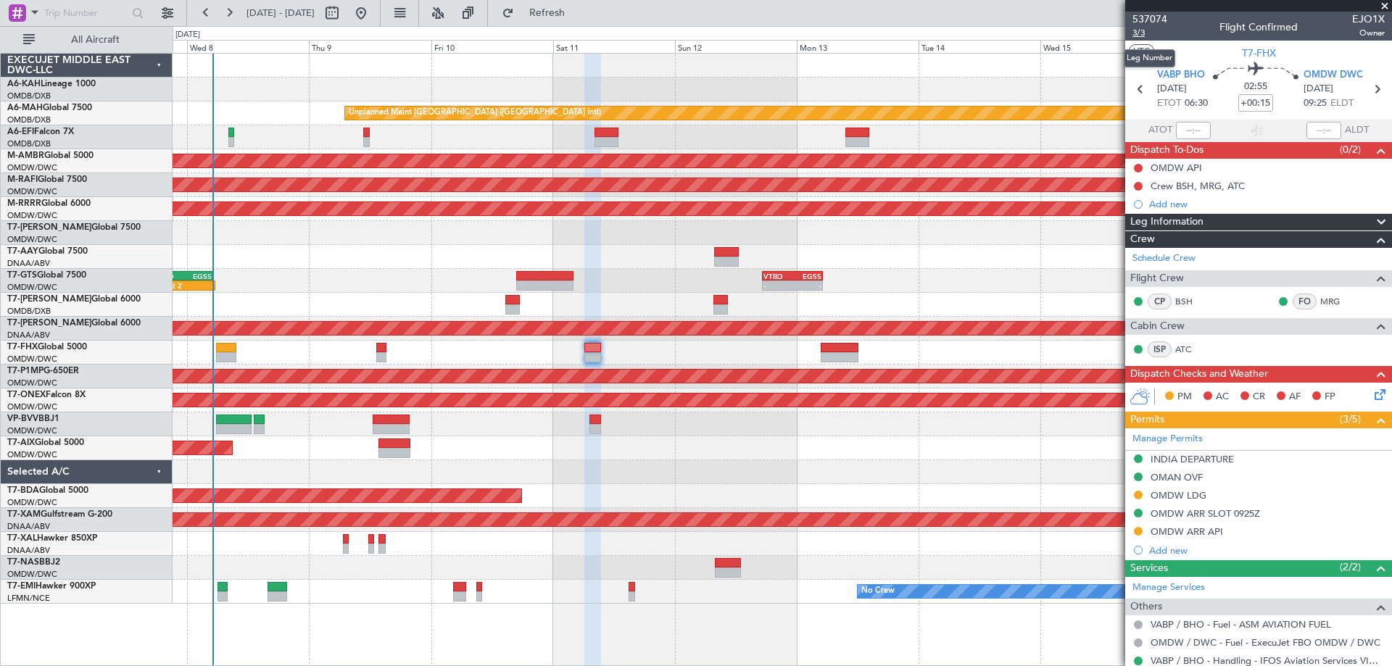
click at [1149, 34] on span "3/3" at bounding box center [1150, 33] width 35 height 12
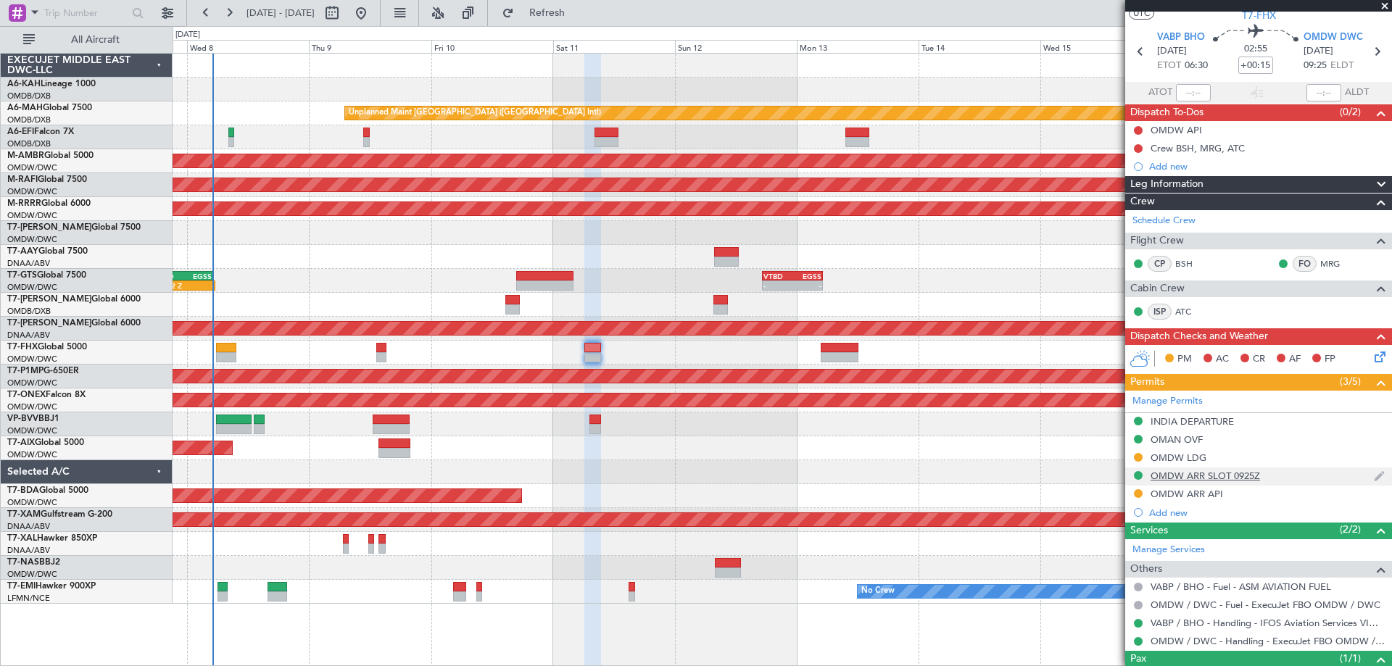
scroll to position [95, 0]
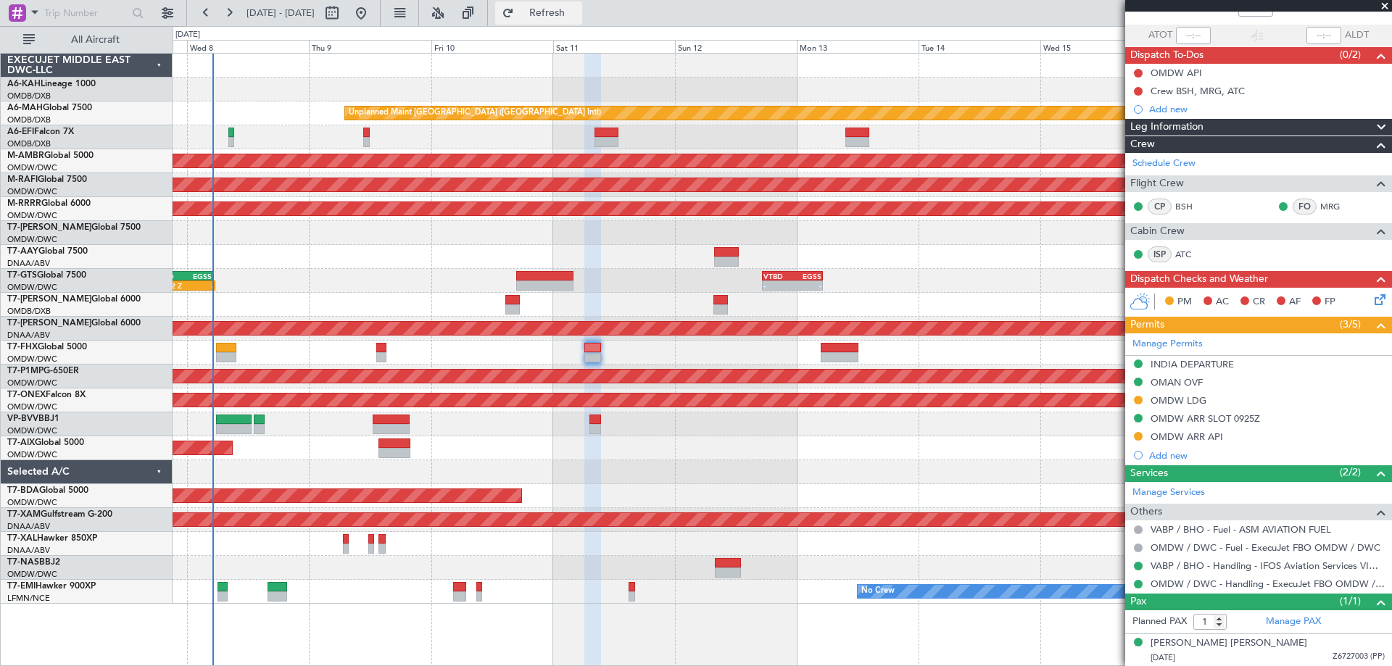
click at [578, 12] on span "Refresh" at bounding box center [547, 13] width 61 height 10
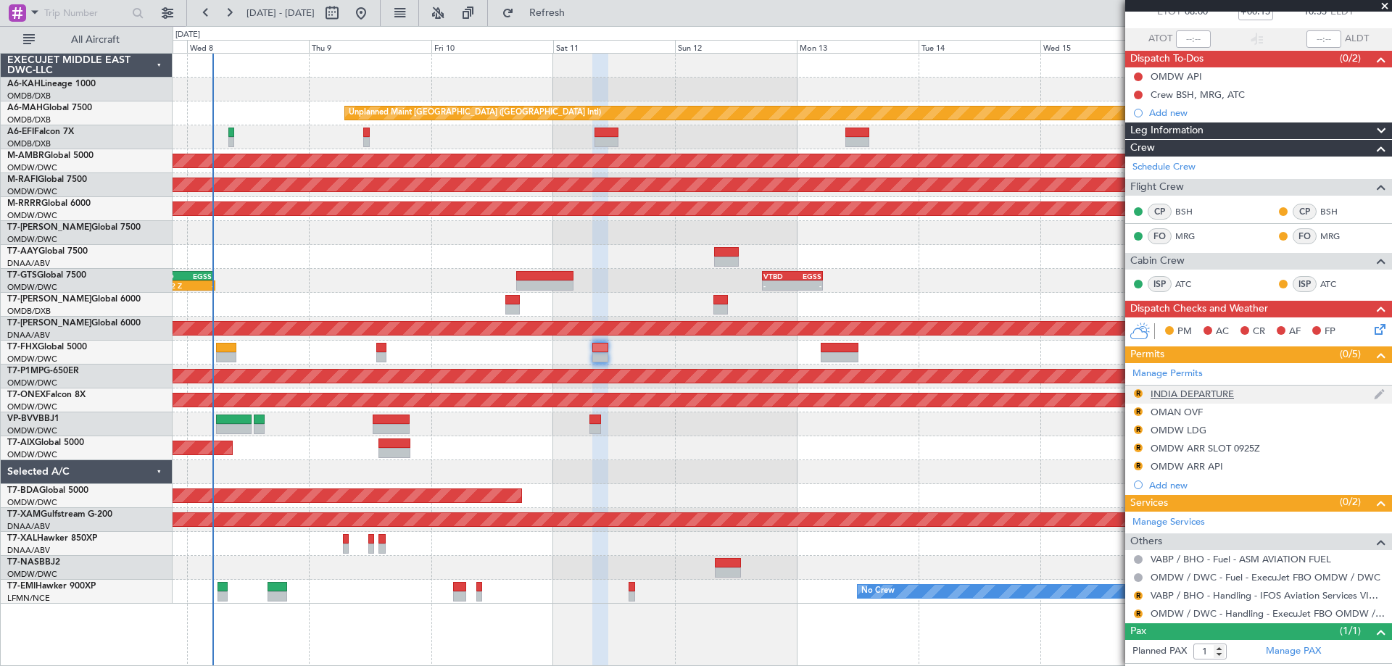
scroll to position [121, 0]
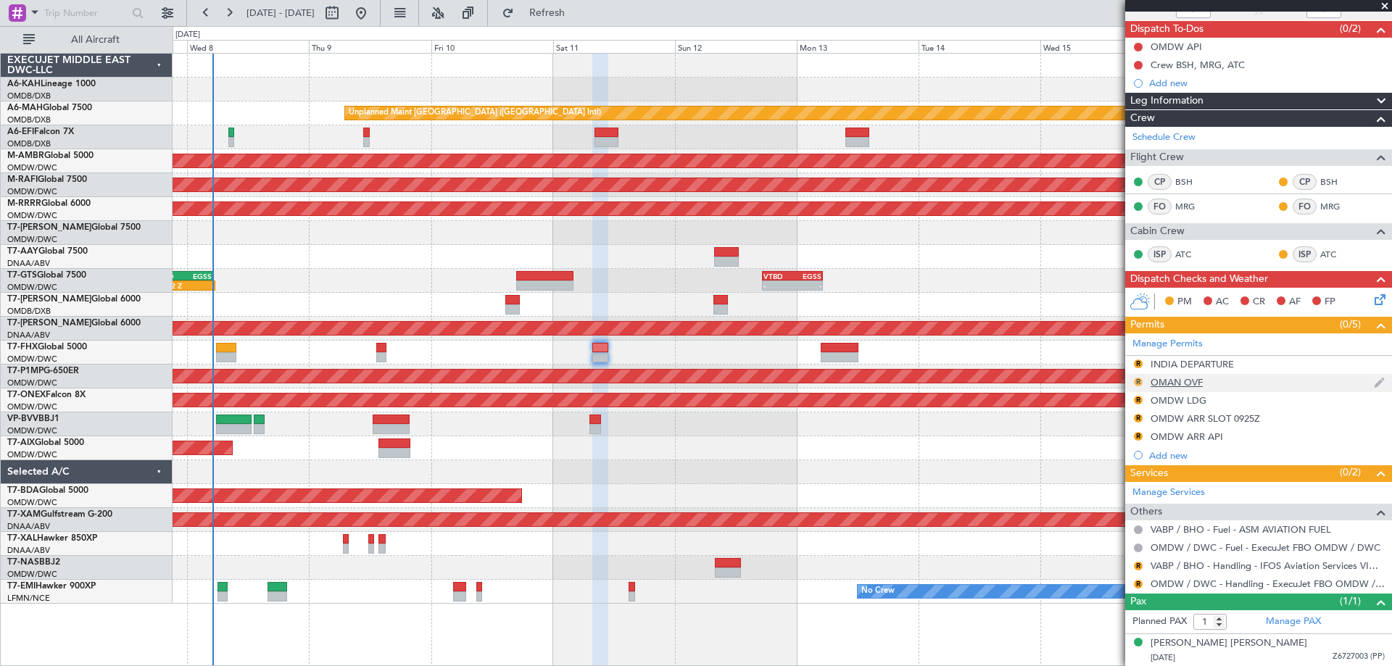
click at [1139, 381] on button "R" at bounding box center [1138, 382] width 9 height 9
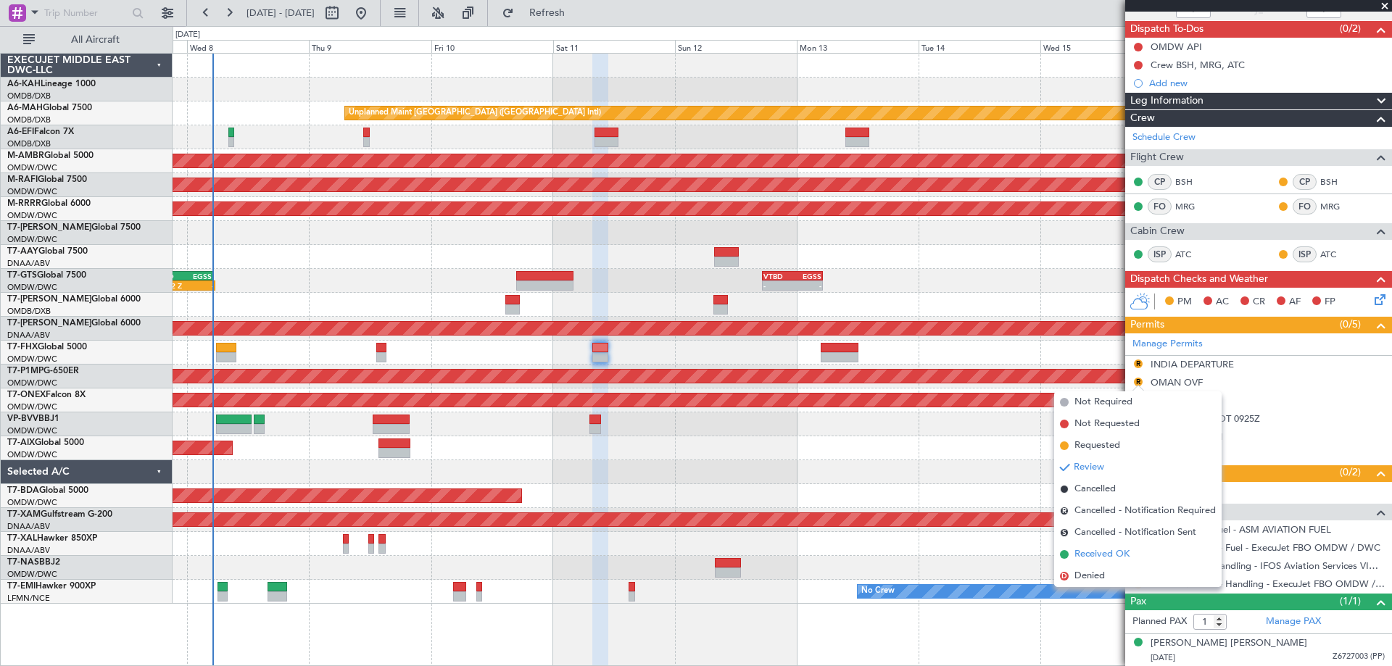
click at [1116, 553] on span "Received OK" at bounding box center [1102, 555] width 55 height 15
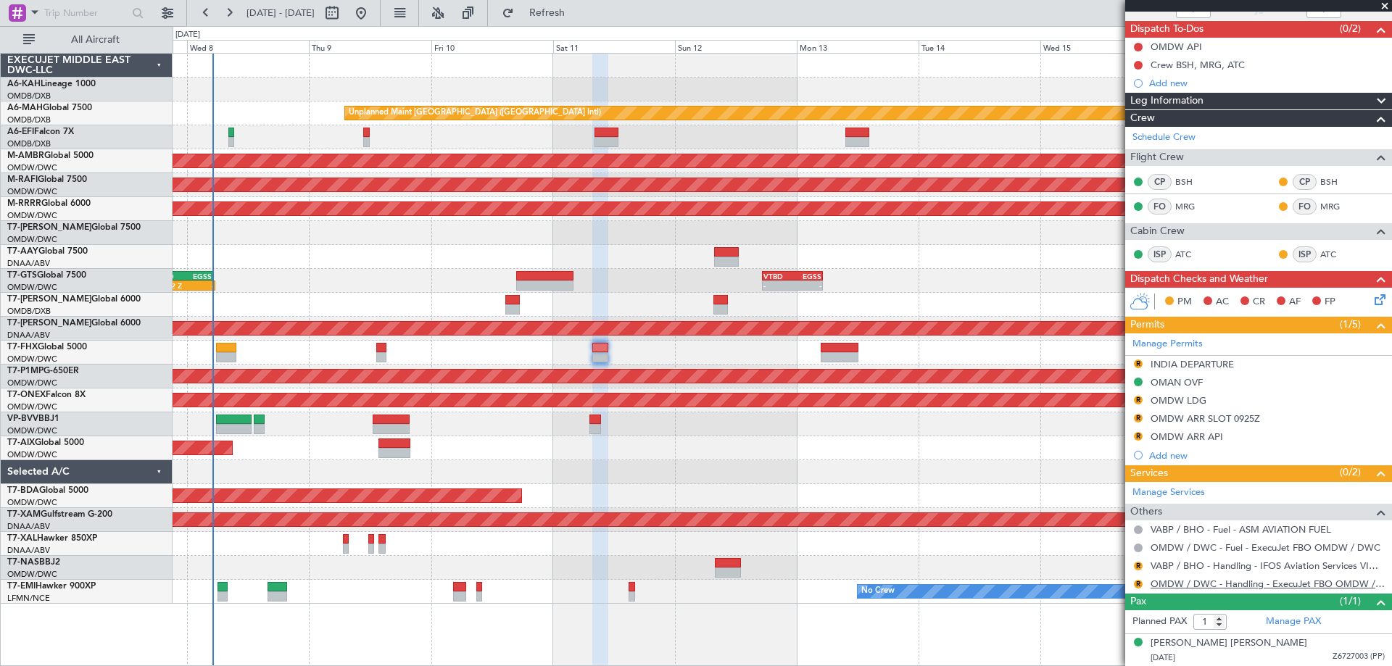
click at [1199, 586] on link "OMDW / DWC - Handling - ExecuJet FBO OMDW / DWC" at bounding box center [1268, 584] width 234 height 12
click at [1136, 580] on button "R" at bounding box center [1138, 584] width 9 height 9
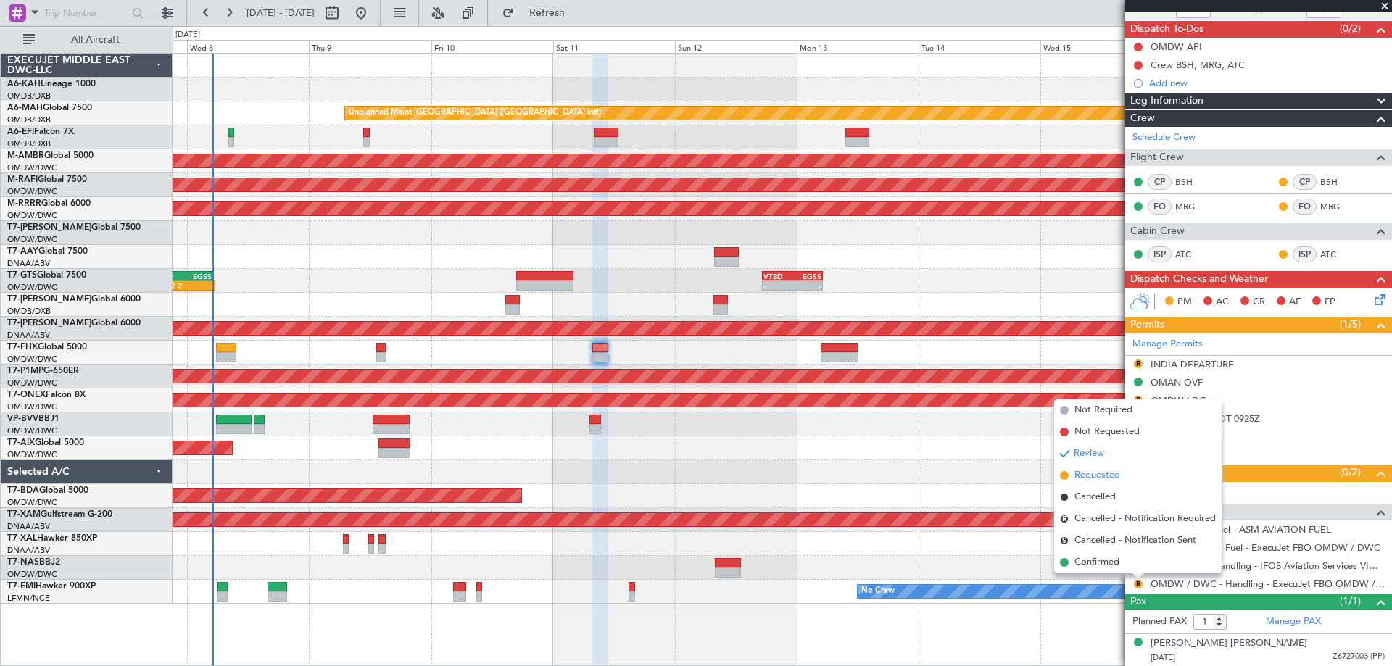
click at [1092, 478] on span "Requested" at bounding box center [1098, 475] width 46 height 15
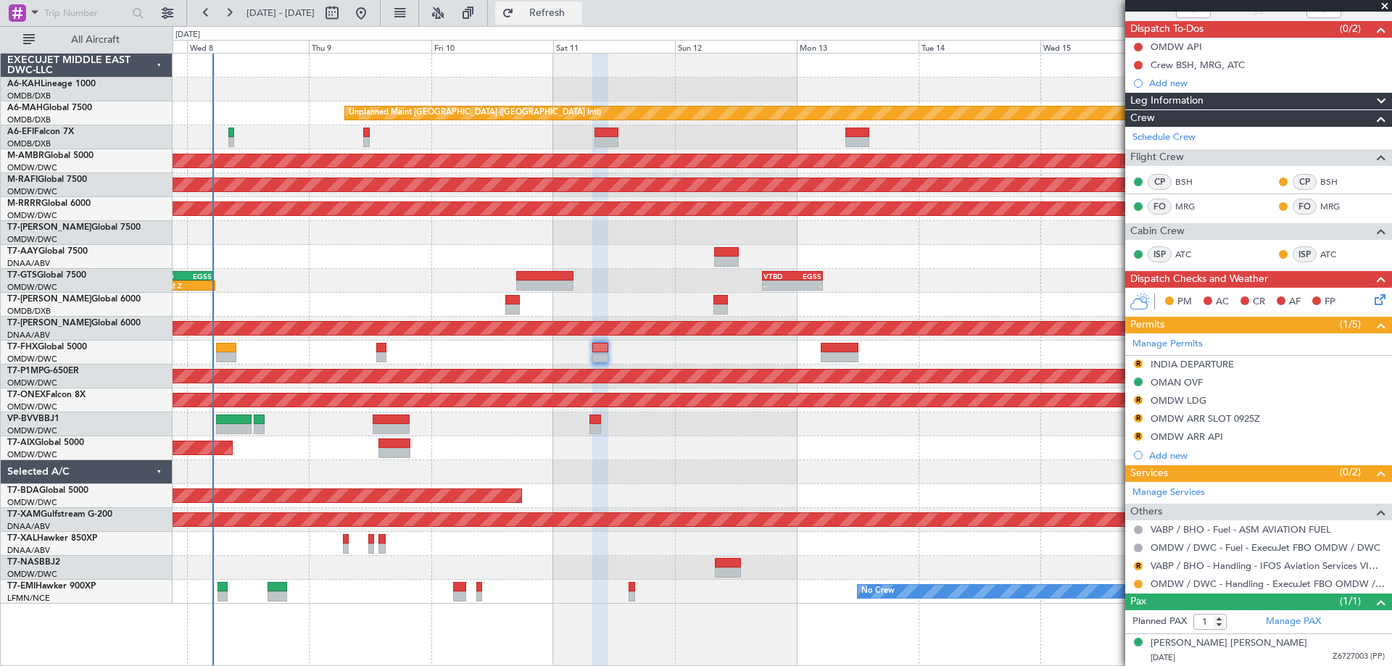
click at [560, 8] on button "Refresh" at bounding box center [538, 12] width 87 height 23
click at [1170, 349] on link "Manage Permits" at bounding box center [1168, 344] width 70 height 15
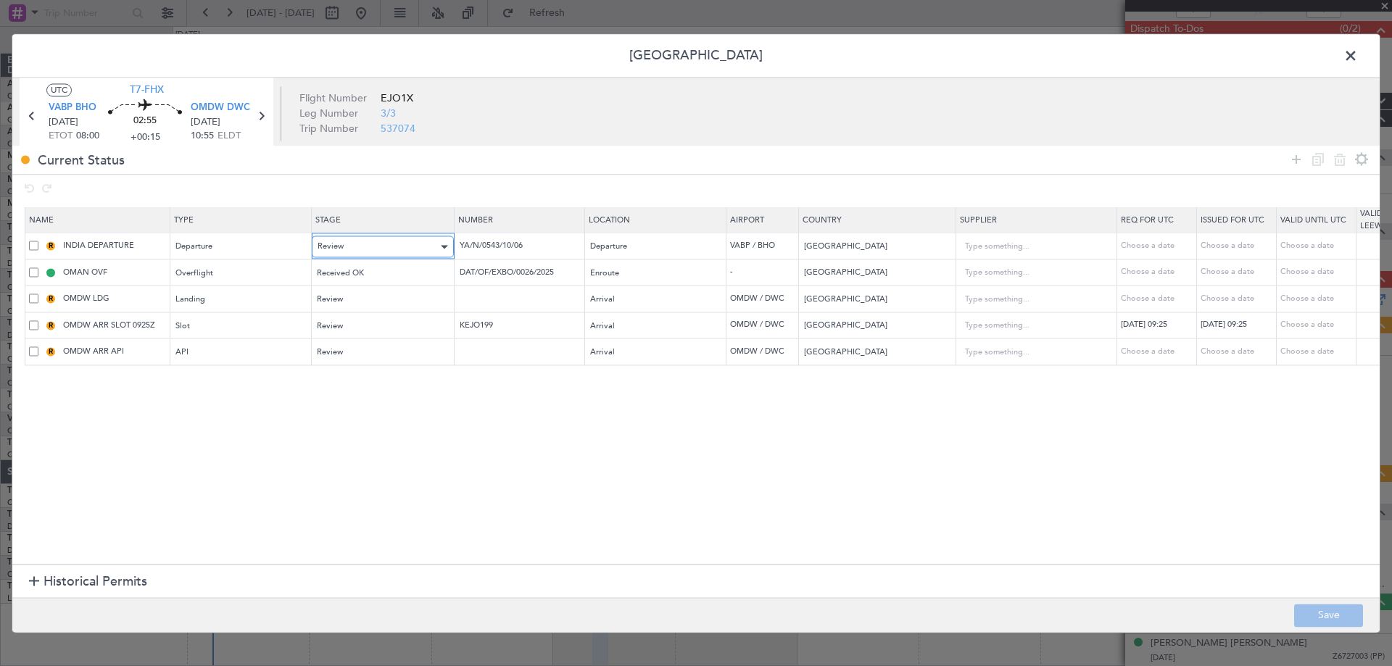
click at [350, 244] on div "Review" at bounding box center [378, 247] width 120 height 22
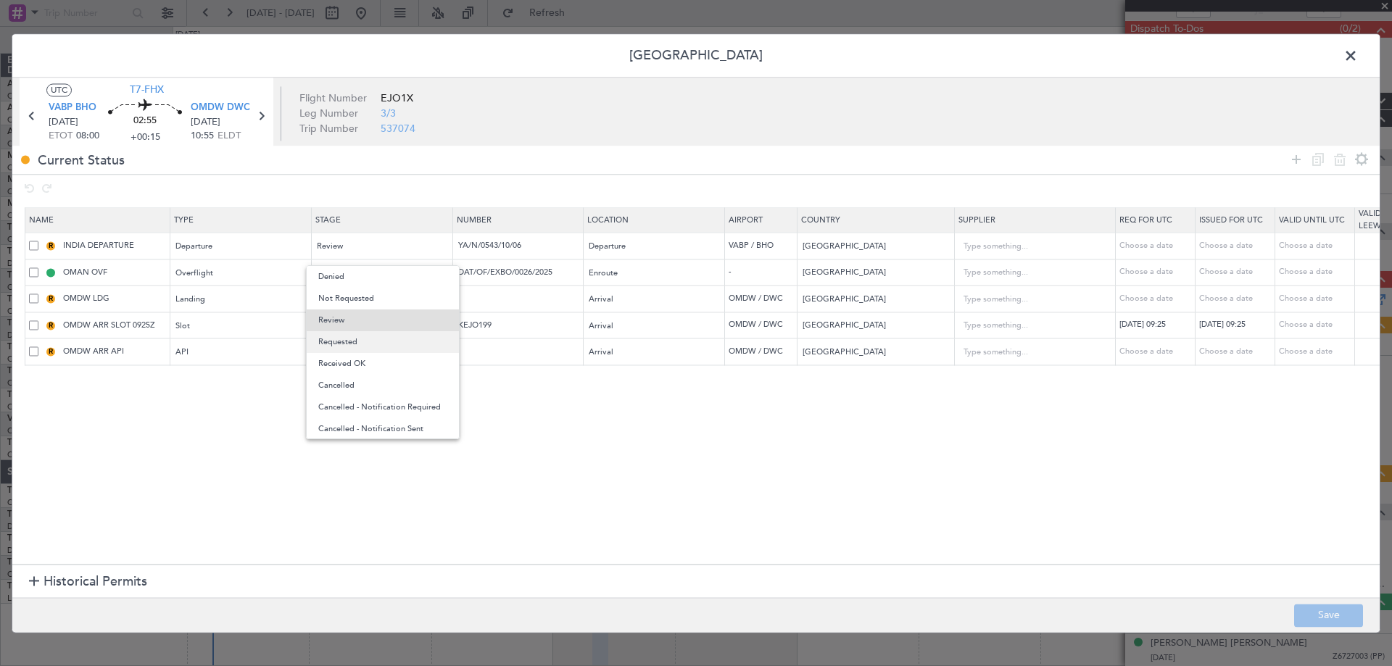
click at [357, 339] on span "Requested" at bounding box center [382, 342] width 129 height 22
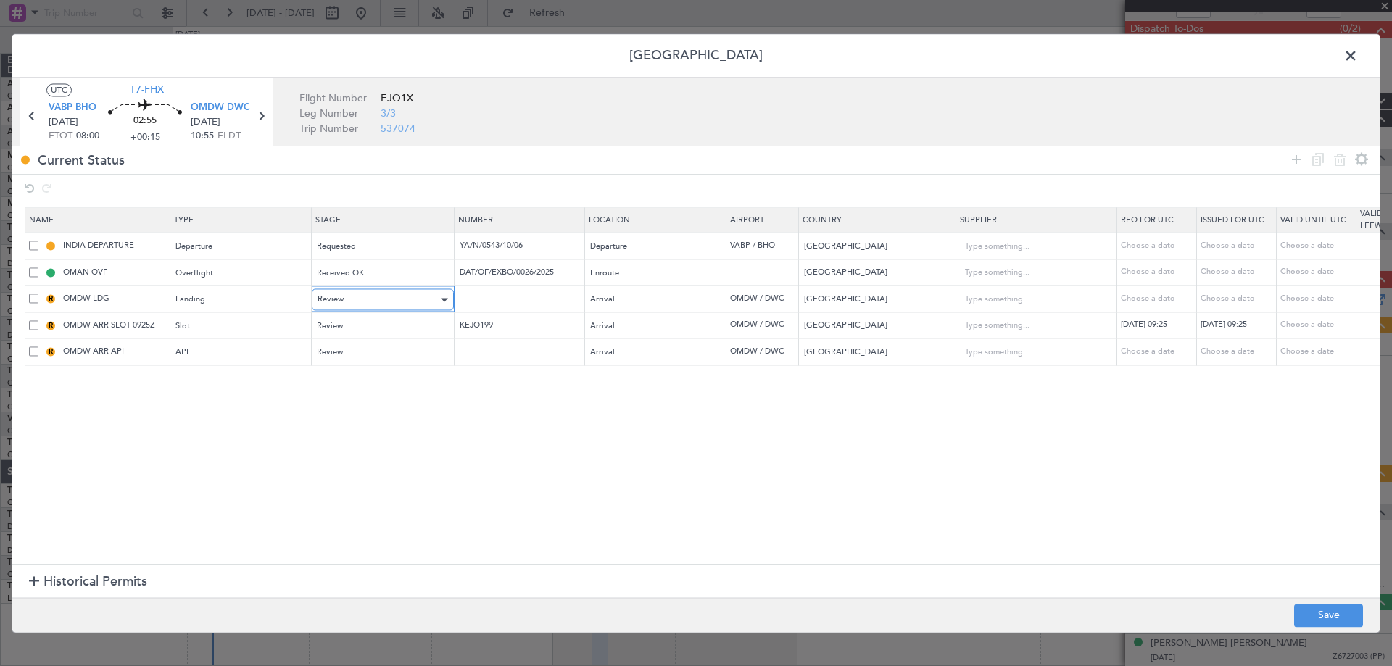
click at [366, 299] on div "Review" at bounding box center [378, 300] width 120 height 22
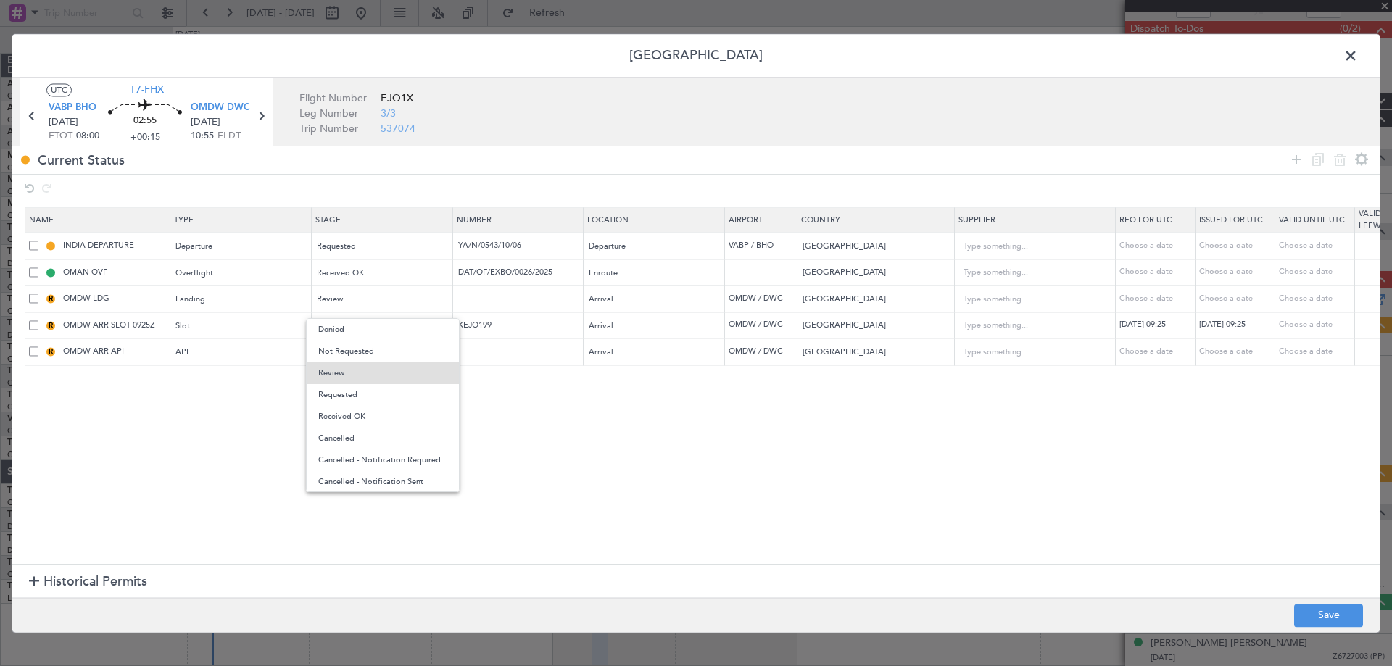
drag, startPoint x: 347, startPoint y: 391, endPoint x: 350, endPoint y: 377, distance: 13.9
click at [347, 389] on span "Requested" at bounding box center [382, 395] width 129 height 22
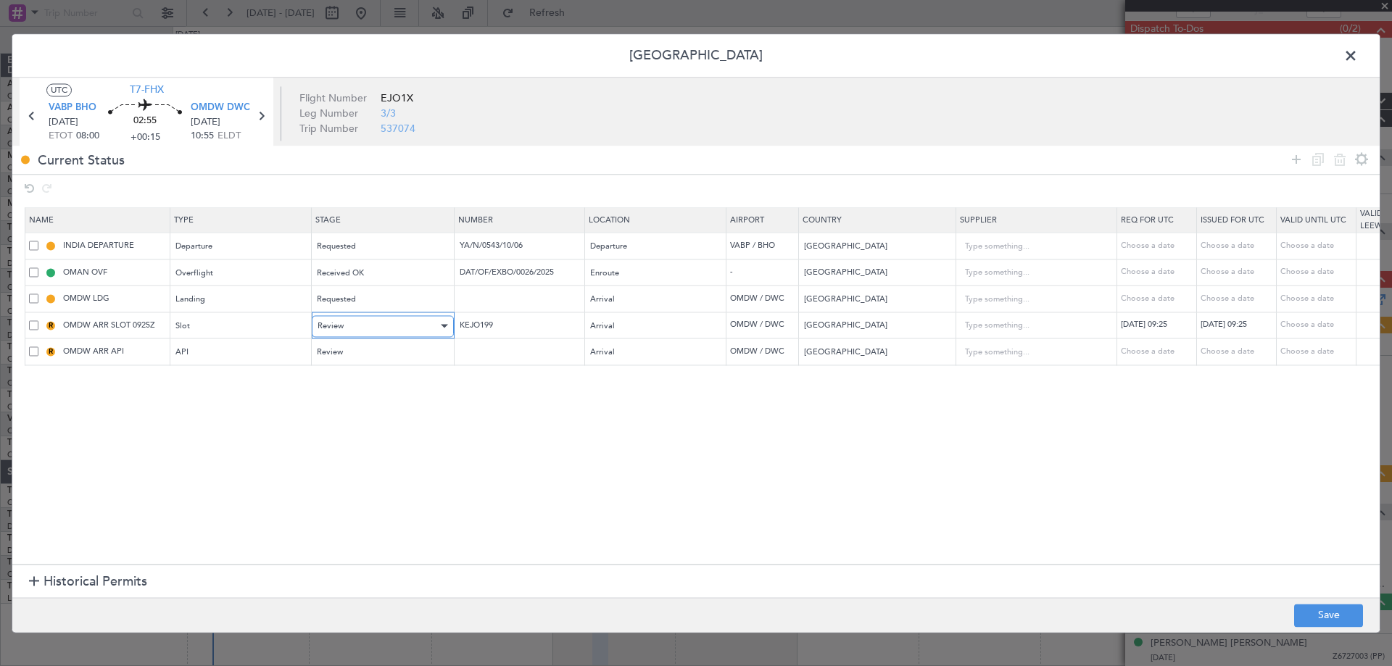
click at [365, 329] on div "Review" at bounding box center [378, 326] width 120 height 22
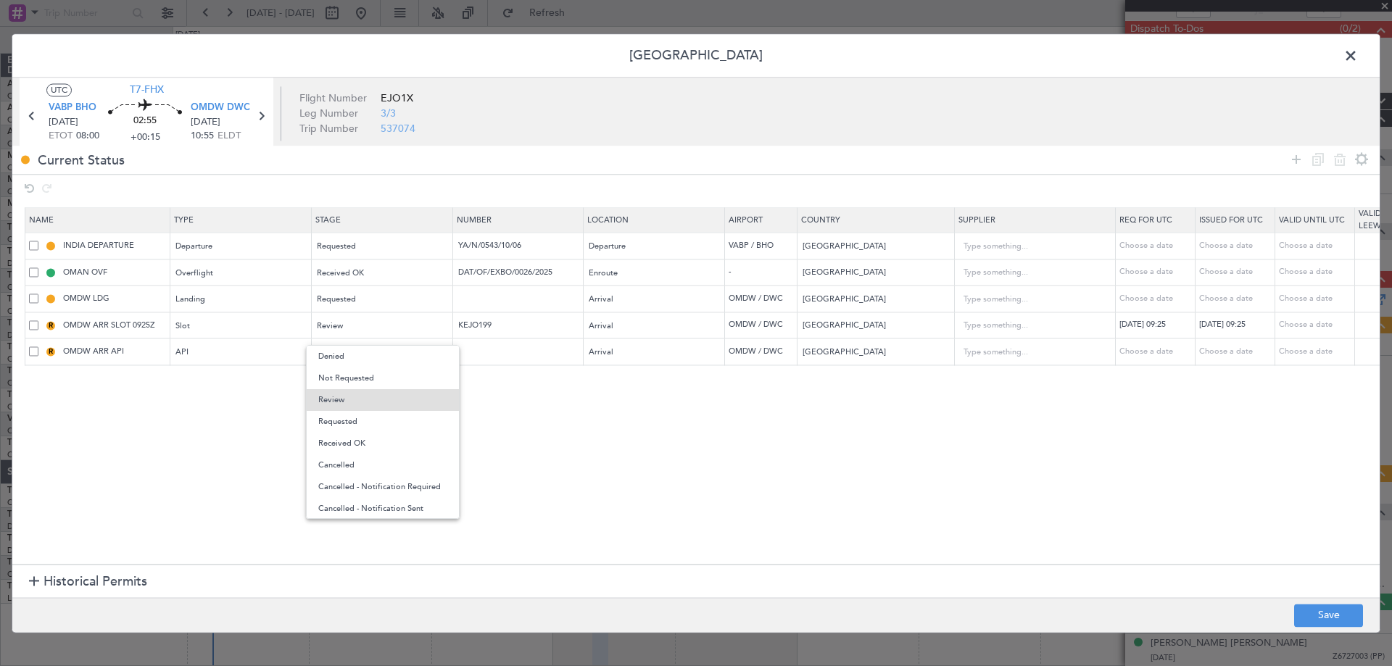
click at [357, 415] on span "Requested" at bounding box center [382, 422] width 129 height 22
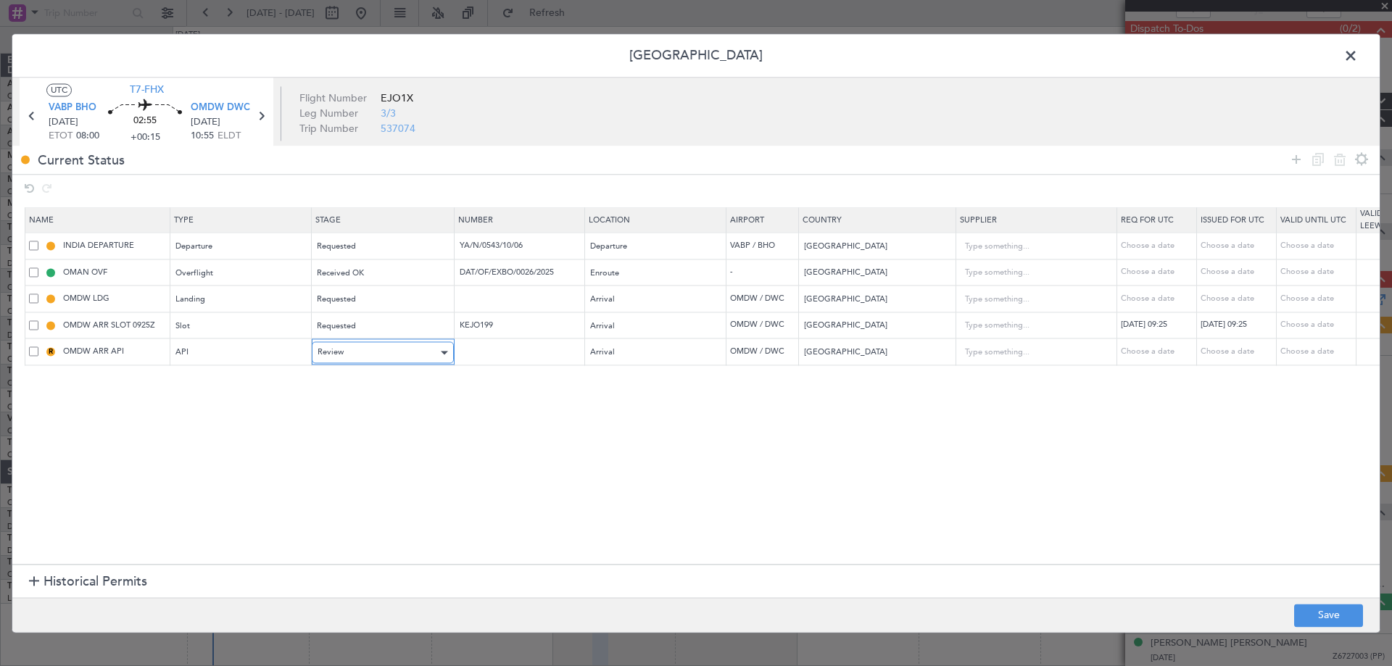
click at [370, 349] on div "Review" at bounding box center [378, 353] width 120 height 22
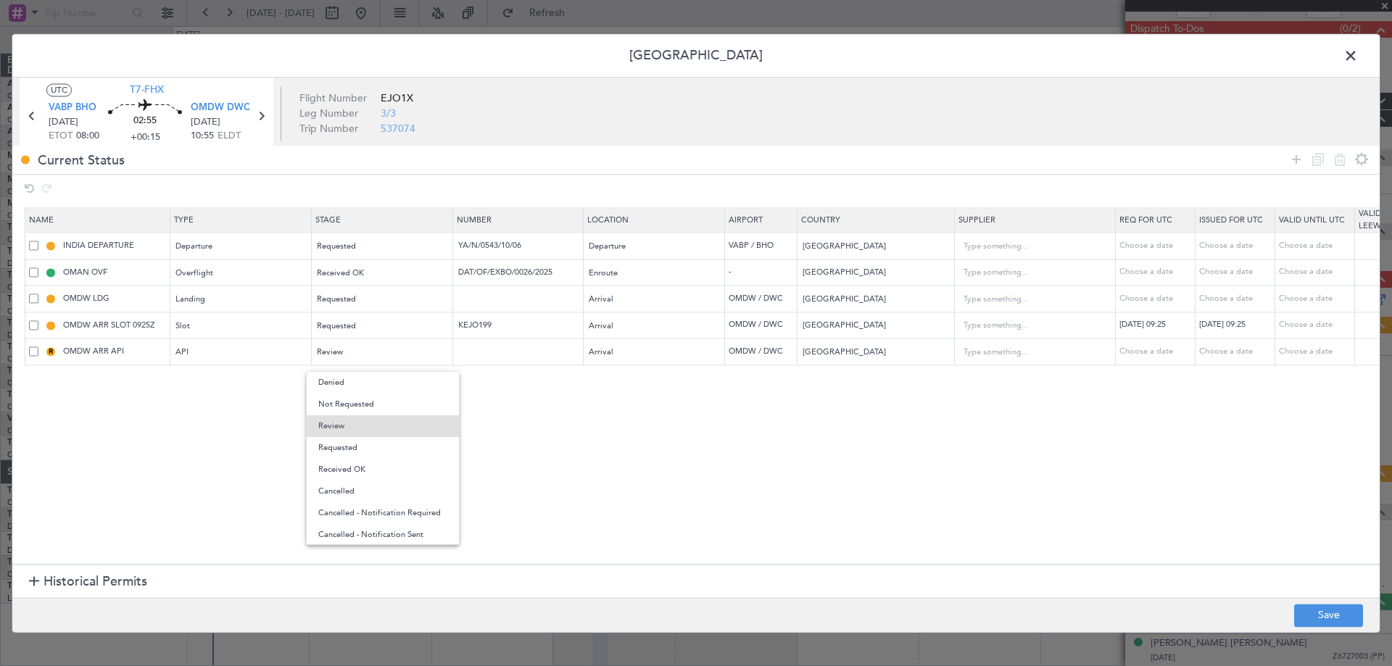
drag, startPoint x: 355, startPoint y: 443, endPoint x: 408, endPoint y: 429, distance: 54.2
click at [355, 442] on span "Requested" at bounding box center [382, 448] width 129 height 22
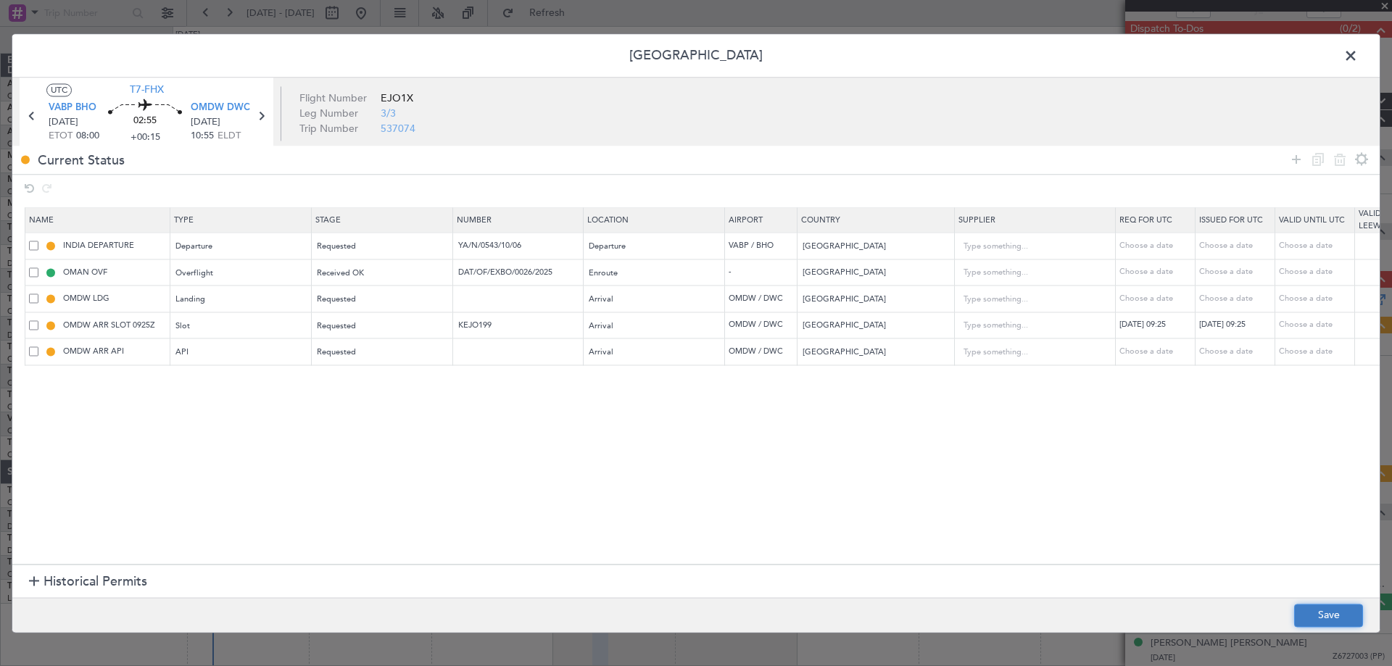
click at [1297, 624] on button "Save" at bounding box center [1328, 615] width 69 height 23
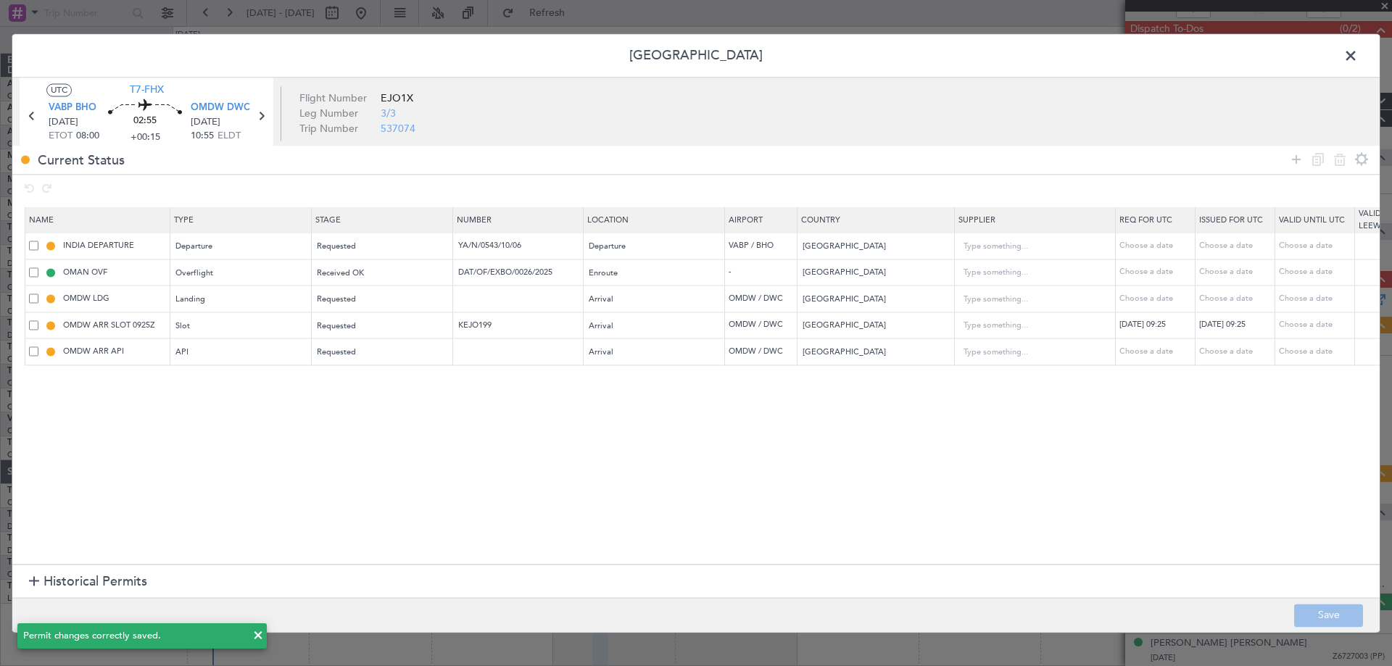
click at [1358, 54] on span at bounding box center [1358, 59] width 0 height 29
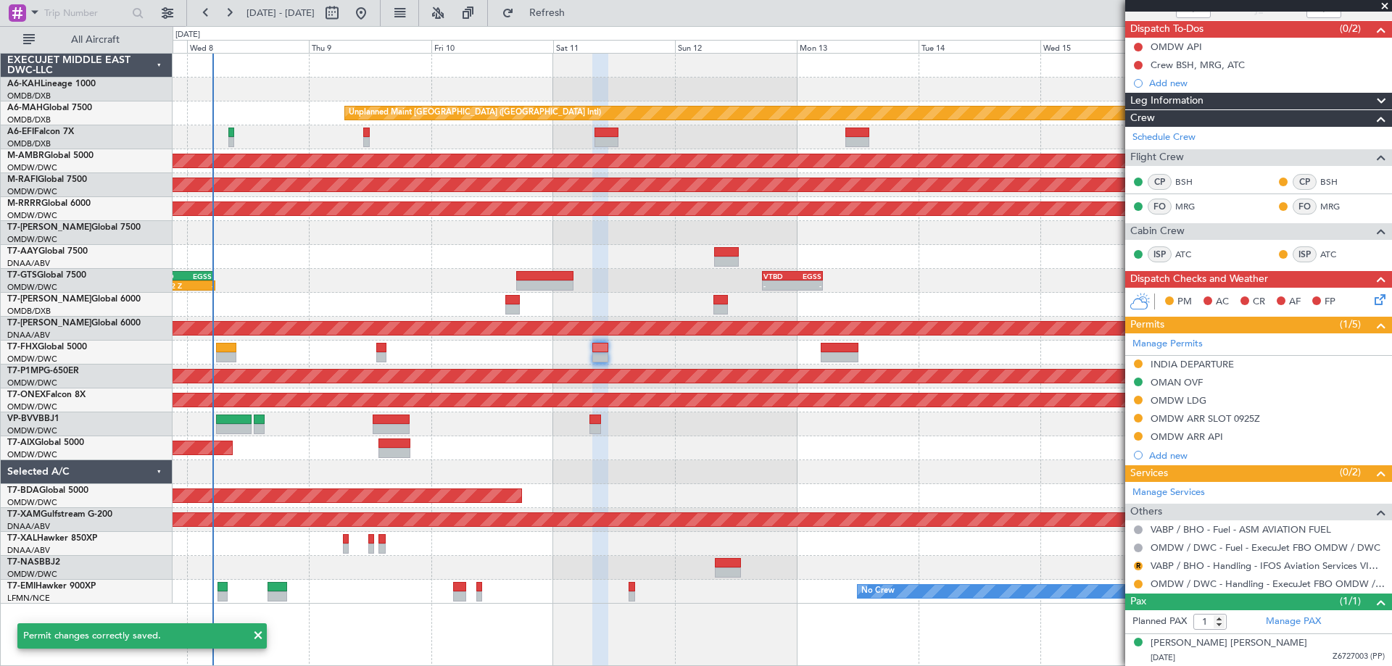
click at [654, 271] on div "17:42 Z - VTBD 17:20 Z EGSS 05:10 Z - - VTBD 17:20 Z EGSS 05:15 Z Planned Maint…" at bounding box center [782, 281] width 1219 height 24
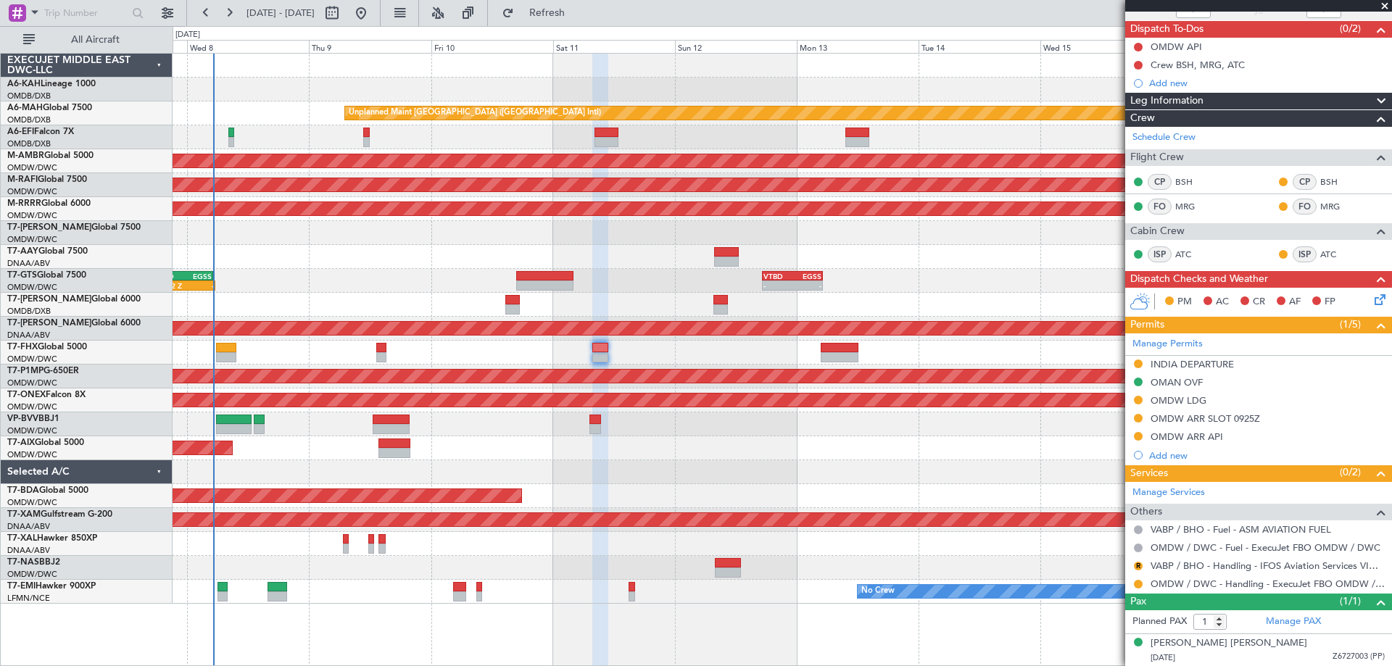
click at [1133, 561] on nimbus-traffic-light "R" at bounding box center [1139, 567] width 12 height 12
click at [1136, 564] on button "R" at bounding box center [1138, 566] width 9 height 9
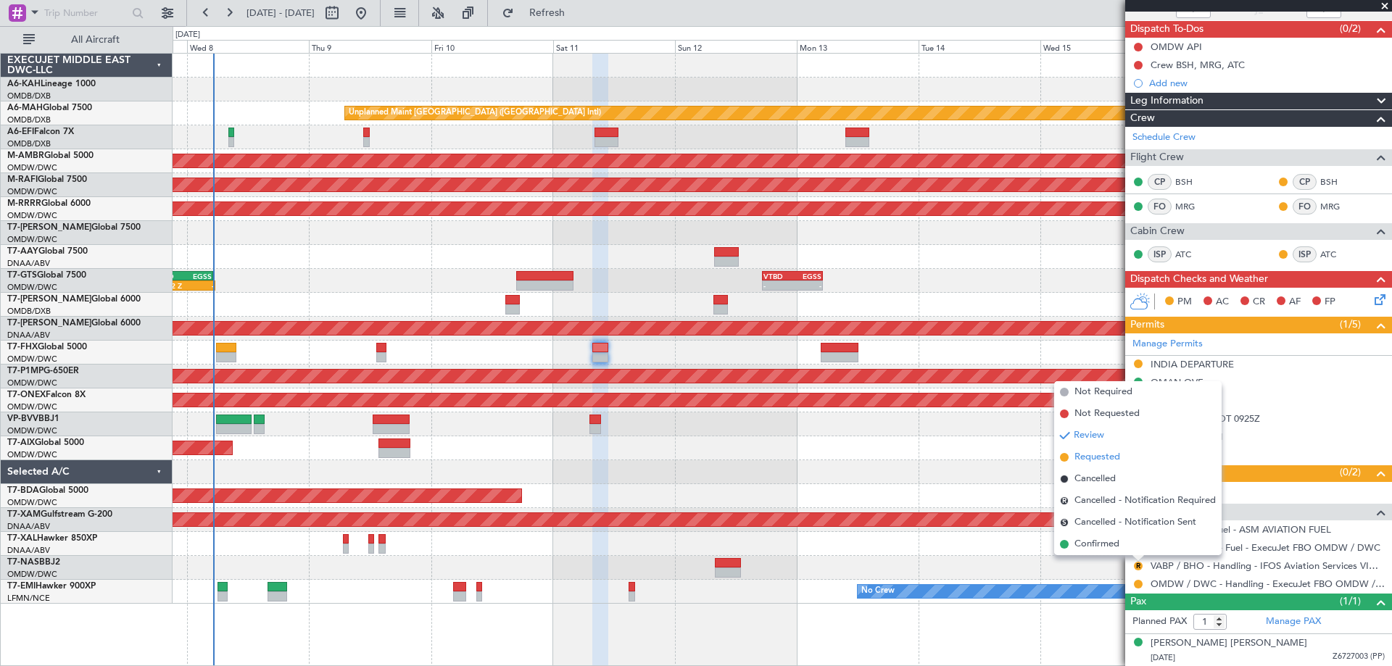
click at [1083, 456] on span "Requested" at bounding box center [1098, 457] width 46 height 15
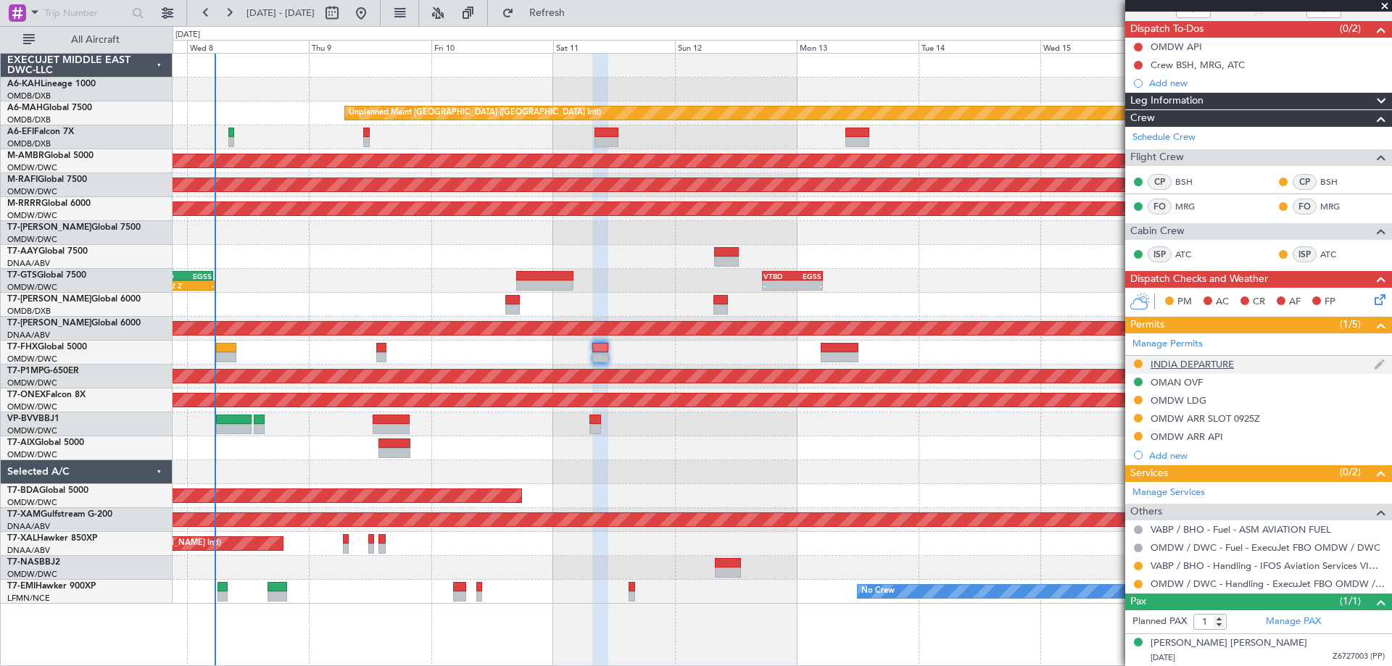
click at [1208, 366] on div "INDIA DEPARTURE" at bounding box center [1192, 364] width 83 height 12
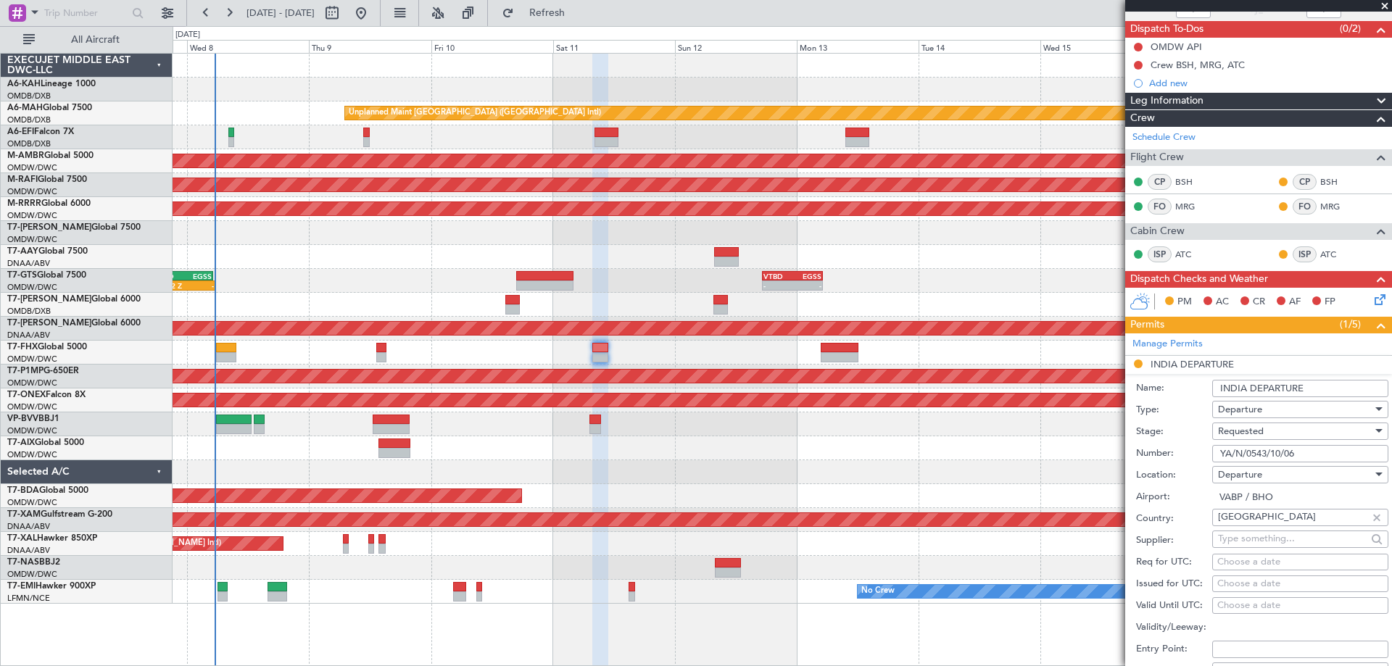
click at [1247, 430] on span "Requested" at bounding box center [1241, 431] width 46 height 13
drag, startPoint x: 1254, startPoint y: 535, endPoint x: 1263, endPoint y: 522, distance: 15.7
click at [1254, 536] on span "Received OK" at bounding box center [1295, 541] width 152 height 22
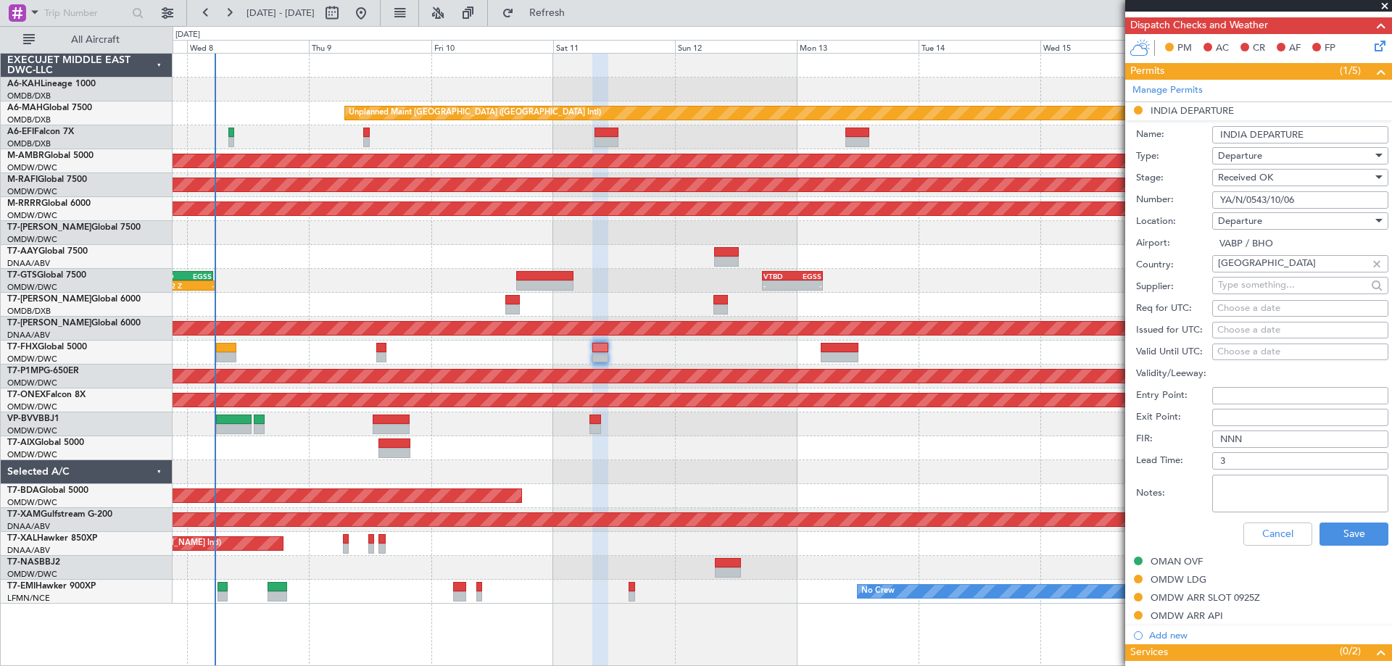
scroll to position [554, 0]
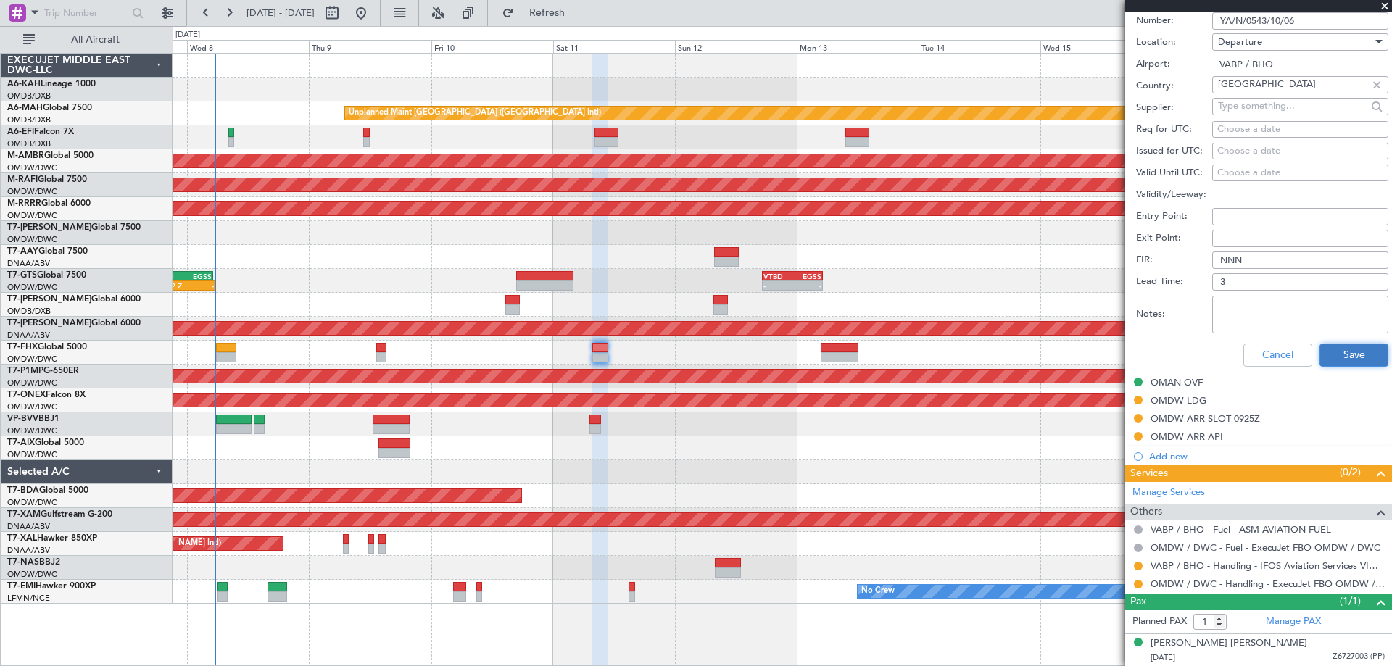
click at [1339, 362] on button "Save" at bounding box center [1354, 355] width 69 height 23
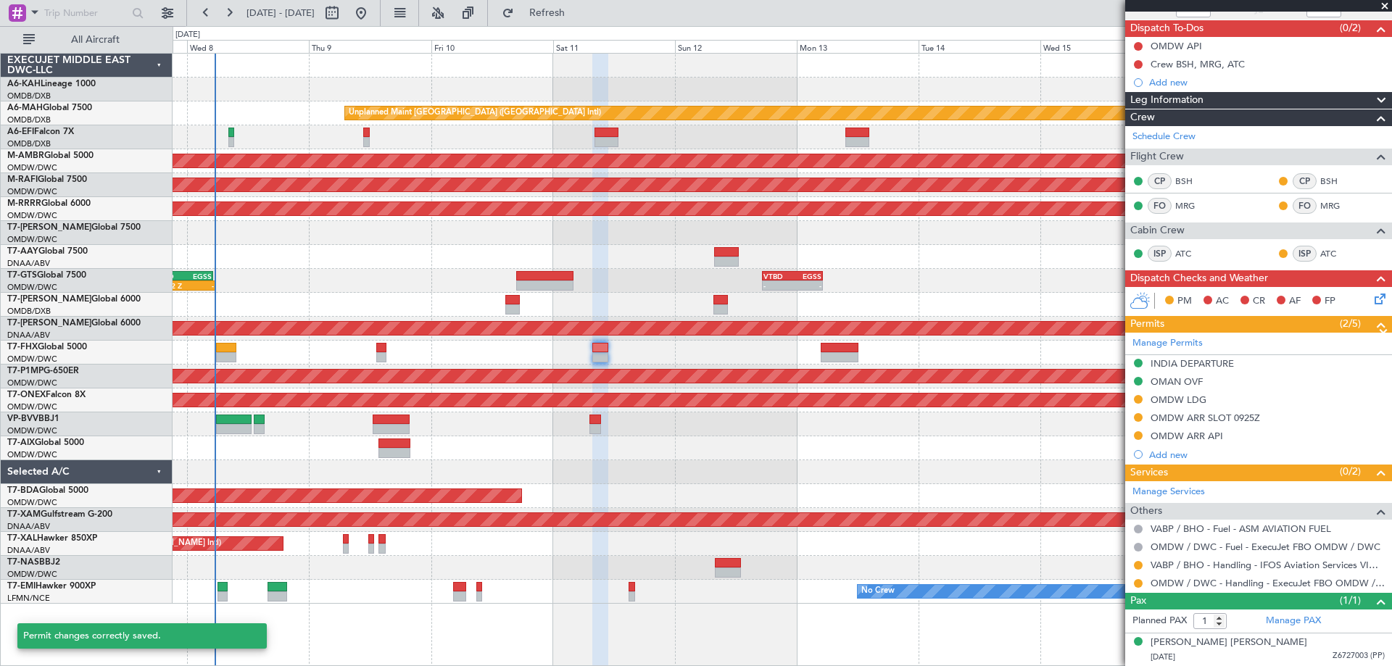
scroll to position [121, 0]
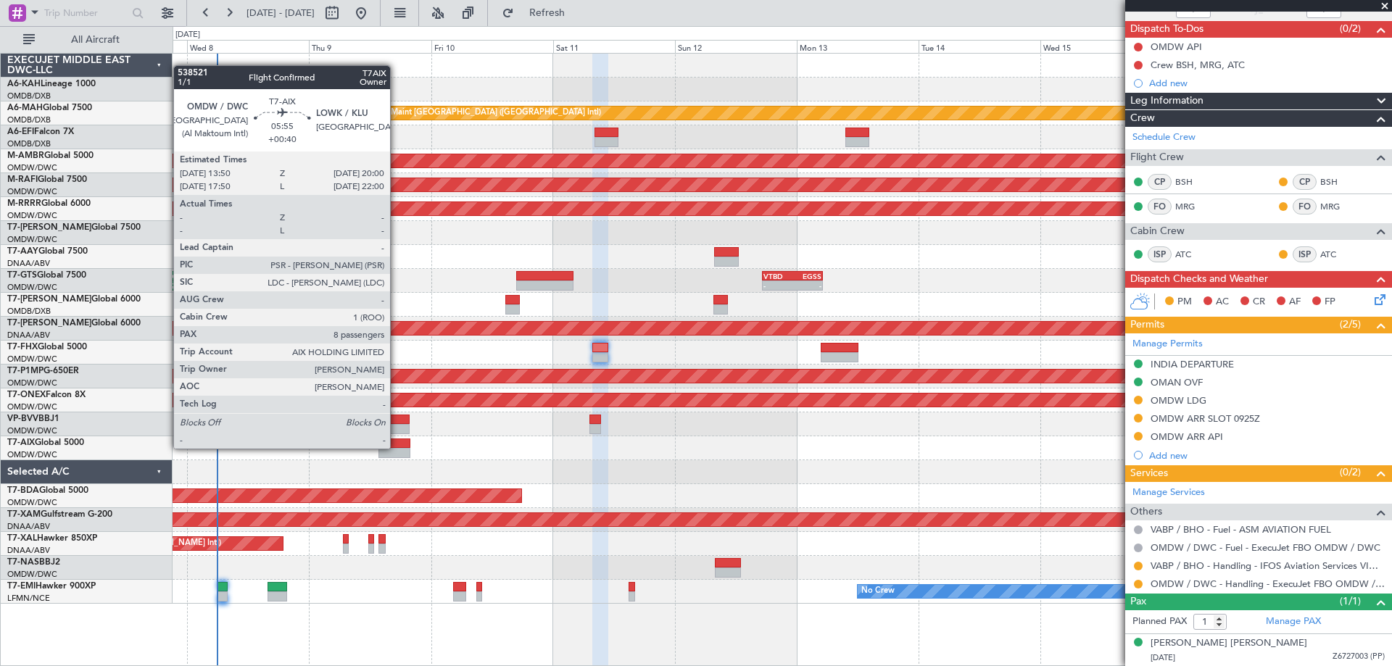
click at [397, 447] on div at bounding box center [395, 444] width 32 height 10
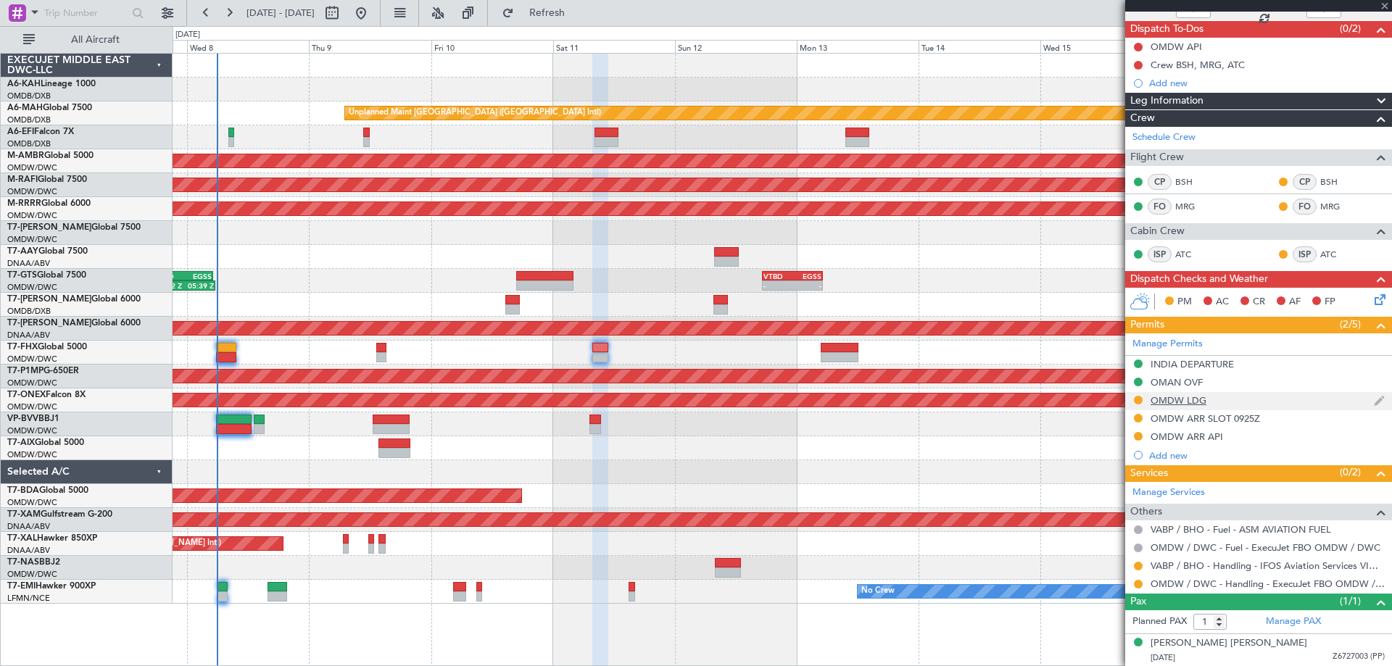
type input "+00:40"
type input "8"
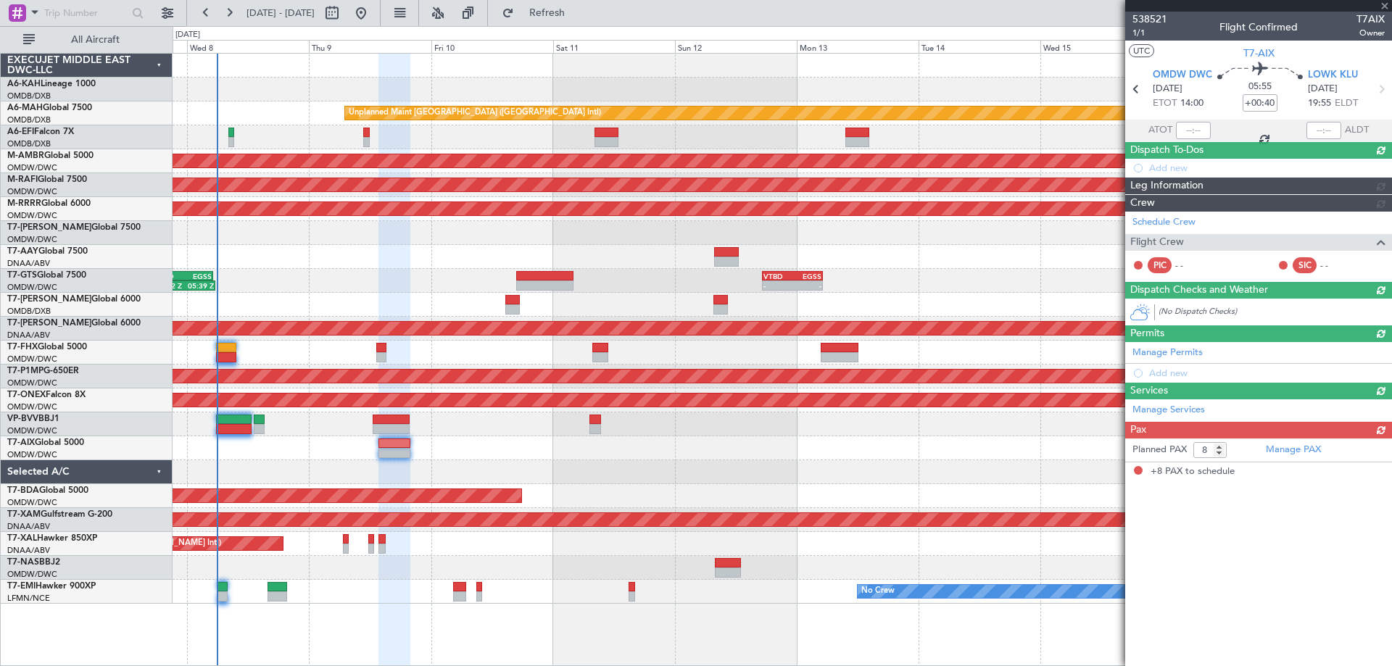
scroll to position [0, 0]
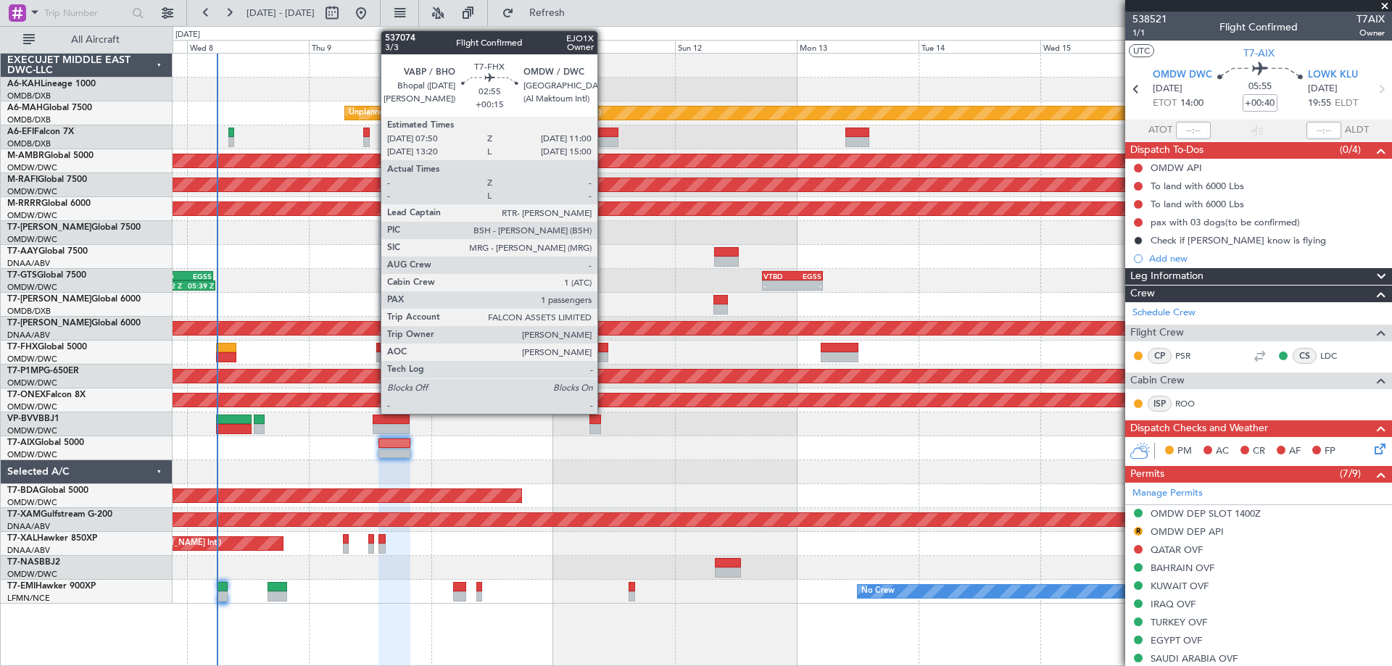
click at [604, 358] on div at bounding box center [600, 357] width 17 height 10
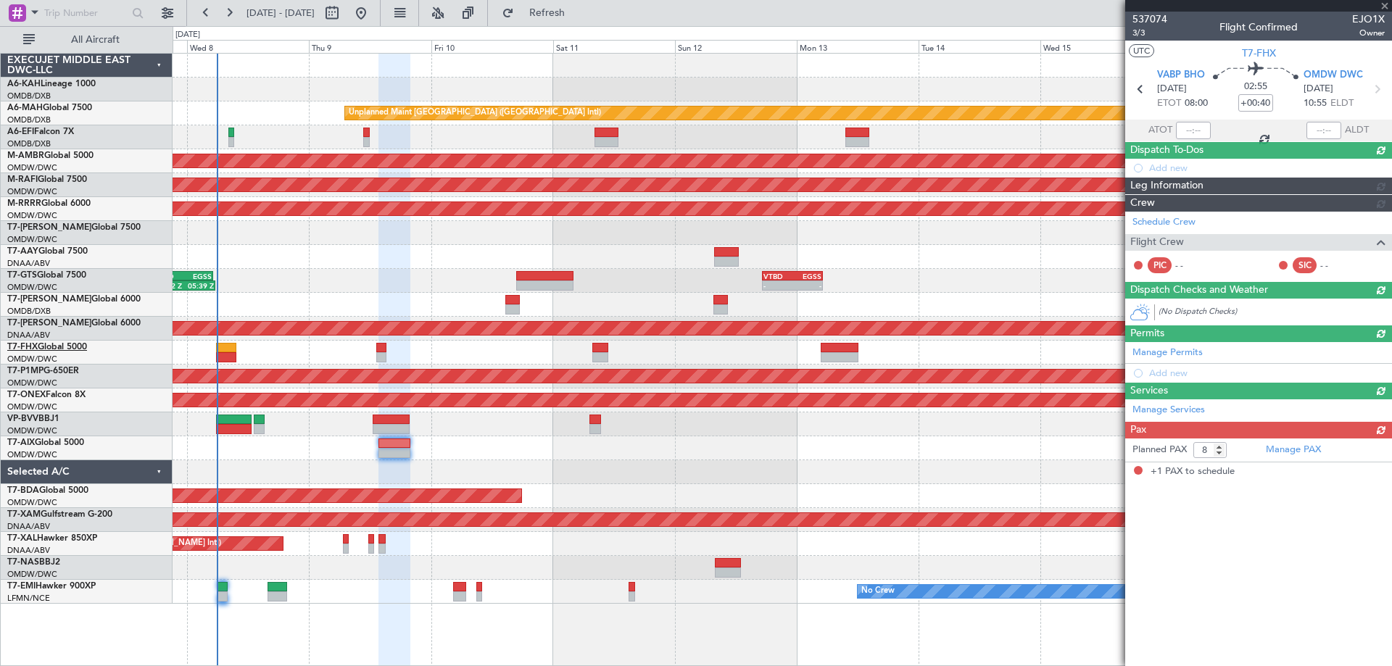
type input "+00:15"
type input "1"
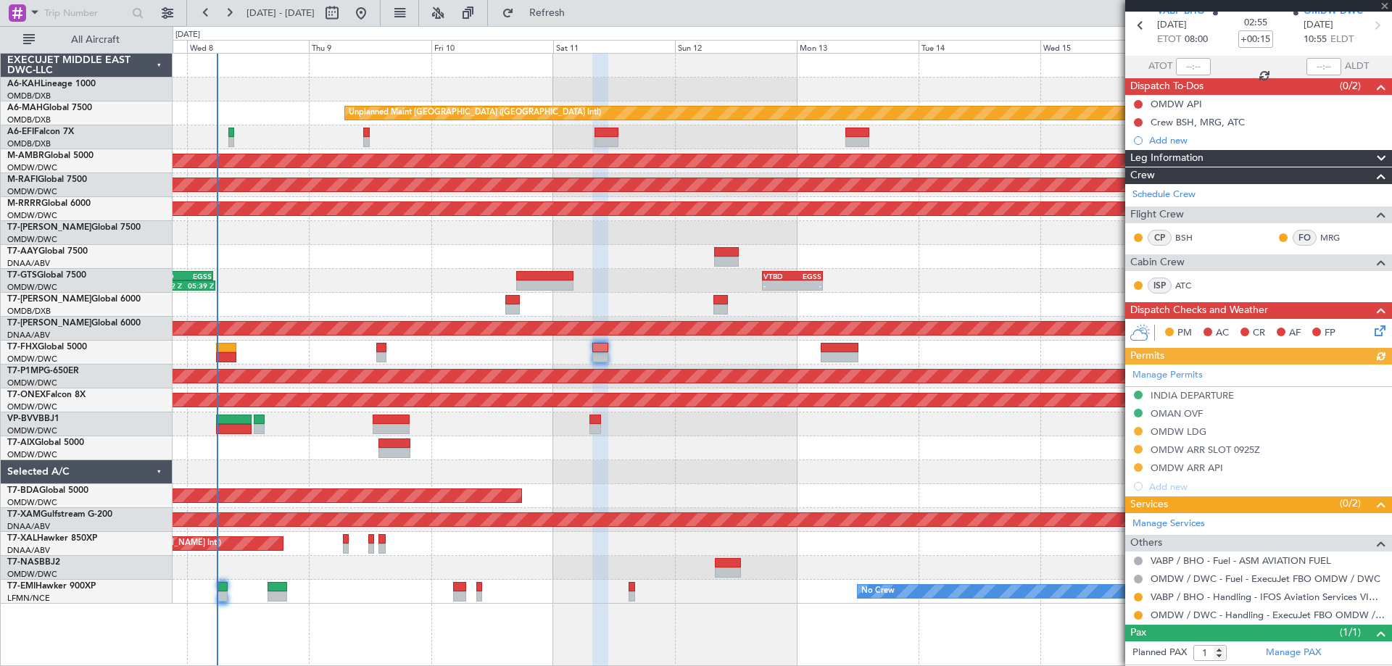
scroll to position [95, 0]
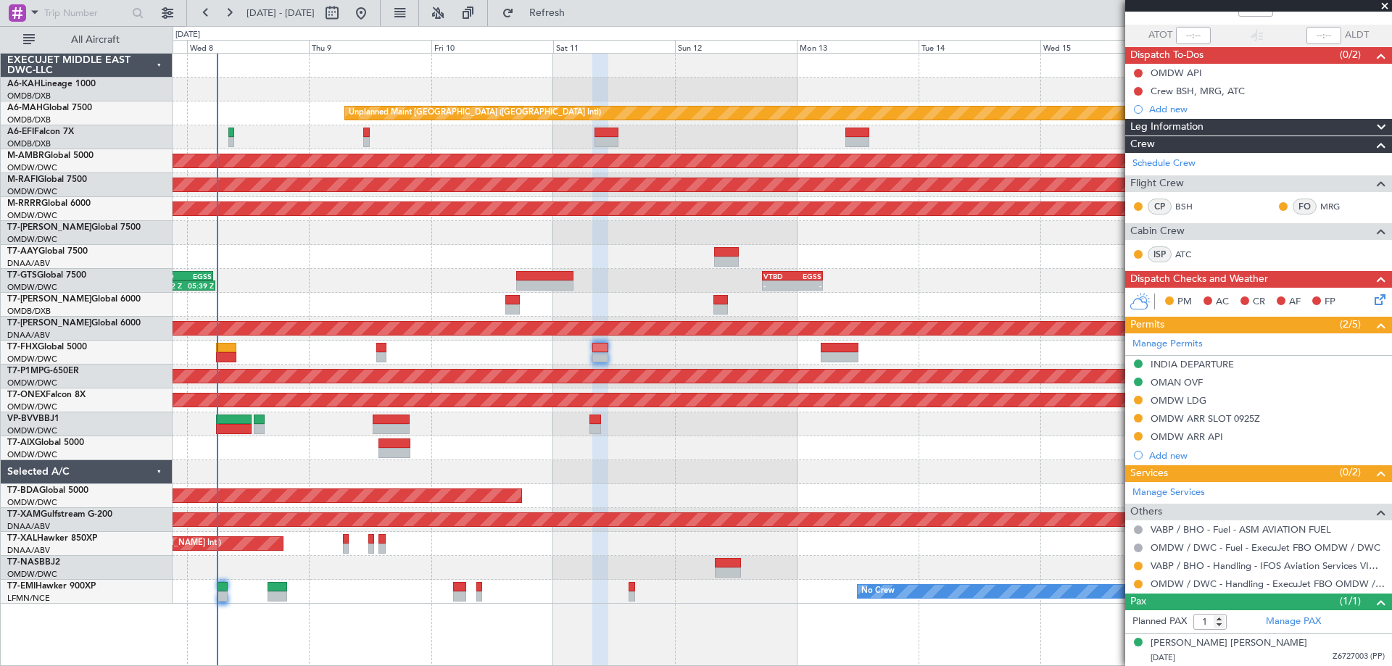
click at [1143, 585] on div at bounding box center [1139, 585] width 12 height 12
click at [1139, 582] on button at bounding box center [1138, 584] width 9 height 9
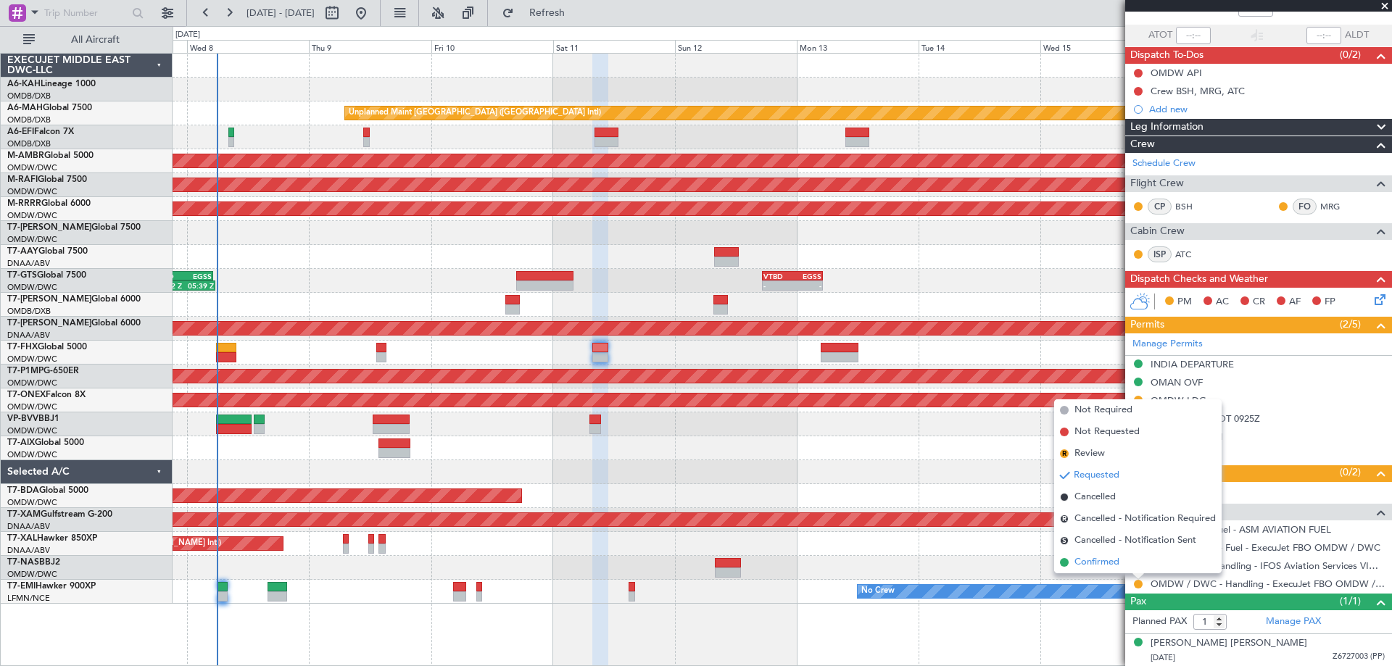
click at [1104, 562] on span "Confirmed" at bounding box center [1097, 563] width 45 height 15
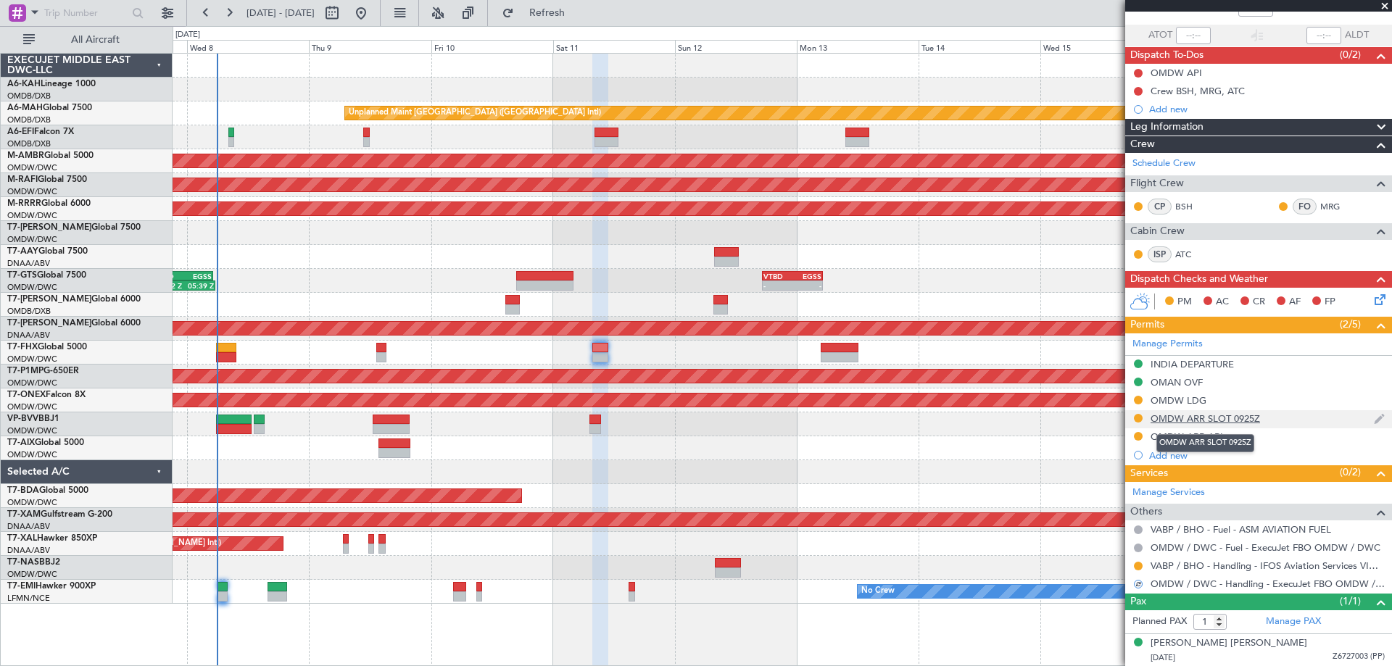
click at [1202, 416] on div "OMDW ARR SLOT 0925Z" at bounding box center [1206, 419] width 110 height 12
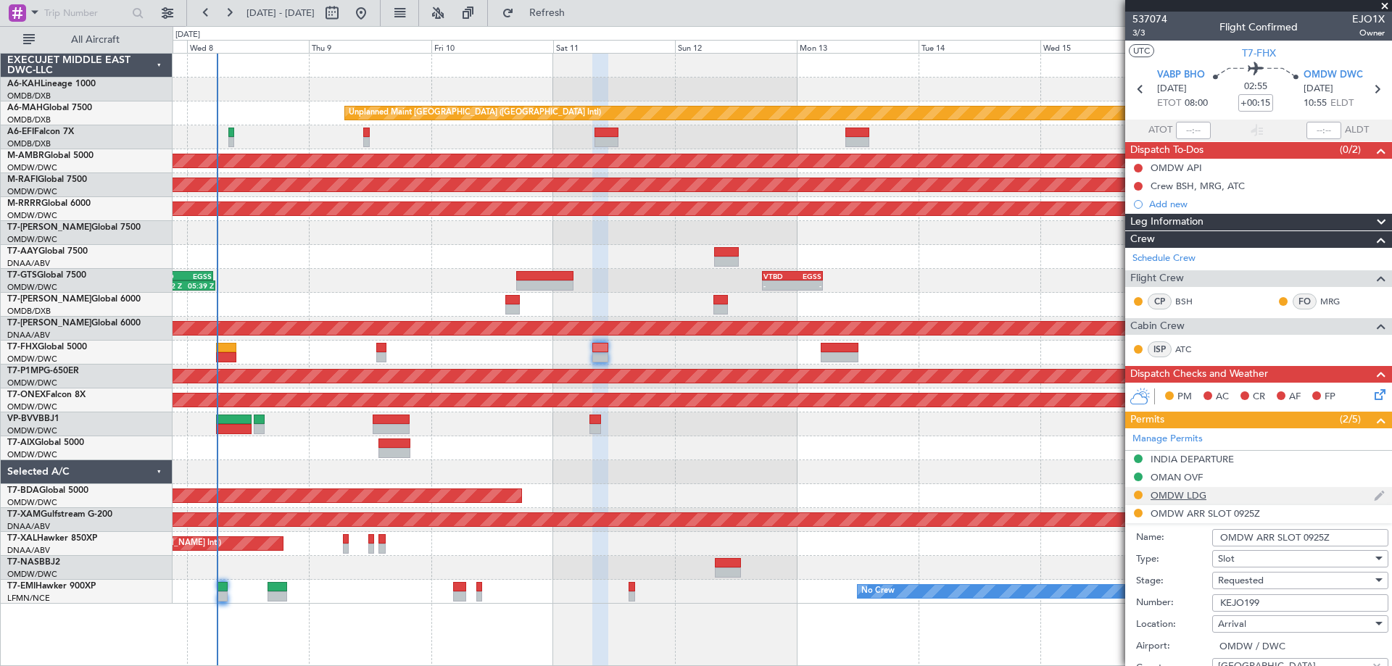
scroll to position [145, 0]
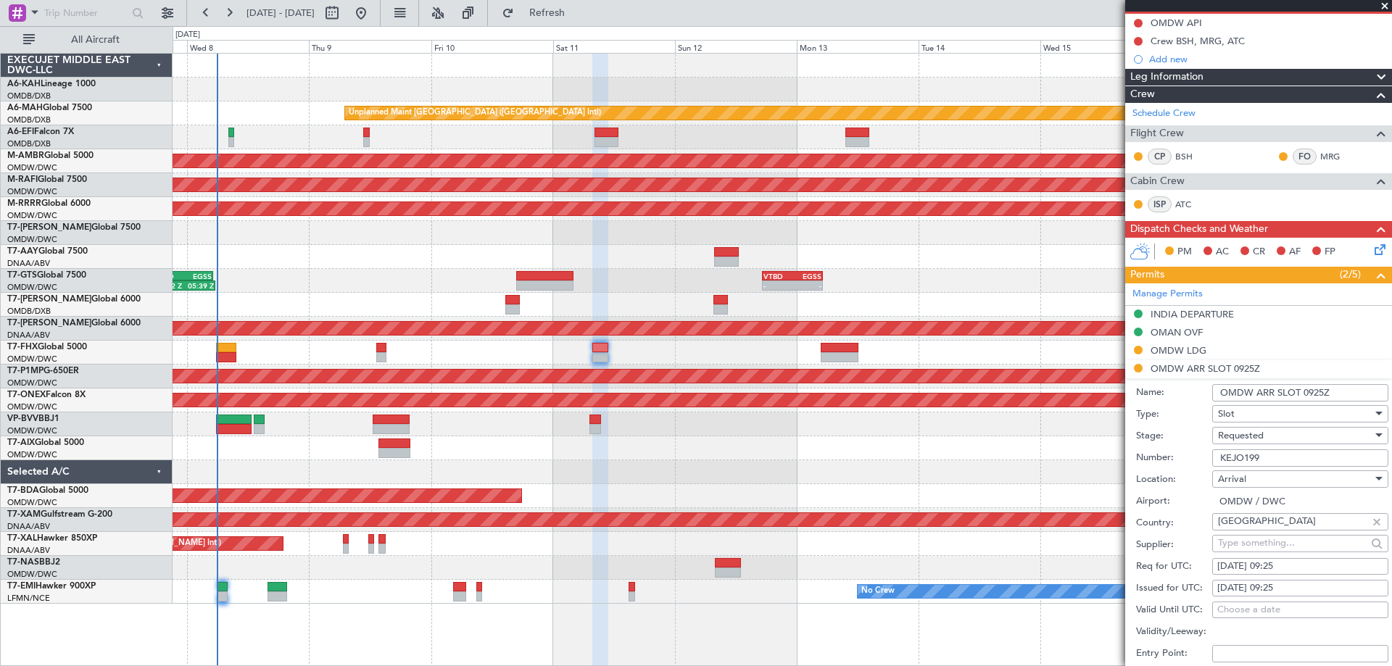
drag, startPoint x: 1345, startPoint y: 395, endPoint x: 1302, endPoint y: 392, distance: 42.9
click at [1302, 392] on input "OMDW ARR SLOT 0925Z" at bounding box center [1301, 392] width 176 height 17
type input "OMDW ARR SLOT 1055Z"
click at [1276, 569] on div "[DATE] 09:25" at bounding box center [1301, 567] width 166 height 15
select select "10"
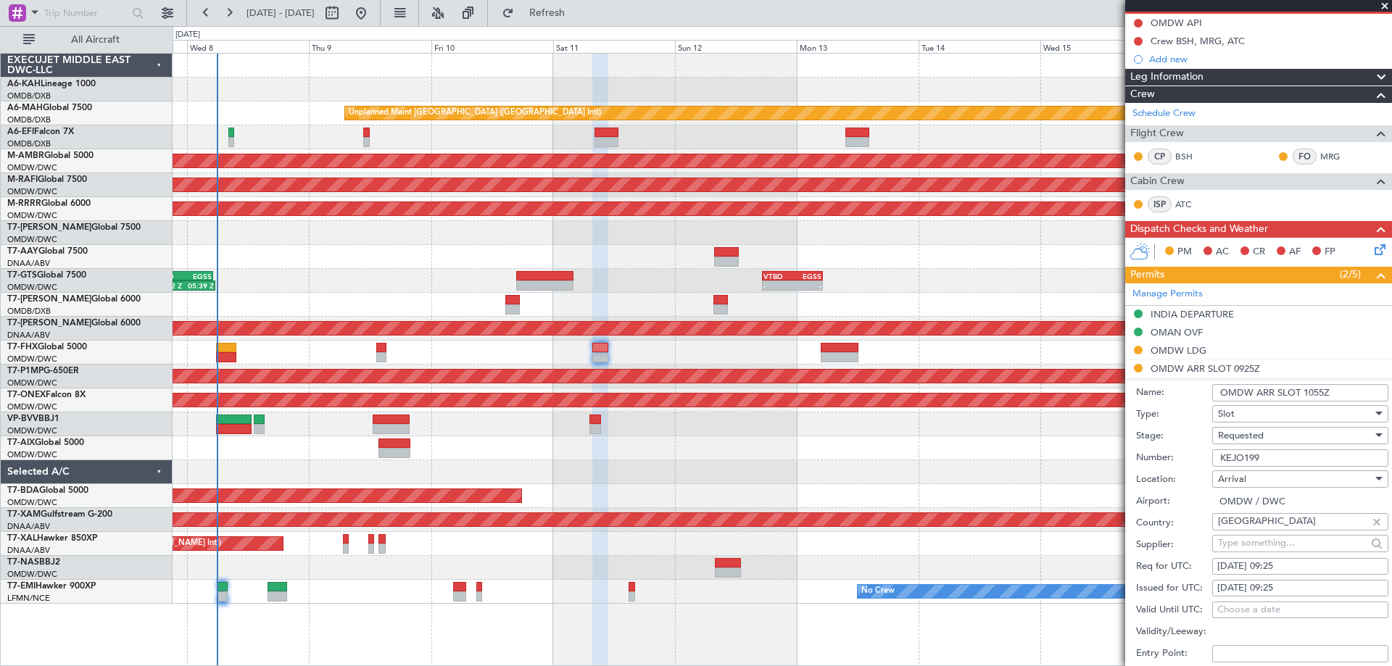
select select "2025"
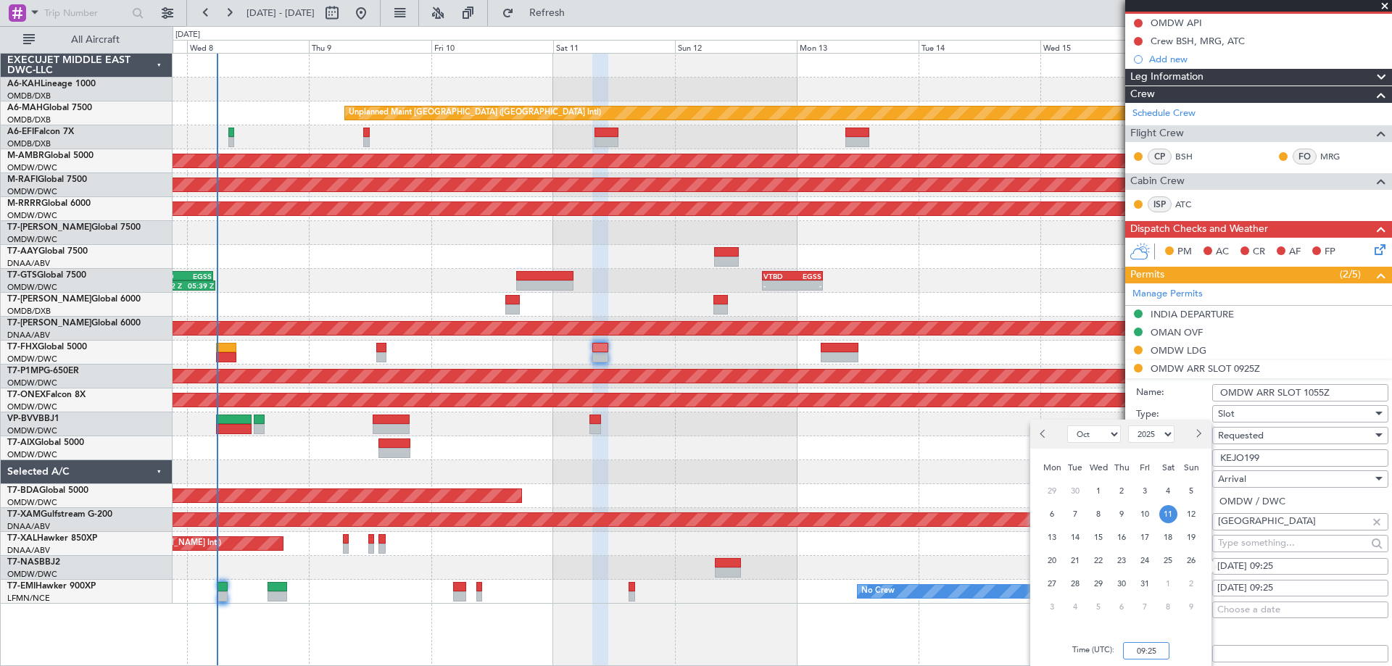
click at [1151, 653] on input "09:25" at bounding box center [1146, 651] width 46 height 17
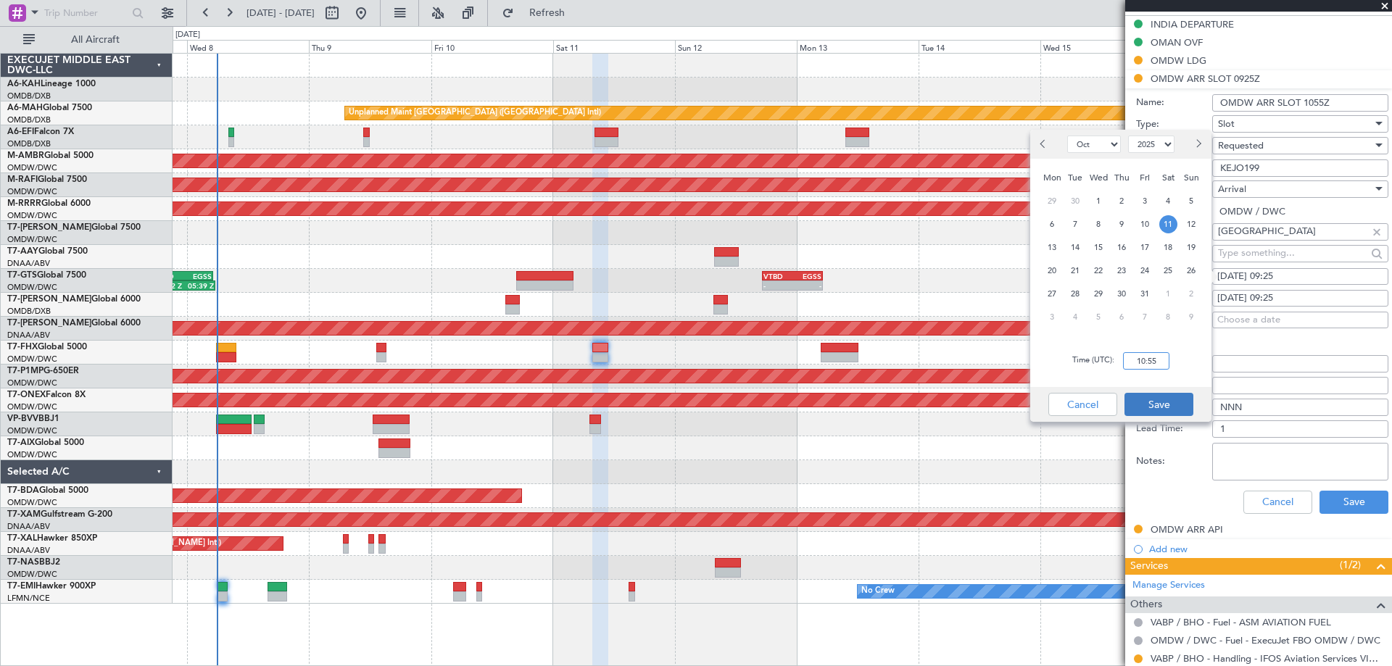
type input "10:55"
click at [1164, 407] on button "Save" at bounding box center [1159, 404] width 69 height 23
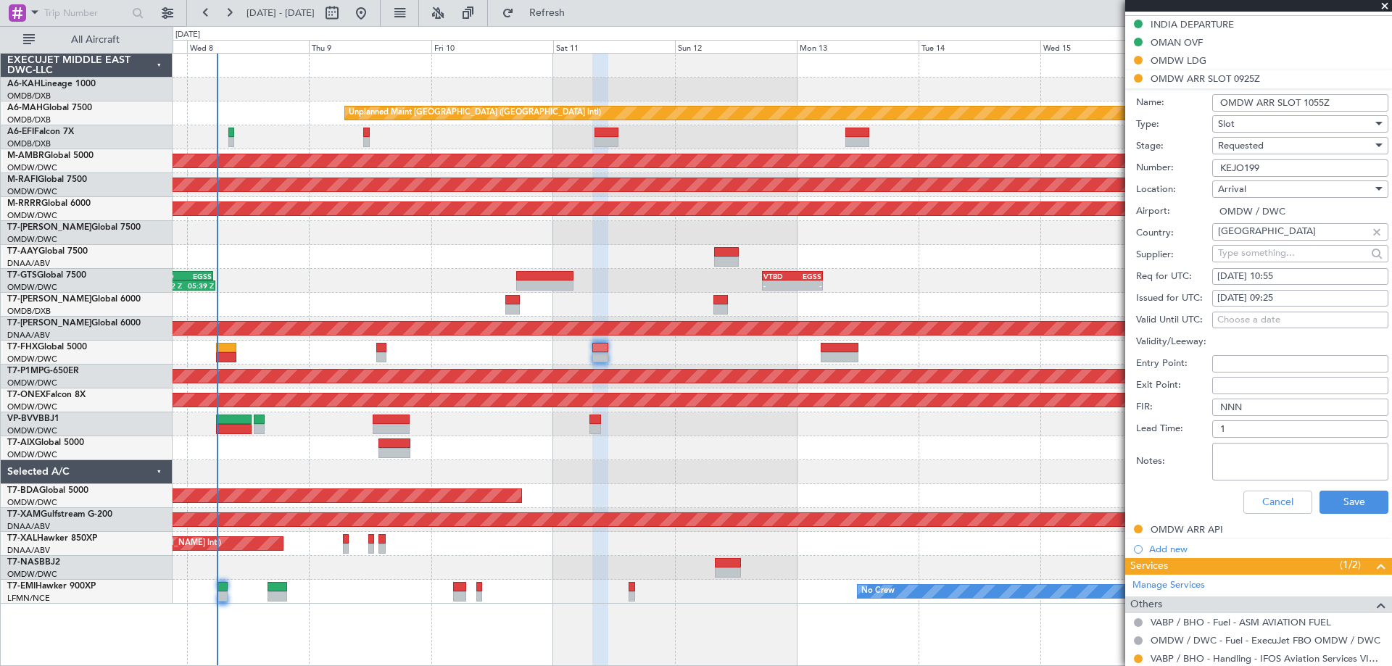
drag, startPoint x: 1278, startPoint y: 286, endPoint x: 1272, endPoint y: 297, distance: 11.7
click at [1278, 288] on div "Issued for UTC: [DATE] 09:25" at bounding box center [1262, 299] width 252 height 22
click at [1271, 297] on div "[DATE] 09:25" at bounding box center [1301, 299] width 166 height 15
select select "10"
select select "2025"
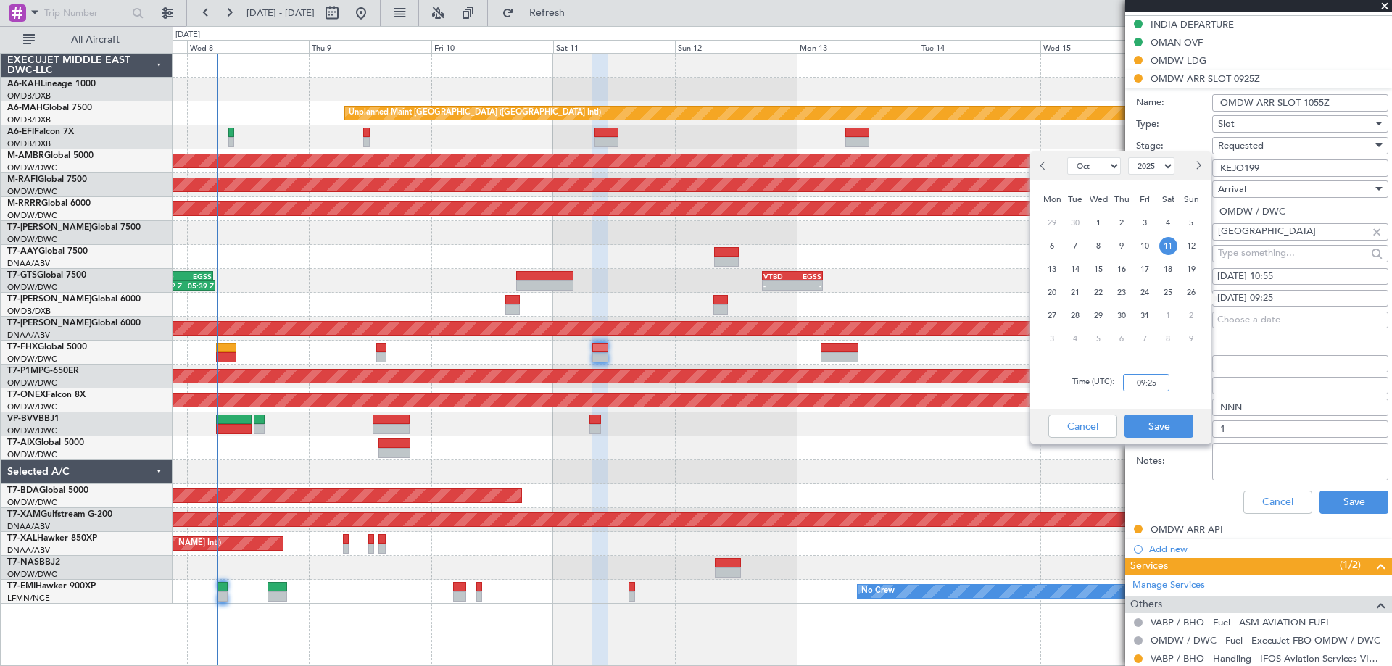
click at [1144, 387] on input "09:25" at bounding box center [1146, 382] width 46 height 17
type input "10:55"
click at [1180, 368] on div "Time (UTC): 10:55" at bounding box center [1121, 383] width 181 height 52
click at [1162, 418] on button "Save" at bounding box center [1159, 426] width 69 height 23
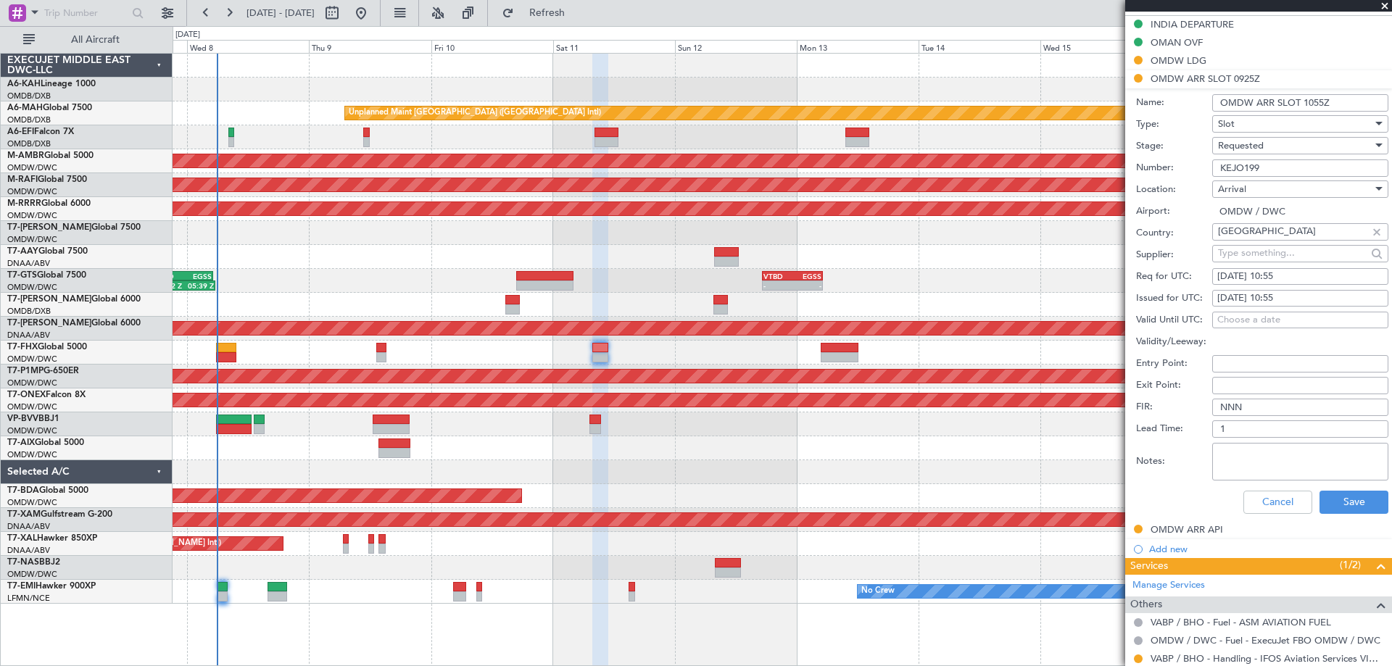
click at [1276, 147] on div "Requested" at bounding box center [1295, 146] width 154 height 22
click at [1276, 249] on span "Received OK" at bounding box center [1295, 255] width 152 height 22
drag, startPoint x: 1326, startPoint y: 499, endPoint x: 783, endPoint y: 371, distance: 558.1
click at [1328, 499] on button "Save" at bounding box center [1354, 502] width 69 height 23
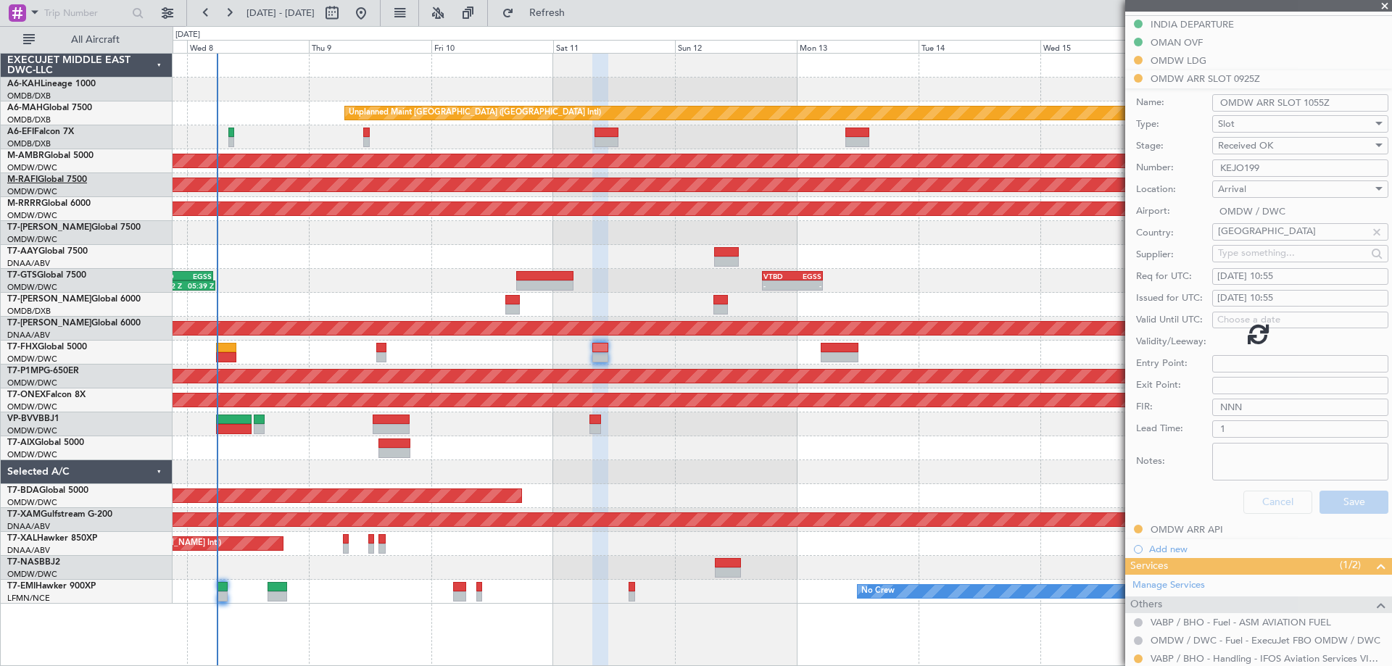
scroll to position [95, 0]
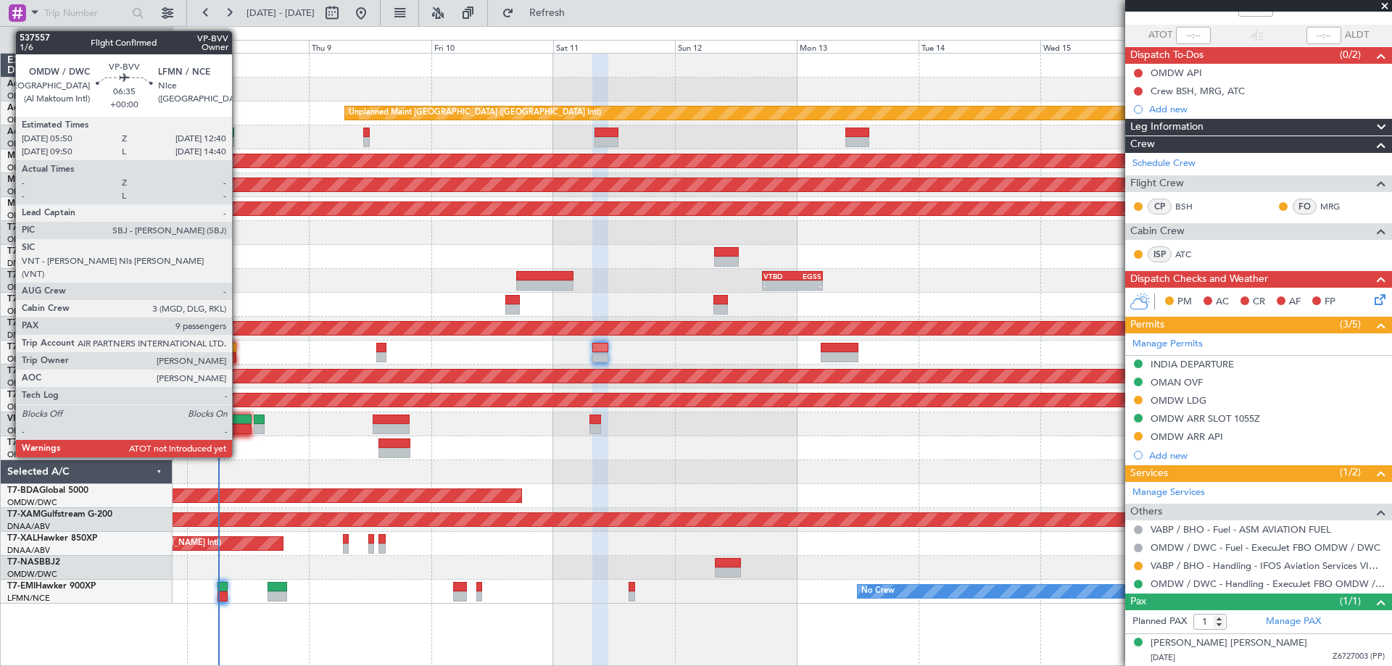
click at [239, 424] on div at bounding box center [233, 429] width 35 height 10
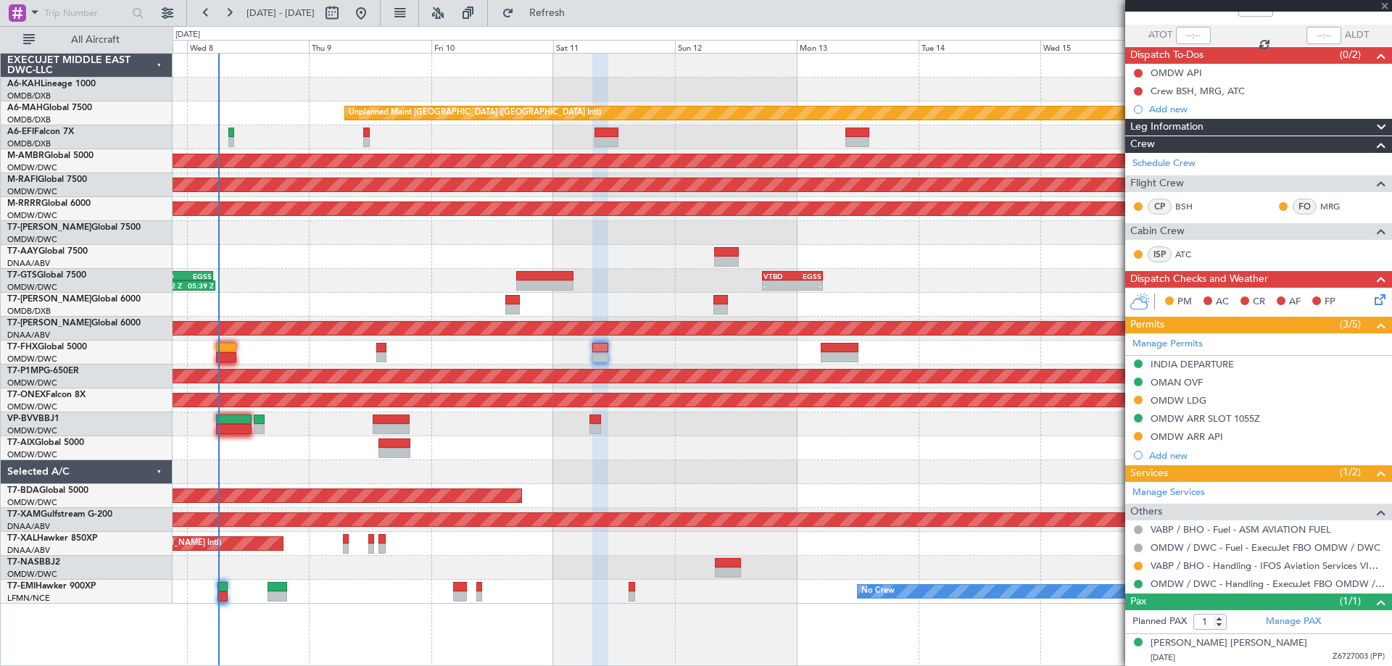
type input "9"
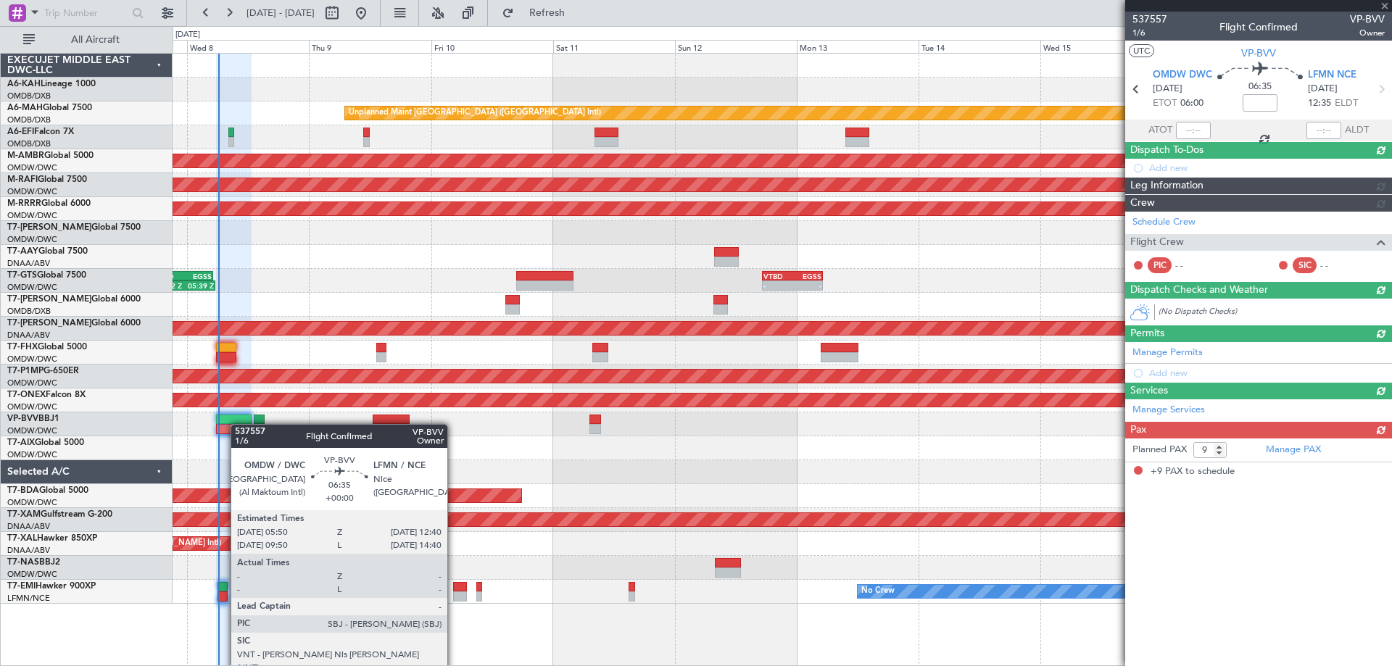
scroll to position [0, 0]
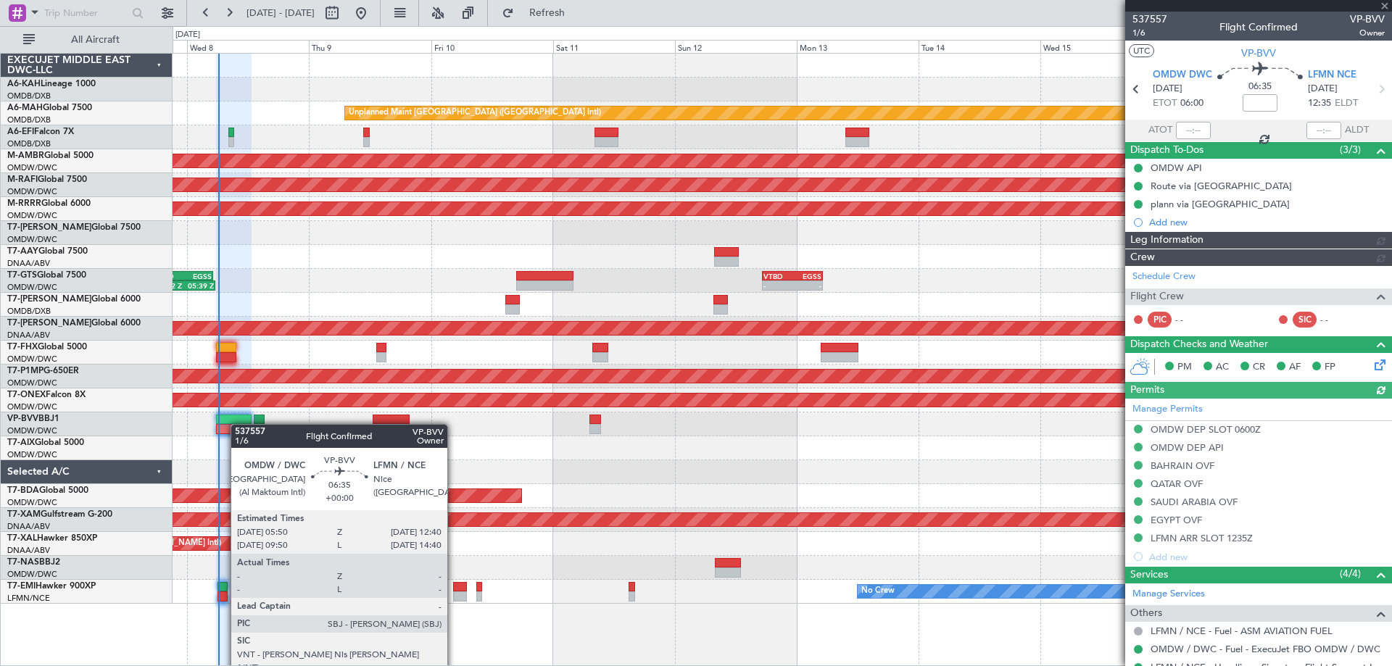
type input "Dherander Fithani (DHF)"
type input "7348"
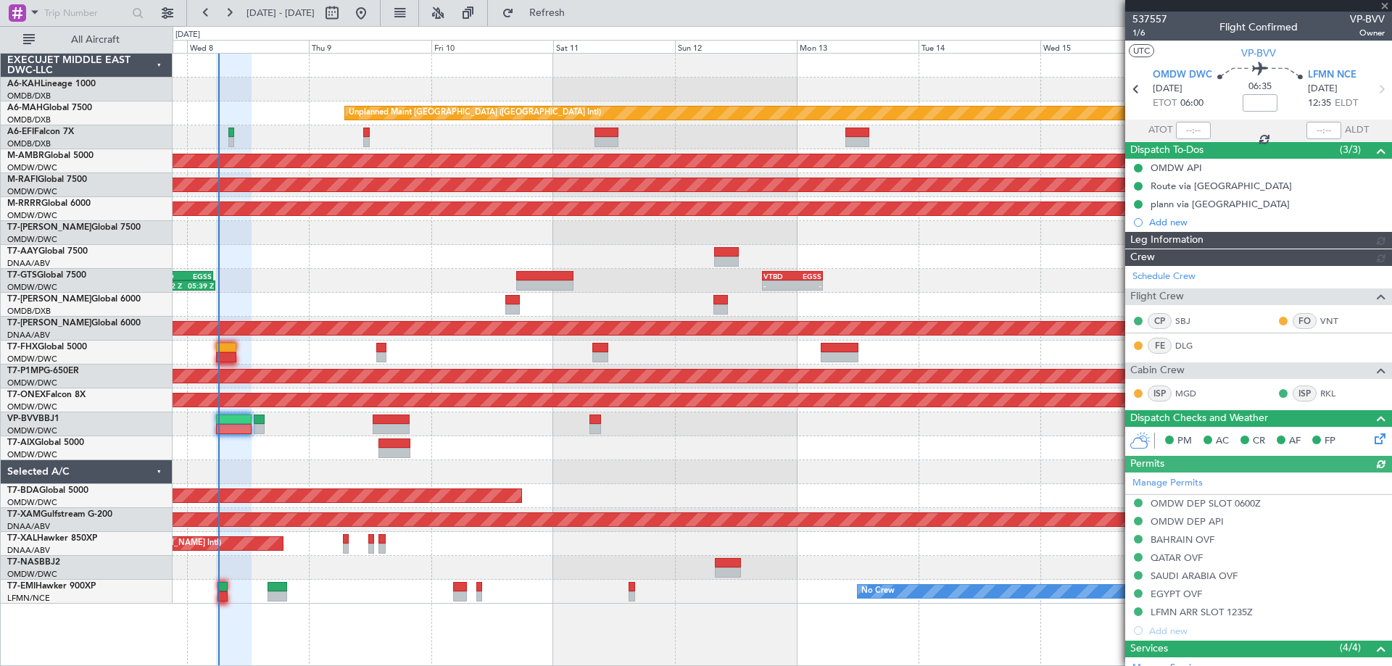
type input "Dherander Fithani (DHF)"
type input "7348"
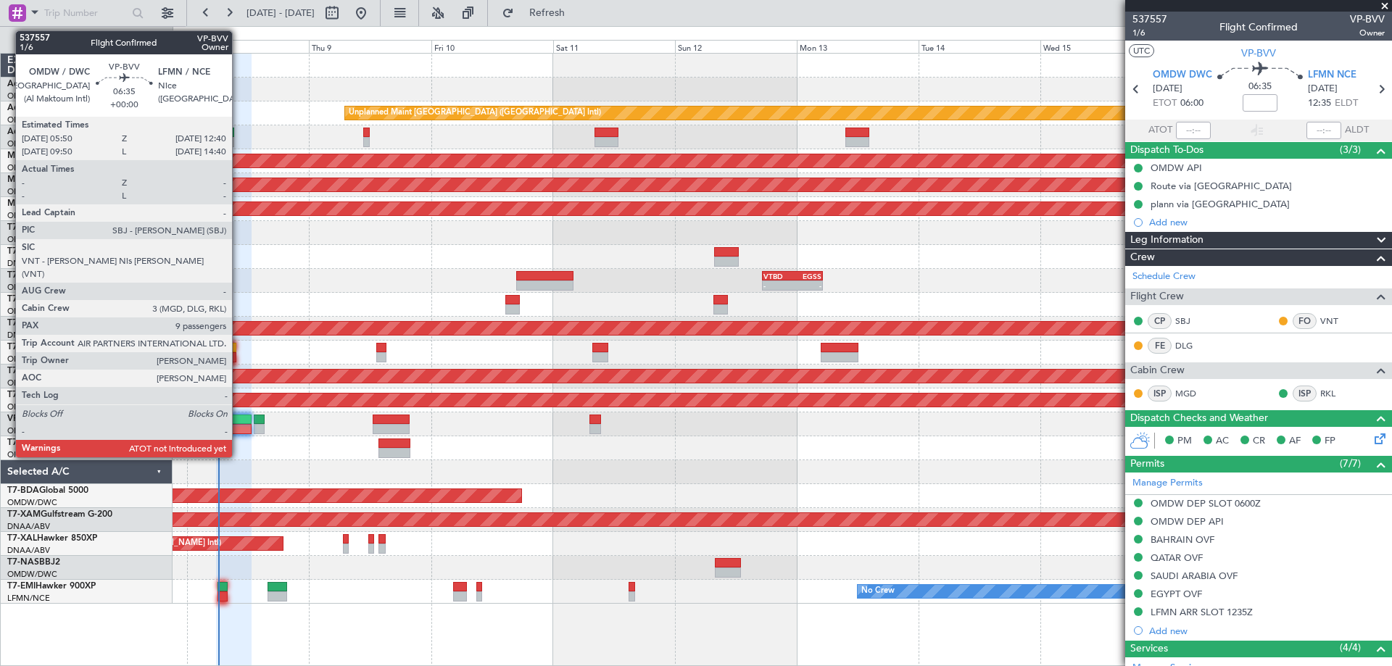
click at [239, 423] on div at bounding box center [233, 420] width 35 height 10
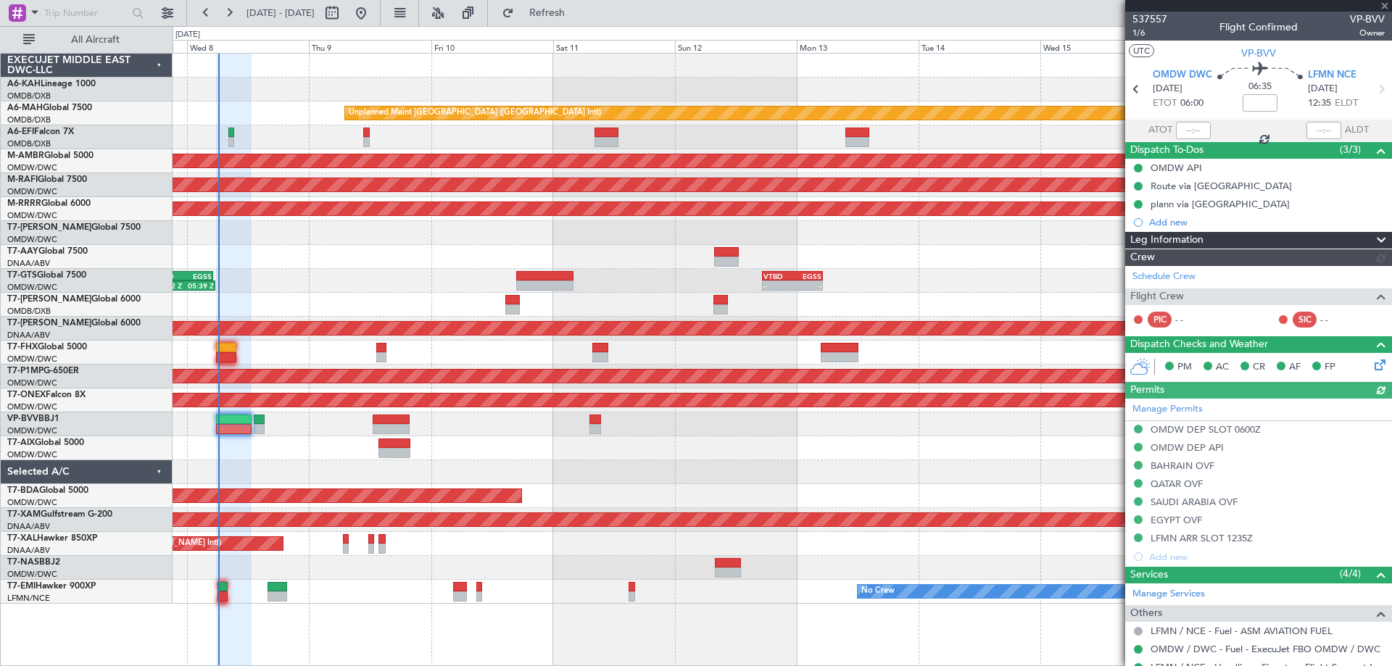
type input "Dherander Fithani (DHF)"
type input "7348"
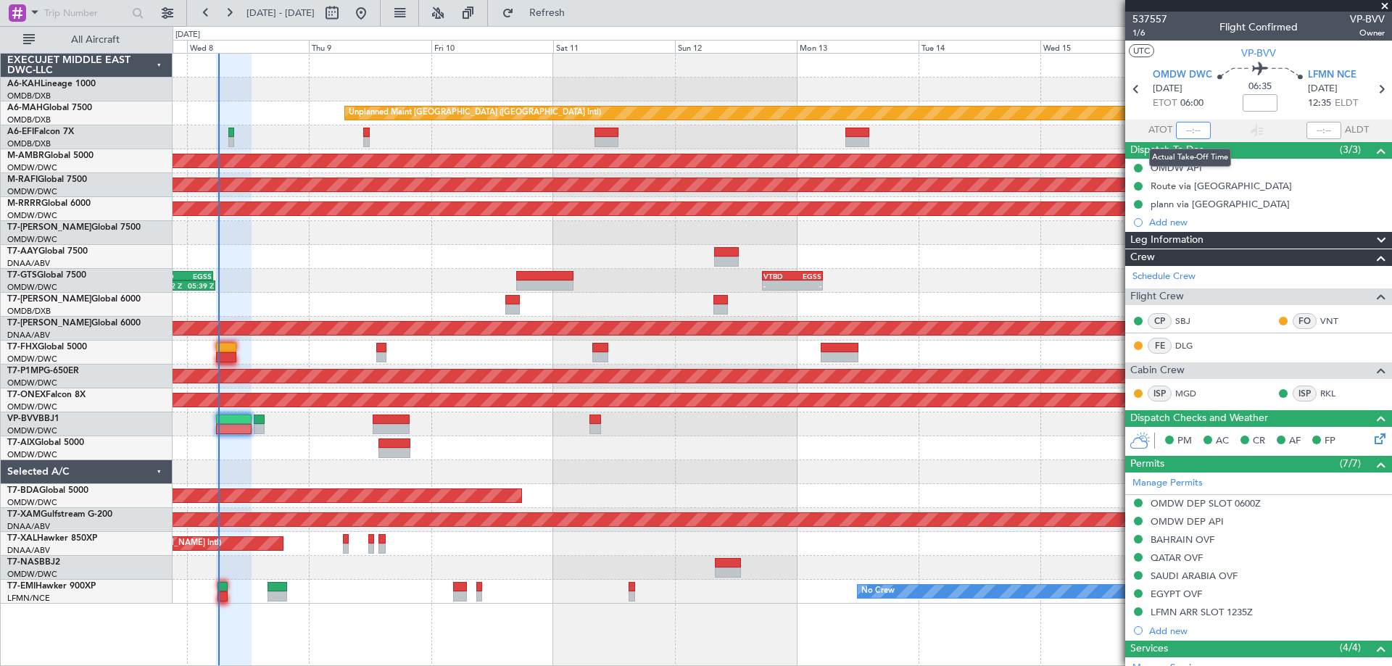
click at [1191, 127] on input "text" at bounding box center [1193, 130] width 35 height 17
type input "06:09"
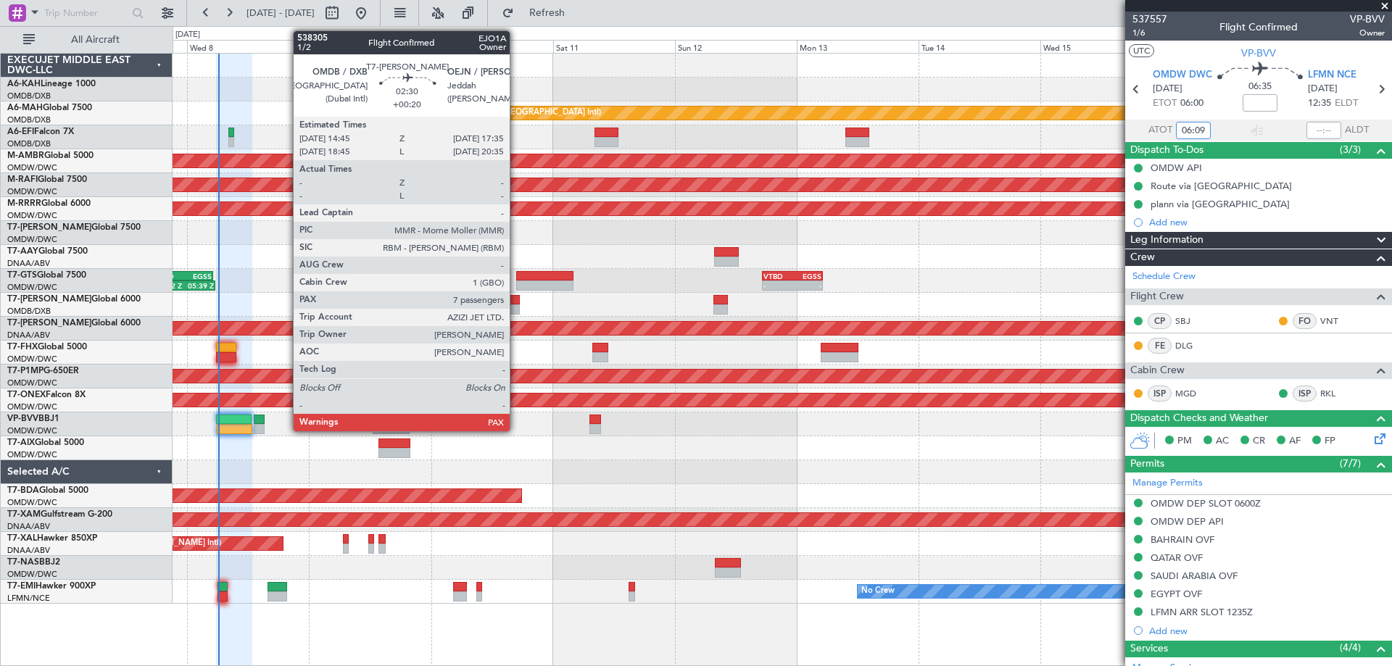
click at [516, 295] on div at bounding box center [512, 300] width 15 height 10
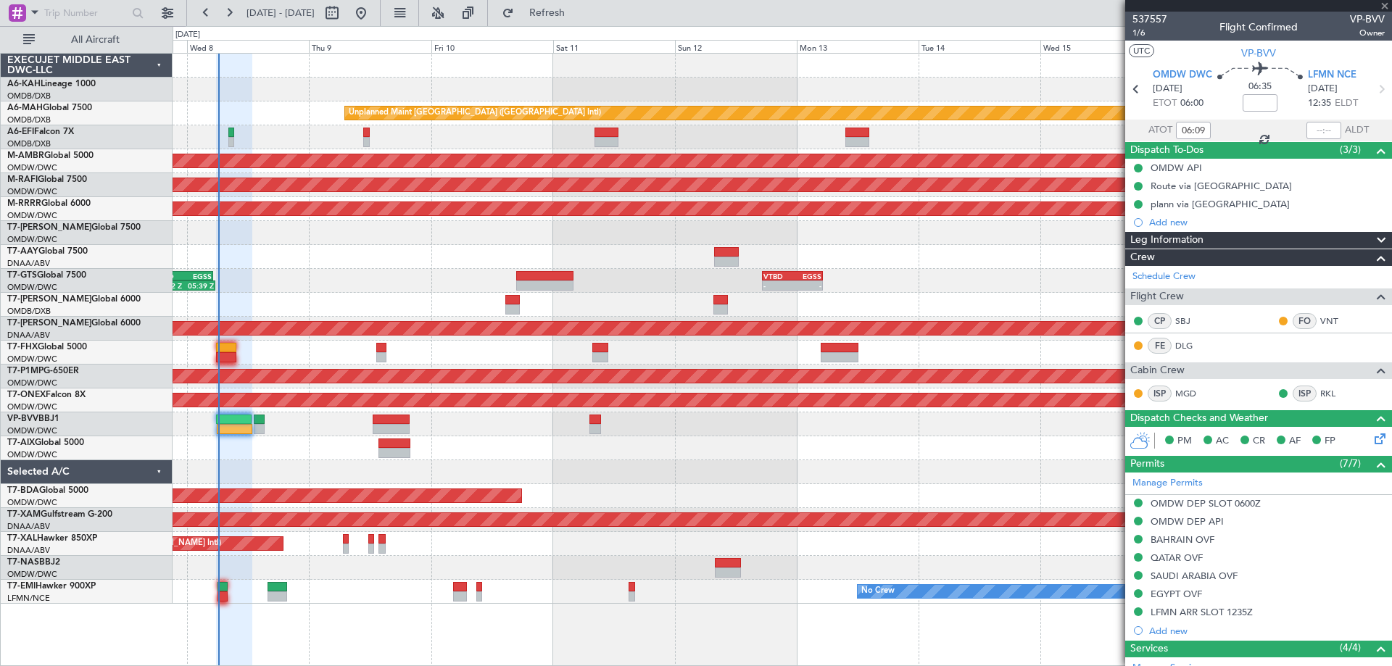
type input "+00:20"
type input "7"
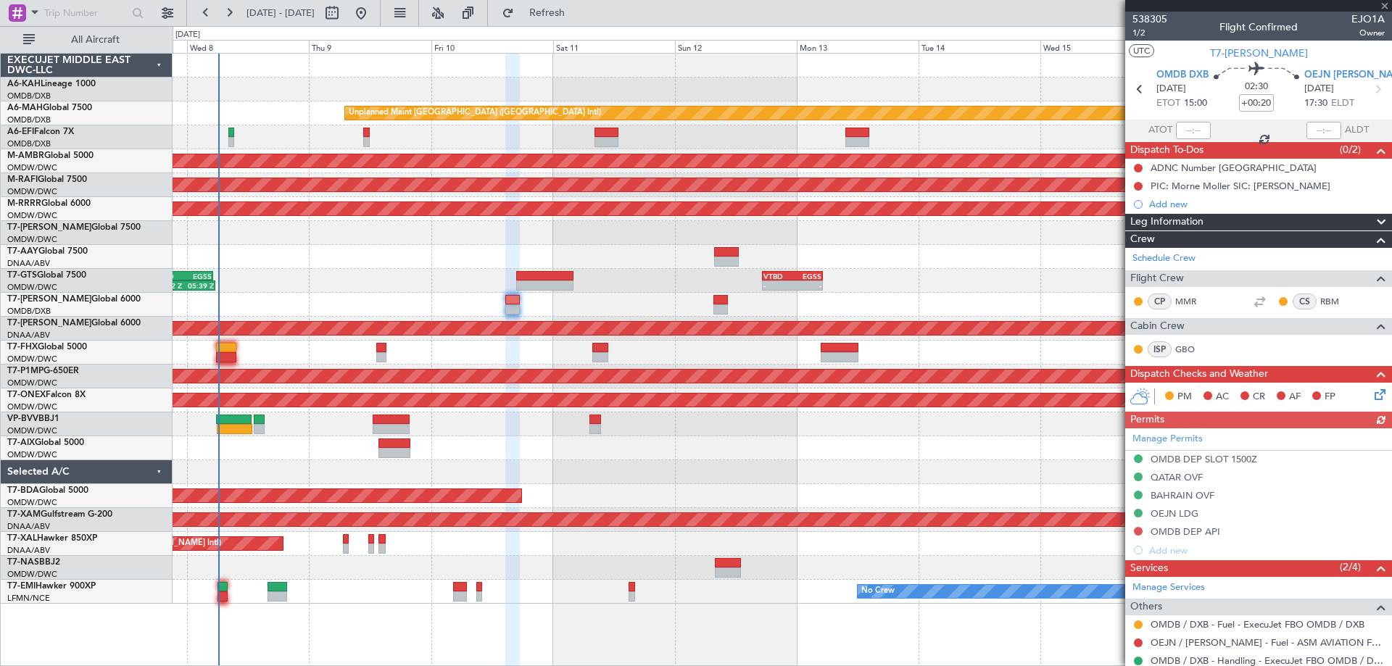
scroll to position [291, 0]
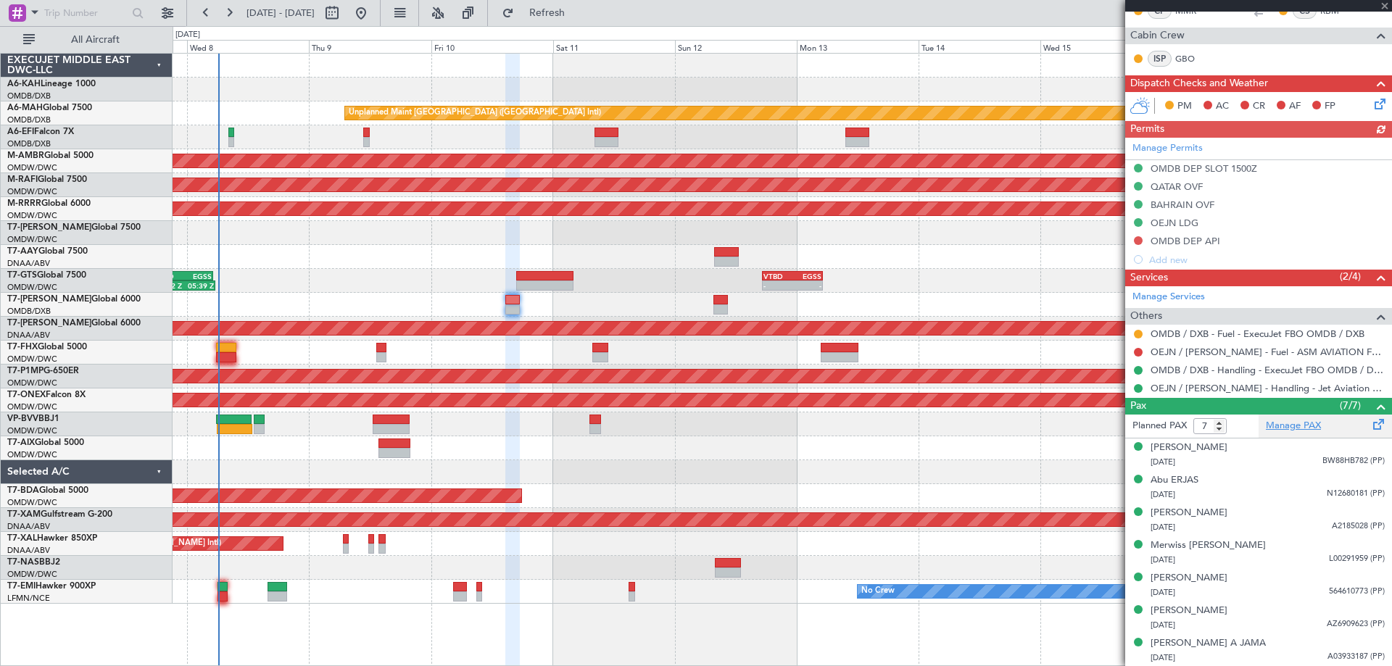
click at [1297, 422] on link "Manage PAX" at bounding box center [1293, 426] width 55 height 15
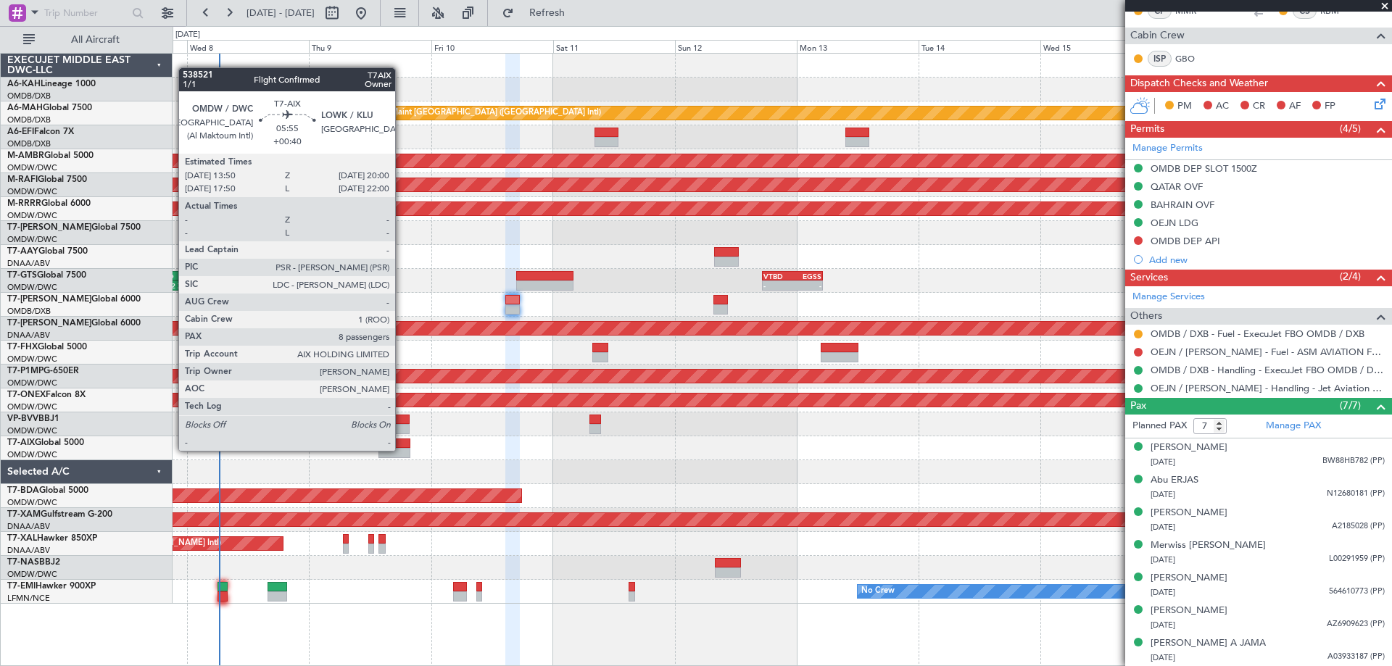
click at [402, 450] on div at bounding box center [395, 453] width 32 height 10
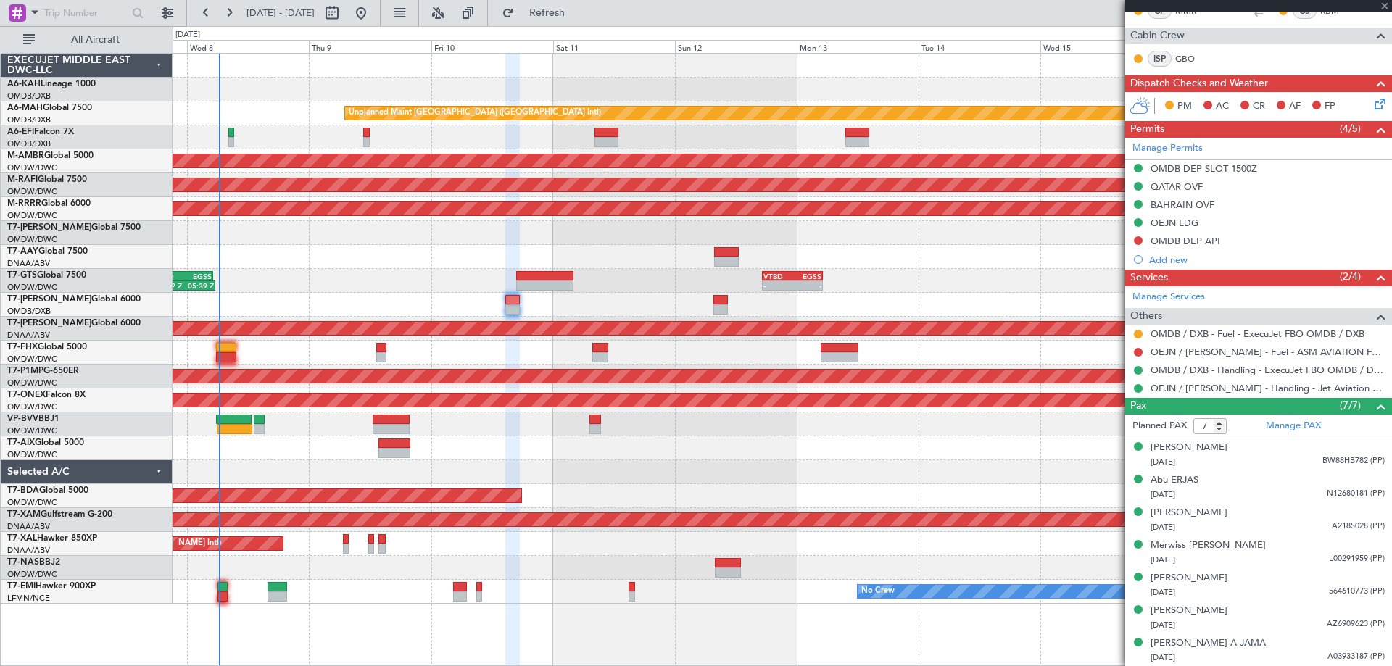
type input "+00:40"
type input "8"
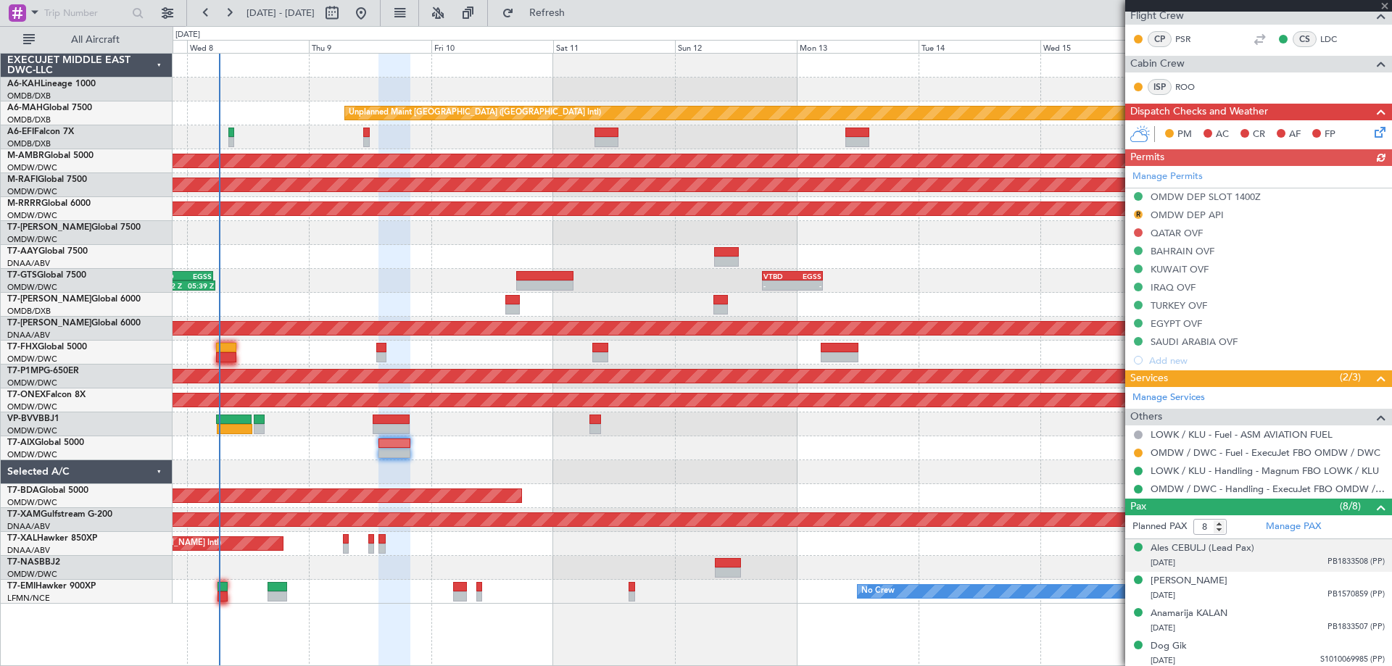
scroll to position [450, 0]
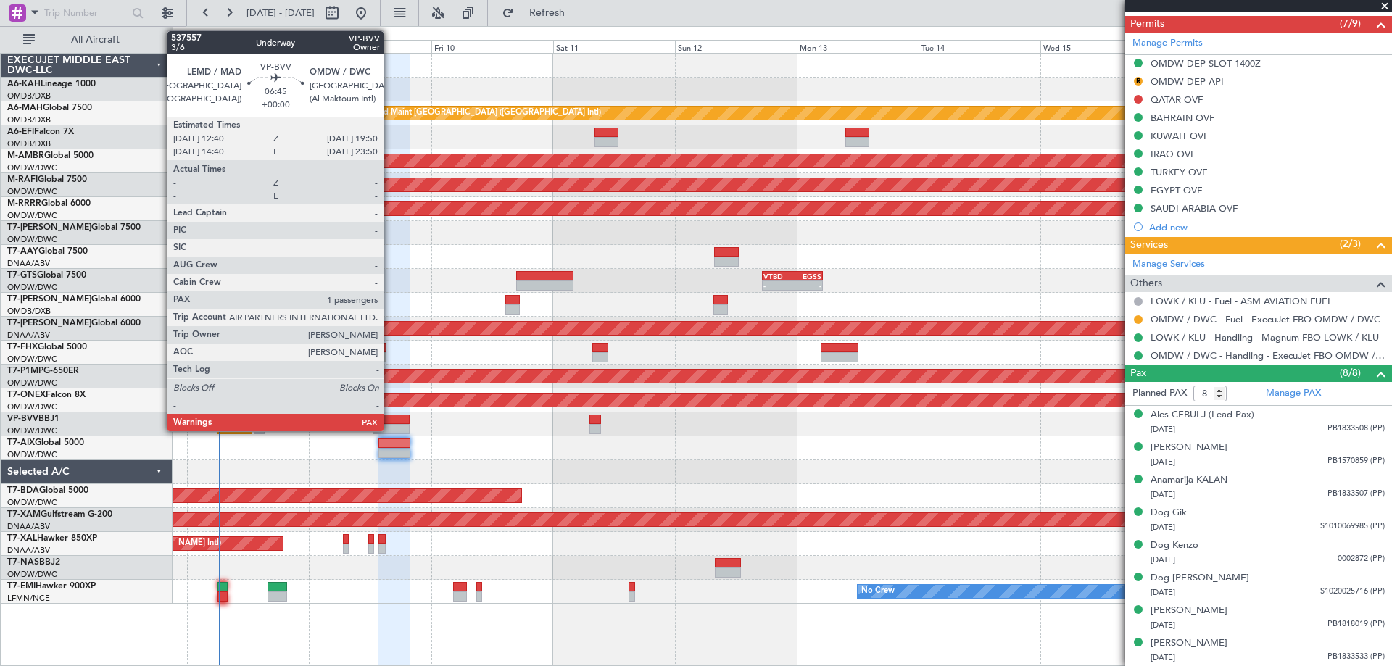
click at [390, 423] on div at bounding box center [391, 420] width 37 height 10
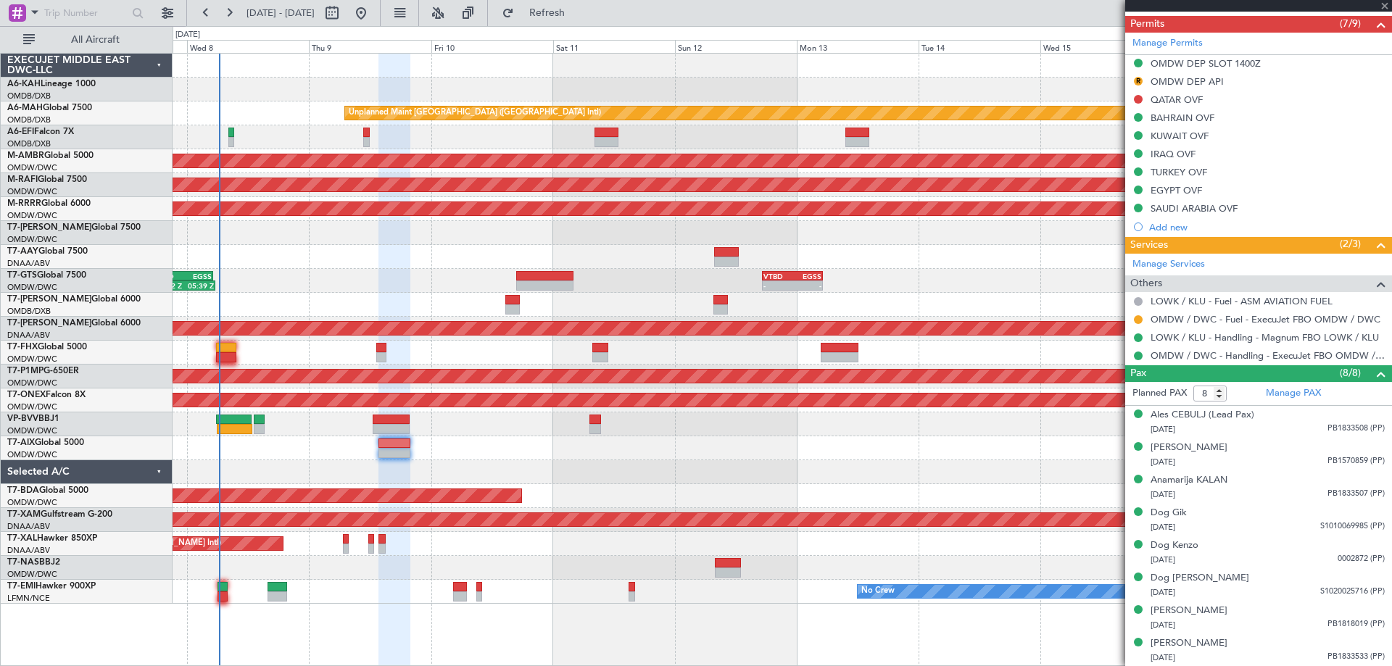
type input "1"
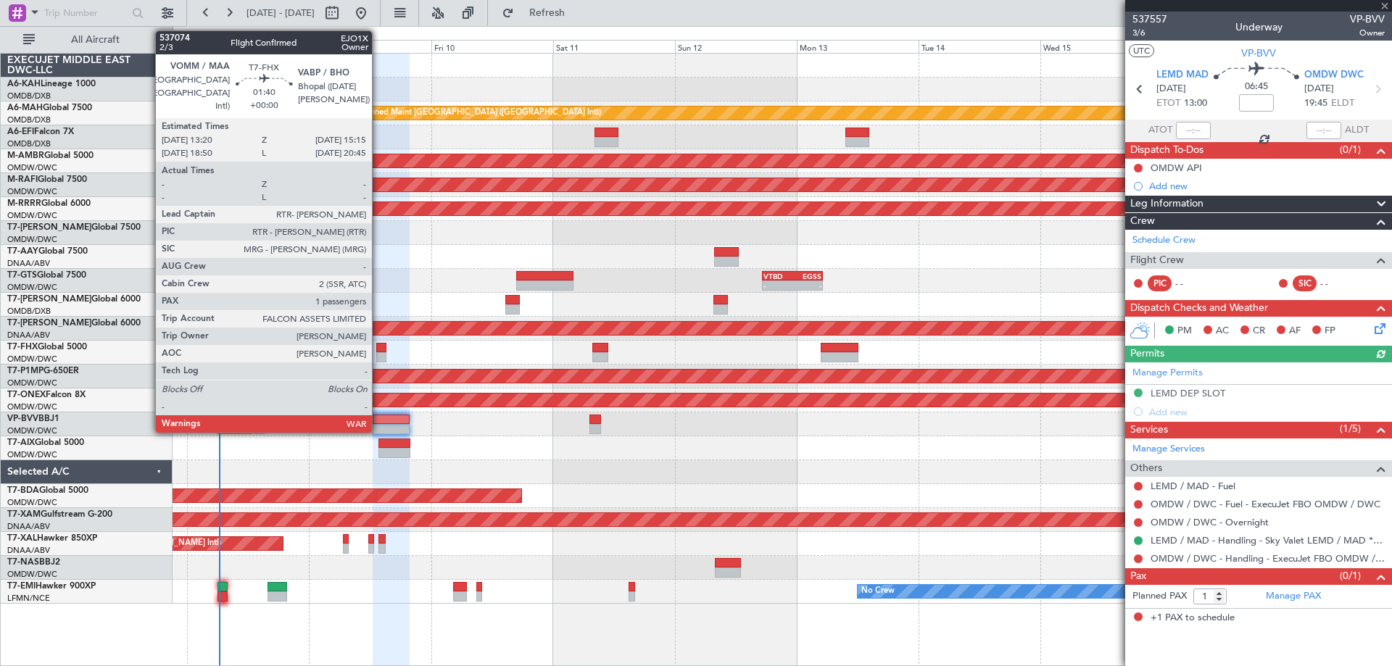
click at [379, 348] on div at bounding box center [381, 348] width 10 height 10
